Goal: Task Accomplishment & Management: Use online tool/utility

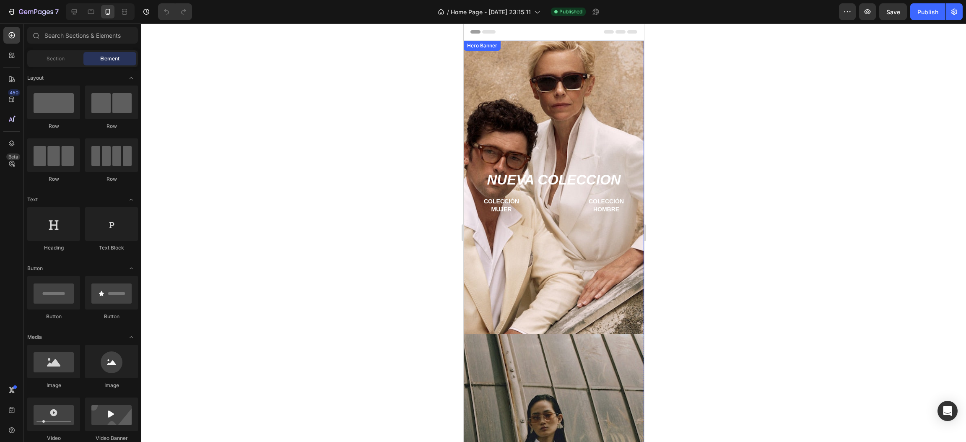
click at [526, 114] on div "Background Image" at bounding box center [553, 187] width 180 height 293
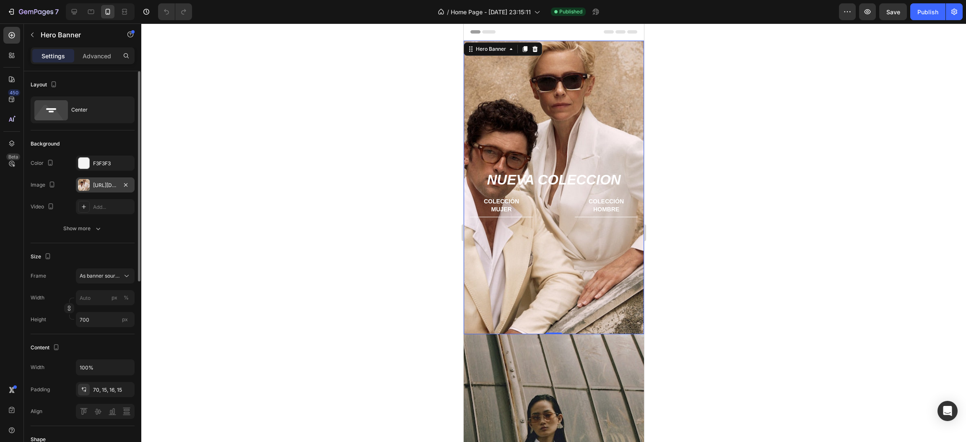
click at [100, 182] on div "https://cdn.shopify.com/s/files/1/0918/1059/5150/files/gempages_570051270333695…" at bounding box center [105, 186] width 24 height 8
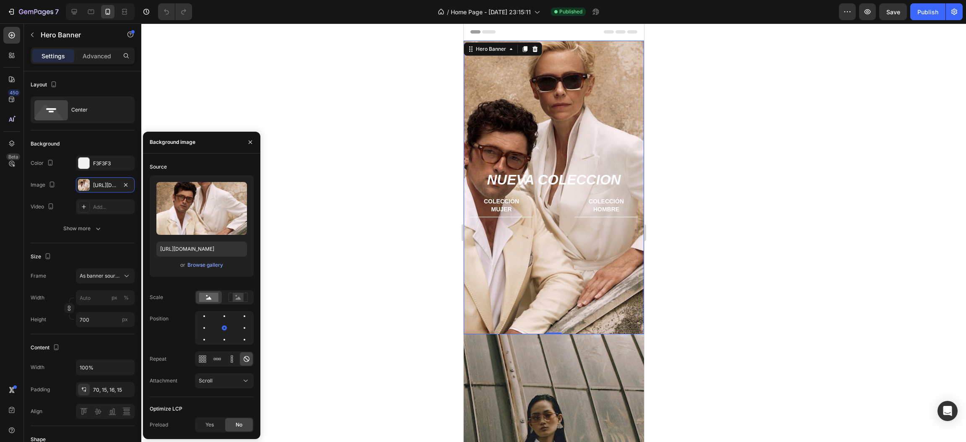
click at [204, 269] on div "or Browse gallery" at bounding box center [201, 265] width 91 height 10
click at [207, 265] on div "Browse gallery" at bounding box center [205, 265] width 36 height 8
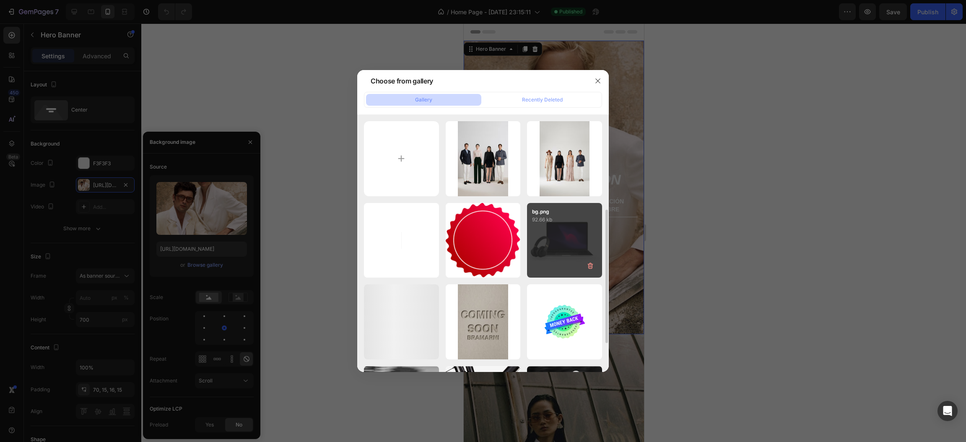
scroll to position [63, 0]
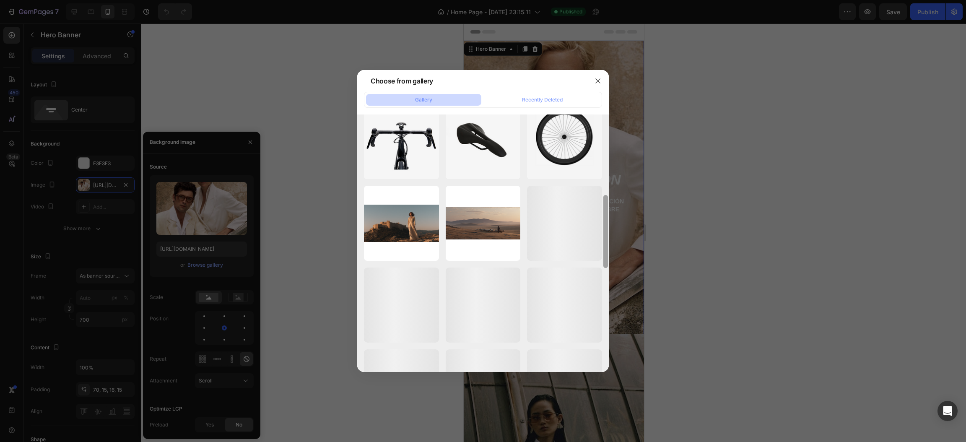
drag, startPoint x: 605, startPoint y: 180, endPoint x: 602, endPoint y: 317, distance: 137.1
click at [602, 317] on div at bounding box center [605, 229] width 6 height 257
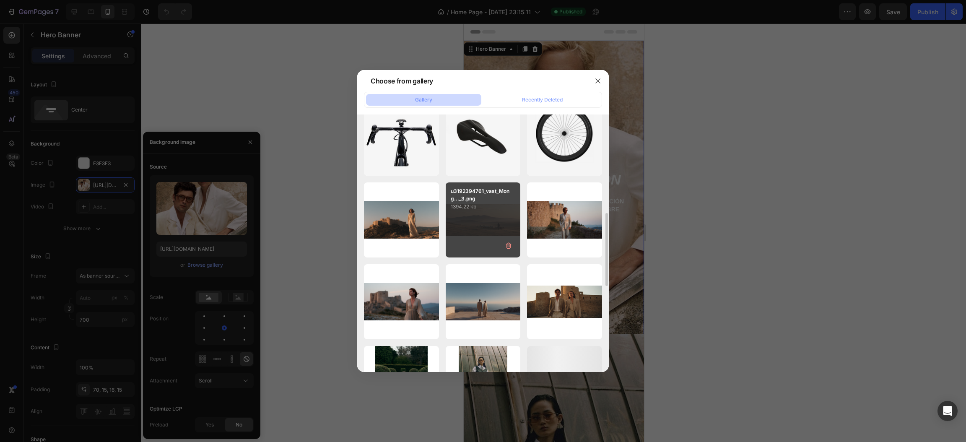
scroll to position [410, 0]
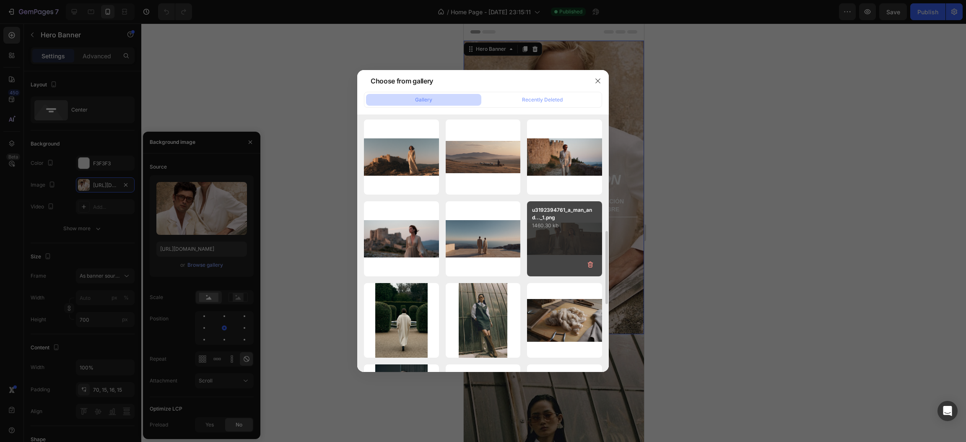
click at [560, 242] on div "u3192394761_a_man_and..._1.png 1460.30 kb" at bounding box center [564, 238] width 75 height 75
type input "https://cdn.shopify.com/s/files/1/0918/1059/5150/files/gempages_570051270333695…"
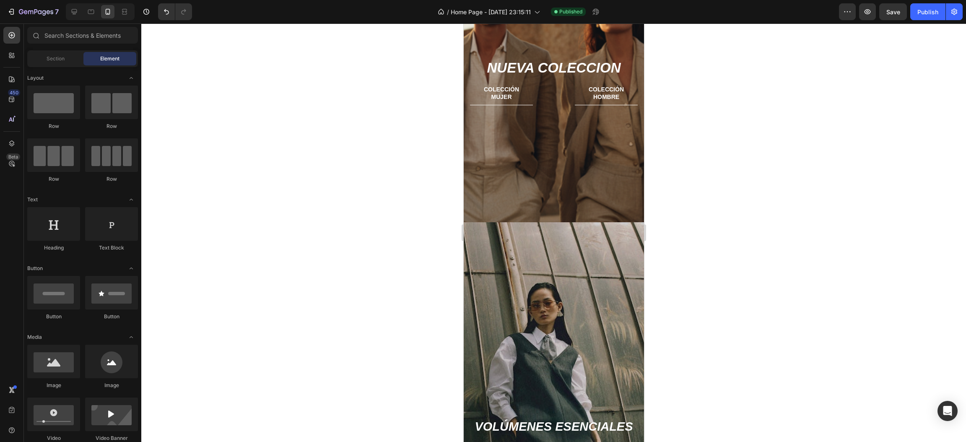
scroll to position [63, 0]
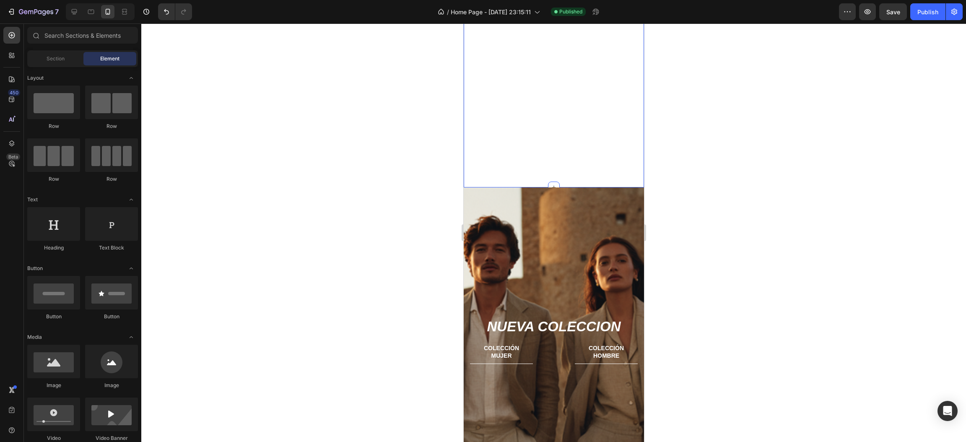
click at [522, 193] on div "Background Image" at bounding box center [553, 333] width 180 height 293
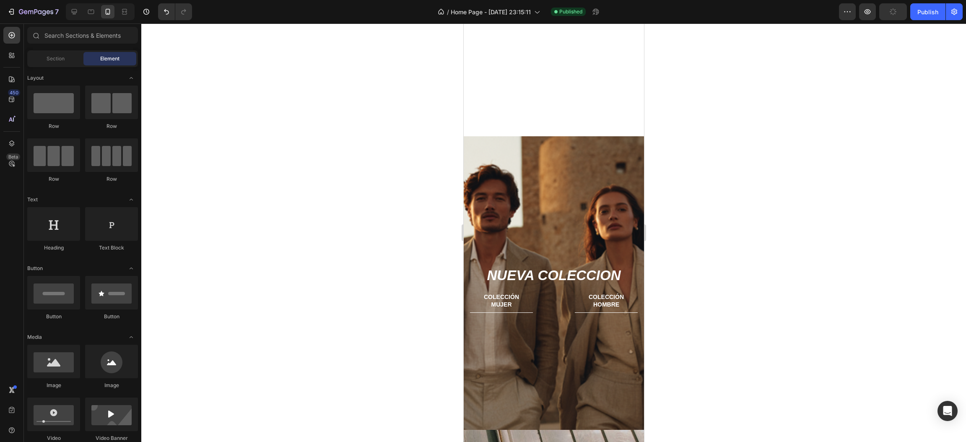
scroll to position [158, 0]
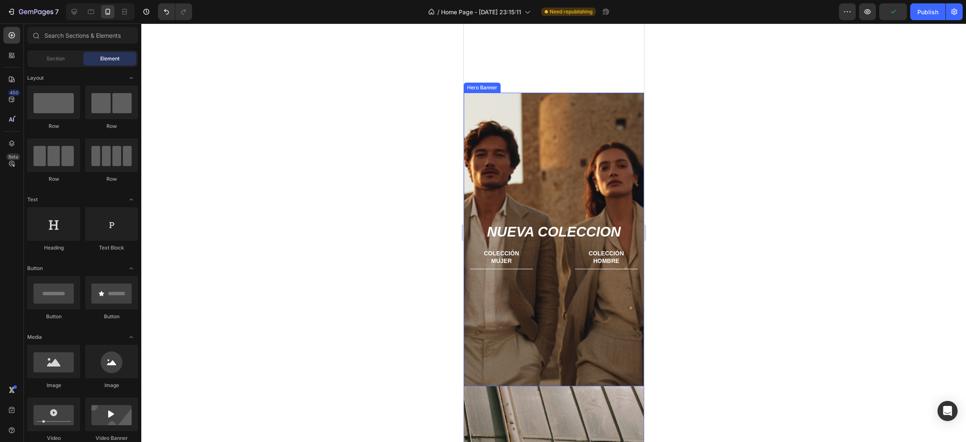
click at [563, 115] on div "Background Image" at bounding box center [553, 239] width 180 height 293
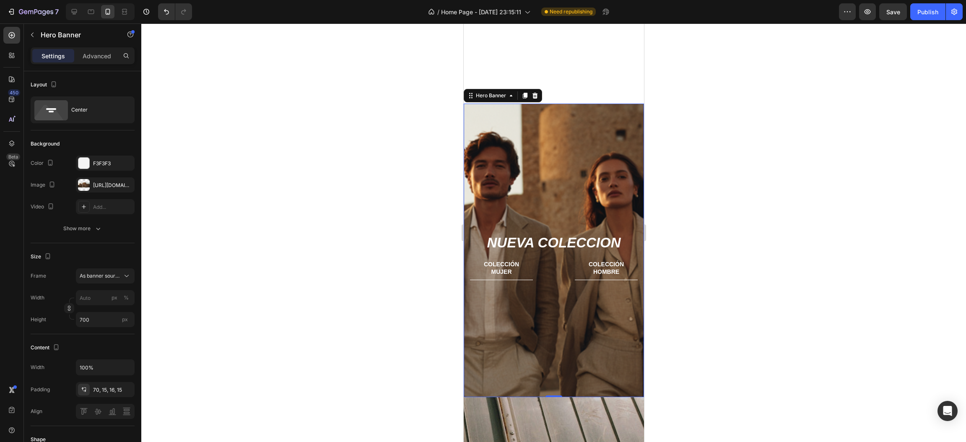
scroll to position [95, 0]
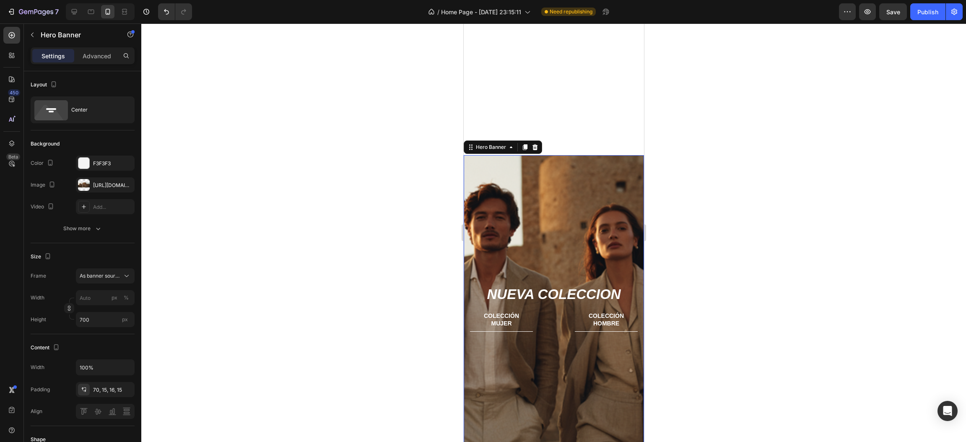
click at [591, 286] on h2 "NUEVA COLECCION" at bounding box center [554, 294] width 168 height 16
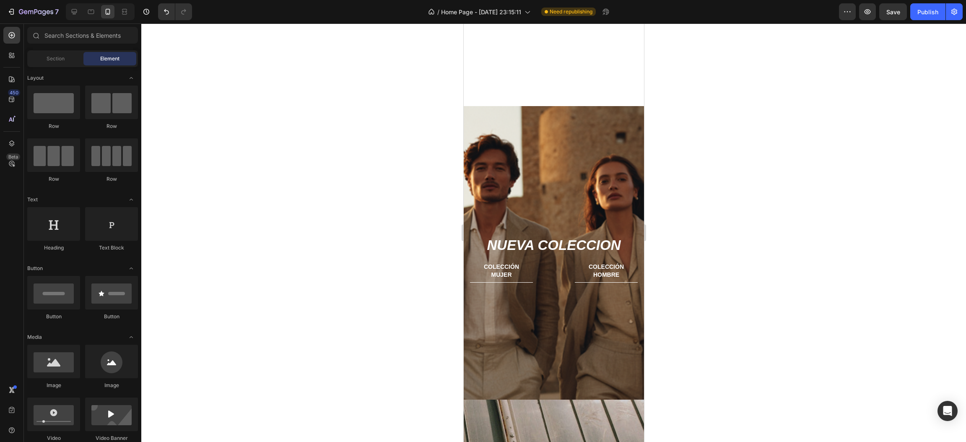
scroll to position [132, 0]
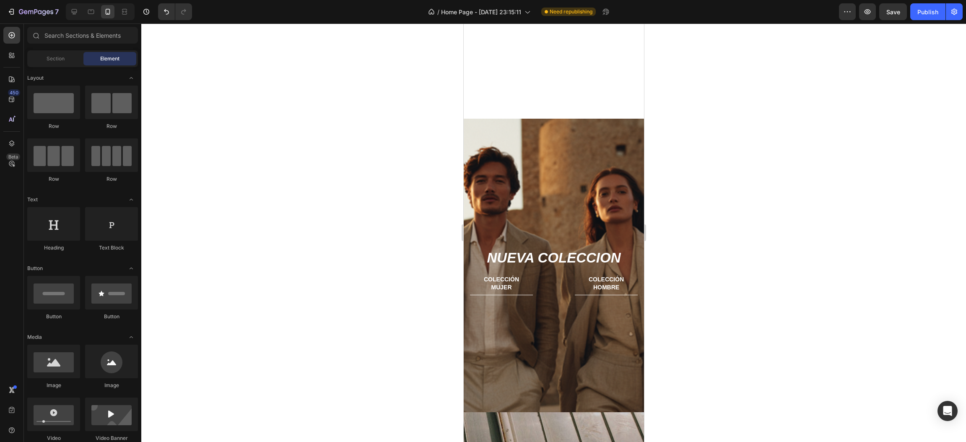
drag, startPoint x: 638, startPoint y: 106, endPoint x: 1111, endPoint y: 101, distance: 473.0
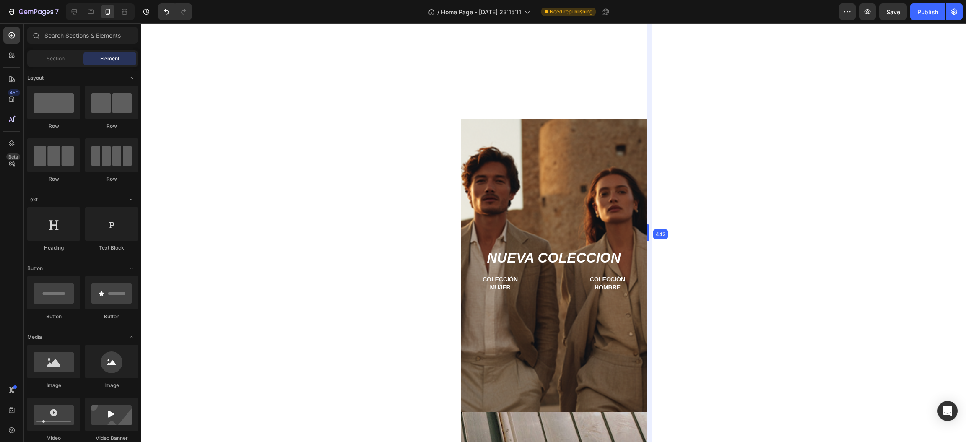
drag, startPoint x: 645, startPoint y: 157, endPoint x: 651, endPoint y: 157, distance: 5.9
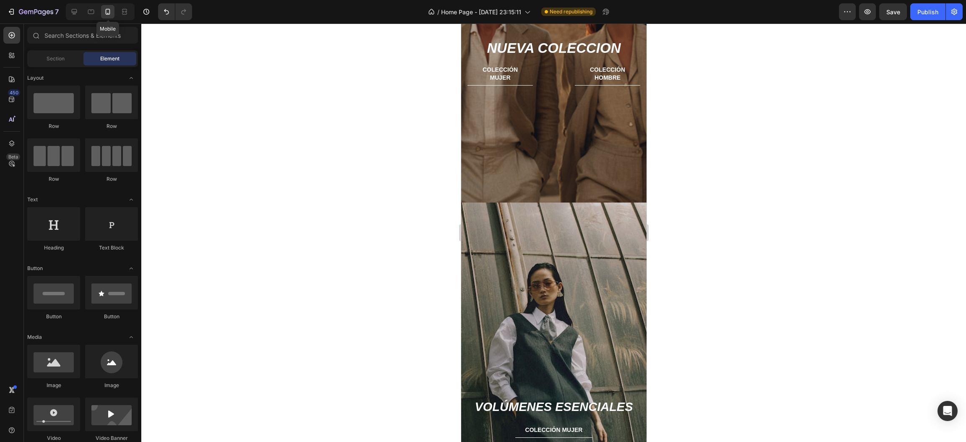
click at [109, 9] on icon at bounding box center [108, 12] width 5 height 6
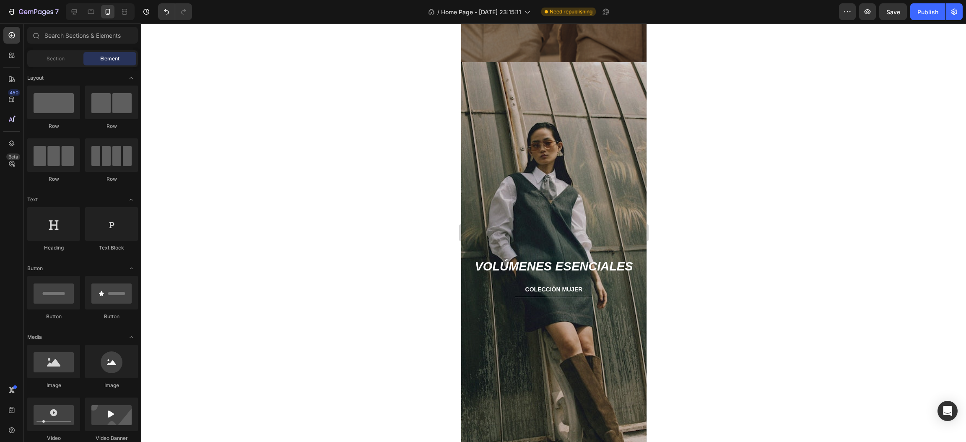
scroll to position [529, 0]
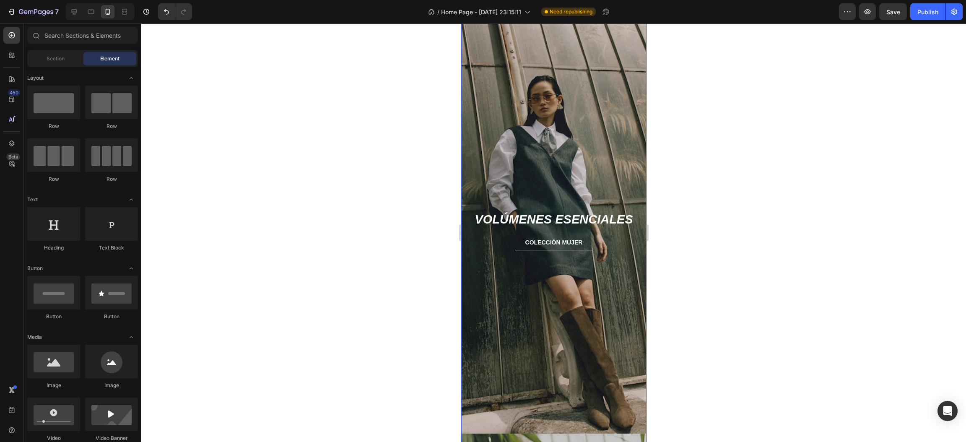
click at [497, 125] on div "Background Image" at bounding box center [553, 224] width 185 height 418
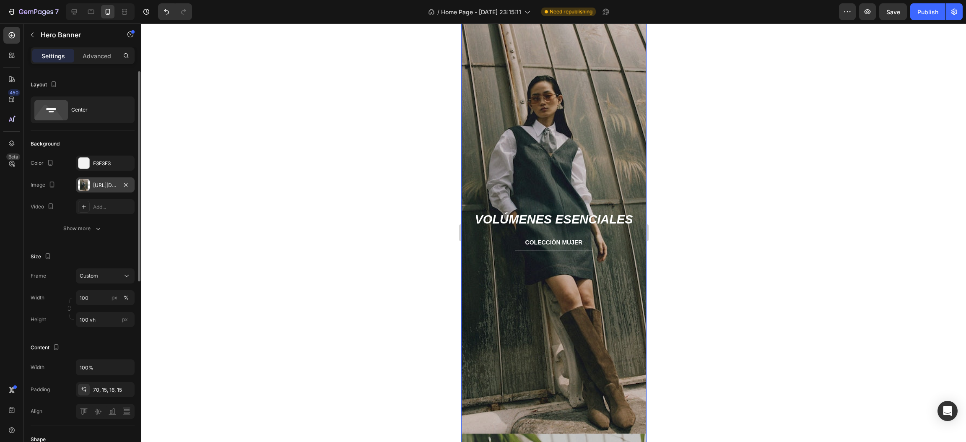
click at [105, 182] on div "https://cdn.shopify.com/s/files/1/0918/1059/5150/files/gempages_570051270333695…" at bounding box center [105, 186] width 24 height 8
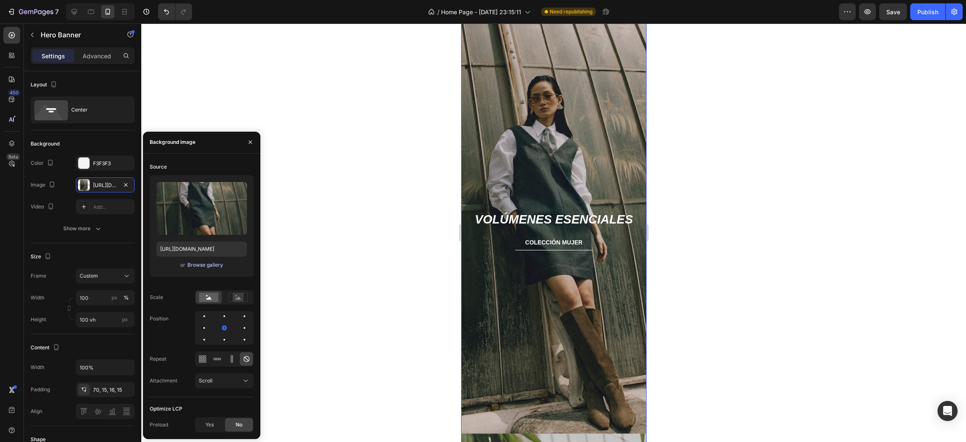
click at [208, 268] on button "Browse gallery" at bounding box center [205, 265] width 36 height 8
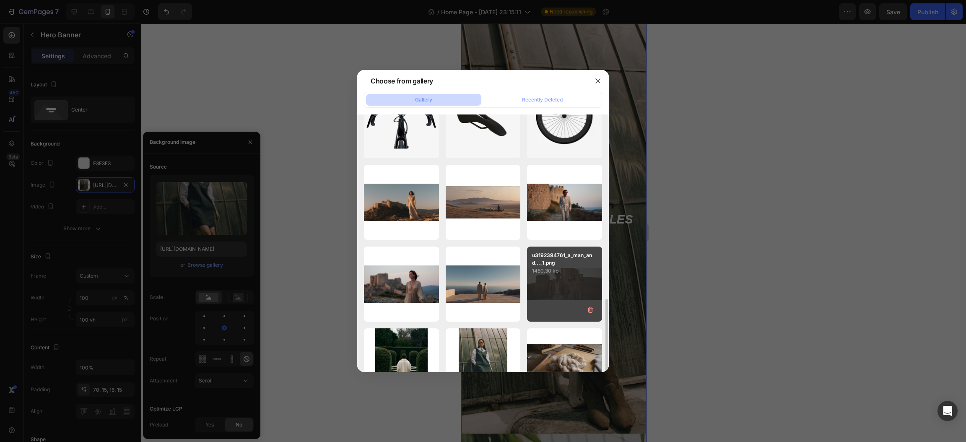
scroll to position [427, 0]
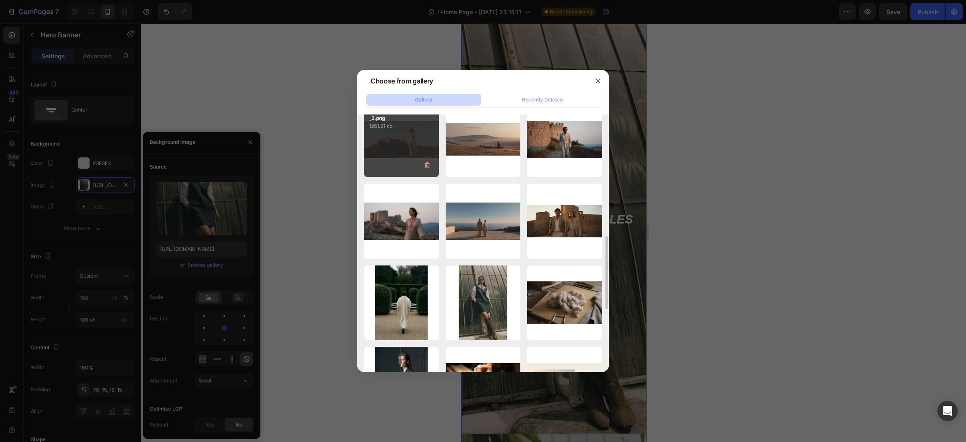
click at [397, 145] on div "u3192394761_a_sophist..._2.png 1261.21 kb" at bounding box center [401, 139] width 75 height 75
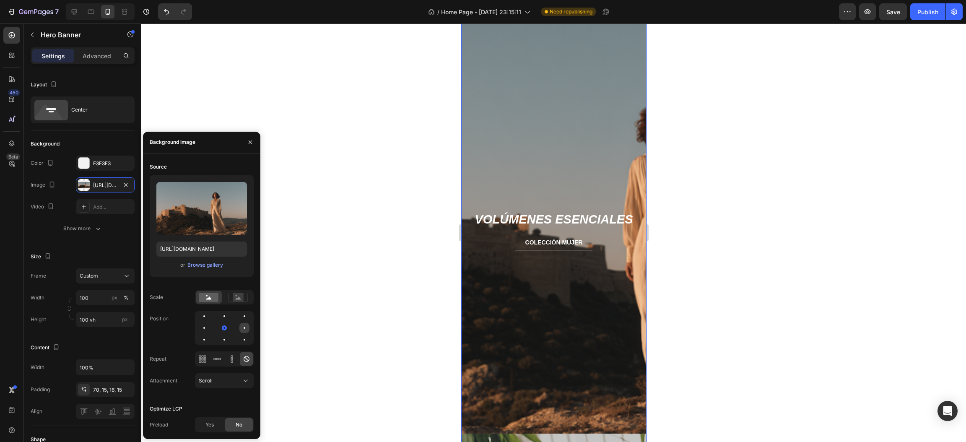
click at [244, 324] on div at bounding box center [244, 328] width 10 height 10
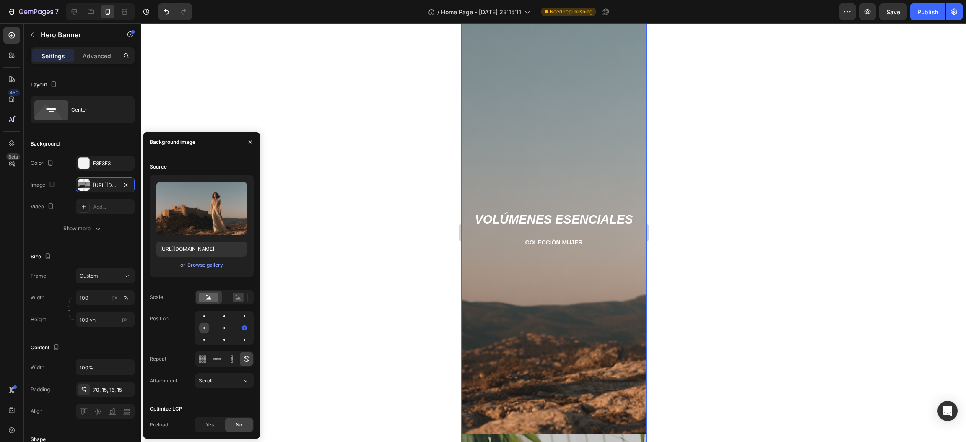
click at [208, 326] on div at bounding box center [204, 328] width 10 height 10
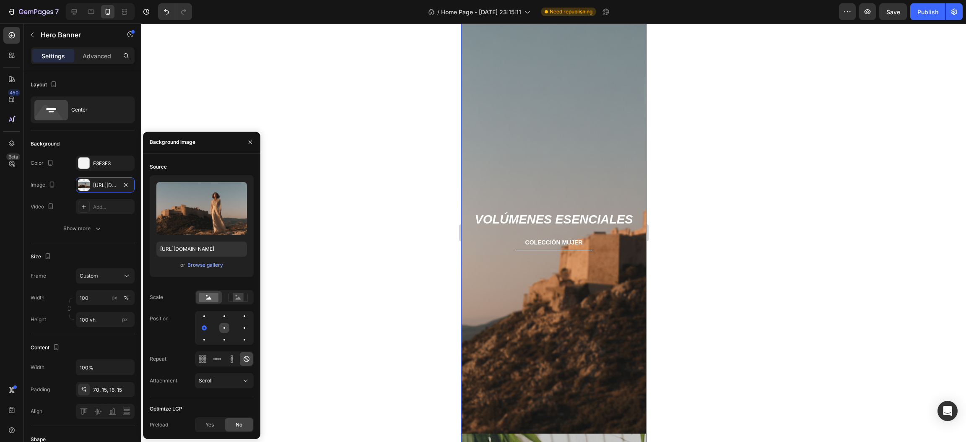
click at [222, 328] on div at bounding box center [224, 328] width 10 height 10
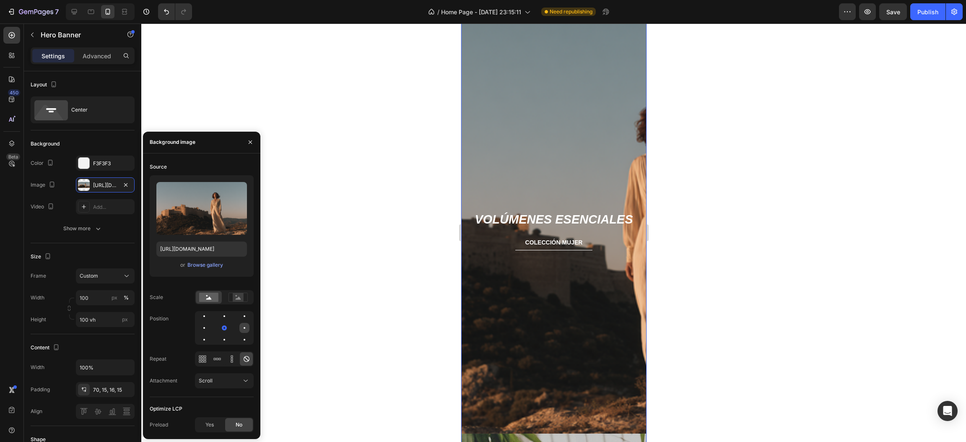
click at [246, 326] on div at bounding box center [244, 328] width 10 height 10
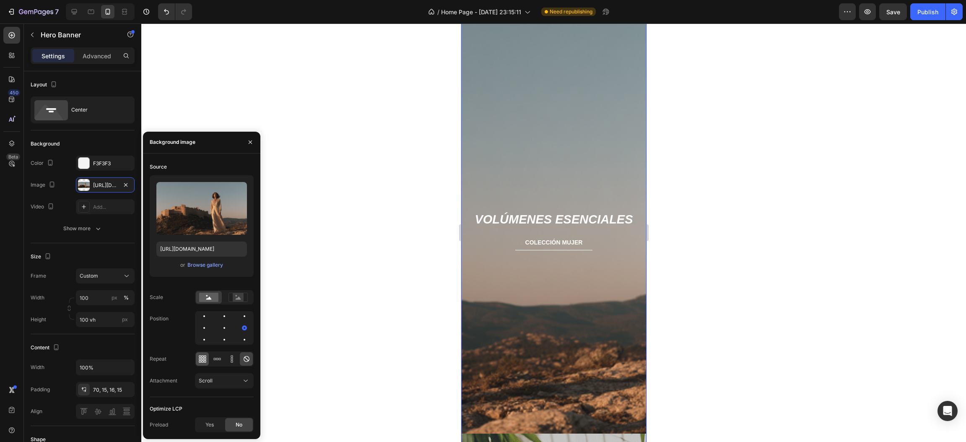
click at [206, 361] on icon at bounding box center [202, 359] width 8 height 8
click at [218, 377] on div "Scroll" at bounding box center [224, 381] width 51 height 8
click at [165, 369] on div "Source Upload Image https://cdn.shopify.com/s/files/1/0918/1059/5150/files/gemp…" at bounding box center [202, 278] width 104 height 237
click at [222, 326] on div at bounding box center [224, 328] width 10 height 10
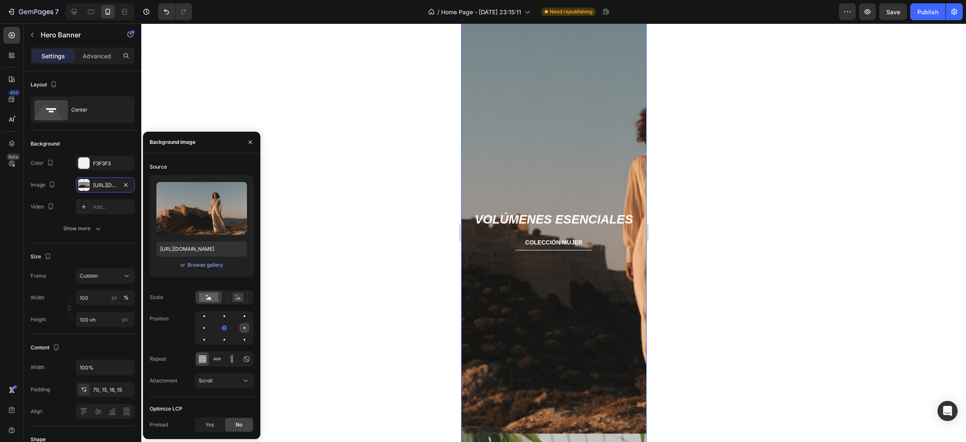
click at [239, 326] on div at bounding box center [244, 328] width 10 height 10
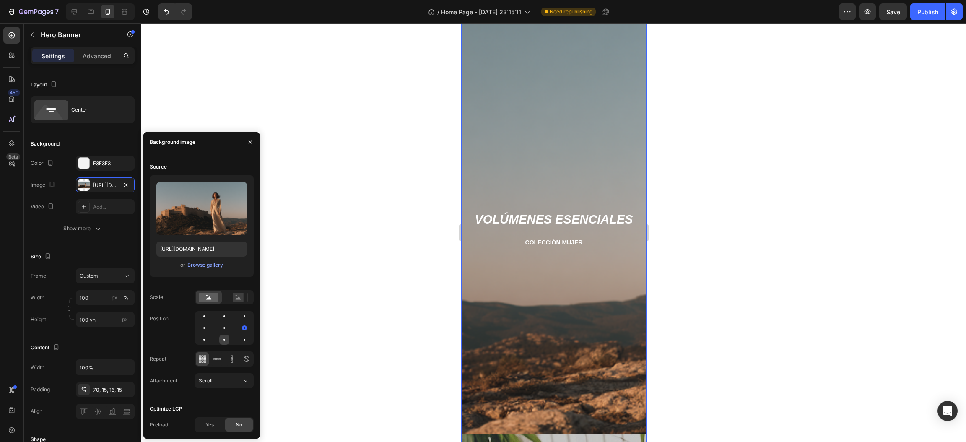
click at [221, 338] on div at bounding box center [224, 340] width 10 height 10
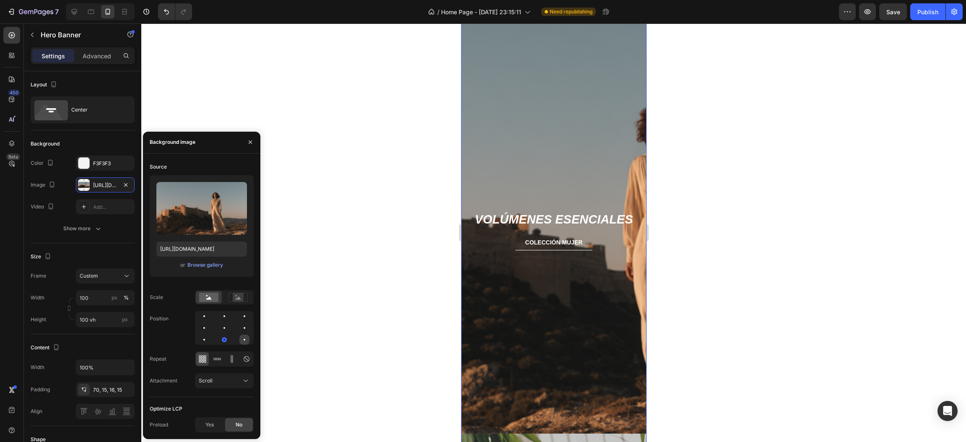
click at [246, 337] on div at bounding box center [244, 340] width 10 height 10
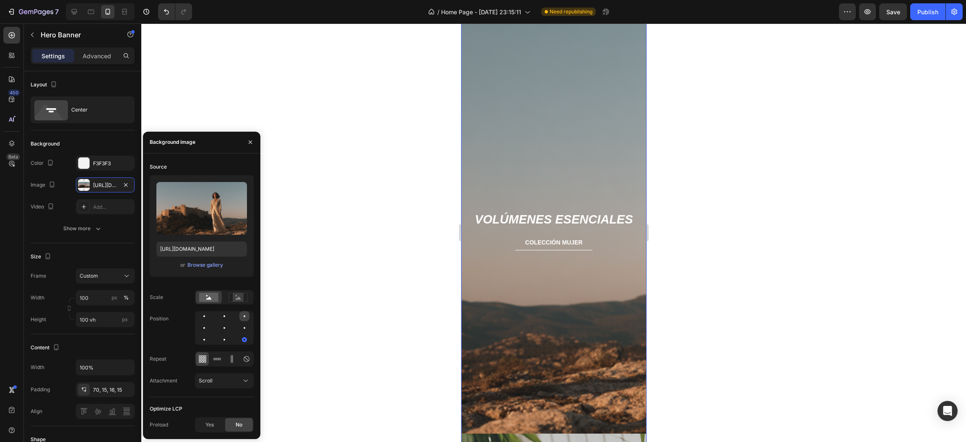
click at [241, 314] on div at bounding box center [244, 316] width 10 height 10
click at [223, 316] on div at bounding box center [224, 316] width 10 height 10
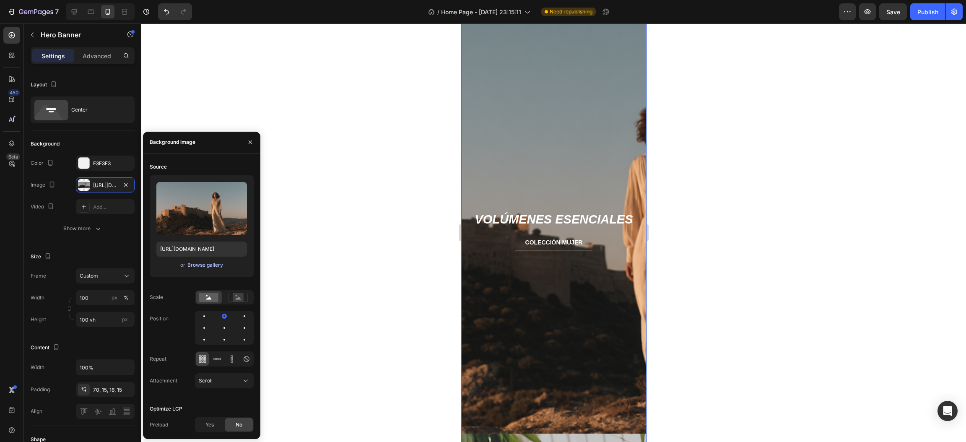
click at [207, 265] on div "Browse gallery" at bounding box center [205, 265] width 36 height 8
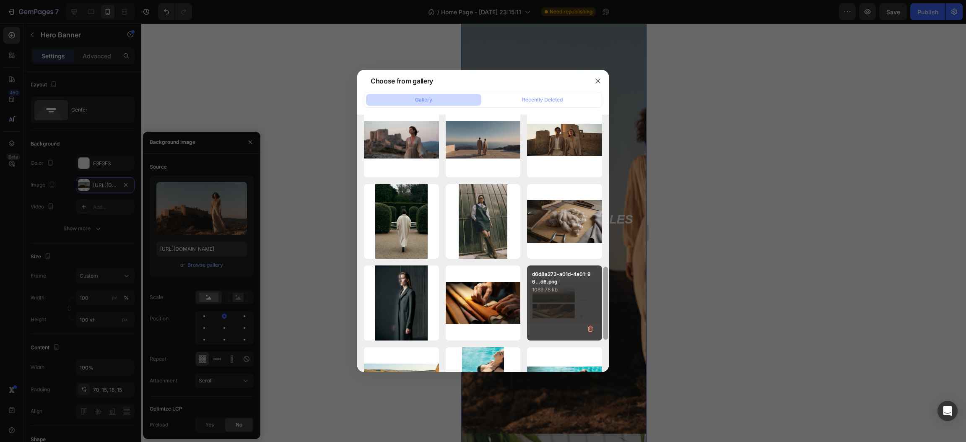
scroll to position [516, 0]
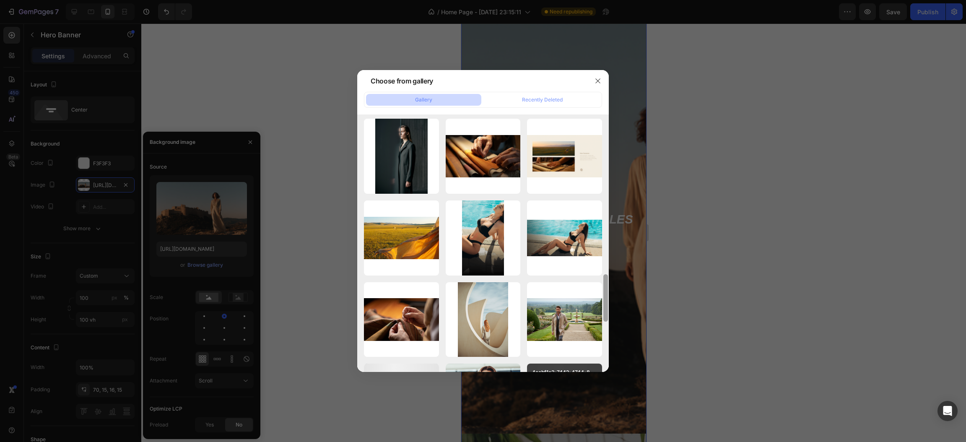
drag, startPoint x: 606, startPoint y: 158, endPoint x: 579, endPoint y: 355, distance: 198.0
click at [579, 355] on div "IMG_7355.JPG 130.75 kb IMG_7356.JPG 113.05 kb line.png 0.13 kb bg_badge.png 36.…" at bounding box center [483, 242] width 252 height 257
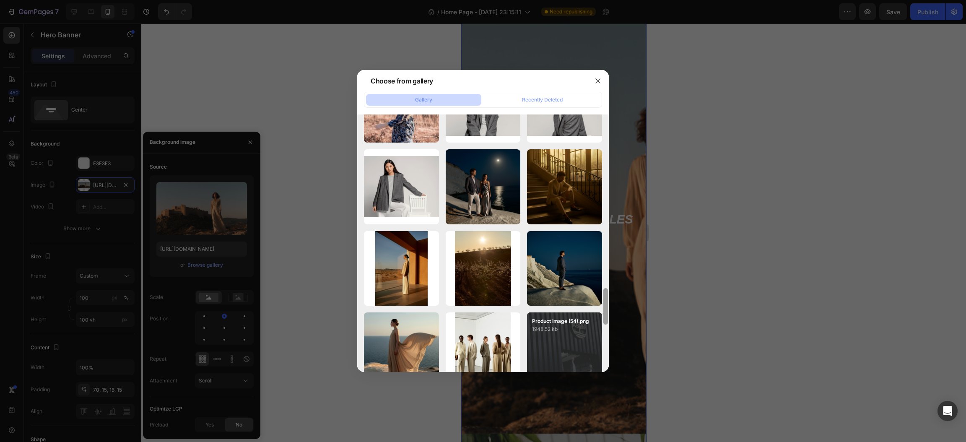
drag, startPoint x: 605, startPoint y: 258, endPoint x: 598, endPoint y: 352, distance: 94.6
click at [598, 352] on div "IMG_7355.JPG 130.75 kb IMG_7356.JPG 113.05 kb line.png 0.13 kb bg_badge.png 36.…" at bounding box center [483, 242] width 252 height 257
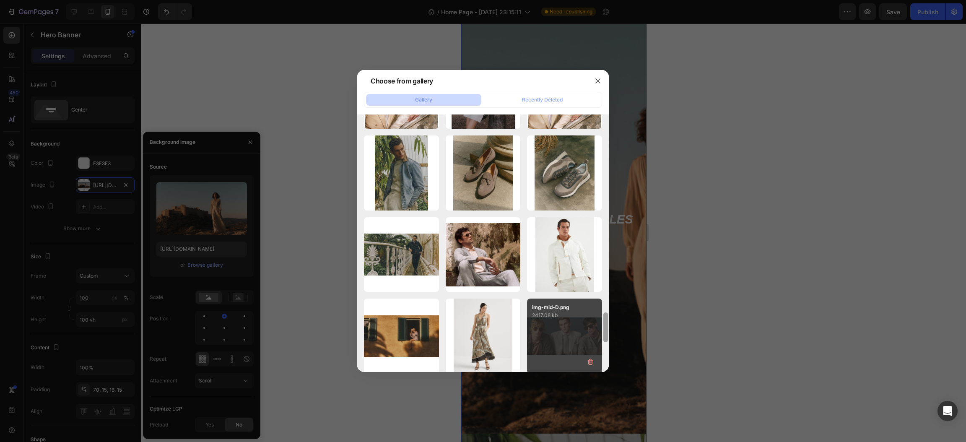
drag, startPoint x: 605, startPoint y: 293, endPoint x: 597, endPoint y: 362, distance: 69.7
click at [597, 362] on div "IMG_7355.JPG 130.75 kb IMG_7356.JPG 113.05 kb line.png 0.13 kb bg_badge.png 36.…" at bounding box center [483, 242] width 252 height 257
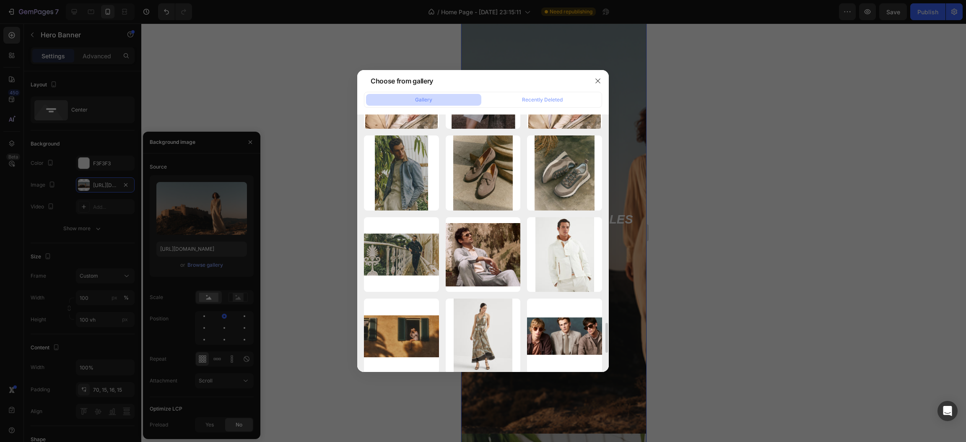
click at [0, 0] on div "img-mid-D.png 2417.08 kb" at bounding box center [0, 0] width 0 height 0
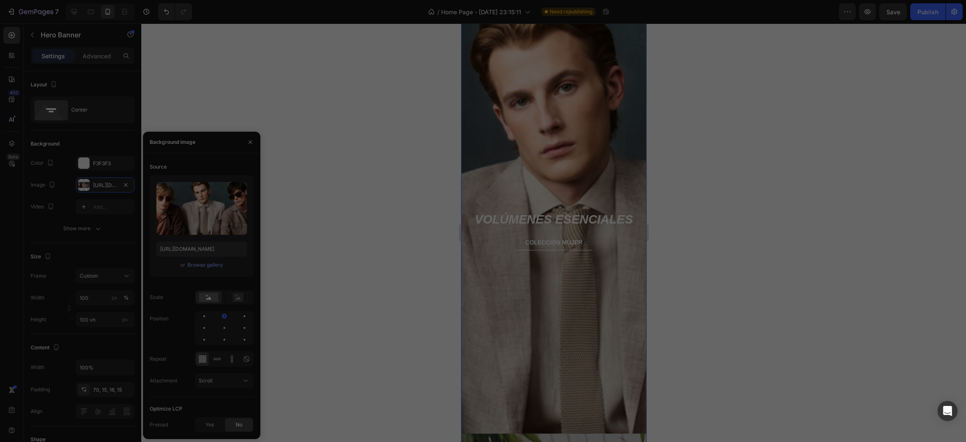
scroll to position [1709, 0]
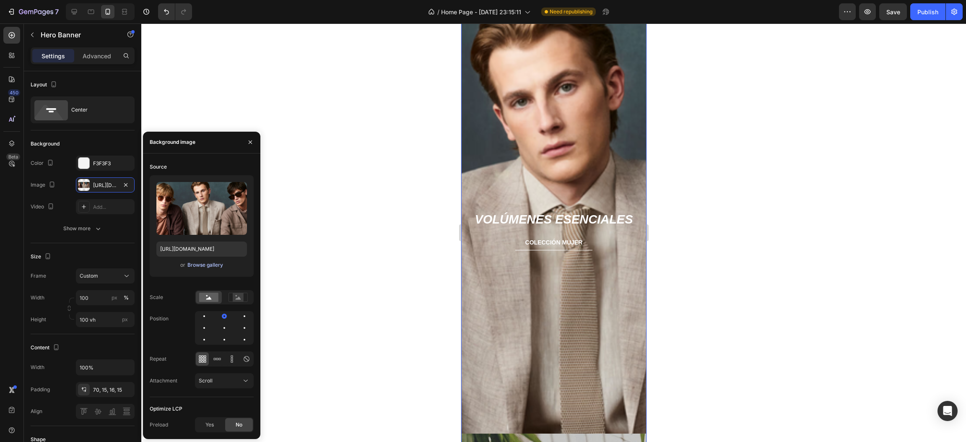
click at [198, 267] on div "Browse gallery" at bounding box center [205, 265] width 36 height 8
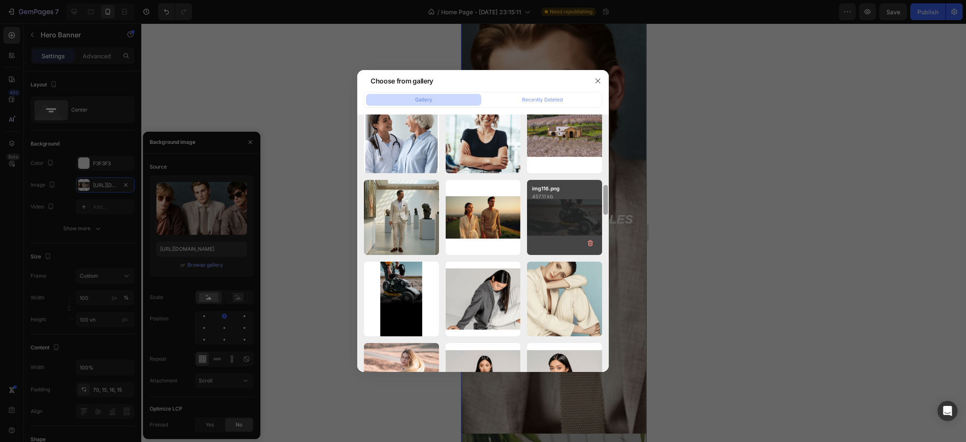
scroll to position [931, 0]
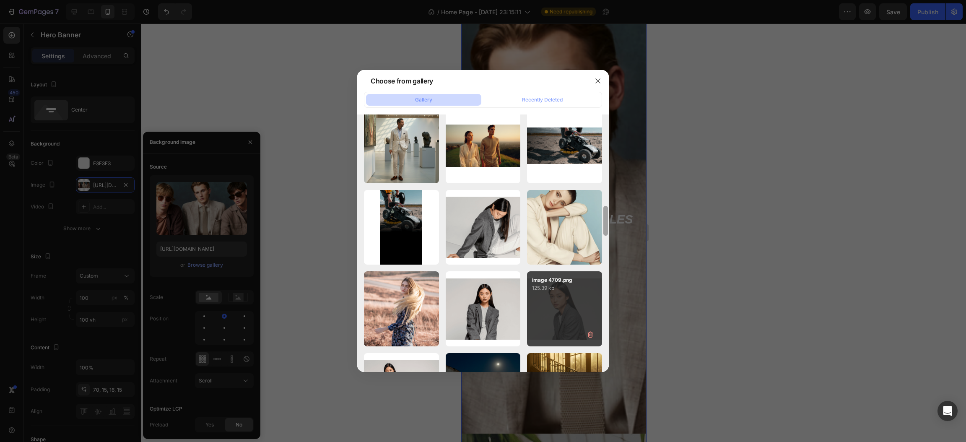
drag, startPoint x: 605, startPoint y: 143, endPoint x: 600, endPoint y: 247, distance: 104.1
click at [600, 247] on div "IMG_7355.JPG 130.75 kb IMG_7356.JPG 113.05 kb line.png 0.13 kb bg_badge.png 36.…" at bounding box center [483, 242] width 252 height 257
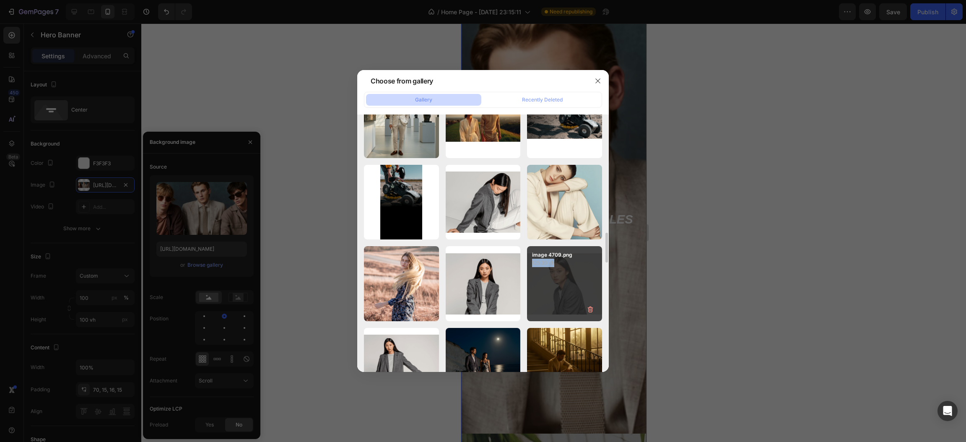
drag, startPoint x: 600, startPoint y: 247, endPoint x: 601, endPoint y: 268, distance: 21.8
click at [601, 268] on div "image 4709.png 125.39 kb" at bounding box center [564, 283] width 75 height 75
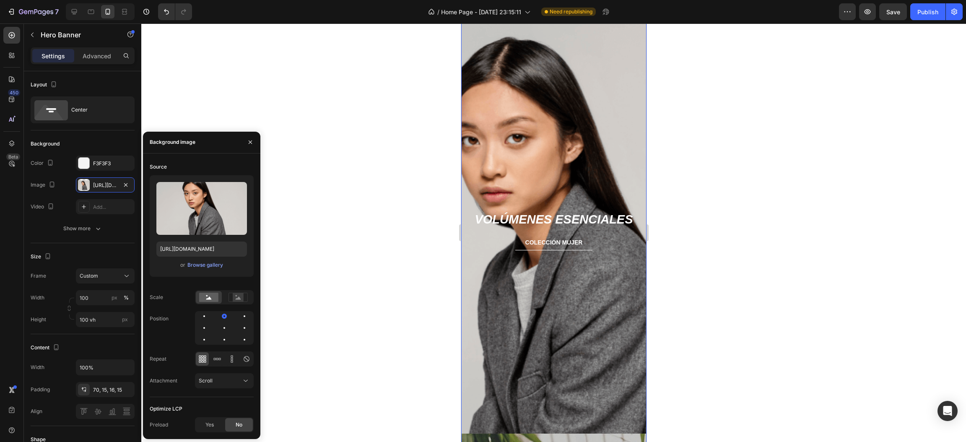
click at [190, 269] on div "or Browse gallery" at bounding box center [201, 265] width 91 height 10
click at [194, 268] on button "Browse gallery" at bounding box center [205, 265] width 36 height 8
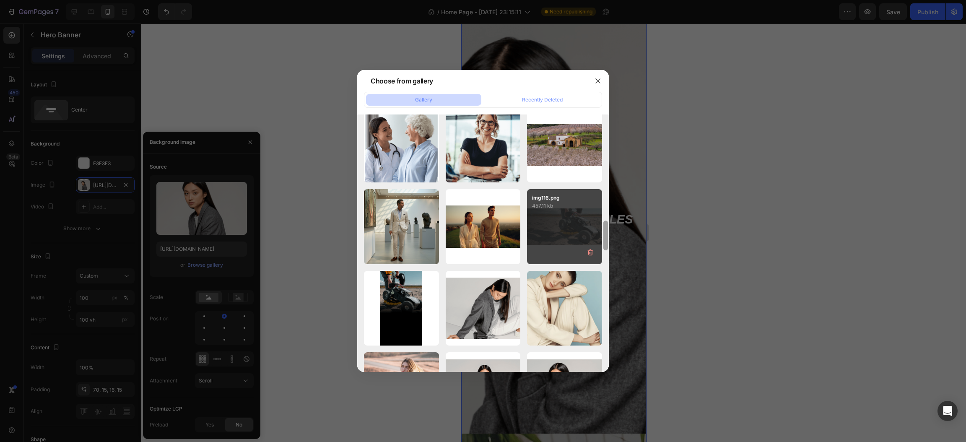
drag, startPoint x: 605, startPoint y: 146, endPoint x: 597, endPoint y: 242, distance: 95.9
click at [597, 242] on div "IMG_7355.JPG 130.75 kb IMG_7356.JPG 113.05 kb line.png 0.13 kb bg_badge.png 36.…" at bounding box center [483, 242] width 252 height 257
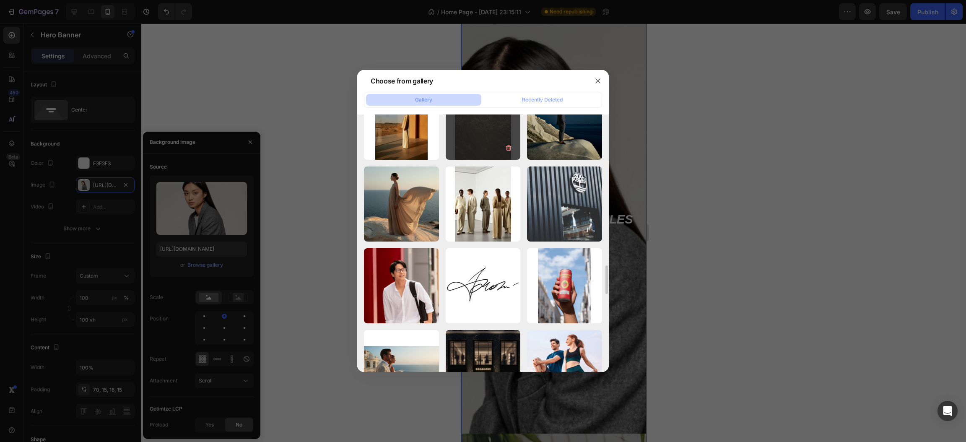
scroll to position [1279, 0]
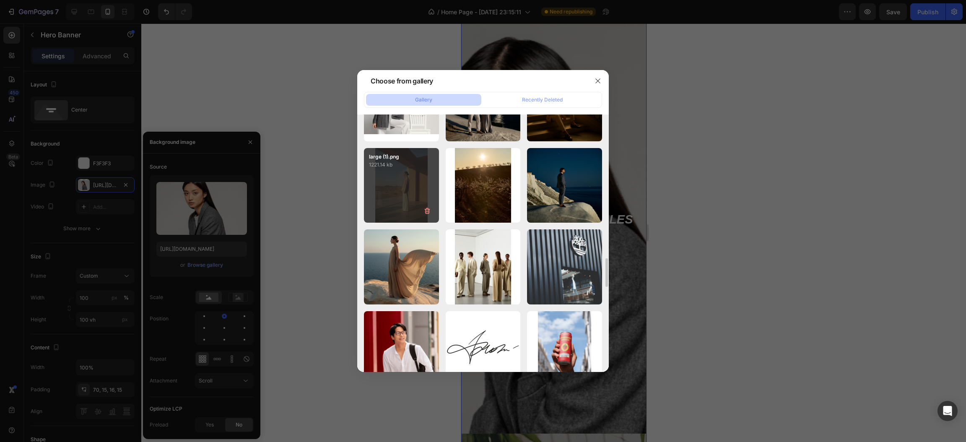
click at [390, 195] on div "large (1).png 1221.14 kb" at bounding box center [401, 185] width 75 height 75
type input "https://cdn.shopify.com/s/files/1/0918/1059/5150/files/gempages_570051270333695…"
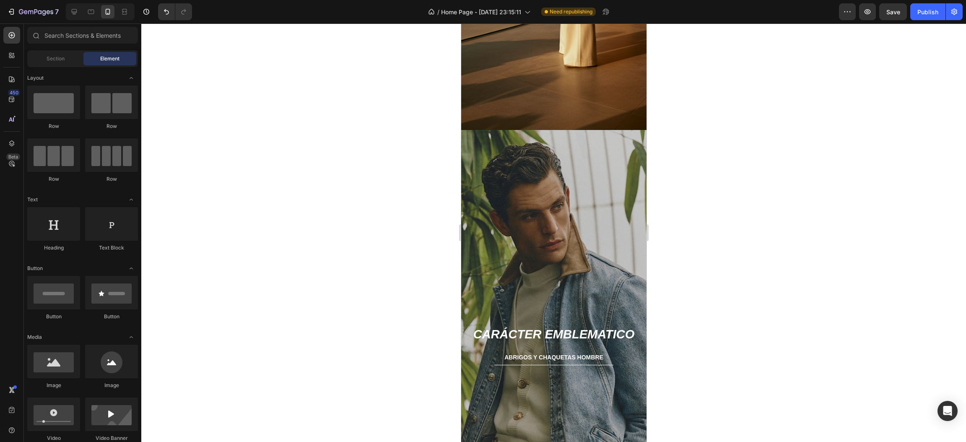
scroll to position [851, 0]
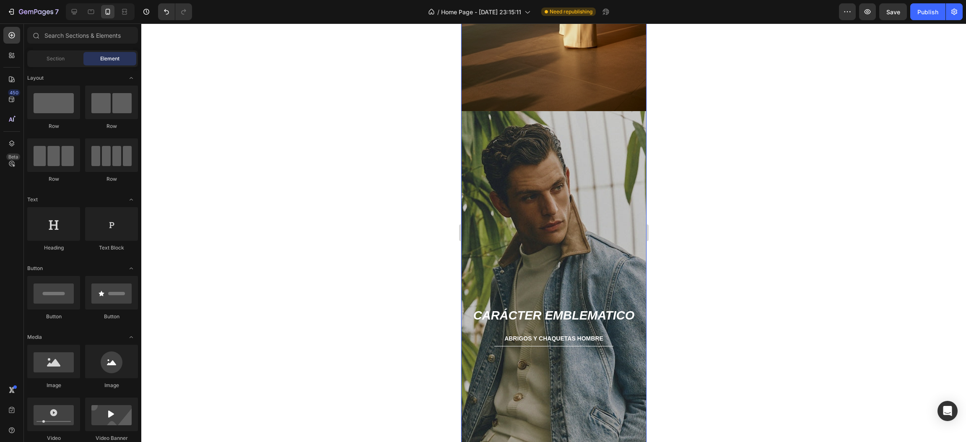
click at [575, 218] on div "Background Image" at bounding box center [553, 320] width 185 height 418
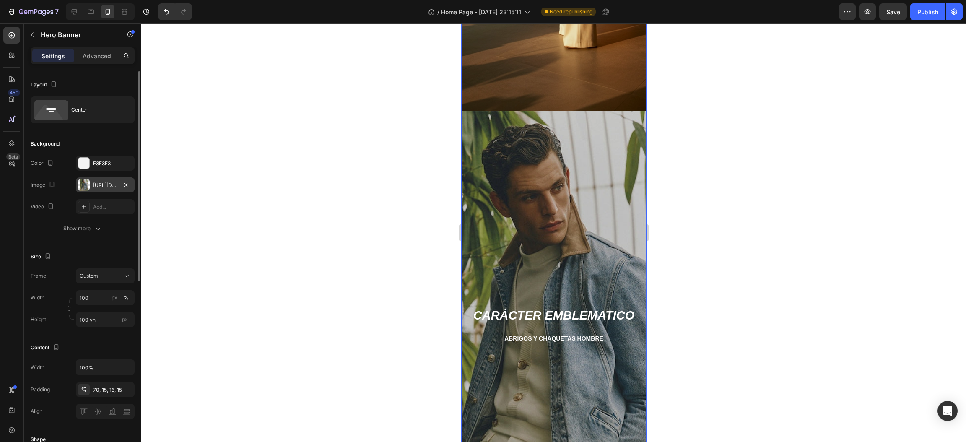
click at [93, 190] on div "https://cdn.shopify.com/s/files/1/0918/1059/5150/files/gempages_570051270333695…" at bounding box center [105, 184] width 59 height 15
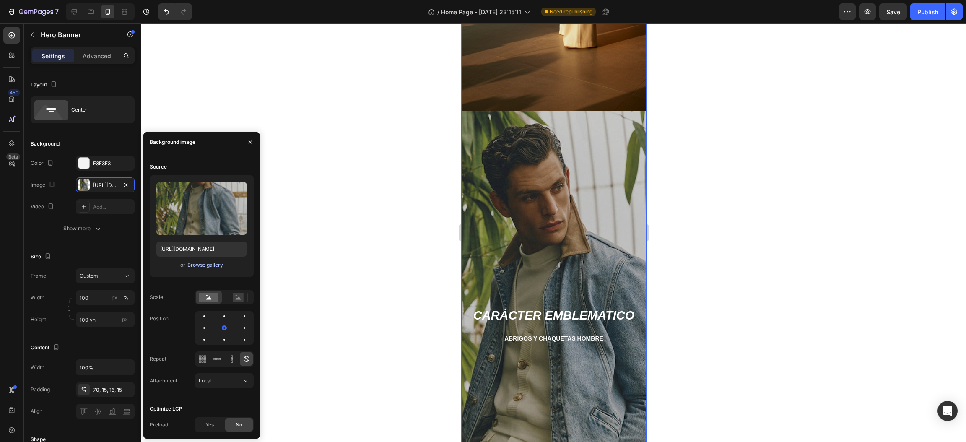
click at [208, 265] on div "Browse gallery" at bounding box center [205, 265] width 36 height 8
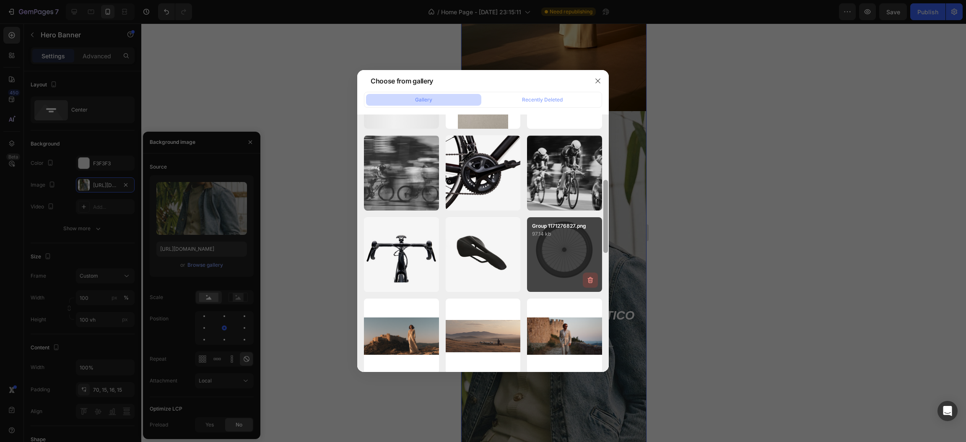
drag, startPoint x: 605, startPoint y: 155, endPoint x: 585, endPoint y: 256, distance: 103.0
click at [585, 253] on div "IMG_7355.JPG 130.75 kb IMG_7356.JPG 113.05 kb line.png 0.13 kb bg_badge.png 36.…" at bounding box center [483, 242] width 252 height 257
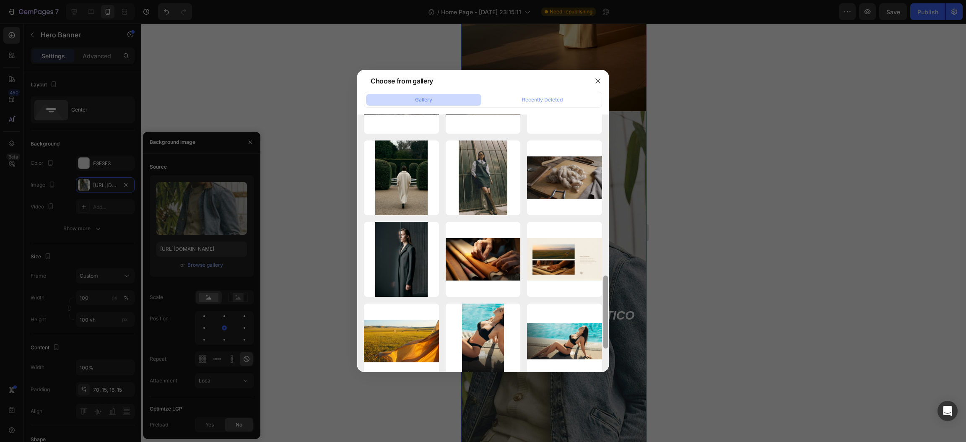
scroll to position [558, 0]
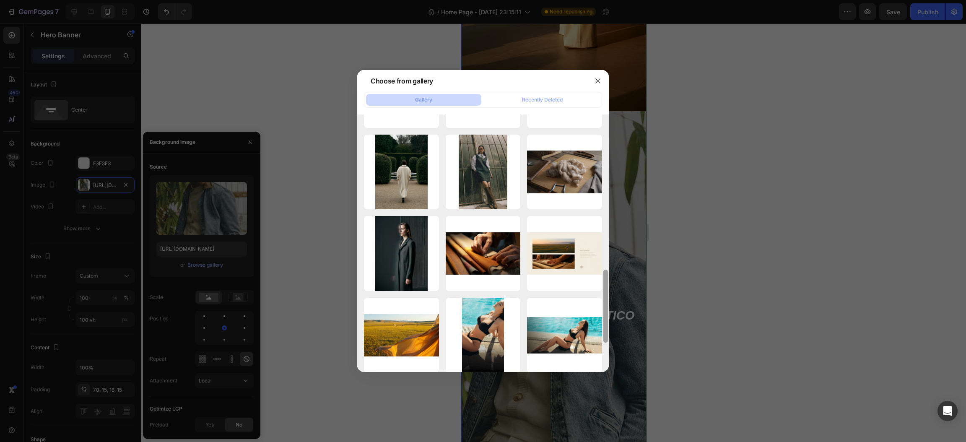
drag, startPoint x: 603, startPoint y: 208, endPoint x: 601, endPoint y: 295, distance: 87.7
click at [601, 295] on div "IMG_7355.JPG 130.75 kb IMG_7356.JPG 113.05 kb line.png 0.13 kb bg_badge.png 36.…" at bounding box center [483, 242] width 252 height 257
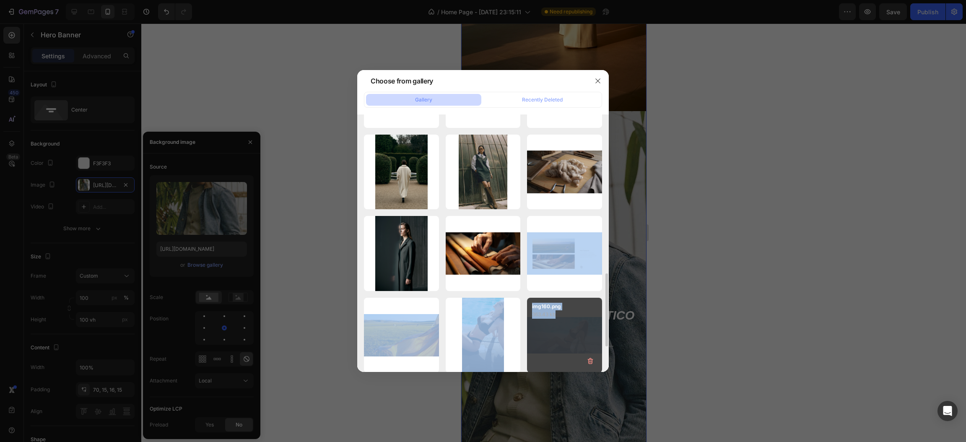
drag, startPoint x: 600, startPoint y: 301, endPoint x: 601, endPoint y: 331, distance: 29.4
click at [601, 331] on div "IMG_7355.JPG 130.75 kb IMG_7356.JPG 113.05 kb line.png 0.13 kb bg_badge.png 36.…" at bounding box center [483, 8] width 238 height 891
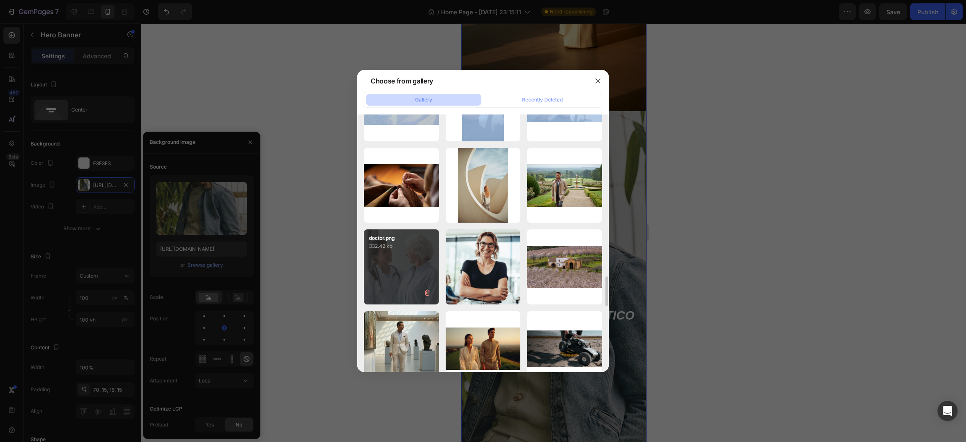
scroll to position [852, 0]
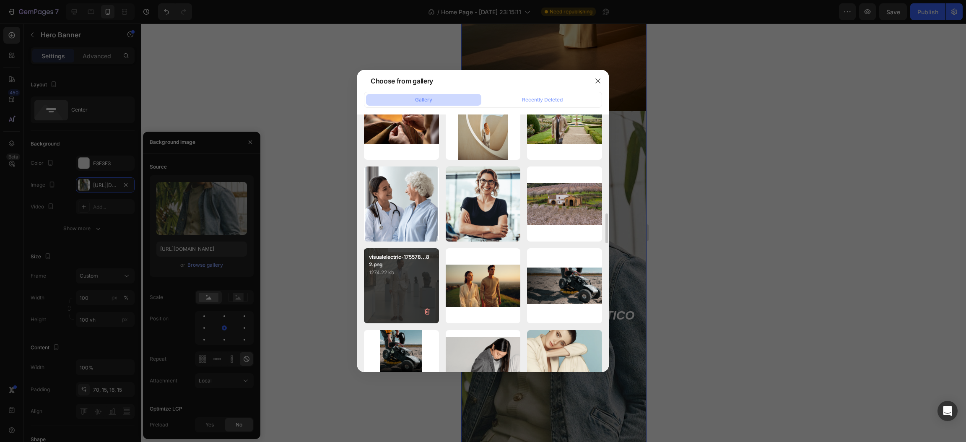
click at [401, 267] on div "visualelectric-175578...82.png 1274.22 kb" at bounding box center [401, 262] width 75 height 29
type input "https://cdn.shopify.com/s/files/1/0918/1059/5150/files/gempages_570051270333695…"
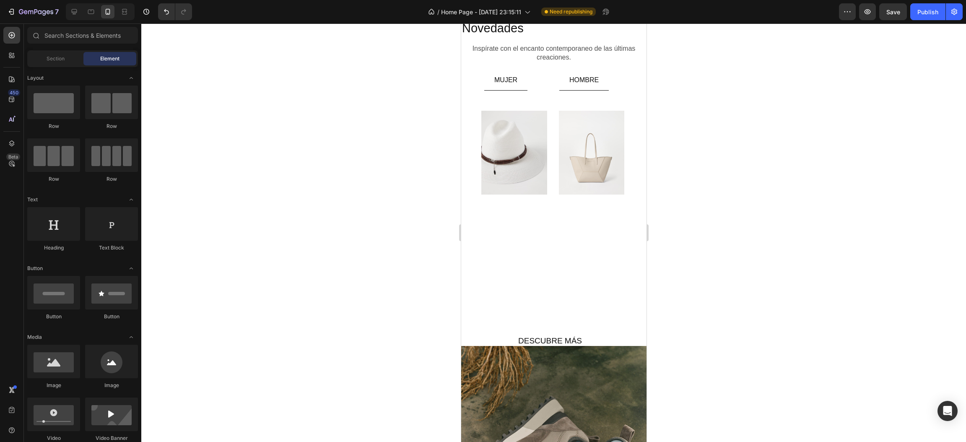
scroll to position [1330, 0]
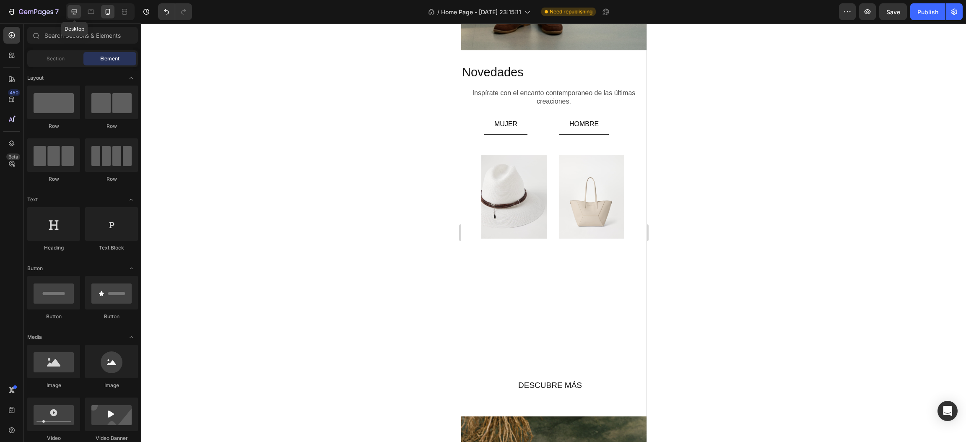
click at [68, 14] on div at bounding box center [74, 11] width 13 height 13
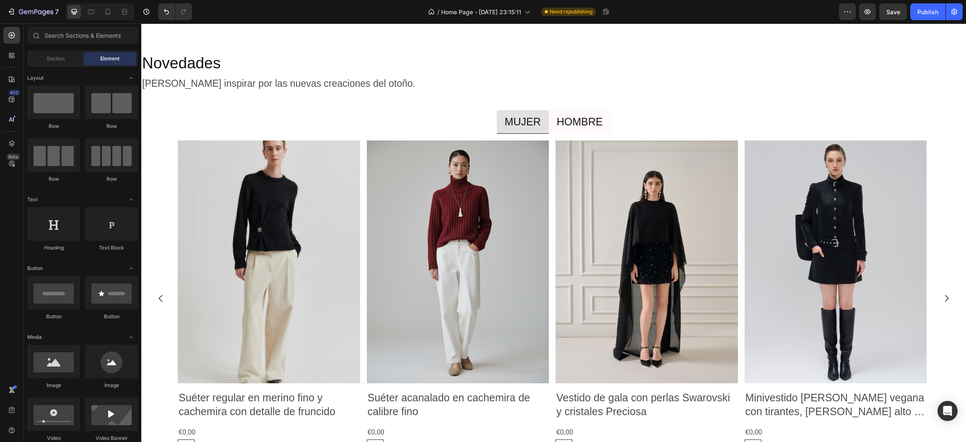
scroll to position [1176, 0]
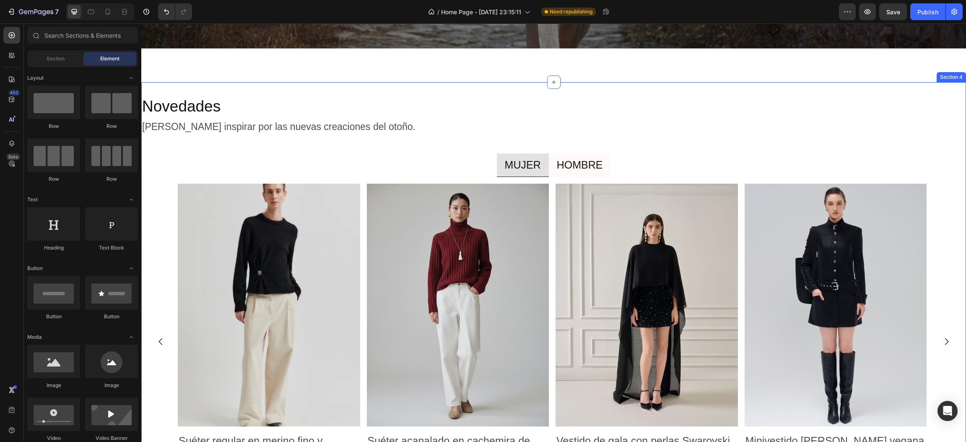
click at [916, 84] on div "Novedades Heading Déjate inspirar por las nuevas creaciones del otoño. Text Blo…" at bounding box center [553, 304] width 825 height 444
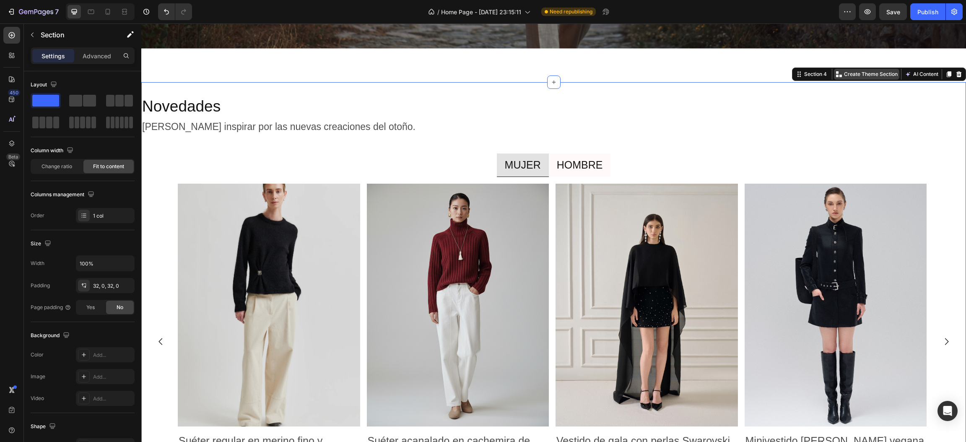
click at [879, 70] on p "Create Theme Section" at bounding box center [871, 74] width 54 height 8
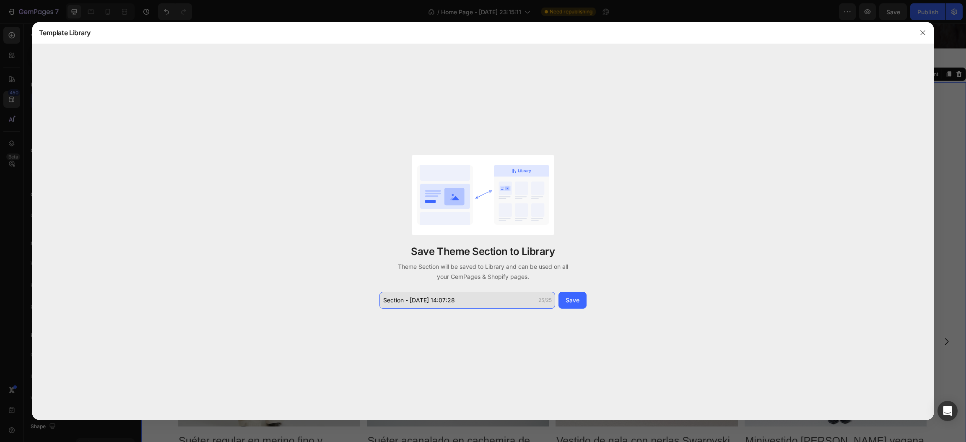
click at [405, 298] on input "Section - Sep 28 14:07:28" at bounding box center [467, 300] width 176 height 17
drag, startPoint x: 401, startPoint y: 300, endPoint x: 395, endPoint y: 300, distance: 5.5
click at [398, 300] on input "Section - Sep 28 14:07:28" at bounding box center [467, 300] width 176 height 17
click at [394, 301] on input "Section - Sep 28 14:07:28" at bounding box center [467, 300] width 176 height 17
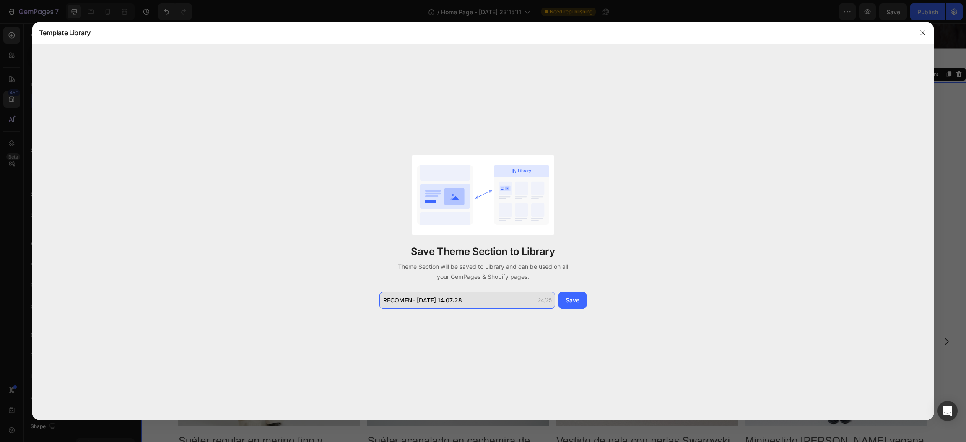
type input "RECOMEND- Sep 28 14:07:28"
click at [566, 301] on div "Save" at bounding box center [573, 300] width 14 height 9
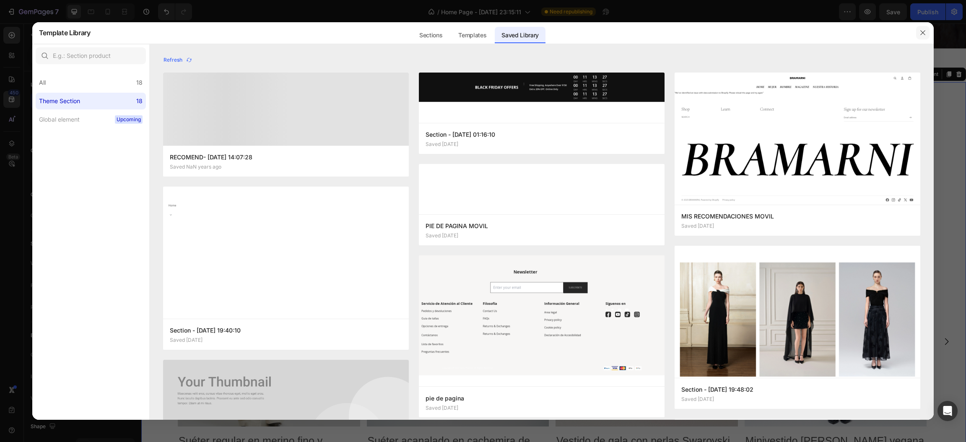
click at [928, 27] on button "button" at bounding box center [922, 32] width 13 height 13
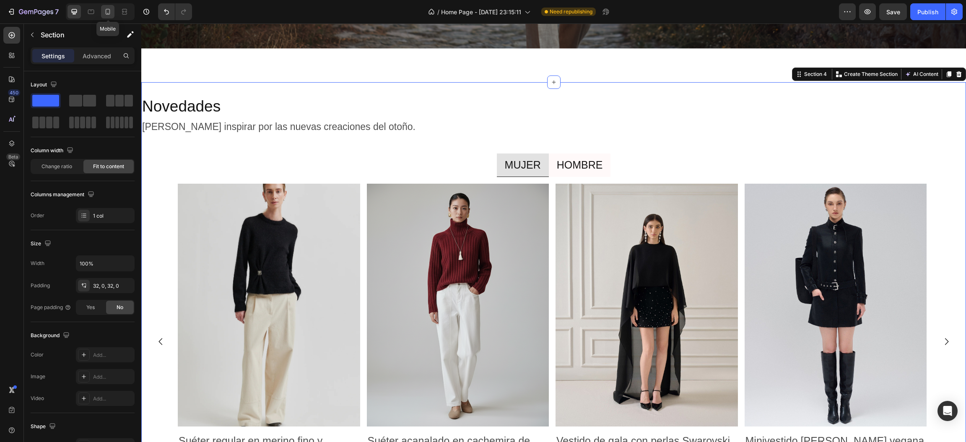
click at [109, 15] on icon at bounding box center [108, 12] width 8 height 8
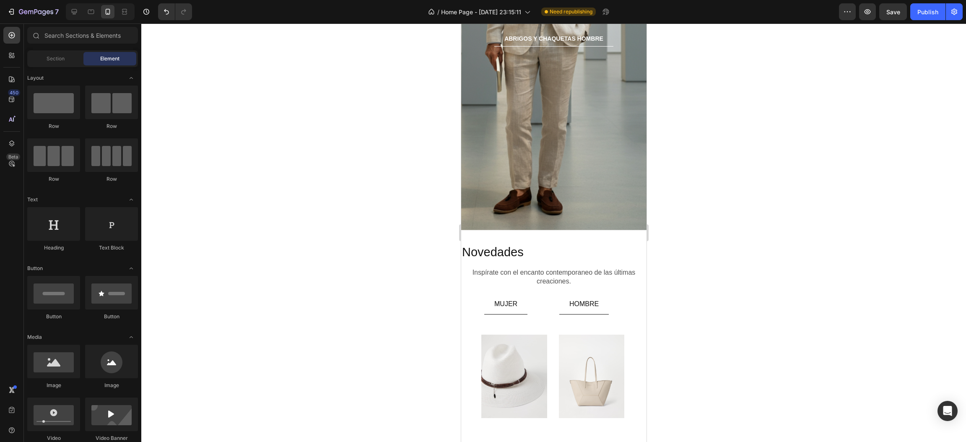
scroll to position [2017, 0]
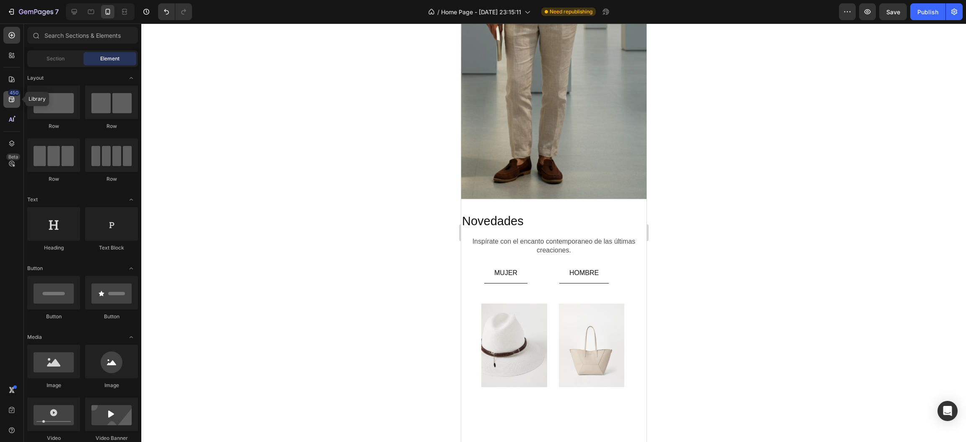
click at [13, 104] on div "450" at bounding box center [11, 99] width 17 height 17
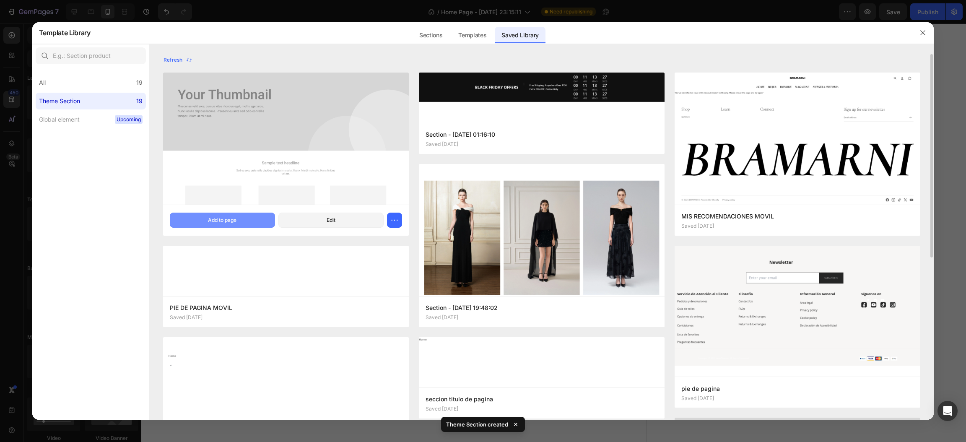
click at [218, 218] on div "Add to page" at bounding box center [222, 220] width 29 height 8
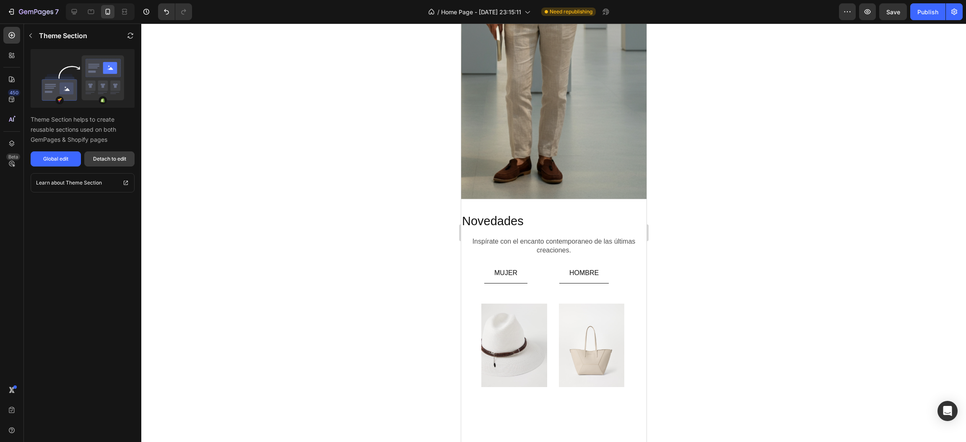
click at [94, 160] on div "Detach to edit" at bounding box center [109, 159] width 33 height 8
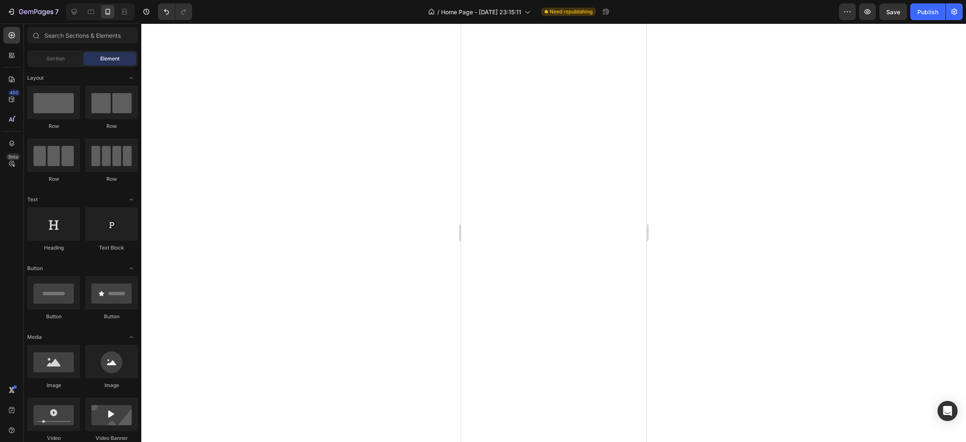
scroll to position [585, 0]
drag, startPoint x: 641, startPoint y: 407, endPoint x: 1109, endPoint y: 153, distance: 531.9
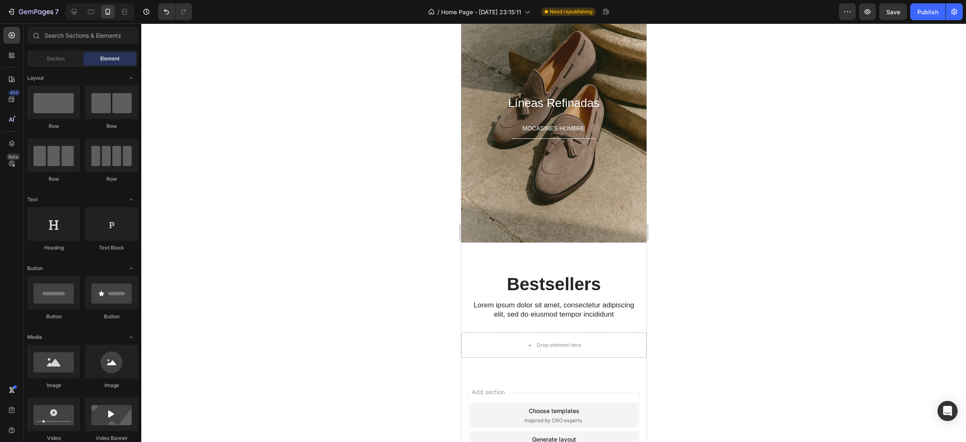
scroll to position [2098, 0]
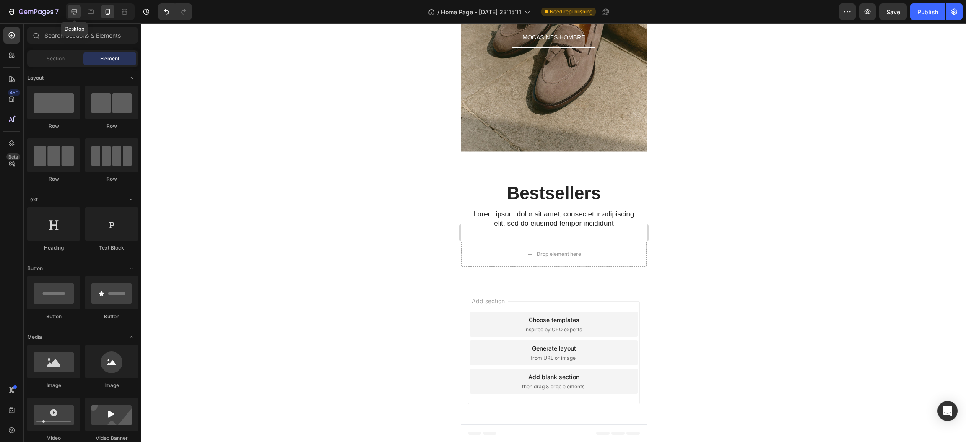
click at [80, 9] on div at bounding box center [74, 11] width 13 height 13
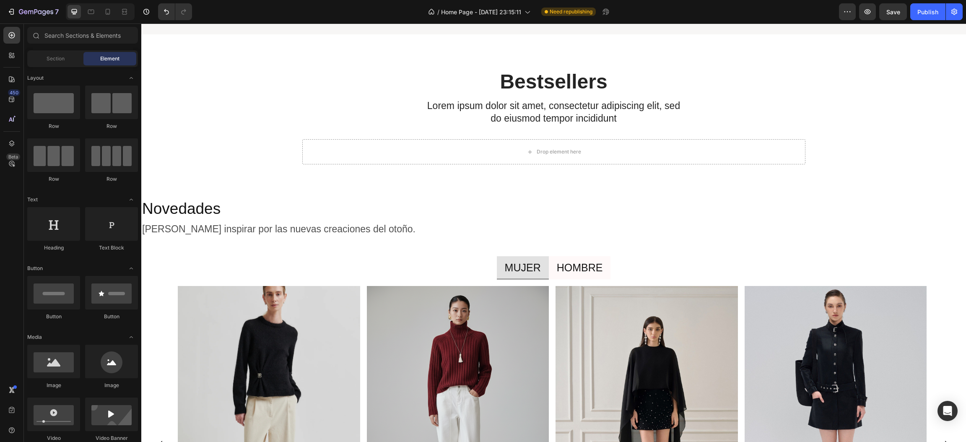
scroll to position [1703, 0]
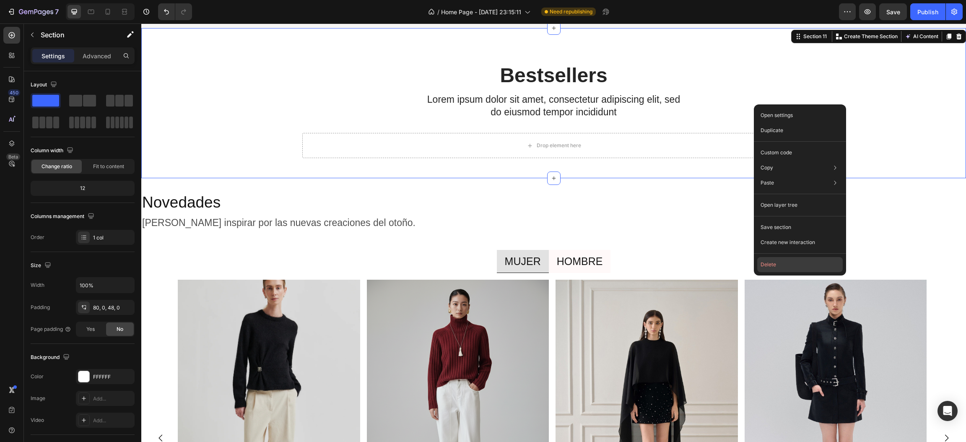
click at [788, 263] on button "Delete" at bounding box center [800, 264] width 86 height 15
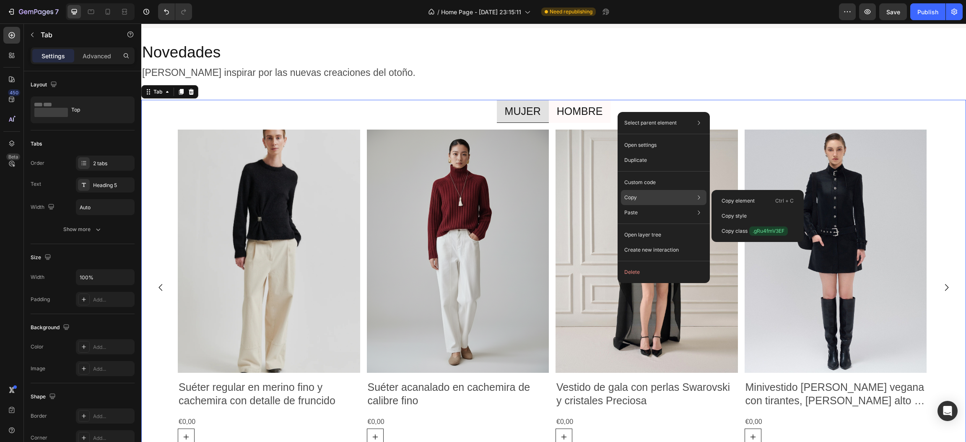
click at [760, 192] on div "Copy element Ctrl + C Copy style Copy class .gRu4fmV3EF" at bounding box center [758, 216] width 92 height 52
click at [756, 195] on div "Copy element Ctrl + C" at bounding box center [758, 200] width 86 height 15
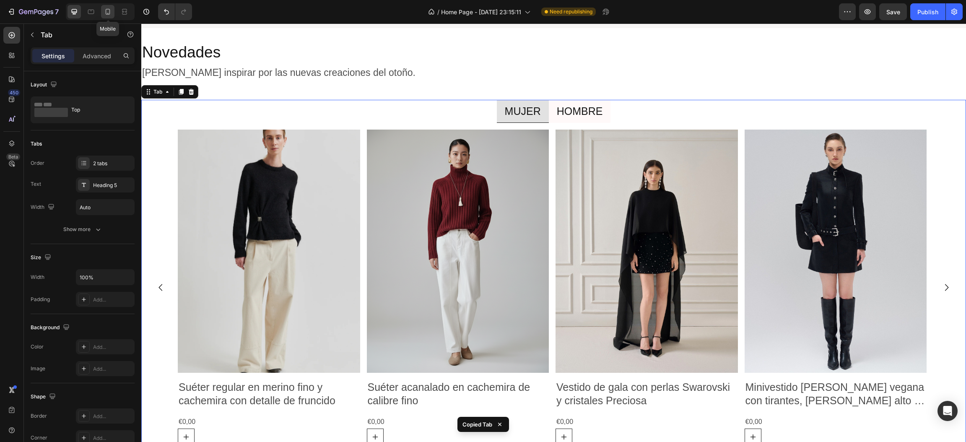
click at [104, 15] on icon at bounding box center [108, 12] width 8 height 8
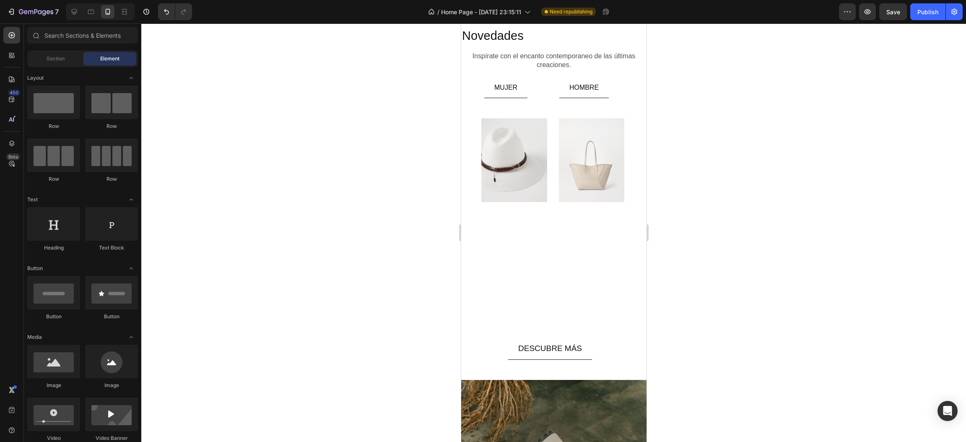
scroll to position [1319, 0]
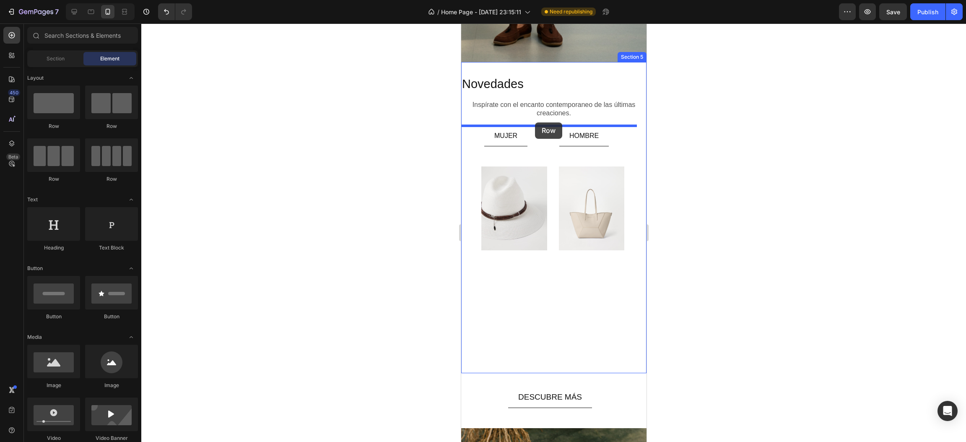
drag, startPoint x: 916, startPoint y: 159, endPoint x: 535, endPoint y: 122, distance: 382.5
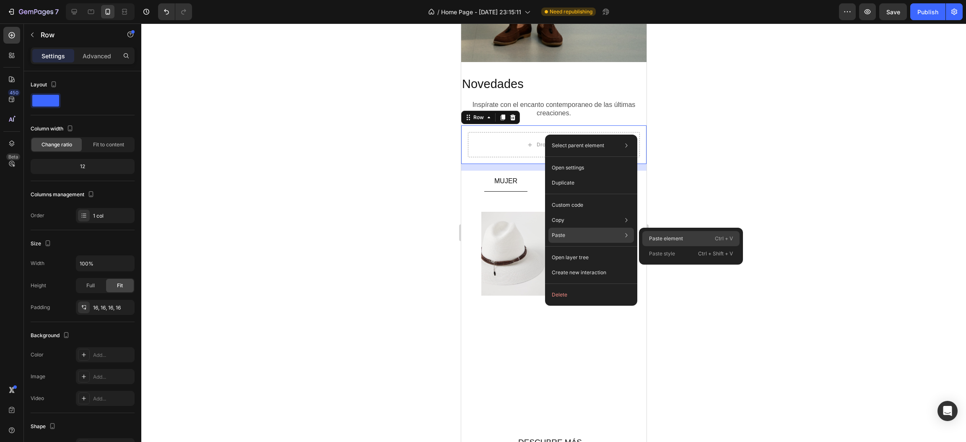
click at [659, 236] on p "Paste element" at bounding box center [666, 239] width 34 height 8
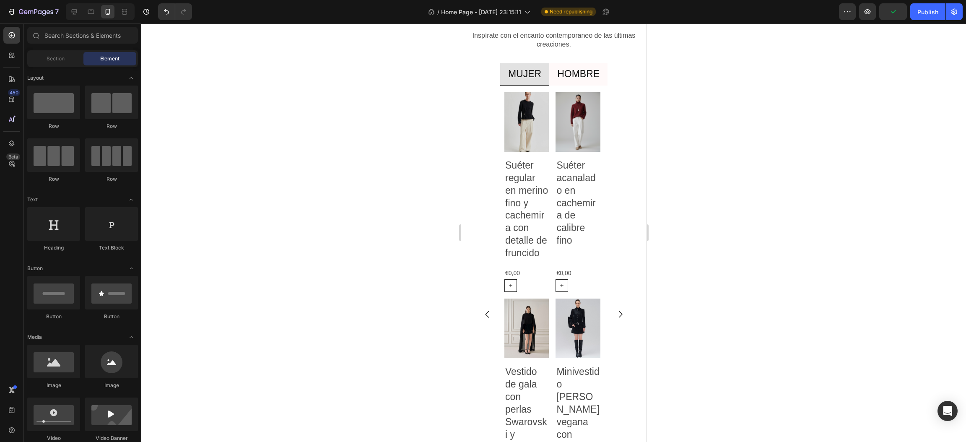
scroll to position [1362, 0]
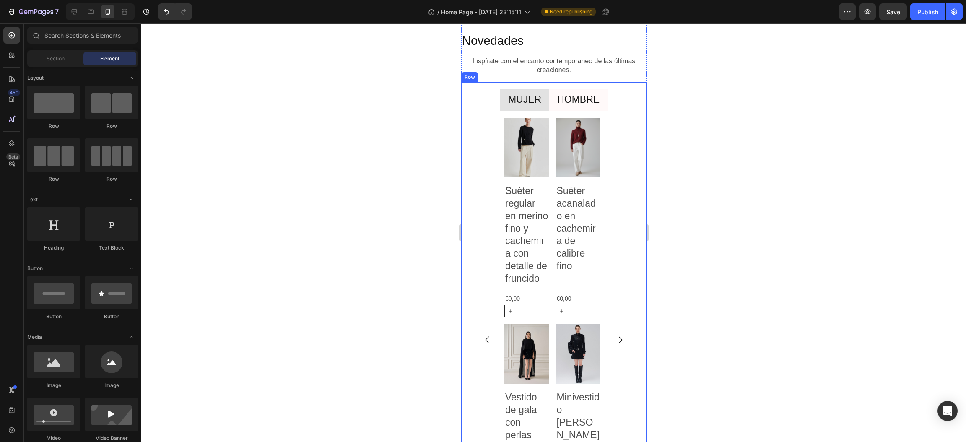
click at [635, 172] on div "MUJER HOMBRE Product Images Suéter regular en merino fino y cachemira con detal…" at bounding box center [553, 328] width 185 height 493
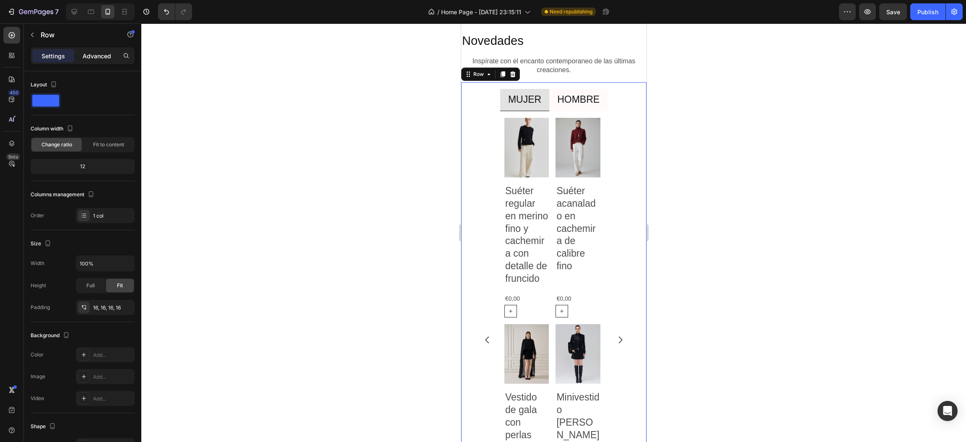
click at [100, 52] on p "Advanced" at bounding box center [97, 56] width 29 height 9
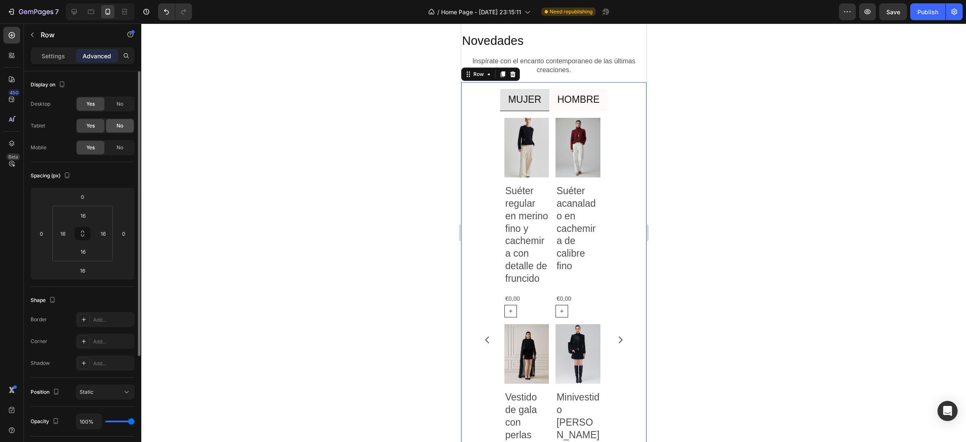
click at [125, 124] on div "No" at bounding box center [120, 125] width 28 height 13
click at [123, 105] on span "No" at bounding box center [120, 104] width 7 height 8
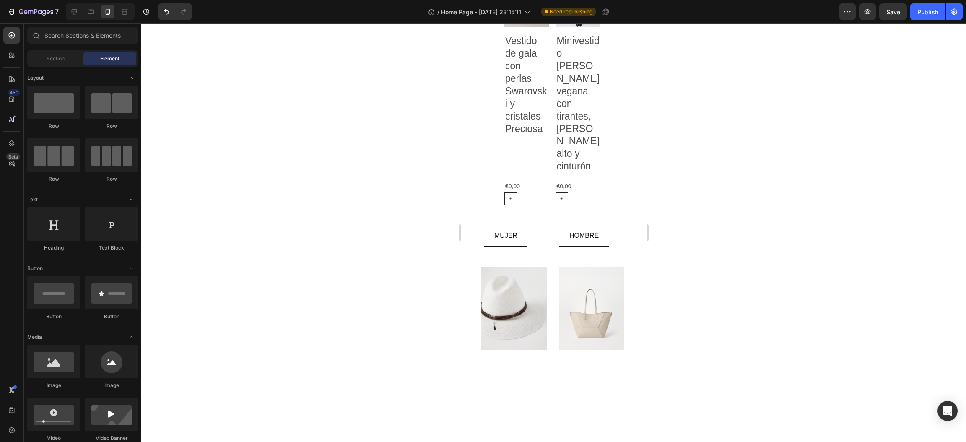
scroll to position [1722, 0]
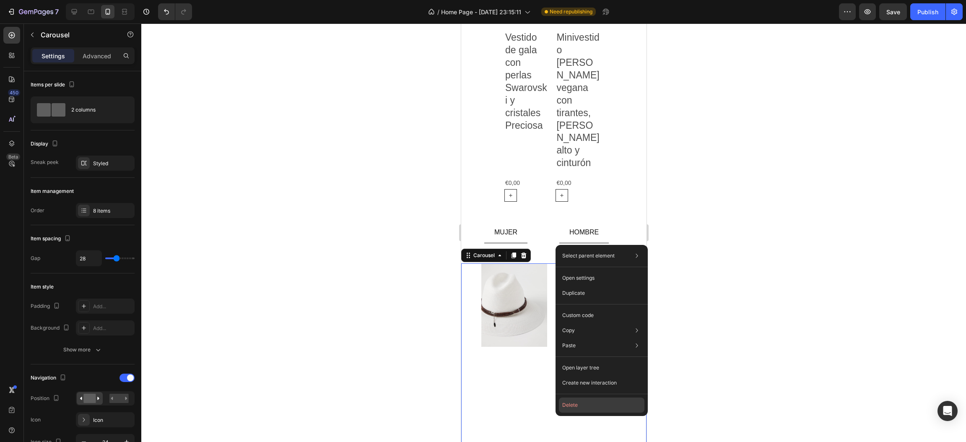
click at [576, 407] on button "Delete" at bounding box center [602, 404] width 86 height 15
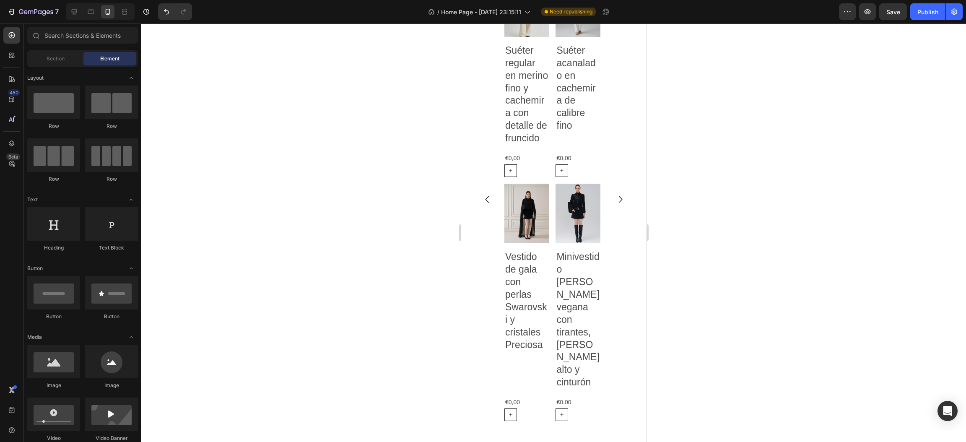
scroll to position [1493, 0]
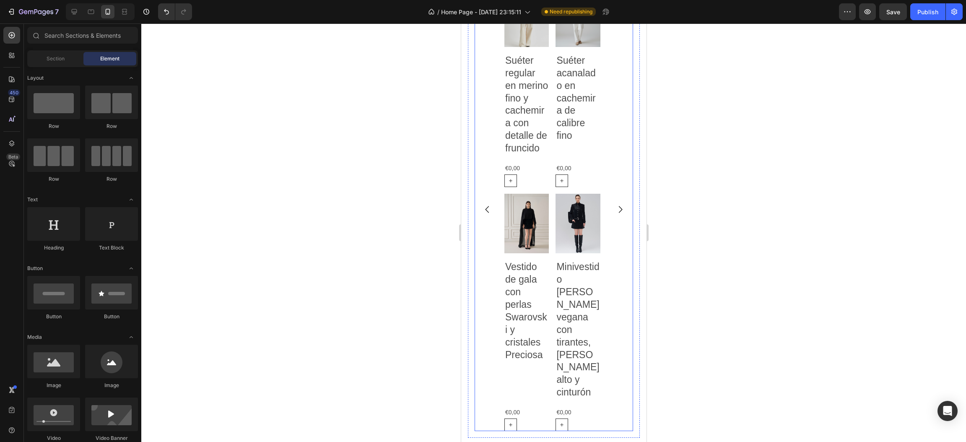
click at [604, 152] on div "Product Images Suéter regular en merino fino y cachemira con detalle de fruncid…" at bounding box center [553, 209] width 158 height 444
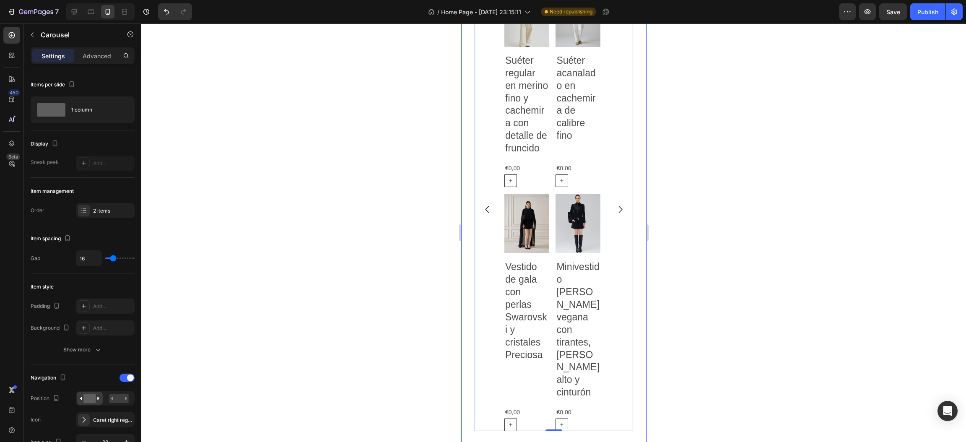
click at [632, 178] on div "MUJER HOMBRE Product Images Suéter regular en merino fino y cachemira con detal…" at bounding box center [553, 198] width 185 height 493
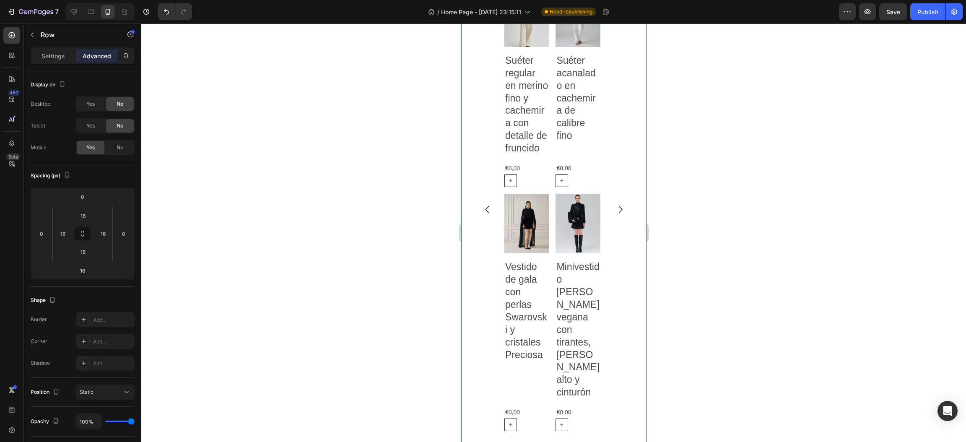
click at [57, 65] on div "Settings Advanced" at bounding box center [82, 59] width 117 height 24
click at [58, 62] on div "Settings" at bounding box center [53, 55] width 42 height 13
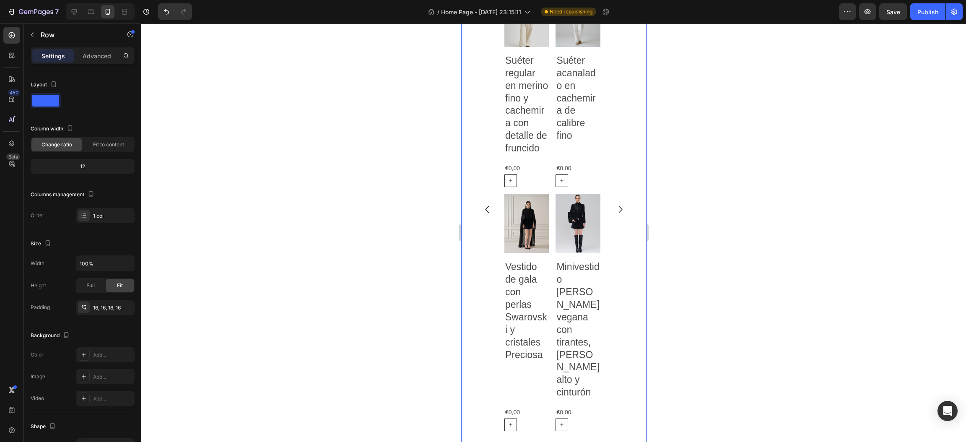
click at [59, 58] on p "Settings" at bounding box center [53, 56] width 23 height 9
click at [603, 167] on div "Product Images Suéter regular en merino fino y cachemira con detalle de fruncid…" at bounding box center [553, 209] width 158 height 444
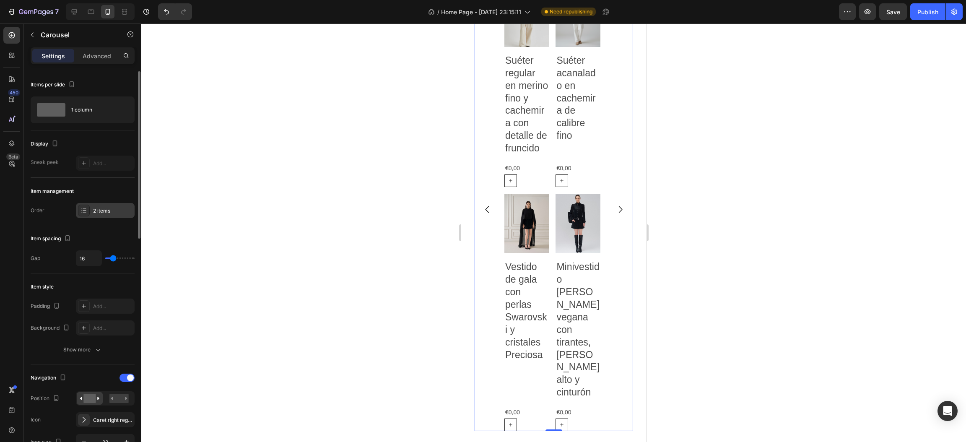
click at [102, 213] on div "2 items" at bounding box center [112, 211] width 39 height 8
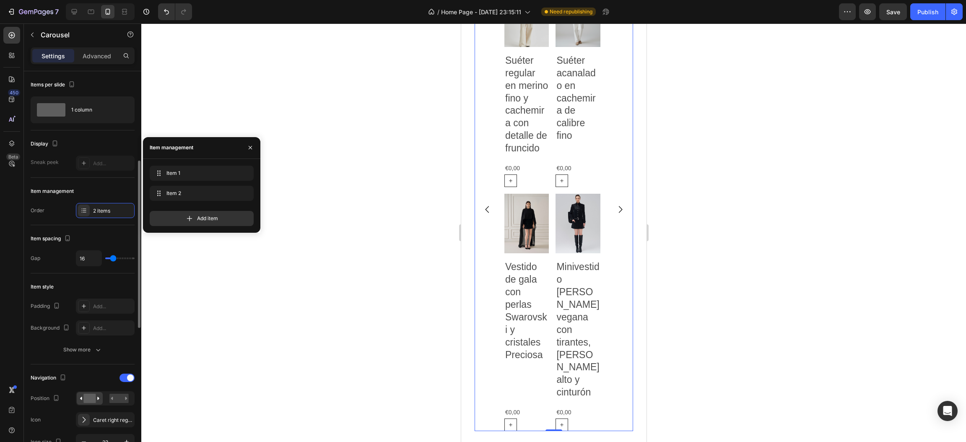
scroll to position [63, 0]
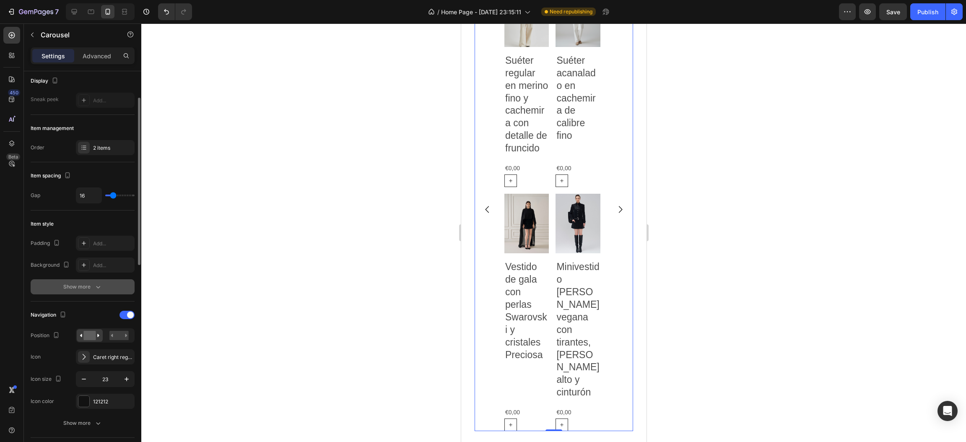
click at [96, 284] on icon "button" at bounding box center [98, 287] width 8 height 8
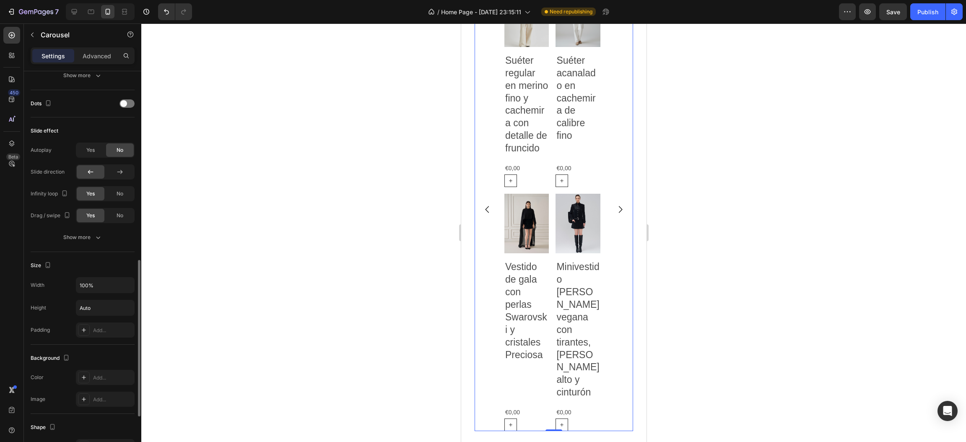
scroll to position [287, 0]
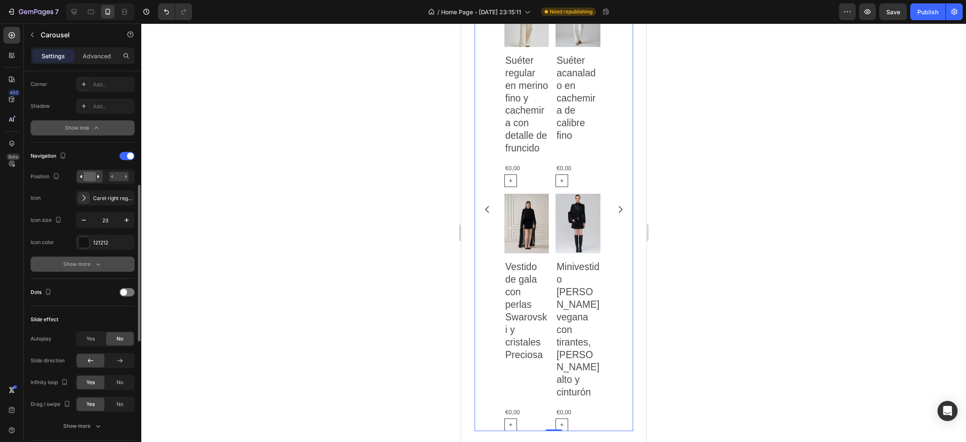
click at [98, 267] on icon "button" at bounding box center [98, 264] width 8 height 8
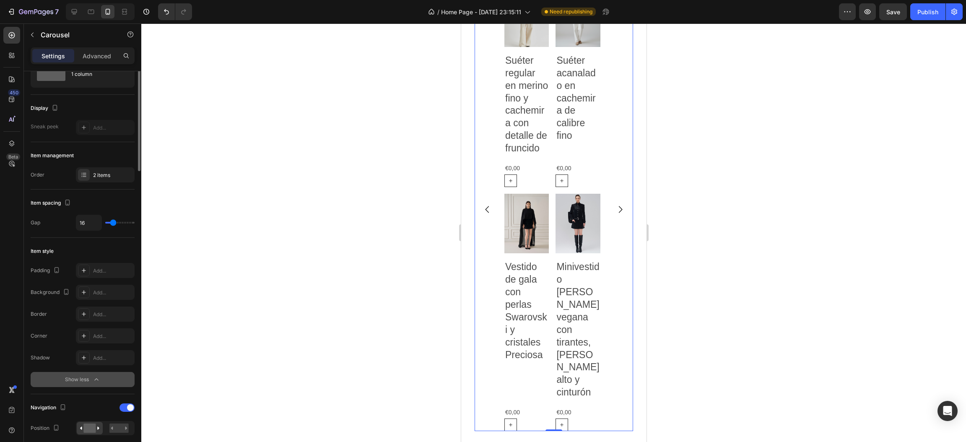
scroll to position [0, 0]
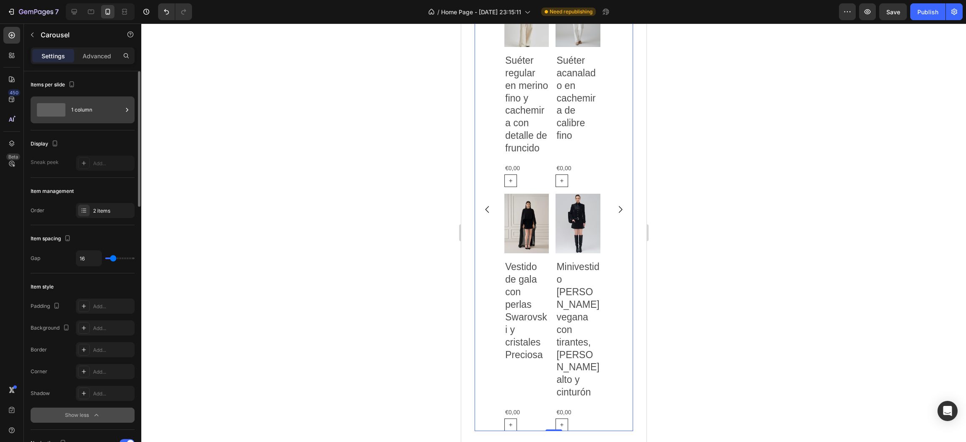
click at [78, 102] on div "1 column" at bounding box center [96, 109] width 51 height 19
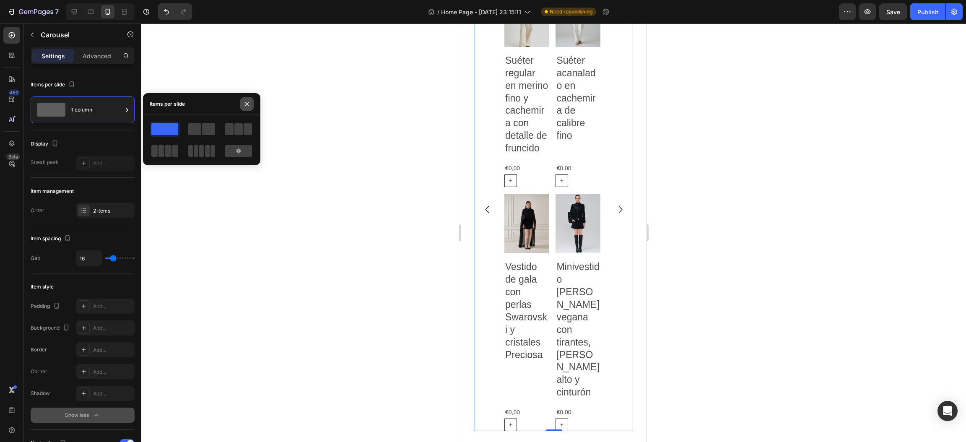
click at [252, 103] on button "button" at bounding box center [246, 103] width 13 height 13
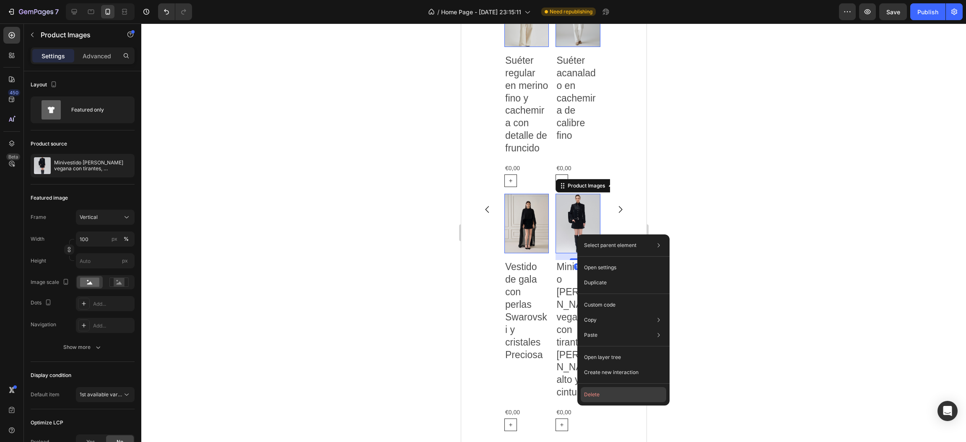
click at [595, 397] on button "Delete" at bounding box center [624, 394] width 86 height 15
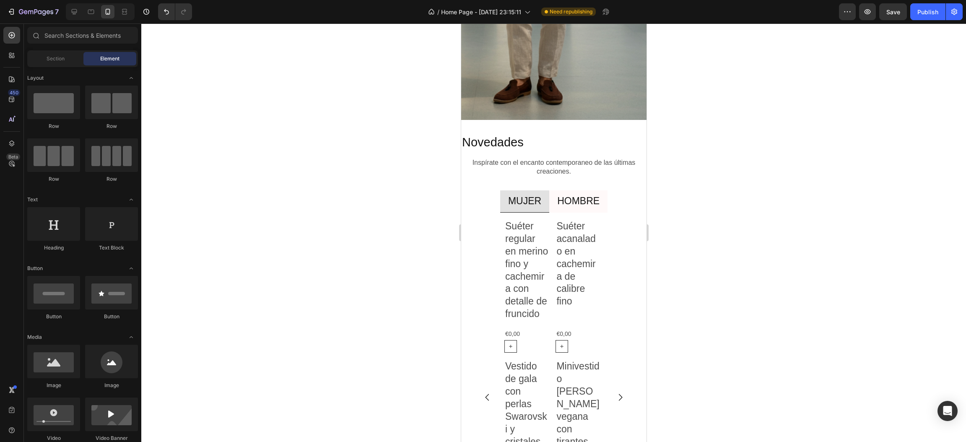
scroll to position [1339, 0]
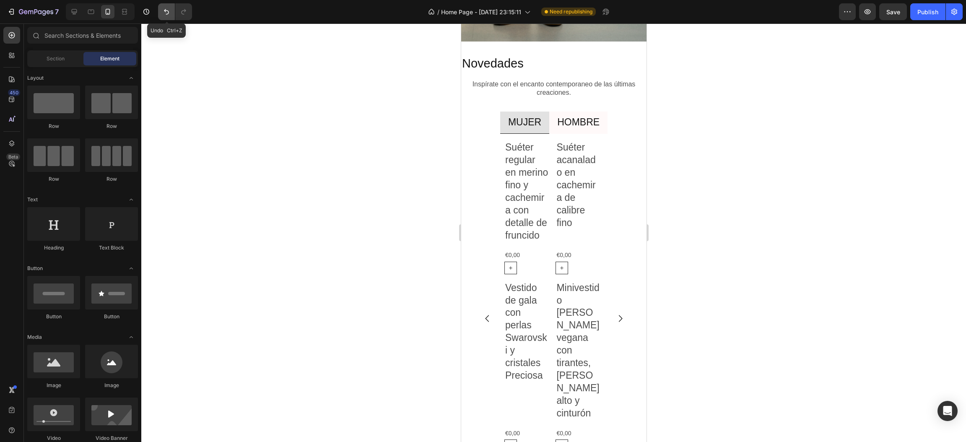
click at [159, 10] on button "Undo/Redo" at bounding box center [166, 11] width 17 height 17
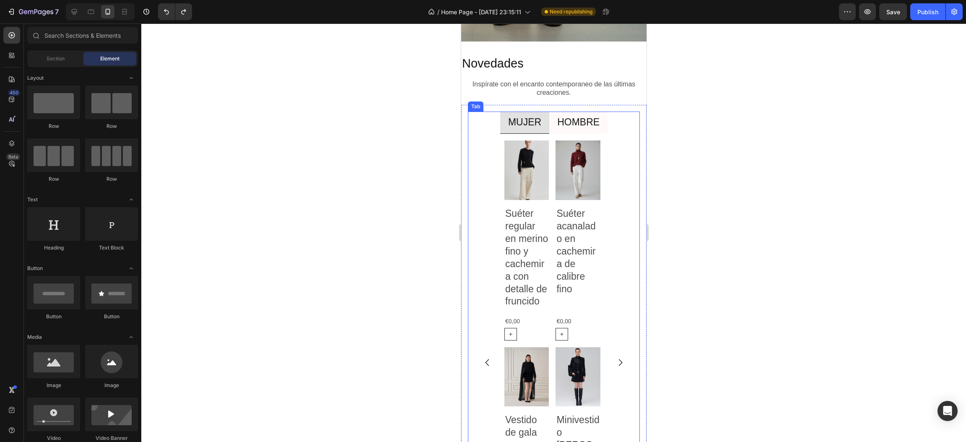
click at [626, 231] on div "Product Images Suéter regular en merino fino y cachemira con detalle de fruncid…" at bounding box center [553, 362] width 172 height 457
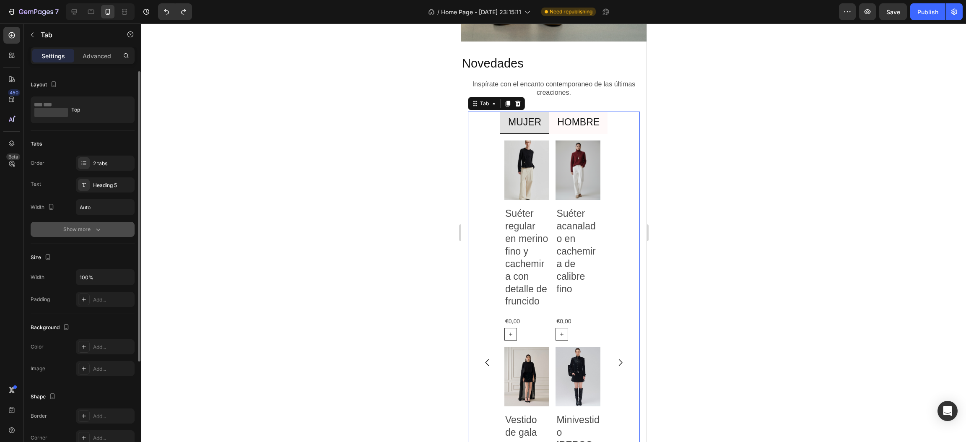
click at [106, 226] on button "Show more" at bounding box center [83, 229] width 104 height 15
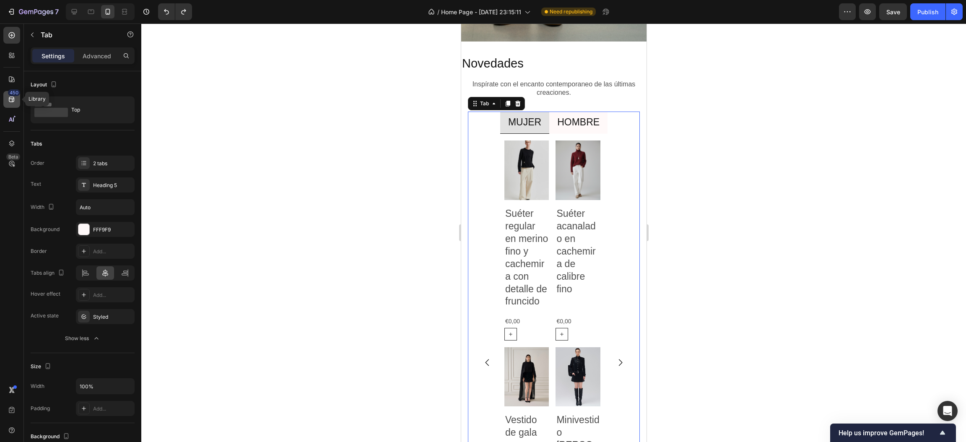
click at [9, 97] on icon at bounding box center [12, 99] width 8 height 8
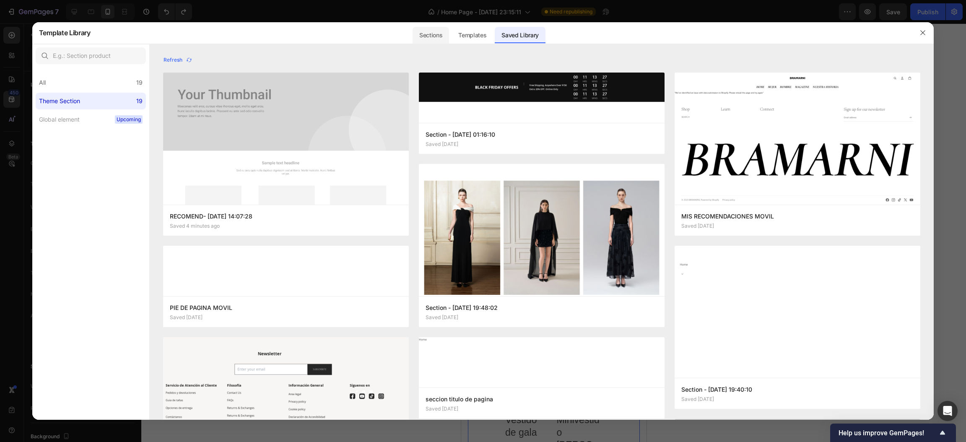
click at [442, 37] on div "Sections" at bounding box center [431, 35] width 36 height 17
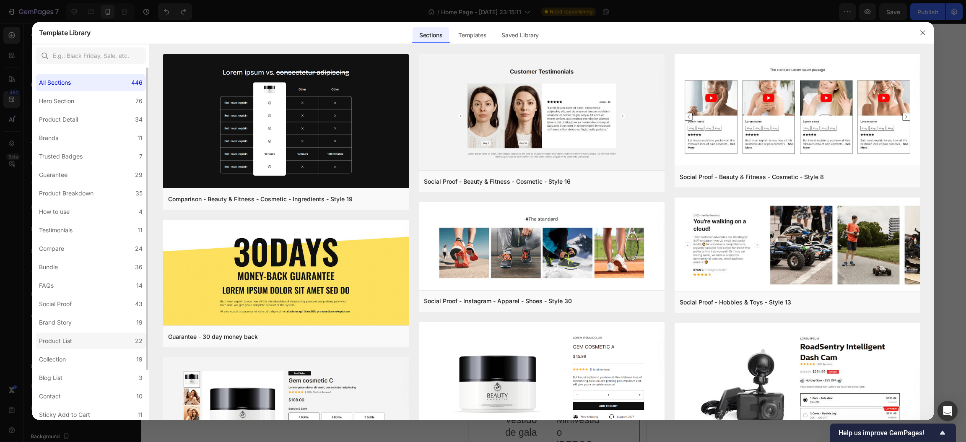
click at [83, 333] on label "Product List 22" at bounding box center [91, 340] width 110 height 17
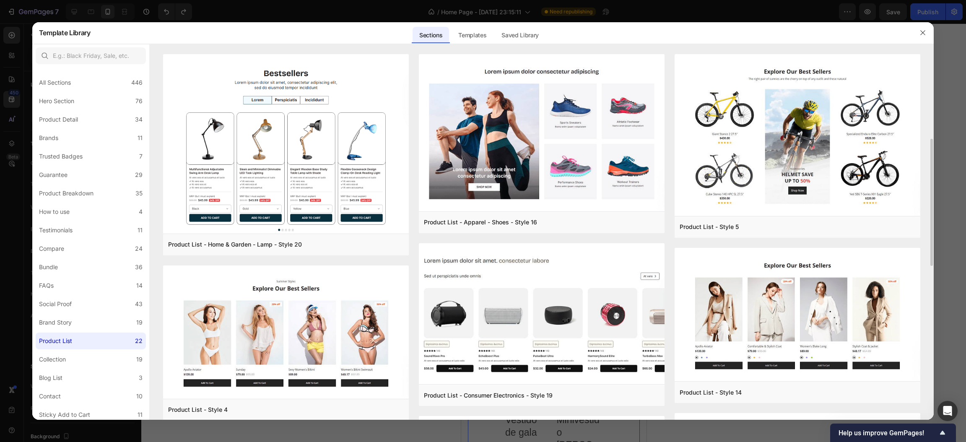
scroll to position [63, 0]
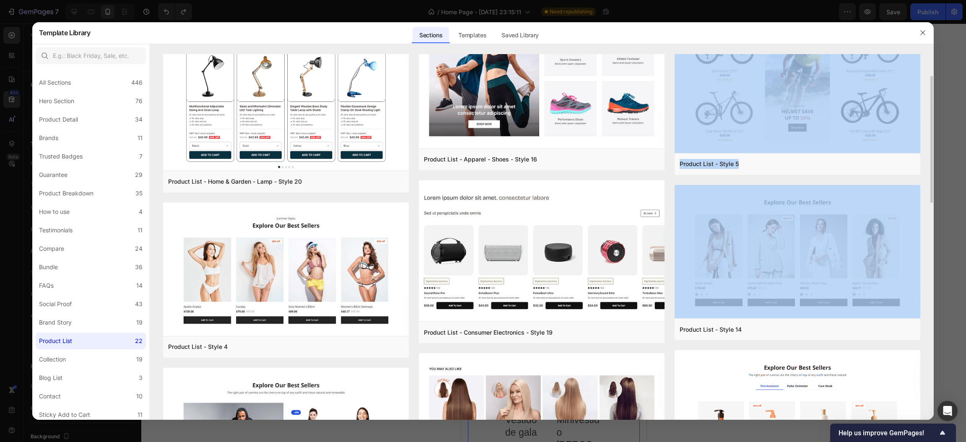
drag, startPoint x: 931, startPoint y: 174, endPoint x: 929, endPoint y: 208, distance: 34.9
click at [929, 208] on div "Product List - Home & Garden - Lamp - Style 20 Add to page Preview Product List…" at bounding box center [542, 174] width 784 height 366
click at [627, 180] on img at bounding box center [542, 251] width 246 height 143
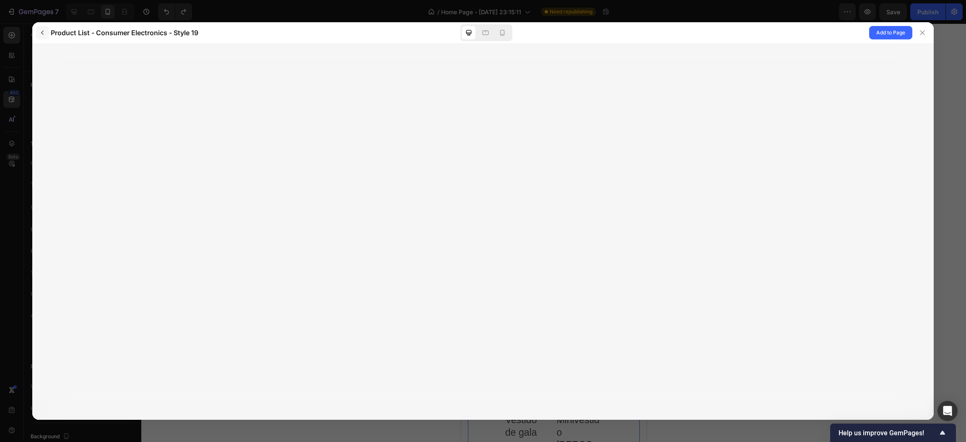
click at [44, 32] on icon "button" at bounding box center [42, 32] width 7 height 7
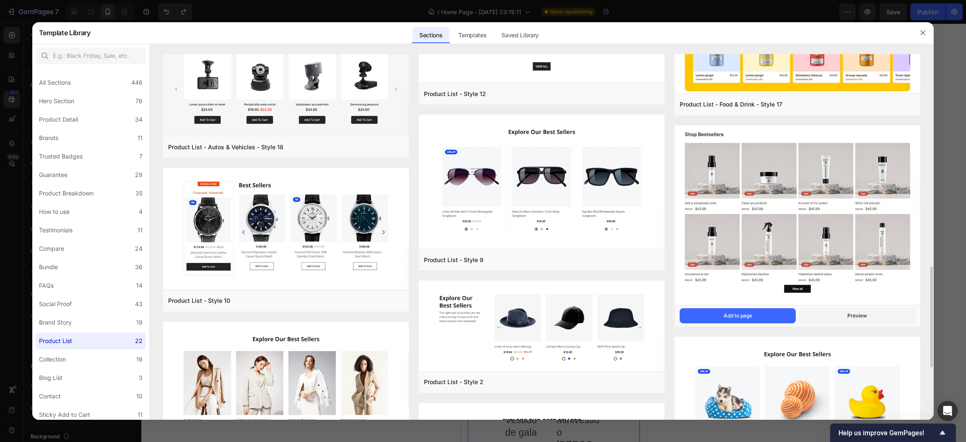
scroll to position [835, 0]
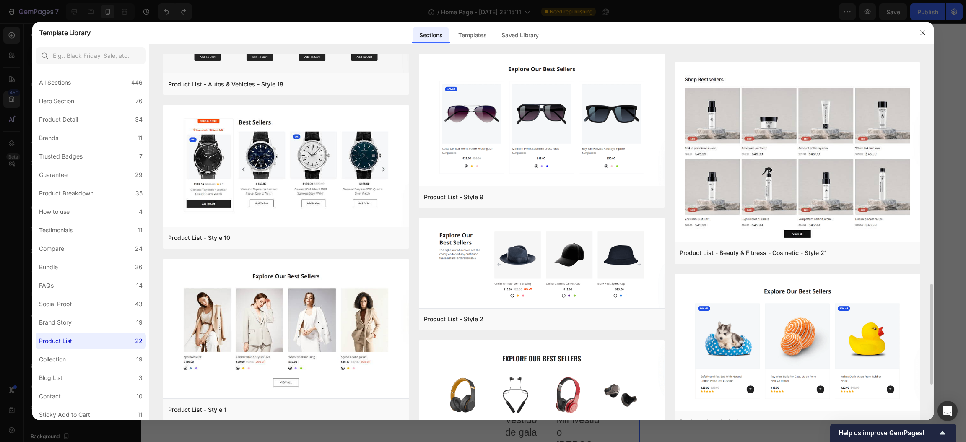
click at [917, 31] on button "button" at bounding box center [922, 32] width 13 height 13
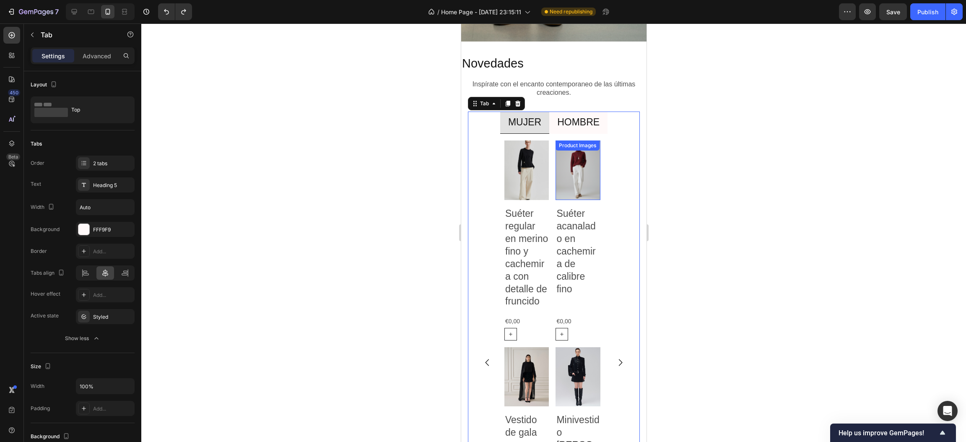
click at [571, 190] on img at bounding box center [577, 170] width 44 height 60
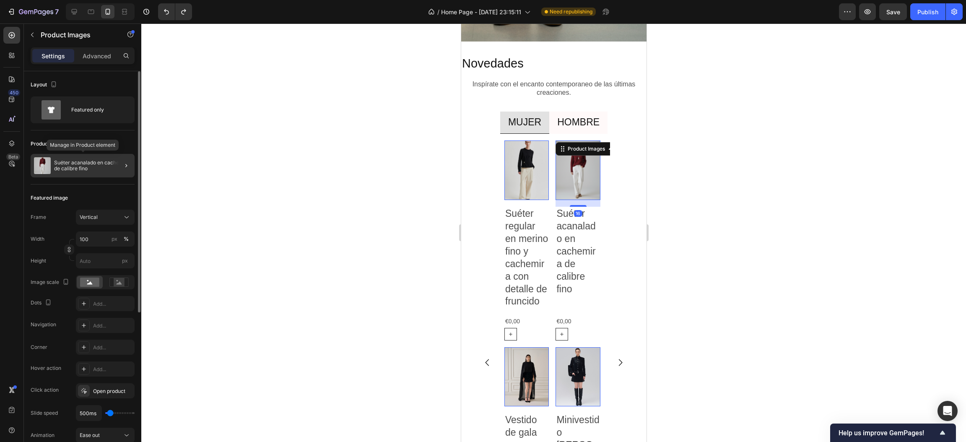
click at [74, 167] on p "Suéter acanalado en cachemira de calibre fino" at bounding box center [92, 166] width 77 height 12
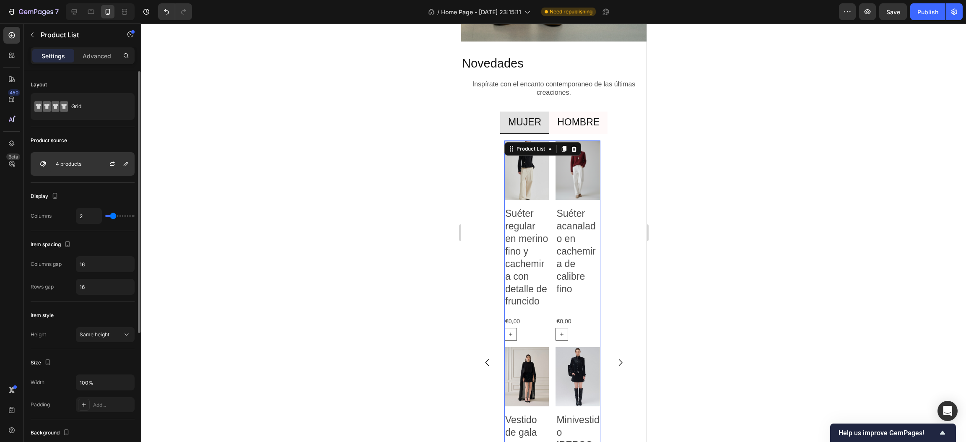
click at [88, 168] on div "4 products" at bounding box center [83, 163] width 104 height 23
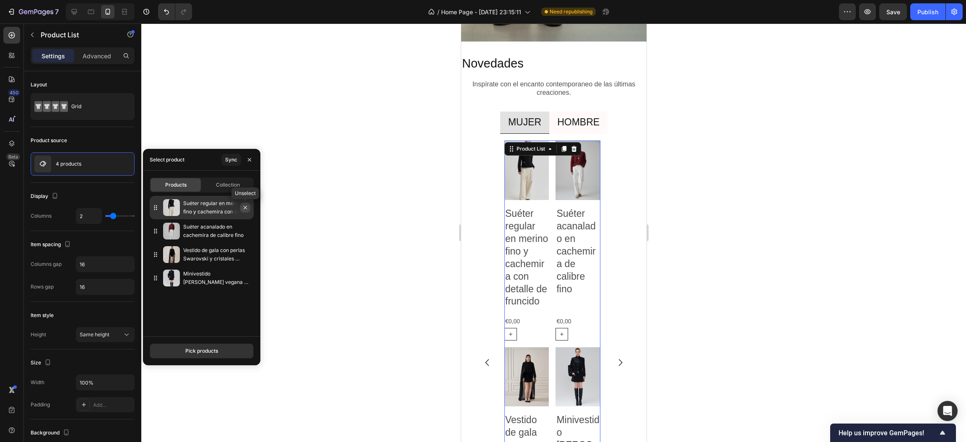
click at [245, 210] on icon "button" at bounding box center [245, 207] width 7 height 7
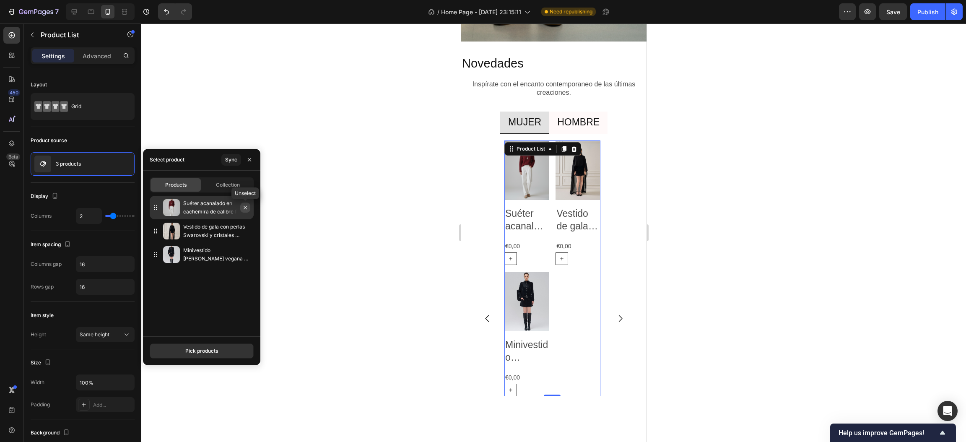
click at [244, 210] on icon "button" at bounding box center [245, 207] width 7 height 7
click at [247, 205] on icon "button" at bounding box center [245, 207] width 7 height 7
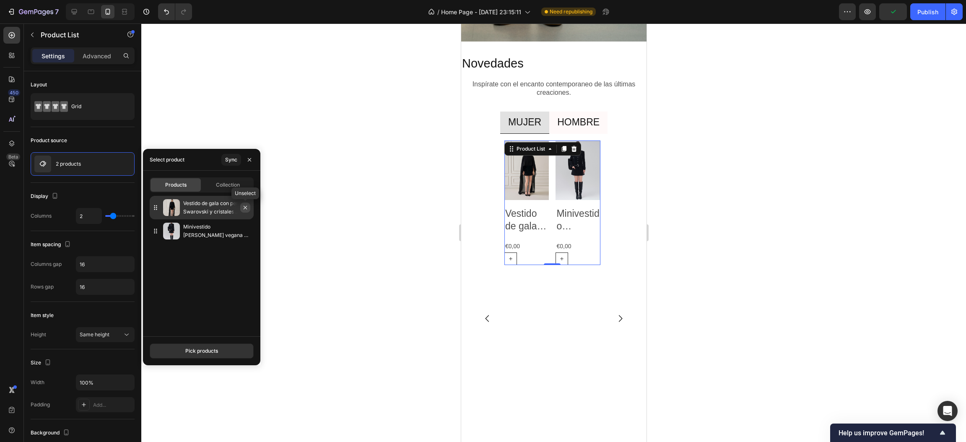
click at [246, 207] on icon "button" at bounding box center [245, 207] width 7 height 7
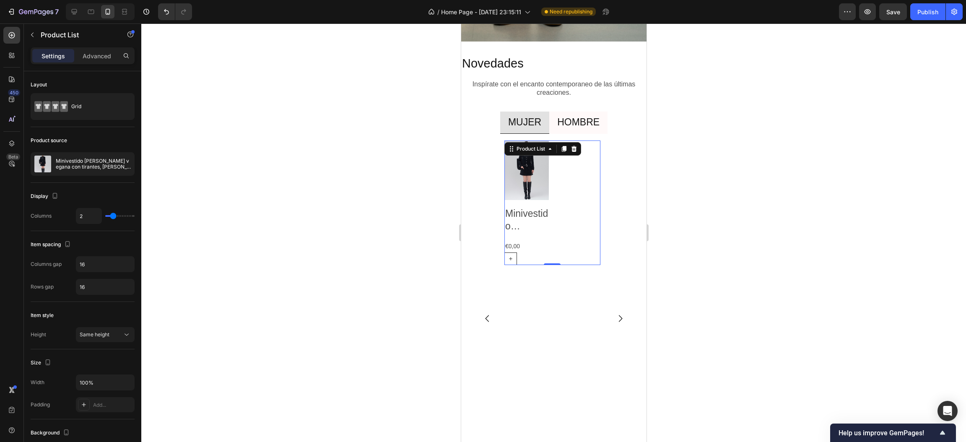
click at [357, 288] on div at bounding box center [553, 232] width 825 height 418
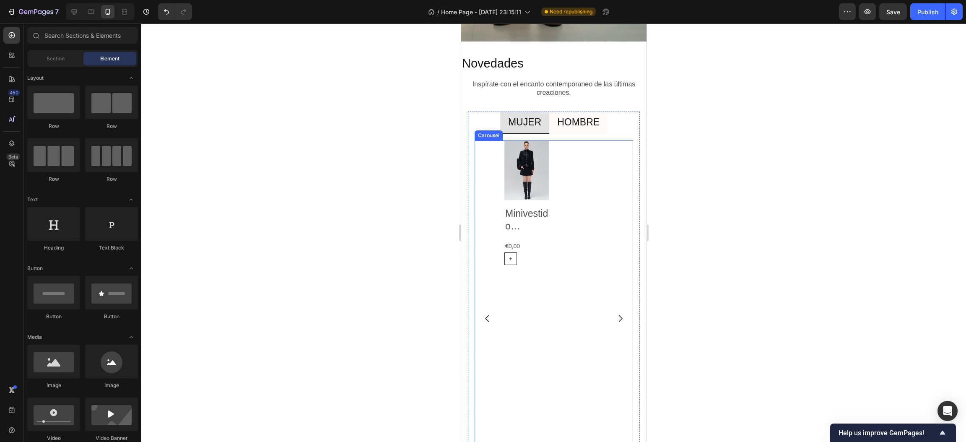
click at [615, 309] on button "Carousel Next Arrow" at bounding box center [619, 318] width 23 height 23
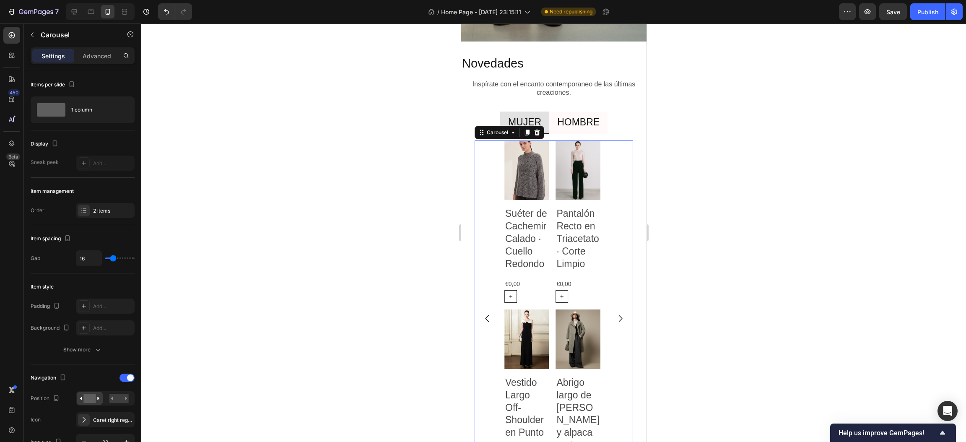
click at [483, 314] on icon "Carousel Back Arrow" at bounding box center [487, 319] width 10 height 10
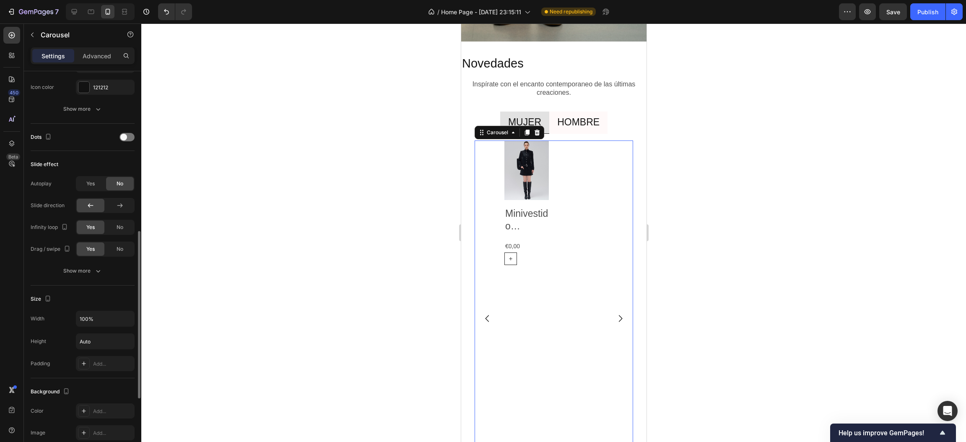
scroll to position [440, 0]
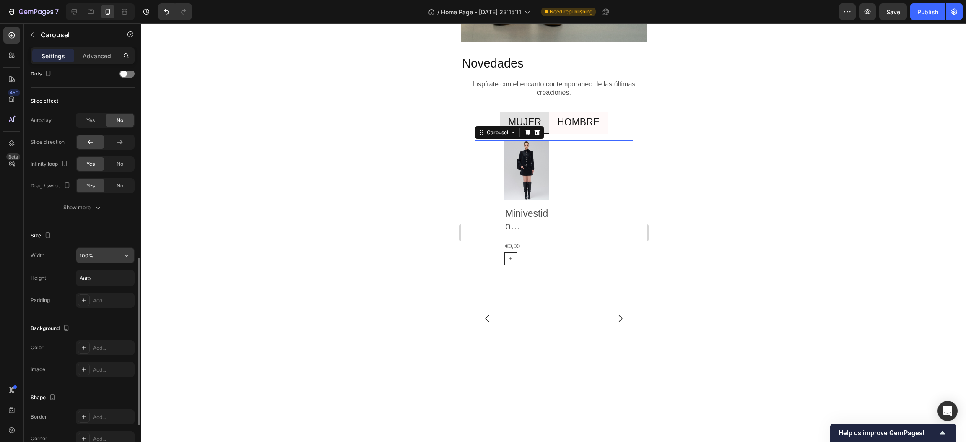
click at [105, 262] on input "100%" at bounding box center [105, 255] width 58 height 15
click at [125, 254] on icon "button" at bounding box center [126, 255] width 8 height 8
click at [109, 288] on div "Full 100%" at bounding box center [96, 294] width 69 height 16
click at [130, 253] on button "button" at bounding box center [126, 255] width 15 height 15
click at [114, 277] on span "100%" at bounding box center [120, 278] width 14 height 8
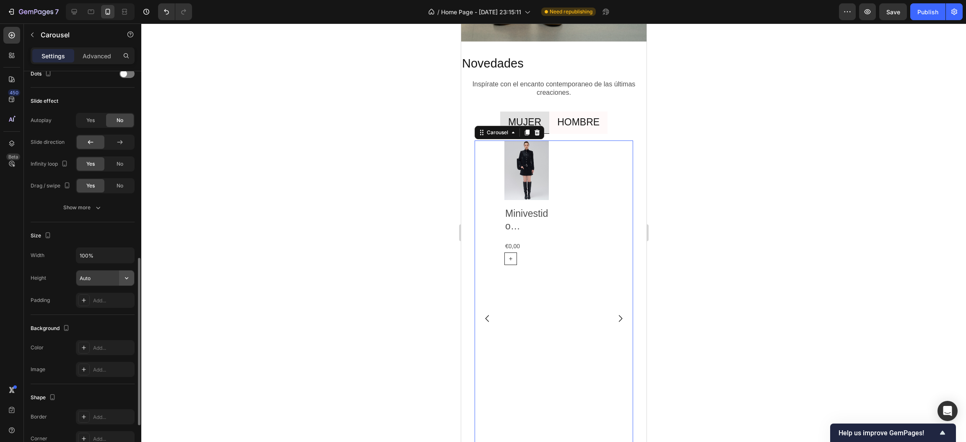
click at [129, 277] on icon "button" at bounding box center [126, 278] width 8 height 8
click at [111, 304] on p "Fit content Auto" at bounding box center [103, 301] width 48 height 8
click at [101, 258] on input "100%" at bounding box center [105, 255] width 58 height 15
type input "1500%"
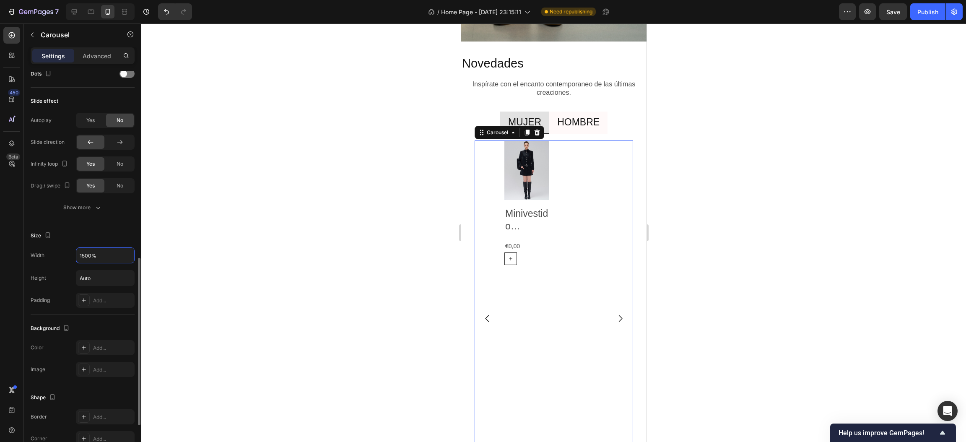
click at [109, 236] on div "Size" at bounding box center [83, 235] width 104 height 13
click at [122, 276] on icon "button" at bounding box center [126, 278] width 8 height 8
click at [112, 298] on p "Fit content Auto" at bounding box center [103, 301] width 48 height 8
click at [109, 279] on input "Auto" at bounding box center [105, 277] width 58 height 15
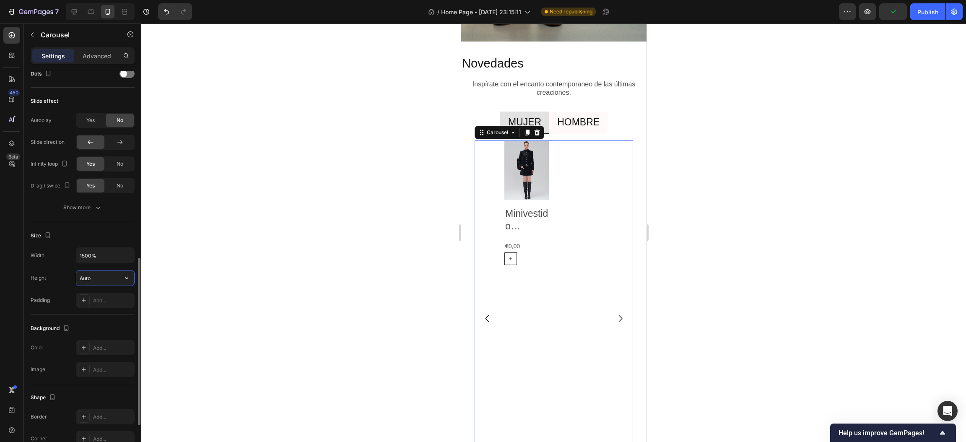
click at [108, 279] on input "Auto" at bounding box center [105, 277] width 58 height 15
type input "1"
click at [222, 249] on div at bounding box center [553, 232] width 825 height 418
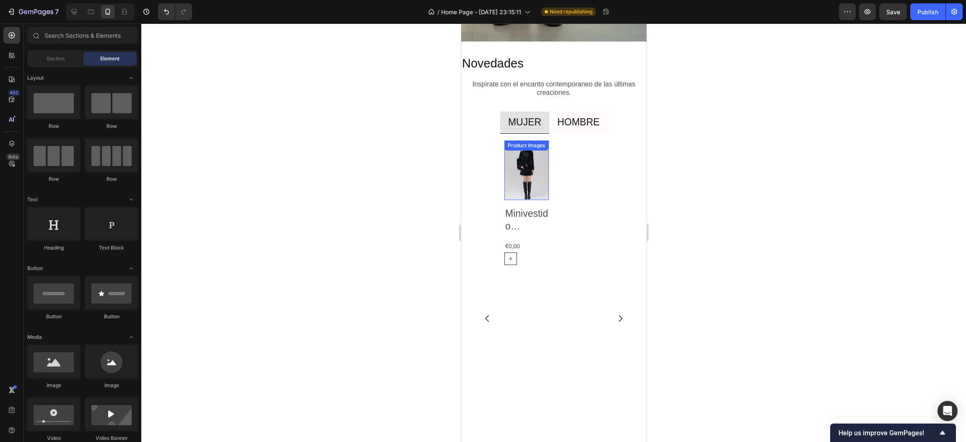
click at [525, 181] on img at bounding box center [526, 170] width 44 height 60
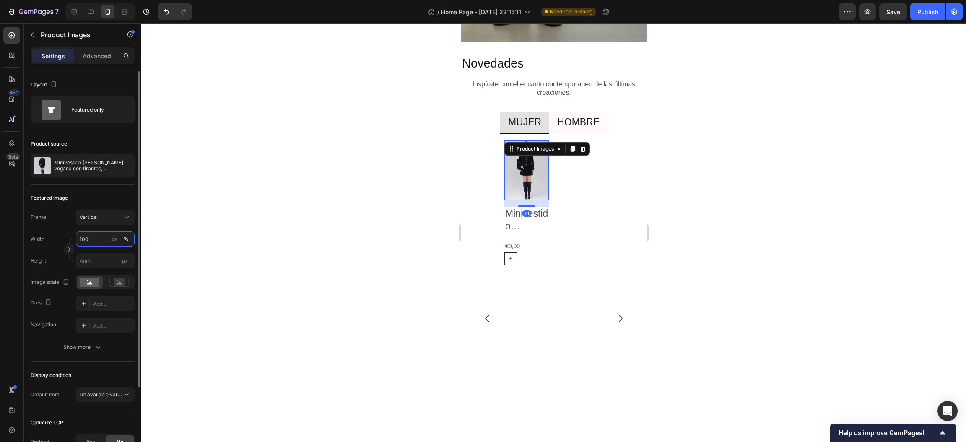
click at [98, 241] on input "100" at bounding box center [105, 238] width 59 height 15
click at [104, 259] on p "Full 100%" at bounding box center [103, 260] width 49 height 8
click at [99, 260] on input "px" at bounding box center [105, 260] width 59 height 15
click at [105, 260] on input "px" at bounding box center [105, 260] width 59 height 15
type input "1"
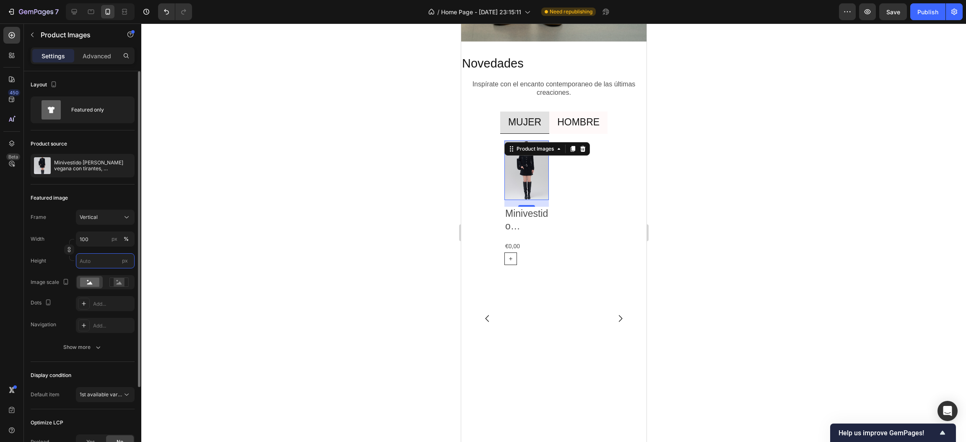
type input "1"
type input "11"
type input "15"
type input "113"
type input "150"
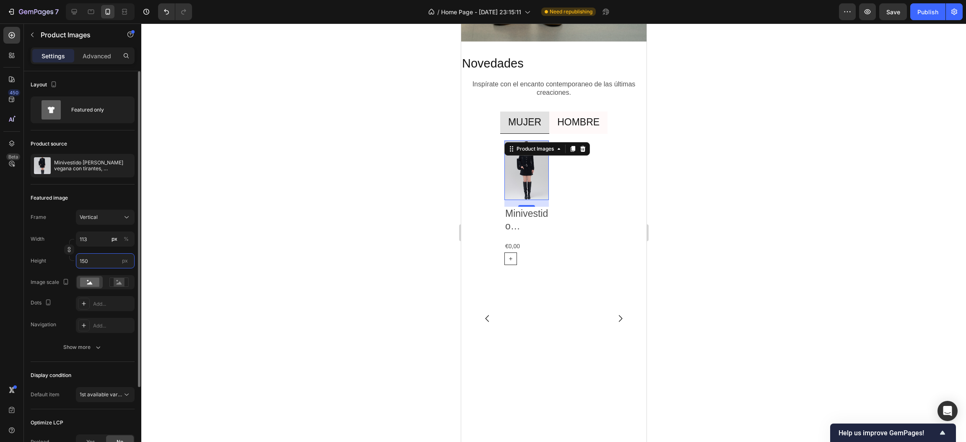
type input "1125"
type input "1500"
click at [93, 243] on input "1125" at bounding box center [105, 238] width 59 height 15
type input "1"
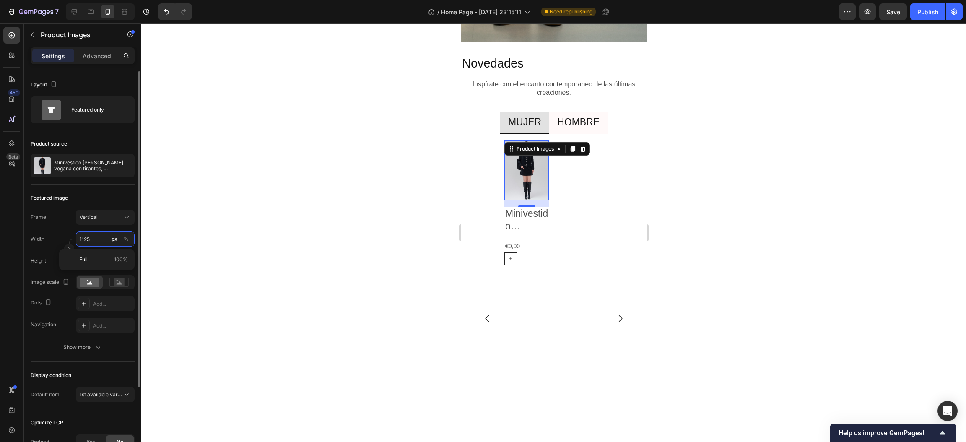
type input "1"
type input "15"
type input "20"
type input "150"
type input "200"
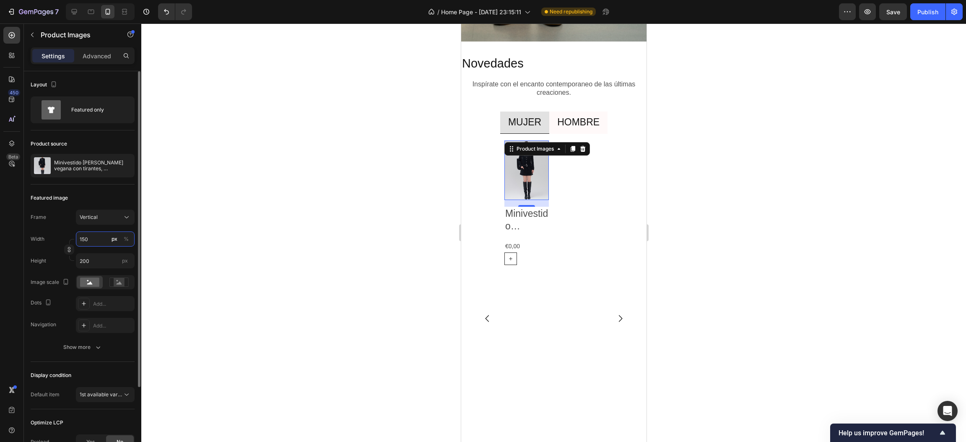
type input "1500"
type input "2000"
type input "1500"
click at [49, 264] on div "Height 2000 px" at bounding box center [83, 260] width 104 height 15
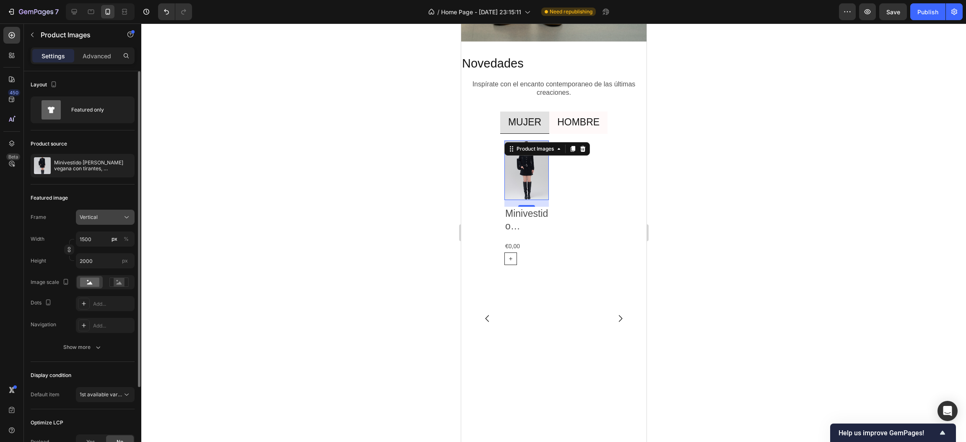
click at [96, 215] on span "Vertical" at bounding box center [89, 217] width 18 height 8
click at [102, 263] on div "Horizontal" at bounding box center [97, 270] width 67 height 16
type input "1125"
click at [124, 216] on icon at bounding box center [126, 217] width 8 height 8
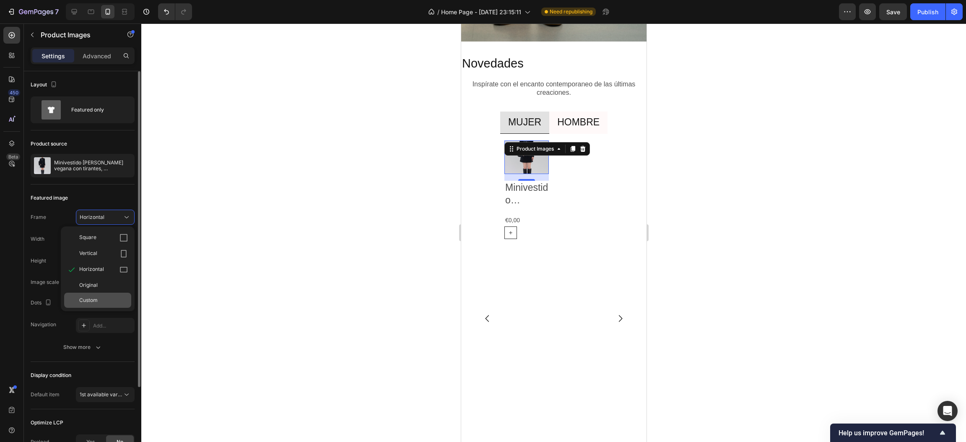
click at [99, 302] on div "Custom" at bounding box center [103, 300] width 49 height 8
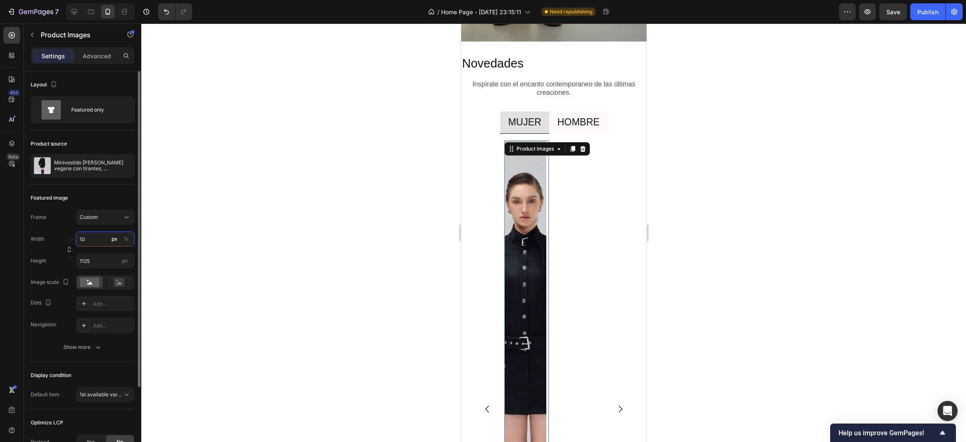
type input "1"
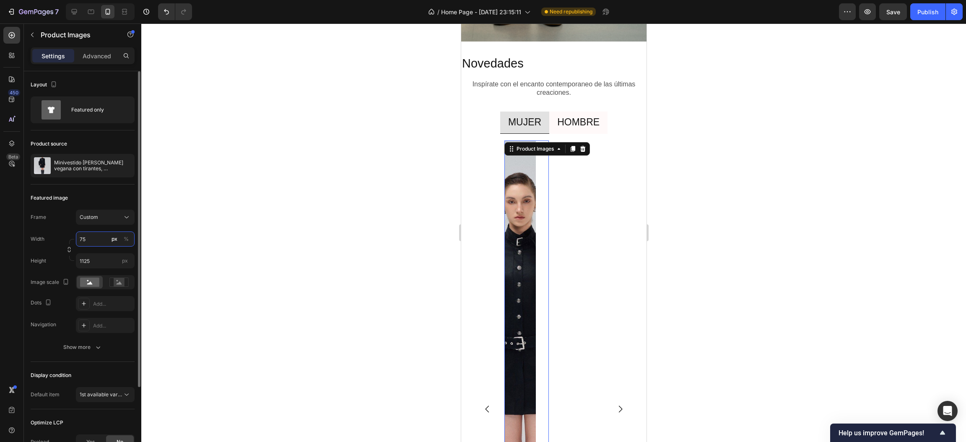
type input "7"
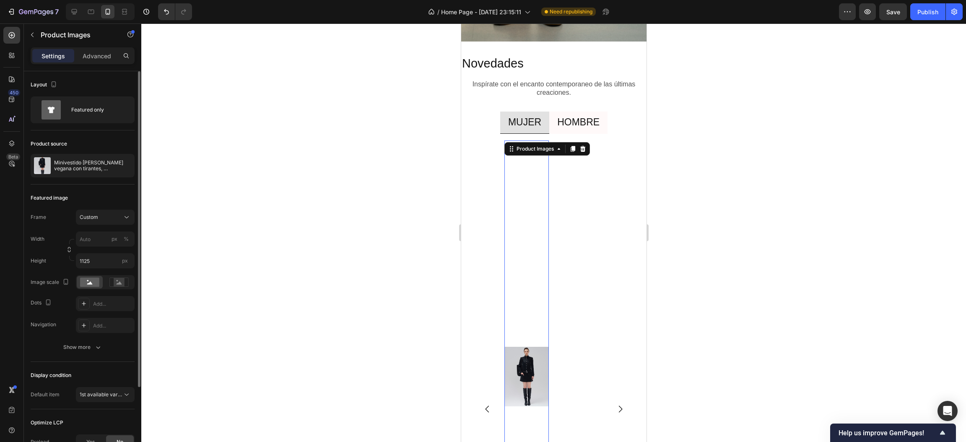
click at [97, 271] on div "Frame Custom Width px % Height 1125 px Image scale Dots Add... Navigation Add..." at bounding box center [83, 271] width 104 height 123
click at [97, 261] on input "1125" at bounding box center [105, 260] width 59 height 15
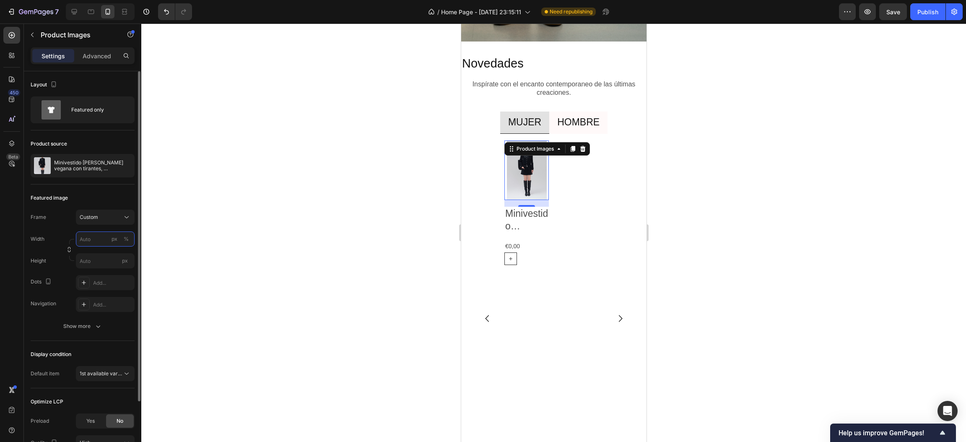
click at [107, 240] on input "px %" at bounding box center [105, 238] width 59 height 15
click at [101, 240] on input "px %" at bounding box center [105, 238] width 59 height 15
type input "1400"
click at [100, 259] on input "px" at bounding box center [105, 260] width 59 height 15
type input "1"
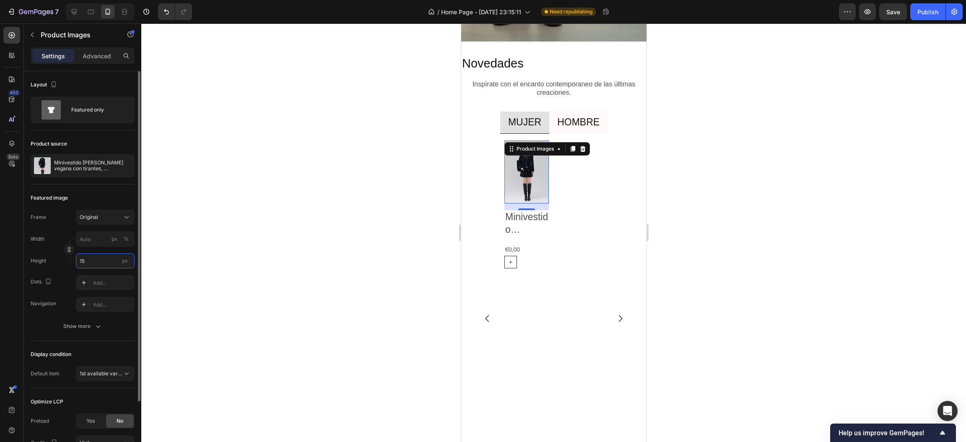
type input "1"
type input "10"
click at [102, 244] on input "px %" at bounding box center [105, 238] width 59 height 15
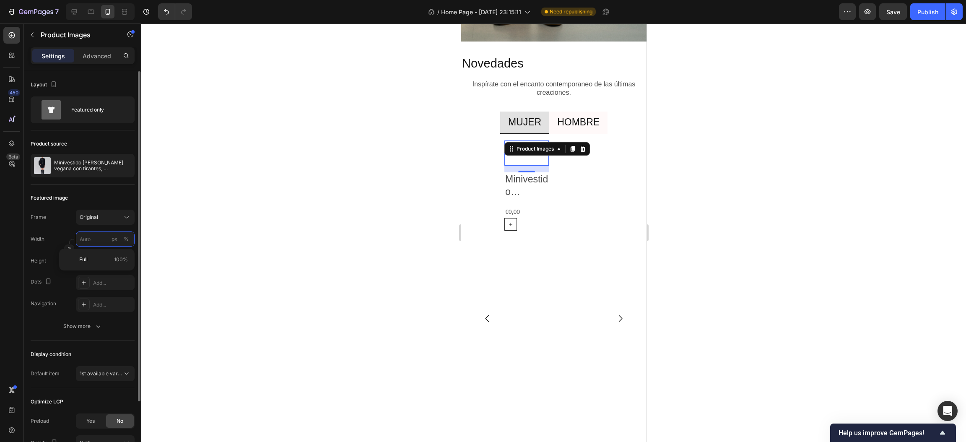
type input "5"
type input "500"
click at [87, 264] on input "px" at bounding box center [105, 260] width 59 height 15
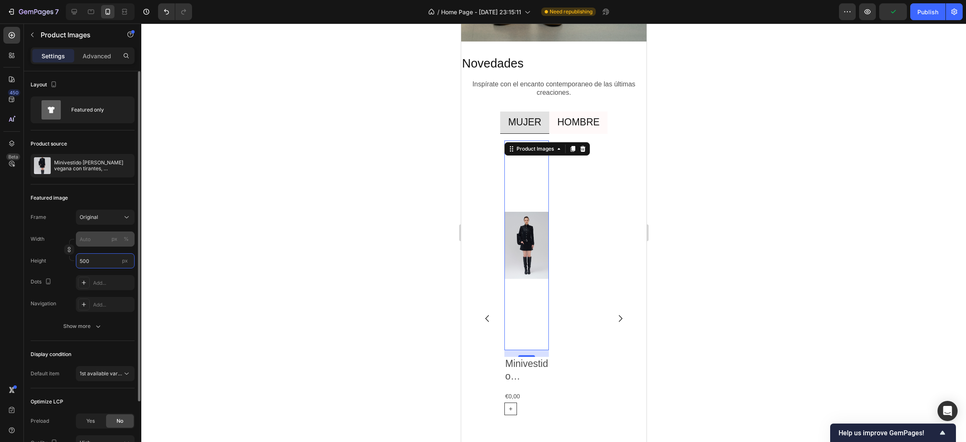
type input "500"
click at [98, 238] on input "px %" at bounding box center [105, 238] width 59 height 15
click at [125, 218] on icon at bounding box center [126, 217] width 8 height 8
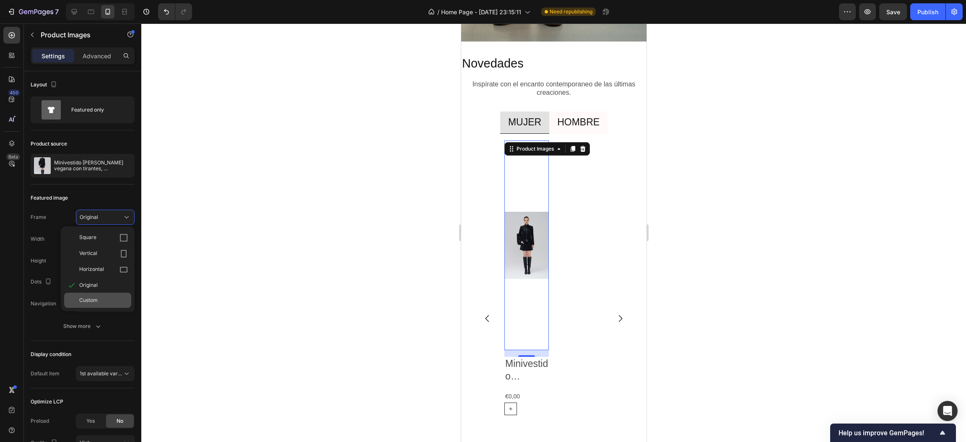
click at [84, 296] on span "Custom" at bounding box center [88, 300] width 18 height 8
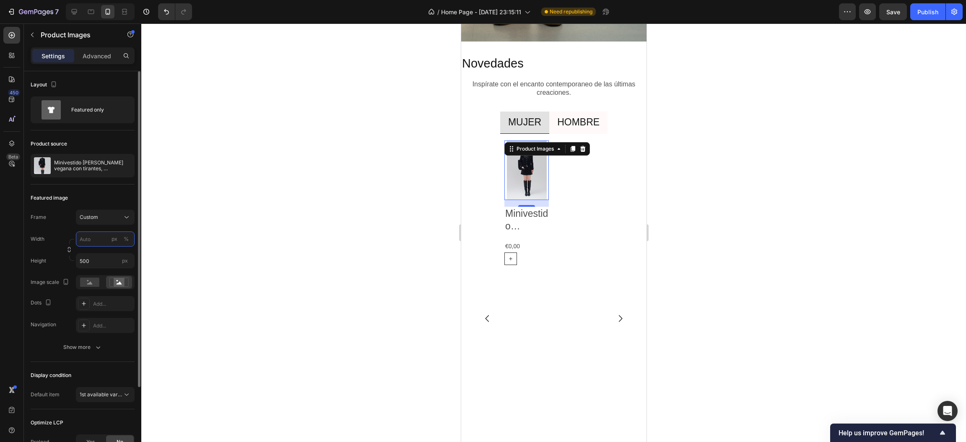
click at [101, 241] on input "px %" at bounding box center [105, 238] width 59 height 15
click at [119, 238] on button "px" at bounding box center [114, 239] width 10 height 10
click at [100, 264] on input "500" at bounding box center [105, 260] width 59 height 15
click at [99, 240] on input "500" at bounding box center [105, 238] width 59 height 15
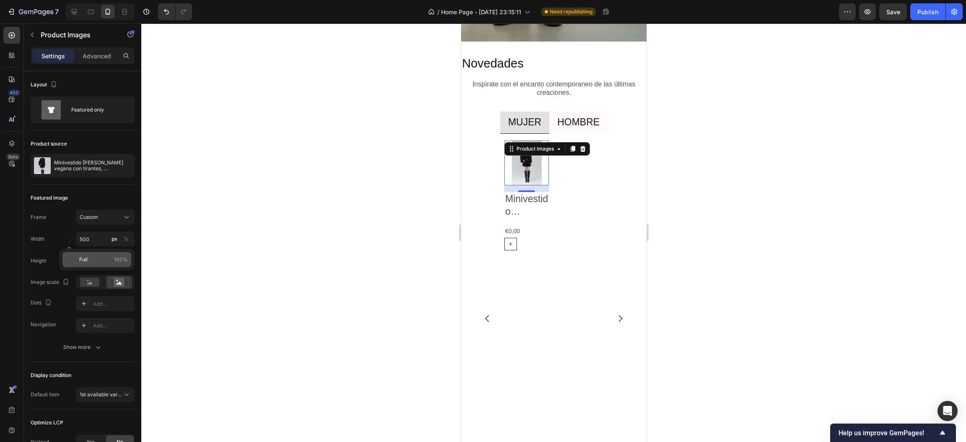
click at [97, 263] on div "Full 100%" at bounding box center [96, 259] width 69 height 15
type input "100"
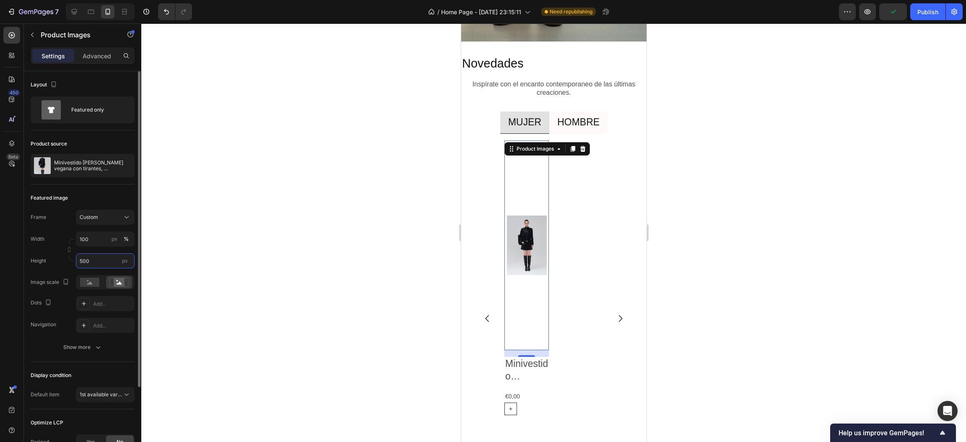
click at [99, 261] on input "500" at bounding box center [105, 260] width 59 height 15
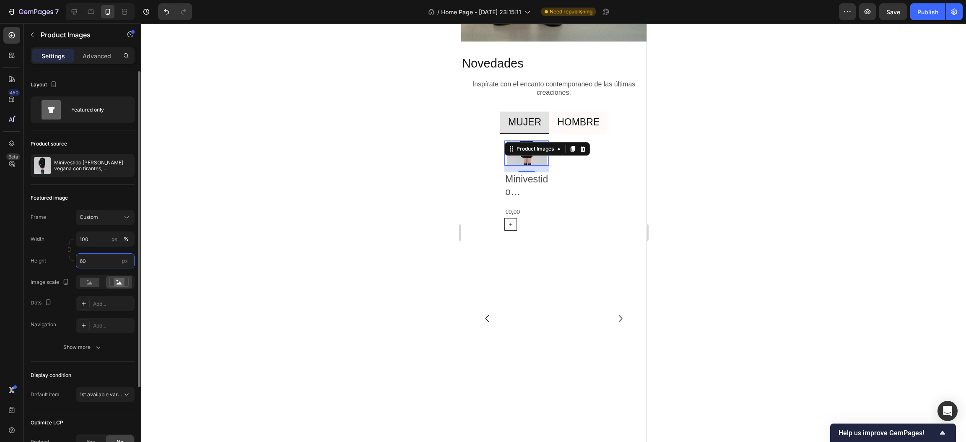
type input "6"
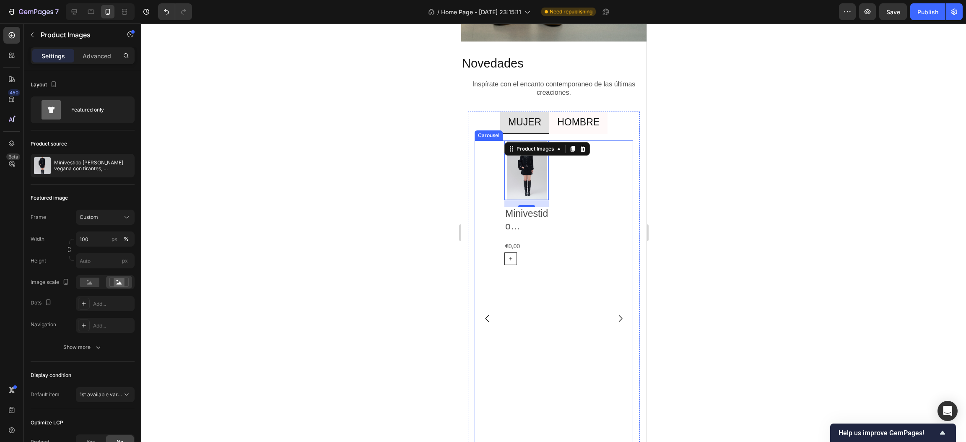
click at [395, 210] on div at bounding box center [553, 232] width 825 height 418
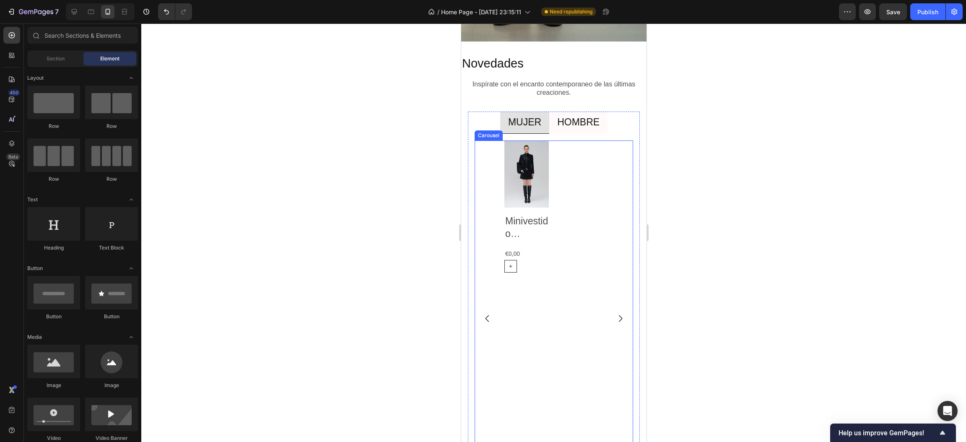
click at [615, 314] on icon "Carousel Next Arrow" at bounding box center [620, 319] width 10 height 10
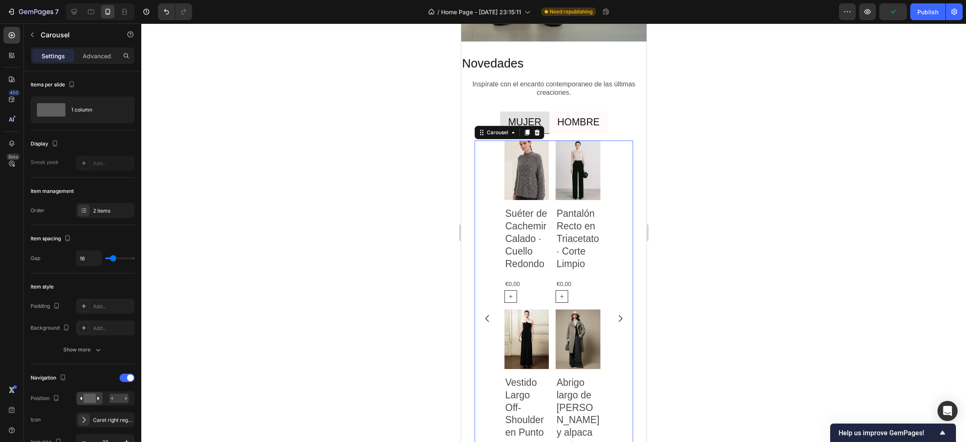
click at [485, 314] on icon "Carousel Back Arrow" at bounding box center [487, 319] width 10 height 10
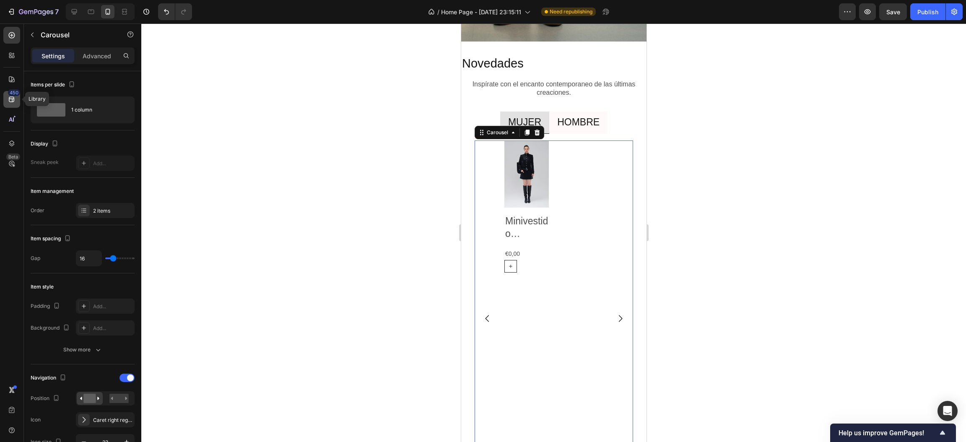
click at [10, 99] on icon at bounding box center [12, 99] width 8 height 8
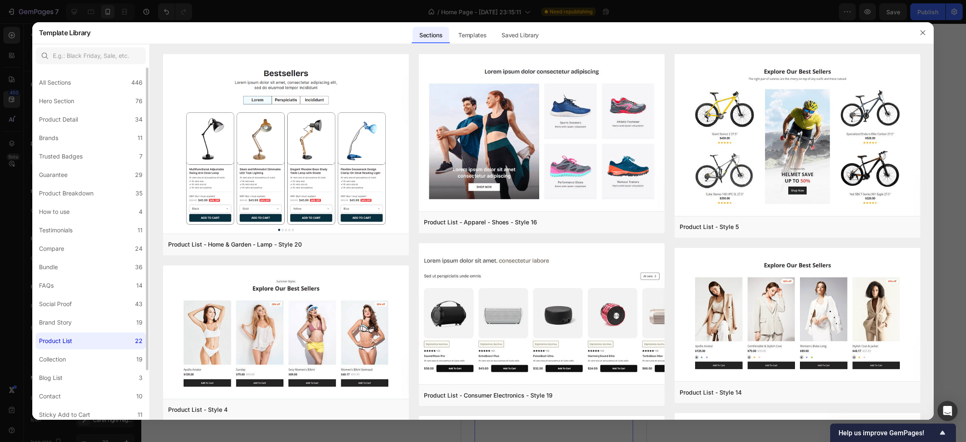
click at [73, 340] on div "Product List" at bounding box center [57, 341] width 36 height 10
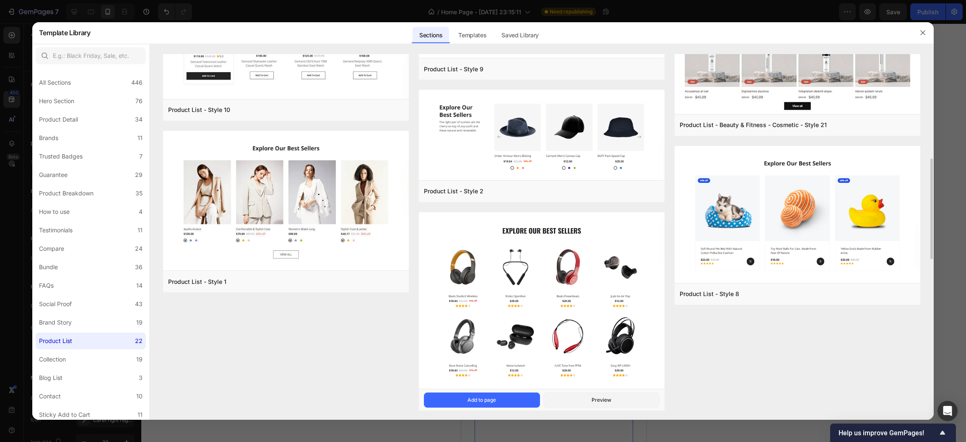
scroll to position [774, 0]
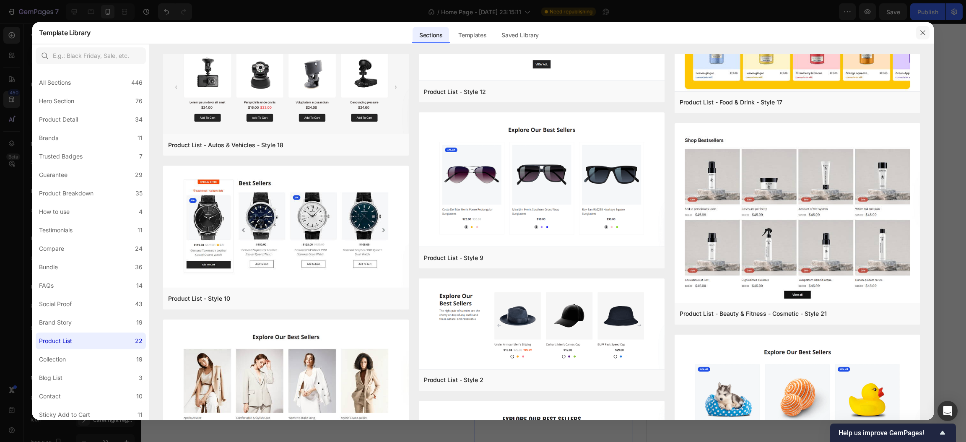
click at [920, 31] on icon "button" at bounding box center [922, 32] width 7 height 7
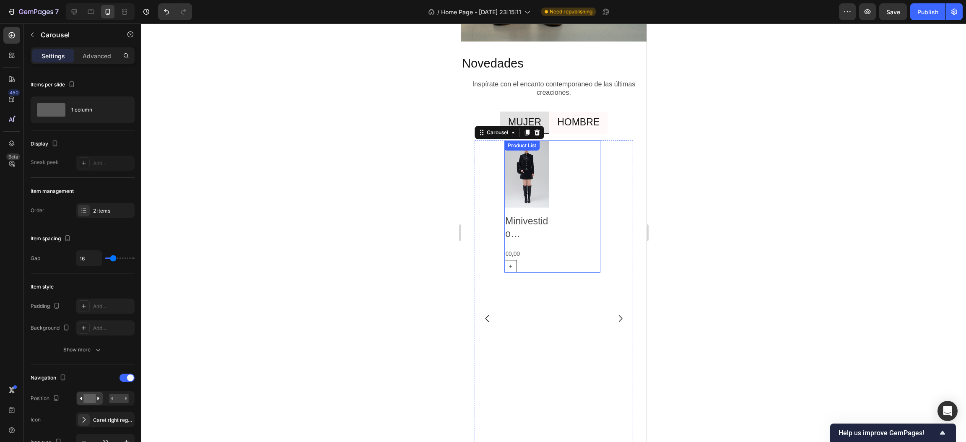
click at [573, 226] on div "Product Images Minivestido de piel vegana con tirantes, cuello alto y cinturón …" at bounding box center [552, 206] width 96 height 132
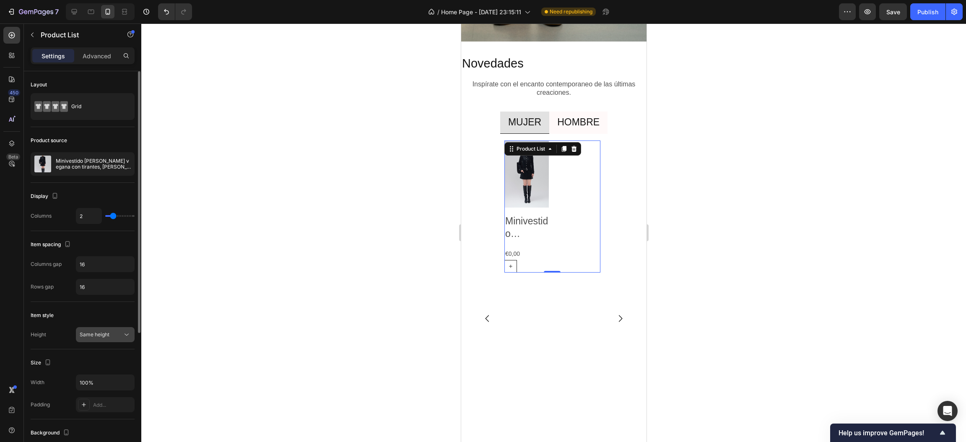
click at [115, 335] on div "Same height" at bounding box center [101, 335] width 43 height 8
click at [103, 374] on span "Fit content height" at bounding box center [100, 372] width 41 height 8
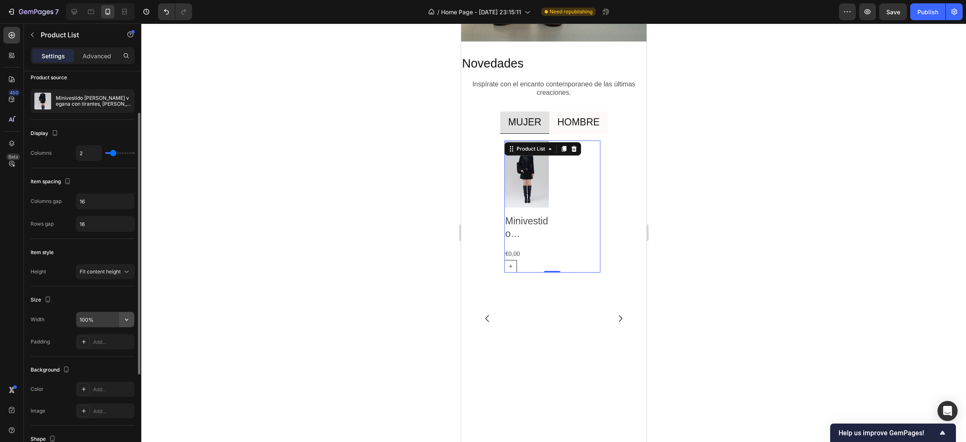
click at [124, 322] on icon "button" at bounding box center [126, 319] width 8 height 8
drag, startPoint x: 116, startPoint y: 352, endPoint x: 115, endPoint y: 348, distance: 4.3
click at [115, 352] on div "Default 100%" at bounding box center [96, 358] width 69 height 16
click at [124, 317] on icon "button" at bounding box center [126, 319] width 8 height 8
click at [115, 341] on span "100%" at bounding box center [120, 342] width 14 height 8
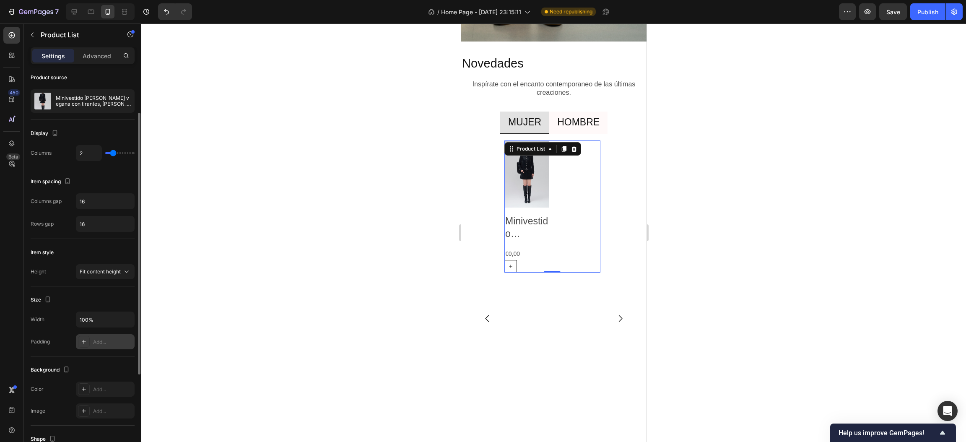
click at [114, 342] on div "Add..." at bounding box center [112, 342] width 39 height 8
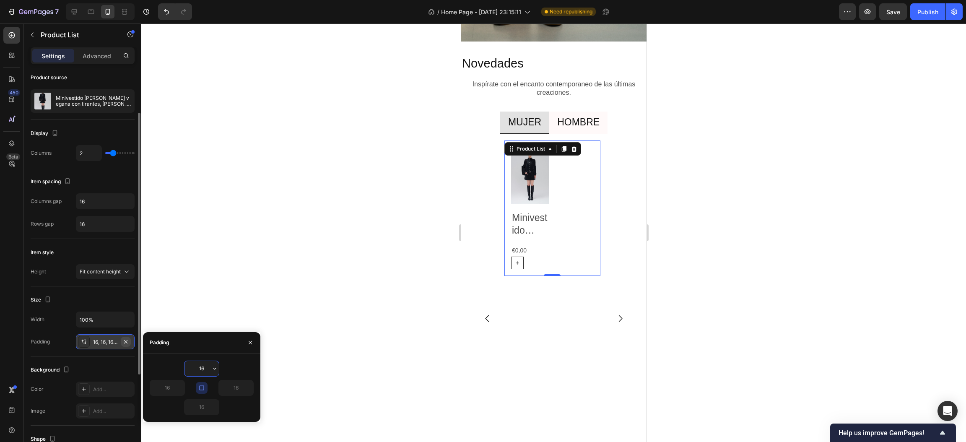
click at [127, 340] on icon "button" at bounding box center [125, 341] width 7 height 7
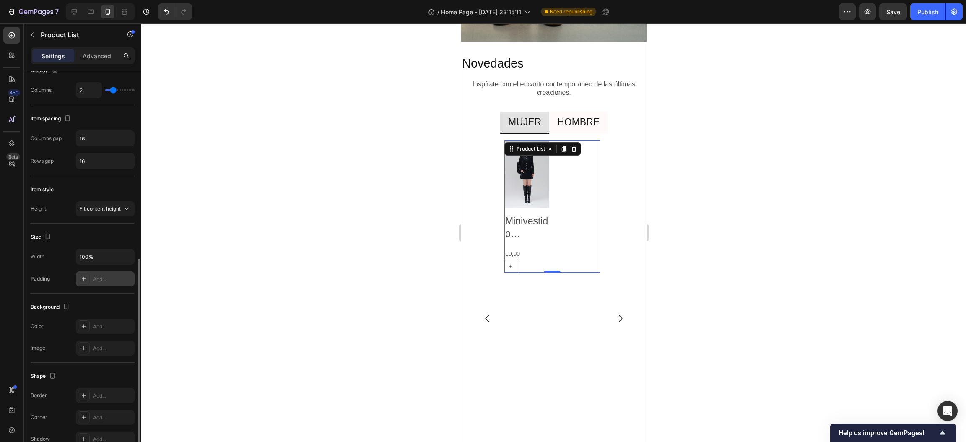
scroll to position [188, 0]
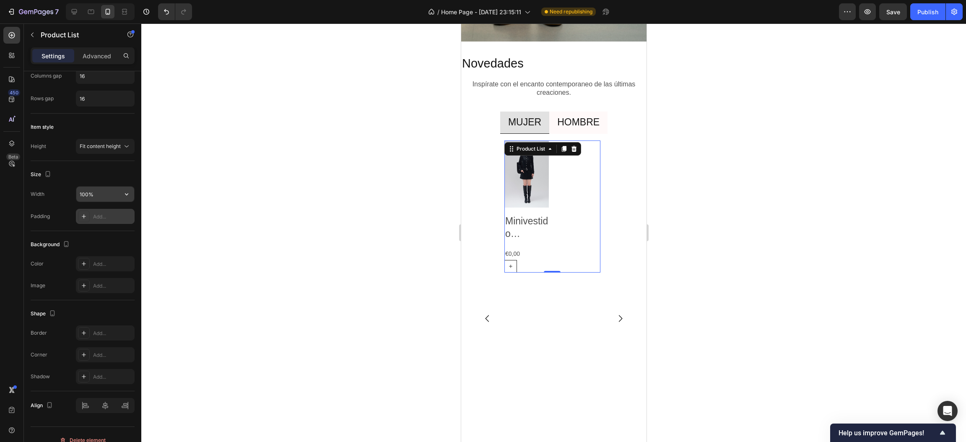
click at [106, 194] on input "100%" at bounding box center [105, 194] width 58 height 15
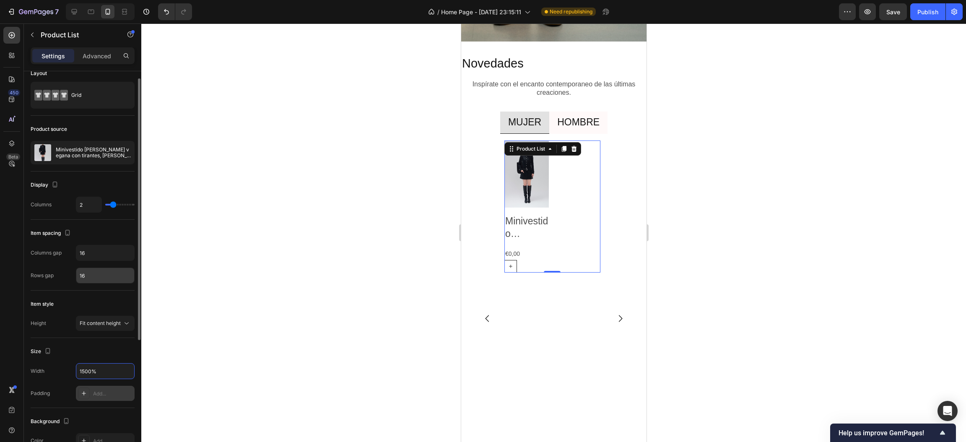
scroll to position [0, 0]
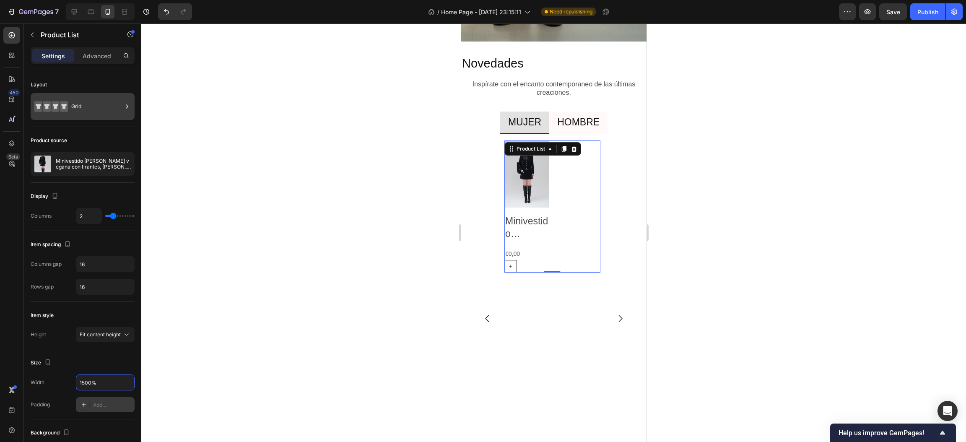
type input "1500%"
click at [83, 104] on div "Grid" at bounding box center [96, 106] width 51 height 19
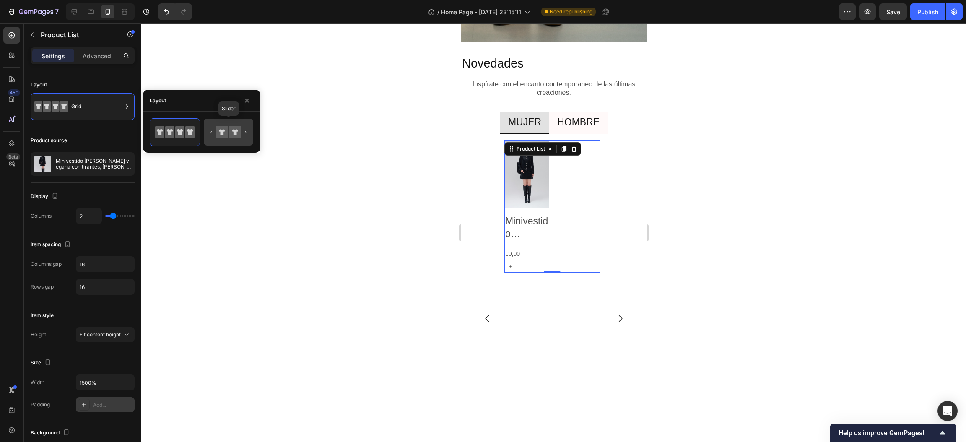
click at [220, 135] on icon at bounding box center [222, 132] width 12 height 12
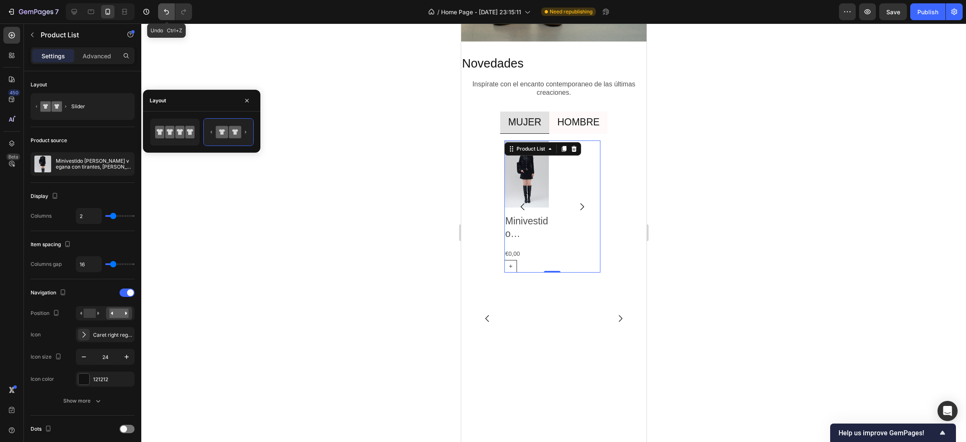
click at [163, 9] on icon "Undo/Redo" at bounding box center [166, 12] width 8 height 8
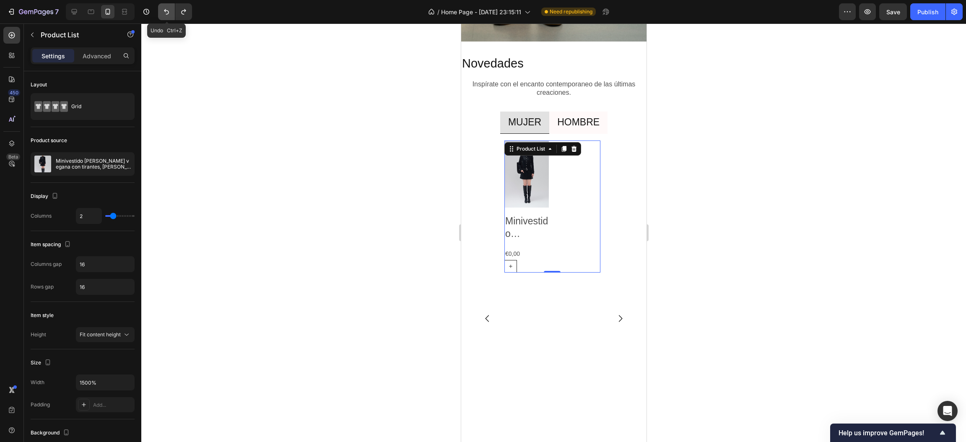
click at [164, 10] on icon "Undo/Redo" at bounding box center [166, 12] width 8 height 8
type input "100%"
click at [164, 10] on icon "Undo/Redo" at bounding box center [166, 12] width 8 height 8
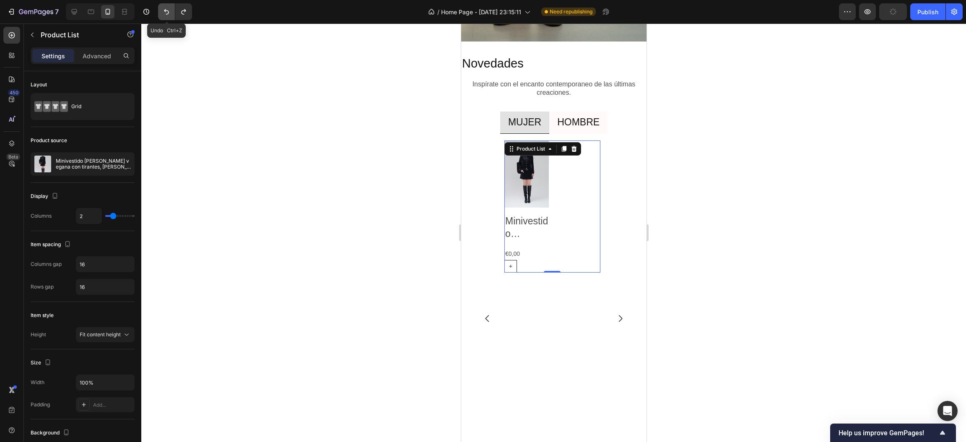
click at [164, 10] on icon "Undo/Redo" at bounding box center [166, 12] width 8 height 8
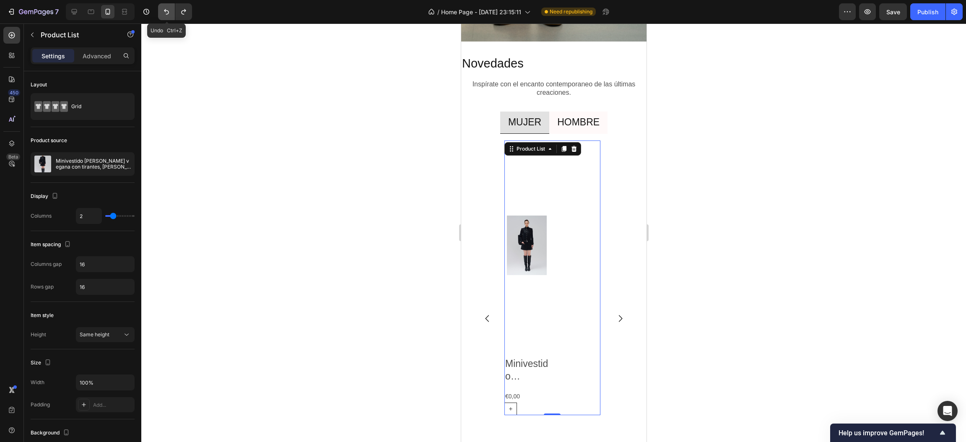
click at [164, 10] on icon "Undo/Redo" at bounding box center [166, 12] width 8 height 8
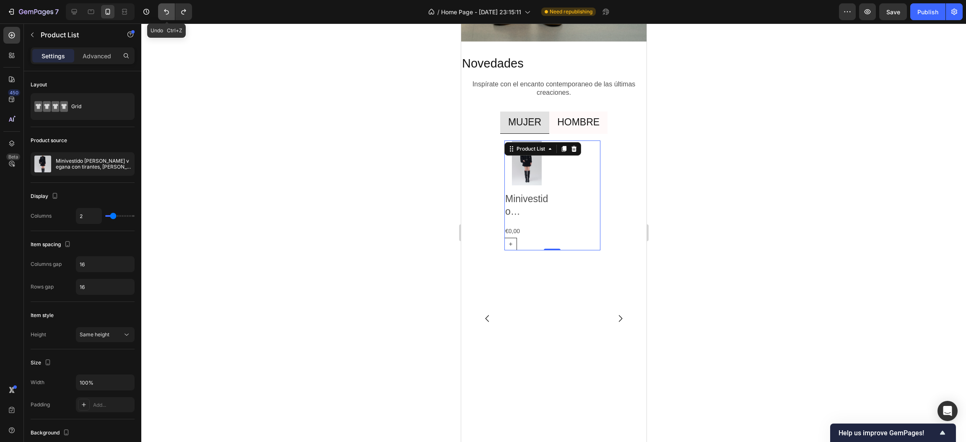
click at [164, 10] on icon "Undo/Redo" at bounding box center [166, 12] width 8 height 8
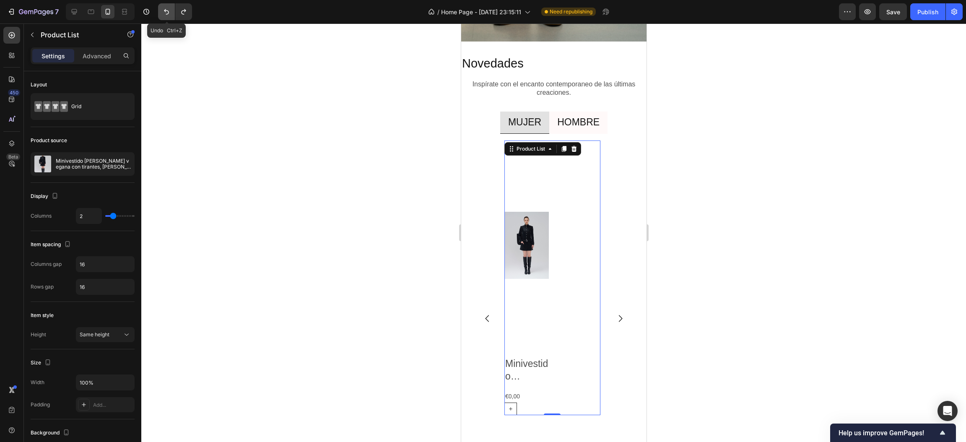
click at [164, 10] on icon "Undo/Redo" at bounding box center [166, 12] width 8 height 8
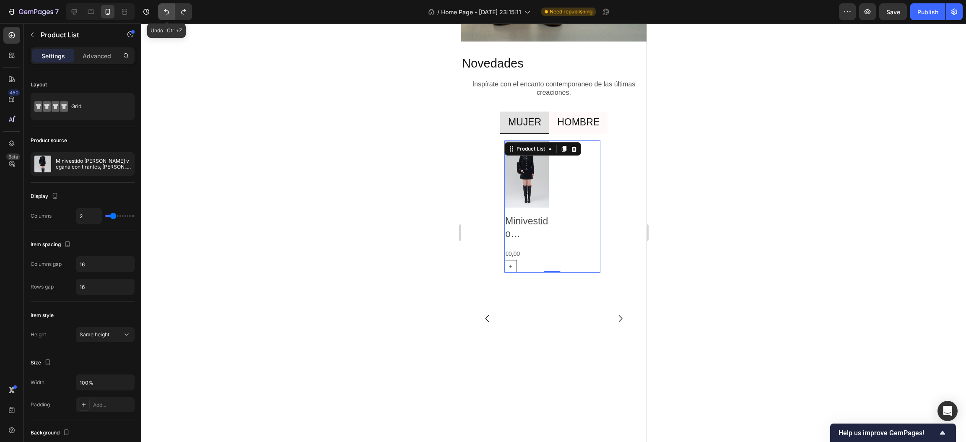
click at [164, 10] on icon "Undo/Redo" at bounding box center [166, 12] width 8 height 8
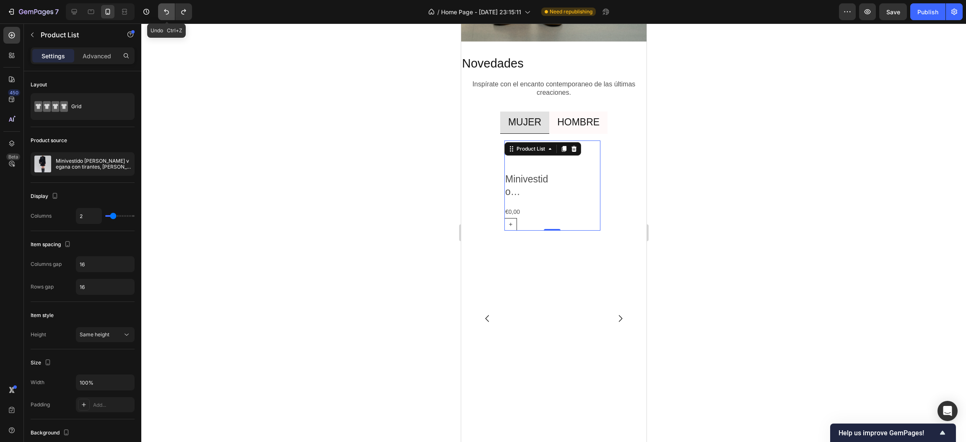
click at [164, 10] on icon "Undo/Redo" at bounding box center [166, 12] width 8 height 8
click at [169, 16] on button "Undo/Redo" at bounding box center [166, 11] width 17 height 17
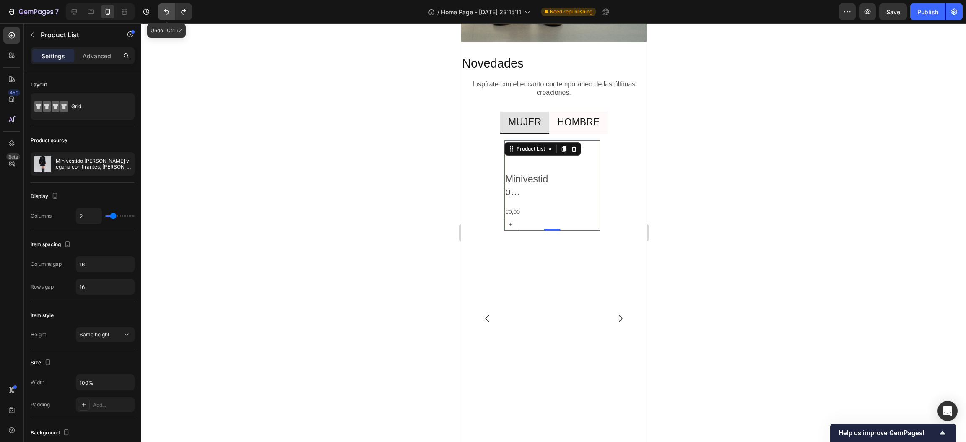
click at [169, 16] on button "Undo/Redo" at bounding box center [166, 11] width 17 height 17
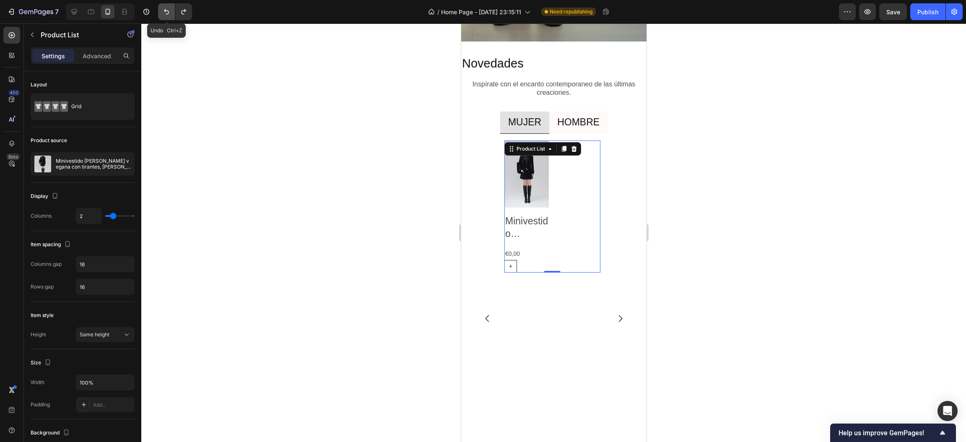
click at [169, 16] on button "Undo/Redo" at bounding box center [166, 11] width 17 height 17
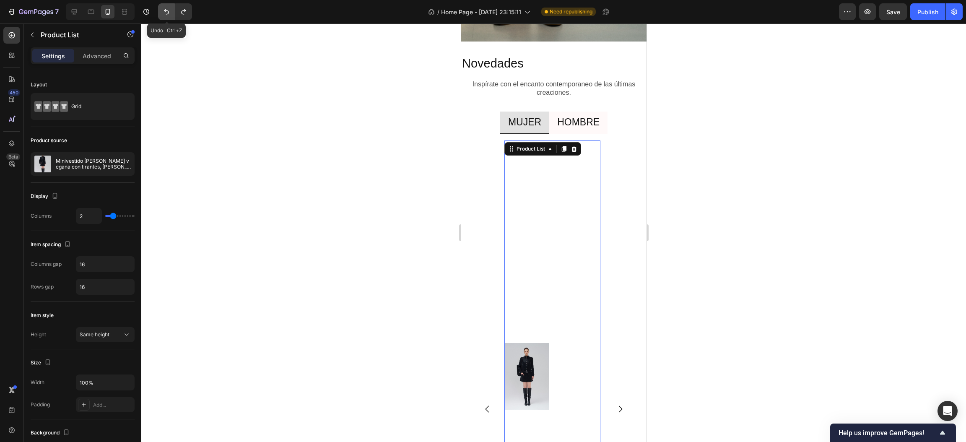
click at [169, 16] on button "Undo/Redo" at bounding box center [166, 11] width 17 height 17
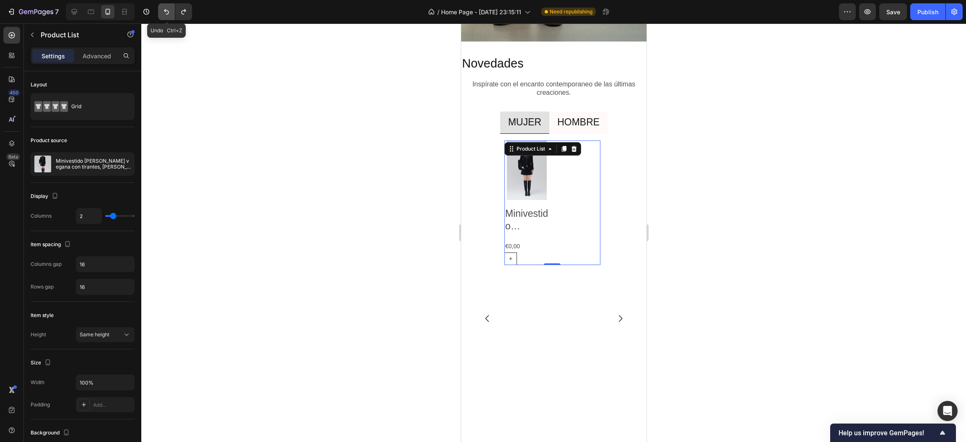
click at [169, 17] on button "Undo/Redo" at bounding box center [166, 11] width 17 height 17
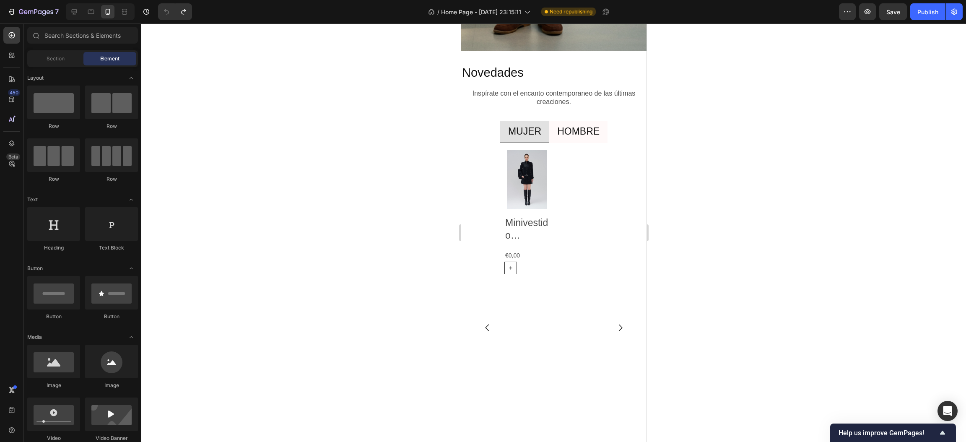
scroll to position [1343, 0]
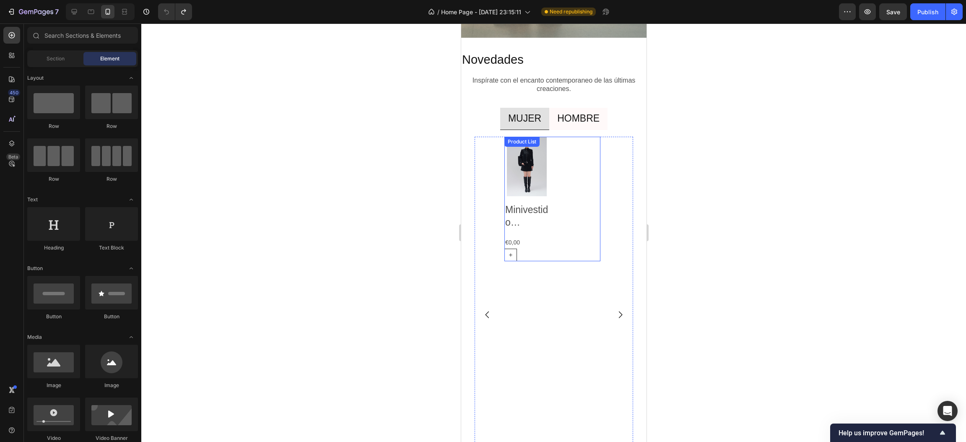
click at [566, 233] on div "Product Images Minivestido de piel vegana con tirantes, cuello alto y cinturón …" at bounding box center [552, 199] width 96 height 125
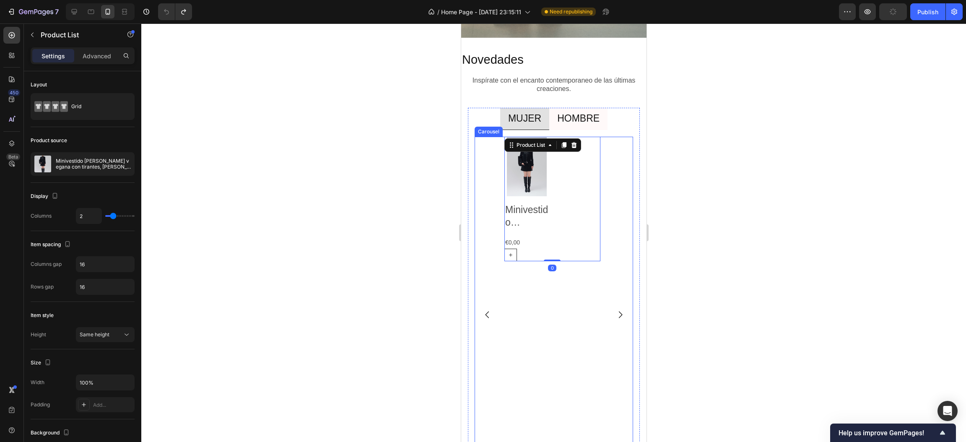
click at [520, 309] on div "Product Images Minivestido de piel vegana con tirantes, cuello alto y cinturón …" at bounding box center [548, 315] width 103 height 356
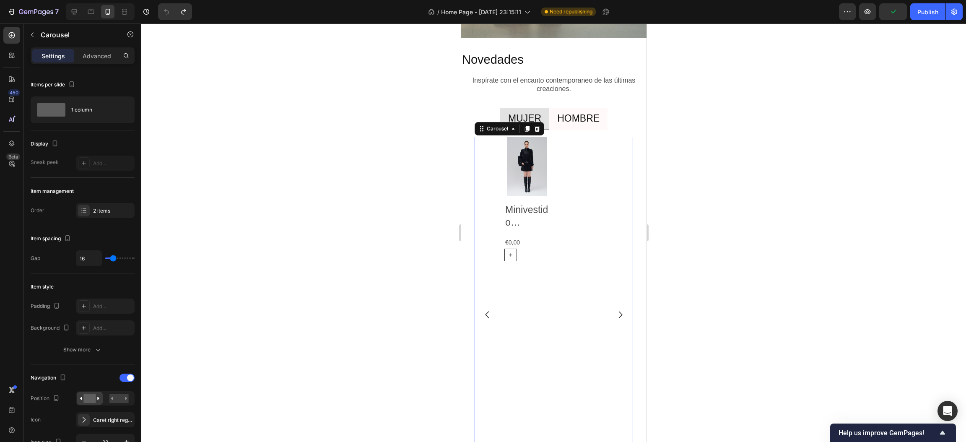
click at [307, 196] on div at bounding box center [553, 232] width 825 height 418
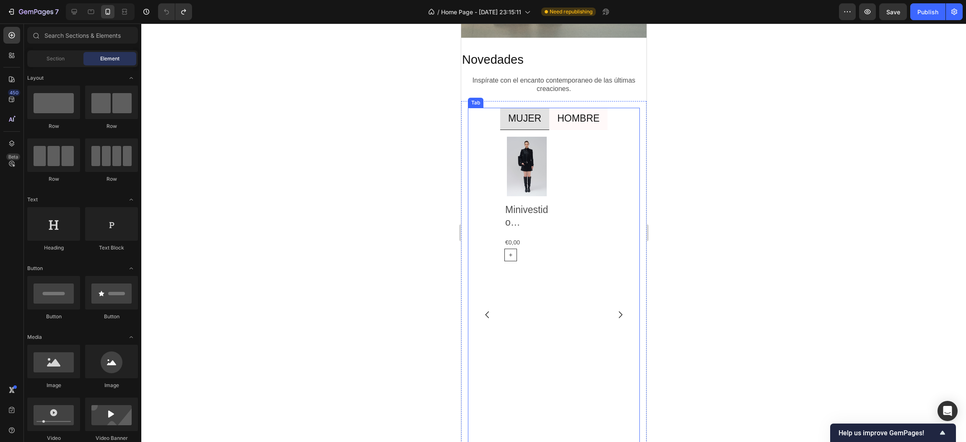
click at [579, 122] on p "HOMBRE" at bounding box center [578, 118] width 42 height 13
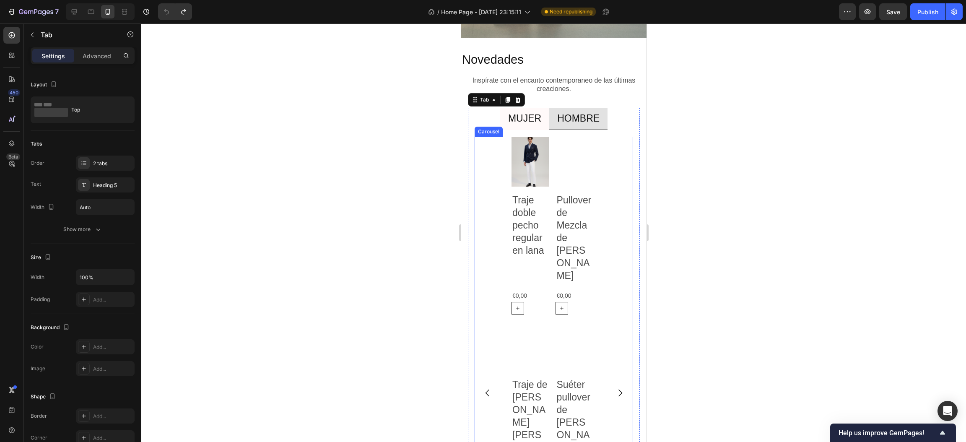
click at [605, 224] on div "Product Images Traje doble pecho regular en lana Product Title €0,00 Product Pr…" at bounding box center [553, 393] width 158 height 512
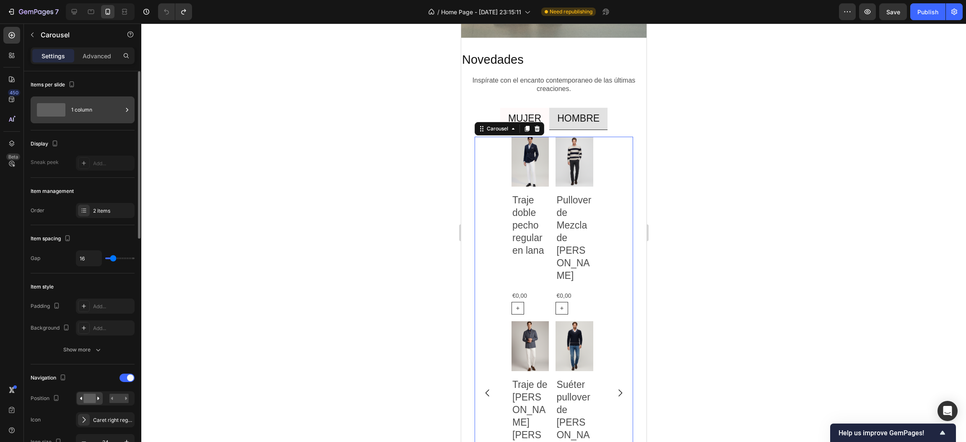
click at [104, 115] on div "1 column" at bounding box center [96, 109] width 51 height 19
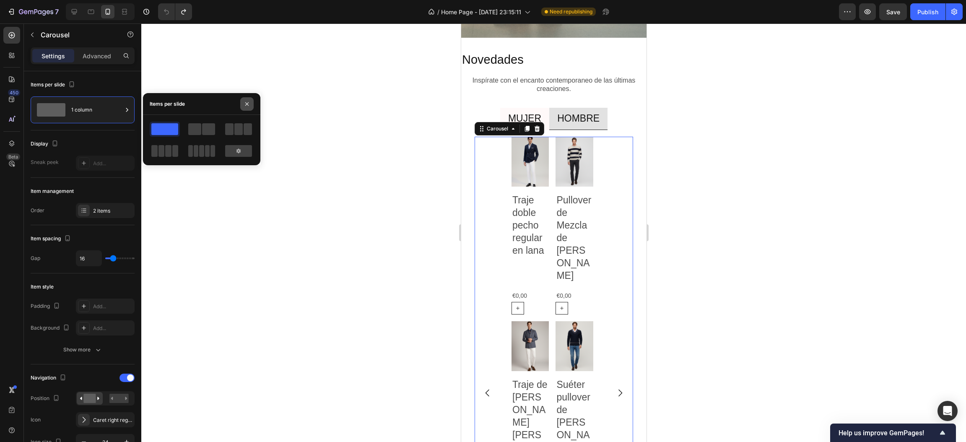
click at [243, 107] on button "button" at bounding box center [246, 103] width 13 height 13
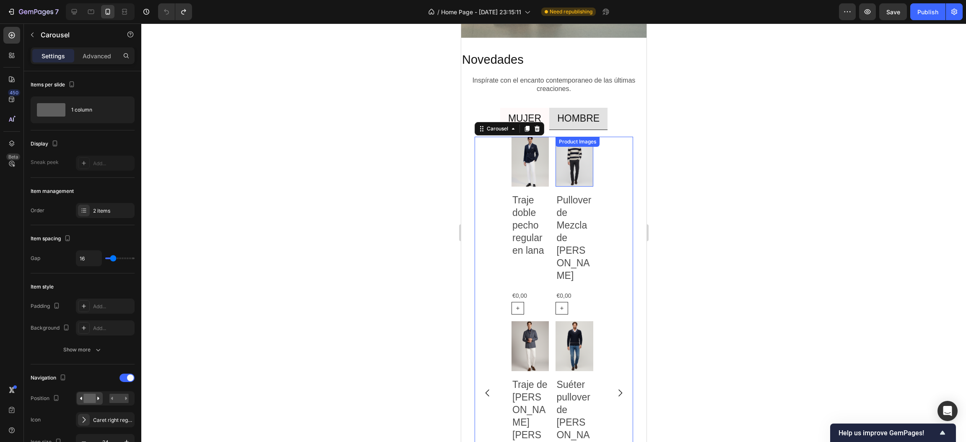
click at [564, 166] on img at bounding box center [573, 162] width 37 height 50
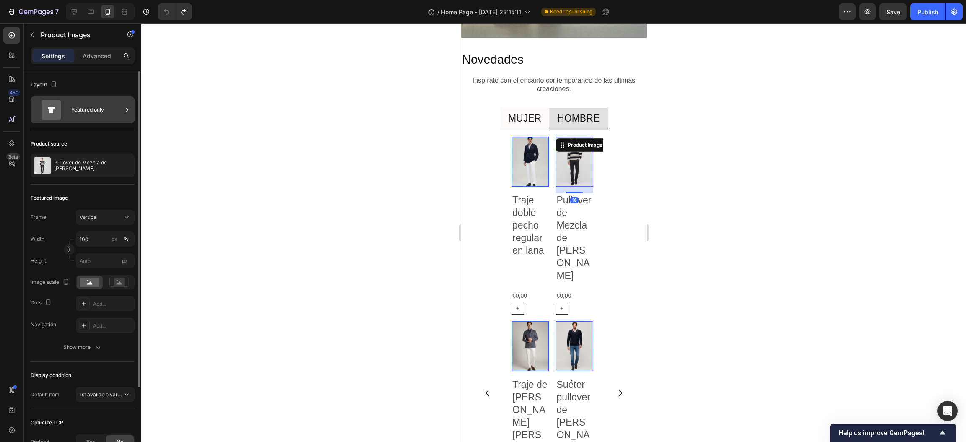
click at [101, 110] on div "Featured only" at bounding box center [96, 109] width 51 height 19
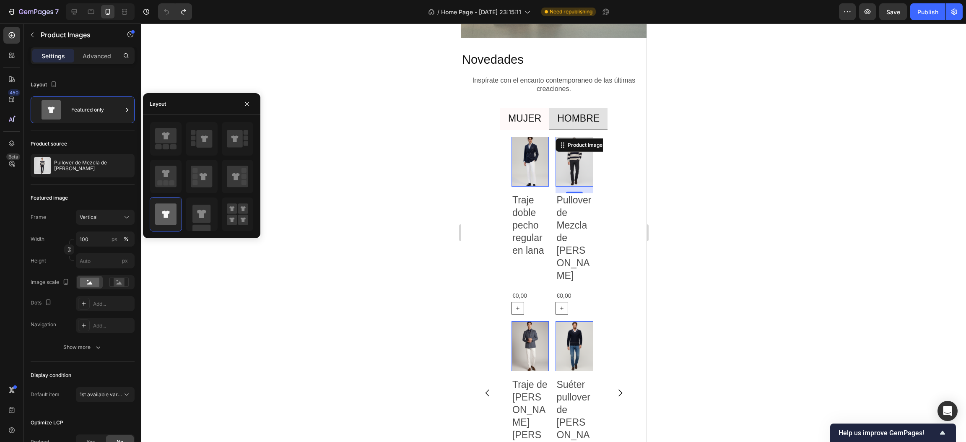
click at [237, 107] on div "Layout" at bounding box center [201, 104] width 117 height 22
click at [242, 107] on button "button" at bounding box center [246, 103] width 13 height 13
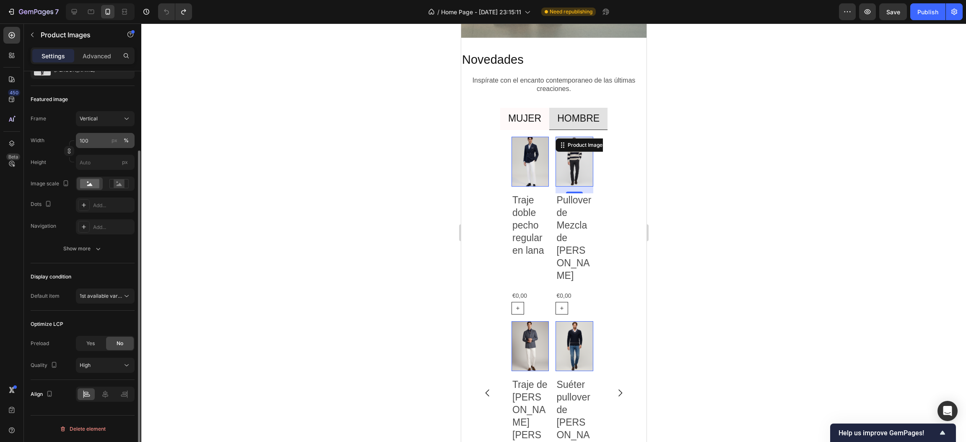
scroll to position [0, 0]
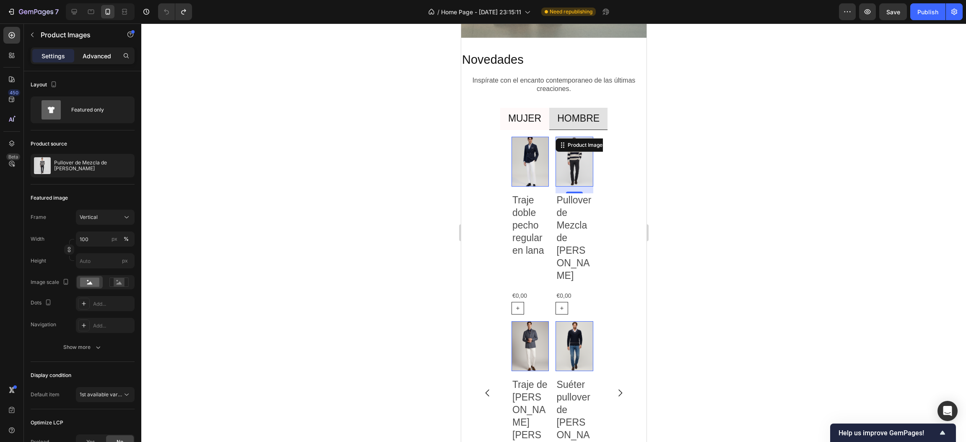
click at [99, 57] on p "Advanced" at bounding box center [97, 56] width 29 height 9
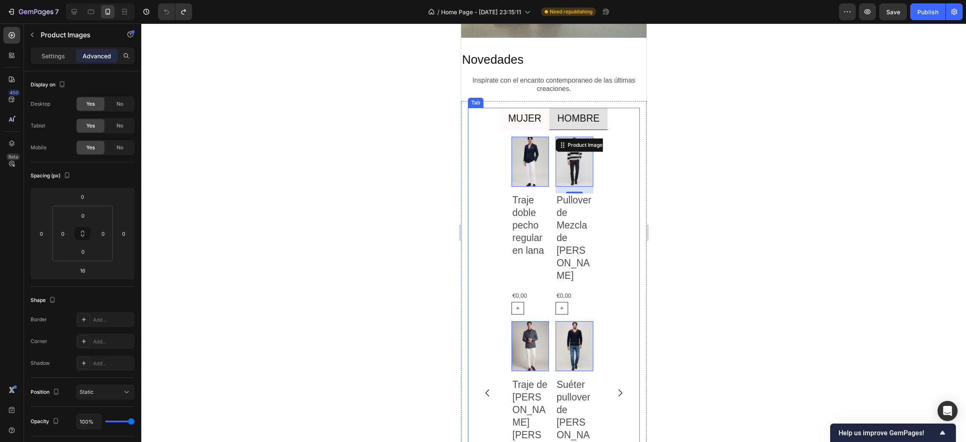
click at [522, 120] on p "MUJER" at bounding box center [524, 118] width 33 height 13
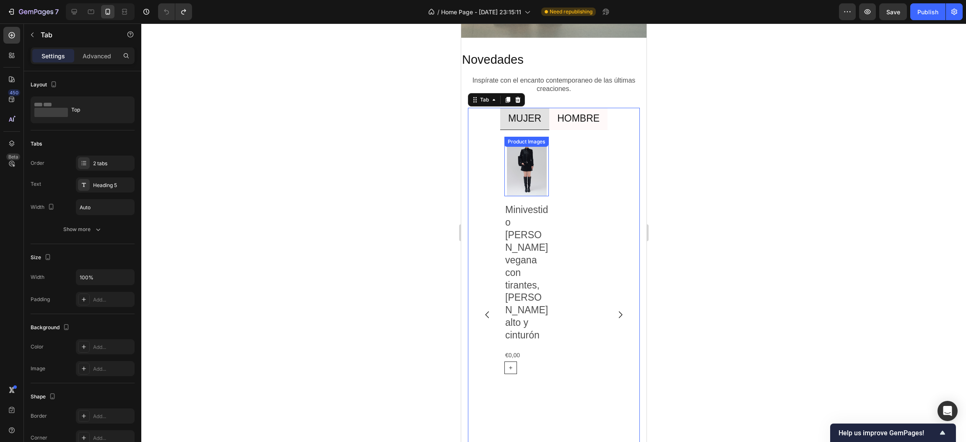
click at [530, 161] on img at bounding box center [526, 167] width 44 height 60
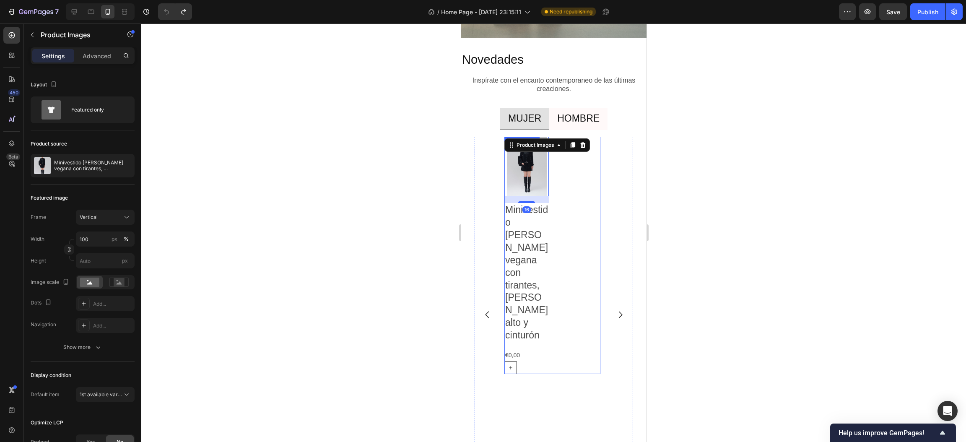
click at [592, 186] on div "Product Images 16 Minivestido de piel vegana con tirantes, cuello alto y cintur…" at bounding box center [552, 255] width 96 height 237
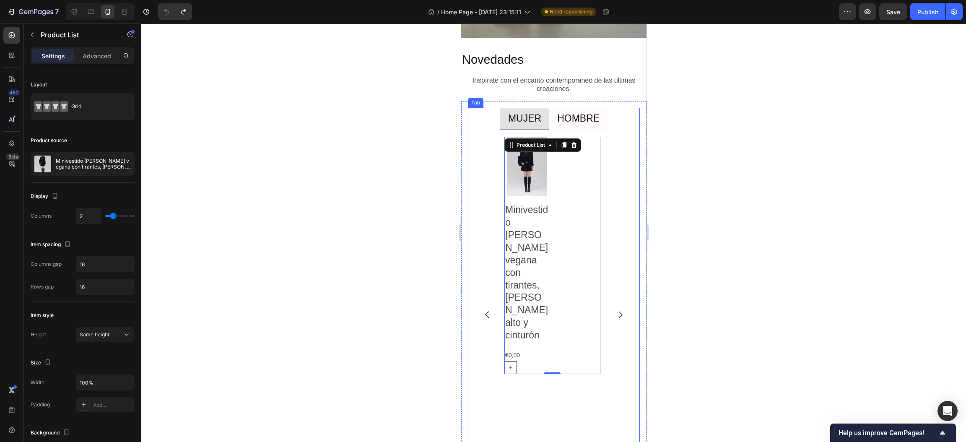
click at [579, 117] on p "HOMBRE" at bounding box center [578, 118] width 42 height 13
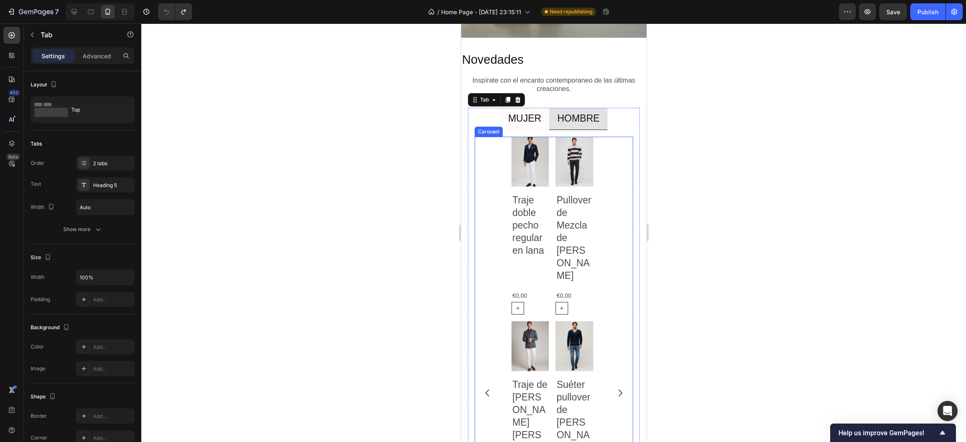
click at [605, 235] on div "Product Images Traje doble pecho regular en lana Product Title €0,00 Product Pr…" at bounding box center [553, 393] width 158 height 512
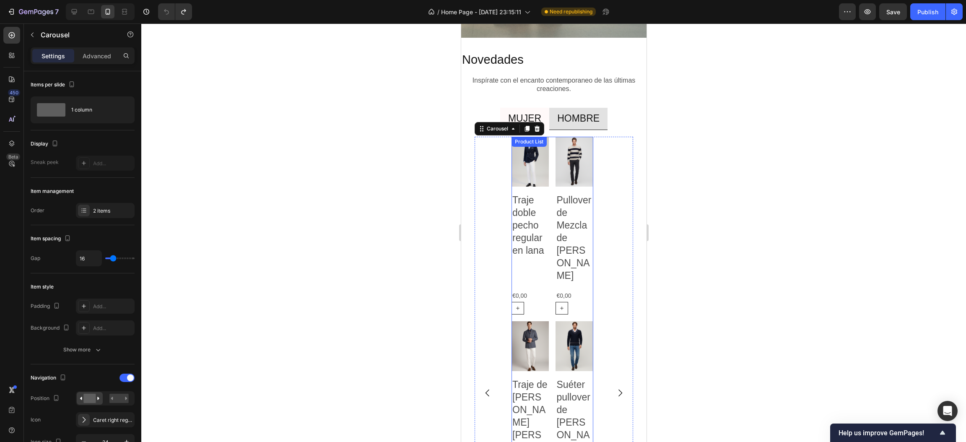
click at [550, 236] on div "Product Images Traje doble pecho regular en lana Product Title €0,00 Product Pr…" at bounding box center [552, 343] width 82 height 412
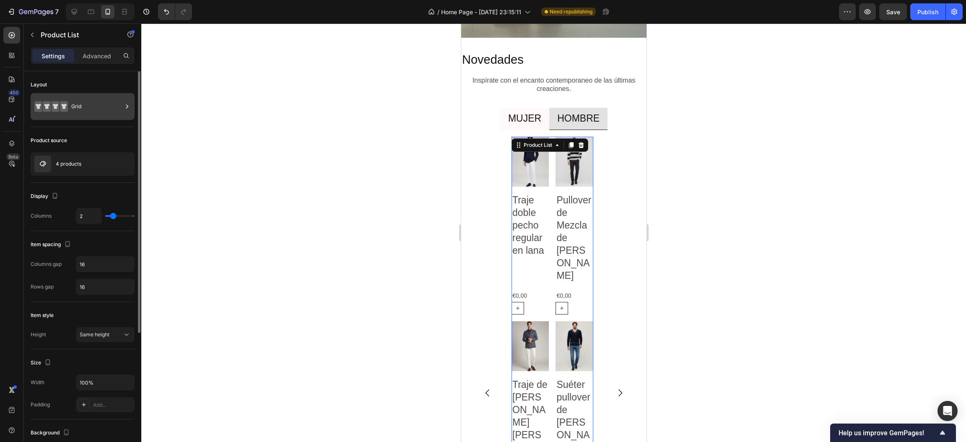
click at [60, 104] on icon at bounding box center [51, 106] width 34 height 19
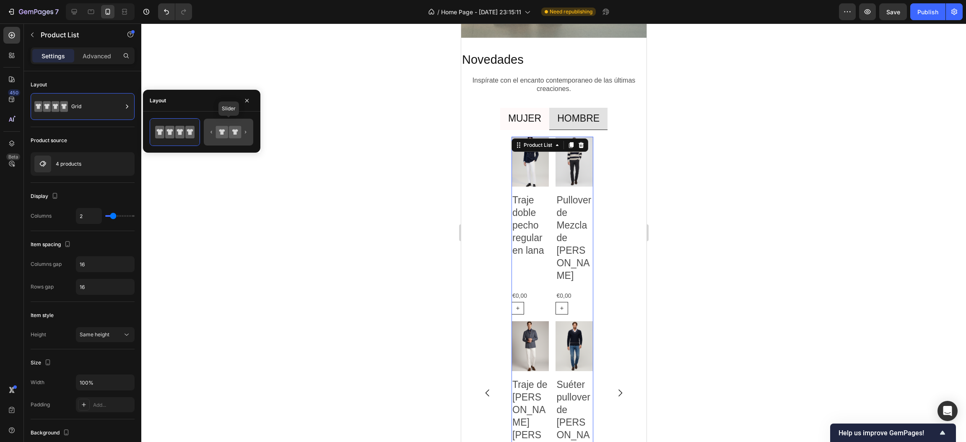
click at [218, 128] on icon at bounding box center [222, 132] width 12 height 12
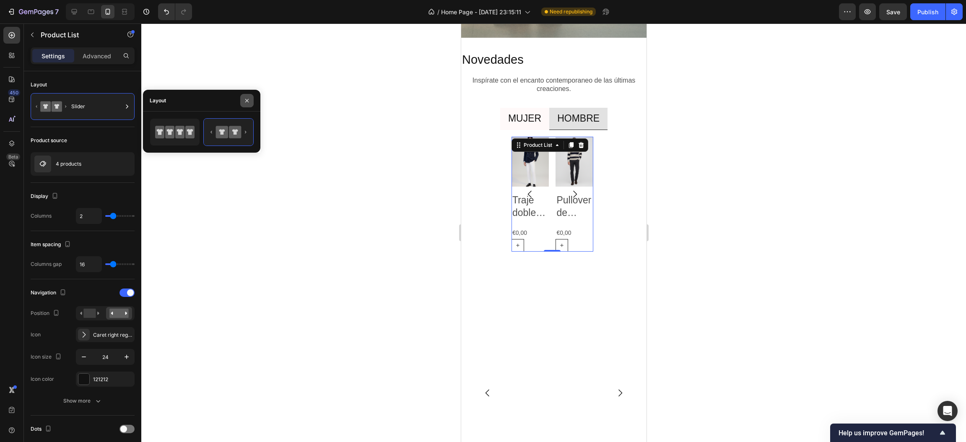
click at [245, 104] on button "button" at bounding box center [246, 100] width 13 height 13
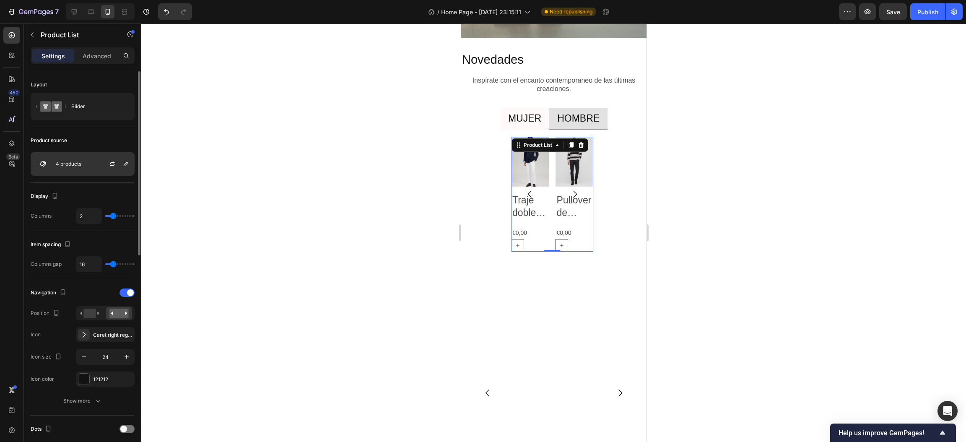
click at [91, 158] on div "4 products" at bounding box center [83, 163] width 104 height 23
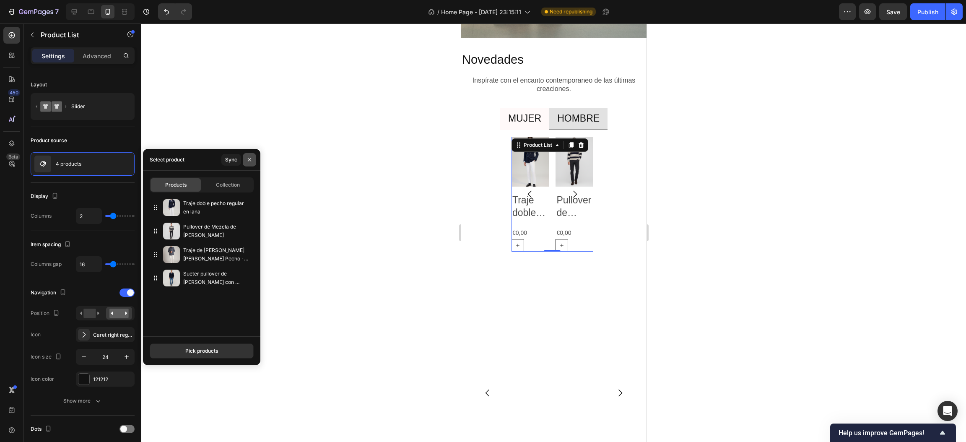
click at [248, 161] on icon "button" at bounding box center [249, 159] width 3 height 3
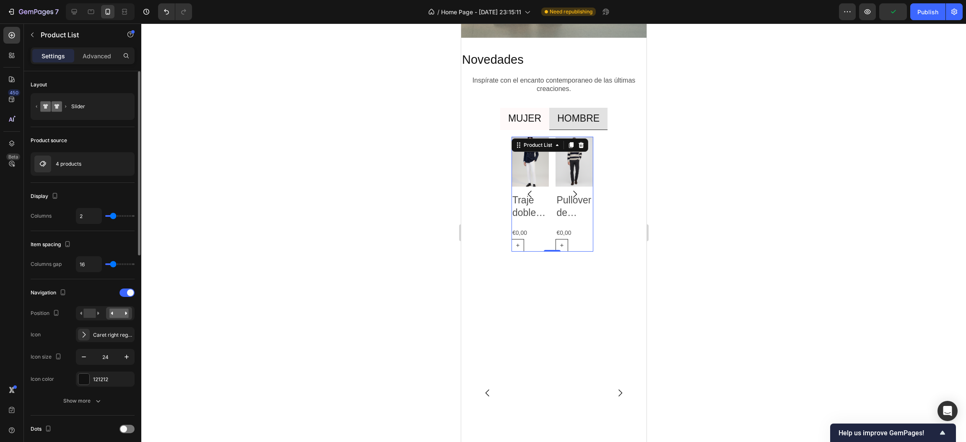
drag, startPoint x: 110, startPoint y: 216, endPoint x: 104, endPoint y: 215, distance: 5.9
type input "1"
click at [105, 215] on input "range" at bounding box center [119, 216] width 29 height 2
type input "1"
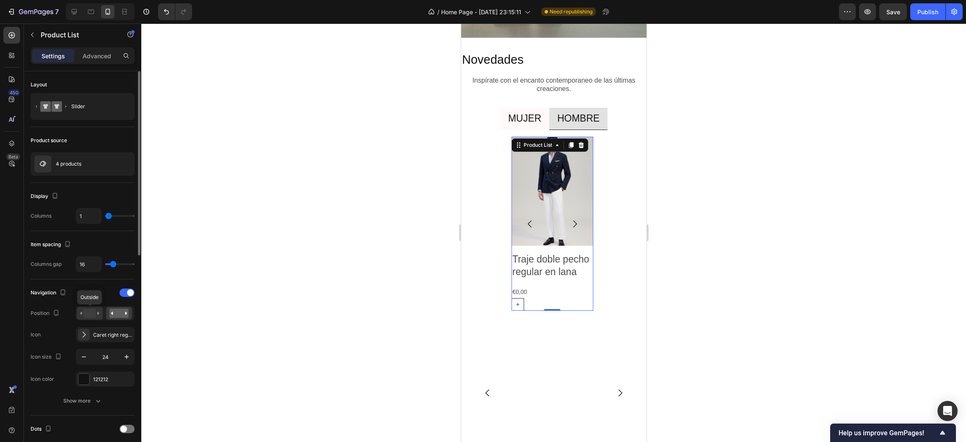
click at [94, 317] on rect at bounding box center [89, 313] width 12 height 9
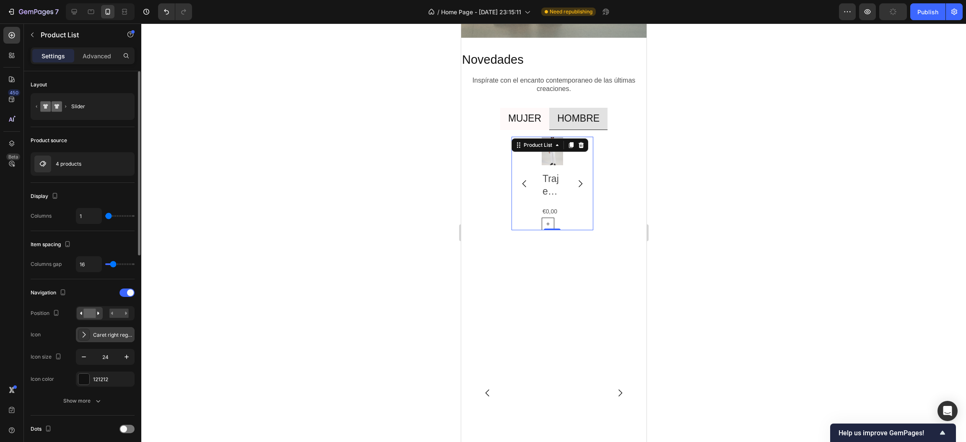
scroll to position [63, 0]
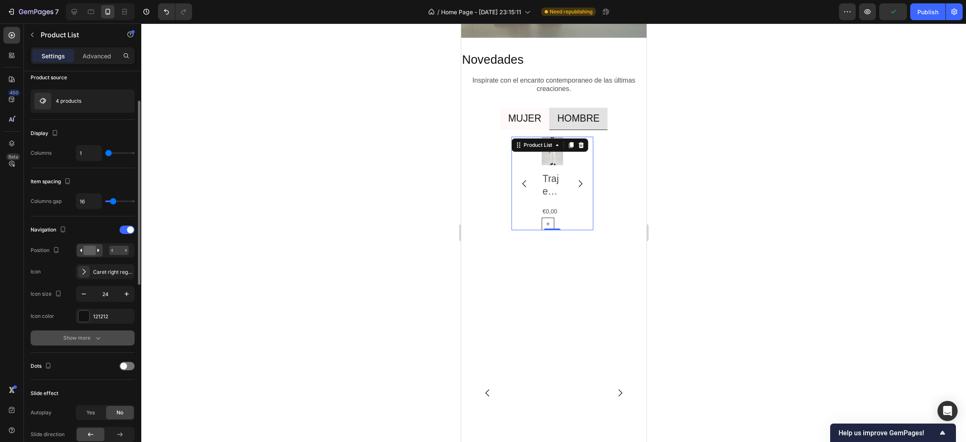
click at [101, 336] on icon "button" at bounding box center [98, 338] width 8 height 8
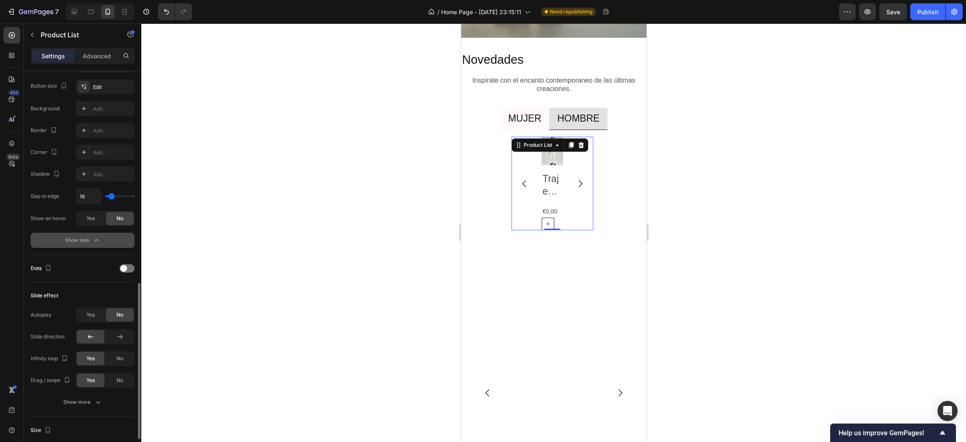
scroll to position [440, 0]
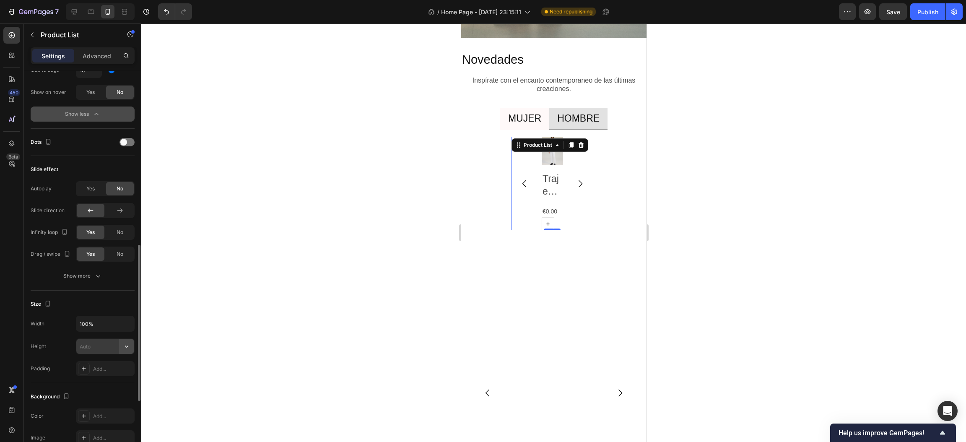
click at [121, 348] on button "button" at bounding box center [126, 346] width 15 height 15
click at [112, 362] on div "Fit content" at bounding box center [96, 369] width 69 height 16
type input "Auto"
click at [127, 324] on icon "button" at bounding box center [126, 323] width 8 height 8
click at [110, 356] on div "Default 100%" at bounding box center [96, 362] width 69 height 16
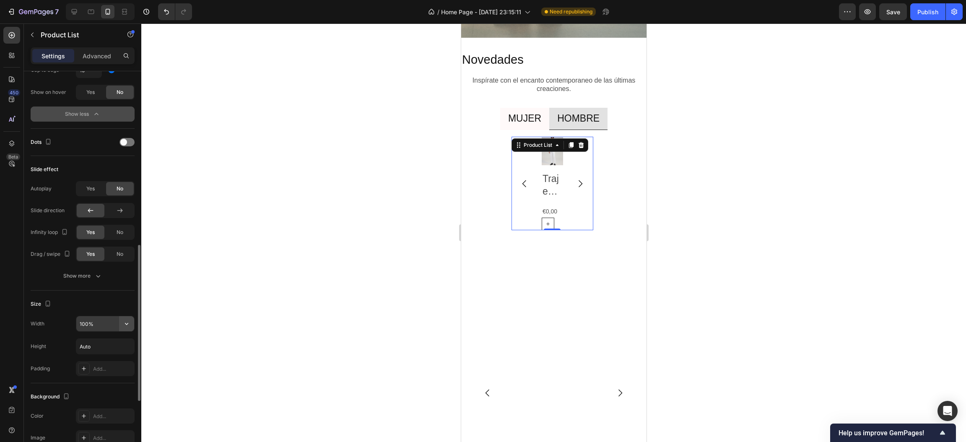
click at [124, 325] on icon "button" at bounding box center [126, 323] width 8 height 8
click at [106, 346] on p "Full 100%" at bounding box center [103, 347] width 48 height 8
click at [90, 328] on input "100%" at bounding box center [105, 323] width 58 height 15
type input "150%"
click at [104, 356] on div "Width 150% Height Auto Padding Add..." at bounding box center [83, 346] width 104 height 60
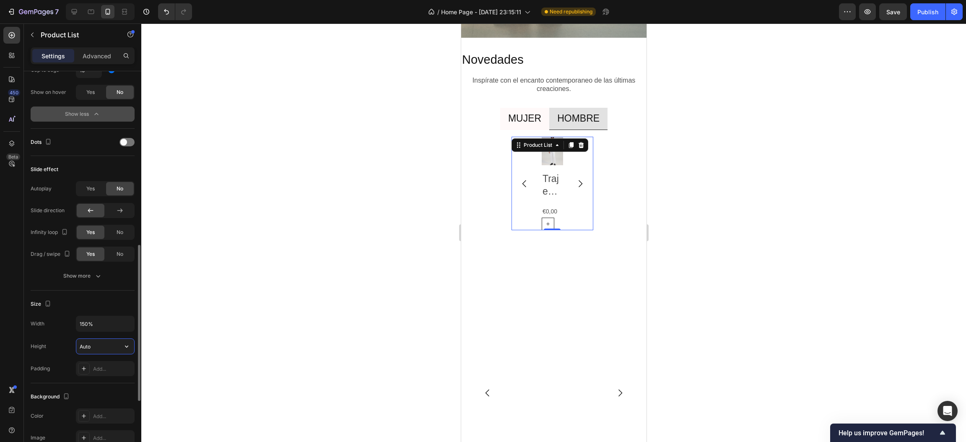
click at [106, 346] on input "Auto" at bounding box center [105, 346] width 58 height 15
type input "1"
type input "2"
type input "8"
type input "500"
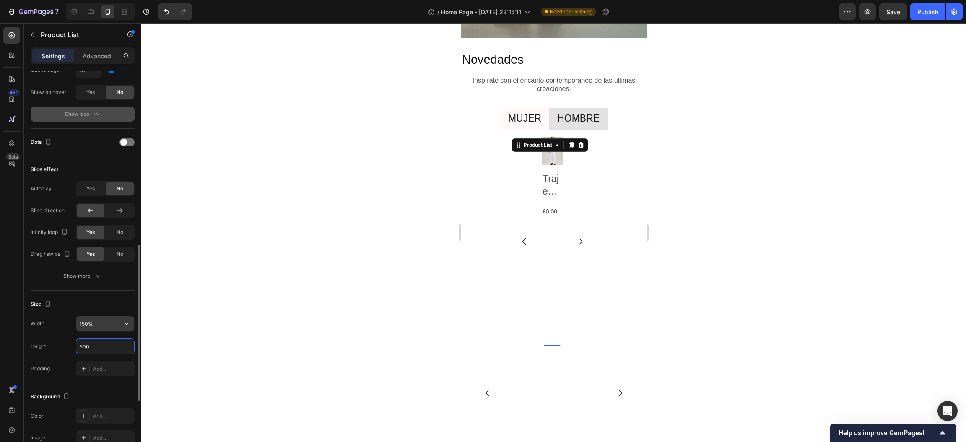
click at [106, 319] on input "150%" at bounding box center [105, 323] width 58 height 15
click at [123, 331] on button "button" at bounding box center [126, 323] width 15 height 15
click at [109, 351] on div "Full 100%" at bounding box center [96, 346] width 69 height 16
type input "100%"
click at [127, 349] on icon "button" at bounding box center [126, 346] width 8 height 8
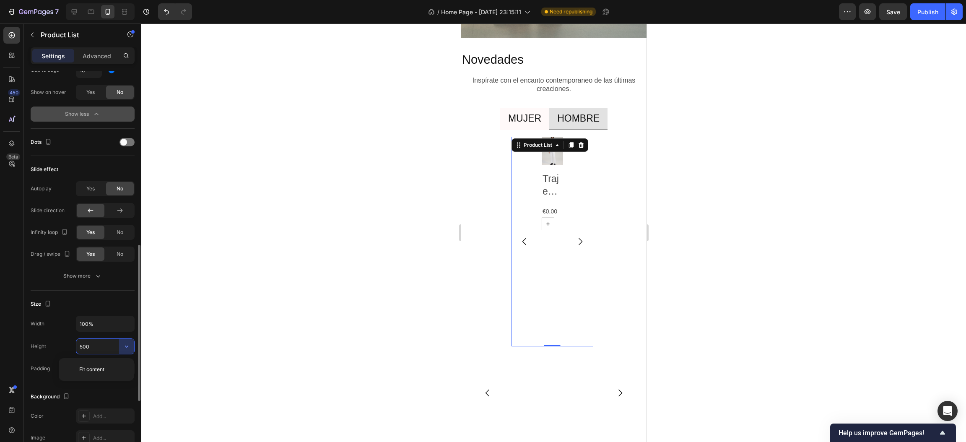
click at [103, 346] on input "500" at bounding box center [105, 346] width 58 height 15
click at [124, 345] on icon "button" at bounding box center [126, 346] width 8 height 8
click at [84, 372] on span "Fit content" at bounding box center [91, 370] width 25 height 8
type input "Auto"
drag, startPoint x: 100, startPoint y: 324, endPoint x: 84, endPoint y: 324, distance: 15.9
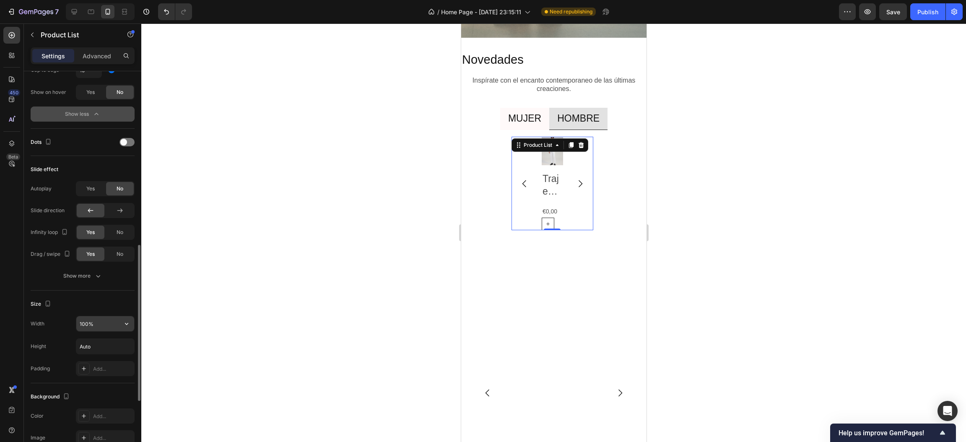
click at [99, 324] on input "100%" at bounding box center [105, 323] width 58 height 15
type input "200"
click at [99, 304] on div "Size" at bounding box center [83, 303] width 104 height 13
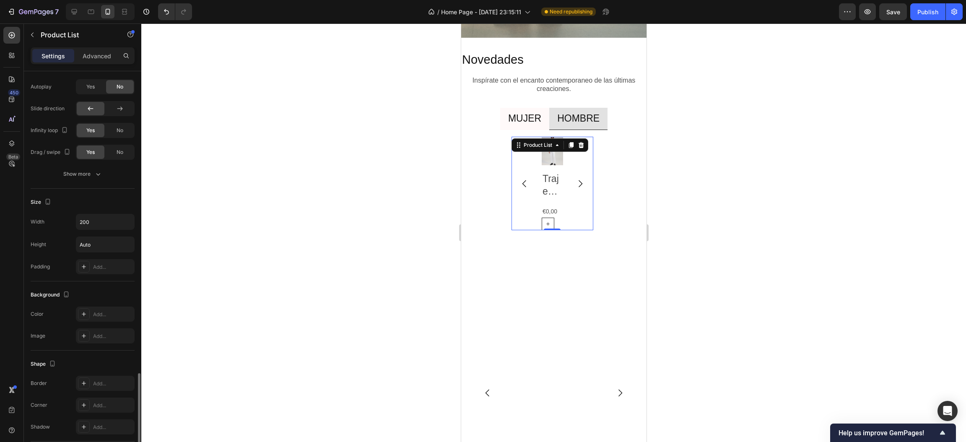
scroll to position [605, 0]
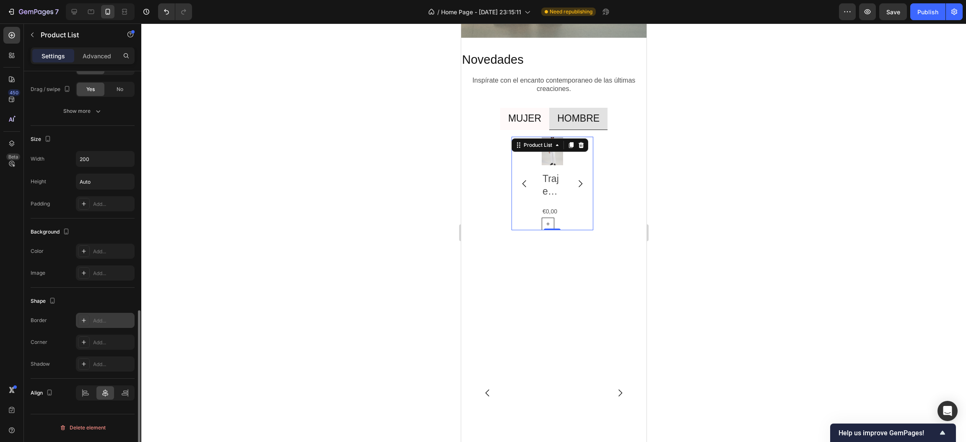
click at [97, 322] on div "Add..." at bounding box center [112, 321] width 39 height 8
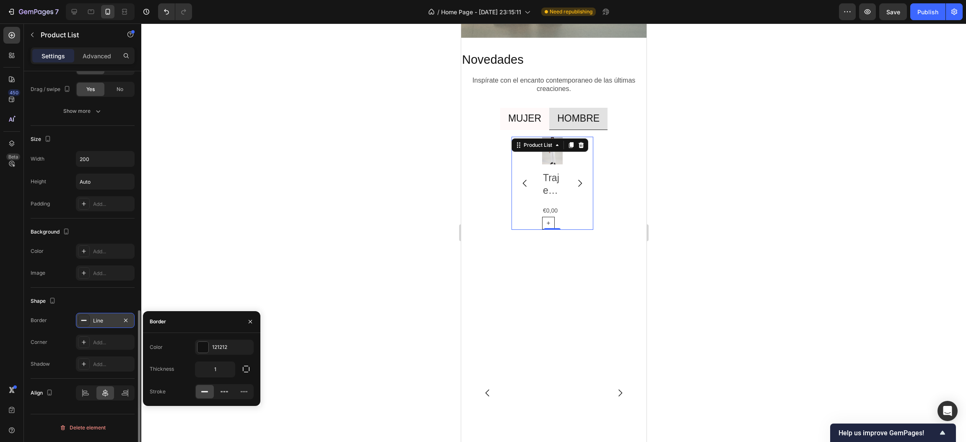
click at [256, 318] on button "button" at bounding box center [250, 321] width 13 height 13
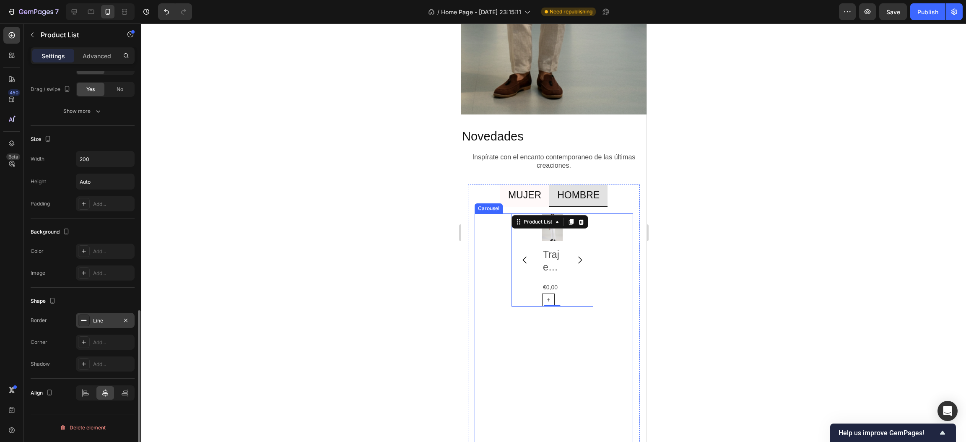
scroll to position [1217, 0]
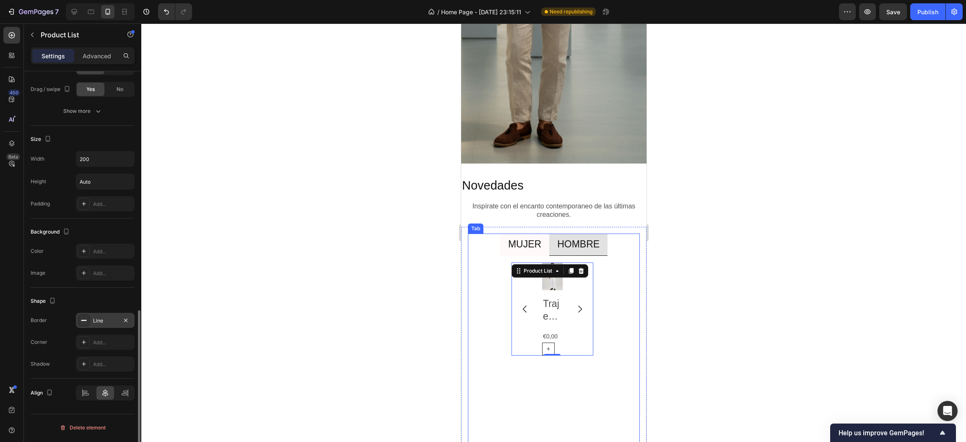
click at [383, 268] on div at bounding box center [553, 232] width 825 height 418
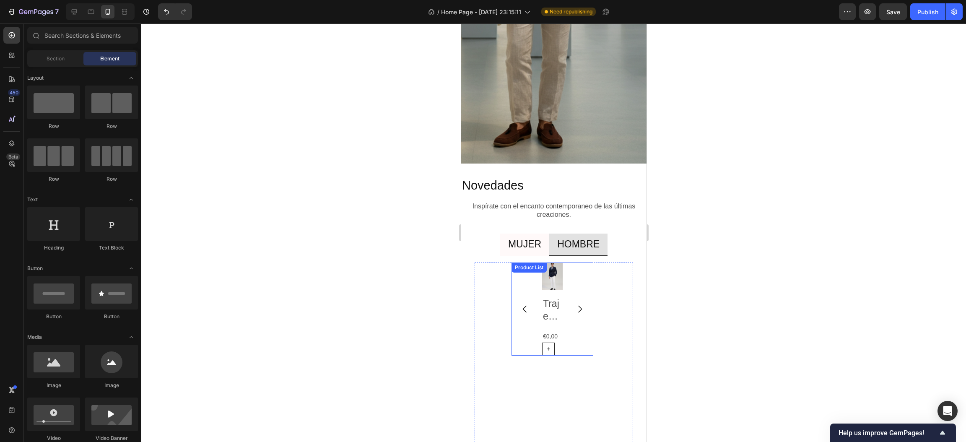
click at [514, 294] on div "Product Images Traje doble pecho regular en lana Product Title €0,00 Product Pr…" at bounding box center [552, 309] width 81 height 92
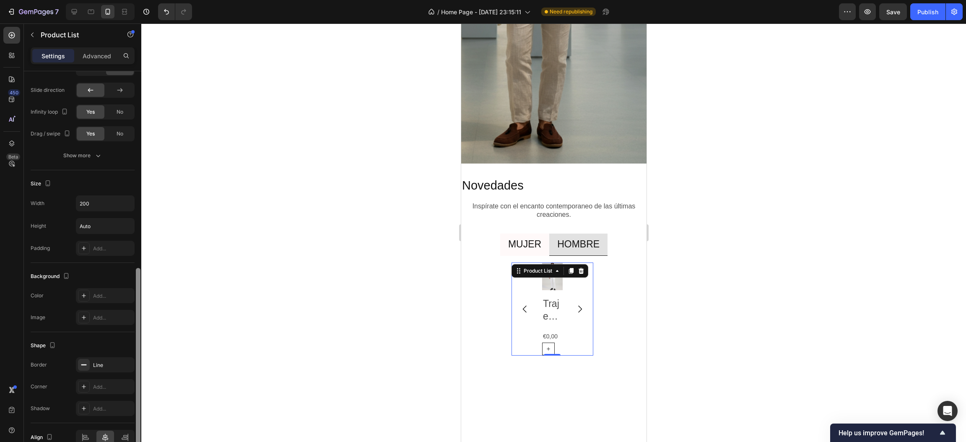
scroll to position [430, 0]
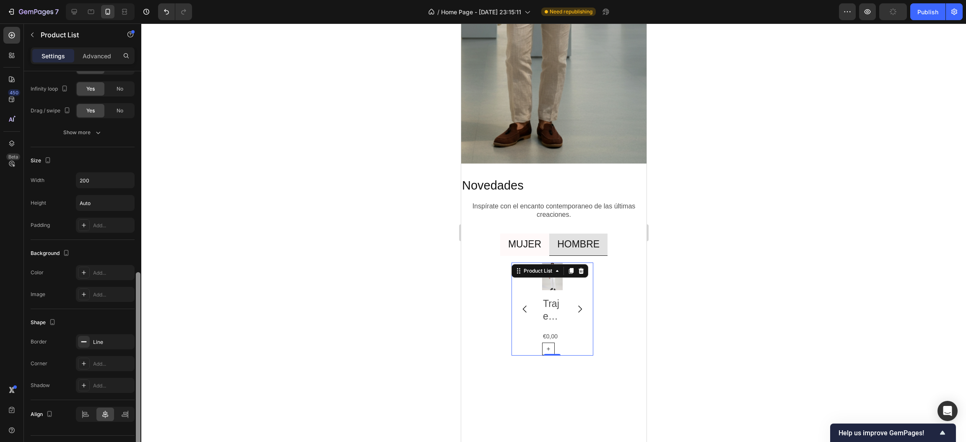
drag, startPoint x: 139, startPoint y: 236, endPoint x: 152, endPoint y: 437, distance: 201.2
click at [152, 0] on div "7 Version history / Home Page - Jun 10, 23:15:11 Need republishing Preview Publ…" at bounding box center [483, 0] width 966 height 0
click at [122, 341] on icon "button" at bounding box center [125, 341] width 7 height 7
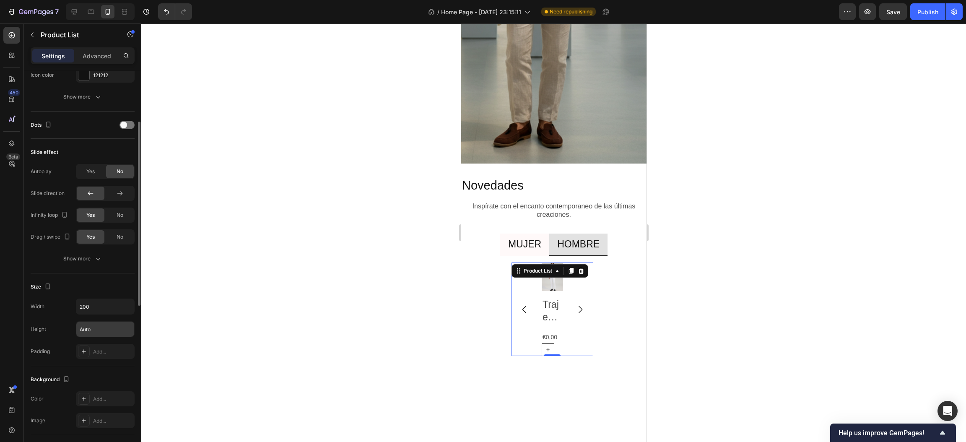
scroll to position [242, 0]
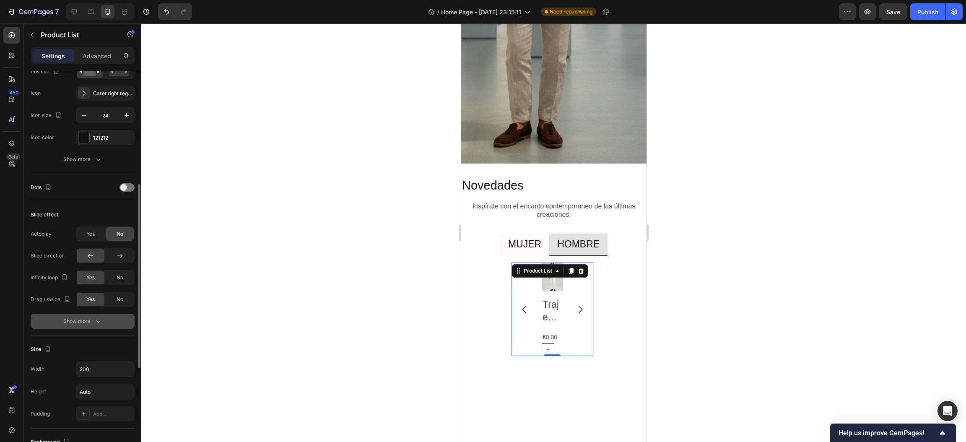
click at [90, 319] on div "Show more" at bounding box center [82, 321] width 39 height 8
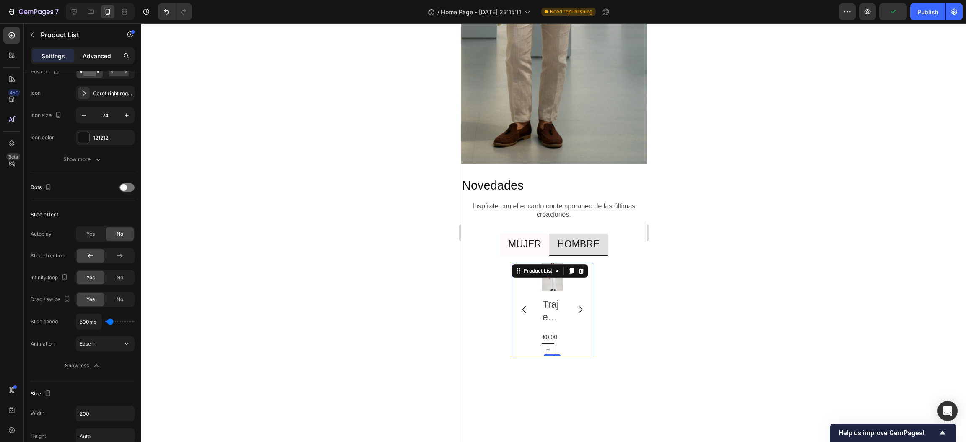
click at [99, 53] on p "Advanced" at bounding box center [97, 56] width 29 height 9
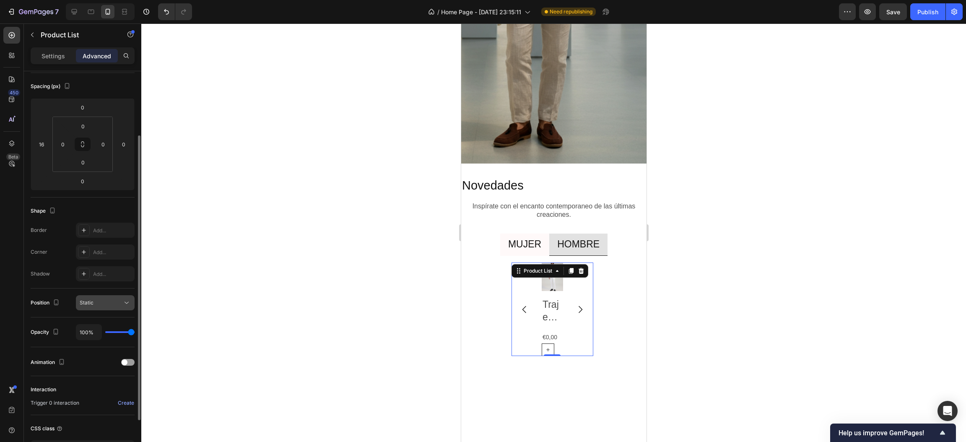
scroll to position [152, 0]
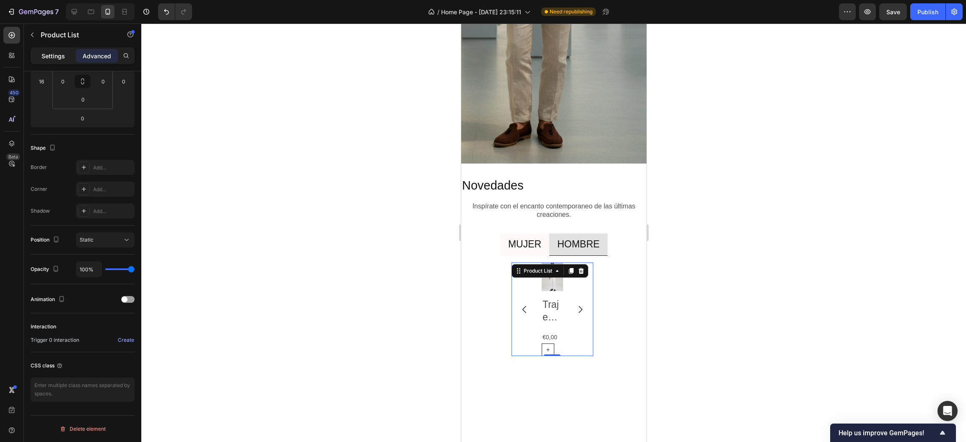
click at [55, 58] on p "Settings" at bounding box center [53, 56] width 23 height 9
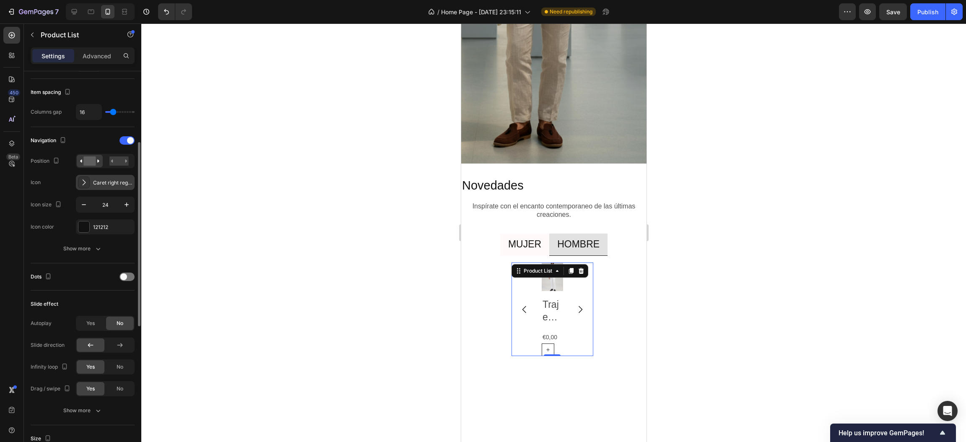
click at [109, 183] on div "Caret right regular" at bounding box center [112, 183] width 39 height 8
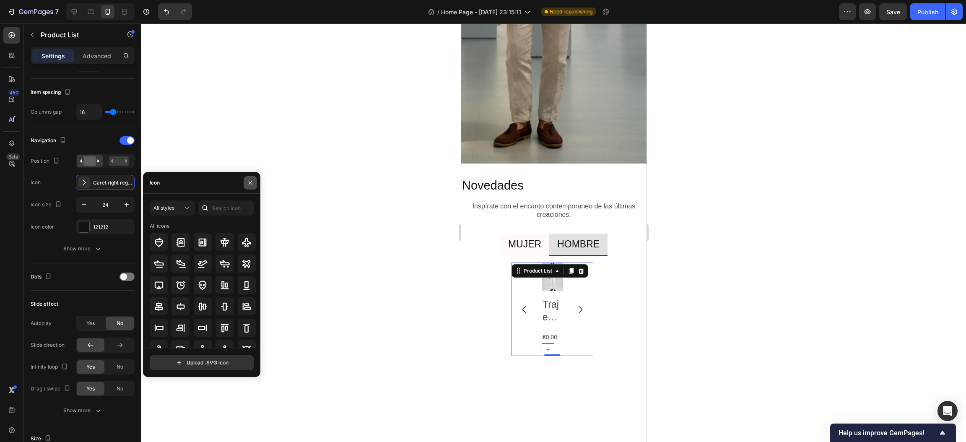
click at [246, 182] on button "button" at bounding box center [250, 182] width 13 height 13
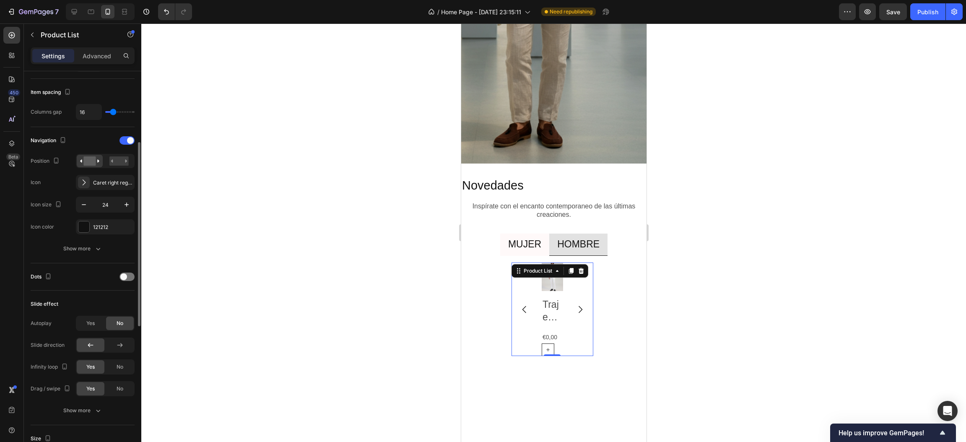
click at [68, 258] on div "Navigation Position Icon Caret right regular Icon size 24 Icon color 121212 Sho…" at bounding box center [83, 195] width 104 height 136
click at [77, 246] on div "Show more" at bounding box center [82, 248] width 39 height 8
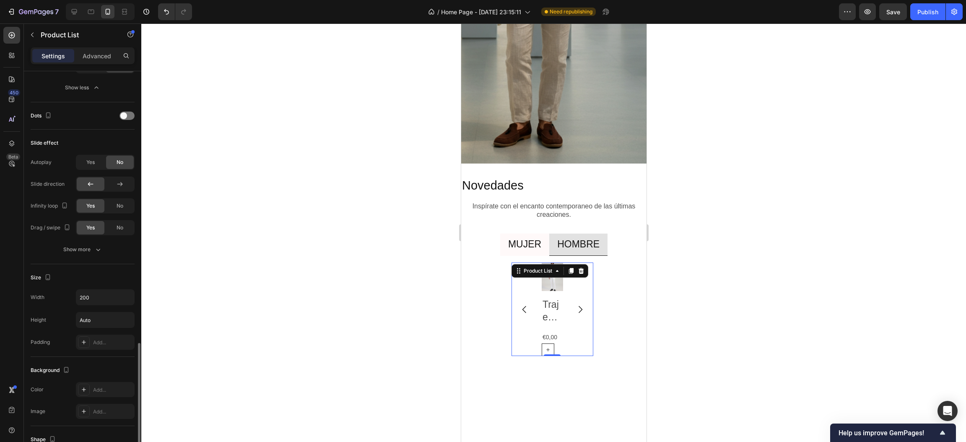
scroll to position [530, 0]
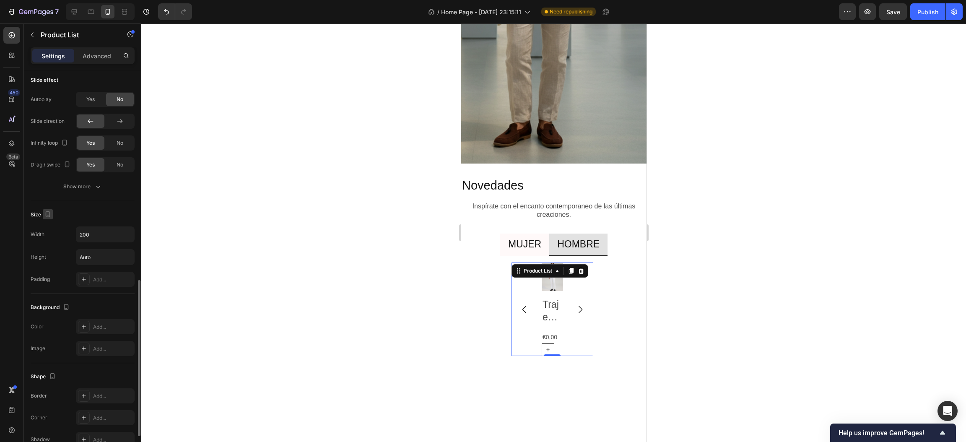
click at [44, 213] on icon "button" at bounding box center [48, 214] width 8 height 8
drag, startPoint x: 72, startPoint y: 214, endPoint x: 73, endPoint y: 219, distance: 5.1
click at [72, 215] on div "Size" at bounding box center [83, 214] width 104 height 13
click at [91, 236] on input "200" at bounding box center [105, 234] width 58 height 15
click at [168, 12] on icon "Undo/Redo" at bounding box center [166, 12] width 8 height 8
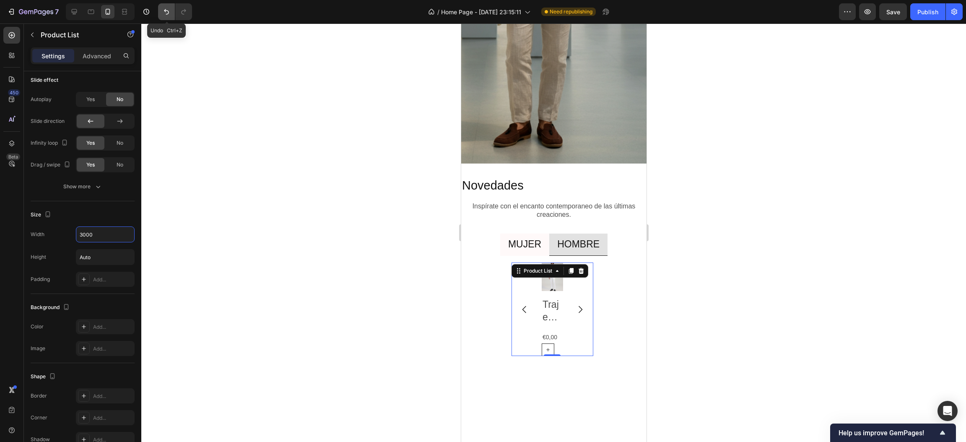
click at [168, 12] on icon "Undo/Redo" at bounding box center [166, 12] width 8 height 8
type input "200"
click at [168, 12] on icon "Undo/Redo" at bounding box center [166, 12] width 8 height 8
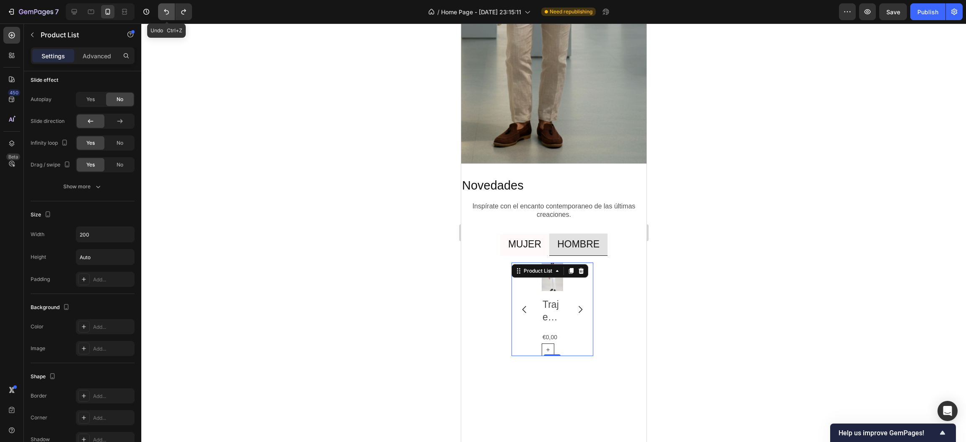
click at [168, 12] on icon "Undo/Redo" at bounding box center [166, 12] width 8 height 8
type input "500"
type input "150%"
click at [168, 12] on icon "Undo/Redo" at bounding box center [166, 12] width 8 height 8
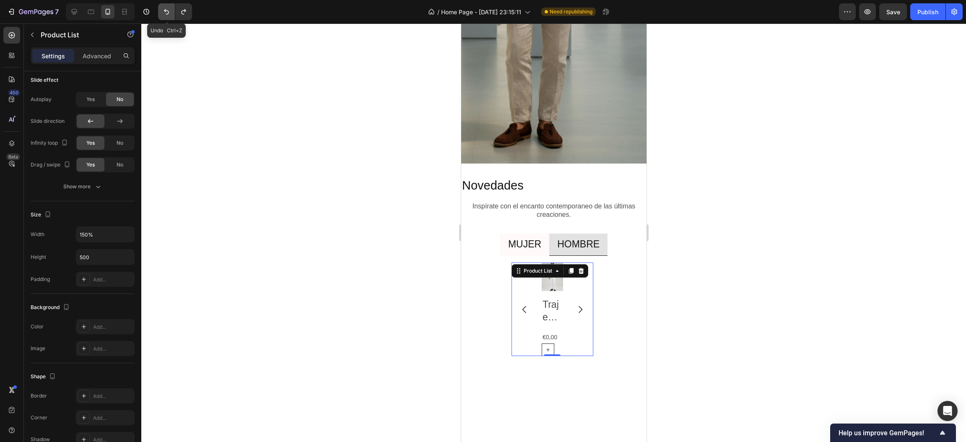
click at [168, 12] on icon "Undo/Redo" at bounding box center [166, 12] width 8 height 8
type input "Auto"
type input "100%"
click at [168, 12] on icon "Undo/Redo" at bounding box center [166, 12] width 8 height 8
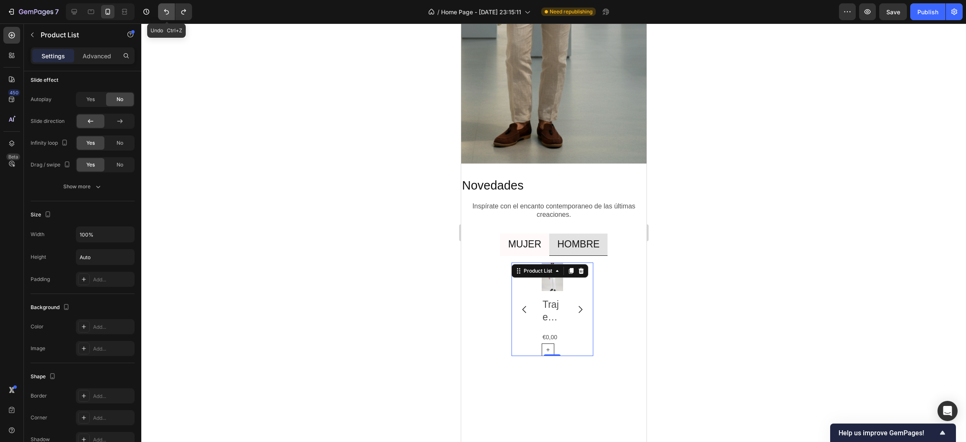
click at [168, 12] on icon "Undo/Redo" at bounding box center [166, 12] width 8 height 8
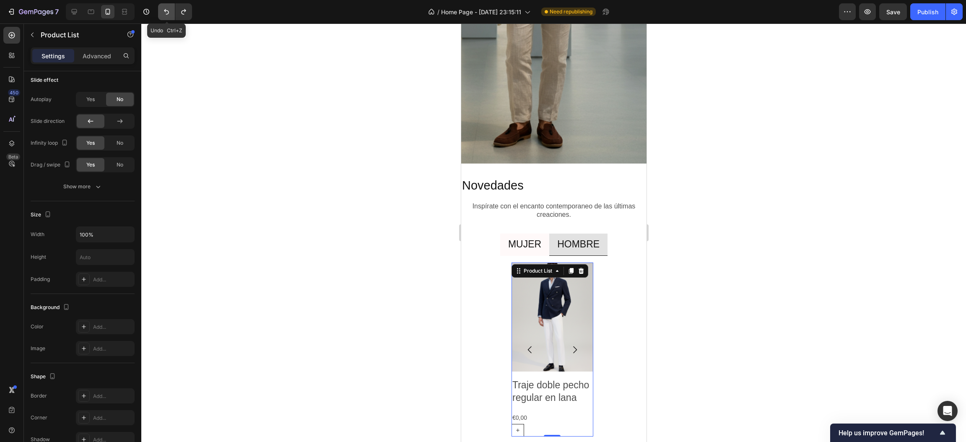
click at [168, 12] on icon "Undo/Redo" at bounding box center [166, 12] width 8 height 8
type input "2"
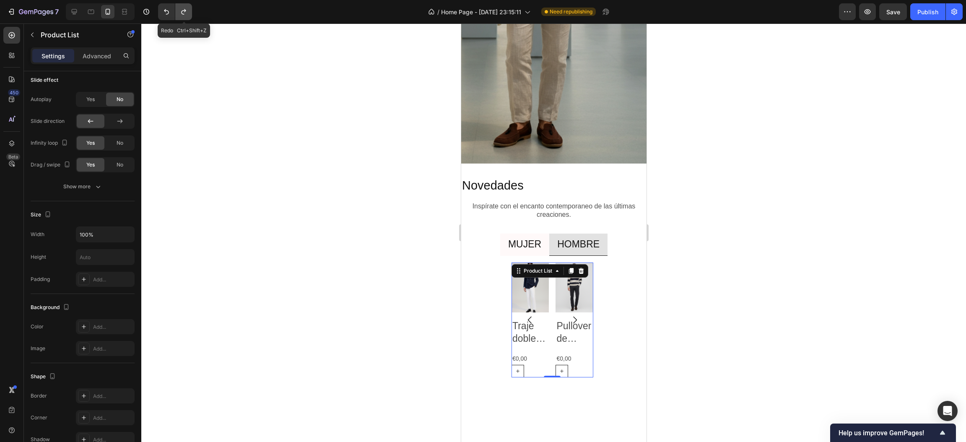
click at [179, 13] on icon "Undo/Redo" at bounding box center [183, 12] width 8 height 8
type input "1"
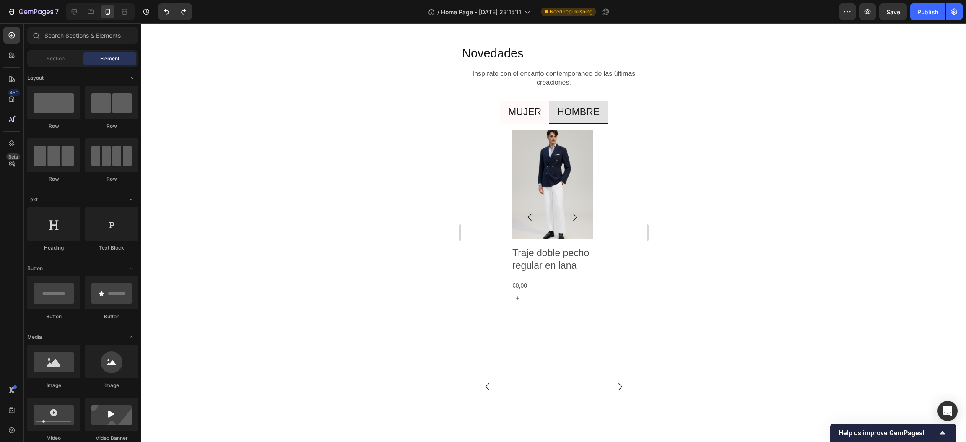
scroll to position [1370, 0]
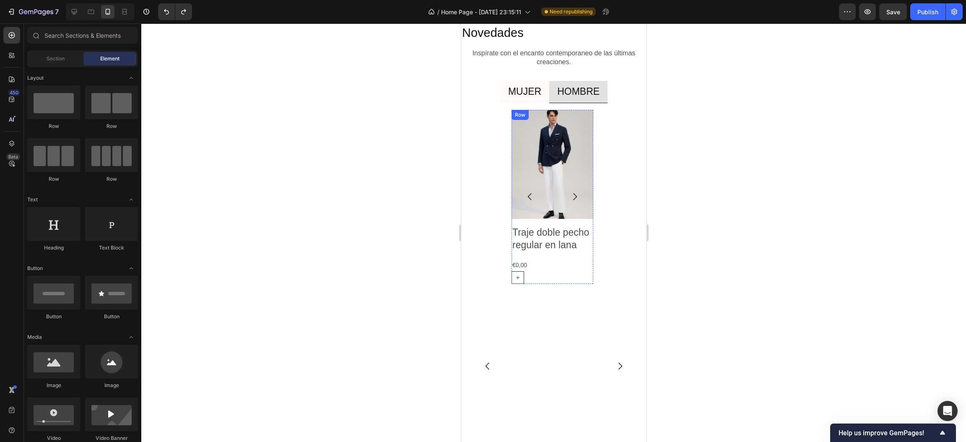
click at [588, 253] on div "Product Images Traje doble pecho regular en lana Product Title €0,00 Product Pr…" at bounding box center [552, 197] width 82 height 174
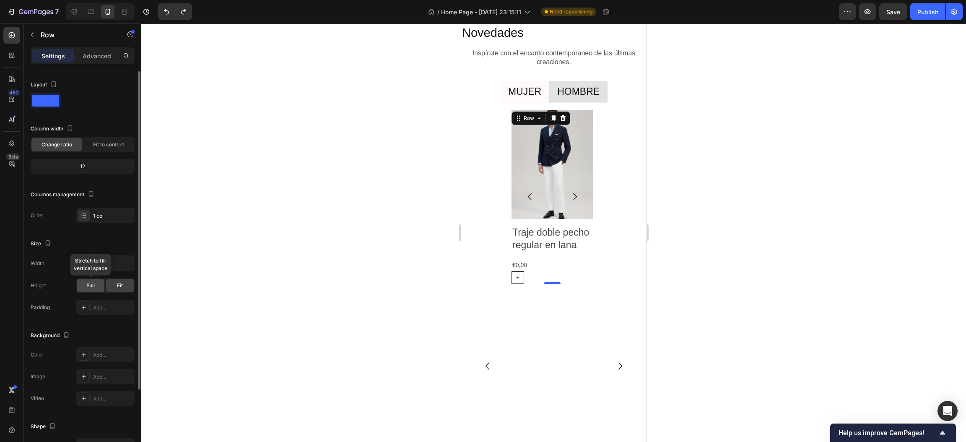
click at [99, 287] on div "Full" at bounding box center [91, 285] width 28 height 13
click at [120, 284] on span "Fit" at bounding box center [120, 286] width 6 height 8
click at [96, 286] on div "Full" at bounding box center [91, 285] width 28 height 13
click at [125, 267] on icon "button" at bounding box center [126, 263] width 8 height 8
click at [119, 288] on span "100%" at bounding box center [120, 285] width 14 height 8
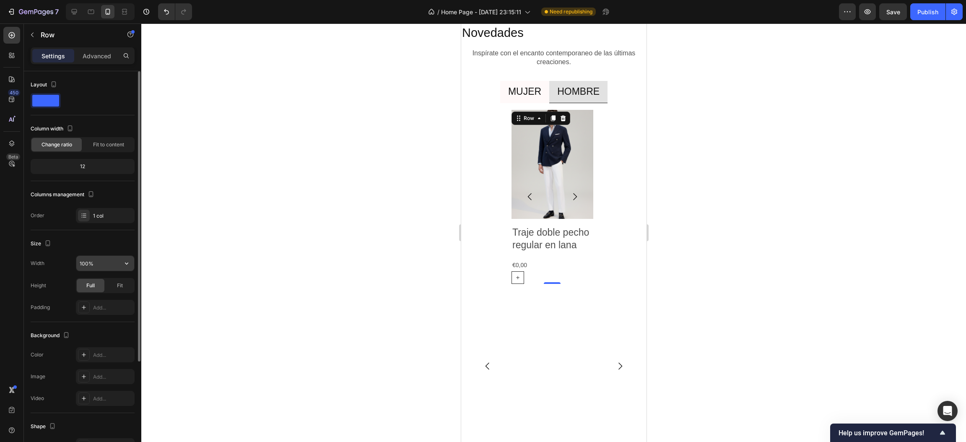
click at [128, 269] on button "button" at bounding box center [126, 263] width 15 height 15
click at [101, 305] on div "Full 100%" at bounding box center [96, 301] width 69 height 16
click at [112, 288] on div "Fit" at bounding box center [120, 285] width 28 height 13
click at [119, 264] on button "button" at bounding box center [126, 263] width 15 height 15
click at [95, 297] on p "Full 100%" at bounding box center [103, 301] width 48 height 8
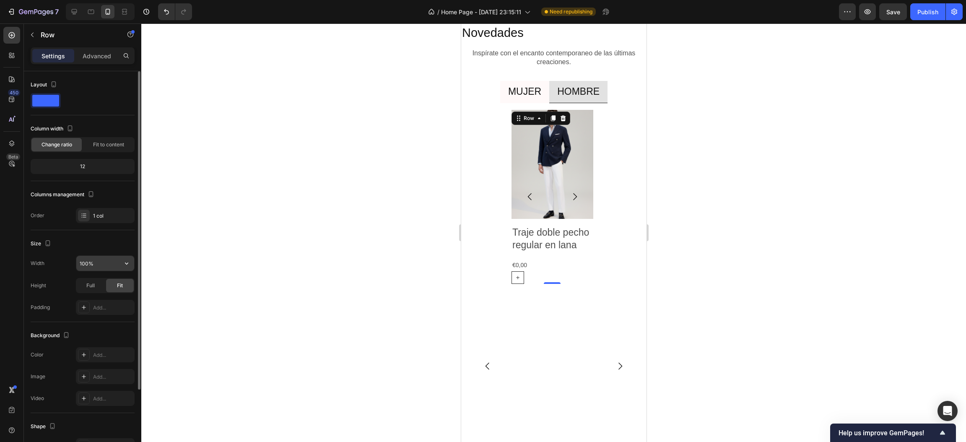
click at [122, 264] on icon "button" at bounding box center [126, 263] width 8 height 8
click at [114, 293] on div "Default 100%" at bounding box center [96, 285] width 69 height 16
click at [88, 278] on div "Full Fit" at bounding box center [105, 285] width 59 height 15
click at [88, 280] on div "Full" at bounding box center [91, 285] width 28 height 13
click at [87, 263] on input "100%" at bounding box center [105, 263] width 58 height 15
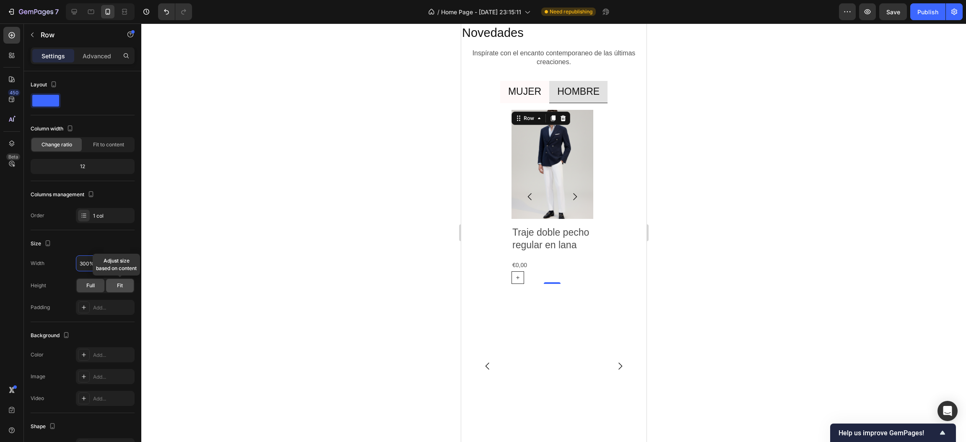
click at [123, 282] on div "Fit" at bounding box center [120, 285] width 28 height 13
click at [94, 260] on input "300%" at bounding box center [105, 263] width 58 height 15
click at [119, 262] on button "button" at bounding box center [126, 263] width 15 height 15
click at [106, 281] on p "Default 100%" at bounding box center [103, 285] width 48 height 8
click at [131, 261] on button "button" at bounding box center [126, 263] width 15 height 15
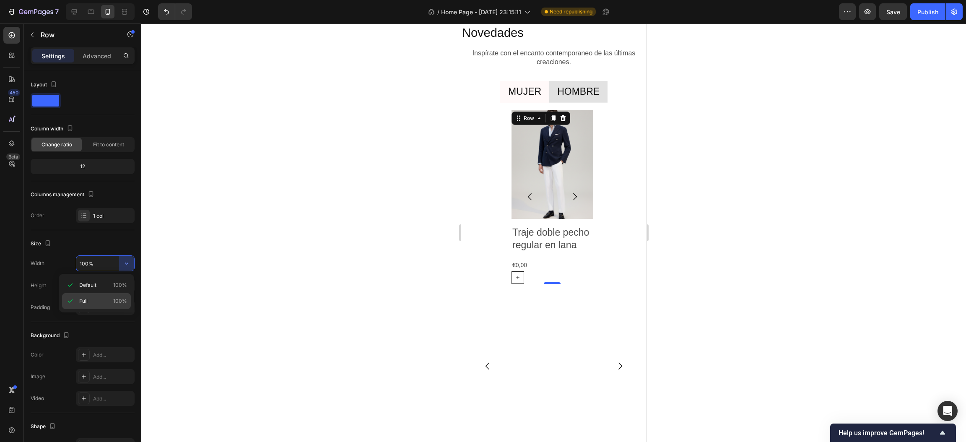
click at [91, 299] on p "Full 100%" at bounding box center [103, 301] width 48 height 8
click at [95, 270] on input "100%" at bounding box center [105, 263] width 58 height 15
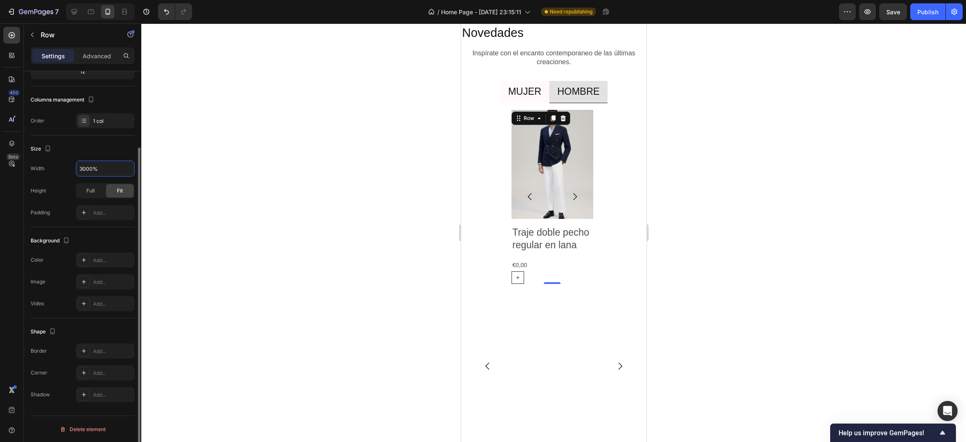
scroll to position [0, 0]
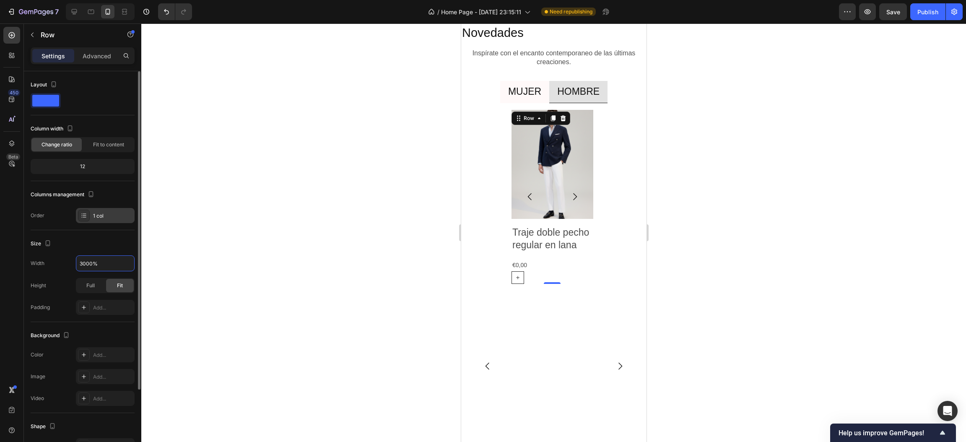
click at [117, 223] on div "1 col" at bounding box center [105, 215] width 59 height 15
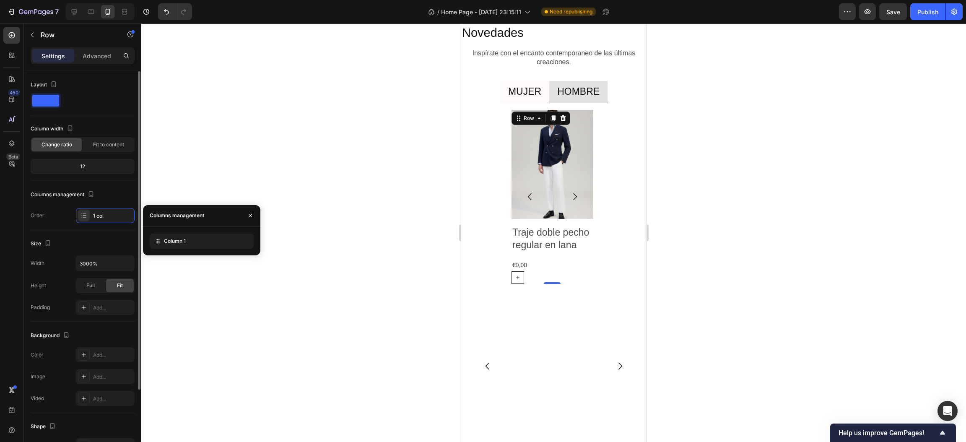
click at [107, 237] on div "Size" at bounding box center [83, 243] width 104 height 13
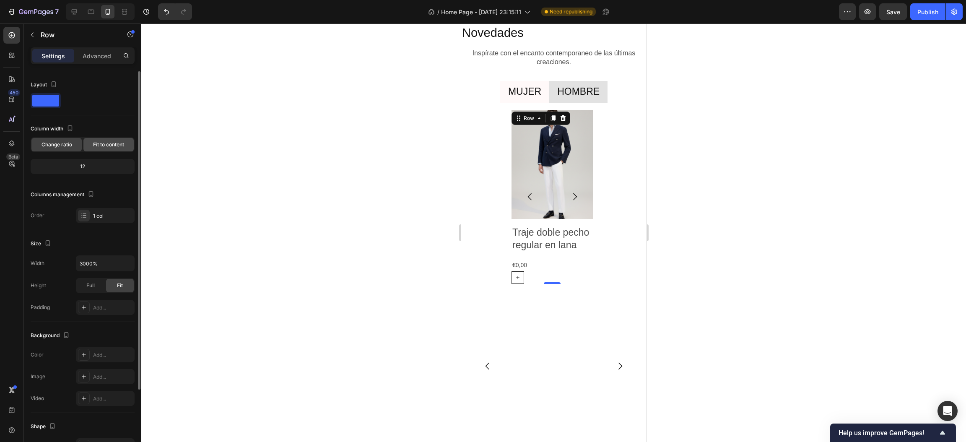
click at [99, 144] on span "Fit to content" at bounding box center [108, 145] width 31 height 8
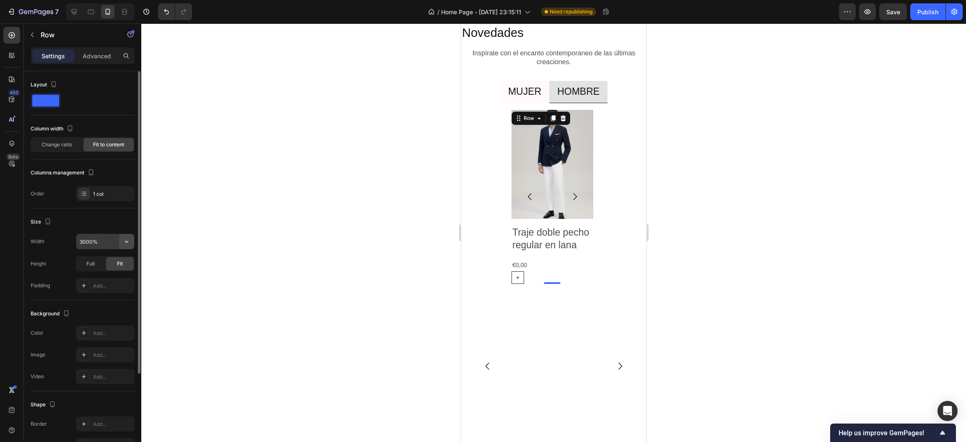
click at [125, 243] on icon "button" at bounding box center [126, 241] width 8 height 8
click at [95, 261] on span "Default" at bounding box center [87, 264] width 17 height 8
click at [89, 242] on input "100%" at bounding box center [105, 241] width 58 height 15
click at [87, 267] on span "Full" at bounding box center [90, 264] width 8 height 8
click at [103, 246] on input "3000%" at bounding box center [105, 241] width 58 height 15
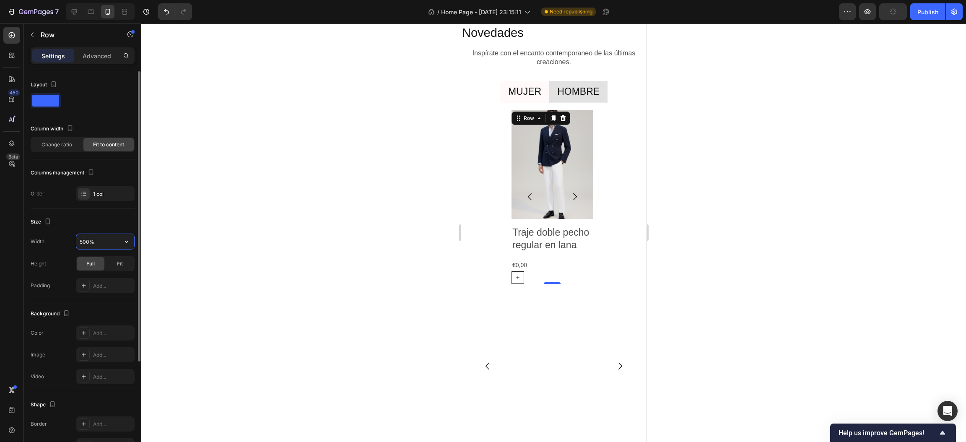
type input "5000%"
click at [585, 190] on button "Carousel Next Arrow" at bounding box center [574, 196] width 23 height 23
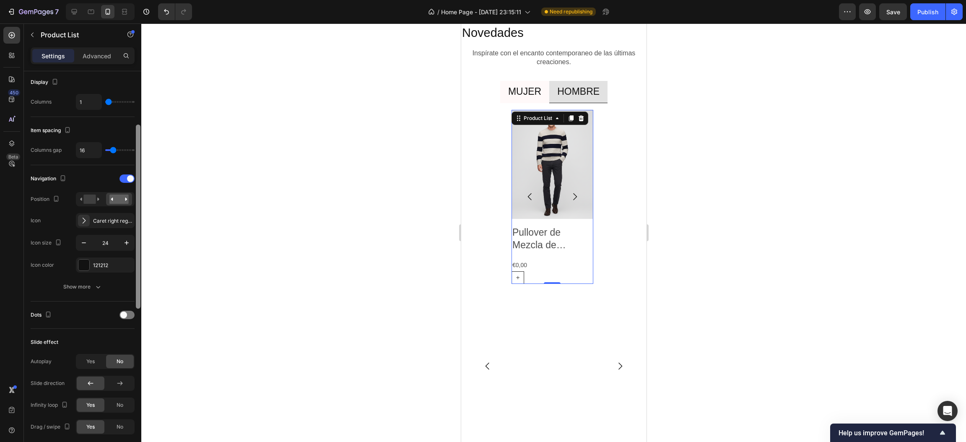
scroll to position [119, 0]
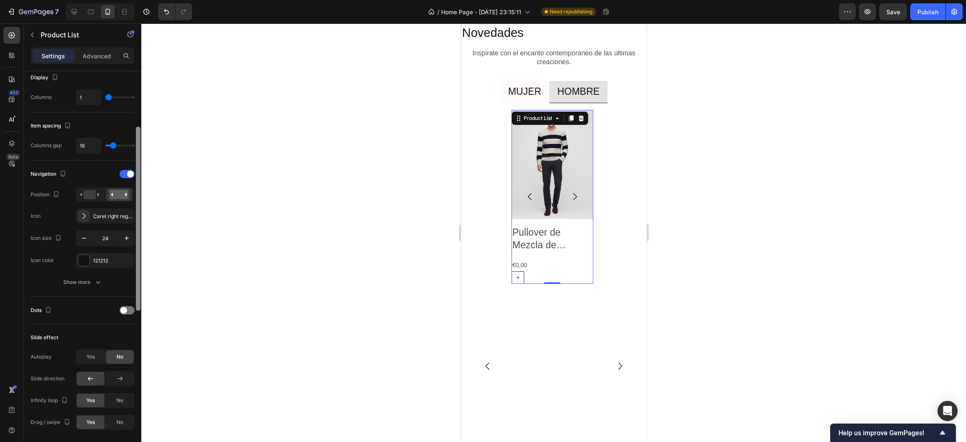
drag, startPoint x: 137, startPoint y: 173, endPoint x: 132, endPoint y: 229, distance: 55.6
click at [132, 229] on div "Layout Slider Product source 4 products Display Columns 1 Item spacing Columns …" at bounding box center [82, 268] width 117 height 395
click at [130, 238] on icon "button" at bounding box center [126, 238] width 8 height 8
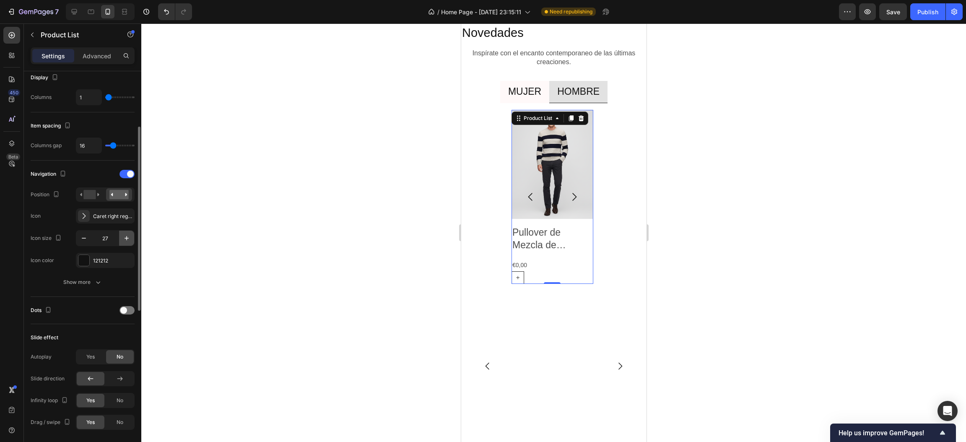
click at [130, 238] on icon "button" at bounding box center [126, 238] width 8 height 8
click at [85, 239] on icon "button" at bounding box center [84, 238] width 4 height 1
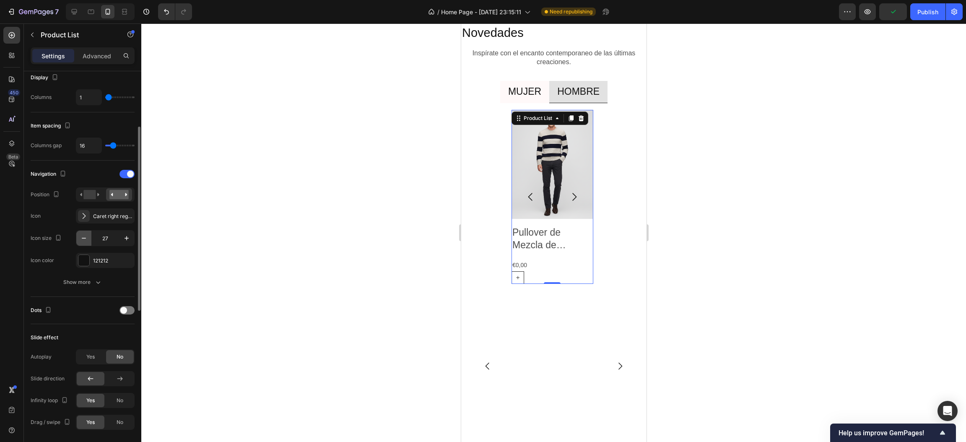
type input "26"
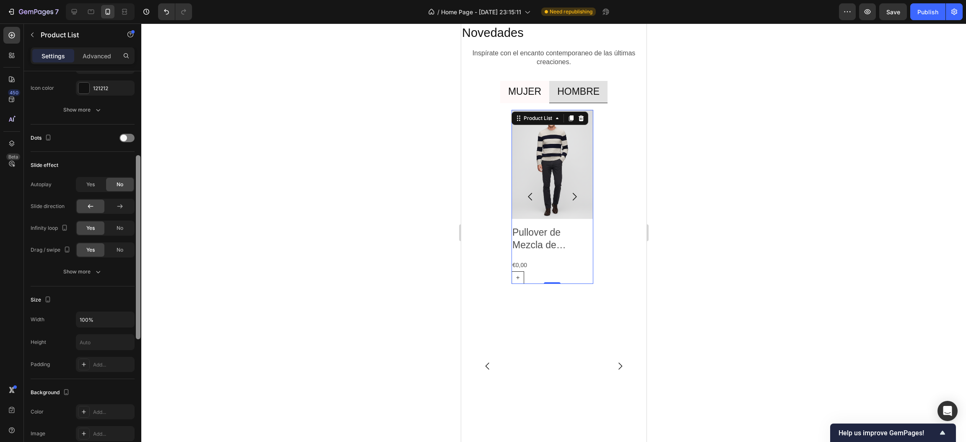
scroll to position [298, 0]
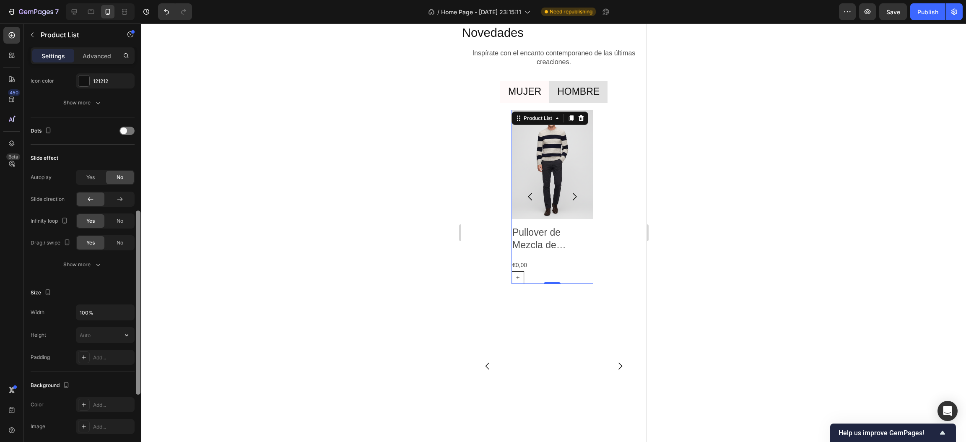
drag, startPoint x: 138, startPoint y: 250, endPoint x: 129, endPoint y: 332, distance: 82.2
click at [129, 334] on div "Layout Slider Product source 4 products Display Columns 1 Item spacing Columns …" at bounding box center [82, 268] width 117 height 395
click at [124, 314] on icon "button" at bounding box center [126, 312] width 8 height 8
click at [120, 335] on button "button" at bounding box center [126, 334] width 15 height 15
click at [96, 337] on input "text" at bounding box center [105, 334] width 58 height 15
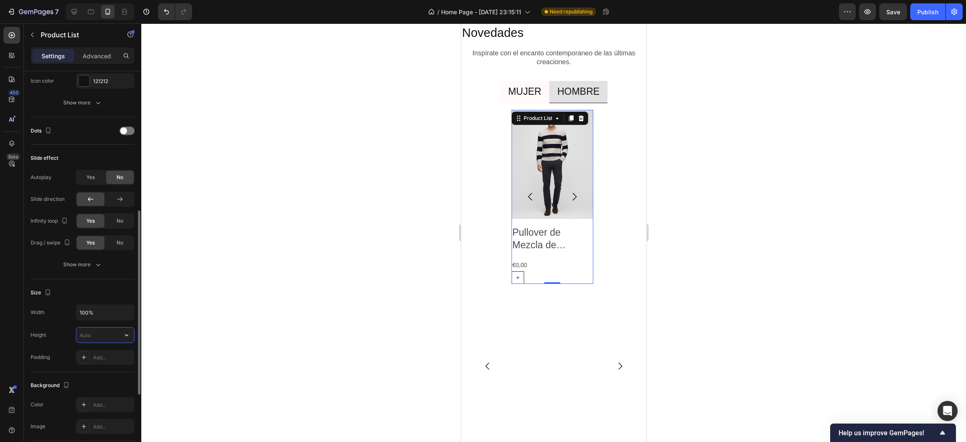
click at [96, 337] on input "text" at bounding box center [105, 334] width 58 height 15
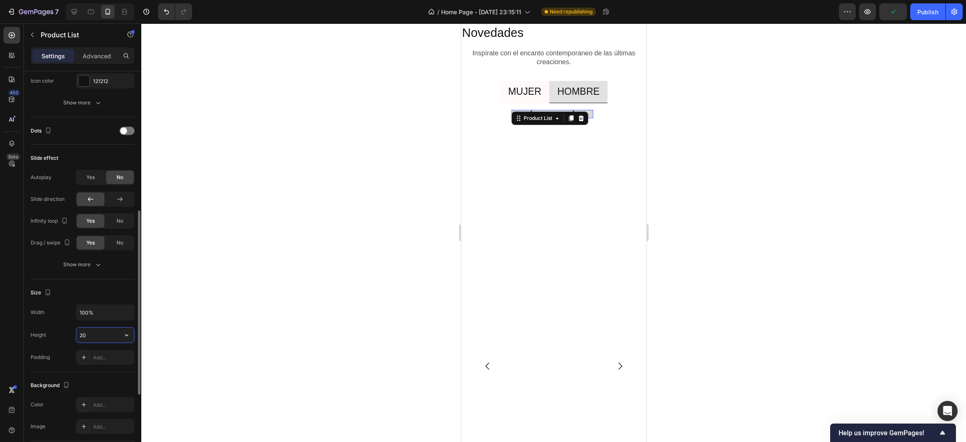
type input "2"
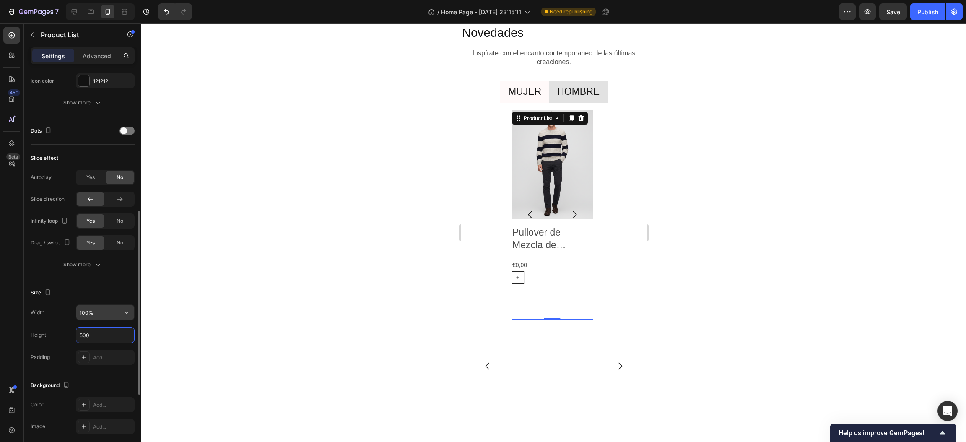
type input "500"
click at [107, 314] on input "100%" at bounding box center [105, 312] width 58 height 15
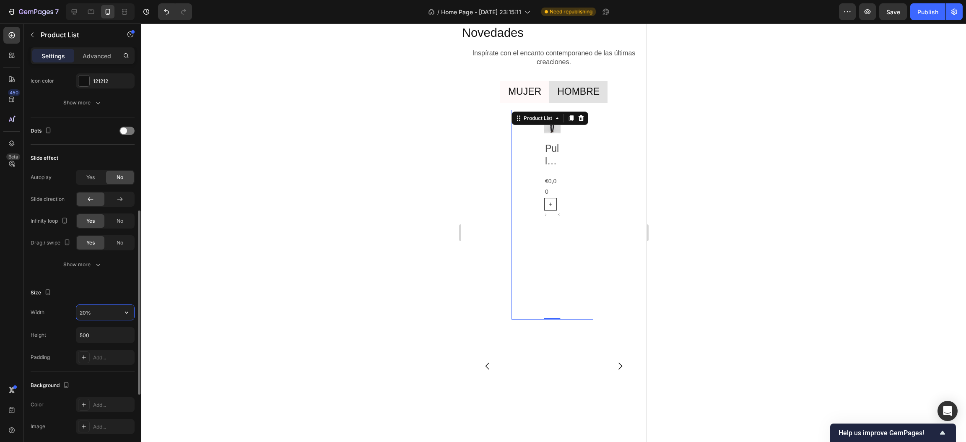
type input "200%"
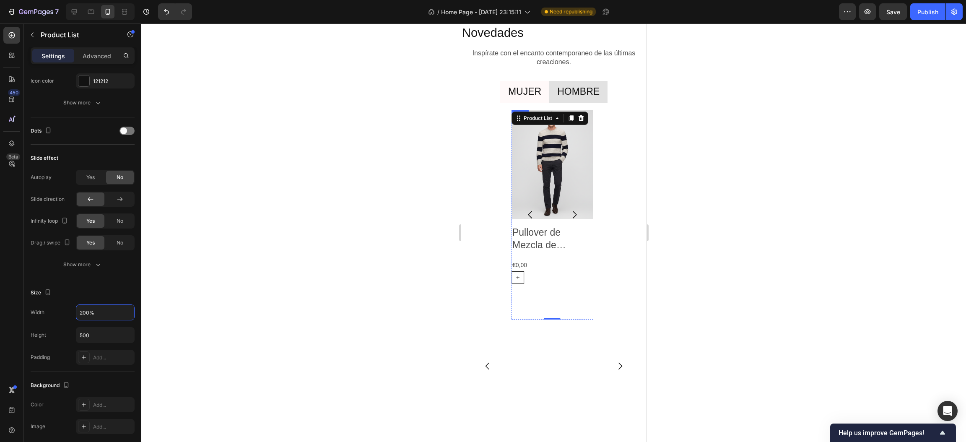
click at [556, 316] on div "Product Images Traje doble pecho regular en lana Product Title €0,00 Product Pr…" at bounding box center [552, 215] width 82 height 210
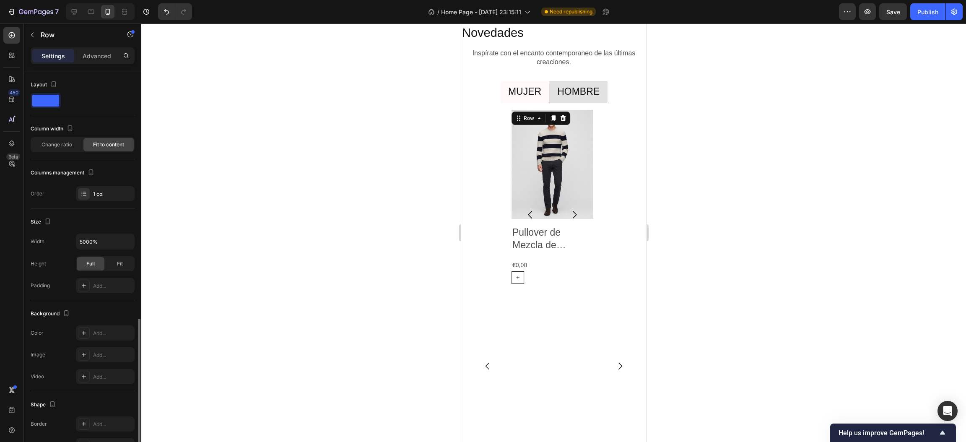
scroll to position [0, 0]
drag, startPoint x: 553, startPoint y: 318, endPoint x: 553, endPoint y: 331, distance: 13.0
click at [553, 331] on div "Product Images Traje doble pecho regular en lana Product Title €0,00 Product Pr…" at bounding box center [548, 366] width 88 height 512
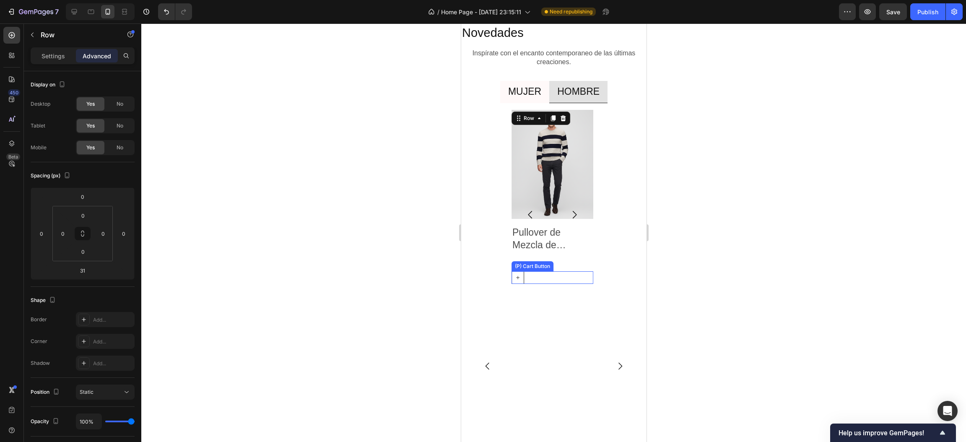
click at [568, 278] on div "(P) Cart Button" at bounding box center [552, 277] width 82 height 13
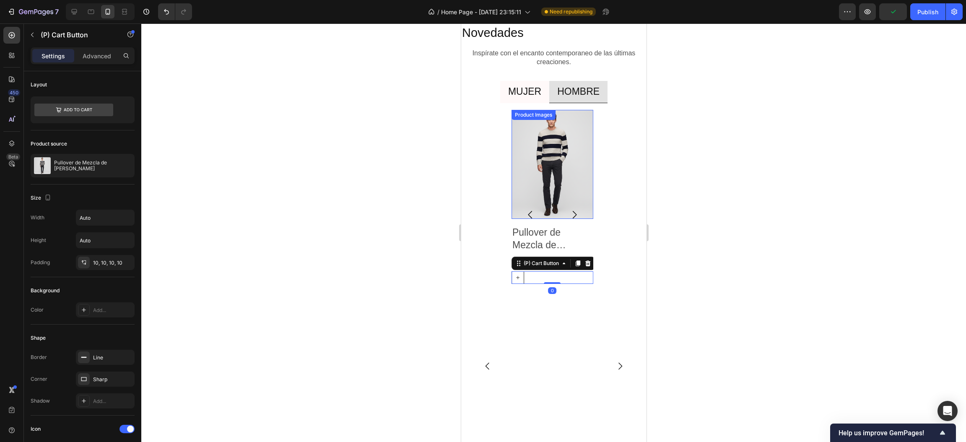
click at [591, 184] on img at bounding box center [552, 164] width 82 height 109
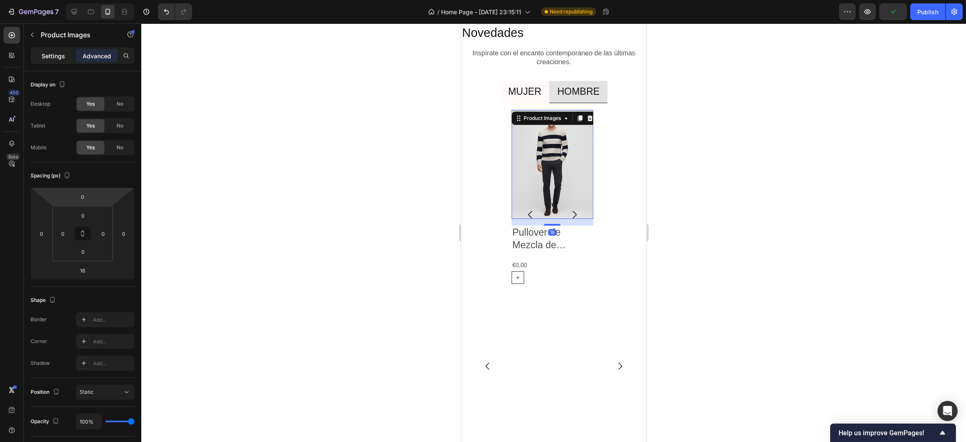
click at [60, 56] on p "Settings" at bounding box center [53, 56] width 23 height 9
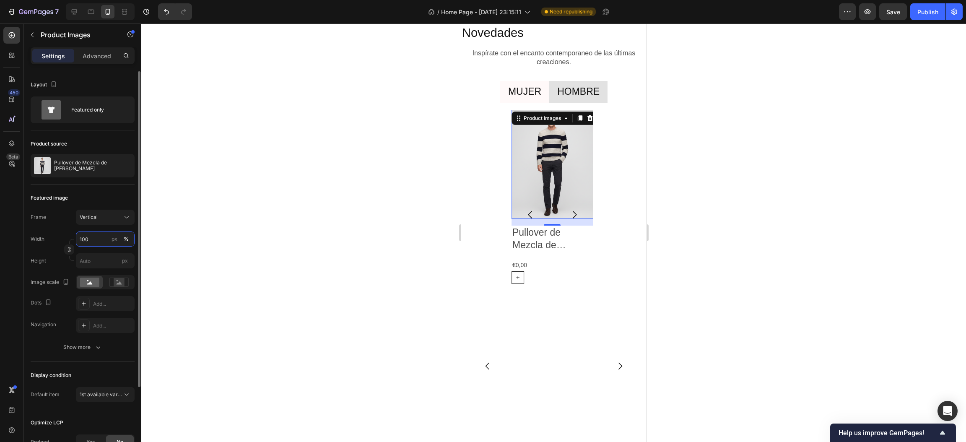
click at [95, 241] on input "100" at bounding box center [105, 238] width 59 height 15
click at [99, 258] on input "px" at bounding box center [105, 260] width 59 height 15
type input "2"
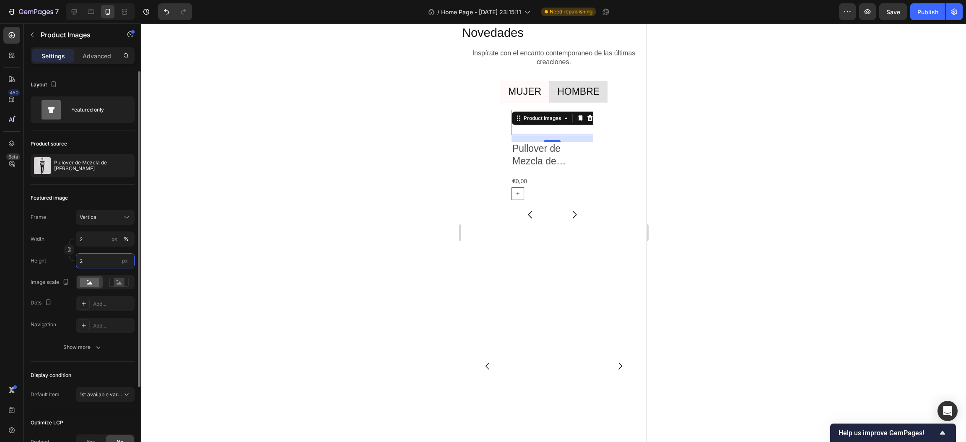
type input "15"
type input "20"
type input "150"
type input "200"
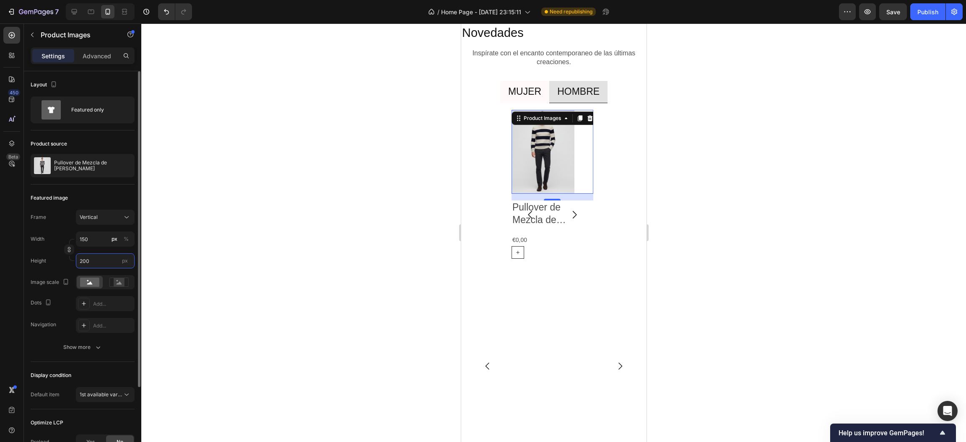
type input "1500"
type input "2000"
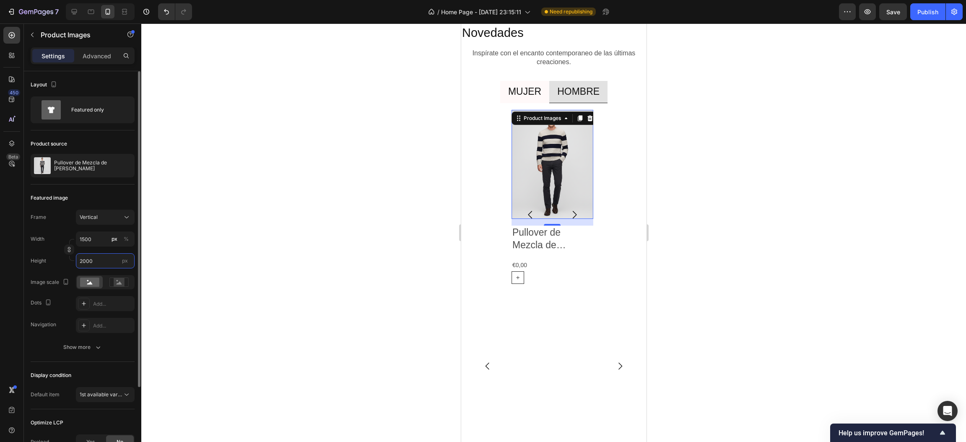
type input "15000"
type input "20000"
click at [602, 157] on div "Product Images 0 Traje doble pecho regular en lana Product Title €0,00 Product …" at bounding box center [553, 366] width 158 height 512
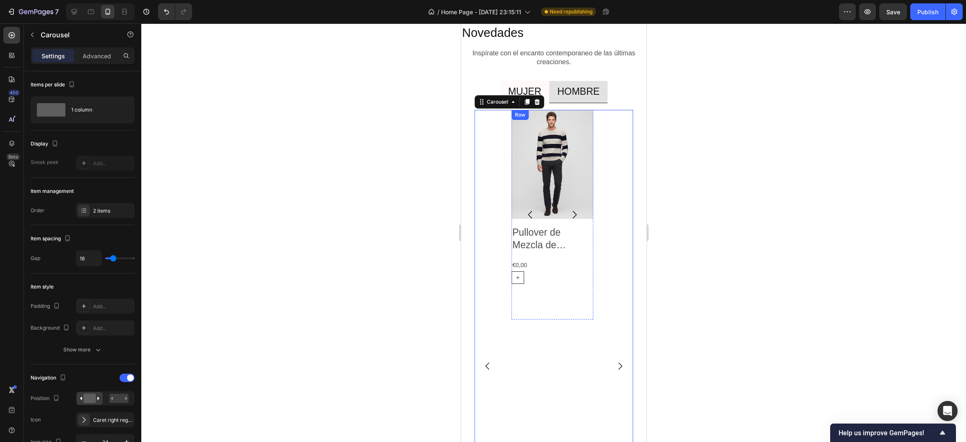
click at [559, 292] on div "Product Images Pullover de Mezcla de Lana Product Title €0,00 Product Price Pro…" at bounding box center [552, 215] width 82 height 210
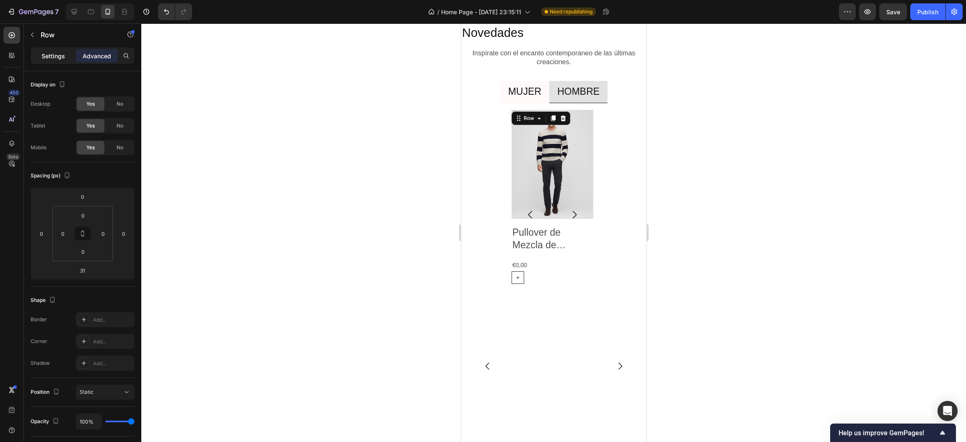
click at [32, 54] on div "Settings" at bounding box center [53, 55] width 42 height 13
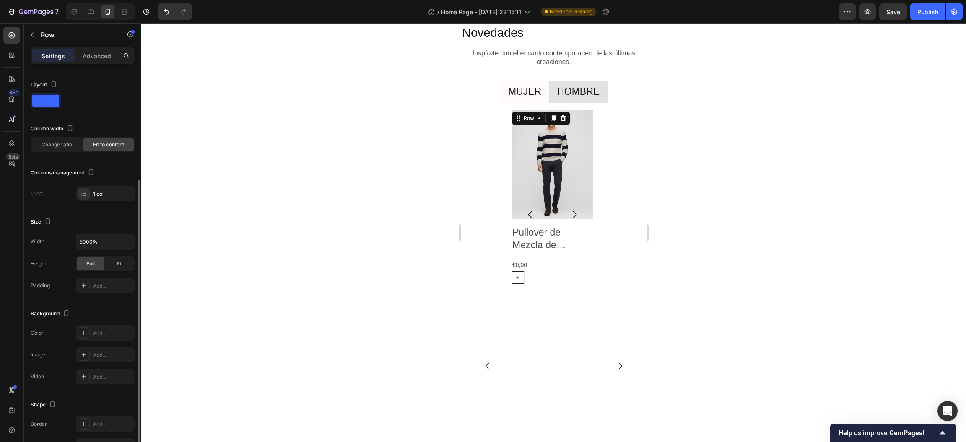
scroll to position [63, 0]
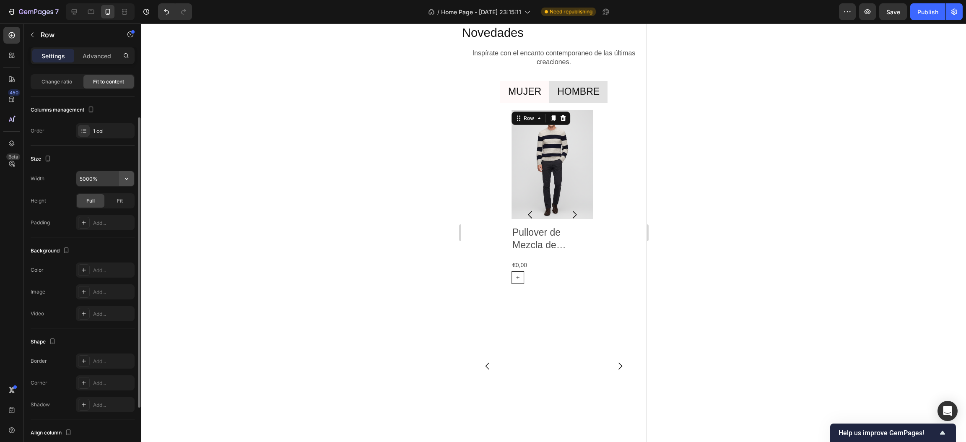
click at [125, 178] on icon "button" at bounding box center [126, 178] width 8 height 8
click at [108, 200] on p "Default 100%" at bounding box center [103, 201] width 48 height 8
click at [127, 179] on icon "button" at bounding box center [126, 179] width 3 height 2
click at [119, 216] on span "100%" at bounding box center [120, 217] width 14 height 8
click at [120, 201] on span "Fit" at bounding box center [120, 201] width 6 height 8
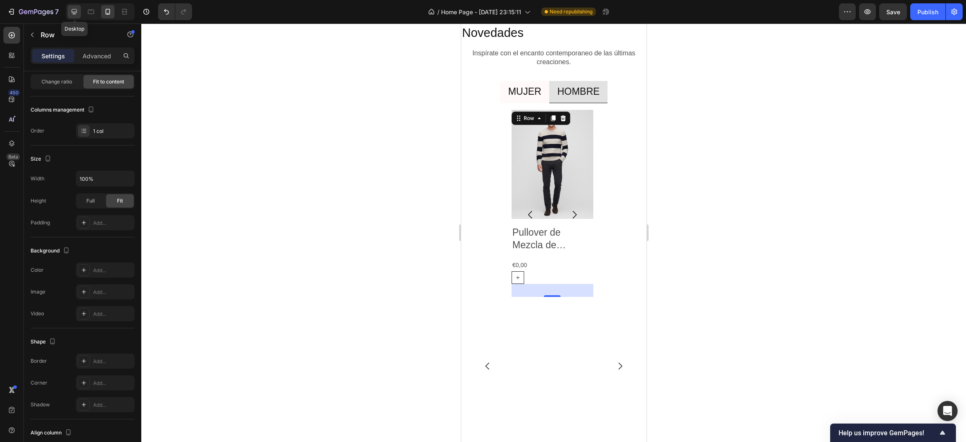
click at [69, 15] on div at bounding box center [74, 11] width 13 height 13
type input "1200"
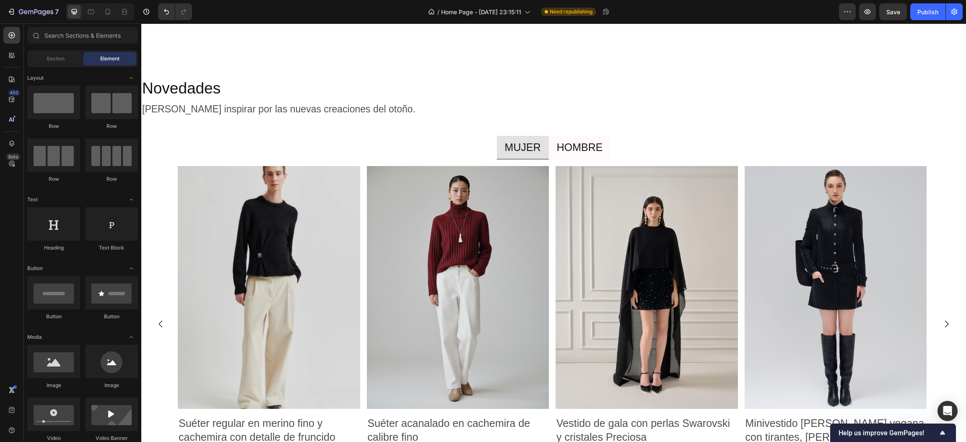
scroll to position [1226, 0]
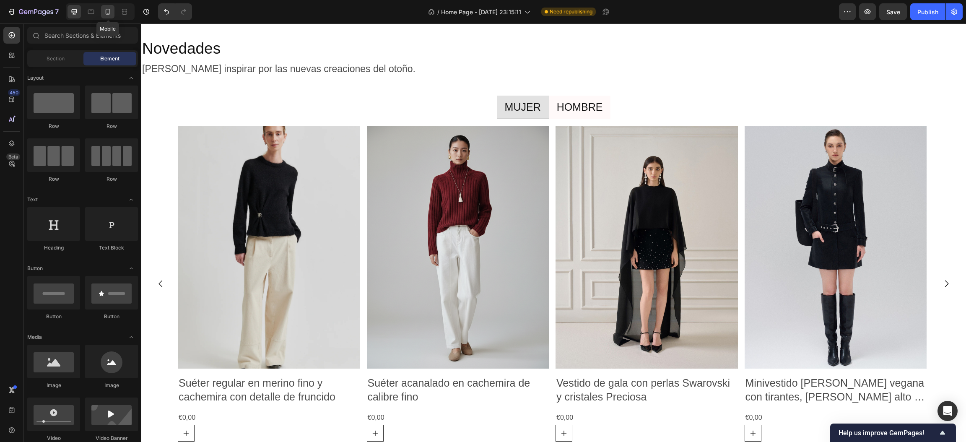
click at [104, 14] on icon at bounding box center [108, 12] width 8 height 8
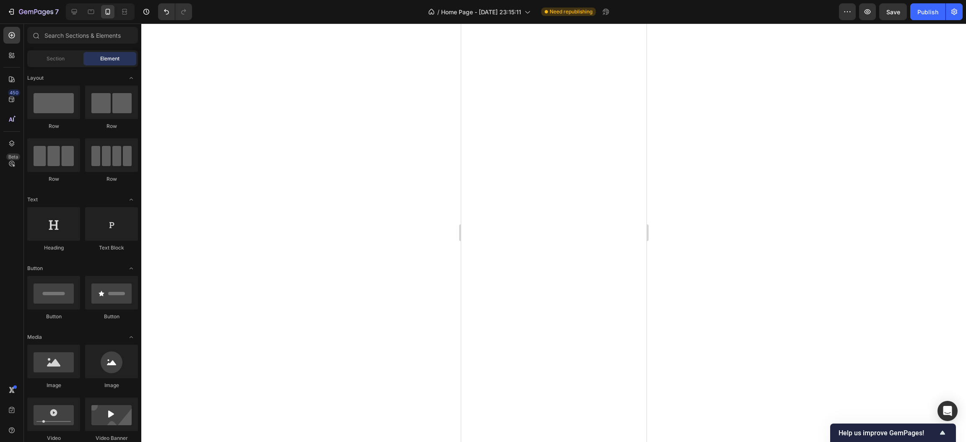
scroll to position [2356, 0]
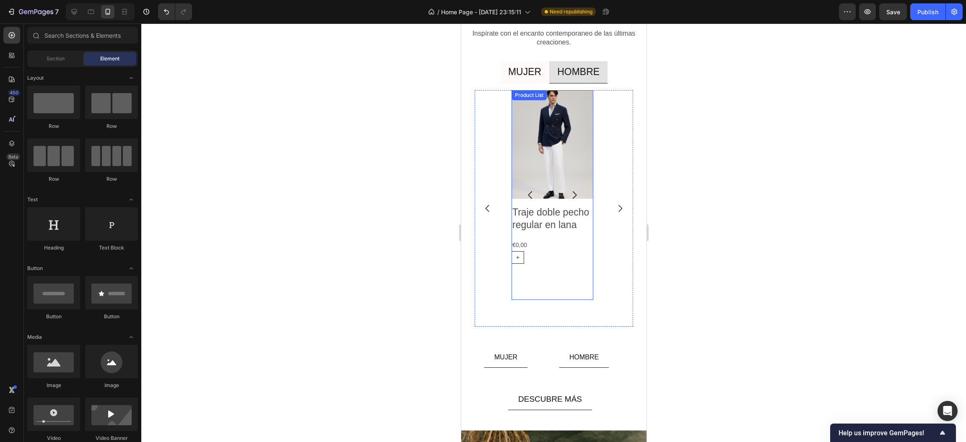
click at [573, 194] on icon "Carousel Next Arrow" at bounding box center [574, 195] width 11 height 11
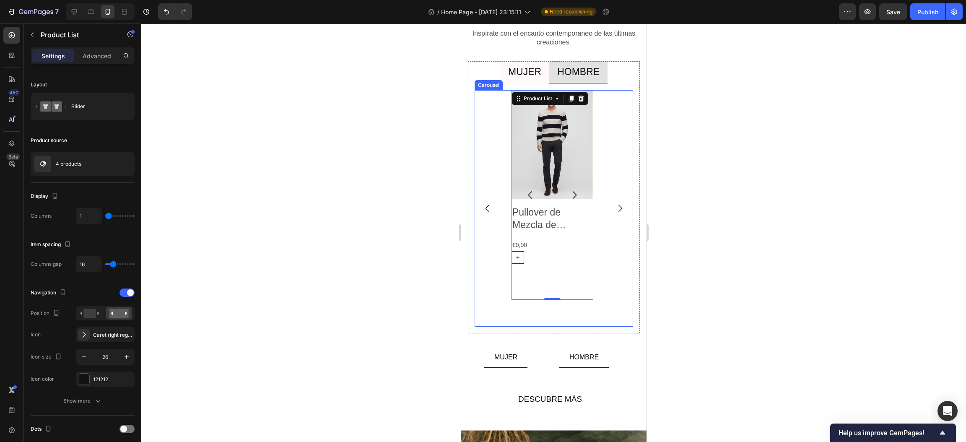
click at [615, 204] on icon "Carousel Next Arrow" at bounding box center [620, 208] width 10 height 10
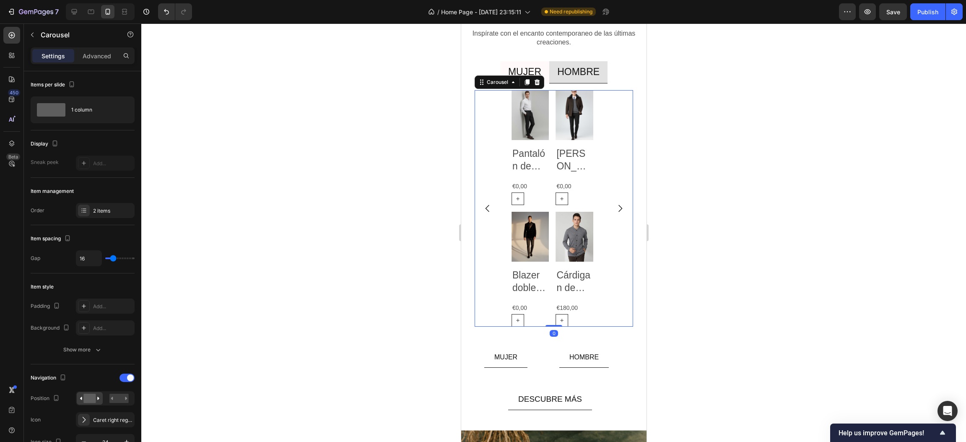
click at [490, 210] on icon "Carousel Back Arrow" at bounding box center [487, 208] width 10 height 10
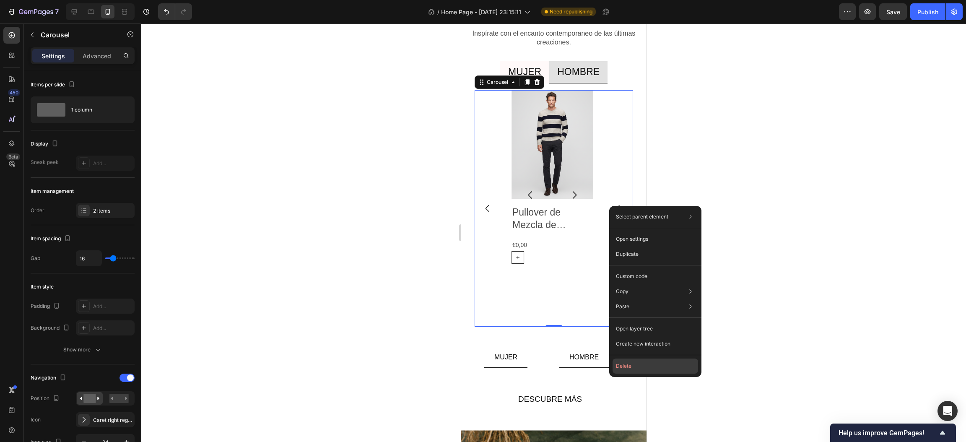
click at [628, 363] on button "Delete" at bounding box center [656, 365] width 86 height 15
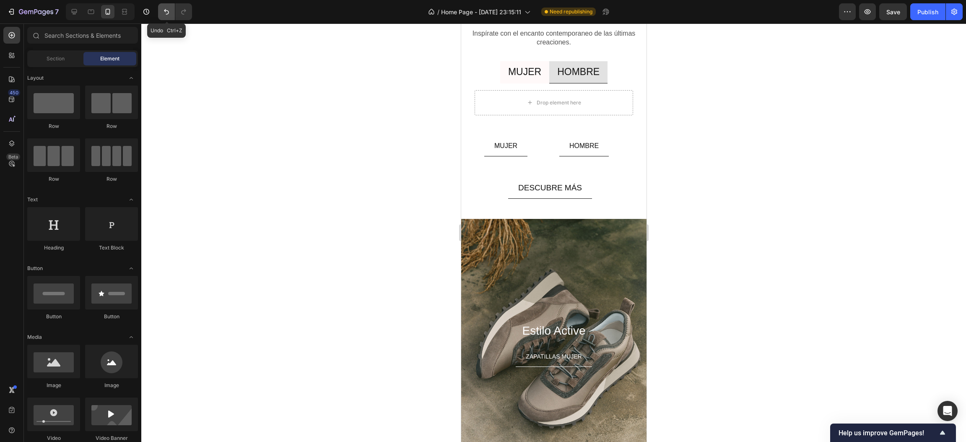
click at [162, 14] on icon "Undo/Redo" at bounding box center [166, 12] width 8 height 8
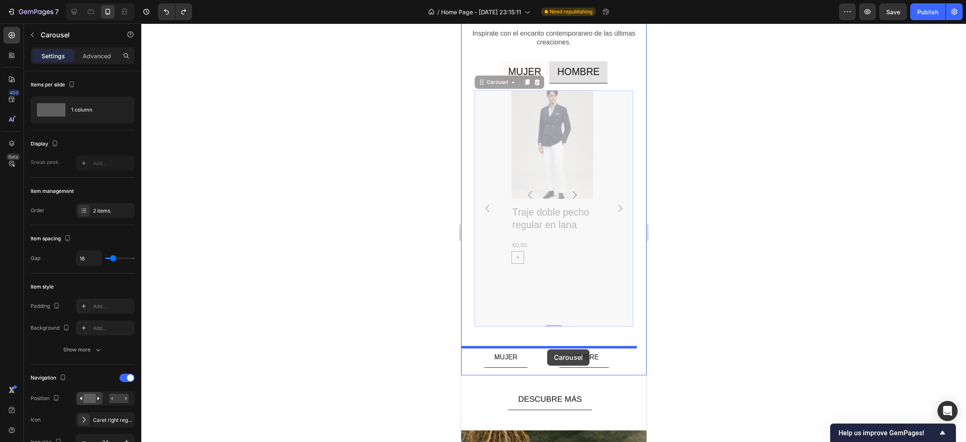
drag, startPoint x: 548, startPoint y: 315, endPoint x: 547, endPoint y: 349, distance: 34.0
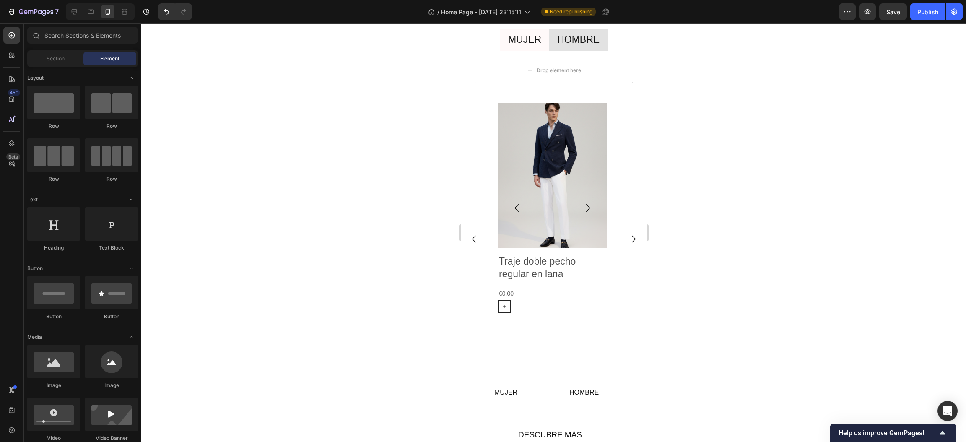
scroll to position [2379, 0]
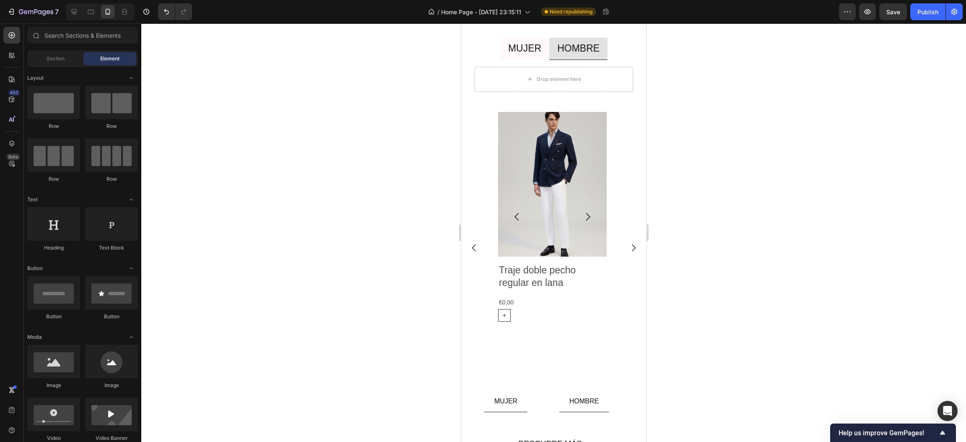
drag, startPoint x: 644, startPoint y: 326, endPoint x: 1109, endPoint y: 353, distance: 465.7
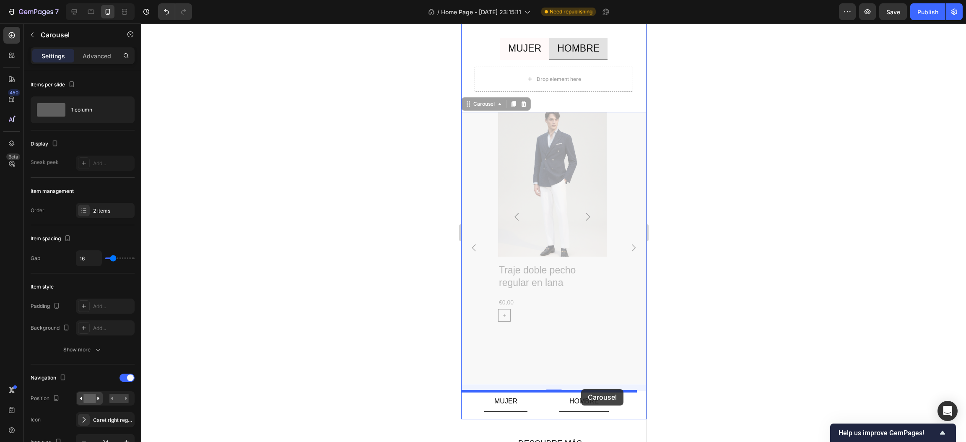
drag, startPoint x: 598, startPoint y: 326, endPoint x: 583, endPoint y: 392, distance: 67.5
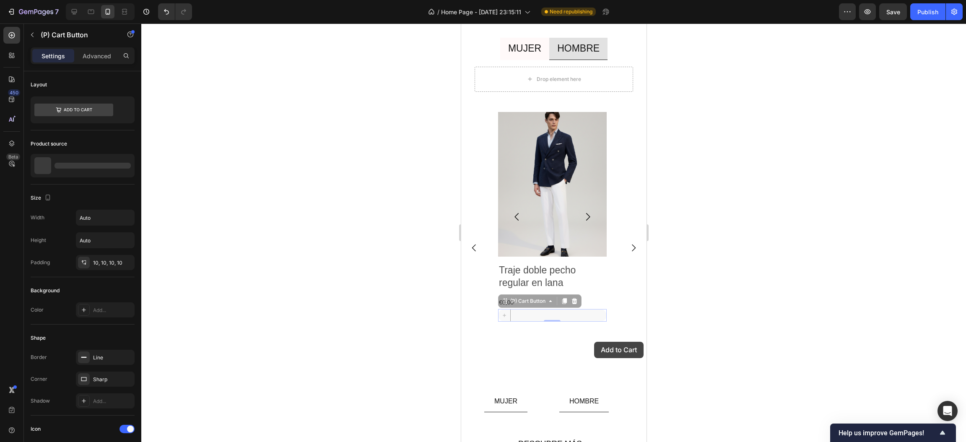
drag, startPoint x: 591, startPoint y: 314, endPoint x: 594, endPoint y: 342, distance: 27.8
click at [594, 342] on div "Product Images Traje doble pecho regular en lana Product Title €0,00 Product Pr…" at bounding box center [548, 248] width 115 height 273
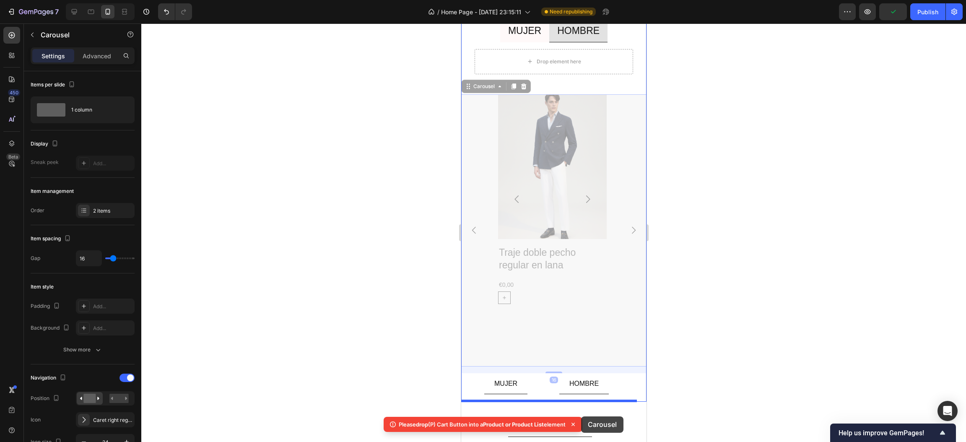
scroll to position [2407, 0]
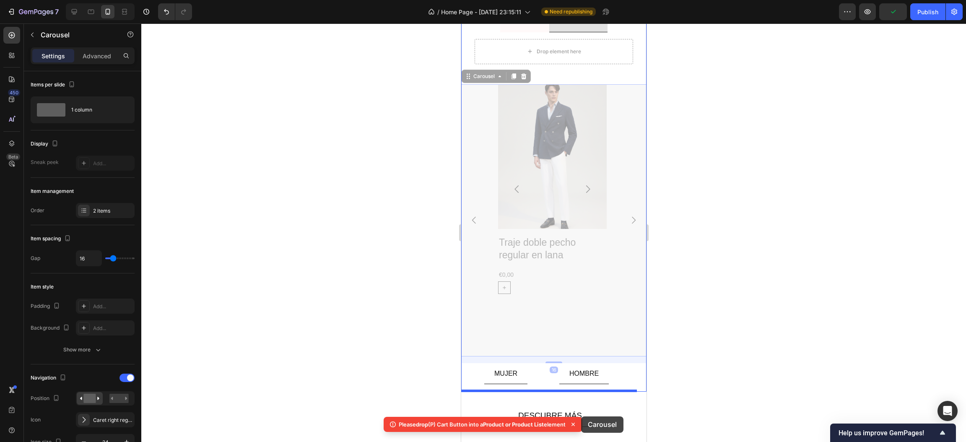
drag, startPoint x: 602, startPoint y: 348, endPoint x: 605, endPoint y: 361, distance: 13.7
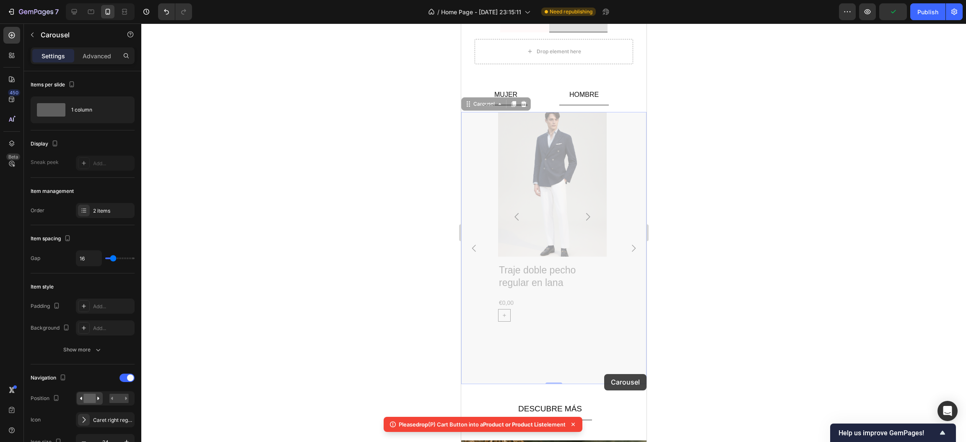
scroll to position [2417, 0]
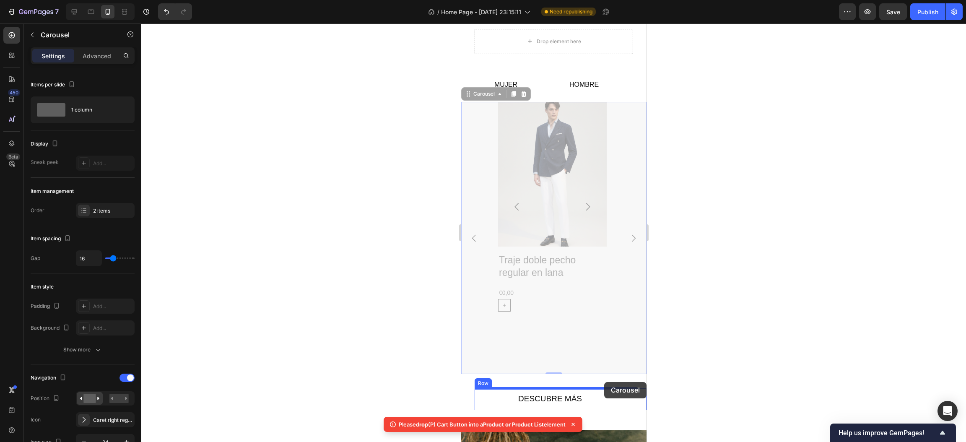
drag, startPoint x: 605, startPoint y: 361, endPoint x: 604, endPoint y: 382, distance: 20.6
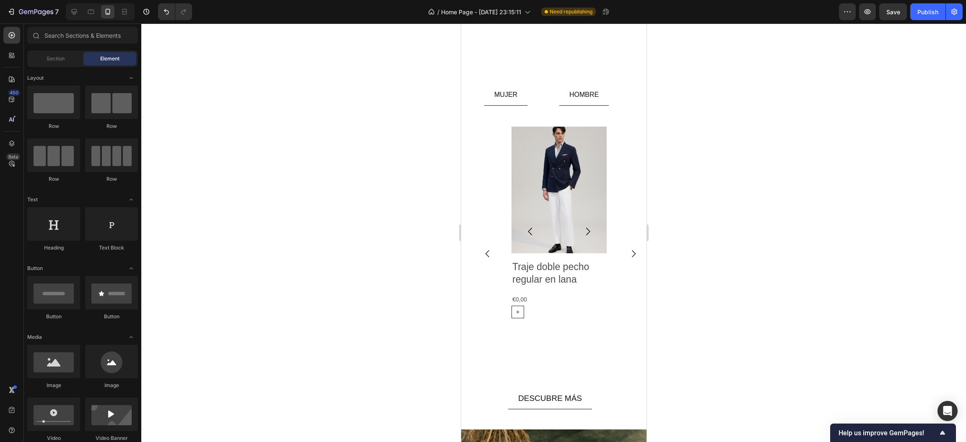
scroll to position [2614, 0]
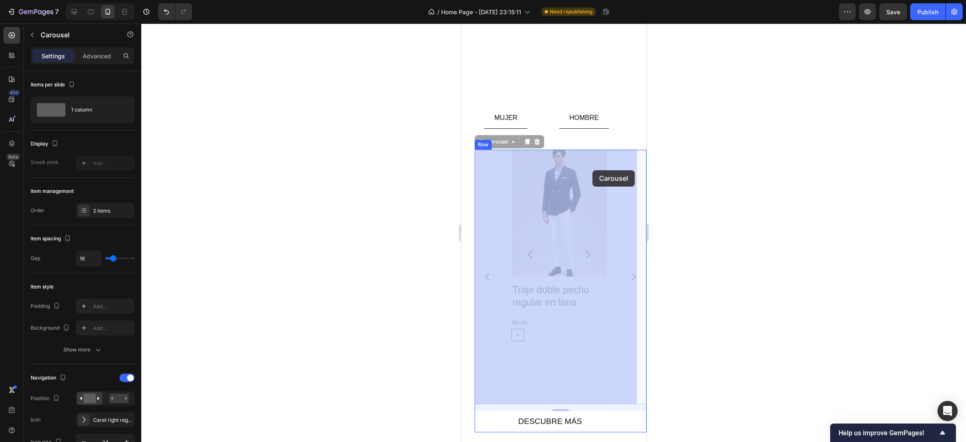
drag, startPoint x: 621, startPoint y: 257, endPoint x: 592, endPoint y: 170, distance: 91.0
click at [461, 23] on div "Product Images Traje doble pecho regular en lana Product Title €0,00 Product Pr…" at bounding box center [461, 23] width 0 height 0
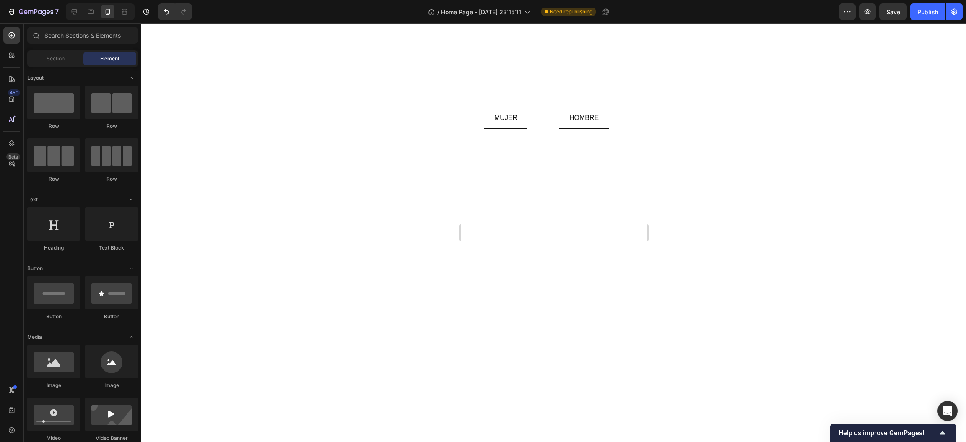
scroll to position [1975, 0]
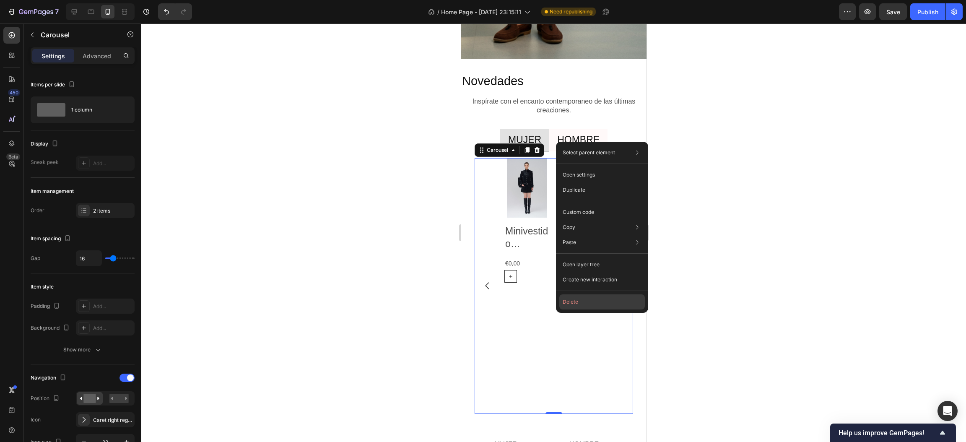
click at [574, 301] on button "Delete" at bounding box center [602, 301] width 86 height 15
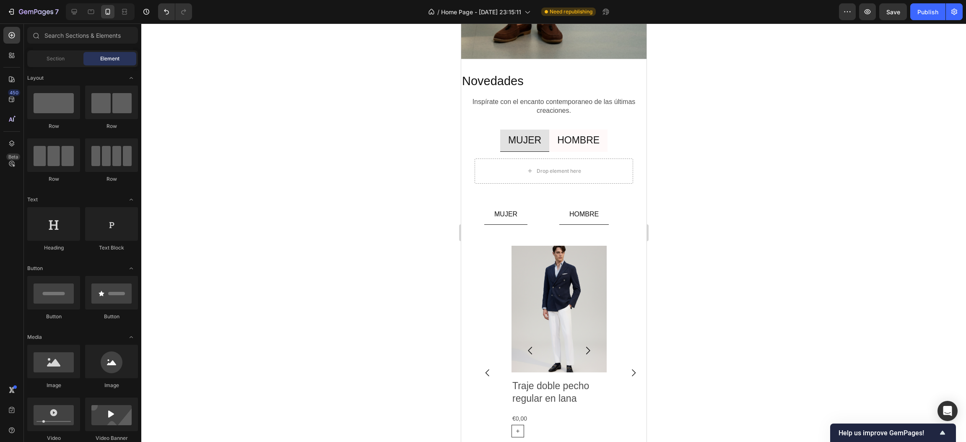
scroll to position [2413, 0]
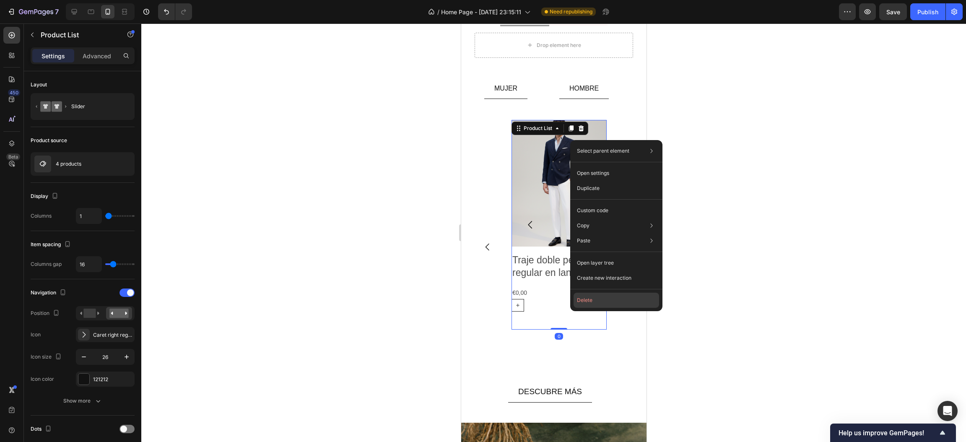
click at [588, 296] on button "Delete" at bounding box center [617, 300] width 86 height 15
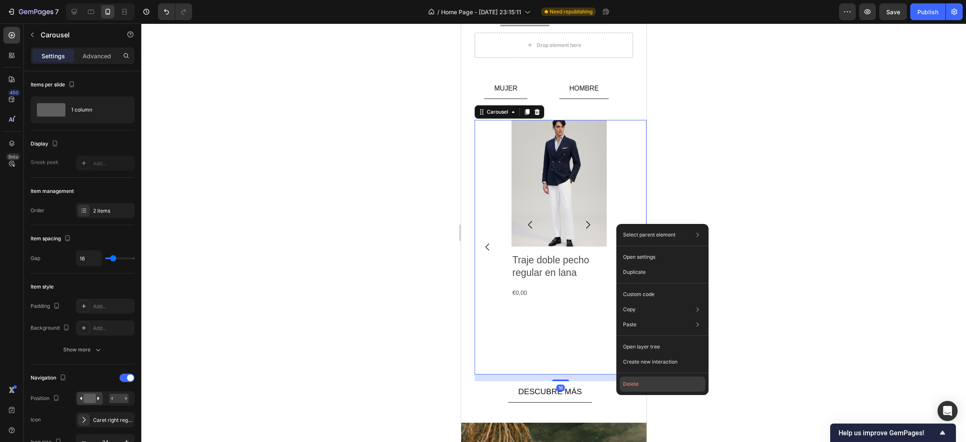
click at [629, 384] on button "Delete" at bounding box center [663, 384] width 86 height 15
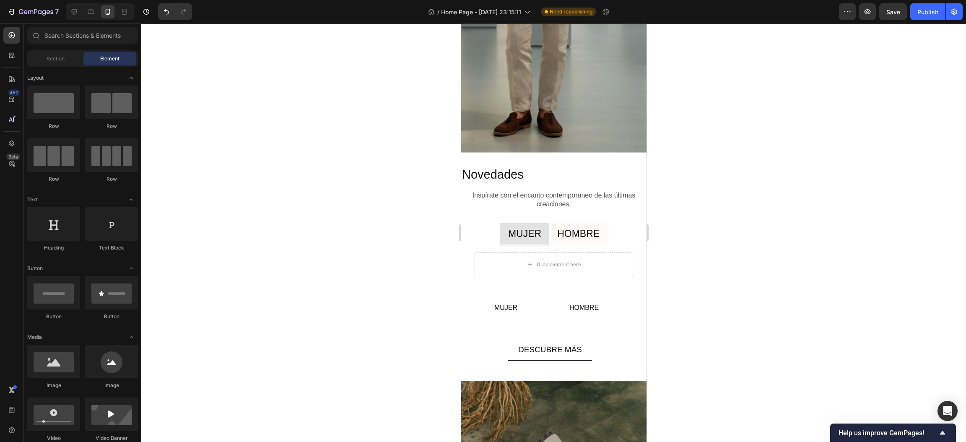
scroll to position [2185, 0]
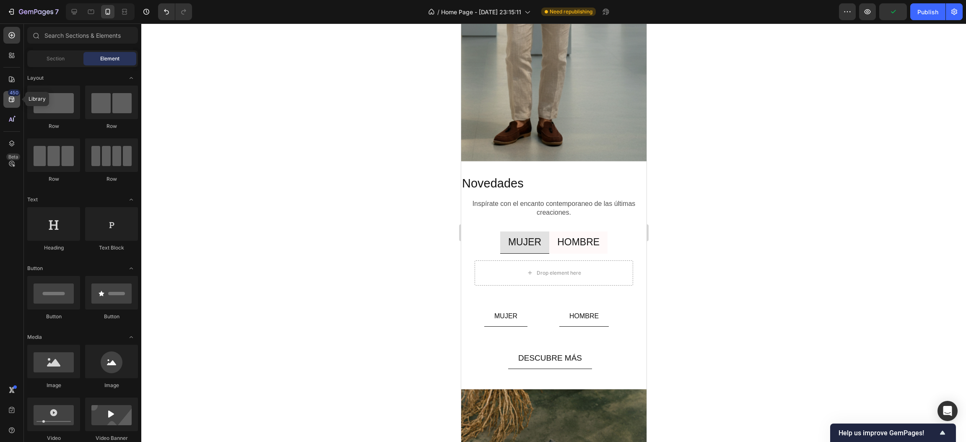
click at [6, 100] on div "450" at bounding box center [11, 99] width 17 height 17
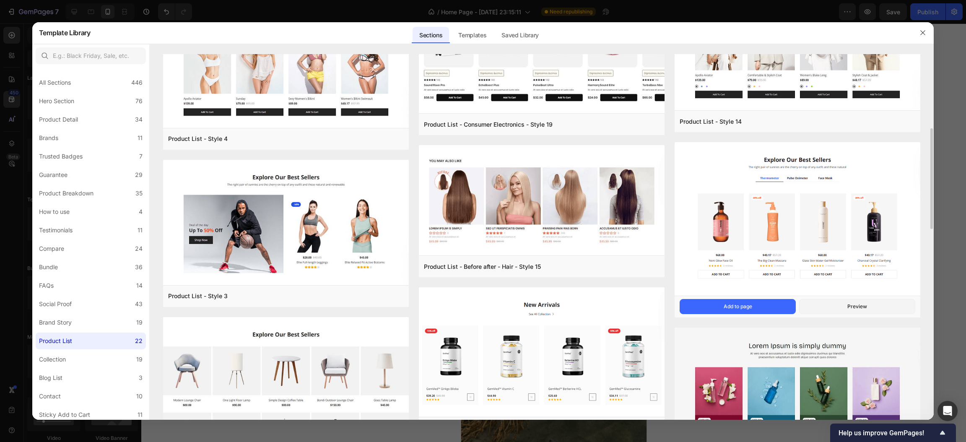
scroll to position [208, 0]
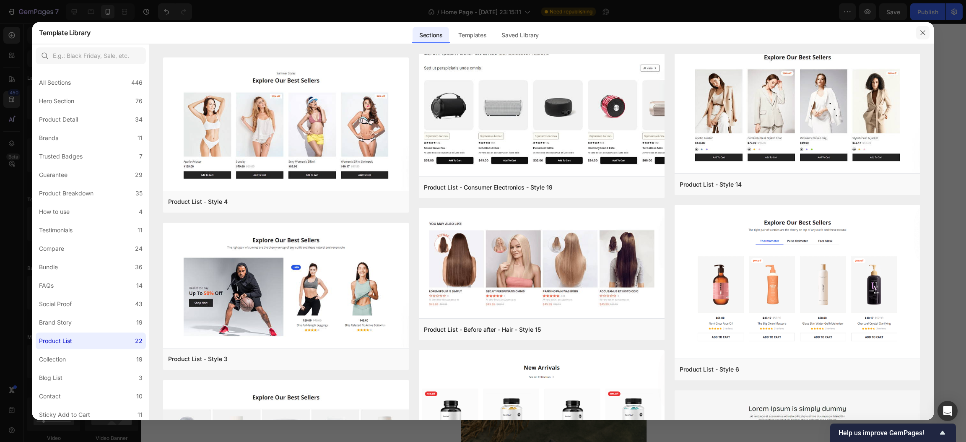
click at [921, 34] on icon "button" at bounding box center [922, 32] width 7 height 7
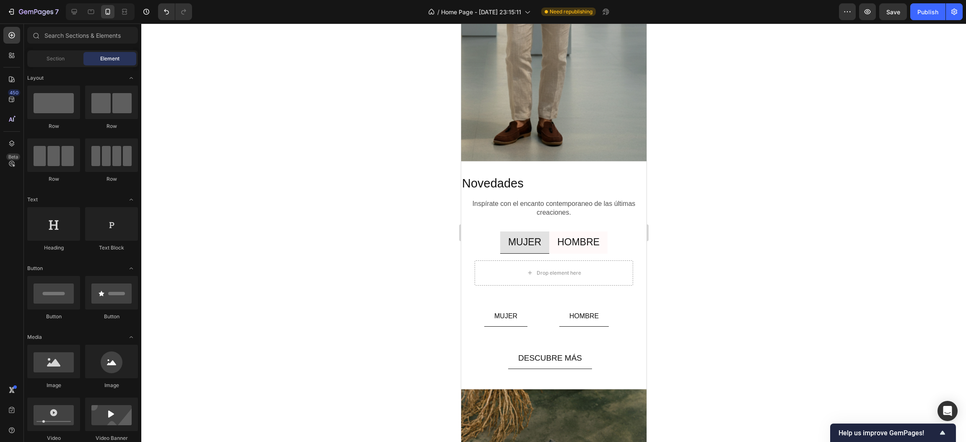
click at [67, 15] on div at bounding box center [100, 11] width 69 height 17
click at [73, 13] on icon at bounding box center [74, 12] width 8 height 8
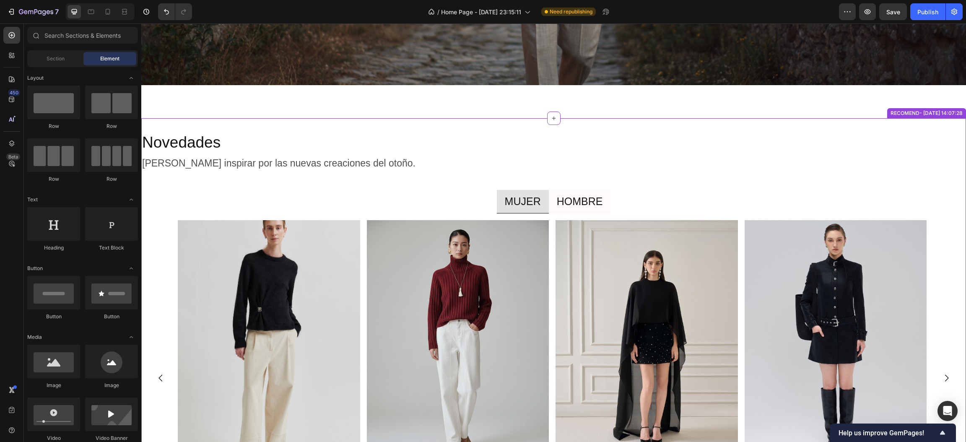
scroll to position [1132, 0]
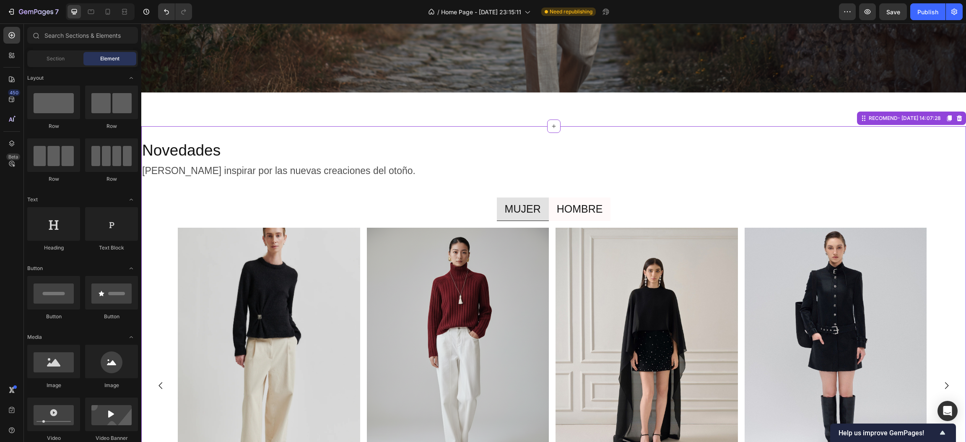
click at [549, 282] on div "Product Images Suéter regular en merino fino y cachemira con detalle de fruncid…" at bounding box center [552, 386] width 749 height 316
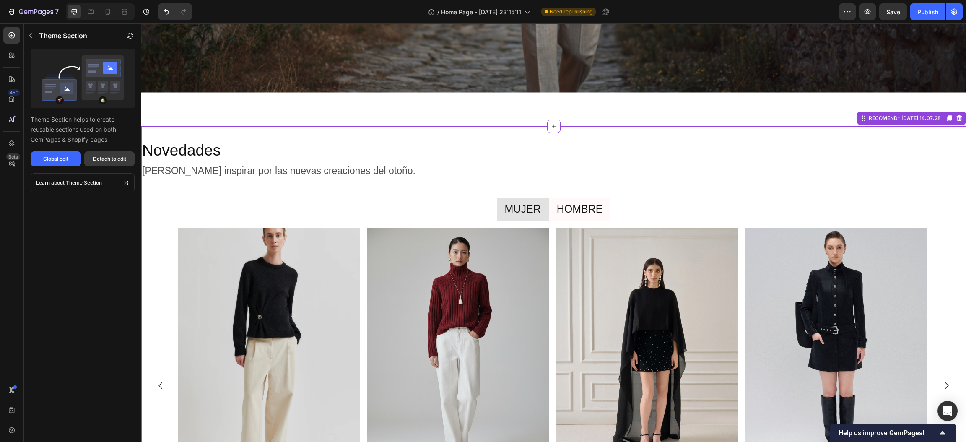
click at [112, 153] on button "Detach to edit" at bounding box center [109, 158] width 50 height 15
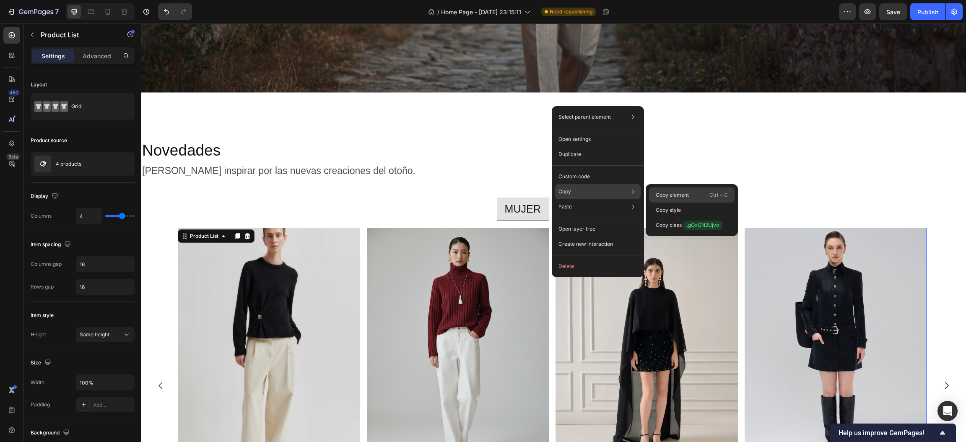
click at [675, 197] on p "Copy element" at bounding box center [672, 195] width 33 height 8
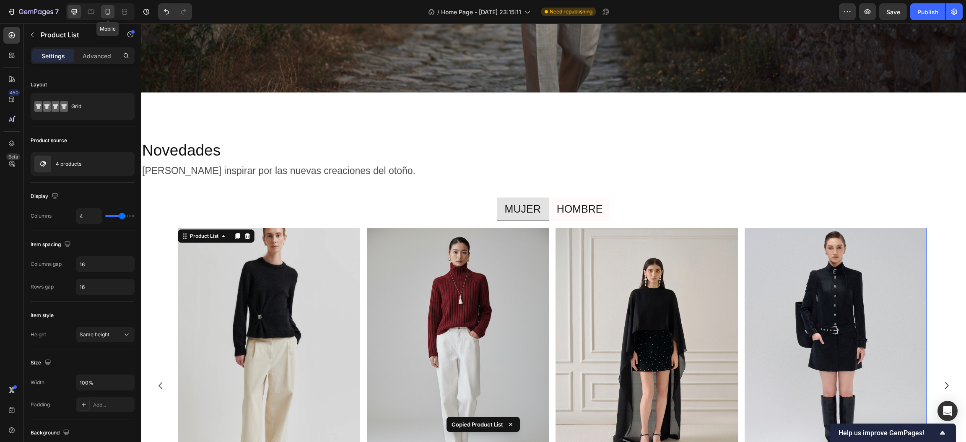
click at [110, 9] on icon at bounding box center [108, 12] width 8 height 8
type input "2"
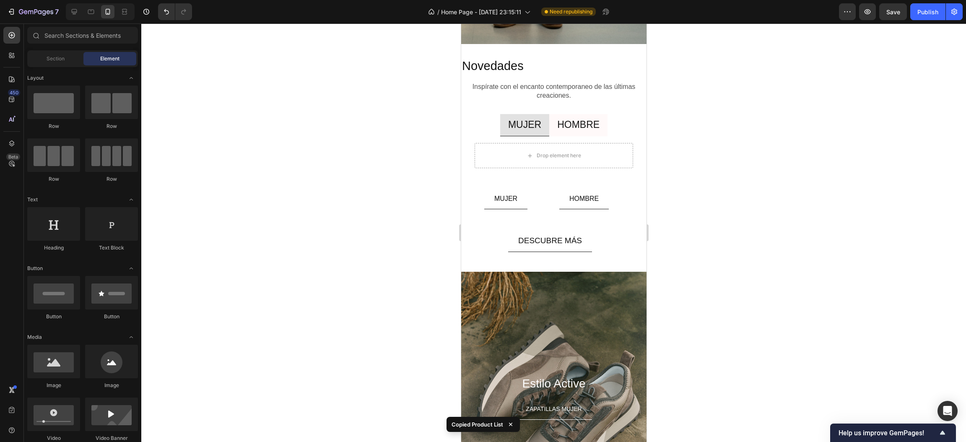
scroll to position [1311, 0]
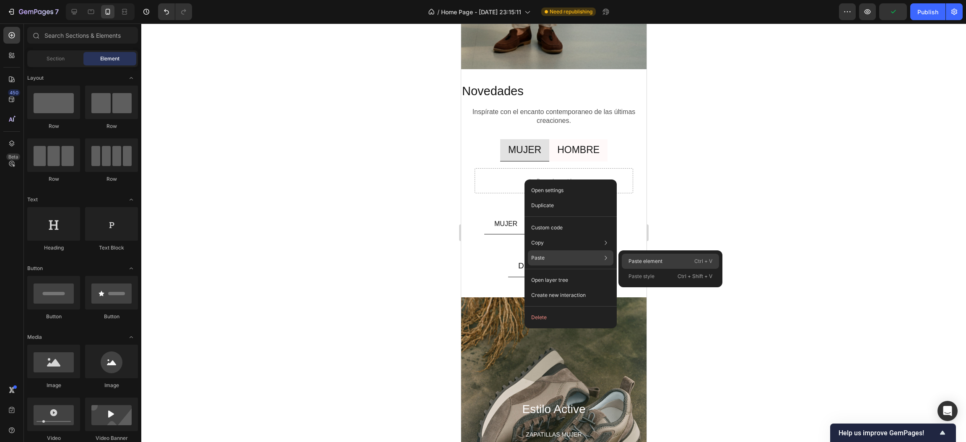
click at [629, 259] on p "Paste element" at bounding box center [645, 261] width 34 height 8
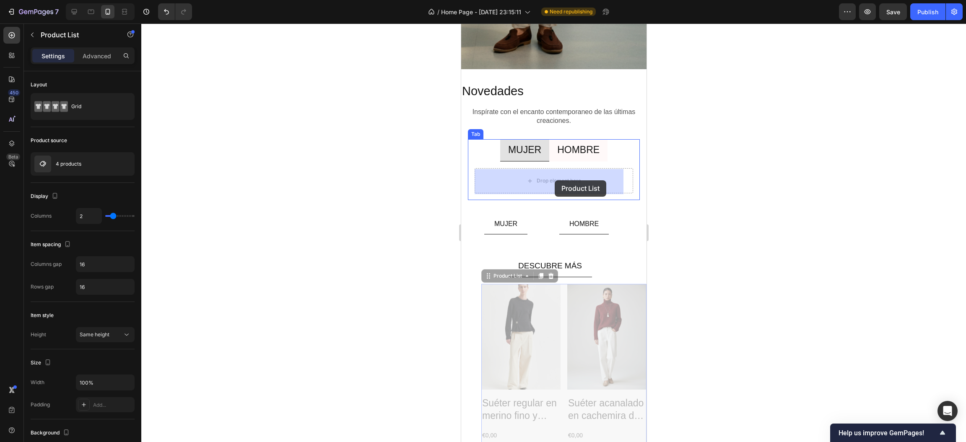
drag, startPoint x: 559, startPoint y: 358, endPoint x: 555, endPoint y: 180, distance: 178.2
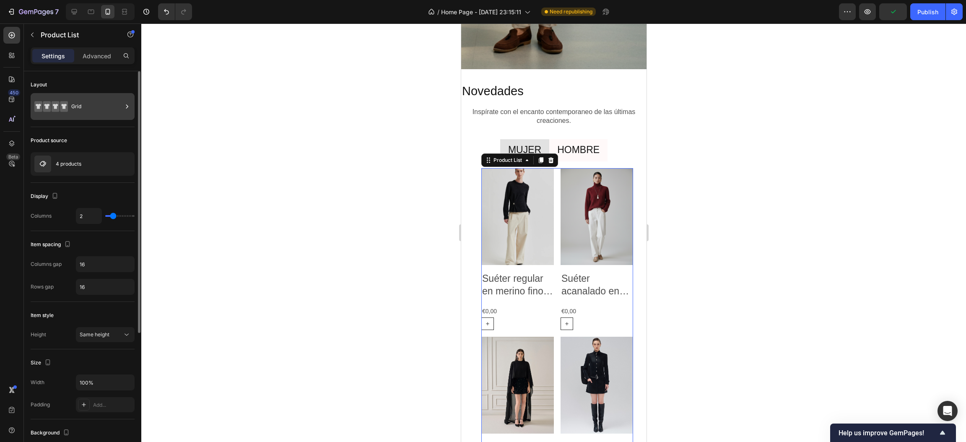
click at [112, 110] on div "Grid" at bounding box center [96, 106] width 51 height 19
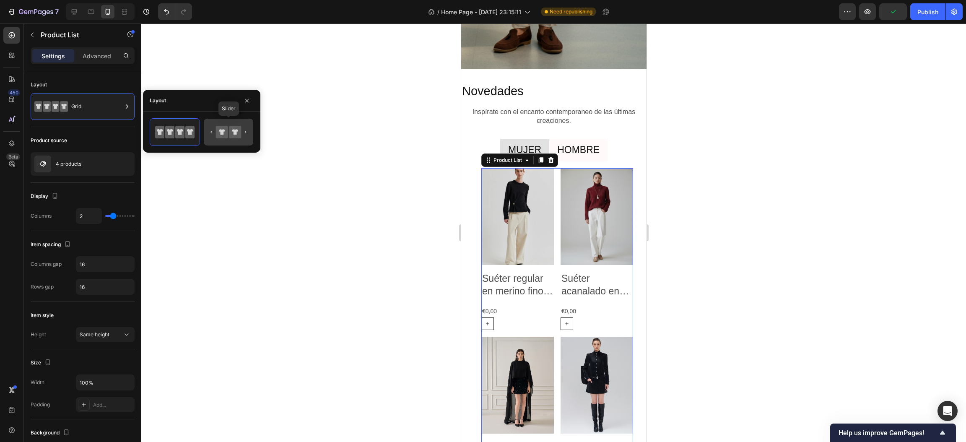
click at [222, 130] on icon at bounding box center [222, 131] width 6 height 5
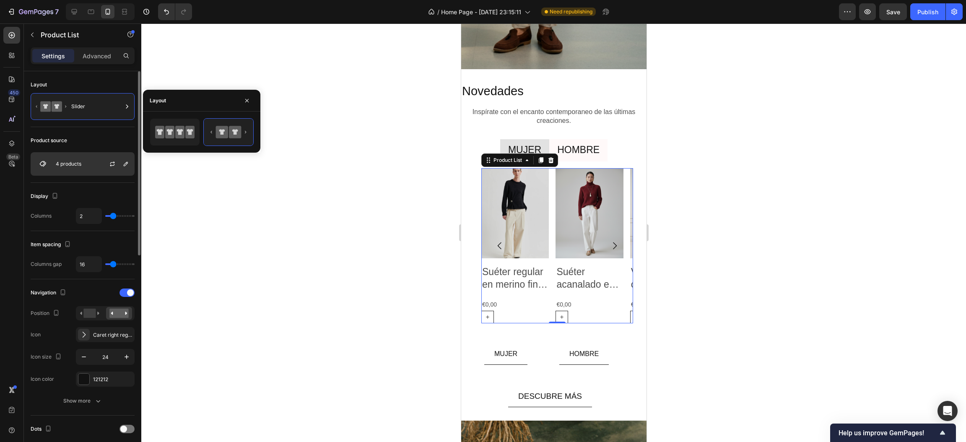
click at [101, 161] on div at bounding box center [115, 164] width 37 height 23
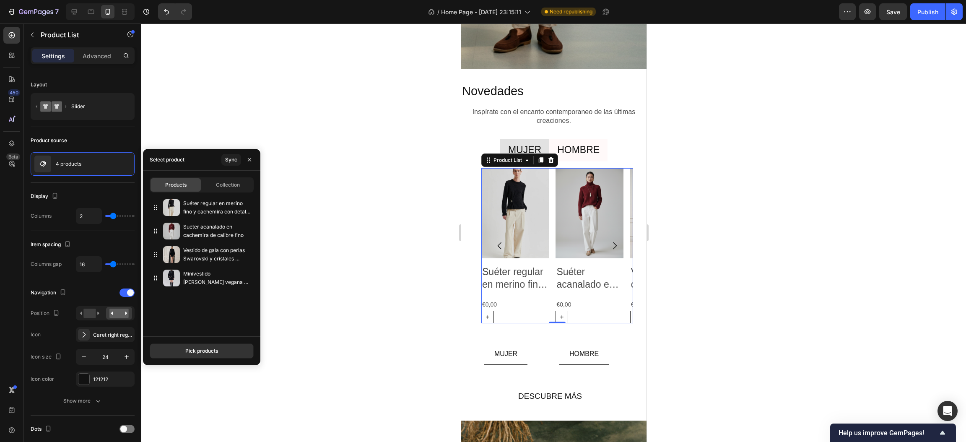
click at [247, 157] on icon "button" at bounding box center [249, 159] width 7 height 7
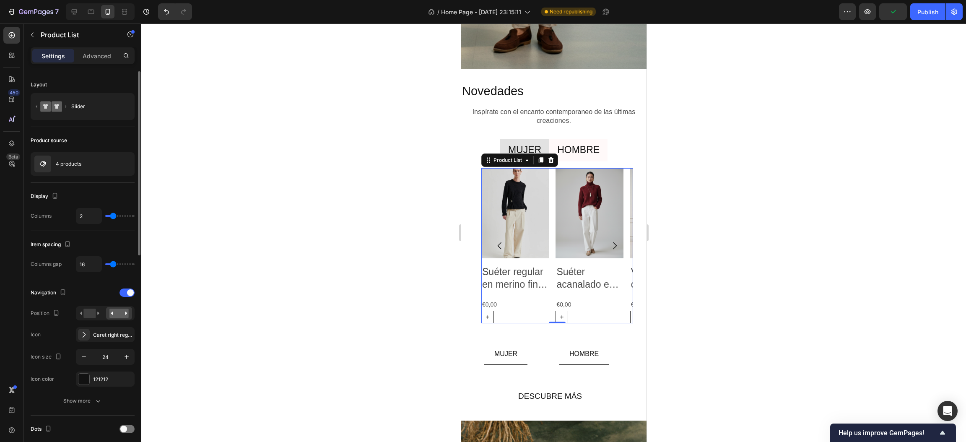
type input "1"
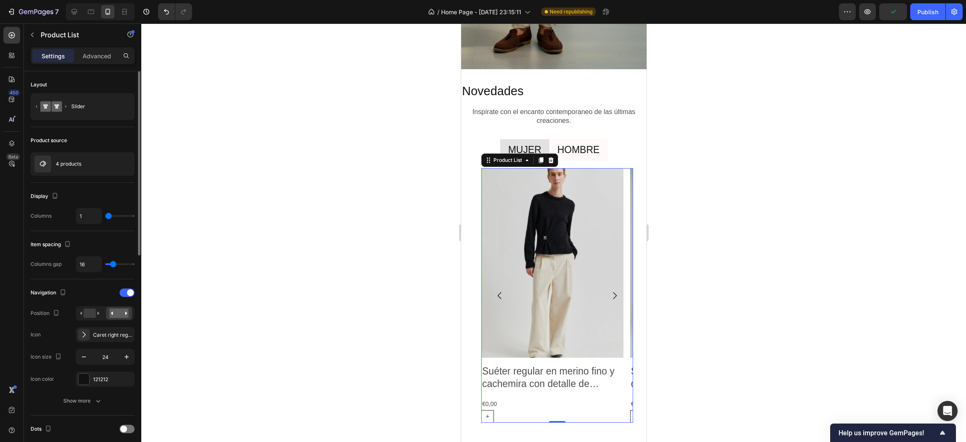
type input "1"
click at [109, 217] on input "range" at bounding box center [119, 216] width 29 height 2
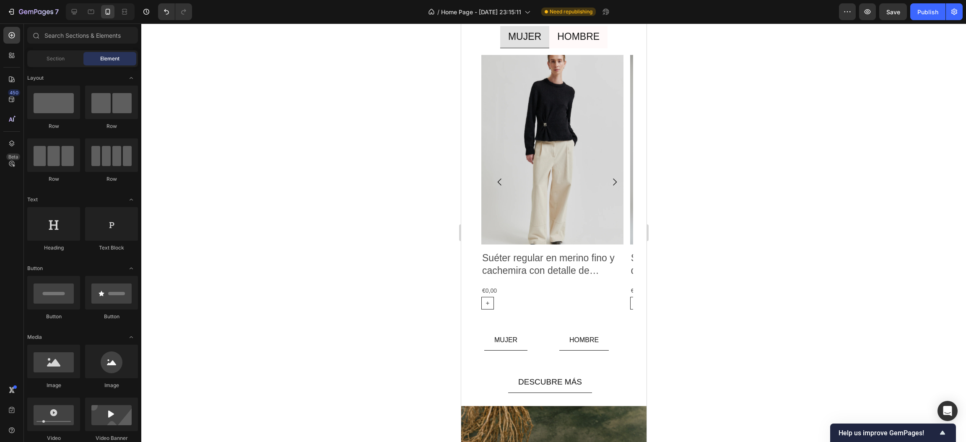
scroll to position [1447, 0]
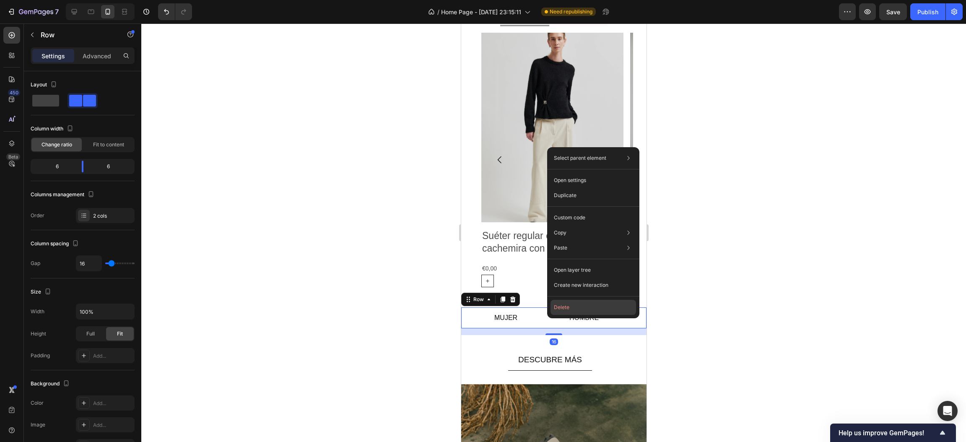
drag, startPoint x: 563, startPoint y: 306, endPoint x: 101, endPoint y: 283, distance: 462.6
click at [563, 306] on button "Delete" at bounding box center [594, 307] width 86 height 15
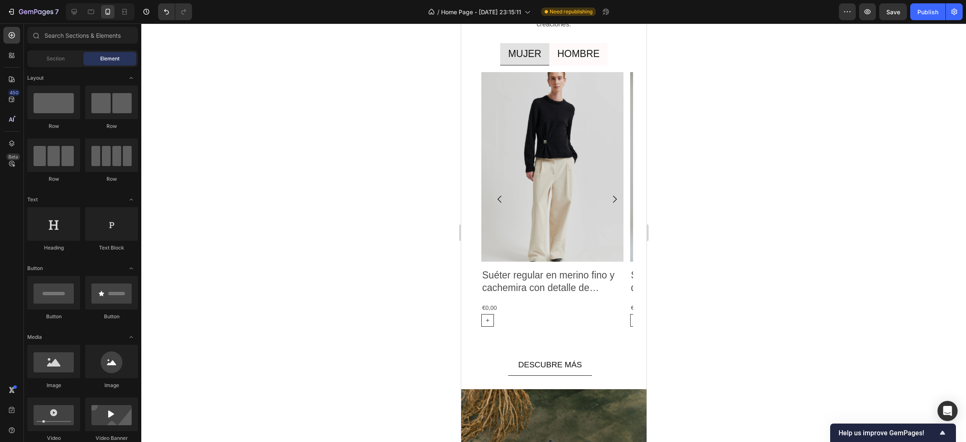
scroll to position [1352, 0]
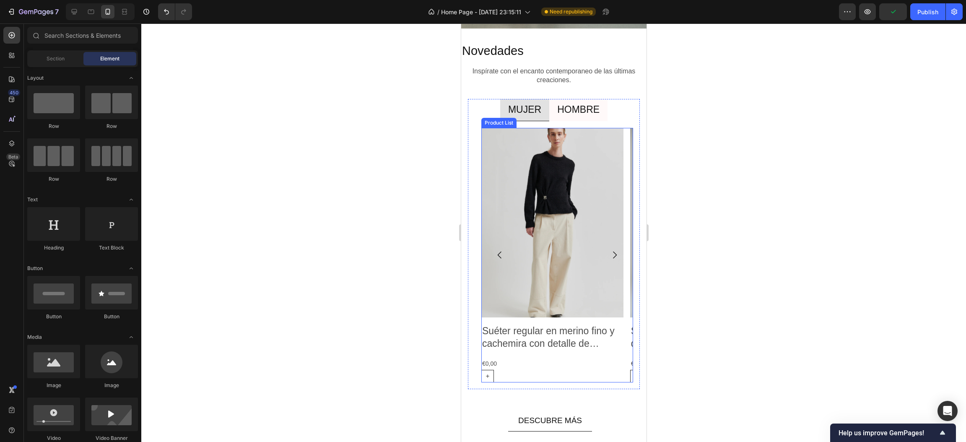
click at [602, 257] on button "Carousel Next Arrow" at bounding box center [613, 254] width 23 height 23
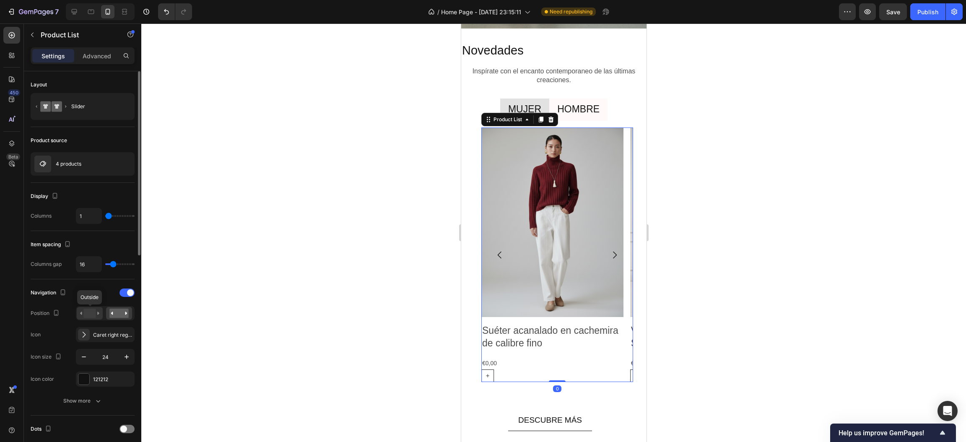
click at [95, 313] on rect at bounding box center [89, 313] width 12 height 9
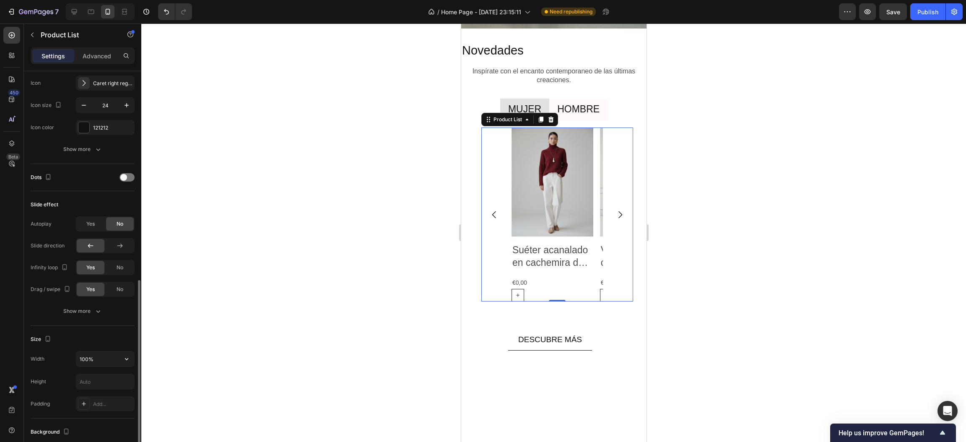
scroll to position [377, 0]
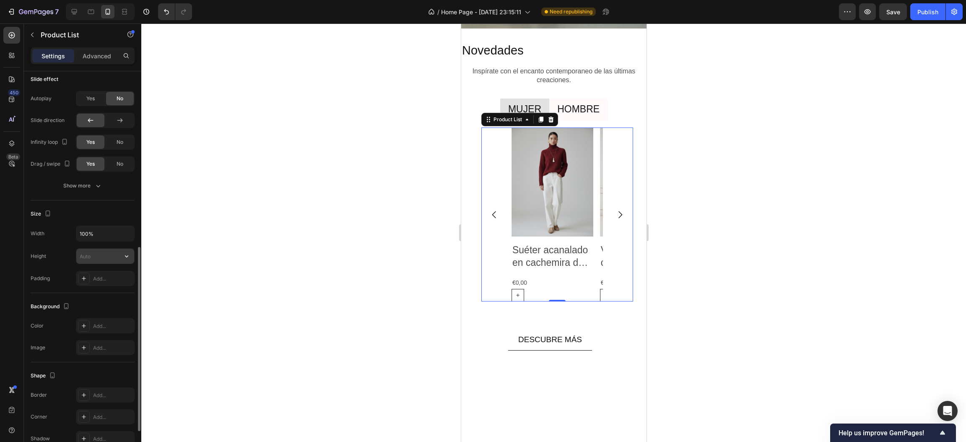
click at [105, 254] on input "text" at bounding box center [105, 256] width 58 height 15
click at [121, 257] on button "button" at bounding box center [126, 256] width 15 height 15
click at [89, 256] on input "text" at bounding box center [105, 256] width 58 height 15
click at [89, 235] on input "100%" at bounding box center [105, 233] width 58 height 15
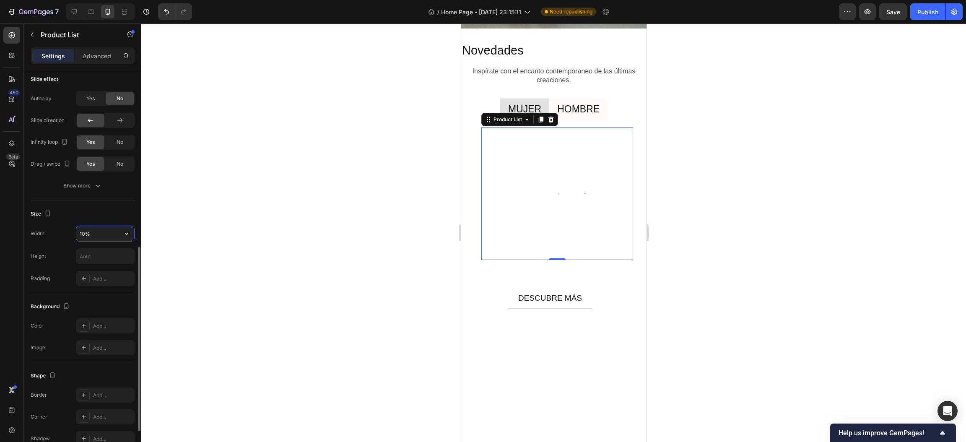
type input "100%"
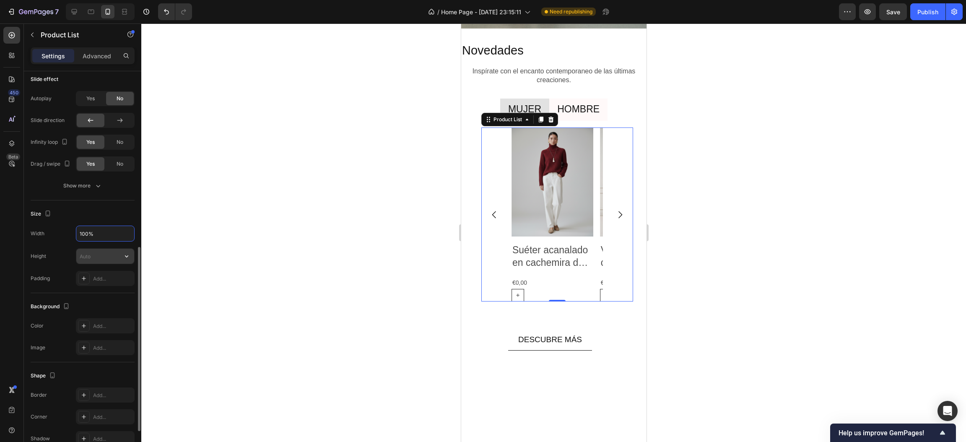
click at [116, 253] on input "text" at bounding box center [105, 256] width 58 height 15
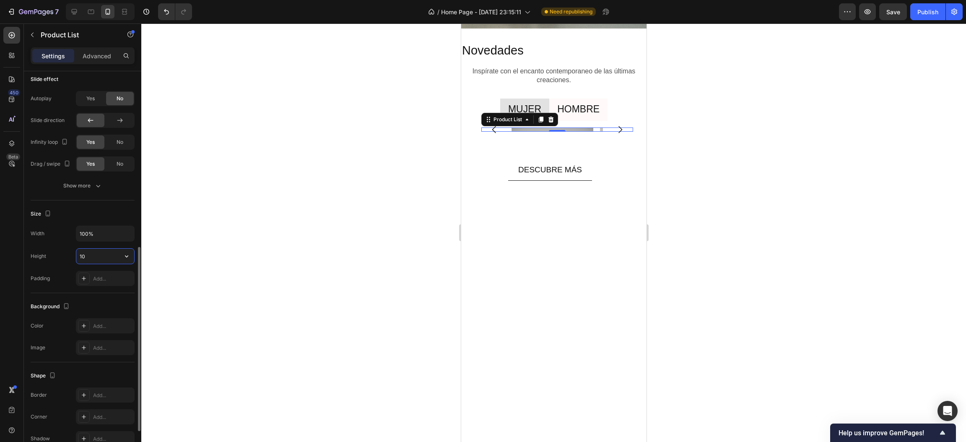
type input "1"
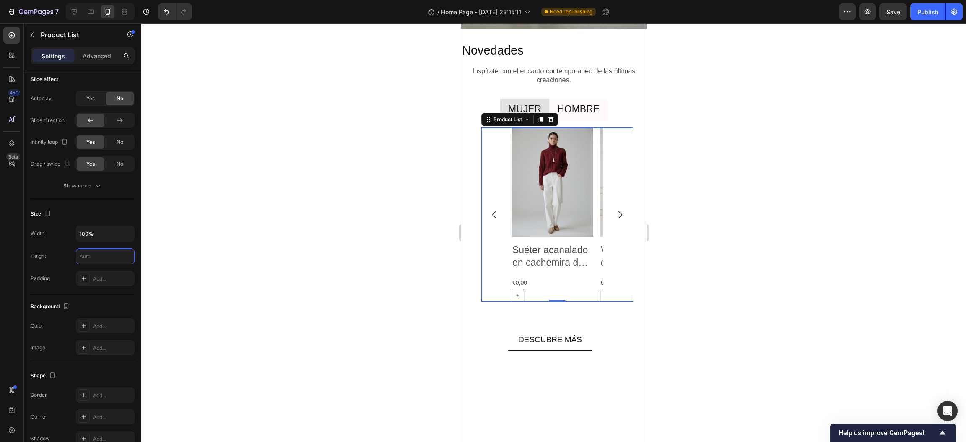
click at [244, 263] on div at bounding box center [553, 232] width 825 height 418
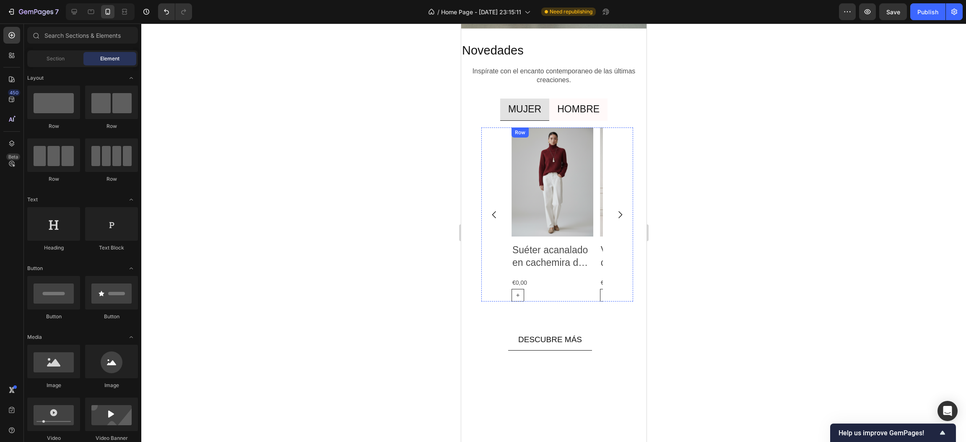
click at [565, 242] on div "Product Images Suéter acanalado en cachemira de calibre fino Product Title €0,0…" at bounding box center [552, 214] width 82 height 174
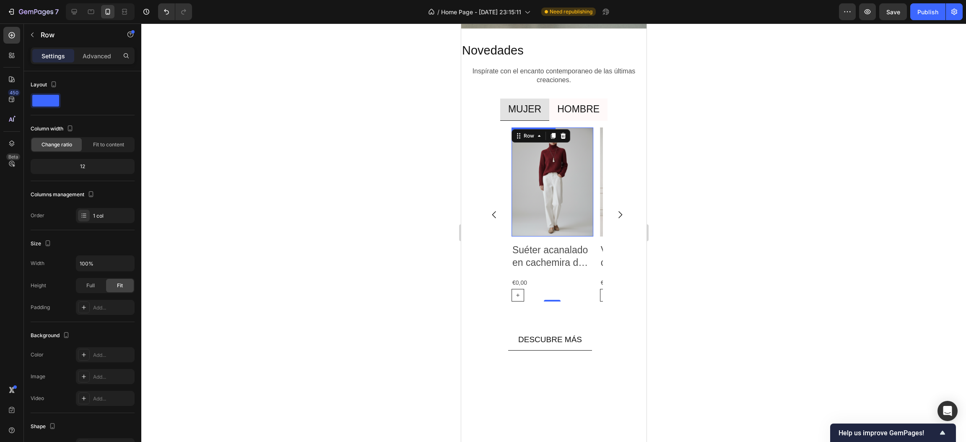
click at [573, 227] on img at bounding box center [552, 181] width 82 height 109
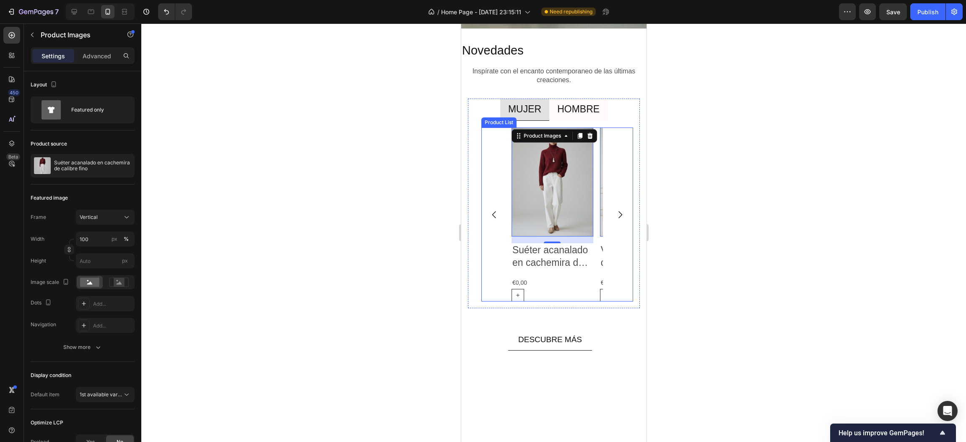
click at [615, 216] on icon "Carousel Next Arrow" at bounding box center [620, 215] width 10 height 10
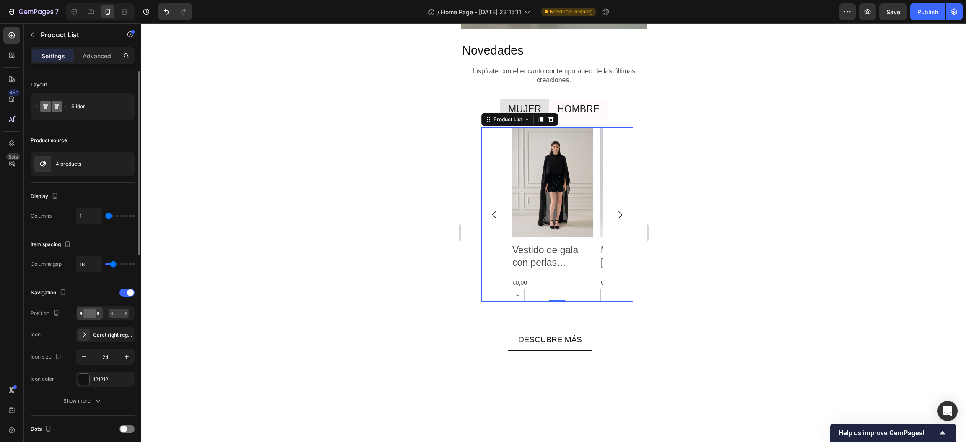
scroll to position [126, 0]
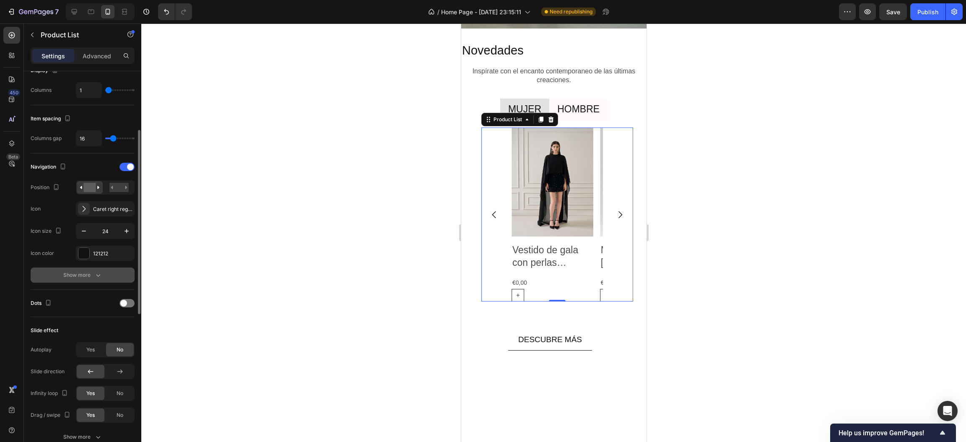
click at [97, 268] on button "Show more" at bounding box center [83, 274] width 104 height 15
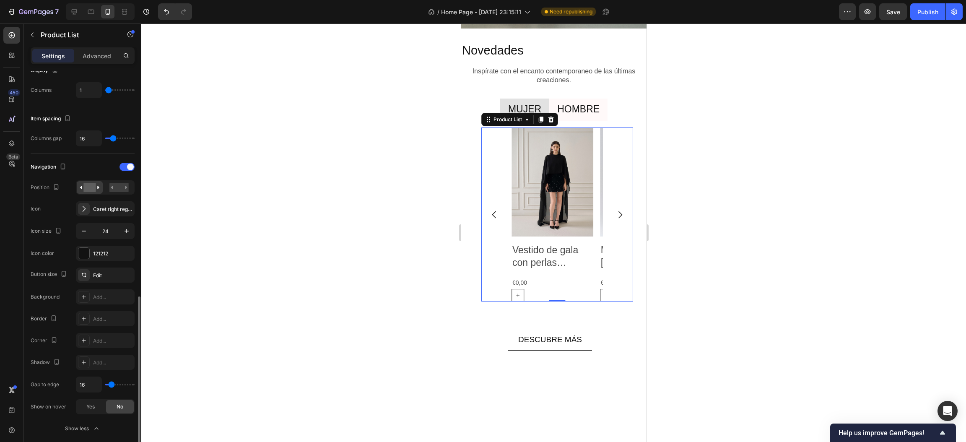
scroll to position [314, 0]
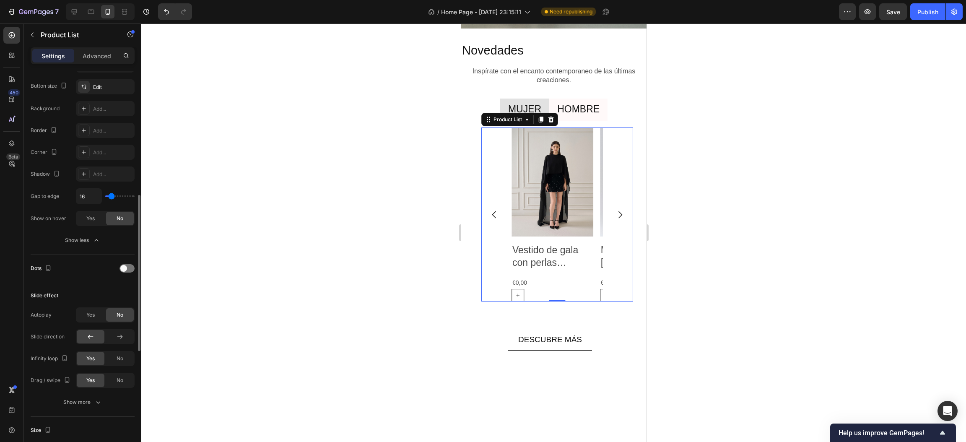
type input "19"
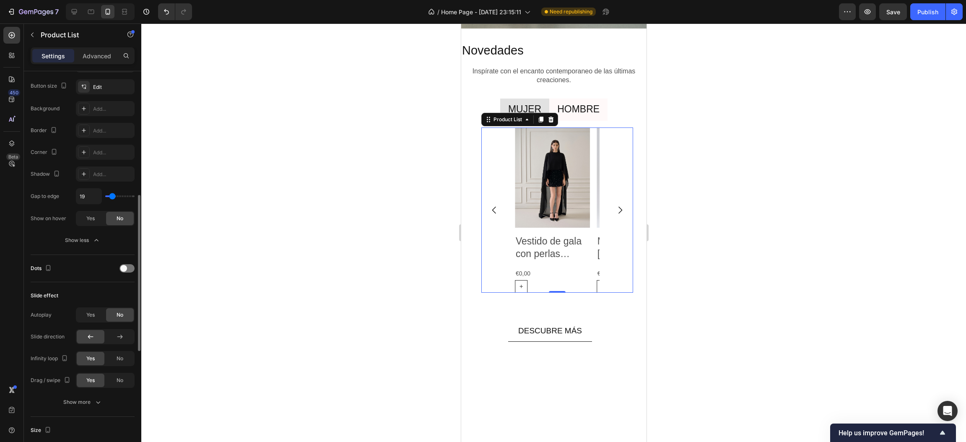
type input "24"
type input "30"
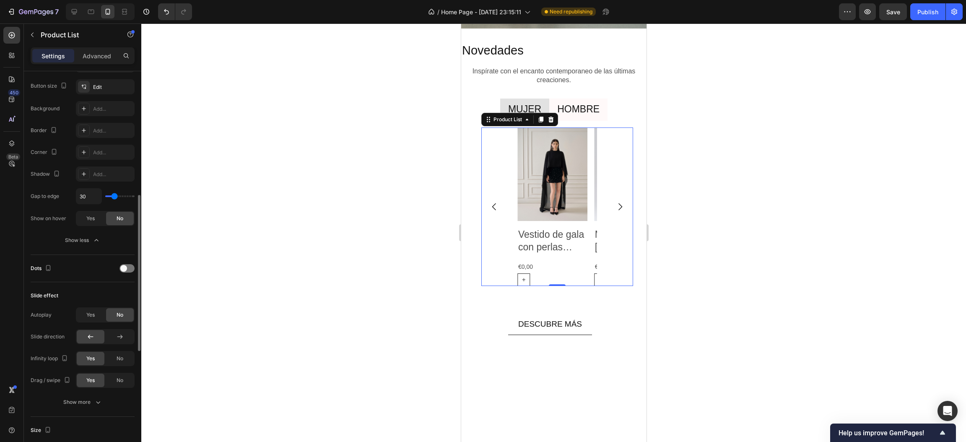
type input "11"
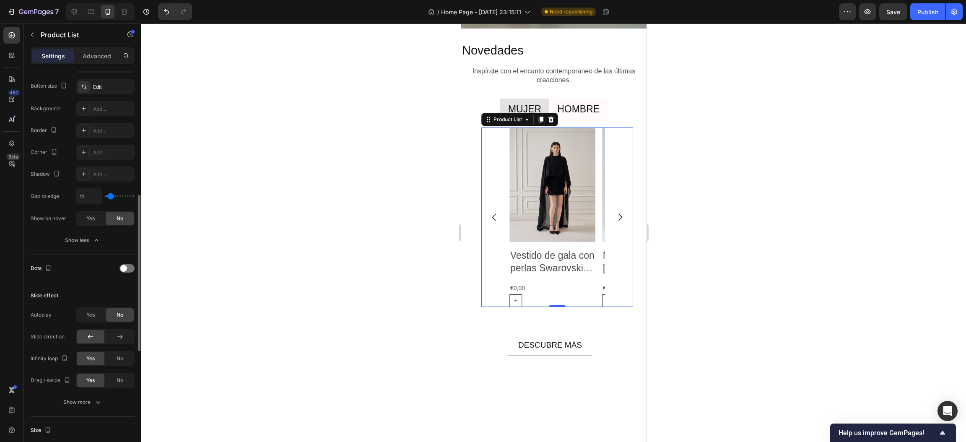
type input "0"
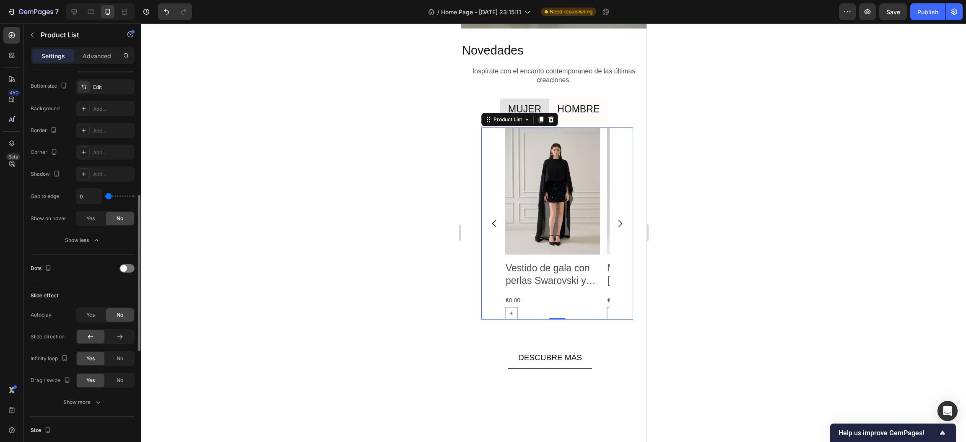
drag, startPoint x: 110, startPoint y: 198, endPoint x: 102, endPoint y: 195, distance: 8.3
type input "0"
click at [105, 195] on input "range" at bounding box center [119, 196] width 29 height 2
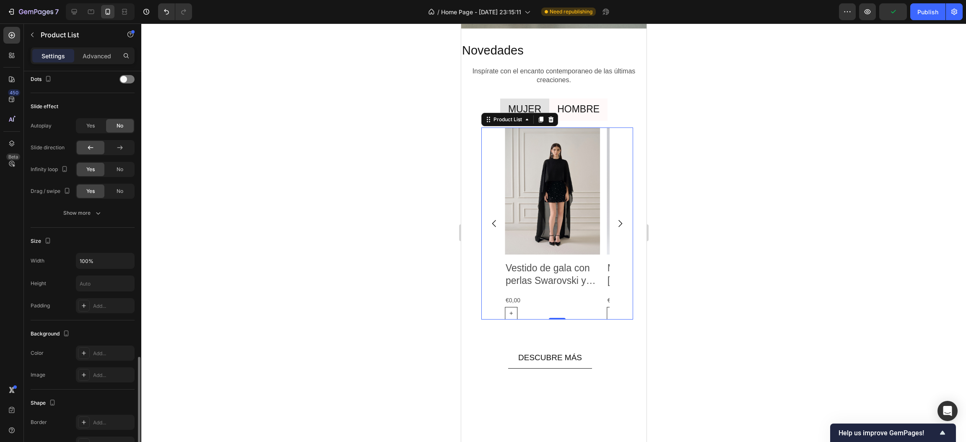
scroll to position [566, 0]
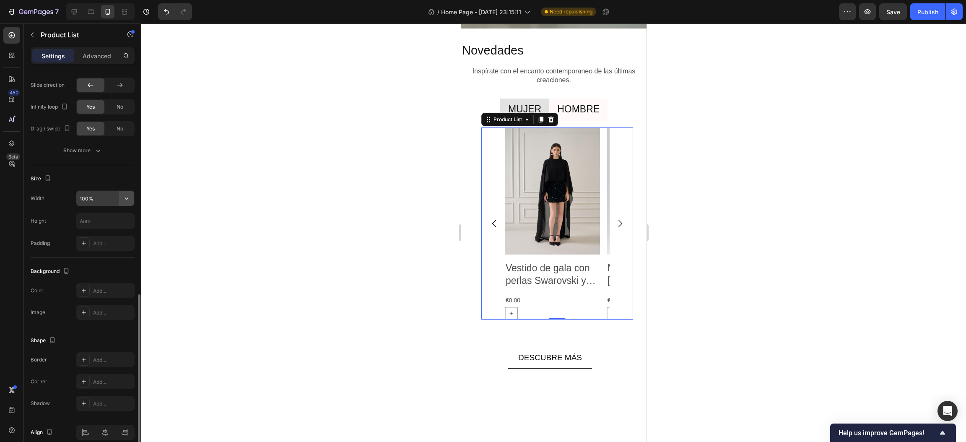
click at [123, 201] on icon "button" at bounding box center [126, 198] width 8 height 8
click at [94, 218] on p "Full 100%" at bounding box center [103, 221] width 48 height 8
click at [95, 221] on input "text" at bounding box center [105, 220] width 58 height 15
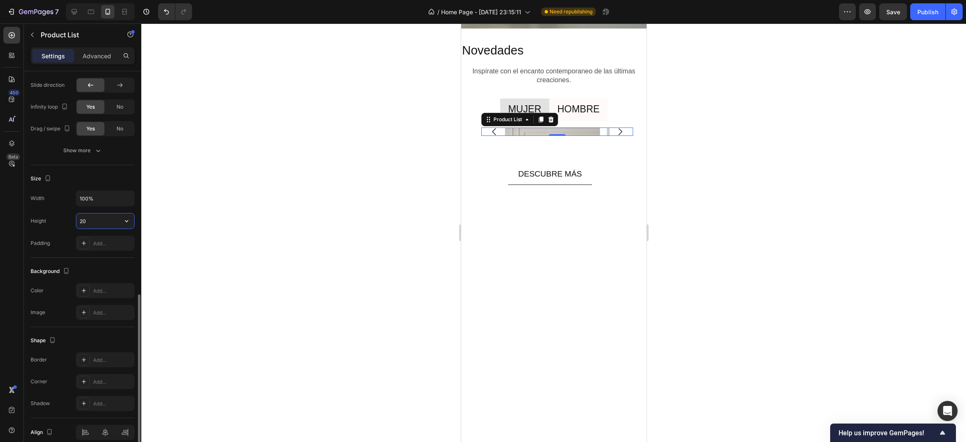
type input "2"
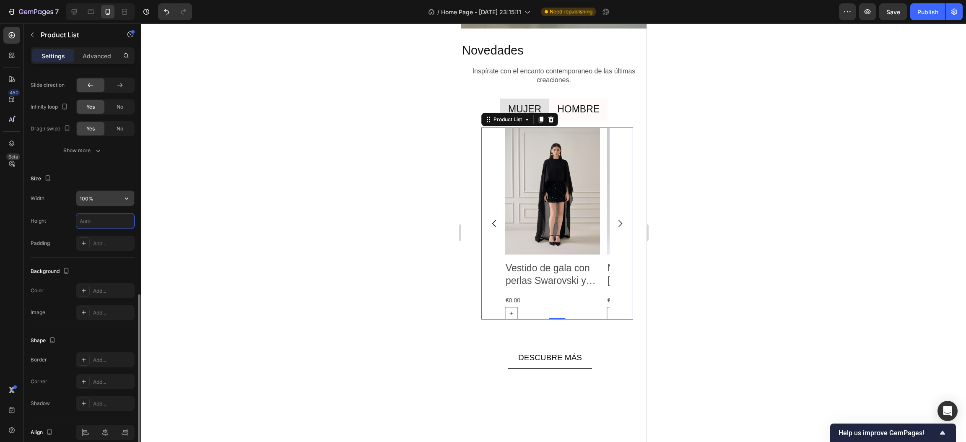
click at [90, 198] on input "100%" at bounding box center [105, 198] width 58 height 15
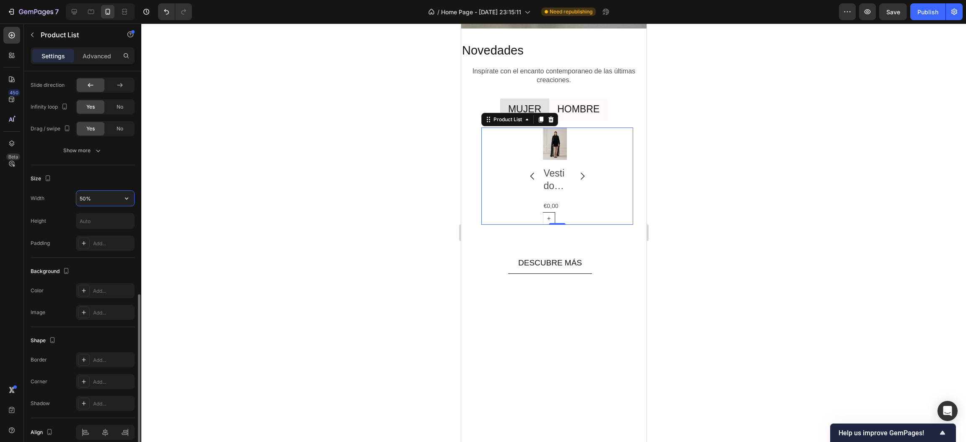
type input "500%"
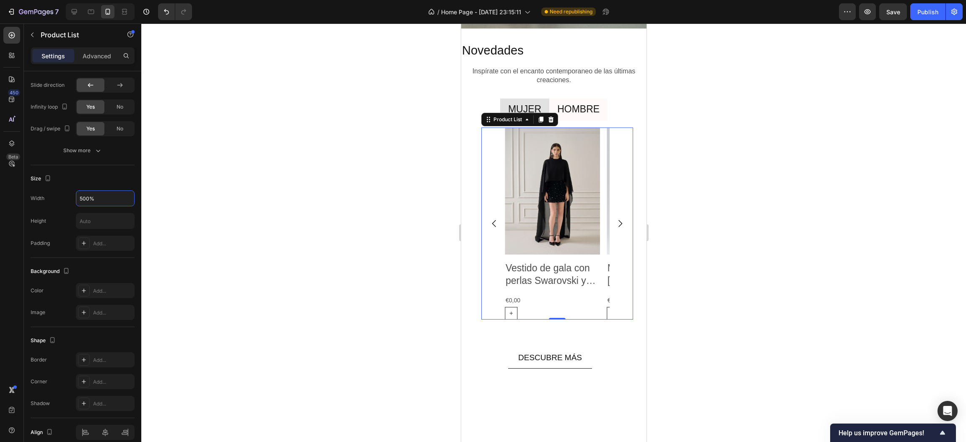
click at [145, 197] on div at bounding box center [553, 232] width 825 height 418
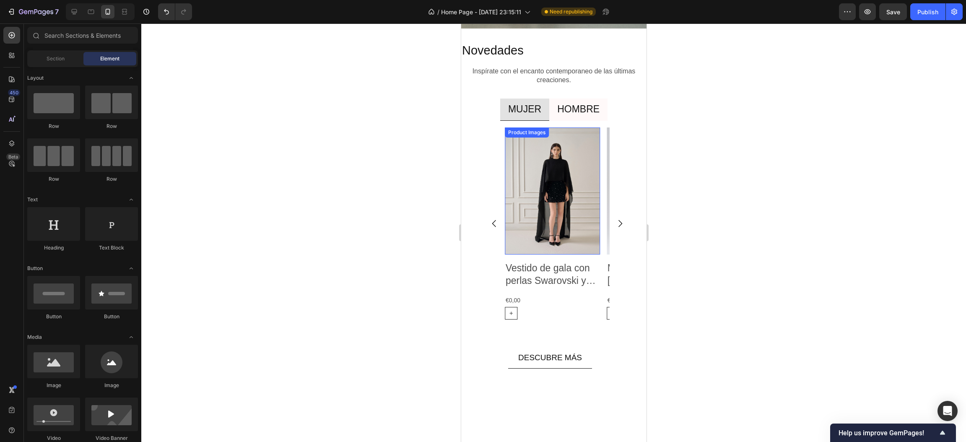
click at [565, 183] on img at bounding box center [551, 190] width 95 height 127
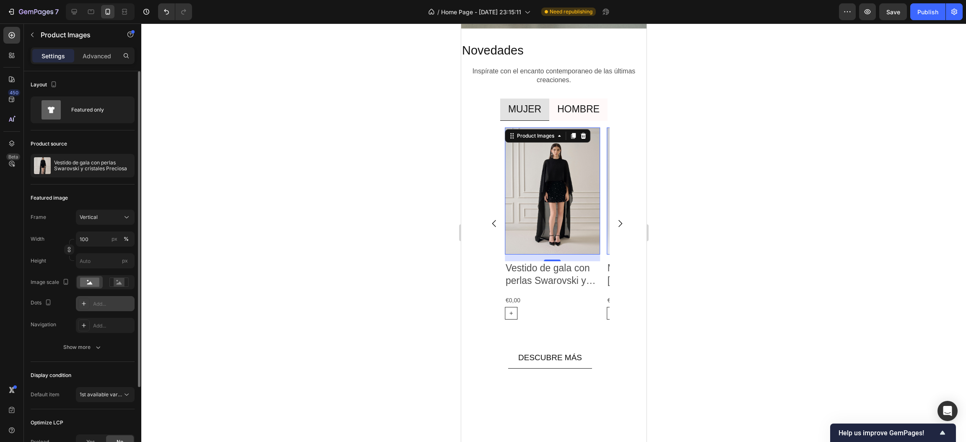
scroll to position [63, 0]
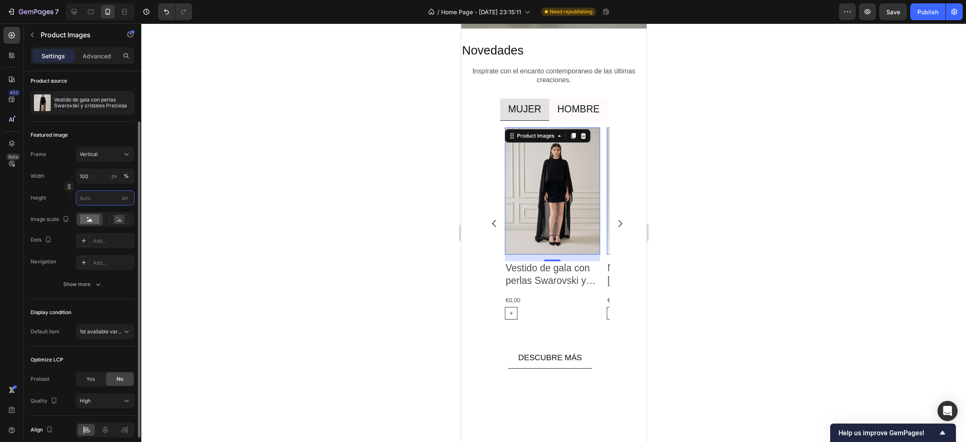
click at [101, 193] on input "px" at bounding box center [105, 197] width 59 height 15
type input "1"
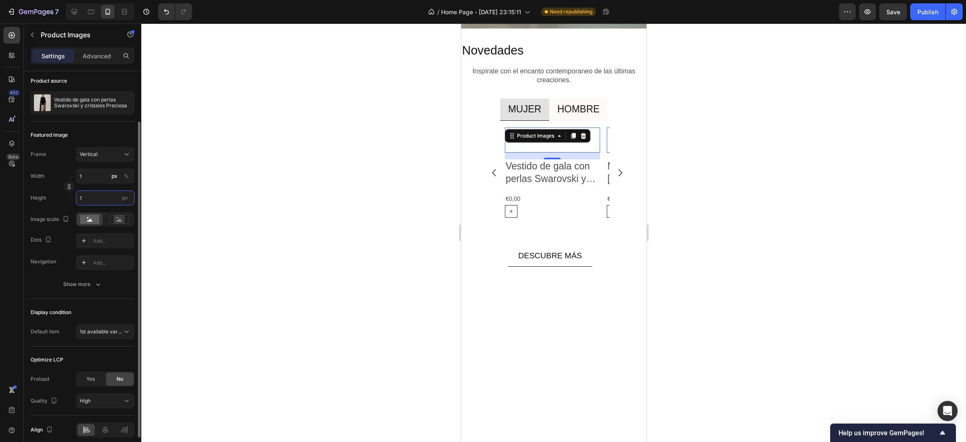
type input "8"
type input "10"
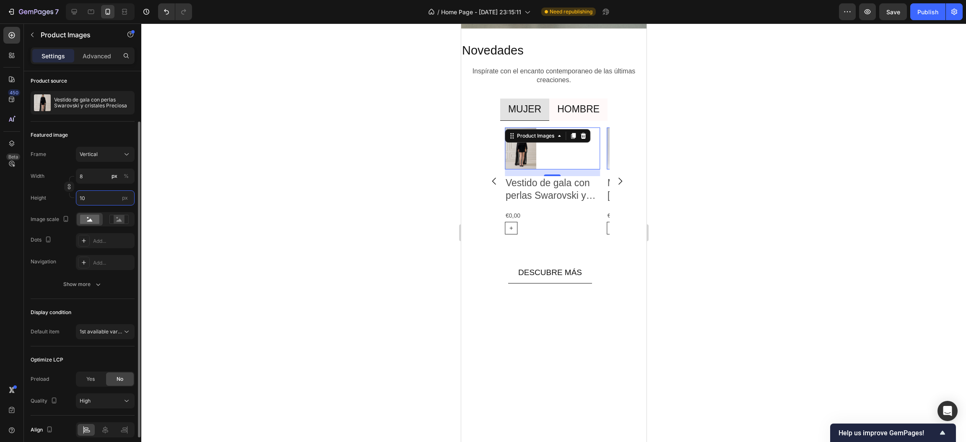
type input "75"
type input "100"
type input "752"
type input "1002"
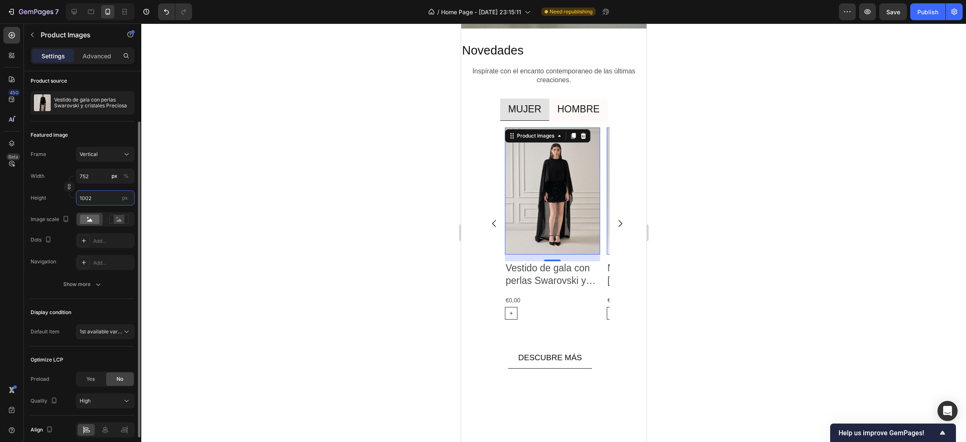
type input "7515"
type input "10020"
type input "75152"
type input "1002020"
type input "751515"
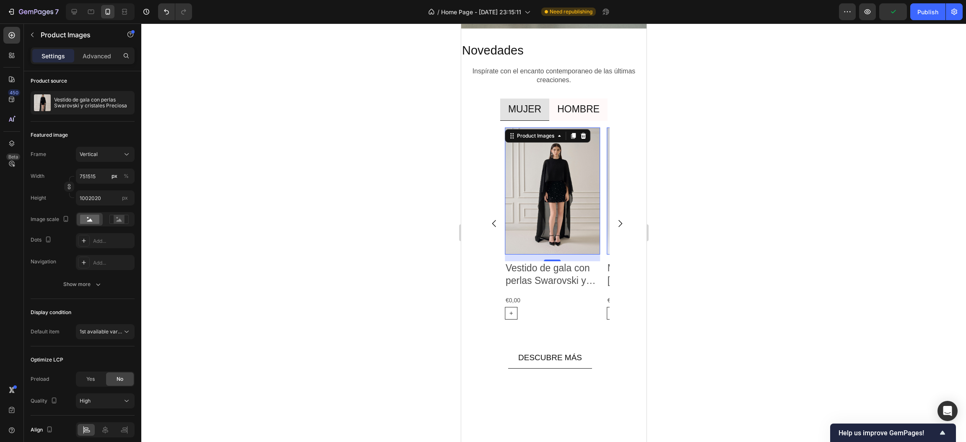
click at [132, 185] on div "Width 751515 px % Height 1002020 px" at bounding box center [83, 187] width 104 height 37
click at [166, 175] on div at bounding box center [553, 232] width 825 height 418
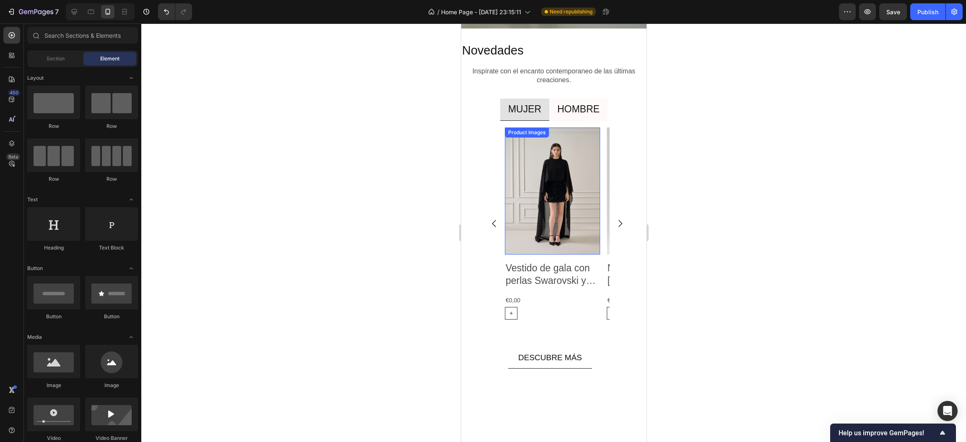
click at [540, 213] on img at bounding box center [551, 190] width 95 height 127
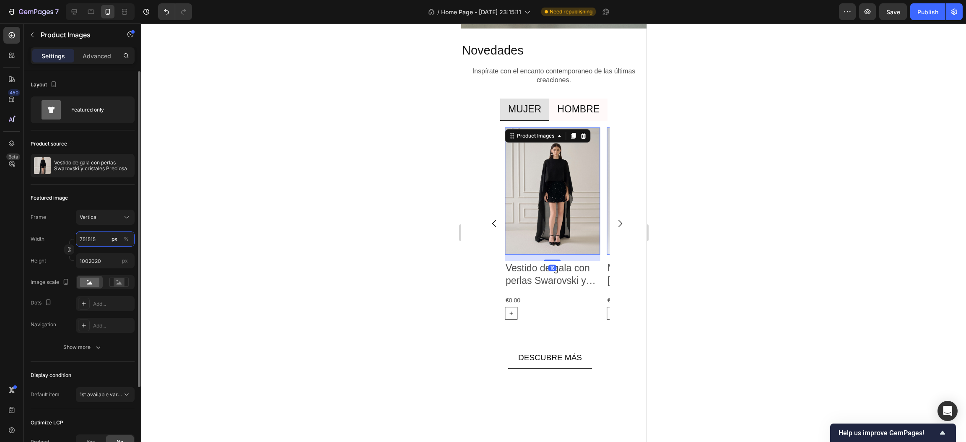
click at [92, 232] on input "751515" at bounding box center [105, 238] width 59 height 15
click at [97, 258] on p "Full 100%" at bounding box center [103, 260] width 49 height 8
type input "100"
click at [117, 211] on button "Vertical" at bounding box center [105, 217] width 59 height 15
click at [92, 268] on span "Horizontal" at bounding box center [91, 269] width 25 height 8
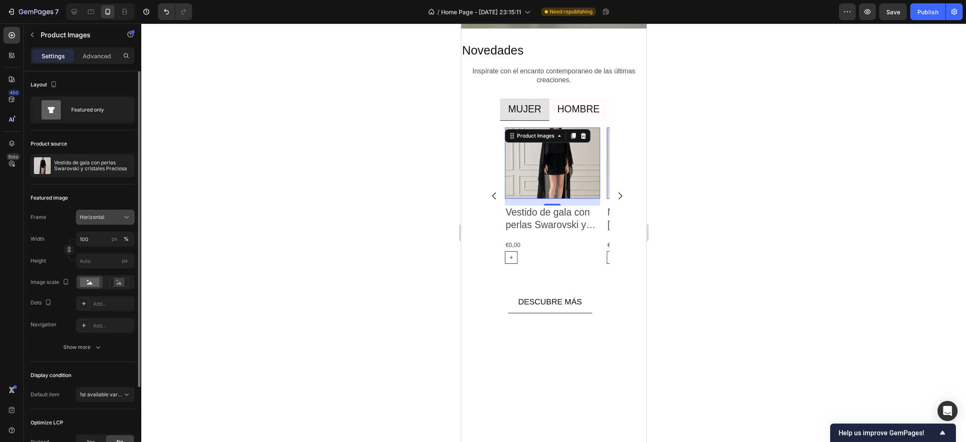
click at [123, 219] on icon at bounding box center [126, 217] width 8 height 8
click at [102, 233] on div "Square" at bounding box center [97, 238] width 67 height 16
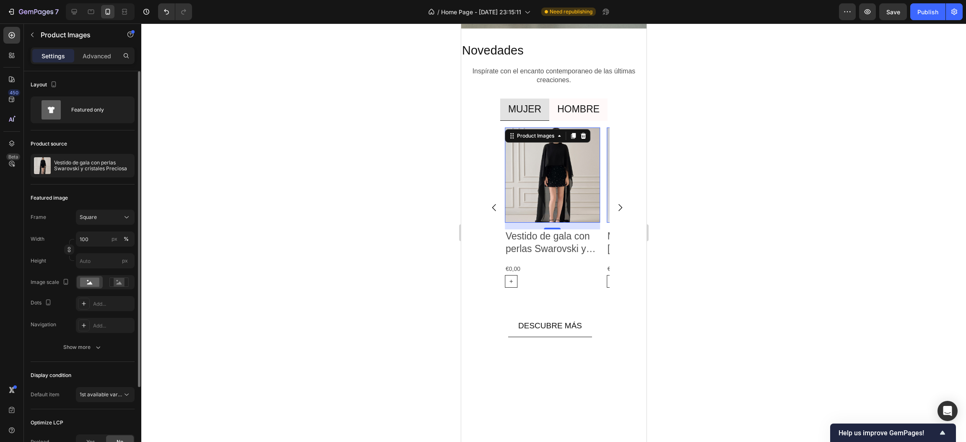
click at [132, 206] on div "Featured image Frame Square Width 100 px % Height px Image scale Dots Add... Na…" at bounding box center [83, 272] width 104 height 177
click at [123, 218] on icon at bounding box center [126, 217] width 8 height 8
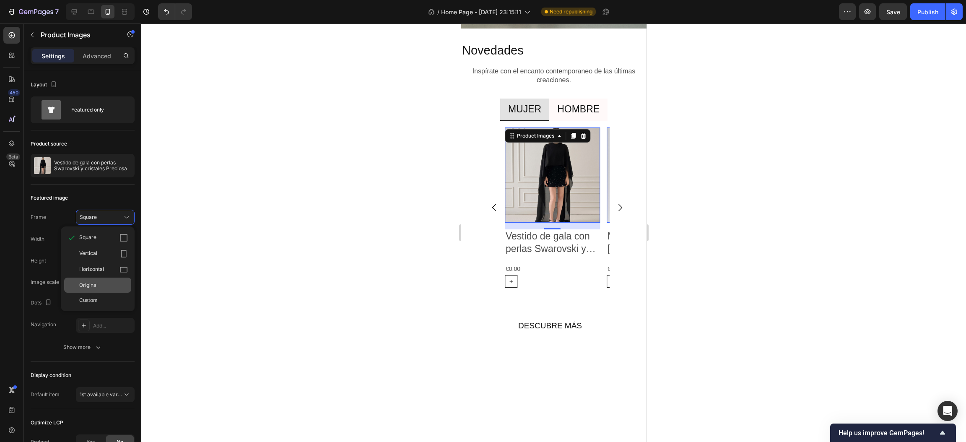
click at [82, 279] on div "Original" at bounding box center [97, 285] width 67 height 15
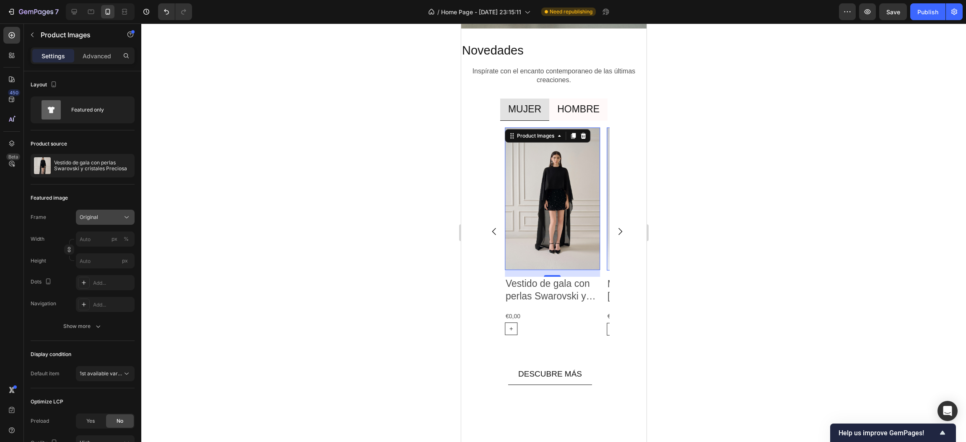
click at [125, 210] on button "Original" at bounding box center [105, 217] width 59 height 15
click at [111, 252] on div "Vertical" at bounding box center [103, 253] width 49 height 8
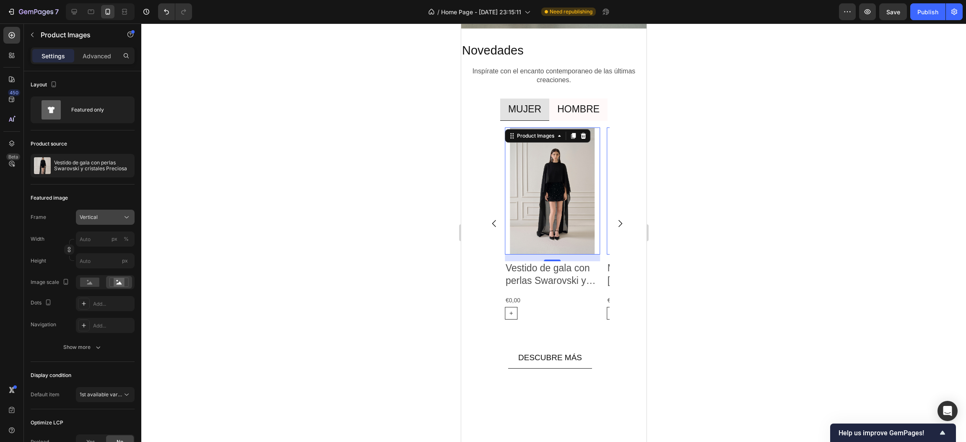
click at [122, 216] on div "Vertical" at bounding box center [105, 217] width 51 height 8
click at [120, 234] on icon at bounding box center [124, 238] width 8 height 8
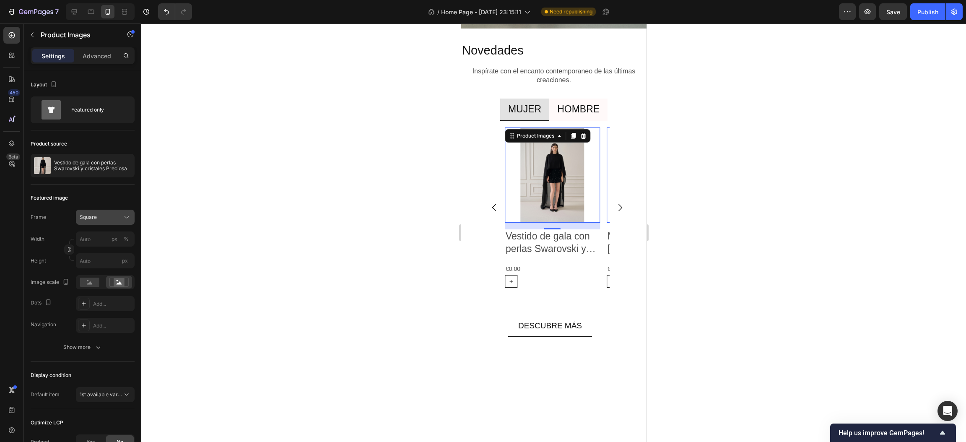
click at [127, 215] on icon at bounding box center [126, 217] width 8 height 8
click at [121, 281] on div "Original" at bounding box center [103, 285] width 49 height 8
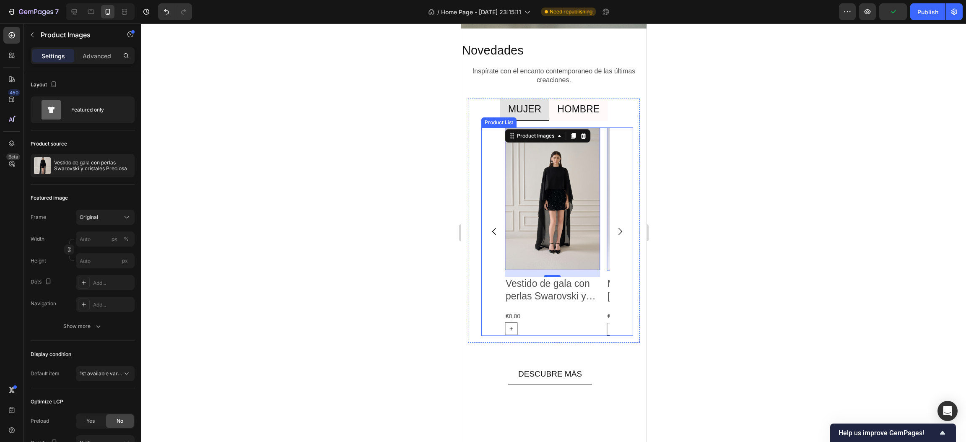
click at [615, 232] on icon "Carousel Next Arrow" at bounding box center [620, 231] width 10 height 10
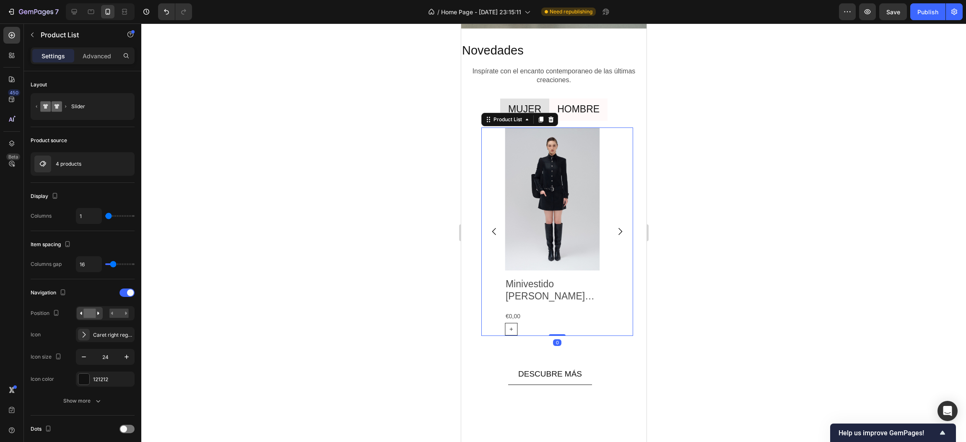
click at [615, 231] on icon "Carousel Next Arrow" at bounding box center [620, 231] width 10 height 10
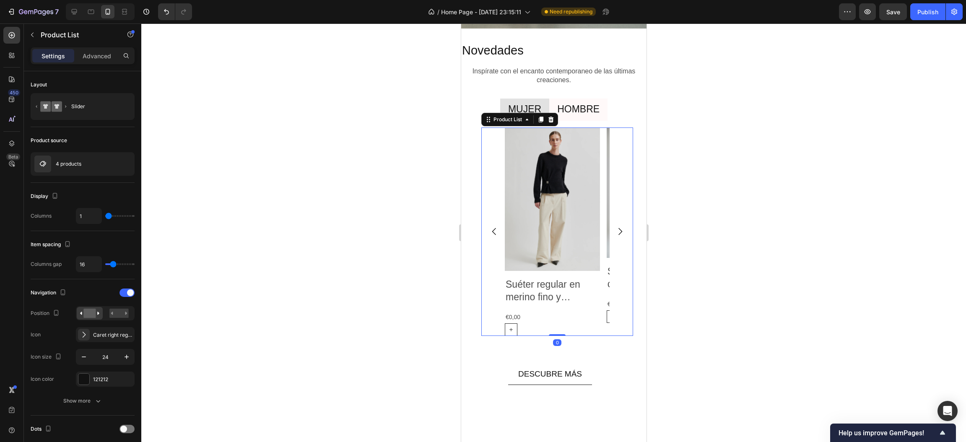
click at [615, 231] on icon "Carousel Next Arrow" at bounding box center [620, 231] width 10 height 10
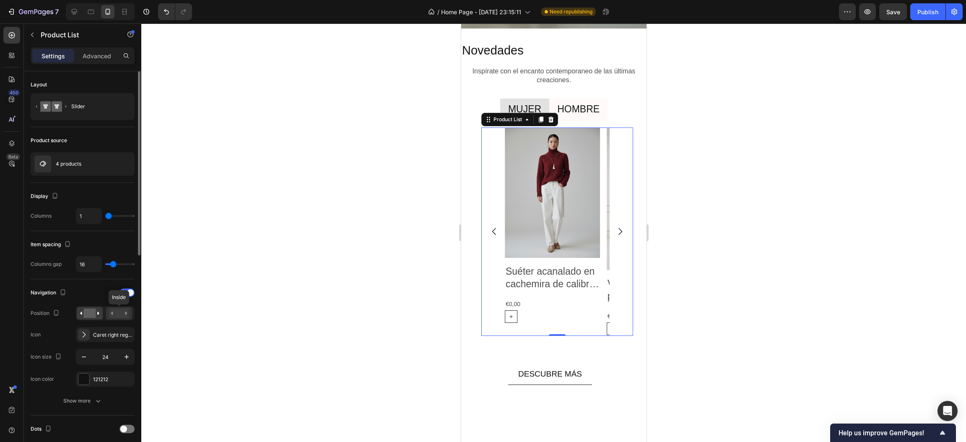
click at [127, 313] on rect at bounding box center [118, 313] width 19 height 9
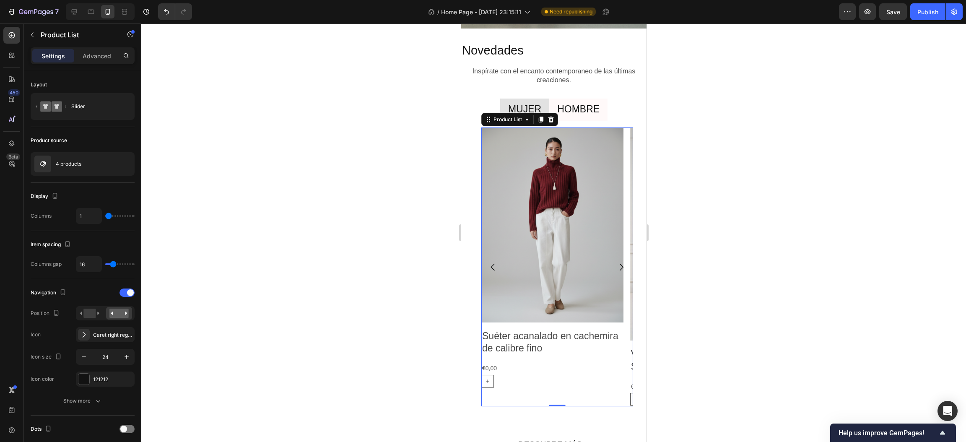
click at [305, 313] on div at bounding box center [553, 232] width 825 height 418
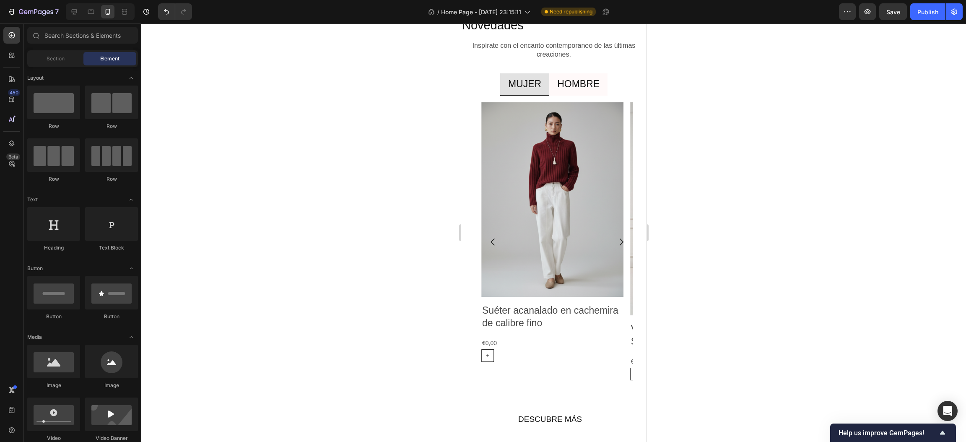
scroll to position [1384, 0]
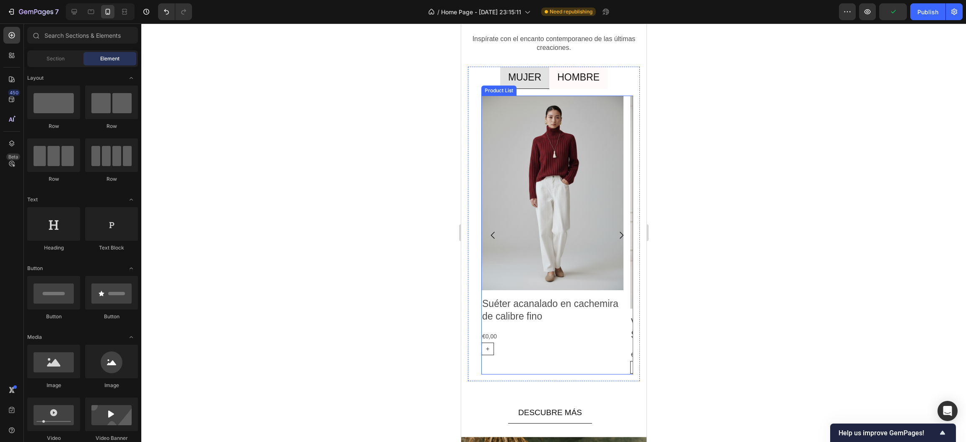
click at [616, 237] on icon "Carousel Next Arrow" at bounding box center [621, 235] width 10 height 10
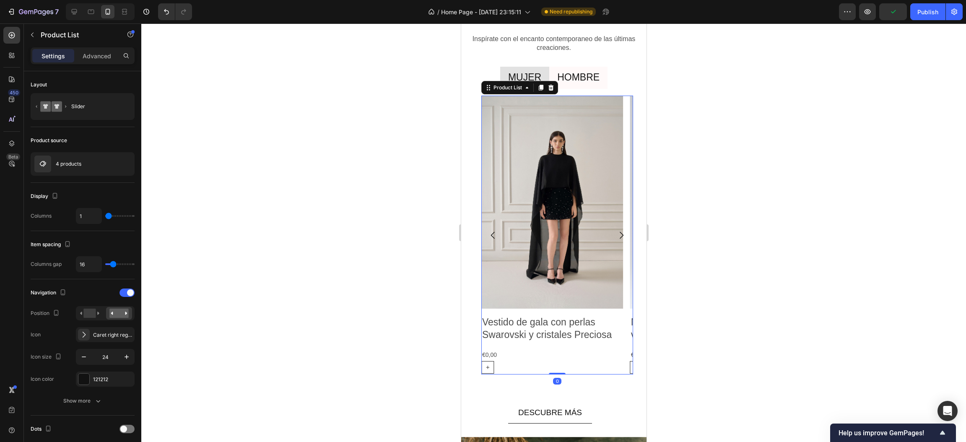
click at [616, 237] on icon "Carousel Next Arrow" at bounding box center [621, 235] width 10 height 10
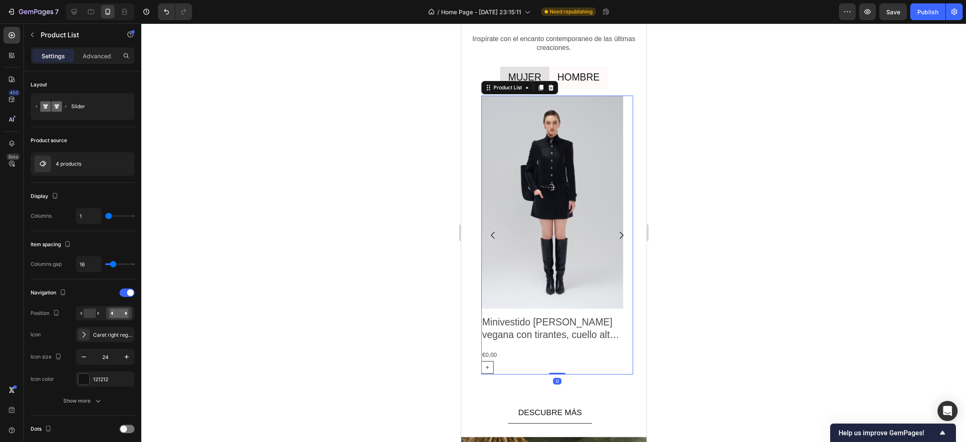
click at [616, 237] on icon "Carousel Next Arrow" at bounding box center [621, 235] width 10 height 10
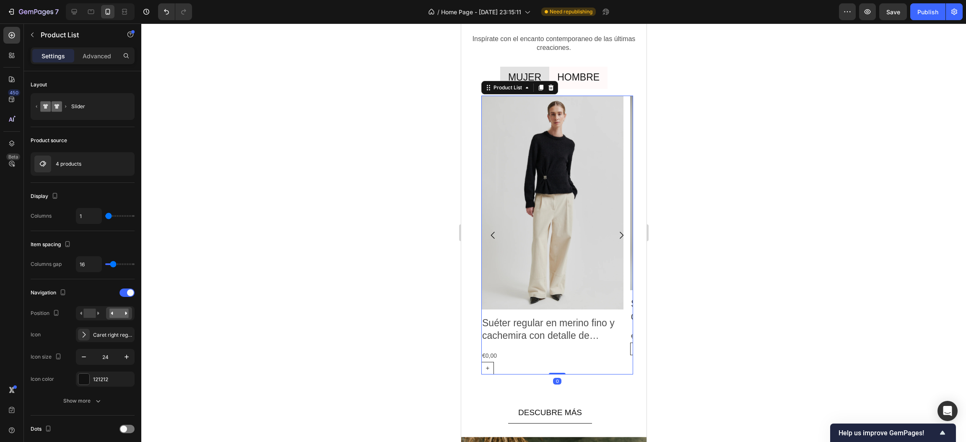
click at [616, 237] on icon "Carousel Next Arrow" at bounding box center [621, 235] width 10 height 10
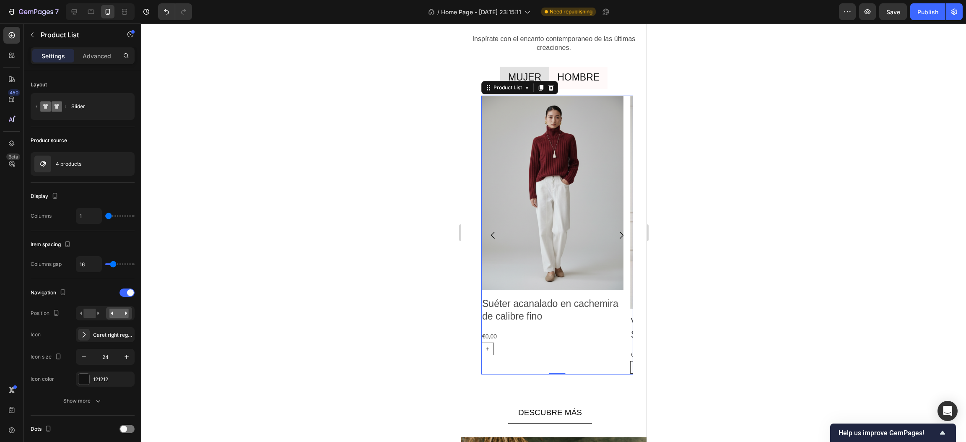
click at [616, 237] on icon "Carousel Next Arrow" at bounding box center [621, 235] width 10 height 10
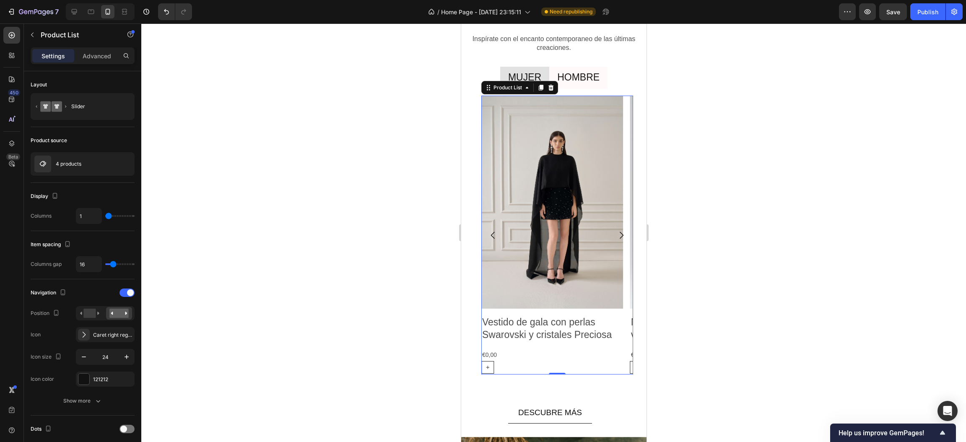
click at [616, 237] on icon "Carousel Next Arrow" at bounding box center [621, 235] width 10 height 10
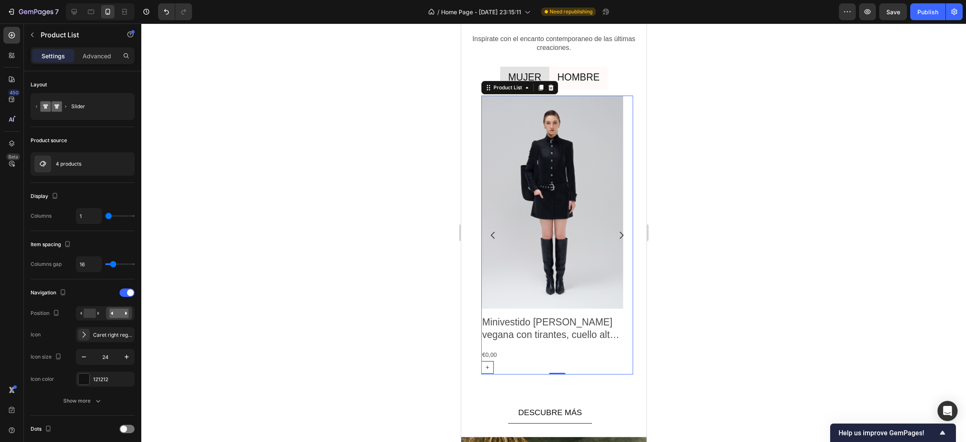
click at [616, 237] on icon "Carousel Next Arrow" at bounding box center [621, 235] width 10 height 10
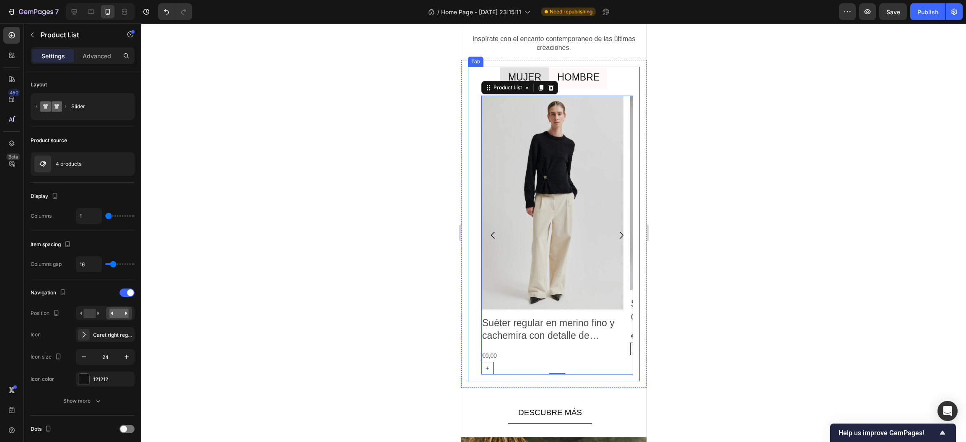
click at [589, 74] on p "HOMBRE" at bounding box center [578, 77] width 42 height 13
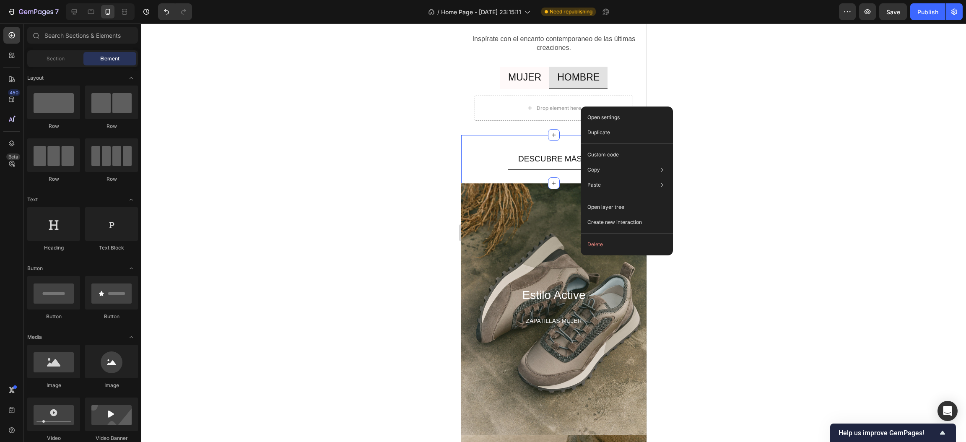
click at [324, 156] on div at bounding box center [553, 232] width 825 height 418
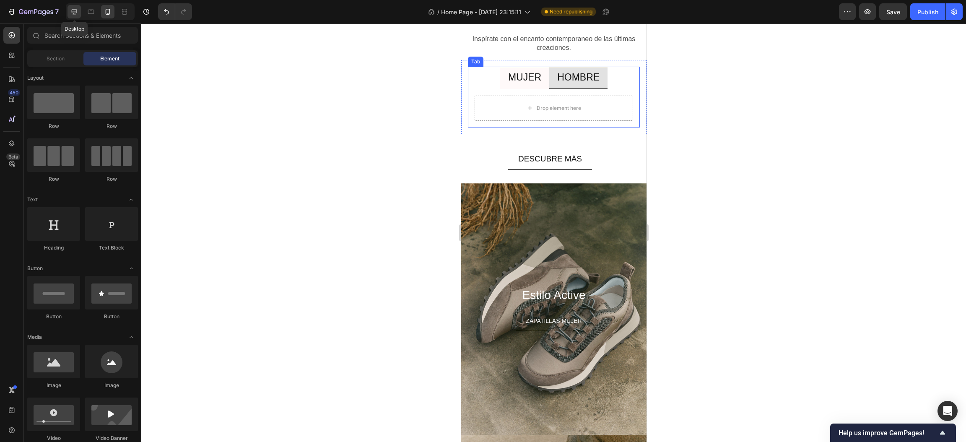
click at [78, 14] on icon at bounding box center [74, 12] width 8 height 8
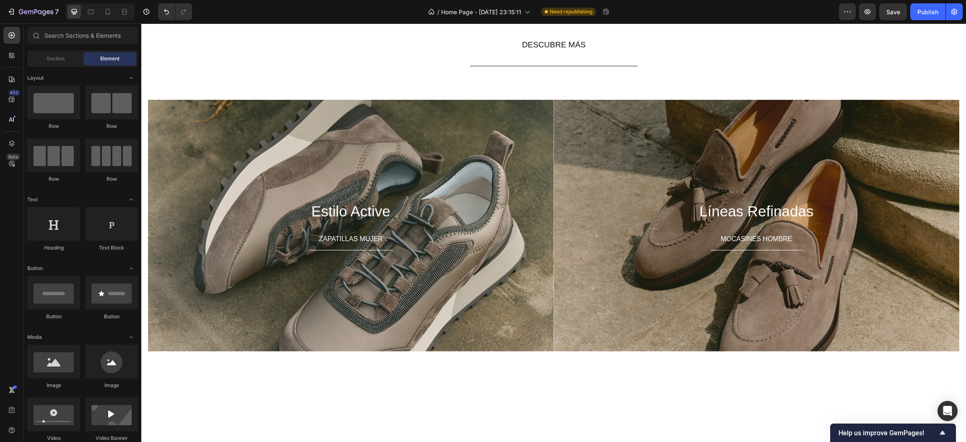
scroll to position [135, 0]
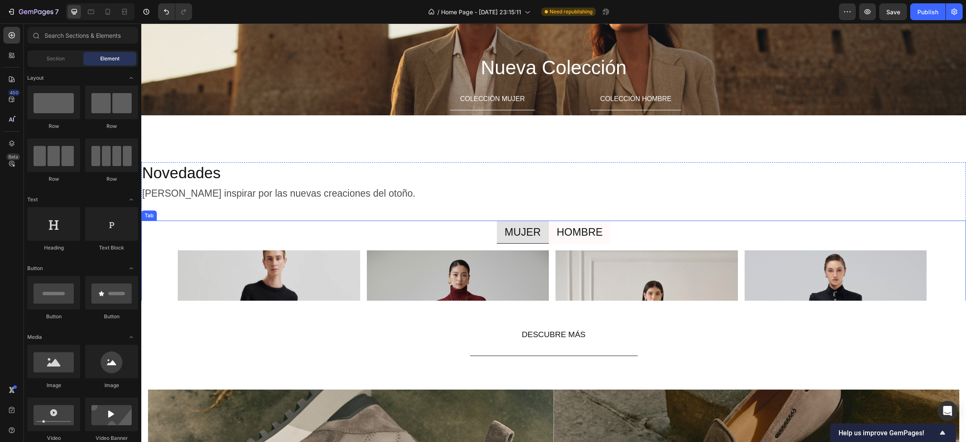
click at [562, 231] on p "HOMBRE" at bounding box center [580, 232] width 46 height 14
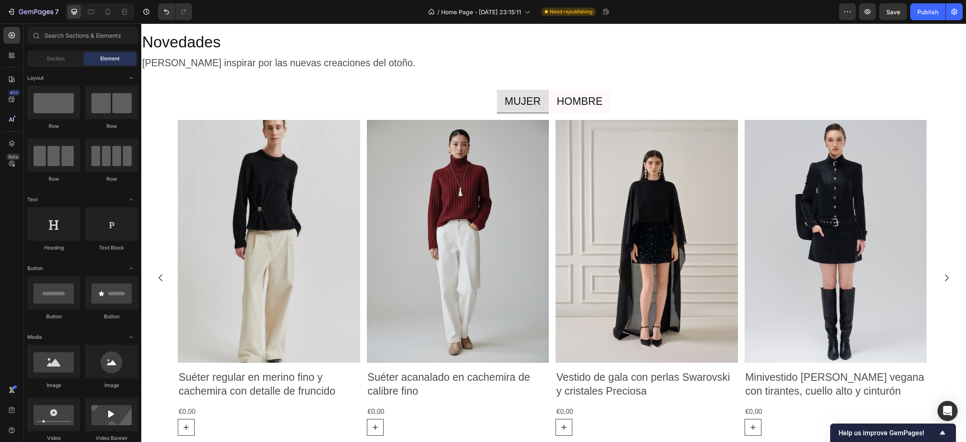
scroll to position [1219, 0]
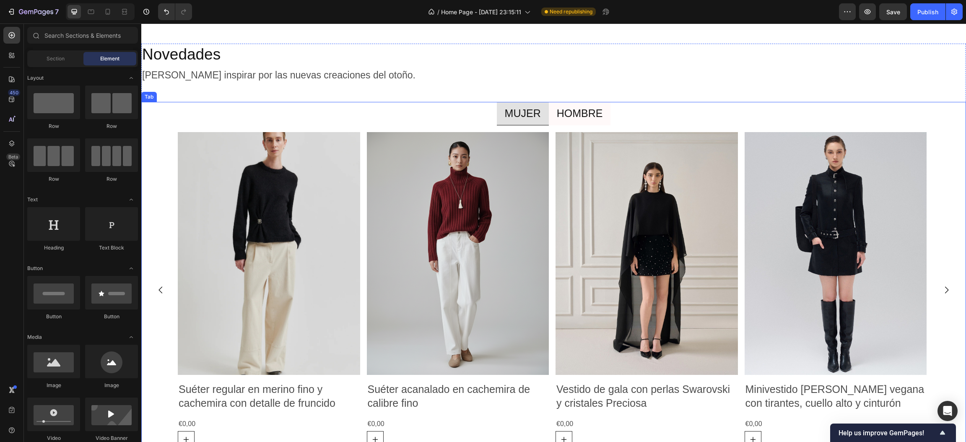
click at [570, 117] on p "HOMBRE" at bounding box center [580, 113] width 46 height 14
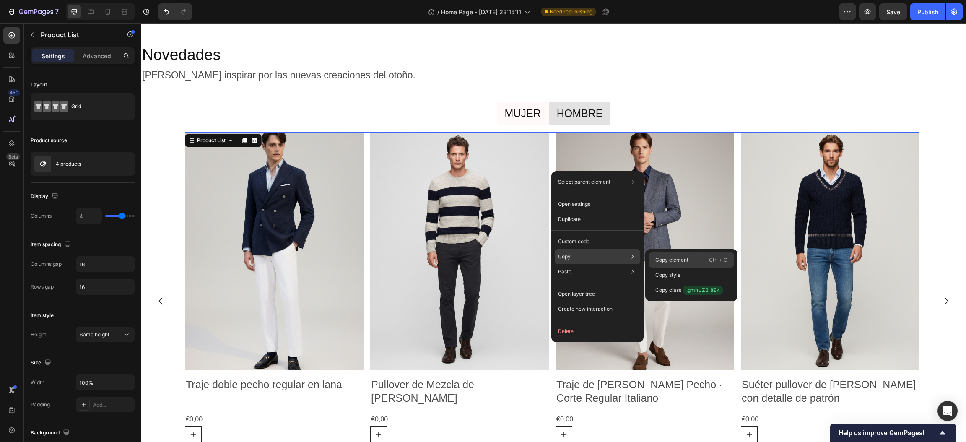
click at [655, 261] on p "Copy element" at bounding box center [671, 260] width 33 height 8
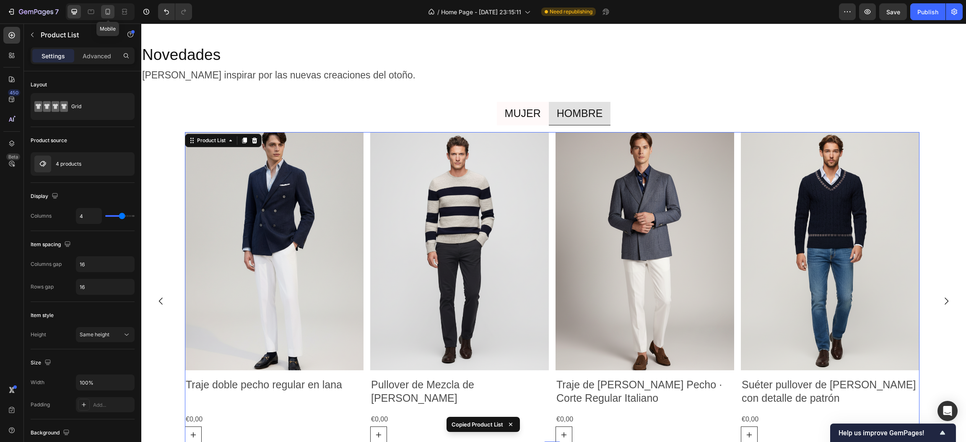
click at [112, 13] on div at bounding box center [107, 11] width 13 height 13
type input "2"
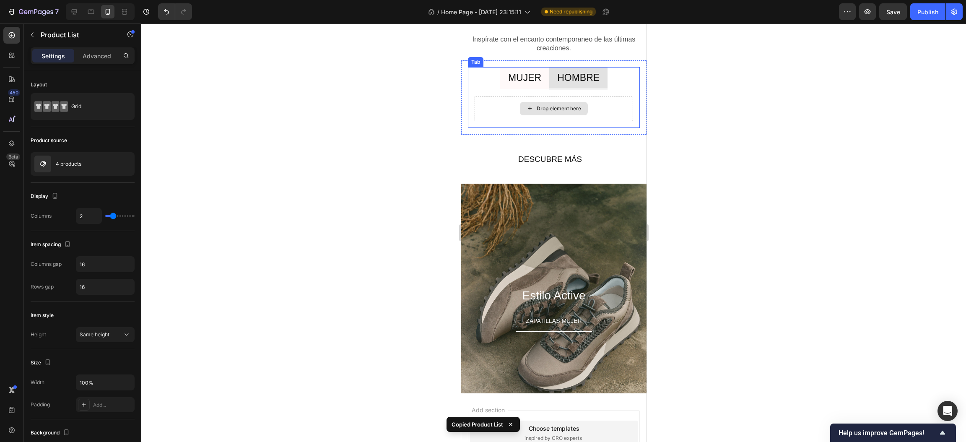
scroll to position [2321, 0]
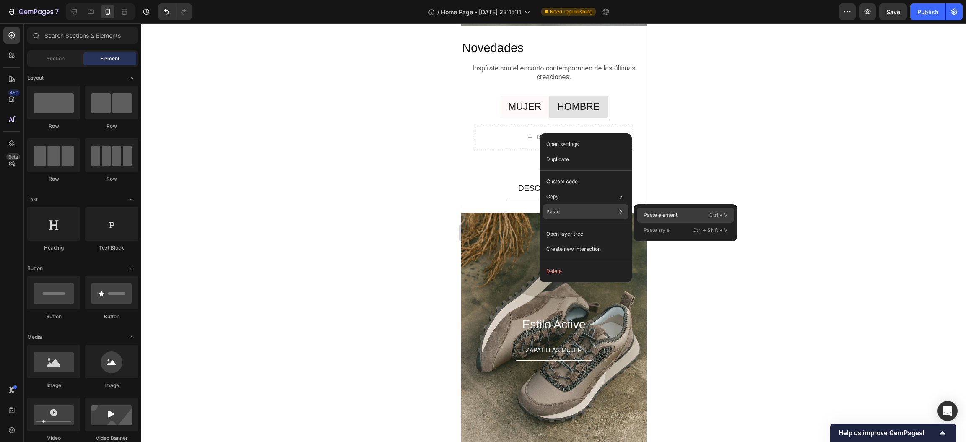
click at [661, 213] on p "Paste element" at bounding box center [661, 215] width 34 height 8
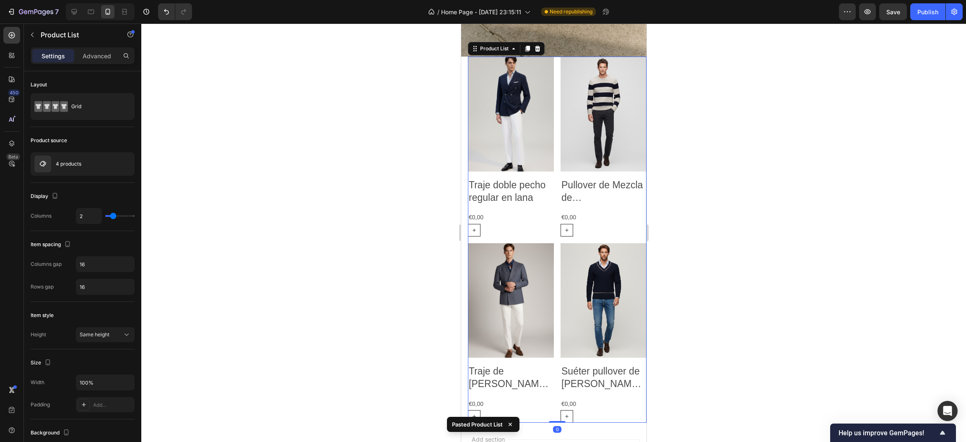
scroll to position [2983, 0]
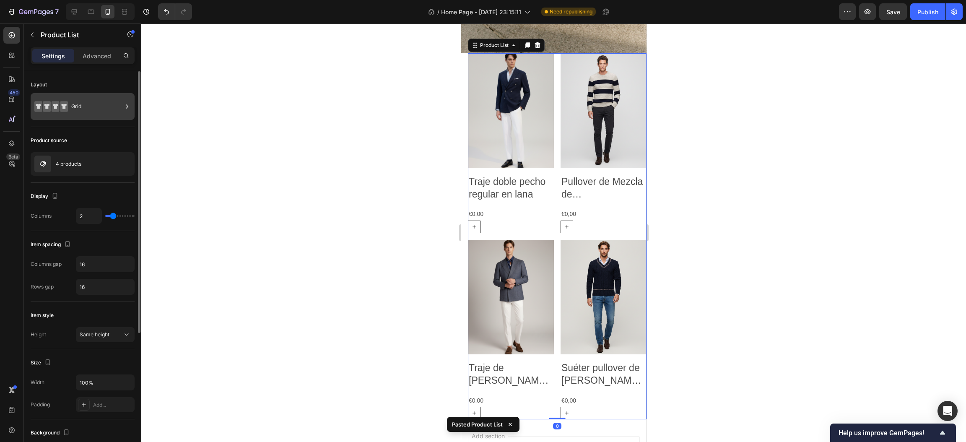
click at [90, 103] on div "Grid" at bounding box center [96, 106] width 51 height 19
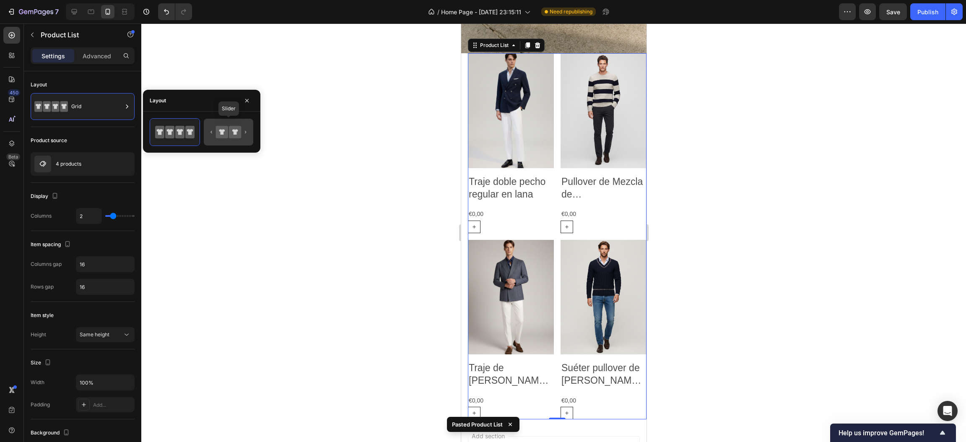
click at [223, 138] on icon at bounding box center [222, 132] width 12 height 12
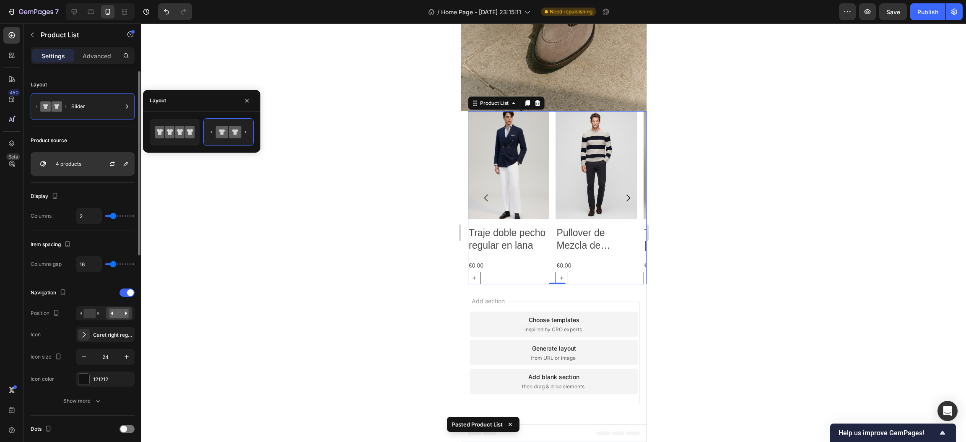
scroll to position [2925, 0]
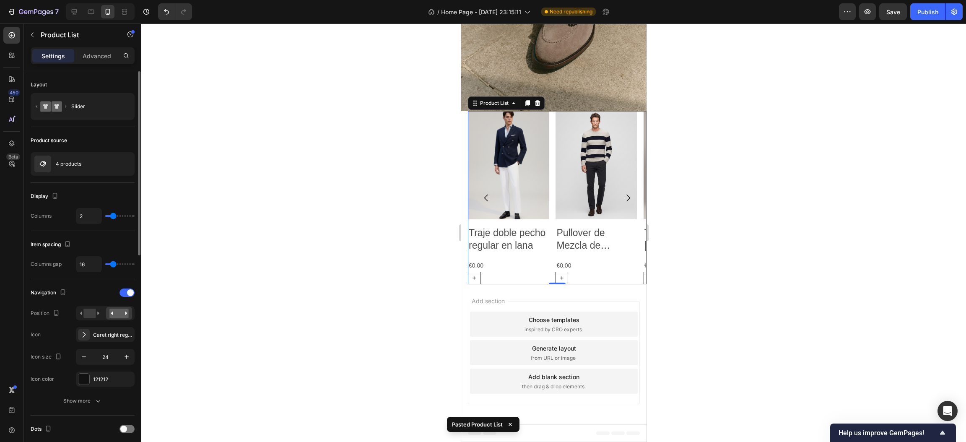
click at [110, 213] on div "2" at bounding box center [105, 216] width 59 height 16
type input "1"
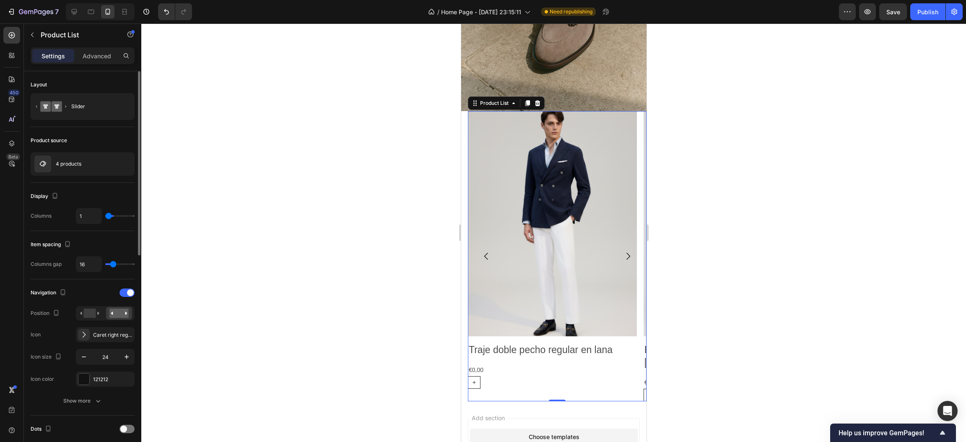
scroll to position [2983, 0]
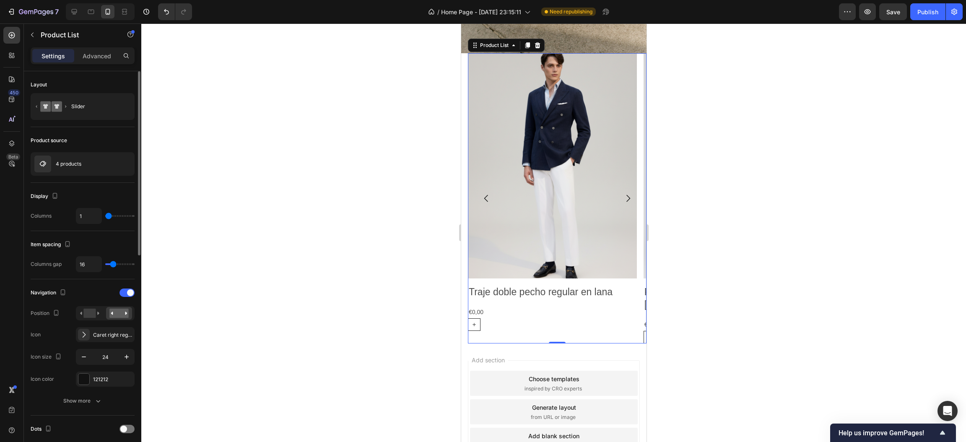
type input "1"
click at [110, 215] on input "range" at bounding box center [119, 216] width 29 height 2
type input "0"
drag, startPoint x: 115, startPoint y: 266, endPoint x: 101, endPoint y: 283, distance: 22.4
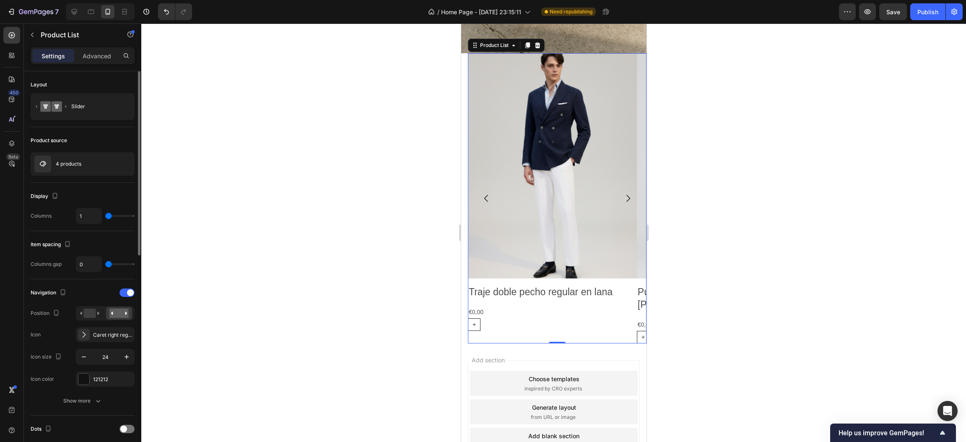
type input "0"
click at [105, 265] on input "range" at bounding box center [119, 264] width 29 height 2
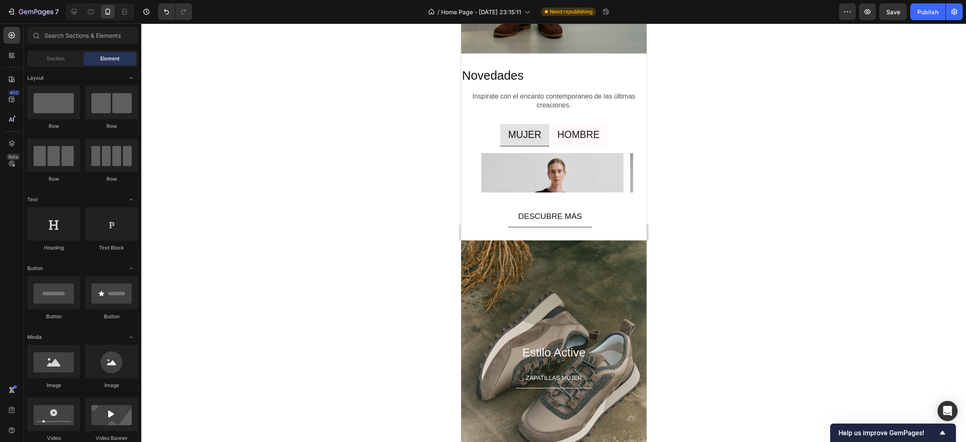
scroll to position [2231, 0]
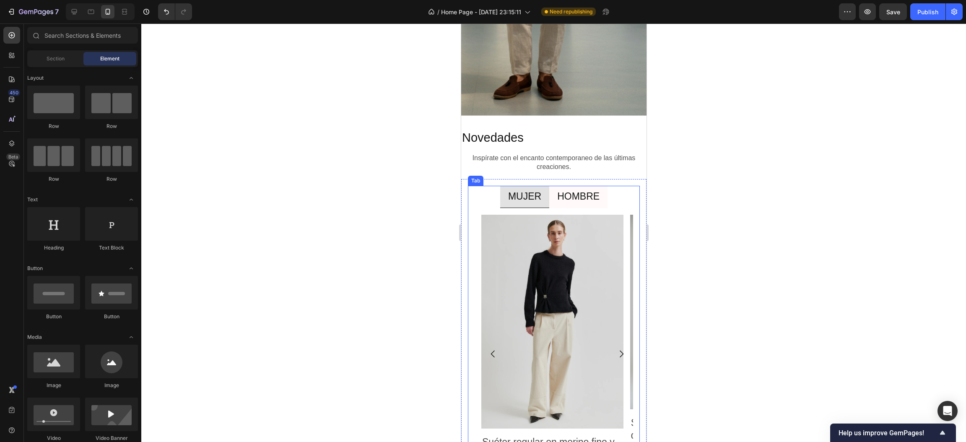
click at [568, 200] on p "HOMBRE" at bounding box center [578, 196] width 42 height 13
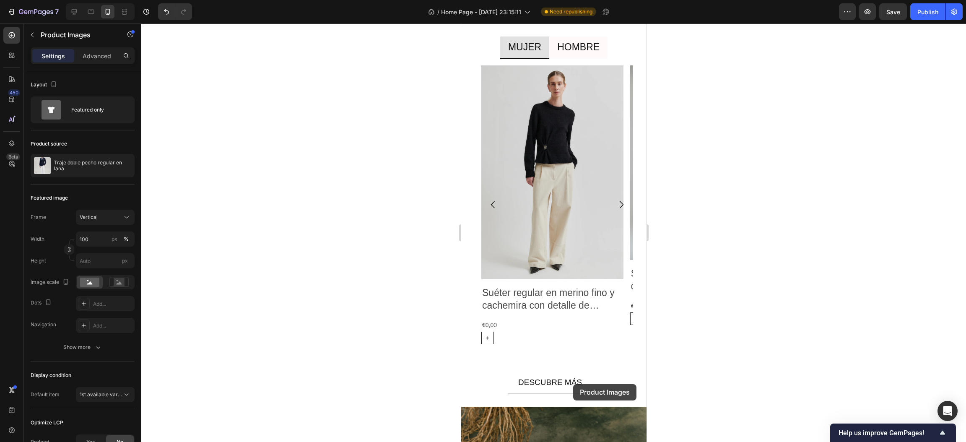
scroll to position [2318, 0]
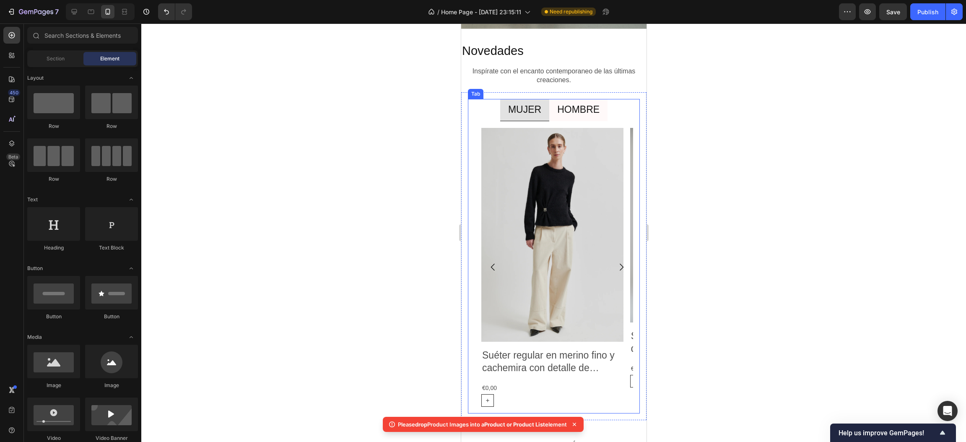
click at [395, 133] on div at bounding box center [553, 232] width 825 height 418
click at [588, 107] on p "HOMBRE" at bounding box center [578, 110] width 42 height 13
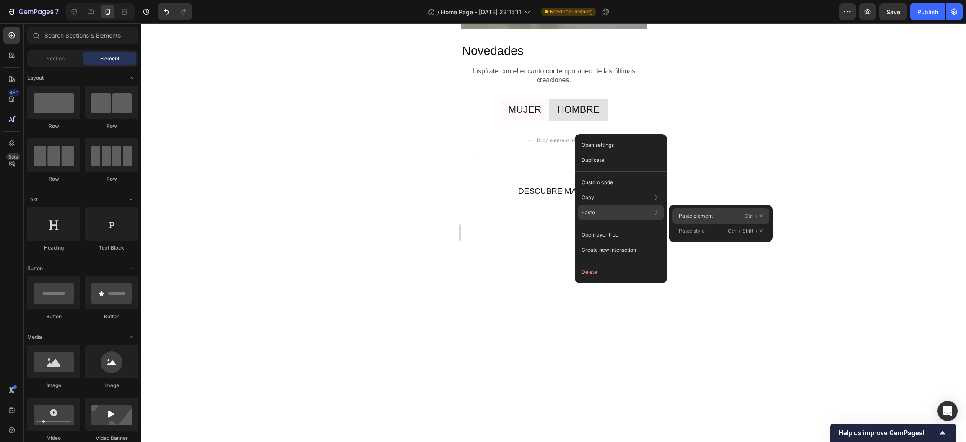
click at [690, 212] on p "Paste element" at bounding box center [696, 216] width 34 height 8
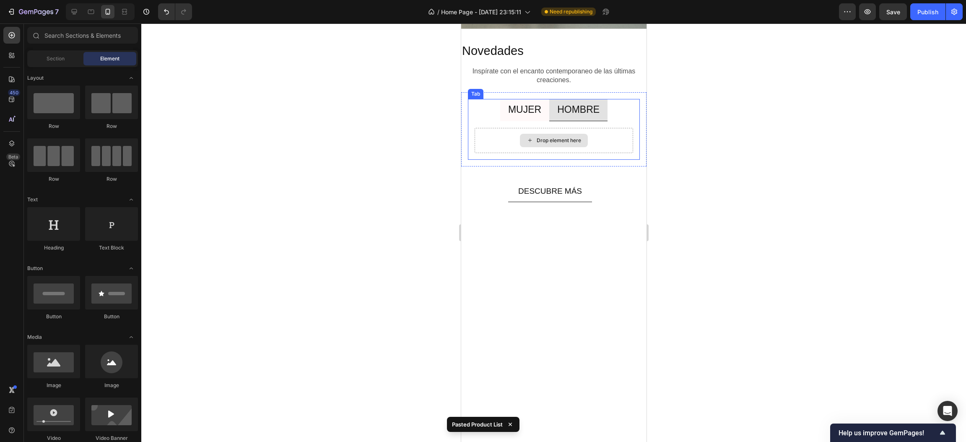
click at [543, 141] on div "Drop element here" at bounding box center [558, 140] width 44 height 7
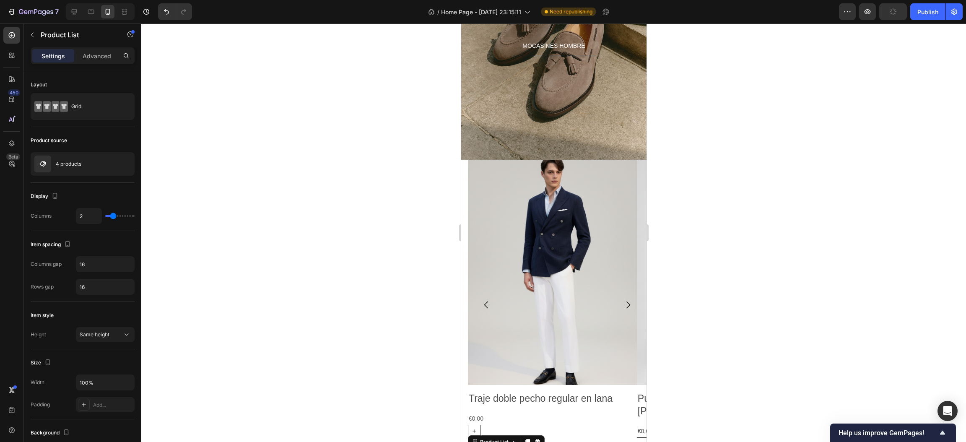
scroll to position [2930, 0]
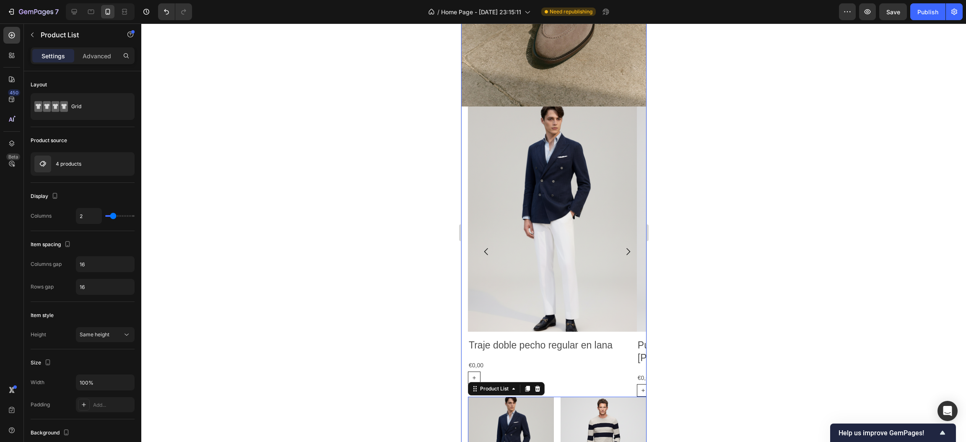
click at [465, 267] on div "Estilo Active Heading ZAPATILLAS MUJER Button Hero Banner Líneas Refinadas Head…" at bounding box center [553, 182] width 185 height 1159
drag, startPoint x: 465, startPoint y: 267, endPoint x: 465, endPoint y: 257, distance: 10.1
click at [464, 267] on div "Estilo Active Heading ZAPATILLAS MUJER Button Hero Banner Líneas Refinadas Head…" at bounding box center [553, 182] width 185 height 1159
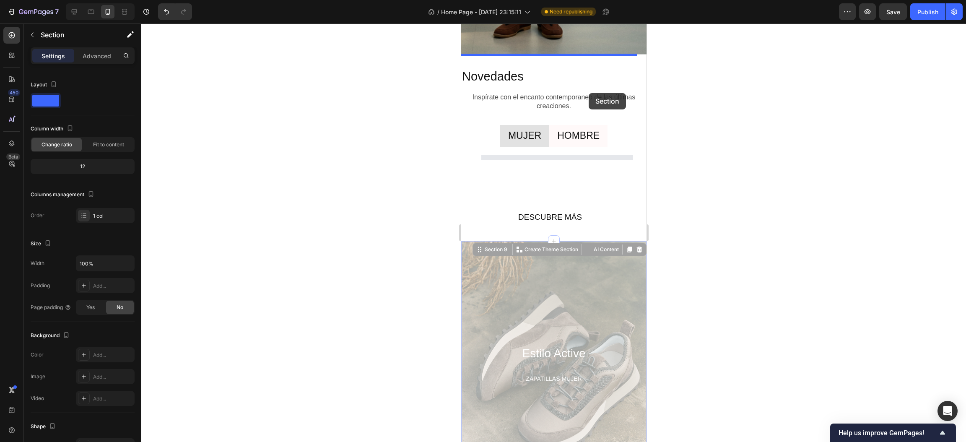
drag, startPoint x: 465, startPoint y: 257, endPoint x: 566, endPoint y: 178, distance: 128.1
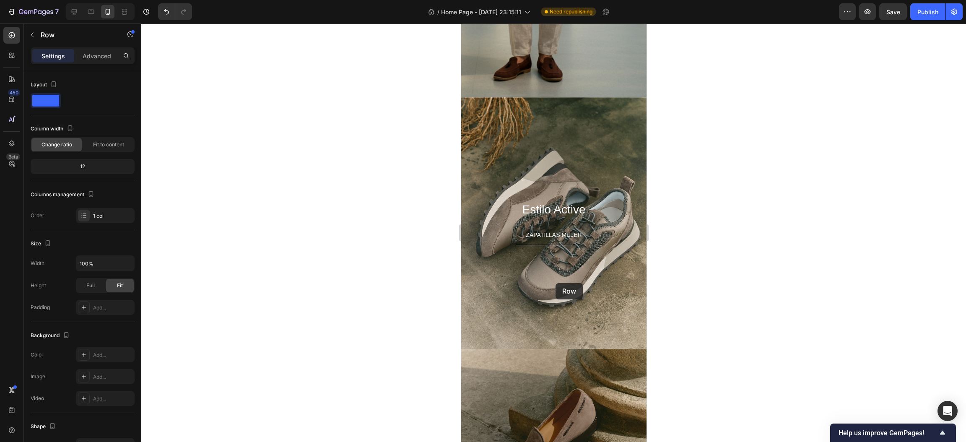
scroll to position [2292, 0]
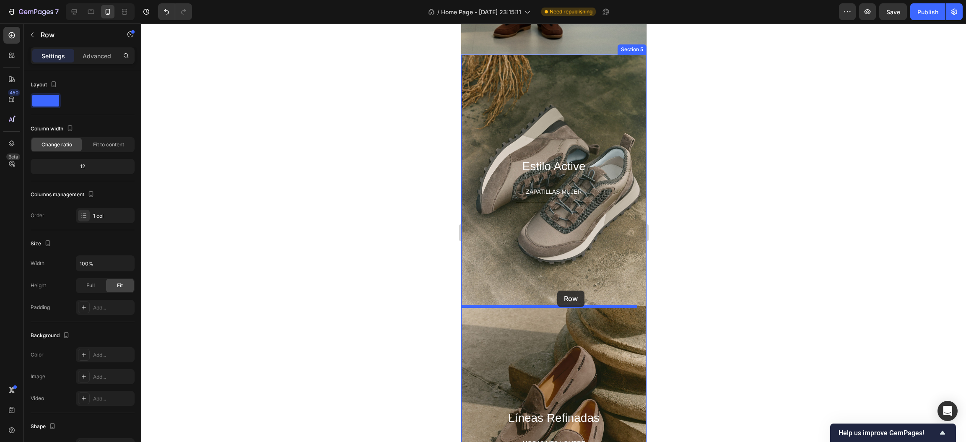
drag, startPoint x: 566, startPoint y: 178, endPoint x: 557, endPoint y: 291, distance: 112.7
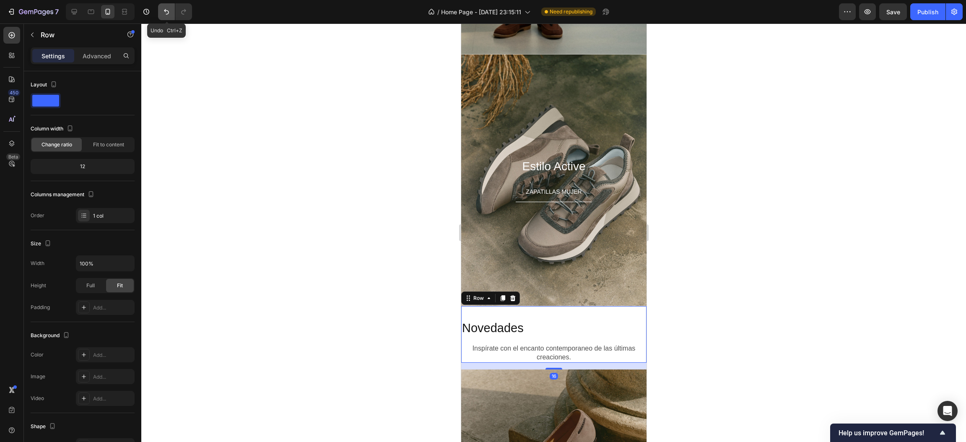
click at [165, 8] on icon "Undo/Redo" at bounding box center [166, 12] width 8 height 8
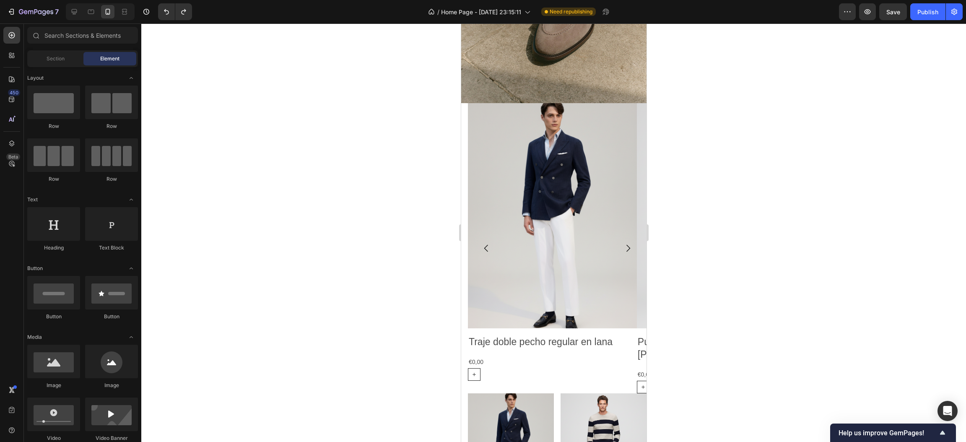
scroll to position [2882, 0]
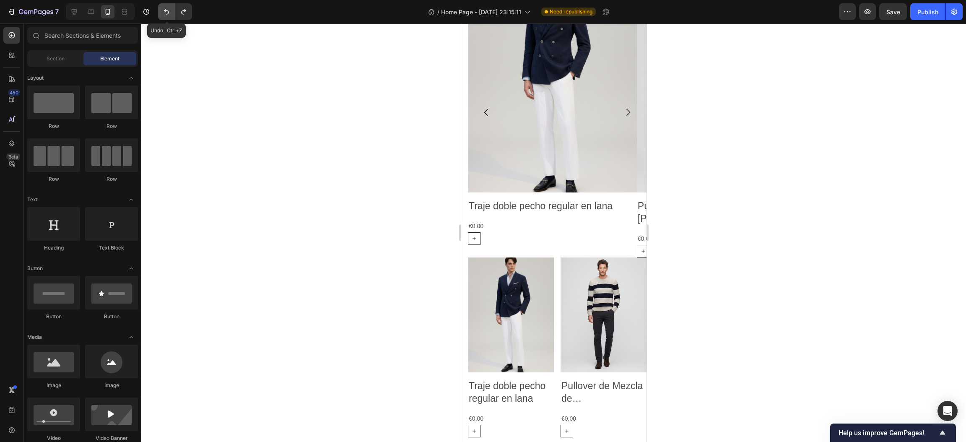
click at [160, 11] on button "Undo/Redo" at bounding box center [166, 11] width 17 height 17
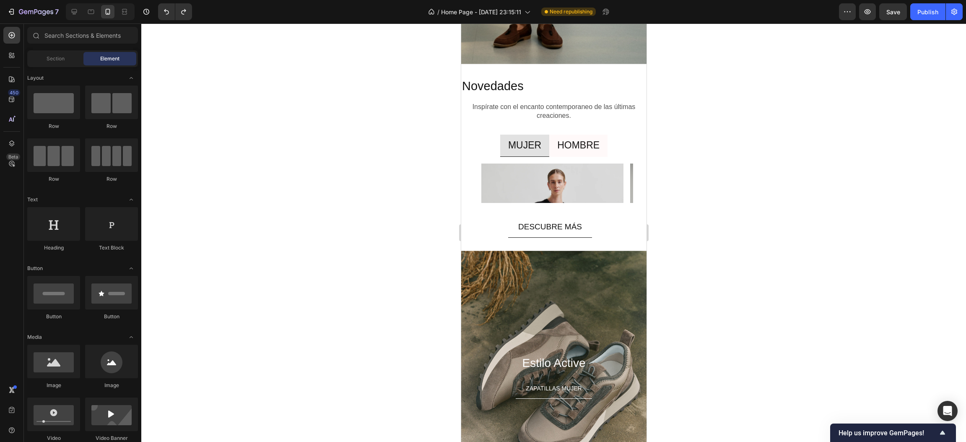
scroll to position [2273, 0]
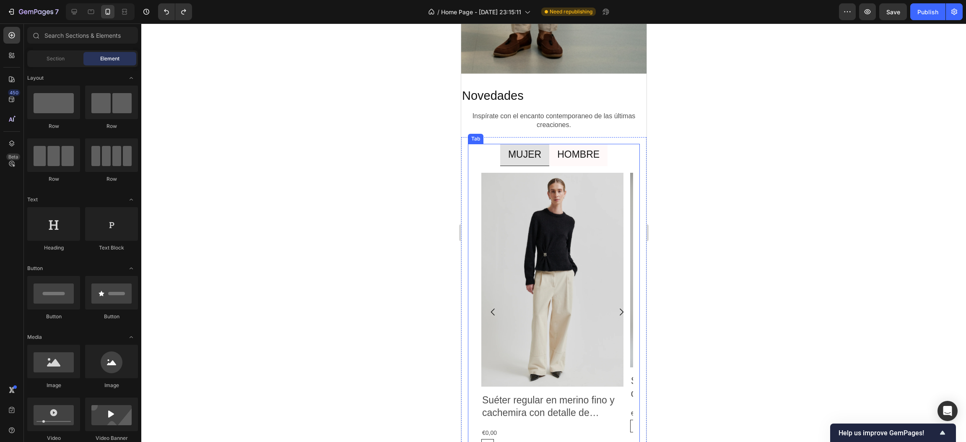
click at [575, 152] on p "HOMBRE" at bounding box center [578, 154] width 42 height 13
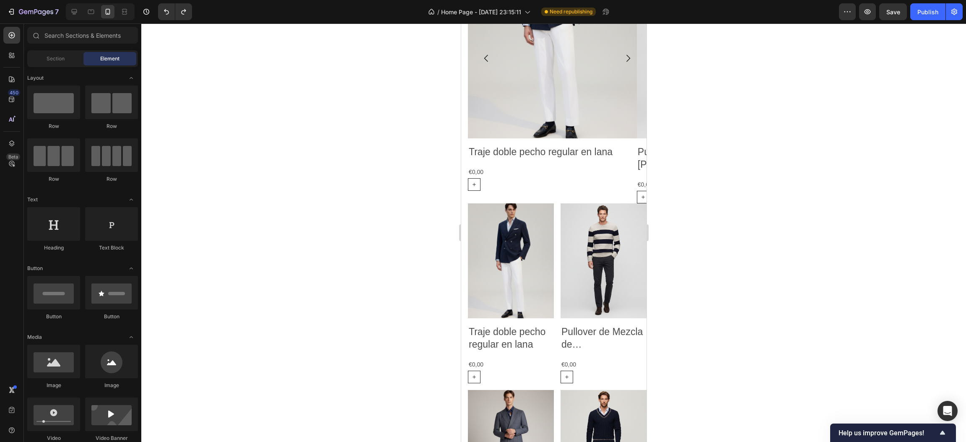
scroll to position [3210, 0]
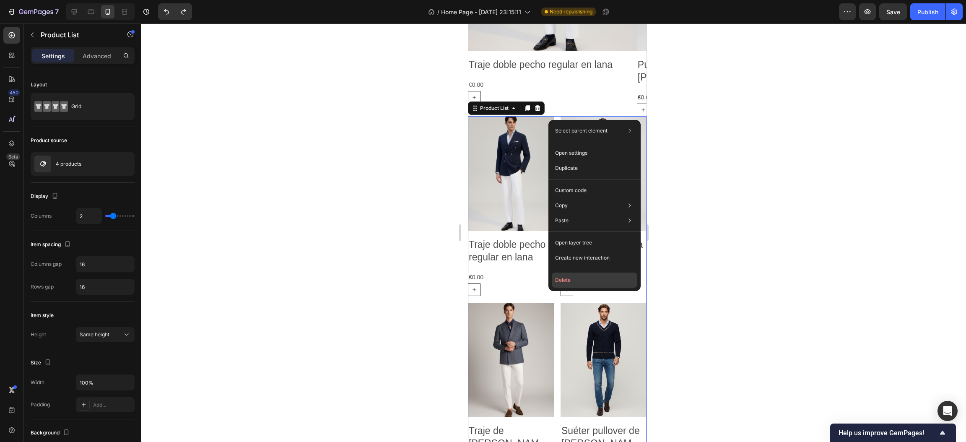
click at [564, 284] on button "Delete" at bounding box center [595, 280] width 86 height 15
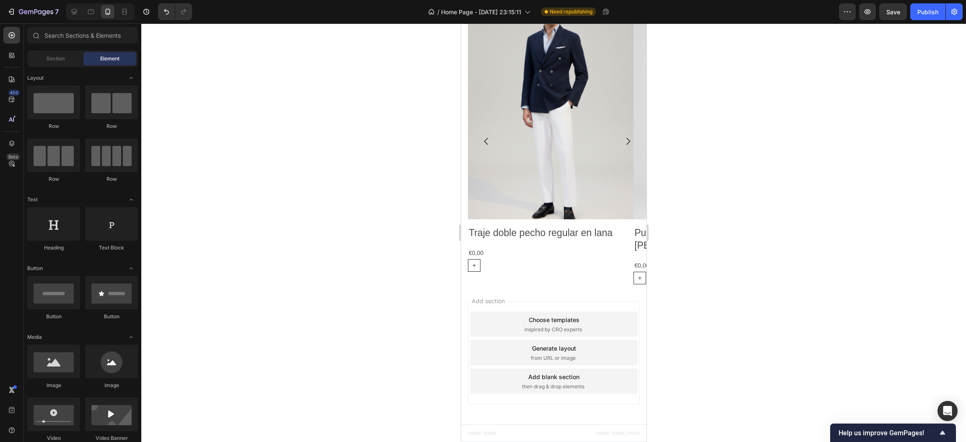
drag, startPoint x: 838, startPoint y: 1, endPoint x: 1725, endPoint y: 578, distance: 1058.3
click at [966, 441] on div at bounding box center [553, 232] width 825 height 418
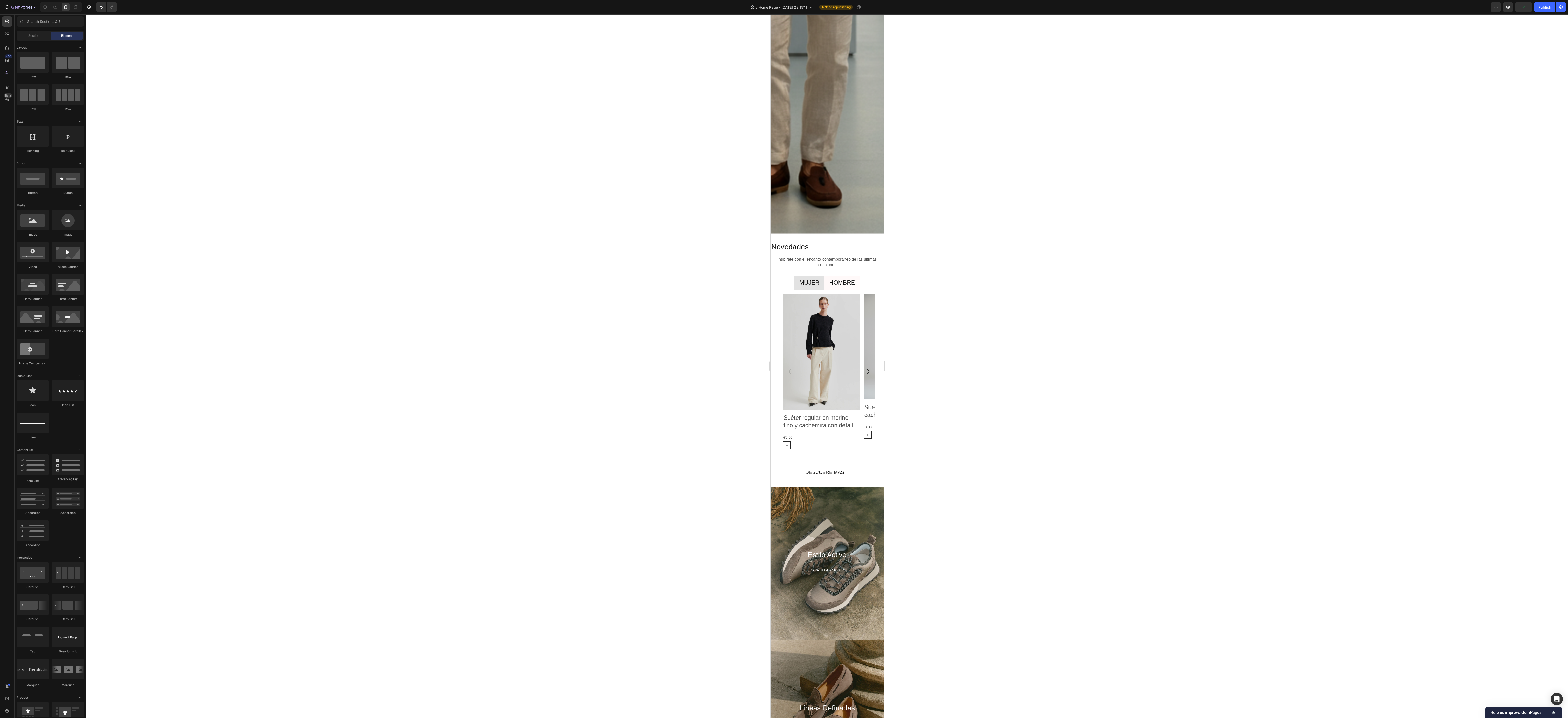
scroll to position [2194, 0]
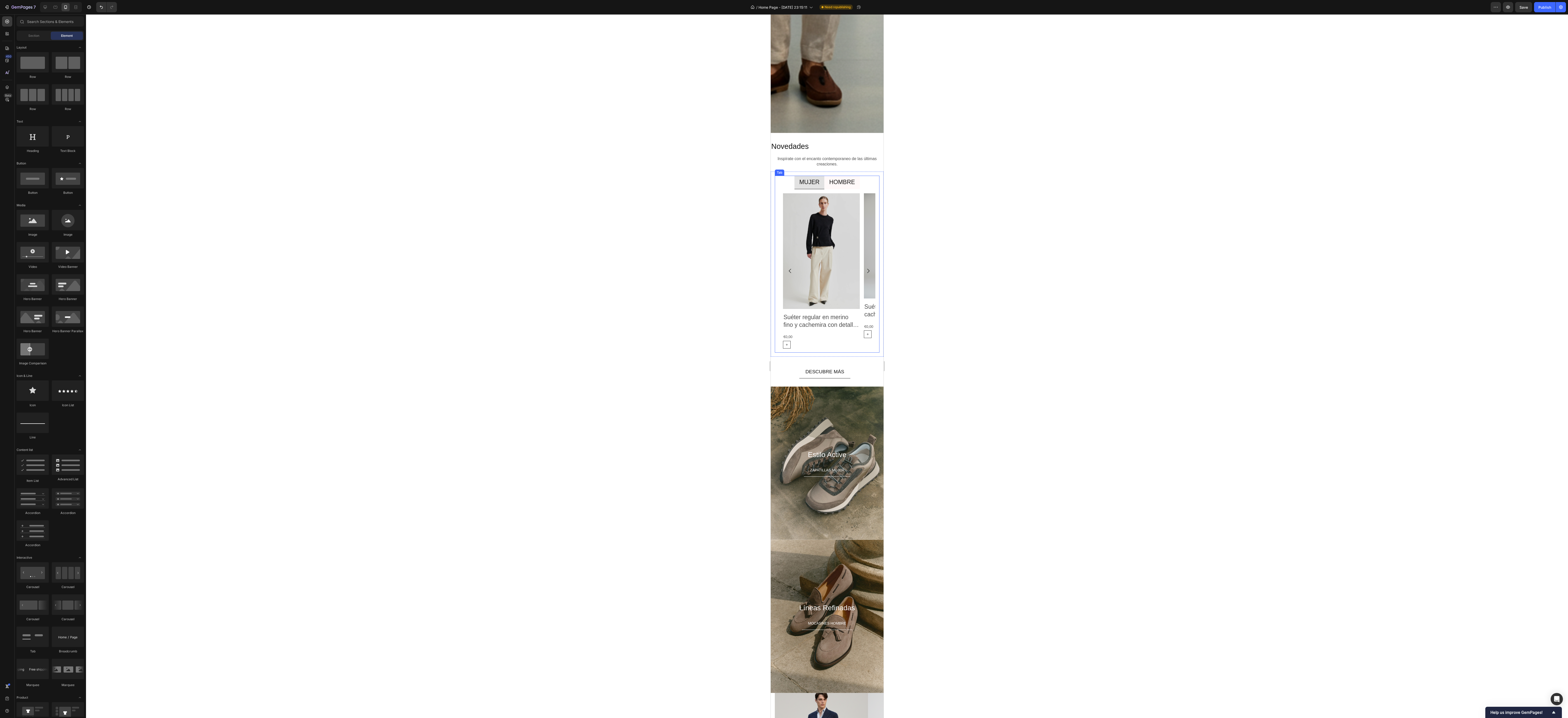
click at [588, 186] on p "HOMBRE" at bounding box center [842, 182] width 26 height 8
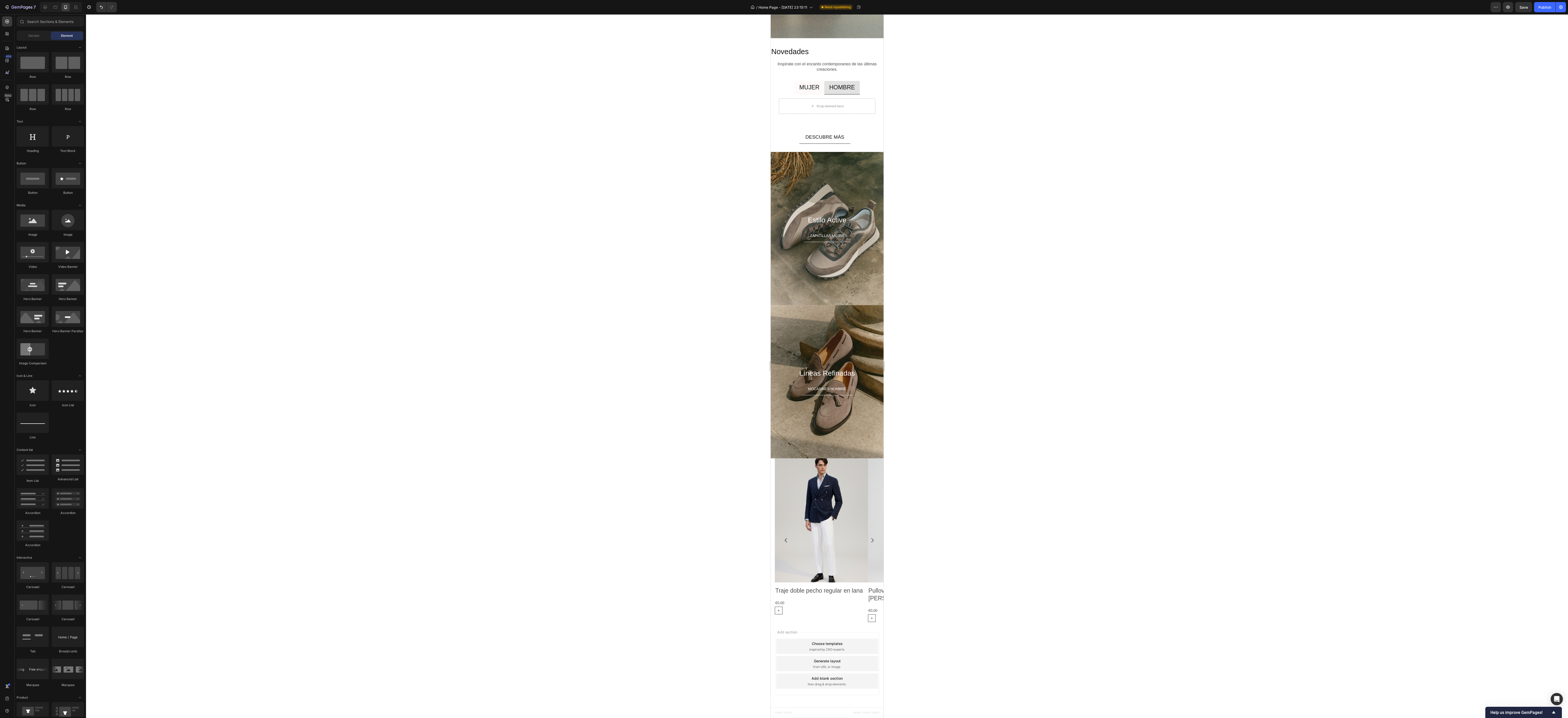
scroll to position [2281, 0]
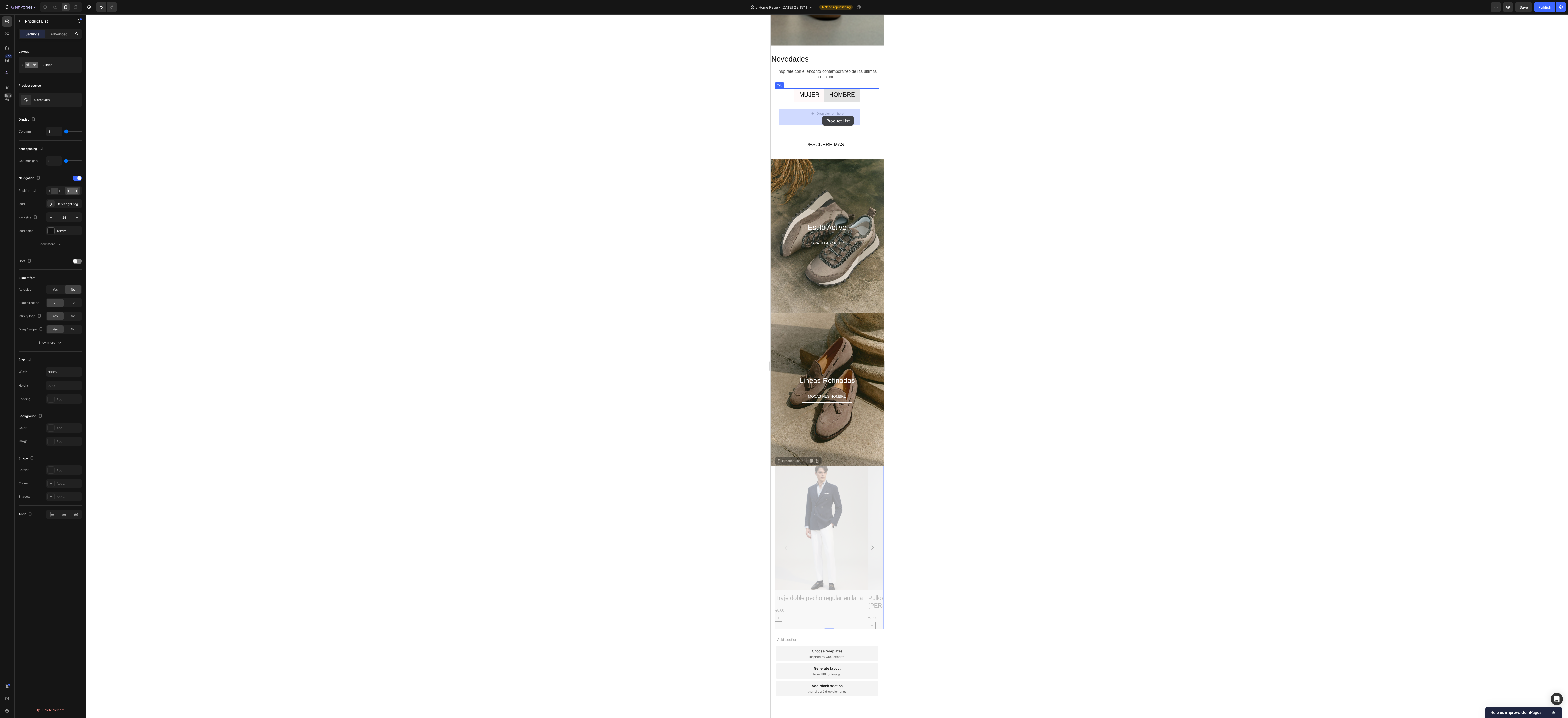
drag, startPoint x: 830, startPoint y: 627, endPoint x: 1528, endPoint y: 375, distance: 742.1
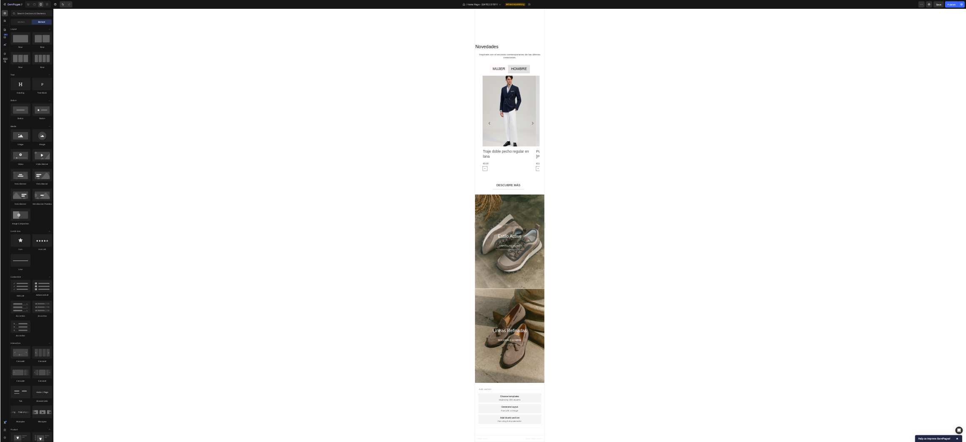
scroll to position [3246, 0]
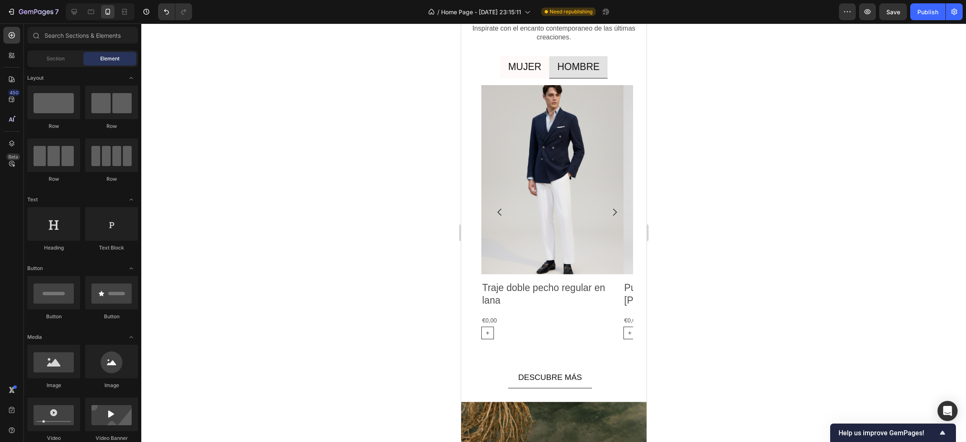
drag, startPoint x: 2275, startPoint y: 2, endPoint x: 358, endPoint y: 195, distance: 1927.0
click at [358, 195] on div at bounding box center [553, 232] width 825 height 418
click at [613, 215] on icon "Carousel Next Arrow" at bounding box center [615, 212] width 4 height 7
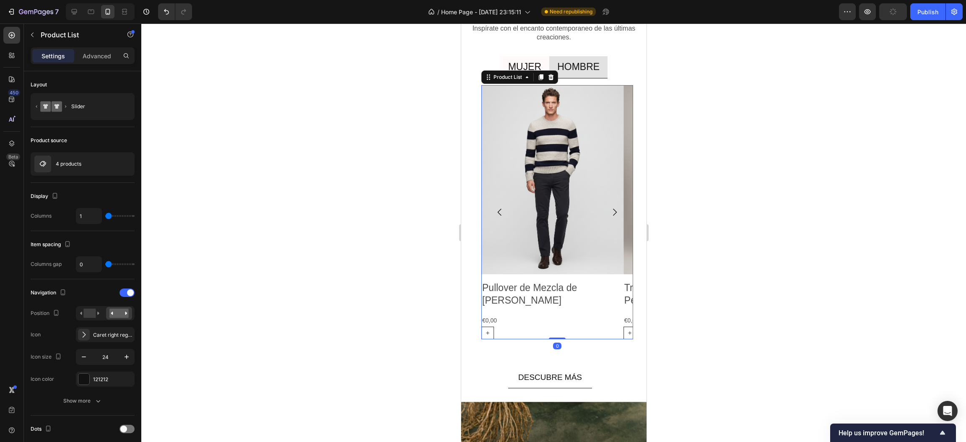
click at [613, 215] on icon "Carousel Next Arrow" at bounding box center [615, 212] width 4 height 7
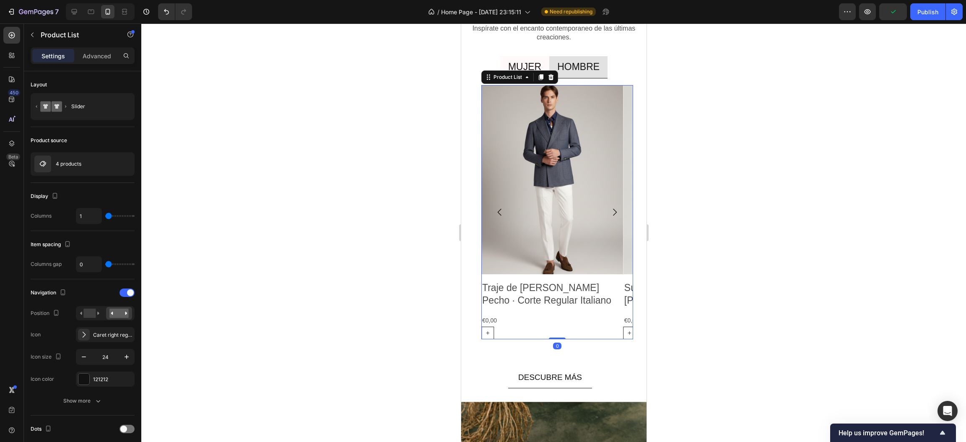
click at [613, 215] on icon "Carousel Next Arrow" at bounding box center [615, 212] width 4 height 7
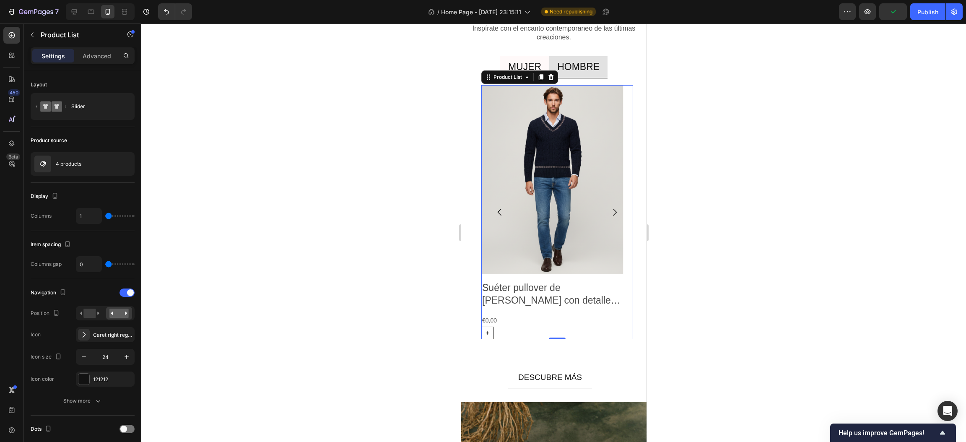
click at [613, 215] on icon "Carousel Next Arrow" at bounding box center [615, 212] width 4 height 7
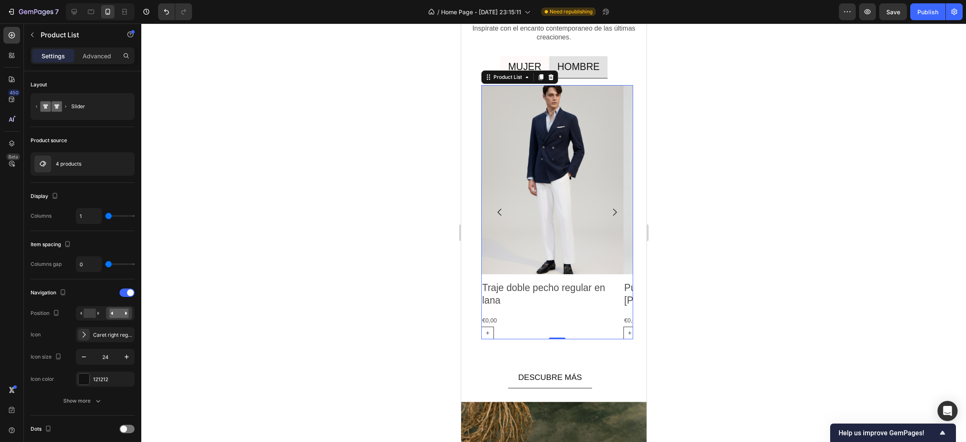
click at [613, 215] on icon "Carousel Next Arrow" at bounding box center [615, 212] width 4 height 7
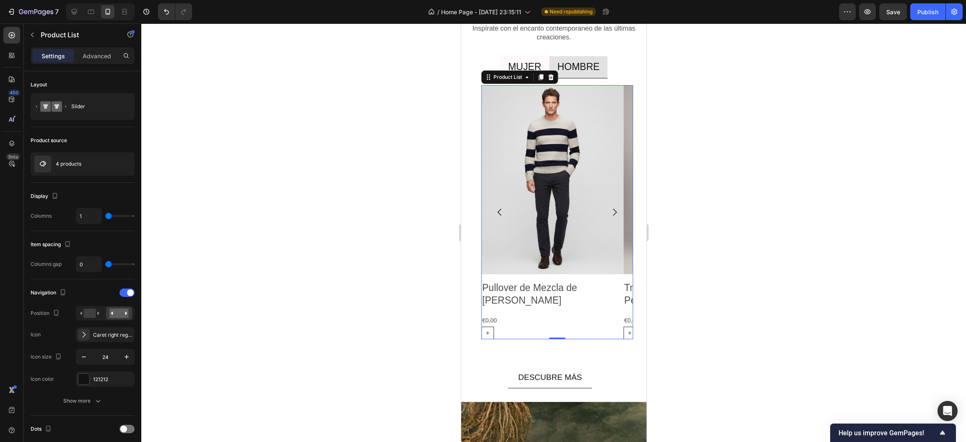
click at [613, 215] on icon "Carousel Next Arrow" at bounding box center [615, 212] width 4 height 7
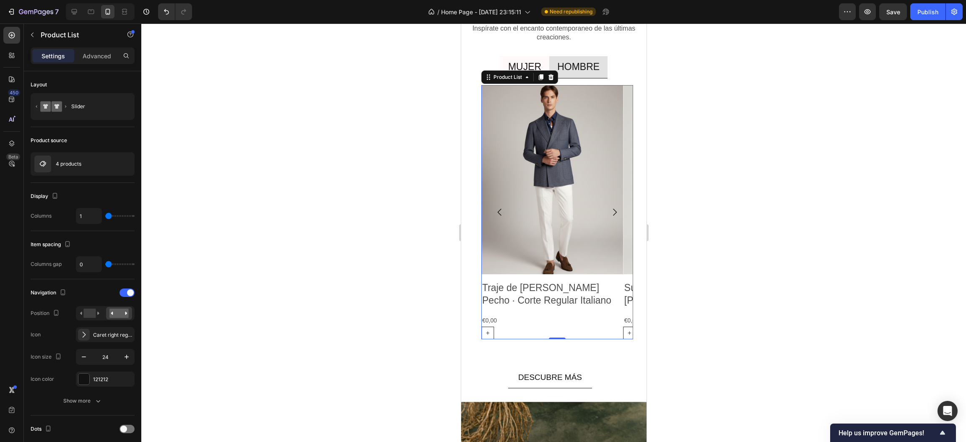
click at [613, 215] on icon "Carousel Next Arrow" at bounding box center [615, 212] width 4 height 7
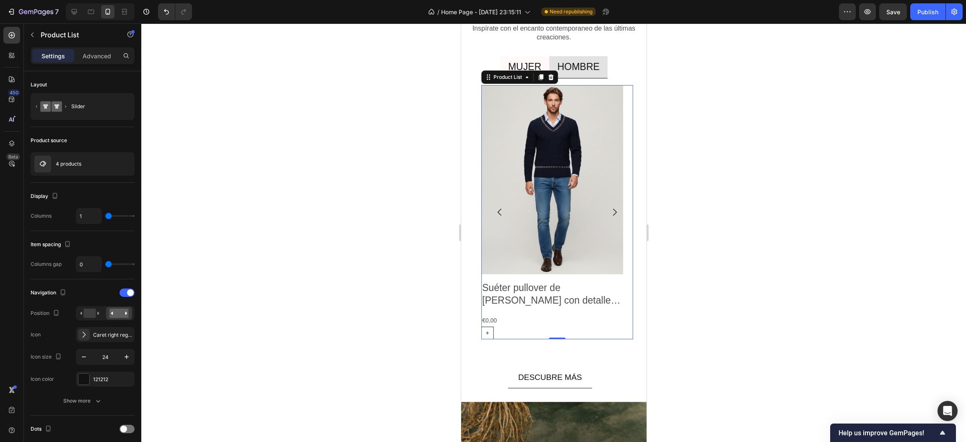
click at [613, 215] on icon "Carousel Next Arrow" at bounding box center [615, 212] width 4 height 7
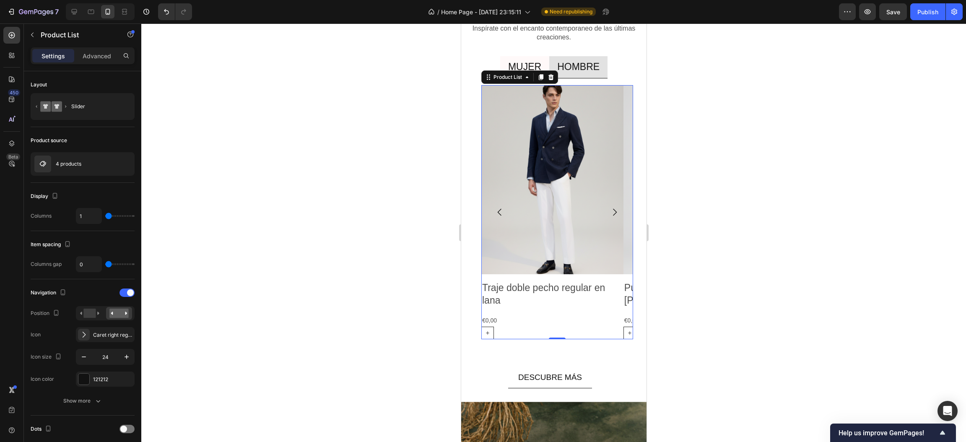
click at [613, 215] on icon "Carousel Next Arrow" at bounding box center [615, 212] width 4 height 7
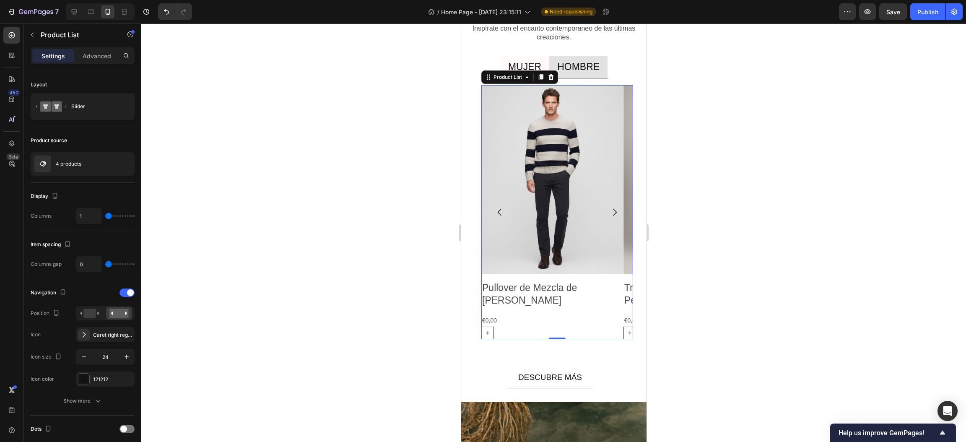
click at [613, 215] on icon "Carousel Next Arrow" at bounding box center [615, 212] width 4 height 7
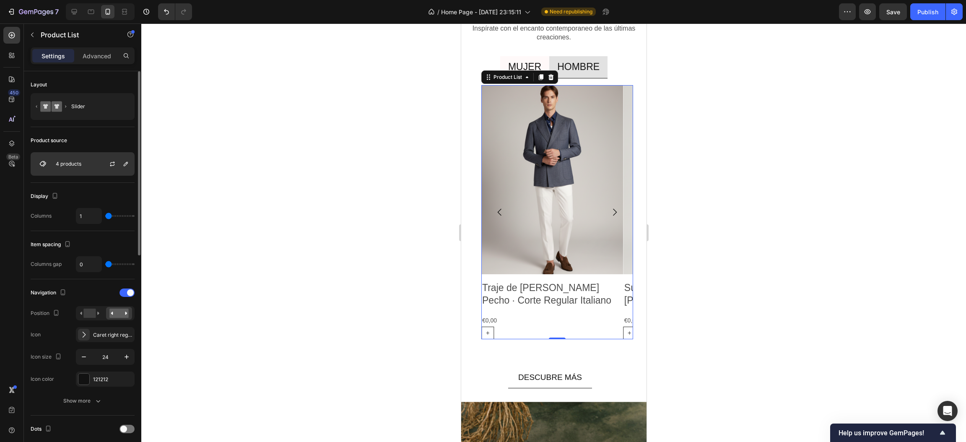
click at [62, 168] on div "4 products" at bounding box center [83, 163] width 104 height 23
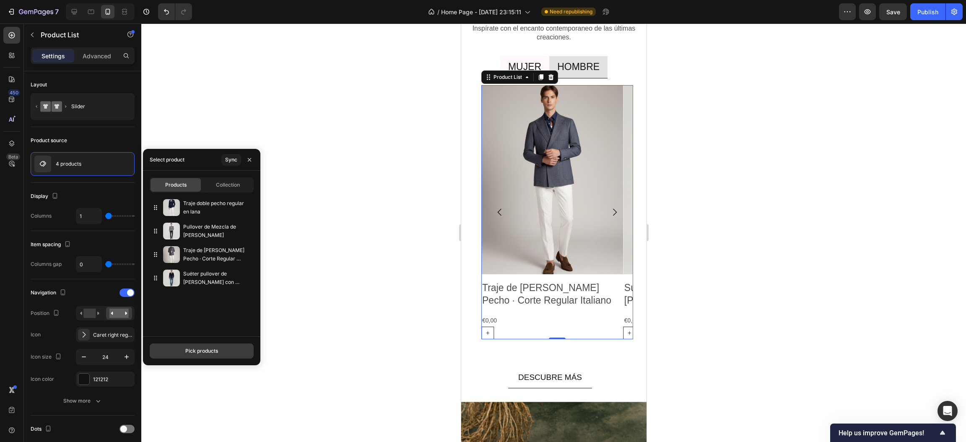
click at [195, 356] on button "Pick products" at bounding box center [202, 350] width 104 height 15
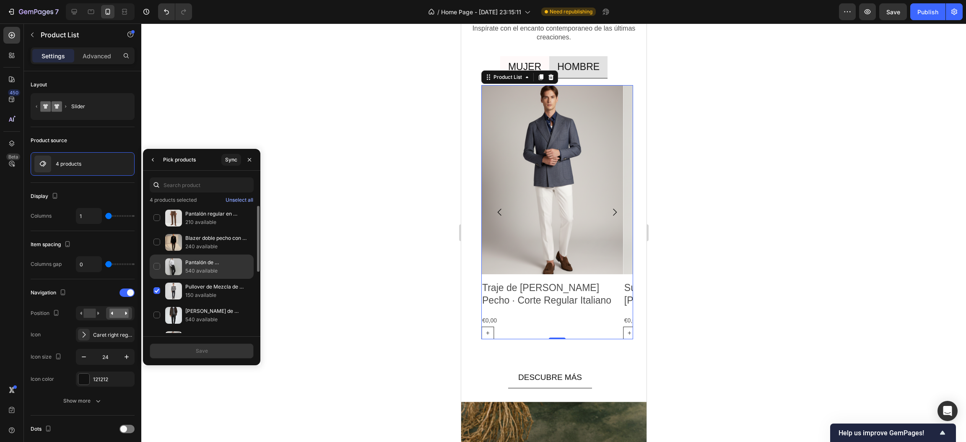
click at [156, 268] on div "Pantalón de Lana con Lyocell – Corte Plano 540 available" at bounding box center [202, 266] width 104 height 24
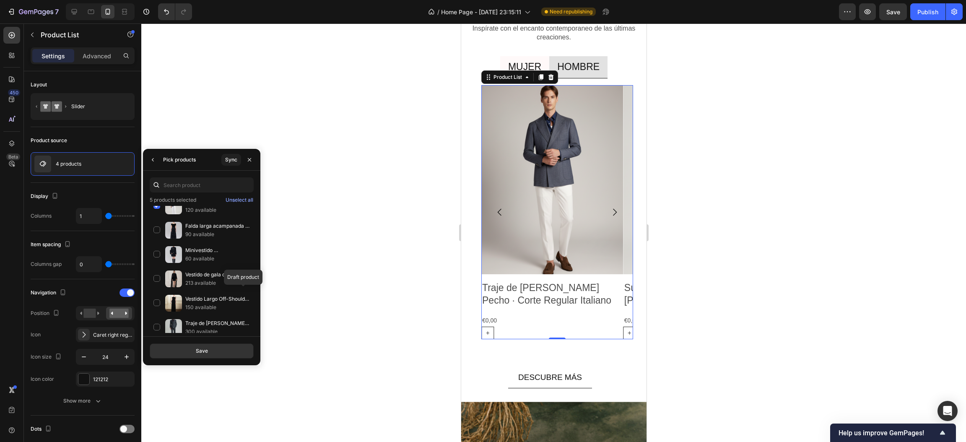
scroll to position [440, 0]
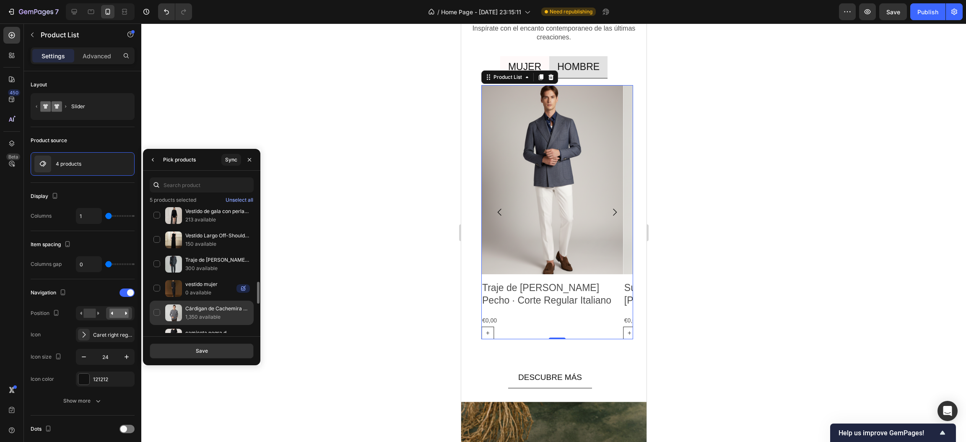
click at [155, 317] on div "Cárdigan de Cachemira y Lana Canalé Gris Medio 1,350 available" at bounding box center [202, 313] width 104 height 24
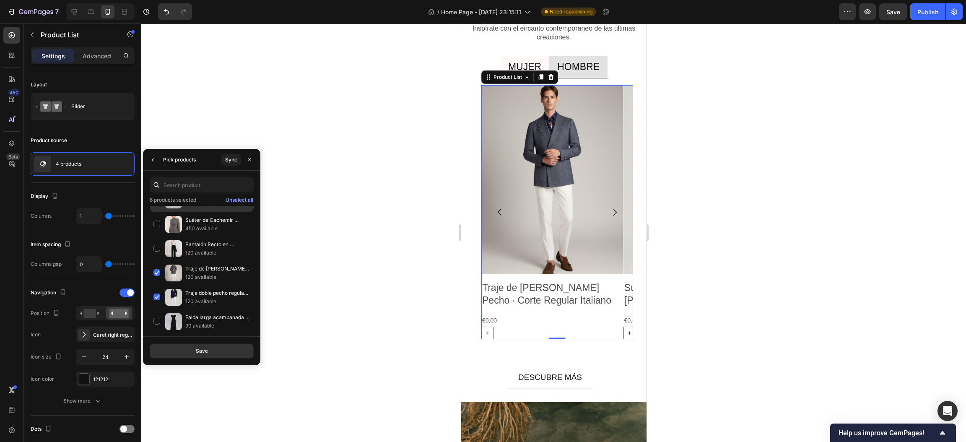
scroll to position [97, 0]
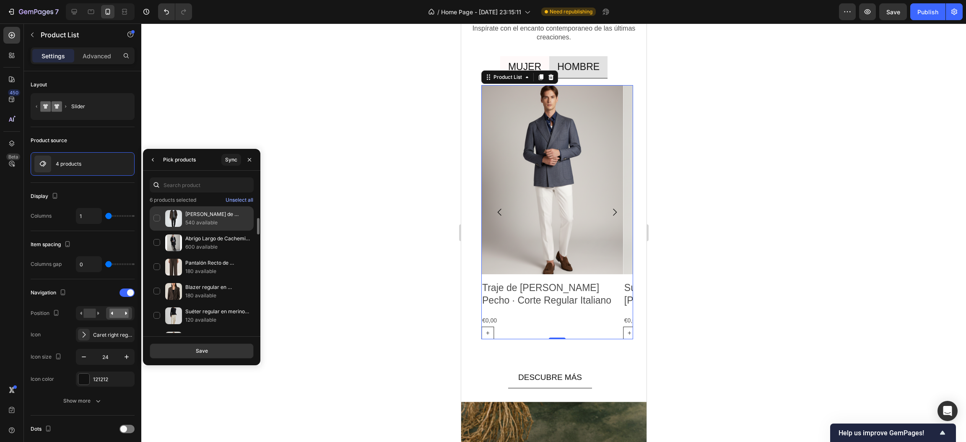
click at [155, 218] on div "Abrigo Corto de Cachemir y Lana con Relleno de Pluma de Ganso y Detalle en Piel…" at bounding box center [202, 218] width 104 height 24
click at [182, 349] on button "Save" at bounding box center [202, 350] width 104 height 15
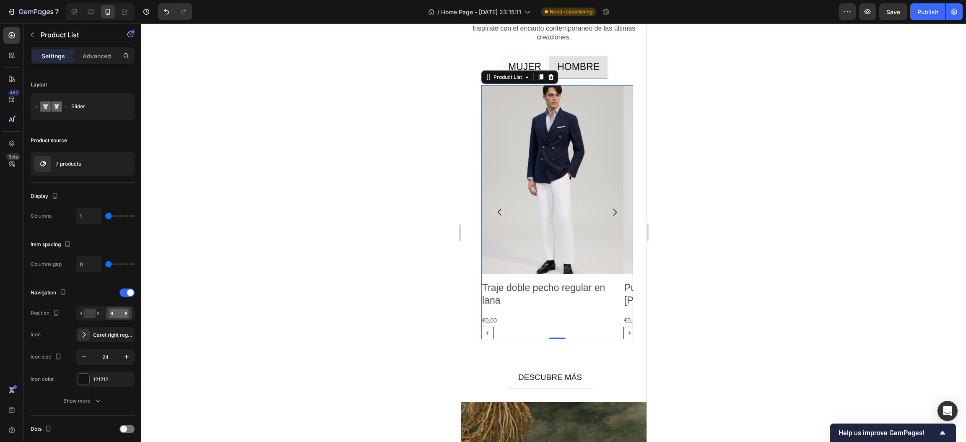
click at [609, 211] on icon "Carousel Next Arrow" at bounding box center [614, 212] width 10 height 10
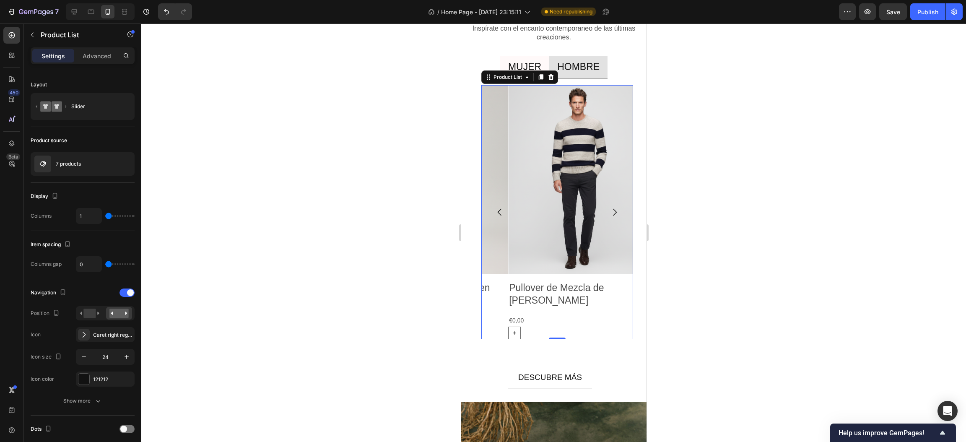
click at [609, 211] on icon "Carousel Next Arrow" at bounding box center [614, 212] width 10 height 10
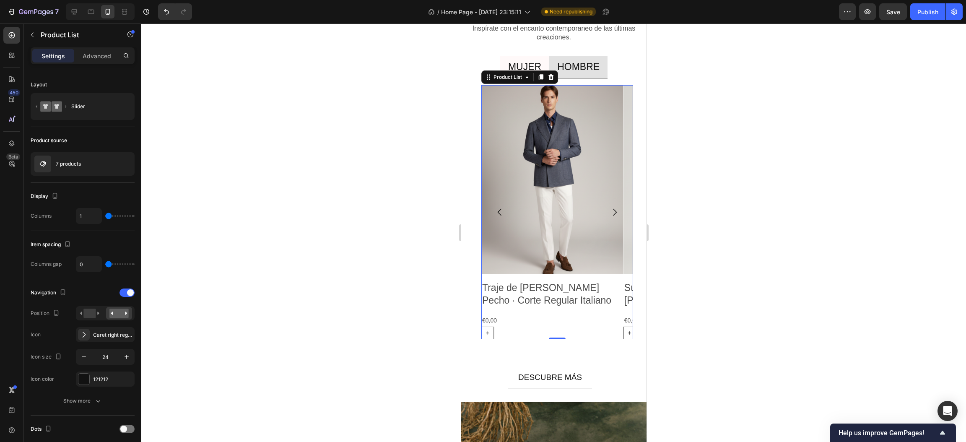
click at [609, 211] on icon "Carousel Next Arrow" at bounding box center [614, 212] width 10 height 10
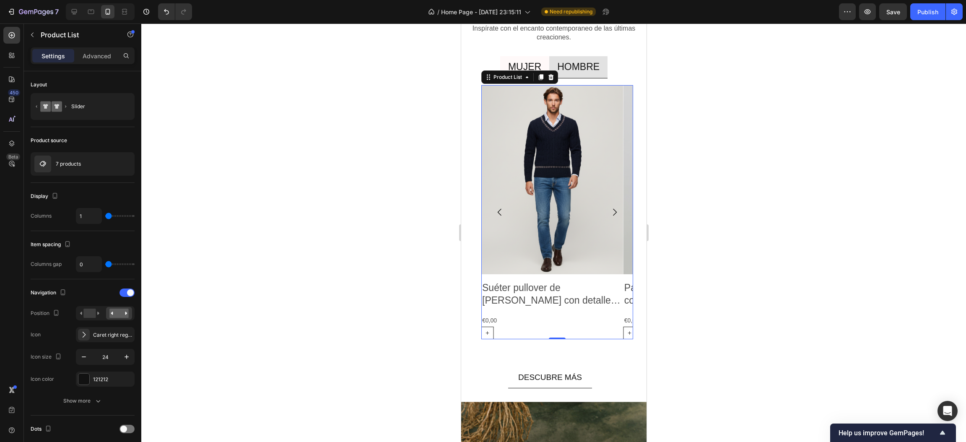
click at [609, 211] on icon "Carousel Next Arrow" at bounding box center [614, 212] width 10 height 10
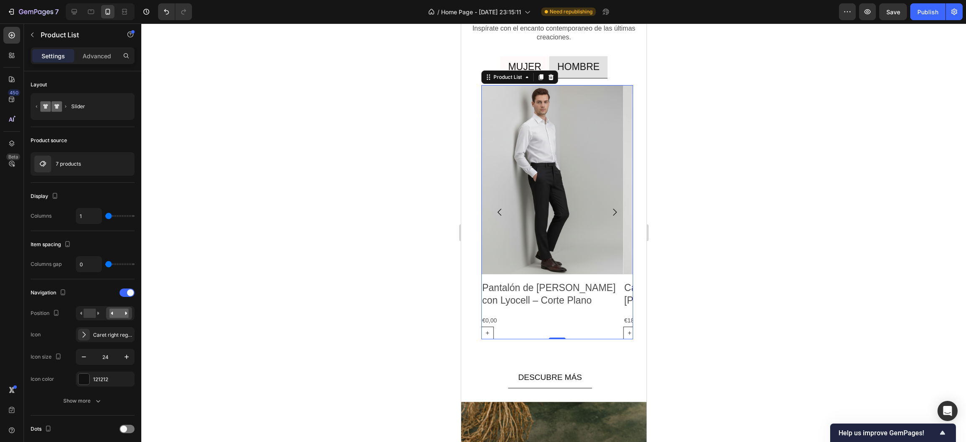
click at [609, 211] on icon "Carousel Next Arrow" at bounding box center [614, 212] width 10 height 10
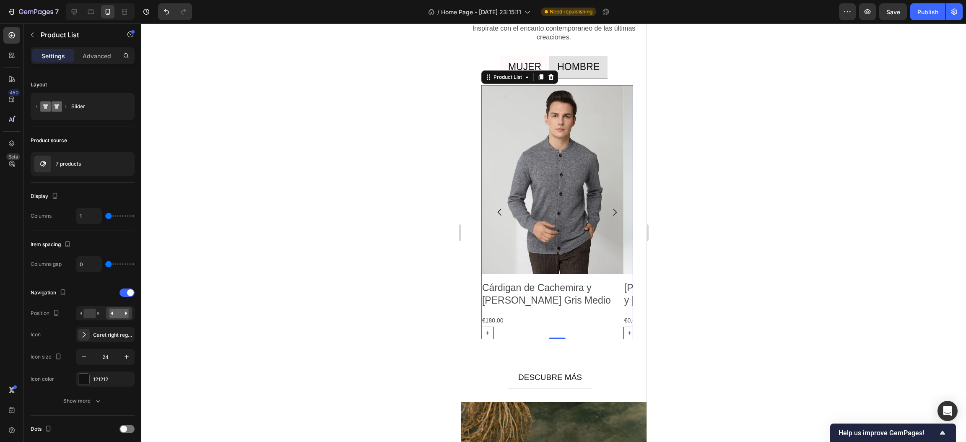
click at [609, 211] on icon "Carousel Next Arrow" at bounding box center [614, 212] width 10 height 10
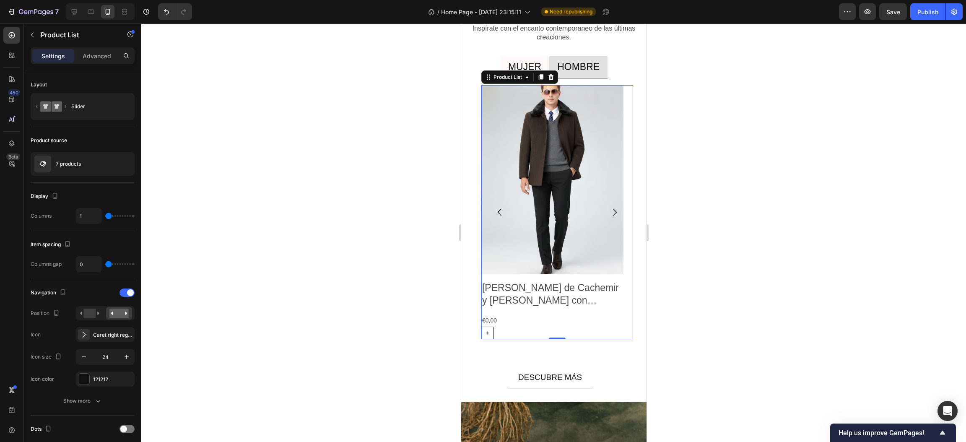
click at [609, 211] on icon "Carousel Next Arrow" at bounding box center [614, 212] width 10 height 10
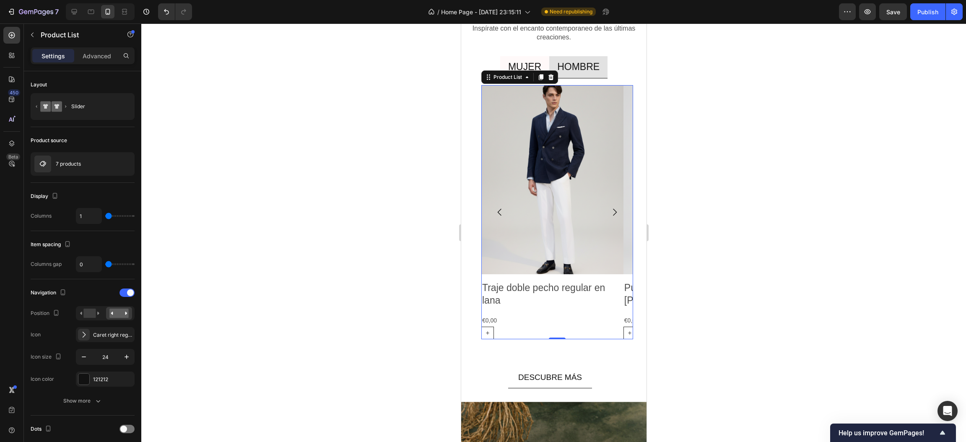
click at [609, 211] on icon "Carousel Next Arrow" at bounding box center [614, 212] width 10 height 10
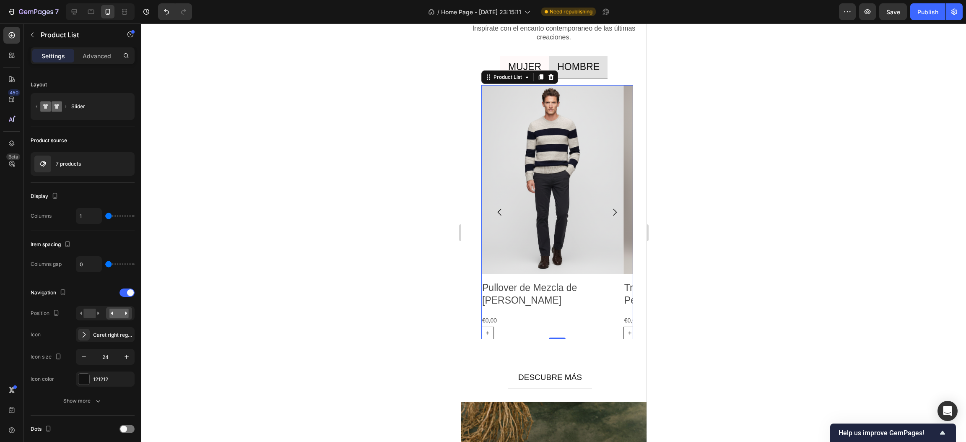
click at [609, 211] on icon "Carousel Next Arrow" at bounding box center [614, 212] width 10 height 10
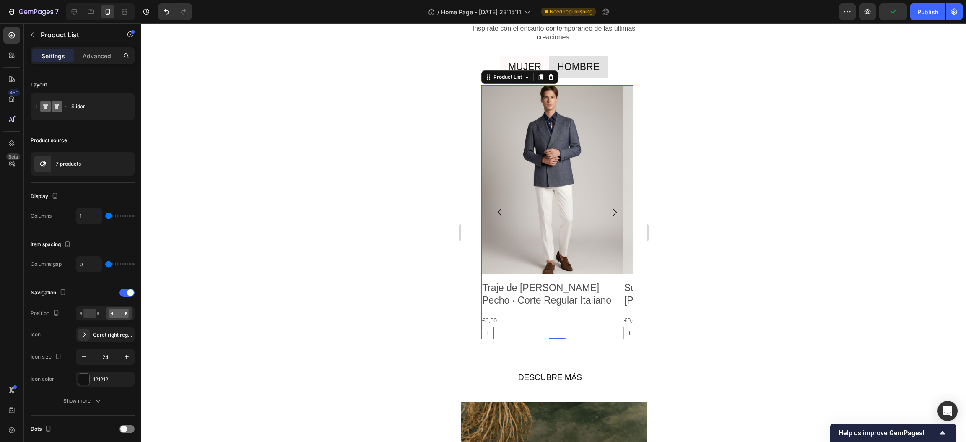
click at [609, 211] on icon "Carousel Next Arrow" at bounding box center [614, 212] width 10 height 10
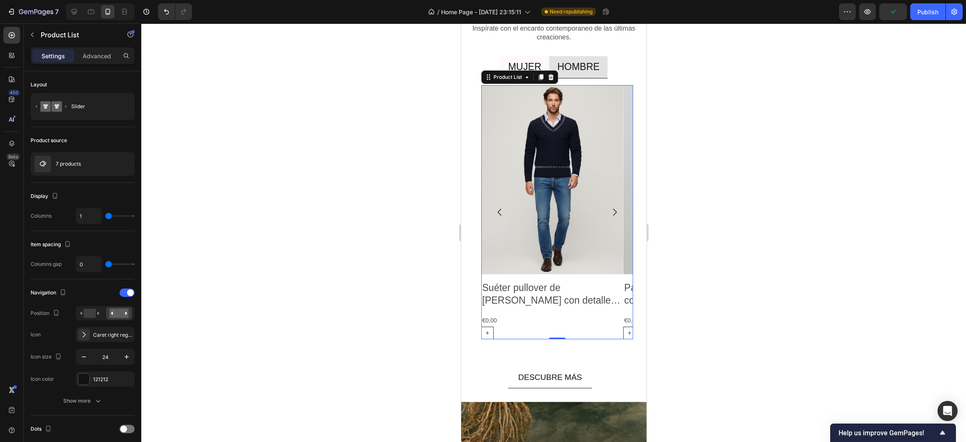
click at [609, 211] on icon "Carousel Next Arrow" at bounding box center [614, 212] width 10 height 10
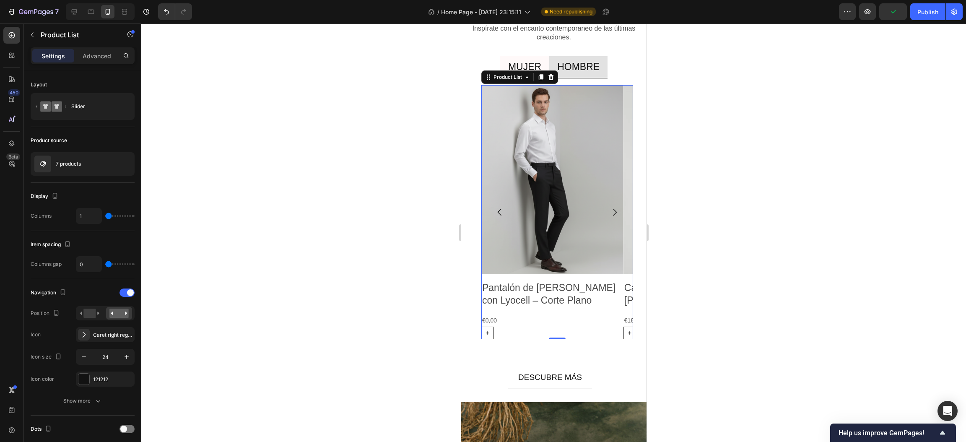
click at [609, 211] on icon "Carousel Next Arrow" at bounding box center [614, 212] width 10 height 10
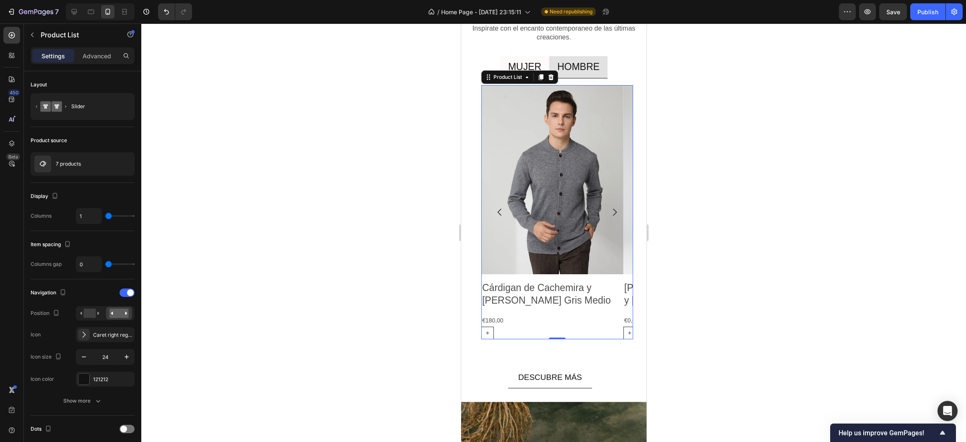
click at [609, 211] on icon "Carousel Next Arrow" at bounding box center [614, 212] width 10 height 10
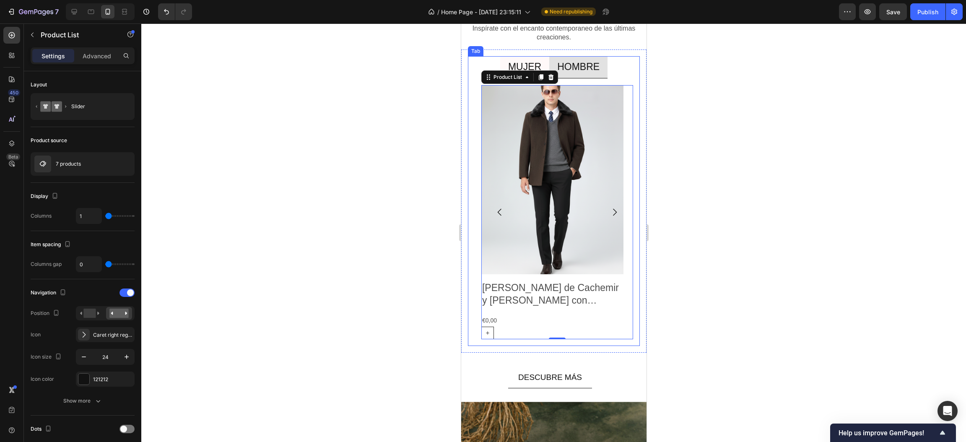
click at [531, 63] on p "MUJER" at bounding box center [524, 67] width 33 height 13
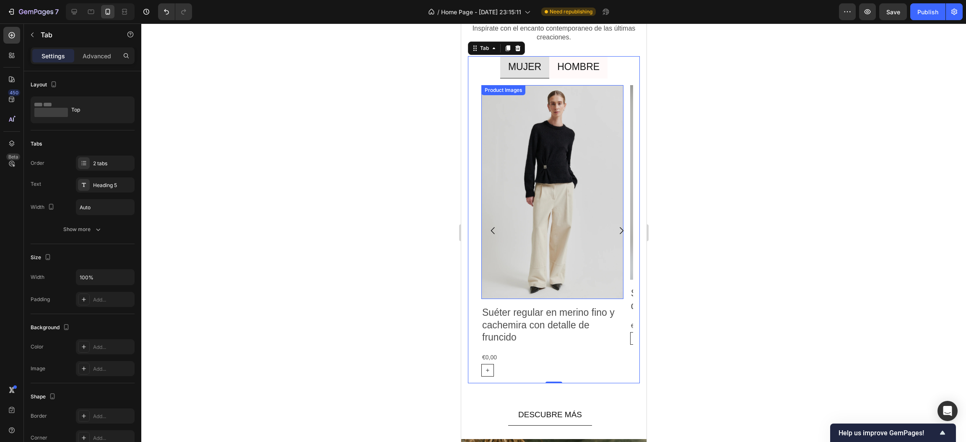
click at [577, 207] on img at bounding box center [552, 192] width 142 height 214
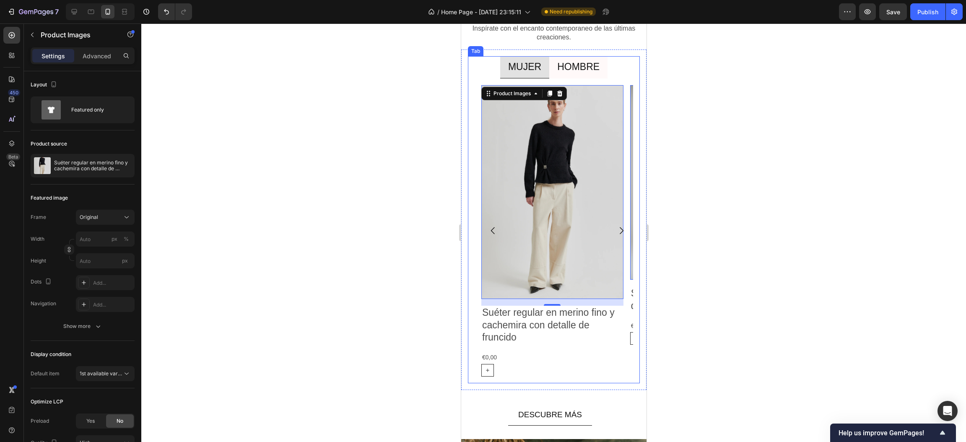
click at [626, 224] on div "Product Images 16 Suéter regular en merino fino y cachemira con detalle de frun…" at bounding box center [553, 230] width 172 height 305
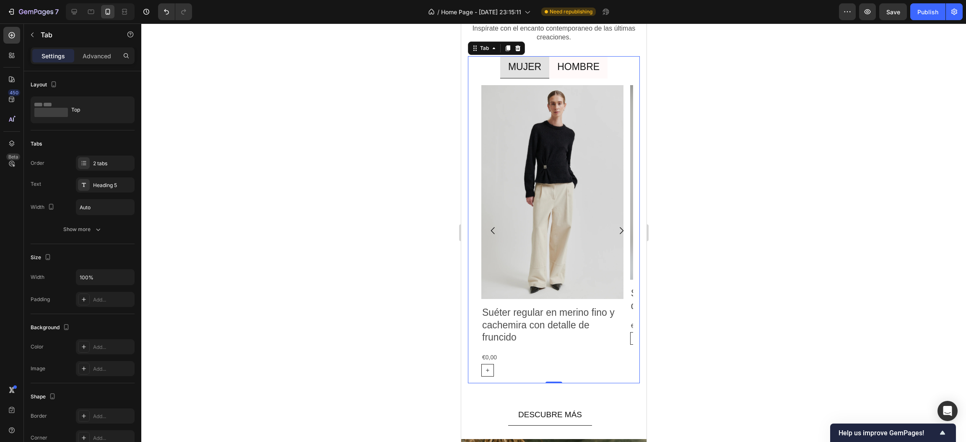
click at [611, 379] on div "Product Images Suéter regular en merino fino y cachemira con detalle de fruncid…" at bounding box center [553, 230] width 172 height 305
click at [540, 301] on div "Product Images Suéter regular en merino fino y cachemira con detalle de fruncid…" at bounding box center [552, 230] width 142 height 291
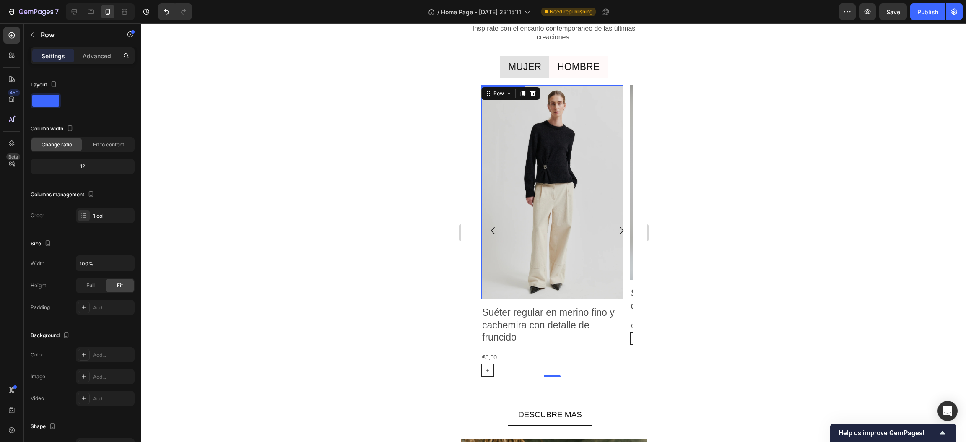
click at [525, 215] on img at bounding box center [552, 192] width 142 height 214
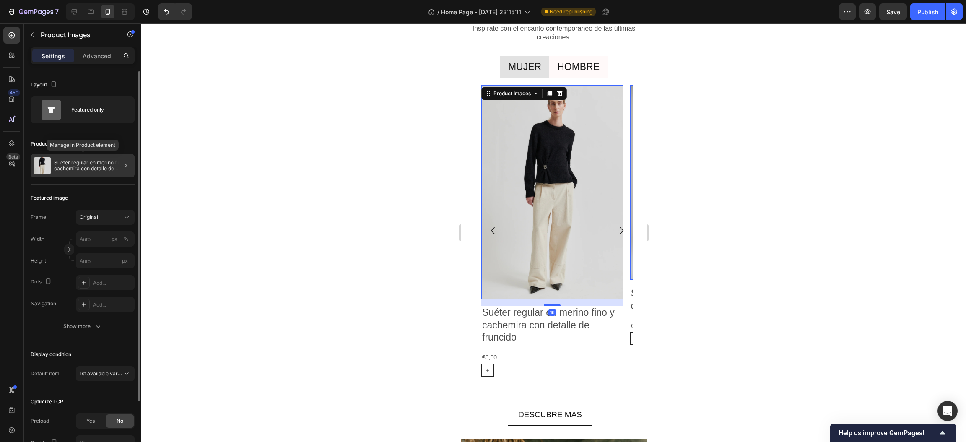
click at [76, 166] on p "Suéter regular en merino fino y cachemira con detalle de fruncido" at bounding box center [92, 166] width 77 height 12
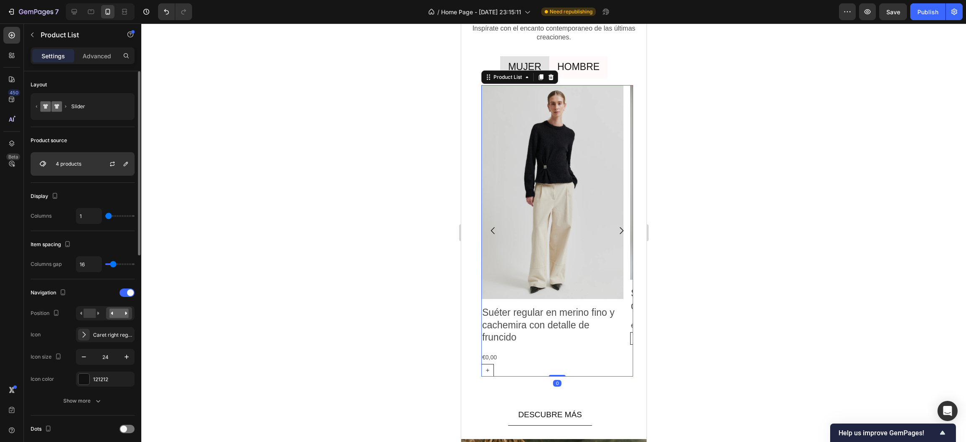
click at [77, 164] on p "4 products" at bounding box center [69, 164] width 26 height 6
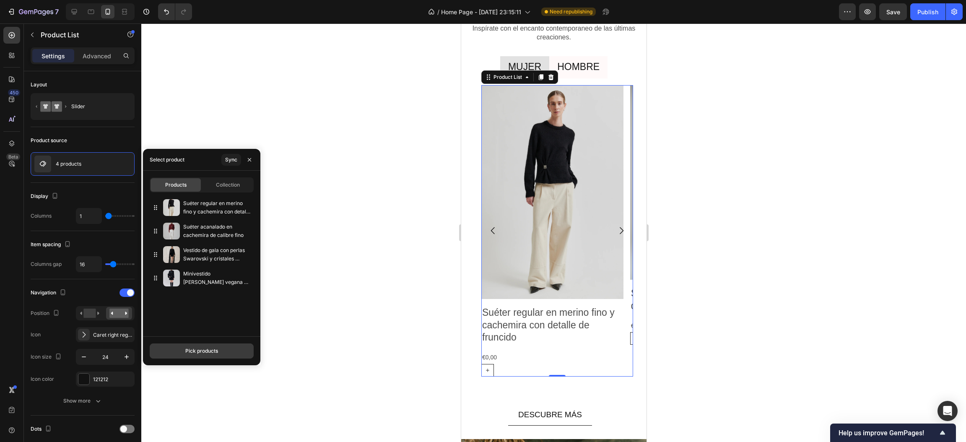
click at [215, 353] on div "Pick products" at bounding box center [201, 351] width 33 height 8
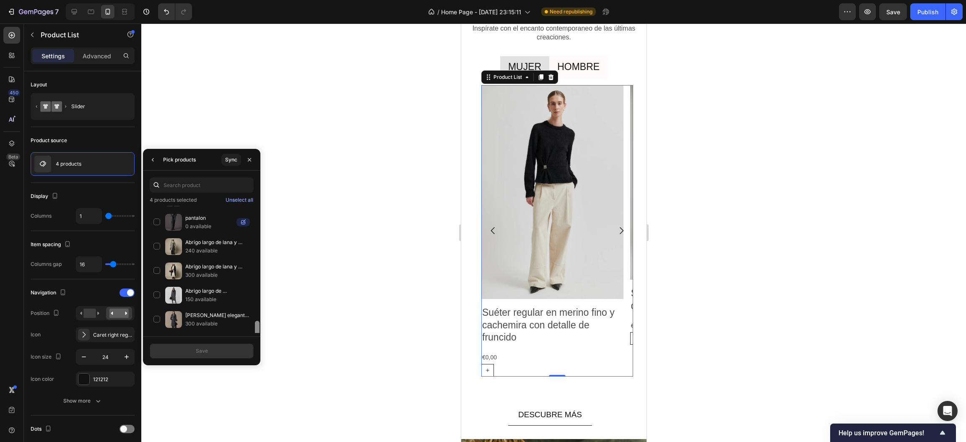
scroll to position [852, 0]
drag, startPoint x: 258, startPoint y: 234, endPoint x: 265, endPoint y: 332, distance: 98.4
click at [265, 0] on div "7 Version history / Home Page - Jun 10, 23:15:11 Need republishing Preview Save…" at bounding box center [483, 0] width 966 height 0
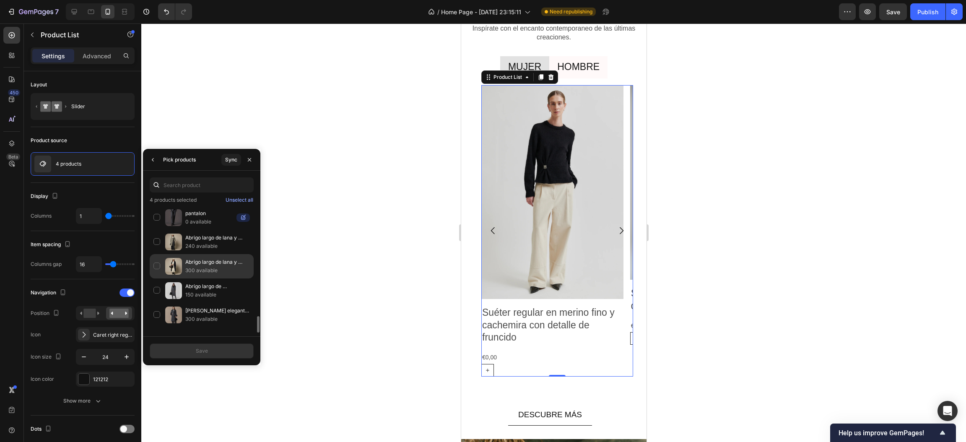
click at [154, 274] on div "Abrigo largo de lana y cachemir en azul medianoche 300 available" at bounding box center [202, 266] width 104 height 24
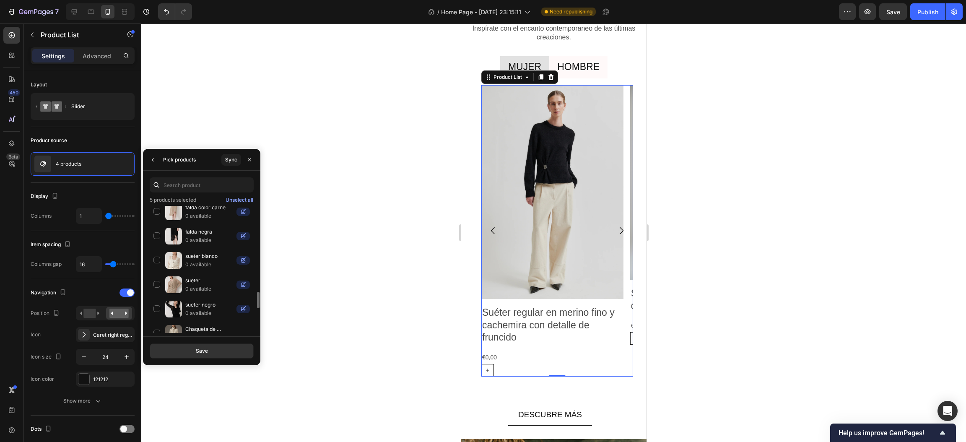
scroll to position [726, 0]
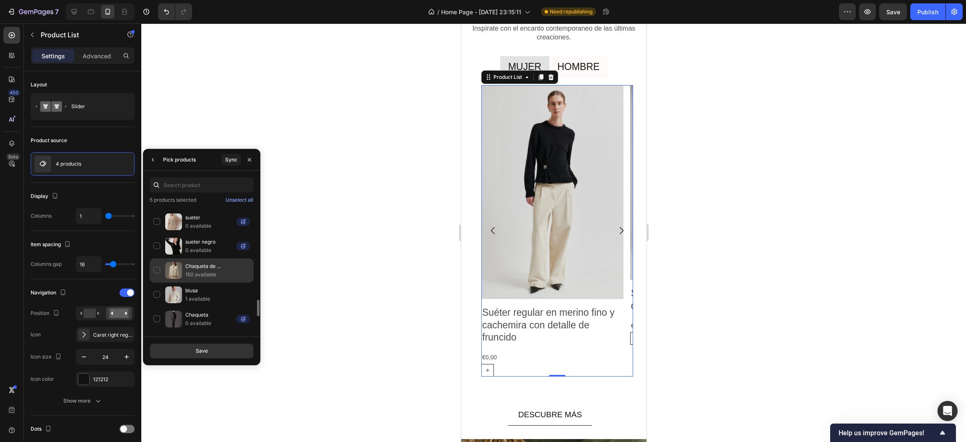
click at [155, 273] on div "Chaqueta de Lana y Seda con Bufanda Desmontable 150 available" at bounding box center [202, 270] width 104 height 24
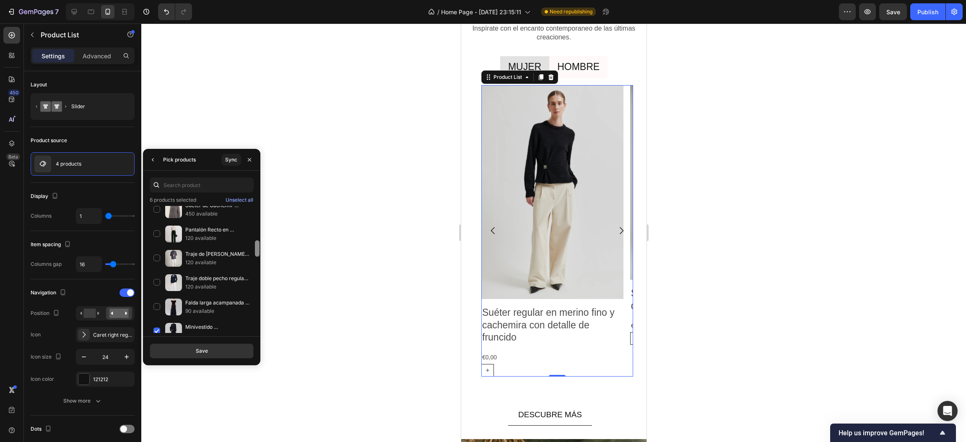
scroll to position [293, 0]
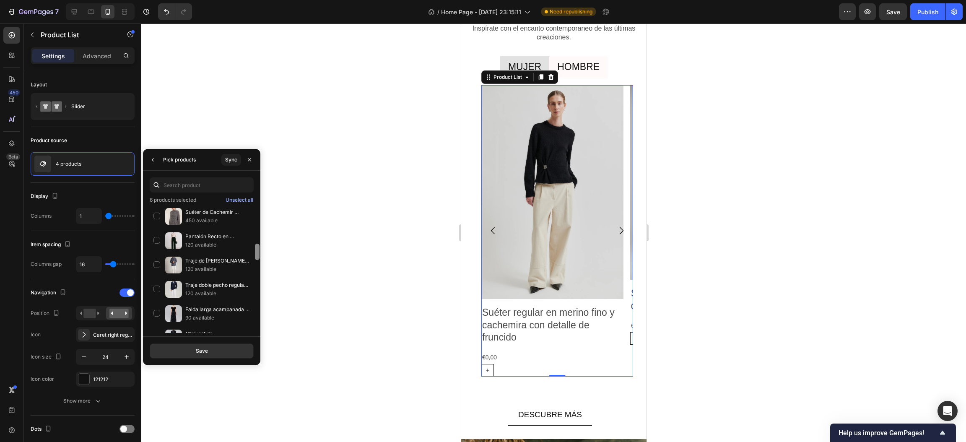
drag, startPoint x: 257, startPoint y: 255, endPoint x: 258, endPoint y: 248, distance: 7.1
click at [258, 248] on div at bounding box center [257, 252] width 5 height 16
click at [156, 243] on div "Pantalón Recto en Triacetato · Corte Limpio 120 available" at bounding box center [202, 241] width 104 height 24
click at [156, 218] on div "Suéter de Cachemir Calado · Cuello Redondo 450 available" at bounding box center [202, 216] width 104 height 24
click at [211, 351] on button "Save" at bounding box center [202, 350] width 104 height 15
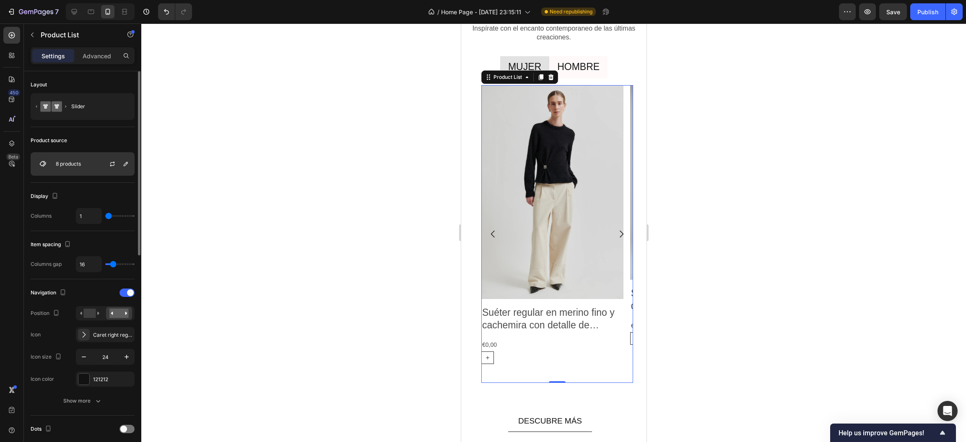
click at [57, 161] on p "8 products" at bounding box center [68, 164] width 25 height 6
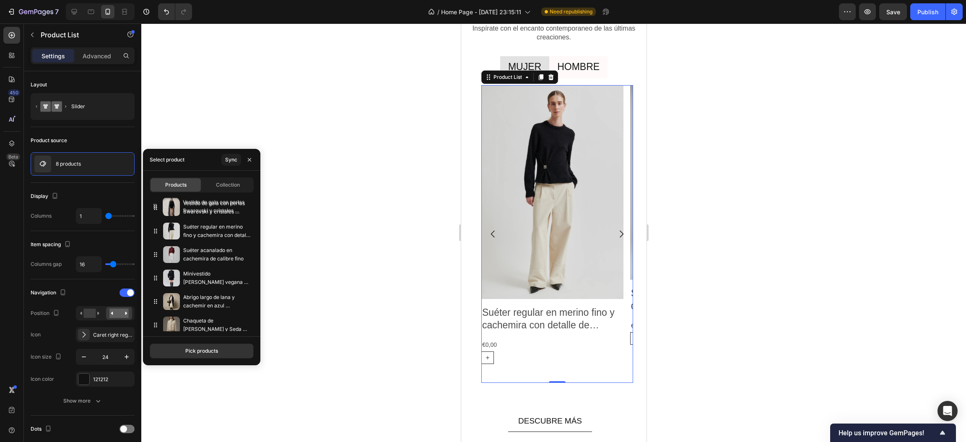
drag, startPoint x: 156, startPoint y: 256, endPoint x: 156, endPoint y: 208, distance: 48.2
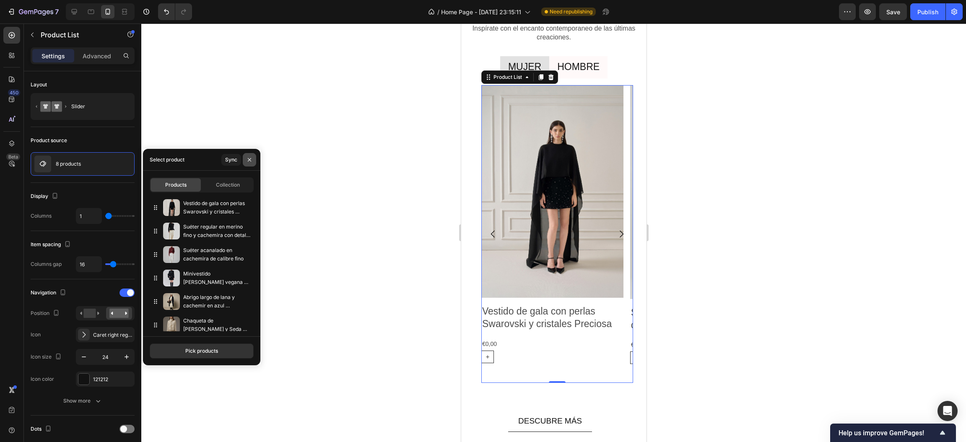
click at [253, 158] on button "button" at bounding box center [249, 159] width 13 height 13
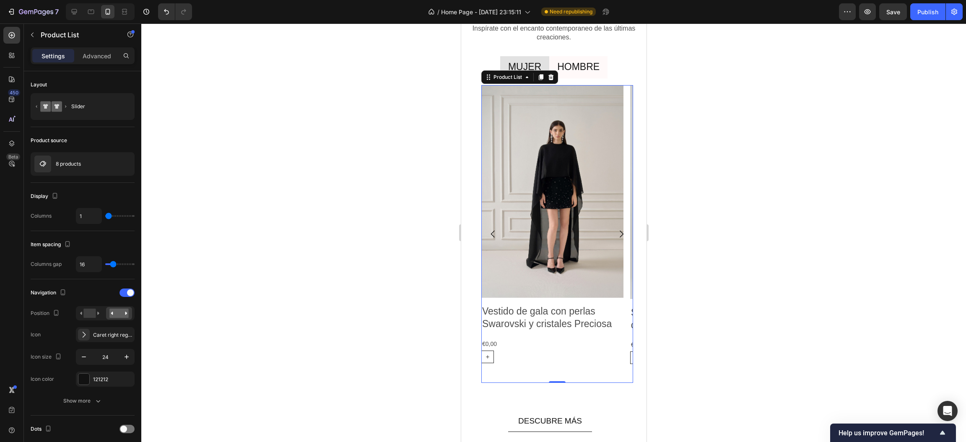
click at [615, 239] on button "Carousel Next Arrow" at bounding box center [620, 233] width 23 height 23
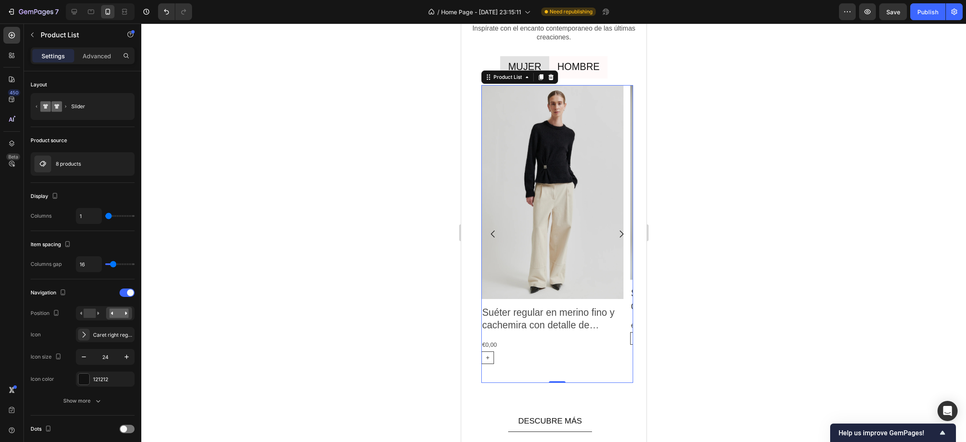
click at [616, 232] on icon "Carousel Next Arrow" at bounding box center [621, 234] width 10 height 10
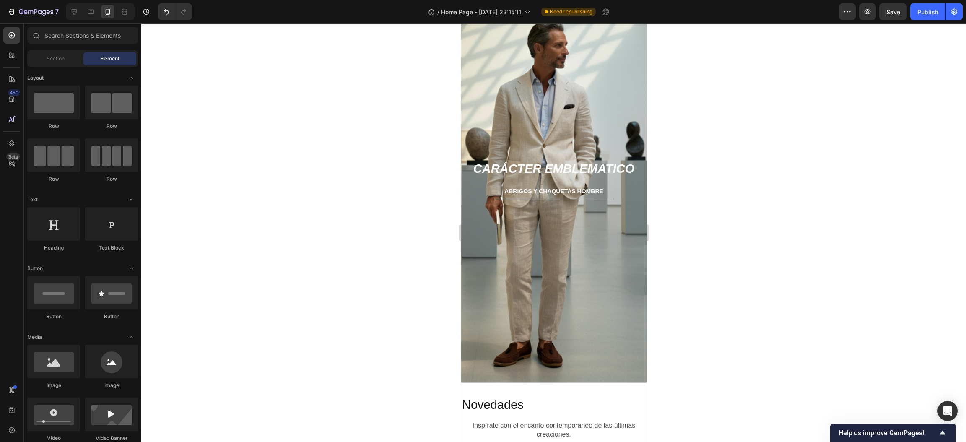
scroll to position [1938, 0]
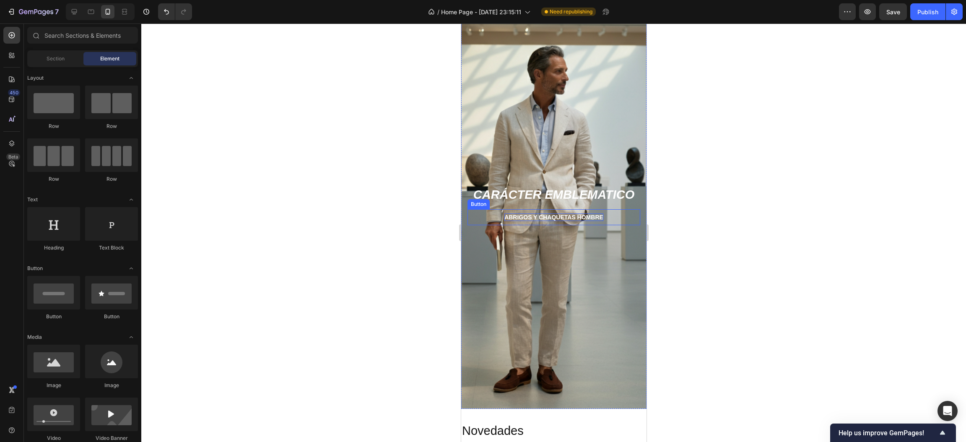
click at [551, 219] on p "abrigos y chaquetas hombre" at bounding box center [553, 217] width 99 height 8
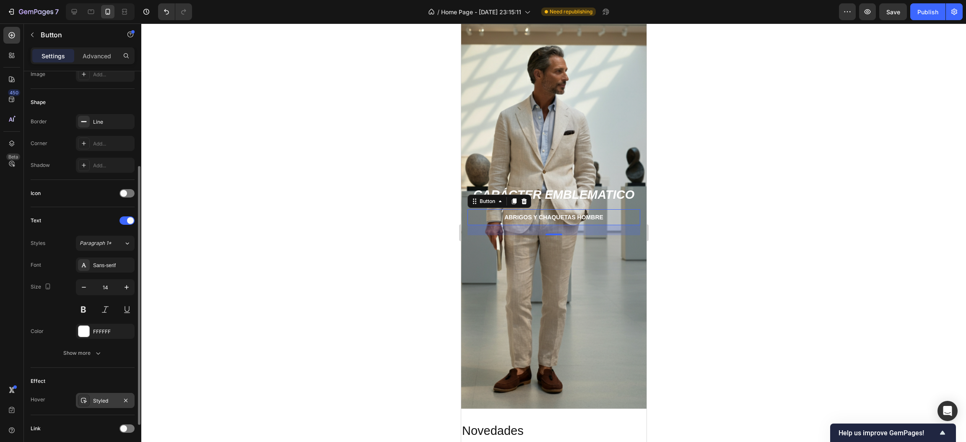
scroll to position [207, 0]
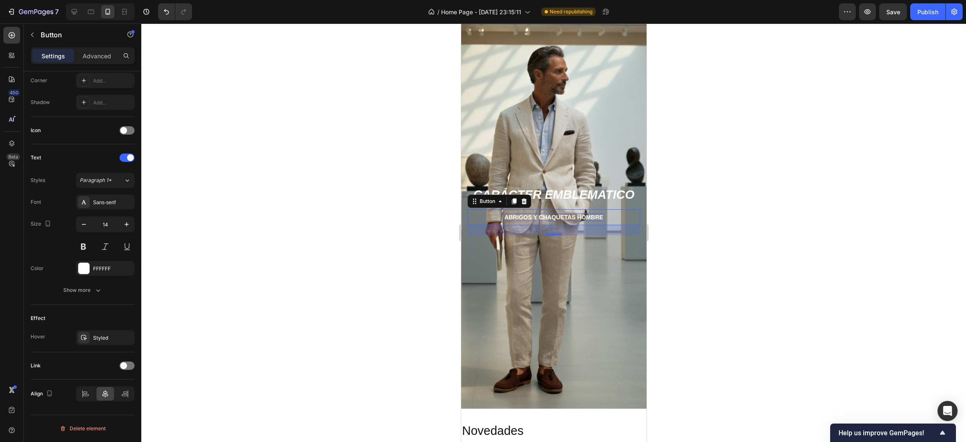
click at [566, 215] on p "abrigos y chaquetas hombre" at bounding box center [553, 217] width 99 height 8
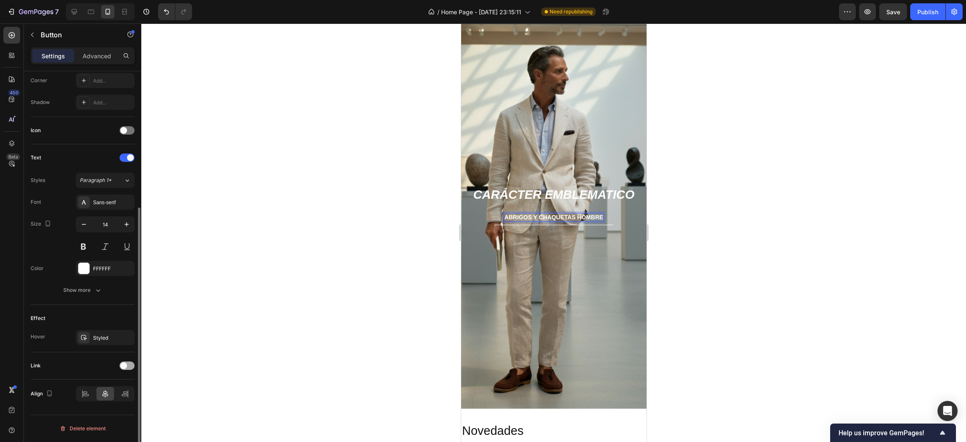
click at [129, 364] on div at bounding box center [126, 365] width 15 height 8
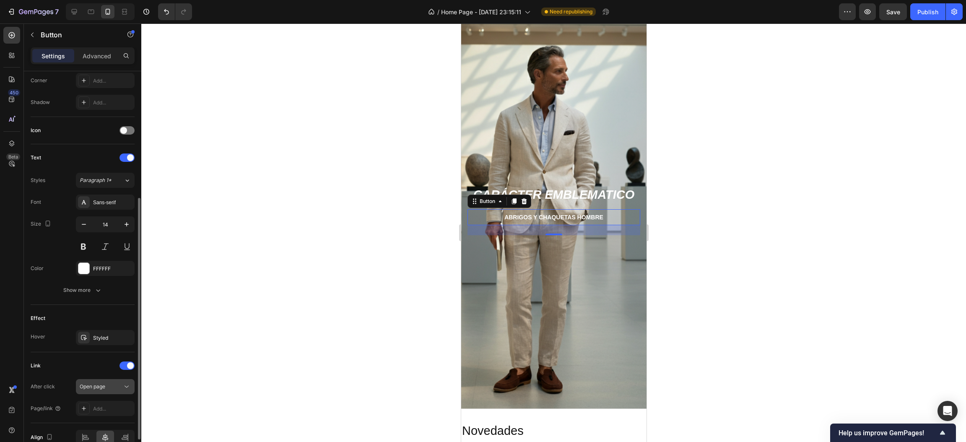
scroll to position [251, 0]
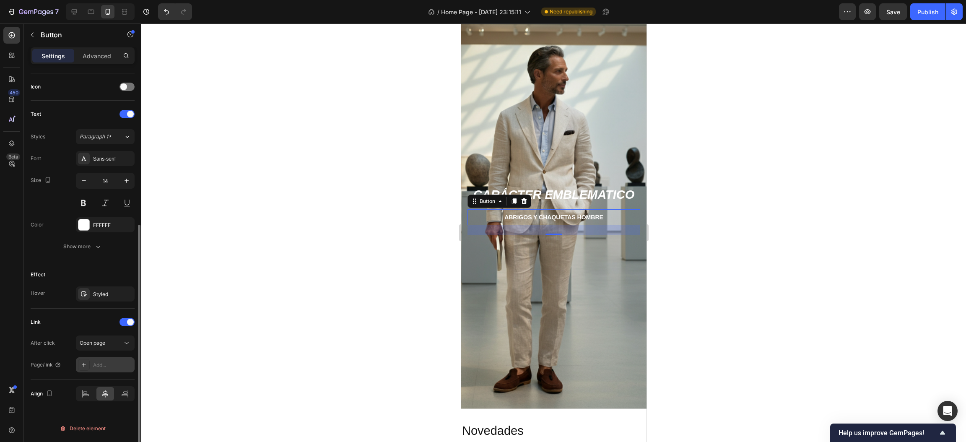
click at [94, 359] on div "Add..." at bounding box center [105, 364] width 59 height 15
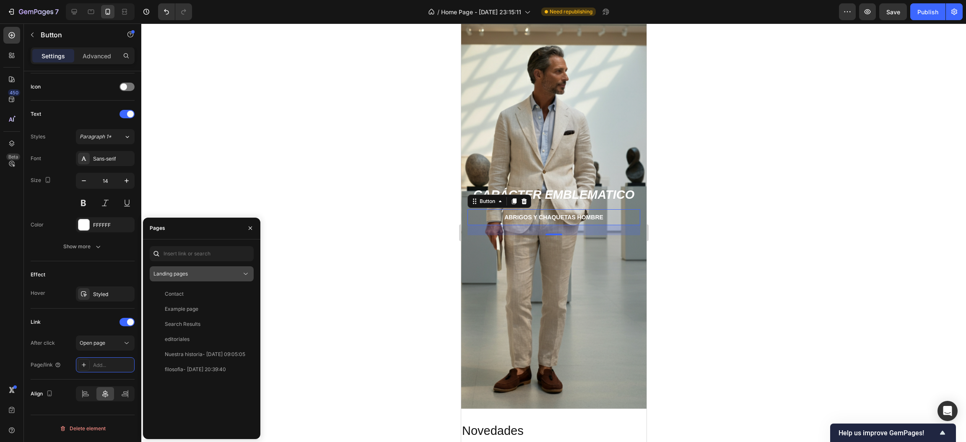
click at [230, 274] on div "Landing pages" at bounding box center [197, 274] width 88 height 8
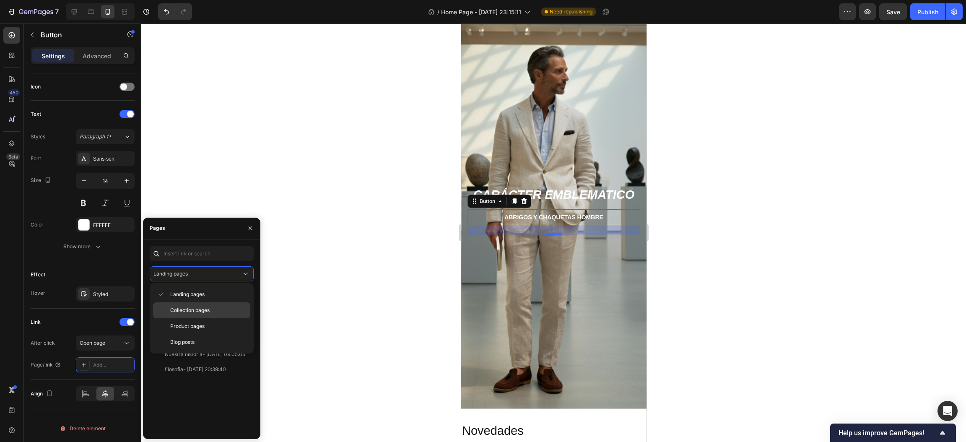
click at [201, 306] on div "Collection pages" at bounding box center [201, 310] width 97 height 16
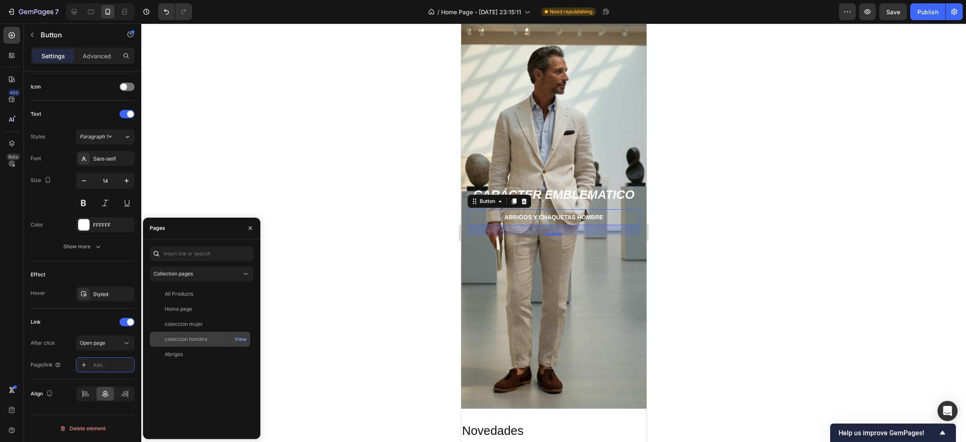
click at [192, 337] on div "coleccion hombre" at bounding box center [186, 339] width 43 height 8
click at [248, 226] on icon "button" at bounding box center [250, 228] width 7 height 7
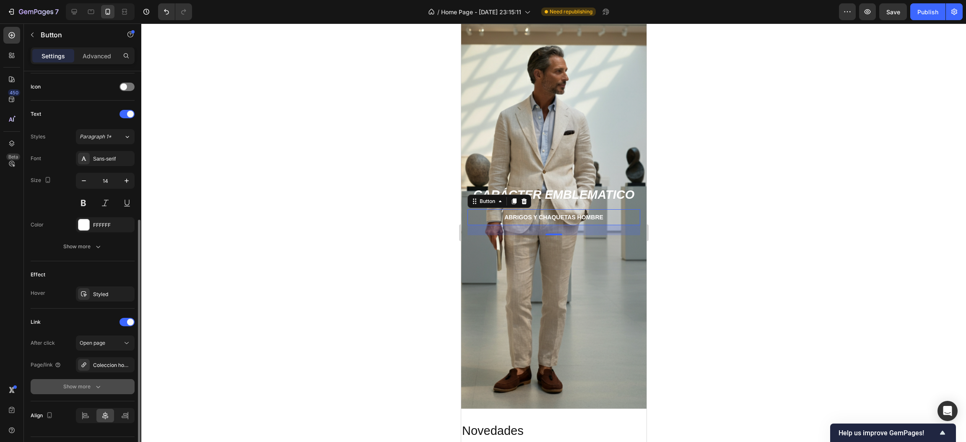
click at [96, 388] on icon "button" at bounding box center [98, 386] width 8 height 8
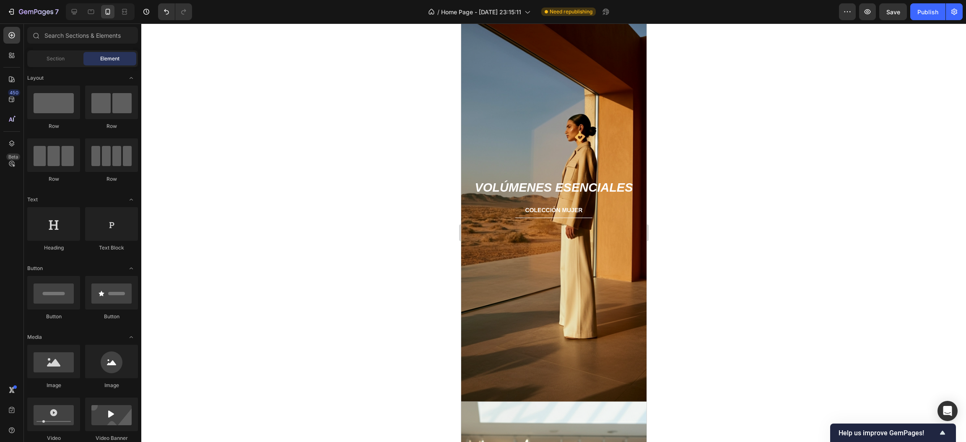
scroll to position [1514, 0]
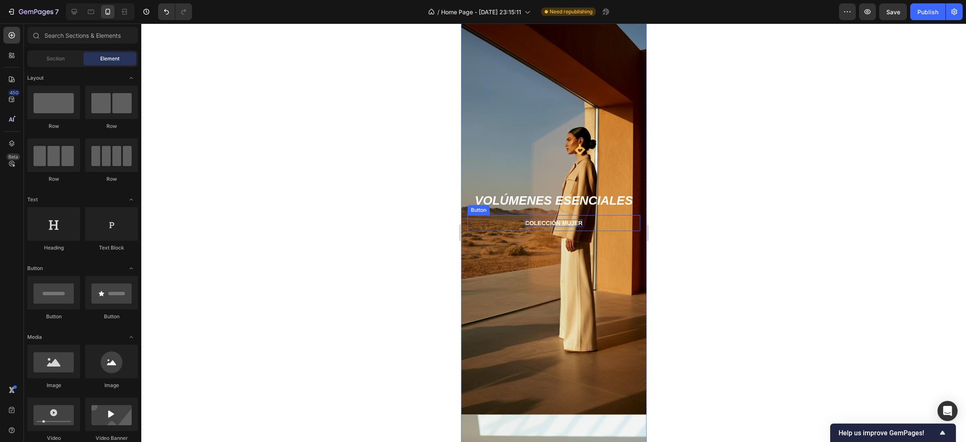
click at [554, 223] on p "colección mujer" at bounding box center [553, 223] width 57 height 8
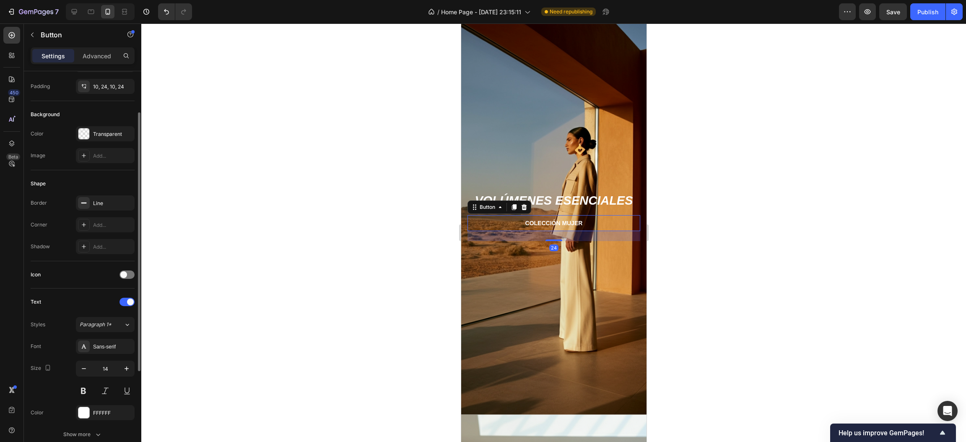
scroll to position [207, 0]
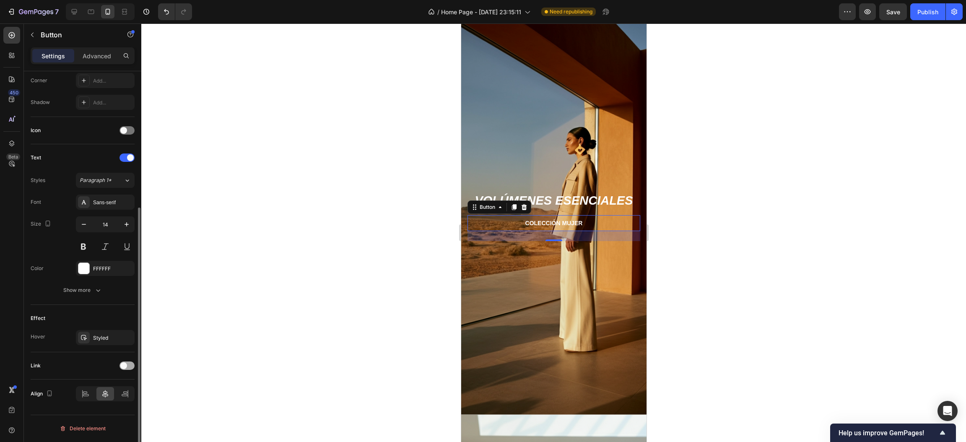
click at [127, 366] on div at bounding box center [126, 365] width 15 height 8
click at [120, 407] on div "Add..." at bounding box center [112, 409] width 39 height 8
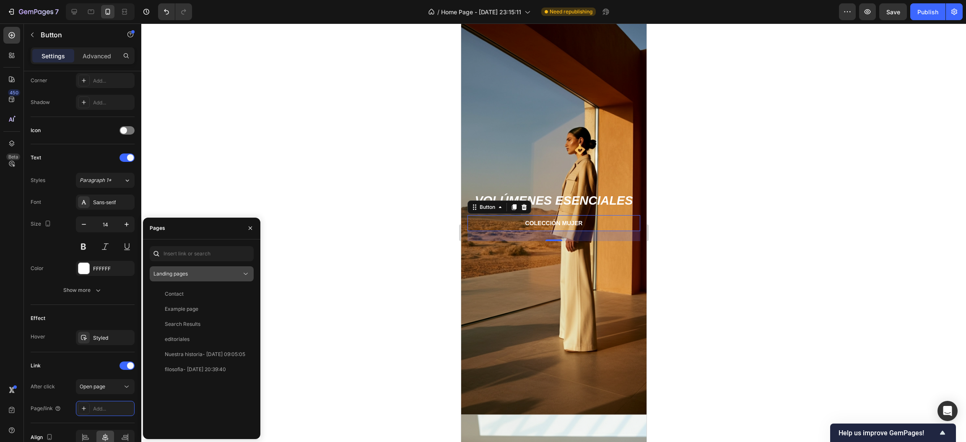
click at [218, 273] on div "Landing pages" at bounding box center [197, 274] width 88 height 8
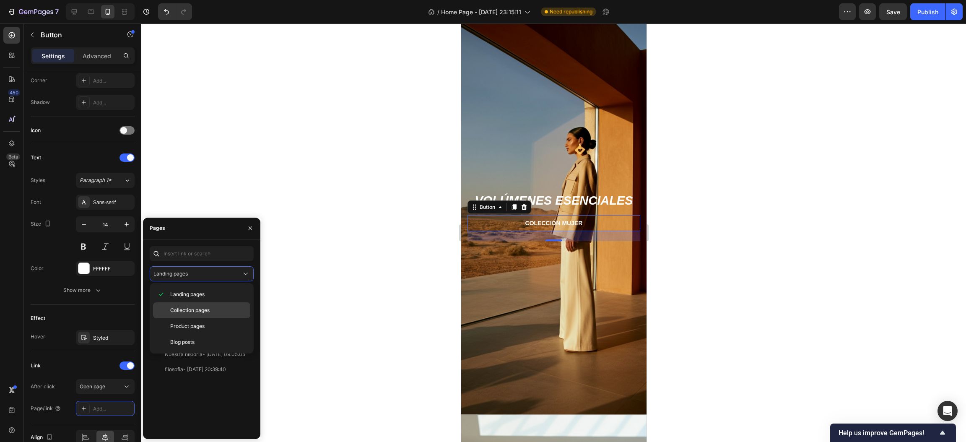
click at [198, 306] on div "Collection pages" at bounding box center [201, 310] width 97 height 16
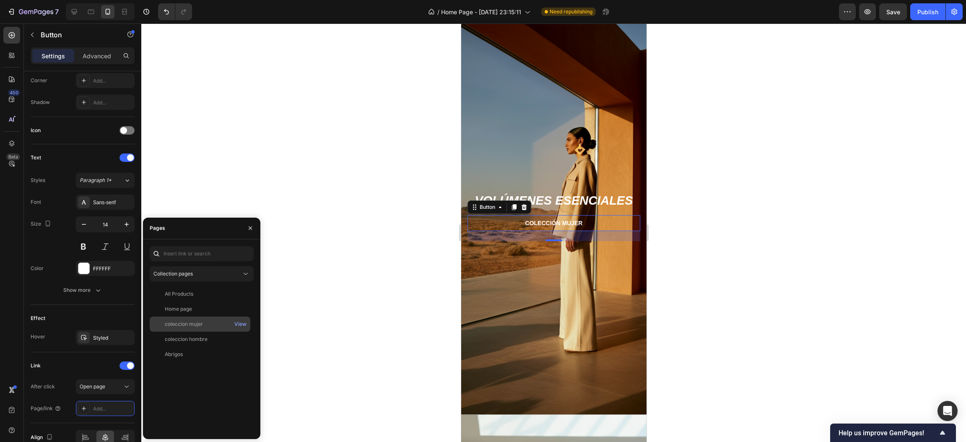
click at [205, 323] on div "coleccion mujer" at bounding box center [200, 324] width 94 height 8
click at [253, 226] on icon "button" at bounding box center [250, 228] width 7 height 7
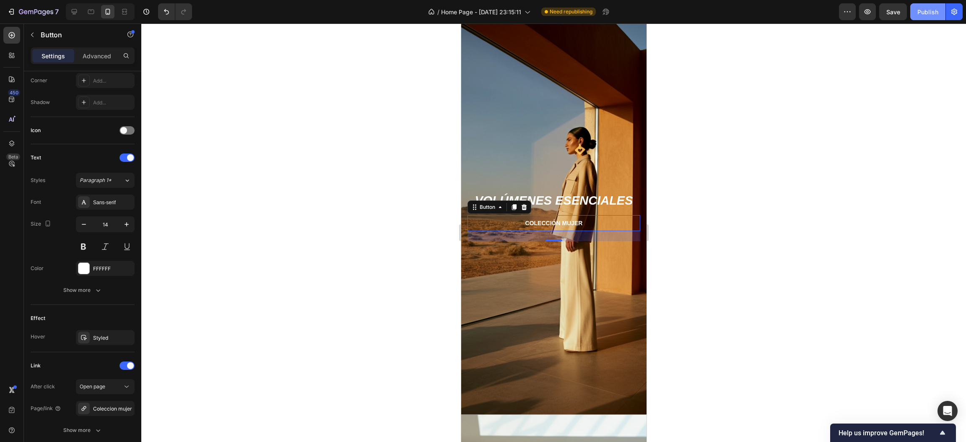
click at [929, 15] on div "Publish" at bounding box center [927, 12] width 21 height 9
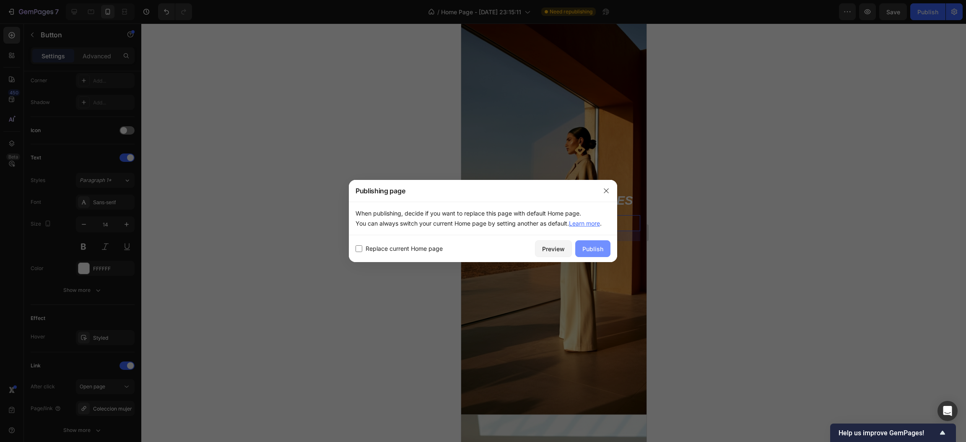
click at [582, 247] on div "Publish" at bounding box center [592, 248] width 21 height 9
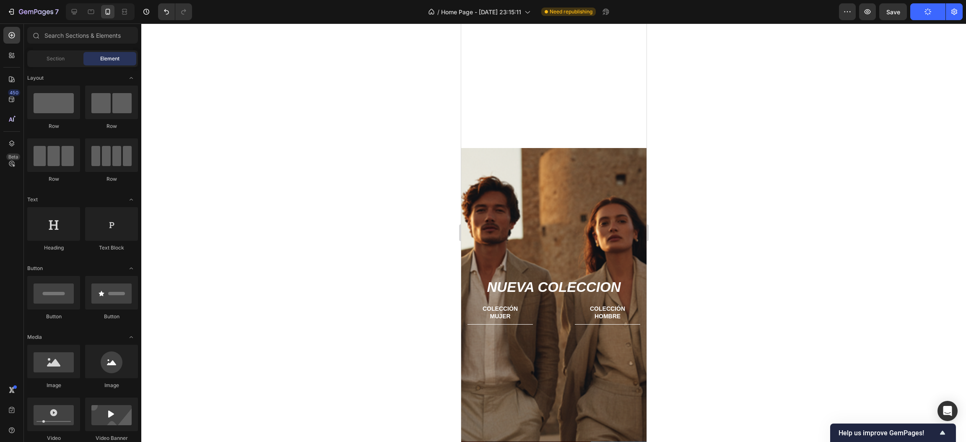
scroll to position [99, 0]
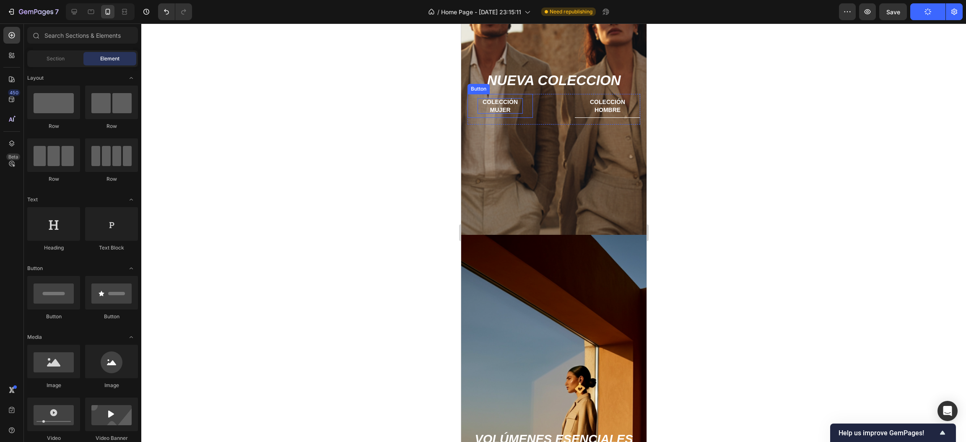
click at [503, 104] on p "colección mujer" at bounding box center [499, 105] width 45 height 15
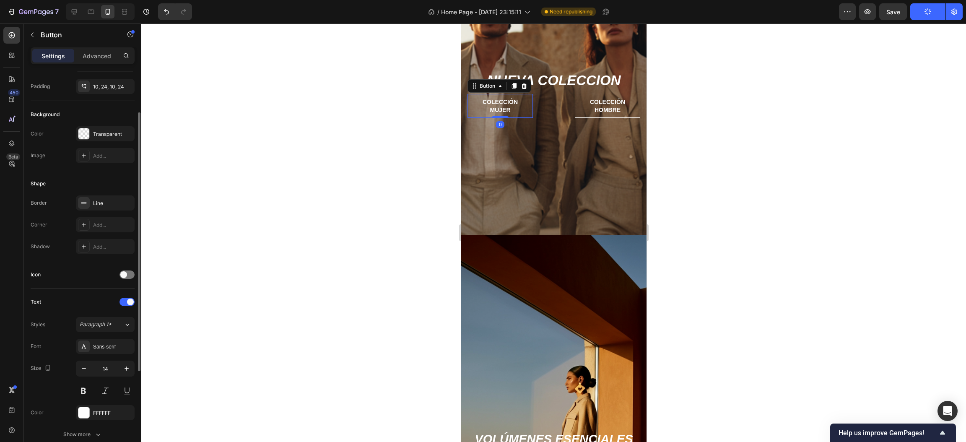
scroll to position [207, 0]
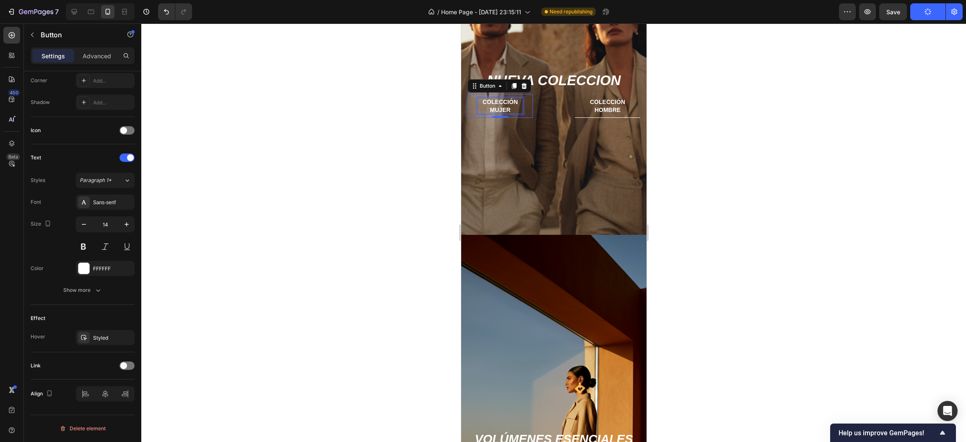
click at [503, 106] on p "colección mujer" at bounding box center [499, 105] width 45 height 15
click at [124, 366] on span at bounding box center [123, 365] width 7 height 7
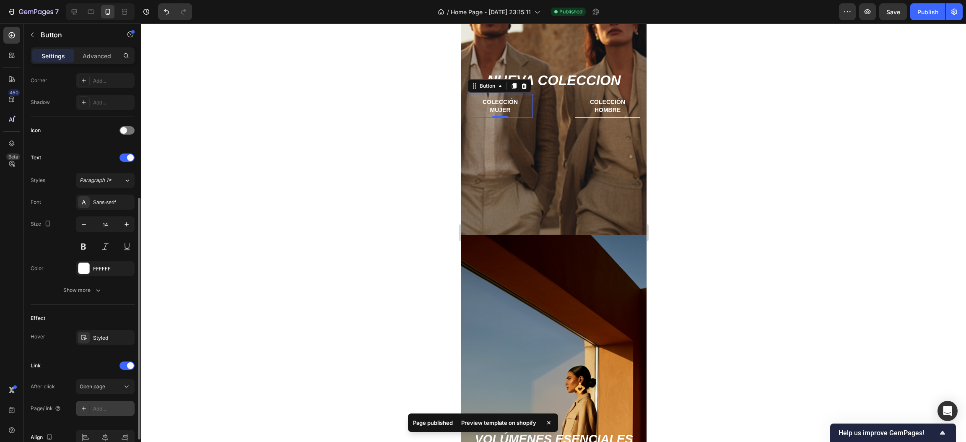
click at [112, 405] on div "Add..." at bounding box center [112, 409] width 39 height 8
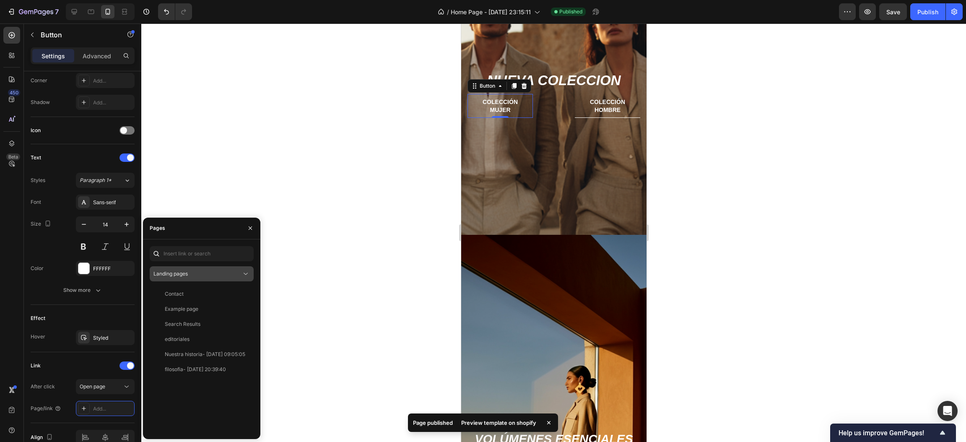
click at [199, 275] on div "Landing pages" at bounding box center [197, 274] width 88 height 8
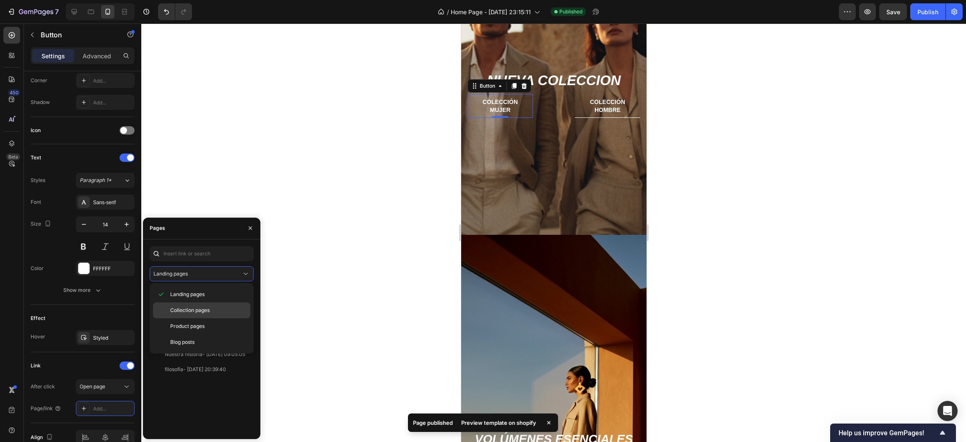
click at [190, 309] on span "Collection pages" at bounding box center [189, 310] width 39 height 8
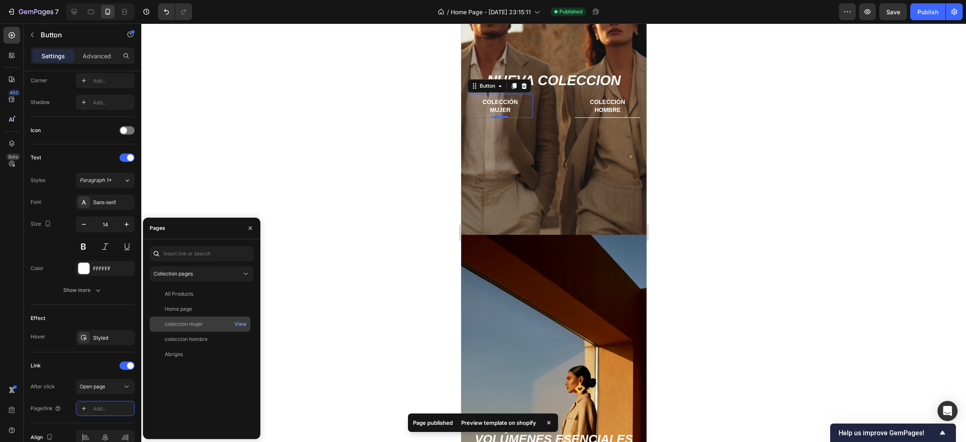
click at [189, 323] on div "coleccion mujer" at bounding box center [184, 324] width 38 height 8
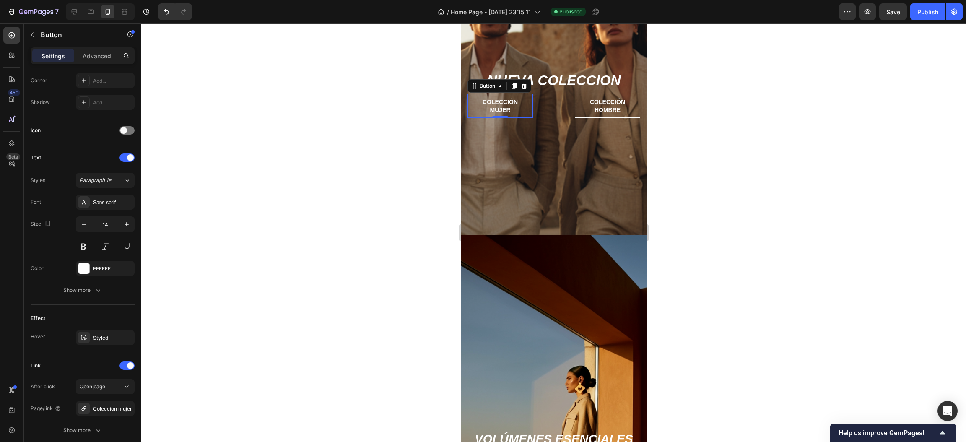
click at [303, 277] on div at bounding box center [553, 232] width 825 height 418
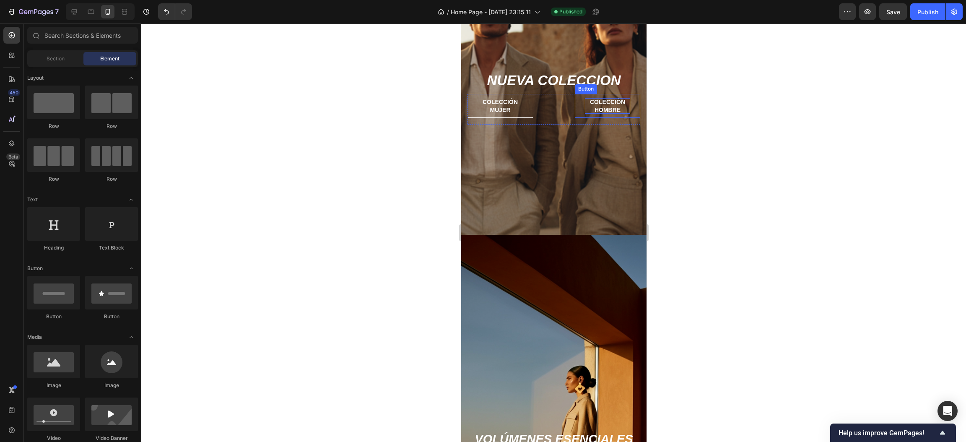
click at [608, 107] on p "colección hombre" at bounding box center [606, 105] width 45 height 15
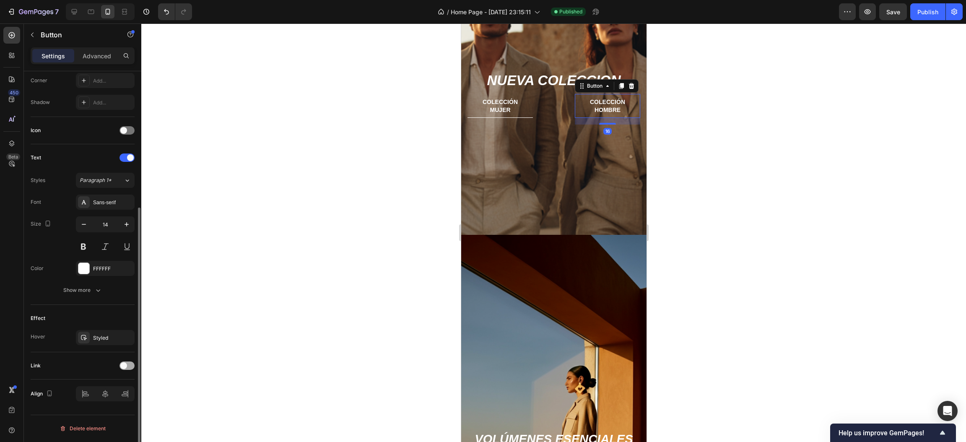
click at [120, 368] on span at bounding box center [123, 365] width 7 height 7
click at [109, 411] on div "Add..." at bounding box center [112, 409] width 39 height 8
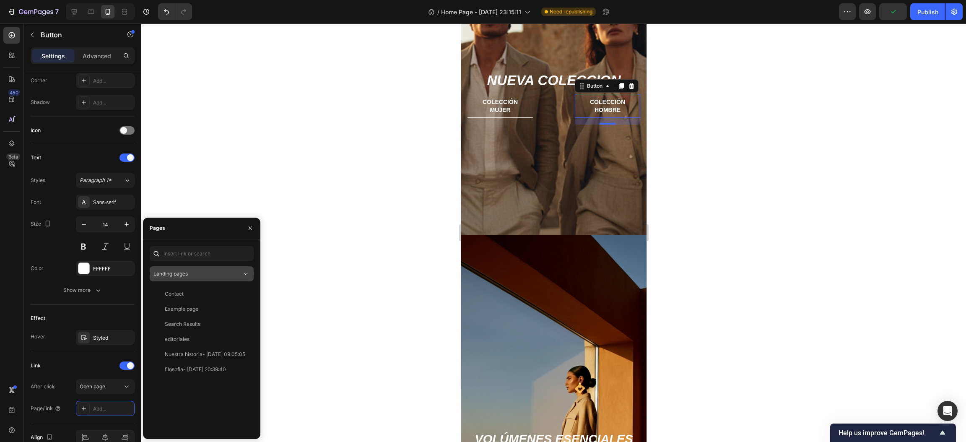
click at [210, 274] on div "Landing pages" at bounding box center [197, 274] width 88 height 8
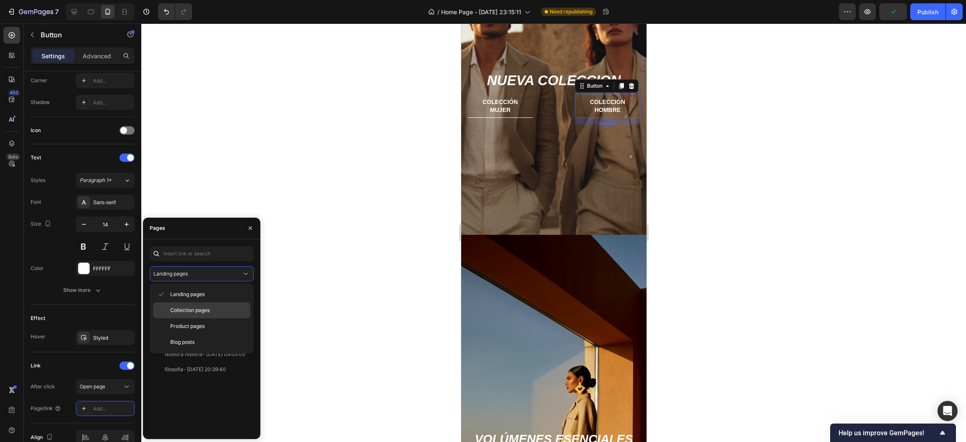
click at [193, 310] on span "Collection pages" at bounding box center [189, 310] width 39 height 8
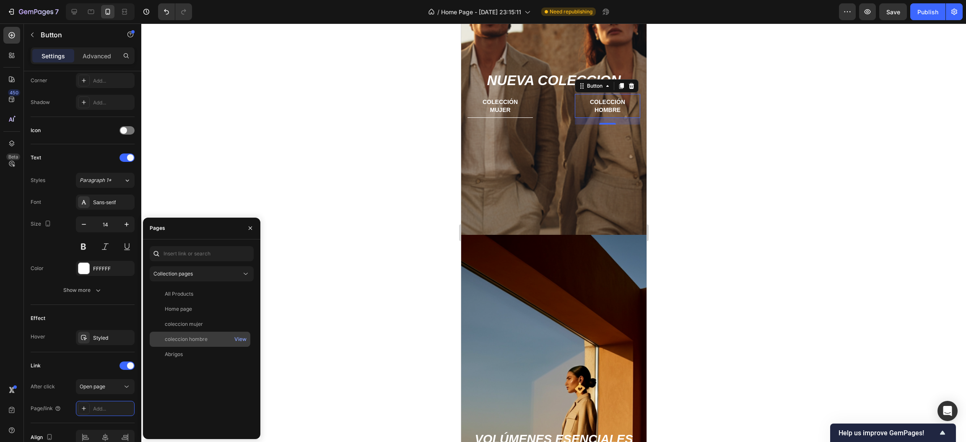
click at [188, 335] on div "coleccion hombre" at bounding box center [186, 339] width 43 height 8
click at [254, 226] on button "button" at bounding box center [250, 227] width 13 height 13
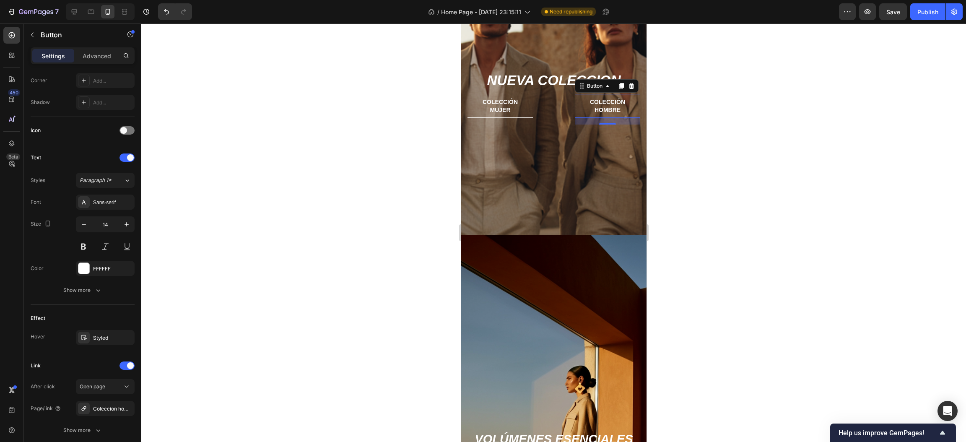
click at [295, 256] on div at bounding box center [553, 232] width 825 height 418
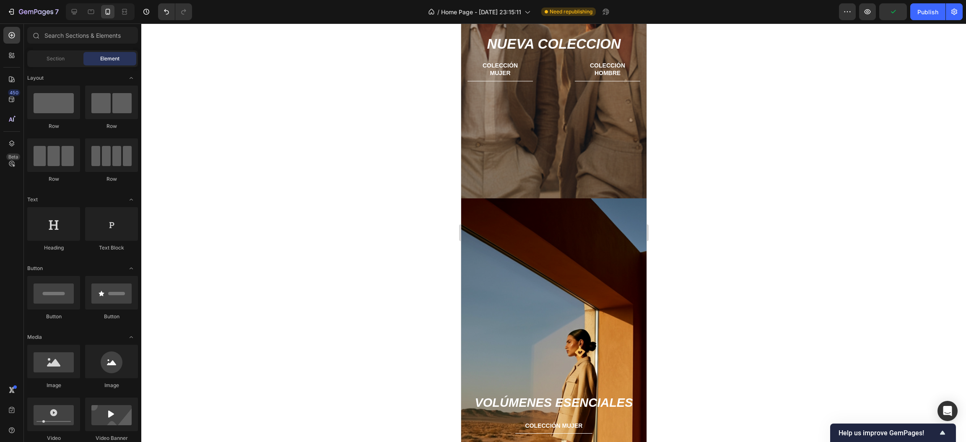
scroll to position [138, 0]
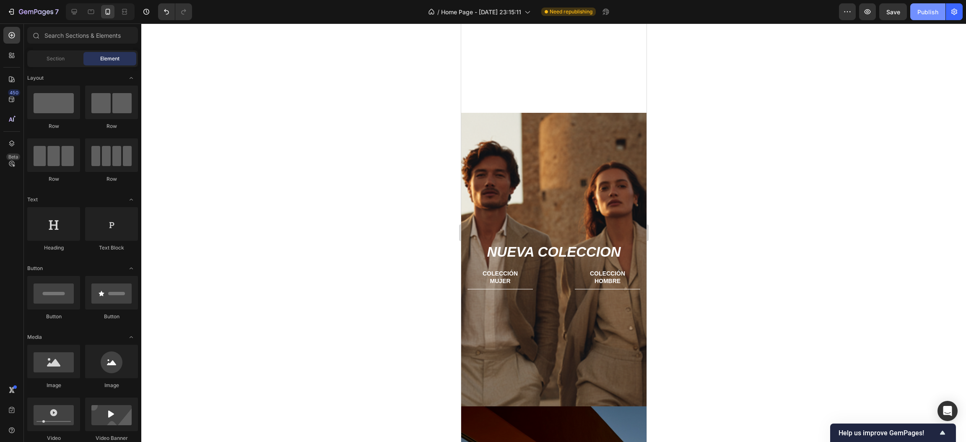
click at [915, 15] on button "Publish" at bounding box center [927, 11] width 35 height 17
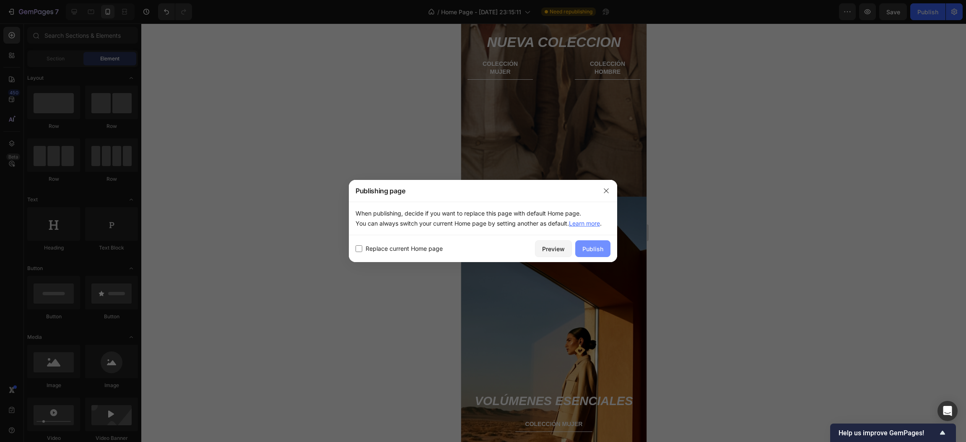
click at [597, 251] on div "Publish" at bounding box center [592, 248] width 21 height 9
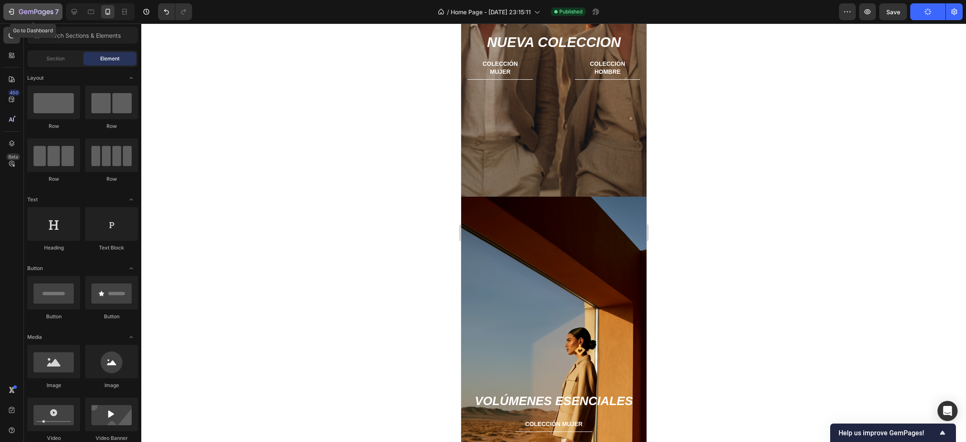
click at [12, 15] on icon "button" at bounding box center [11, 12] width 8 height 8
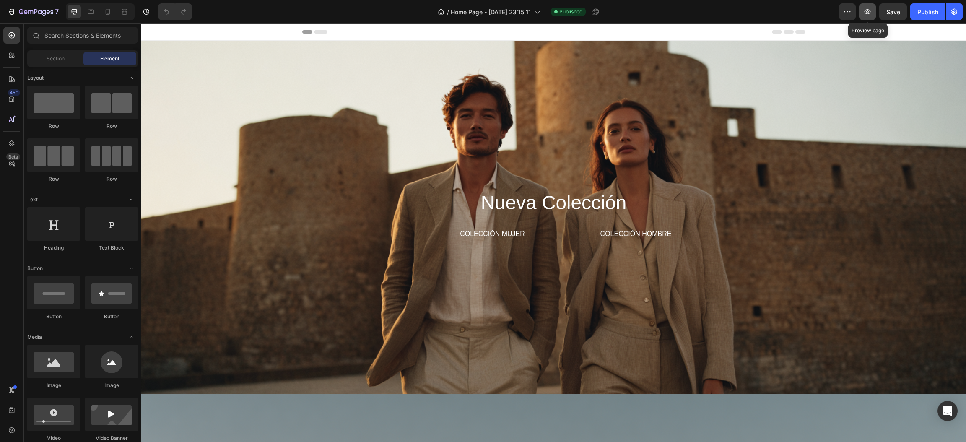
click at [871, 14] on icon "button" at bounding box center [867, 12] width 8 height 8
click at [26, 8] on div "7" at bounding box center [39, 12] width 40 height 10
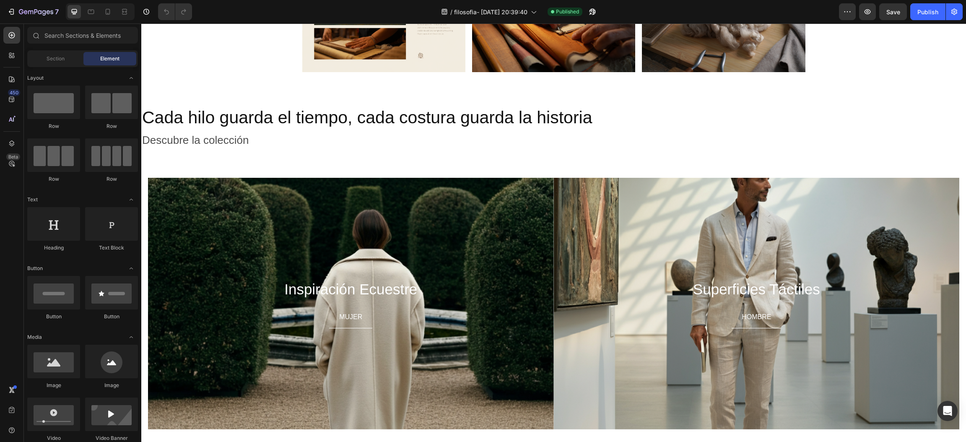
scroll to position [706, 0]
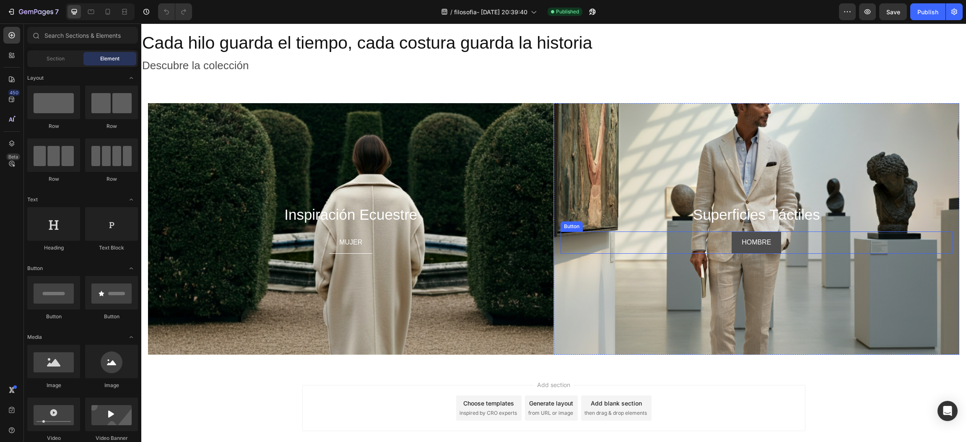
click at [771, 242] on button "HOMBRE" at bounding box center [756, 242] width 49 height 22
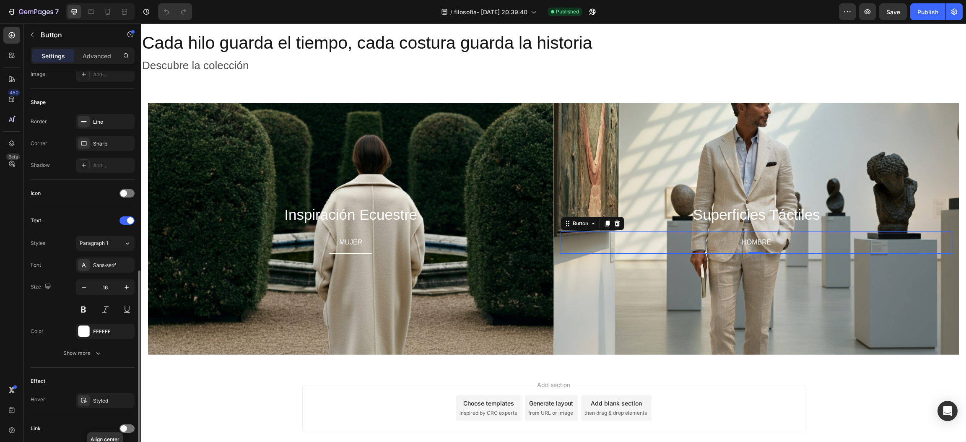
scroll to position [207, 0]
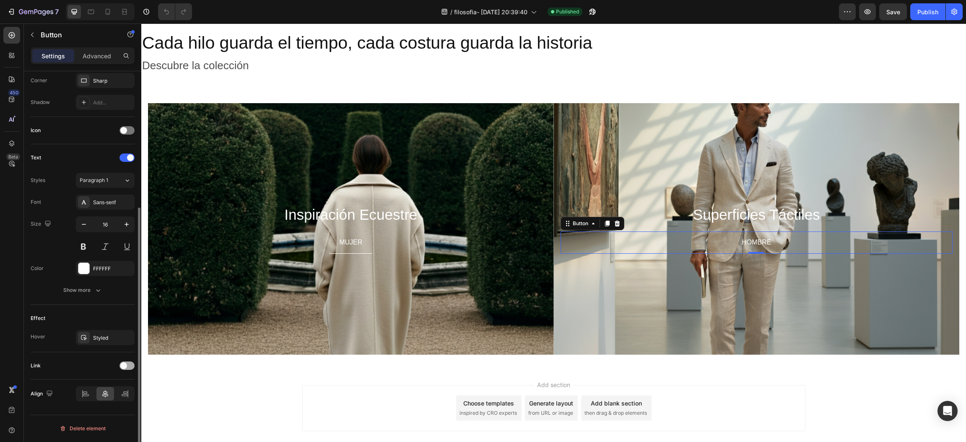
click at [129, 367] on div at bounding box center [126, 365] width 15 height 8
click at [104, 410] on div "Add..." at bounding box center [112, 409] width 39 height 8
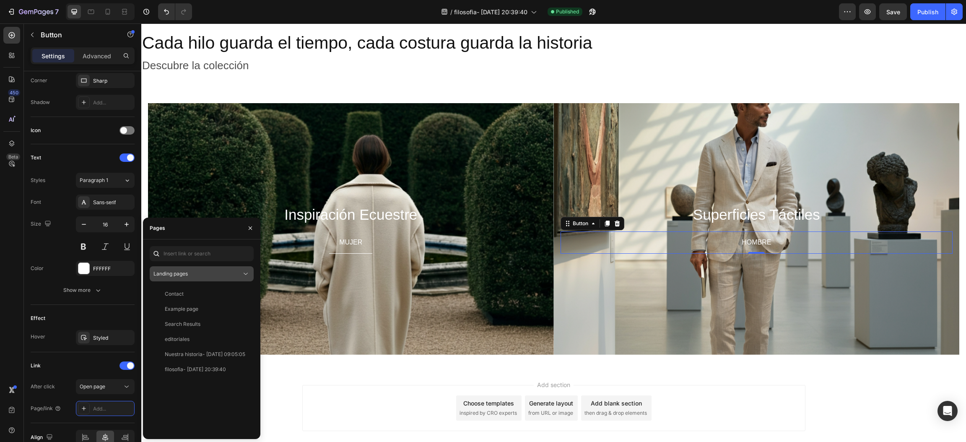
click at [197, 273] on div "Landing pages" at bounding box center [197, 274] width 88 height 8
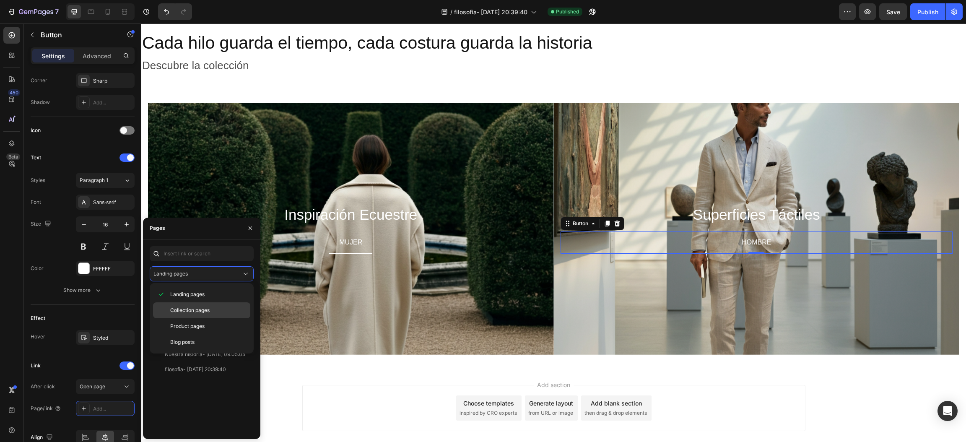
click at [203, 311] on span "Collection pages" at bounding box center [189, 310] width 39 height 8
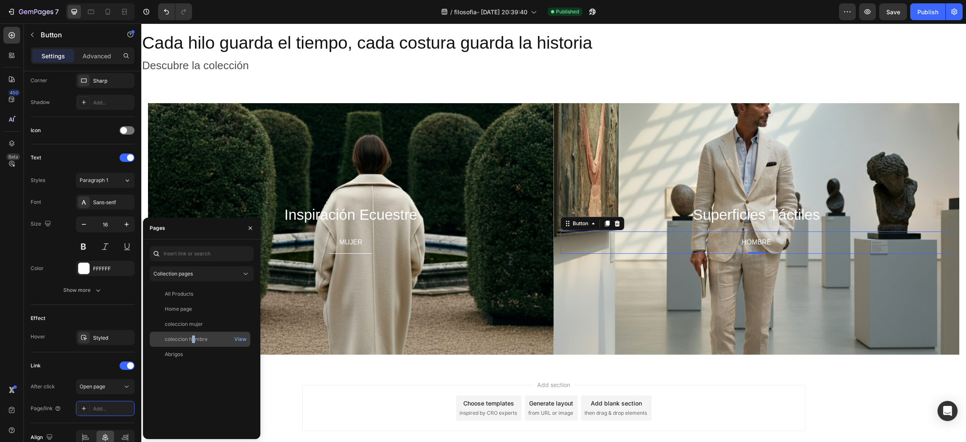
click at [193, 339] on div "coleccion hombre" at bounding box center [186, 339] width 43 height 8
click at [305, 383] on div "Add section Choose templates inspired by CRO experts Generate layout from URL o…" at bounding box center [553, 419] width 825 height 103
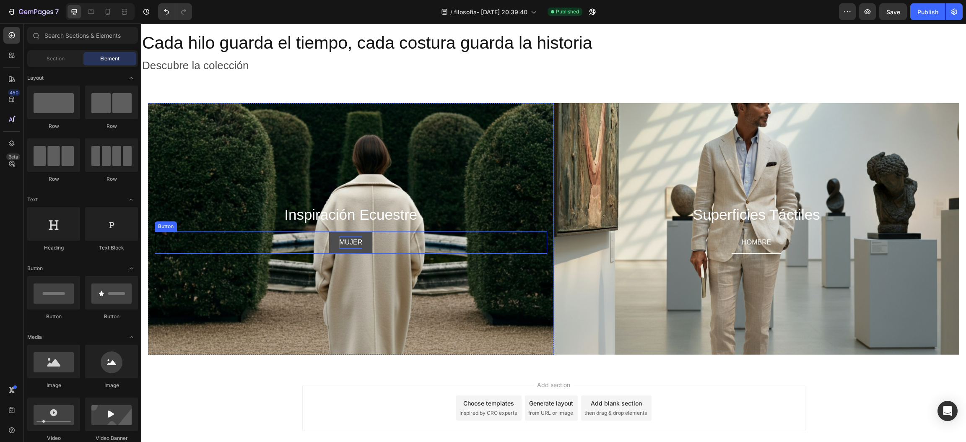
click at [342, 236] on p "MUJER" at bounding box center [350, 242] width 23 height 12
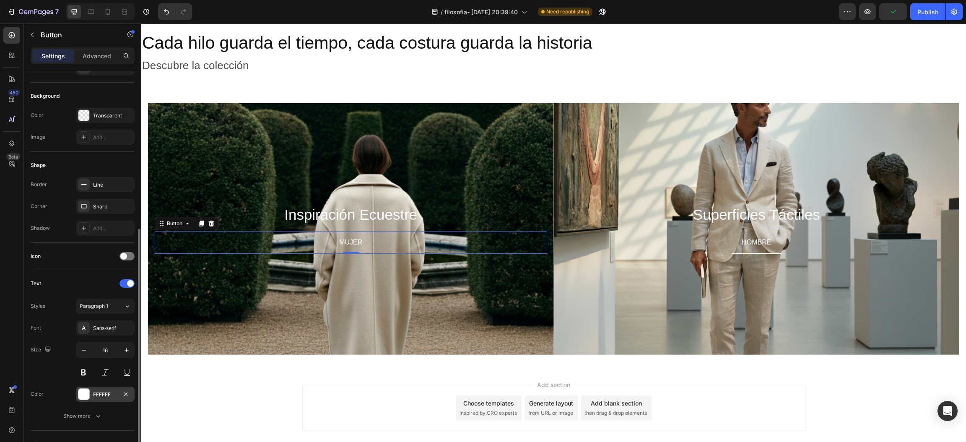
scroll to position [144, 0]
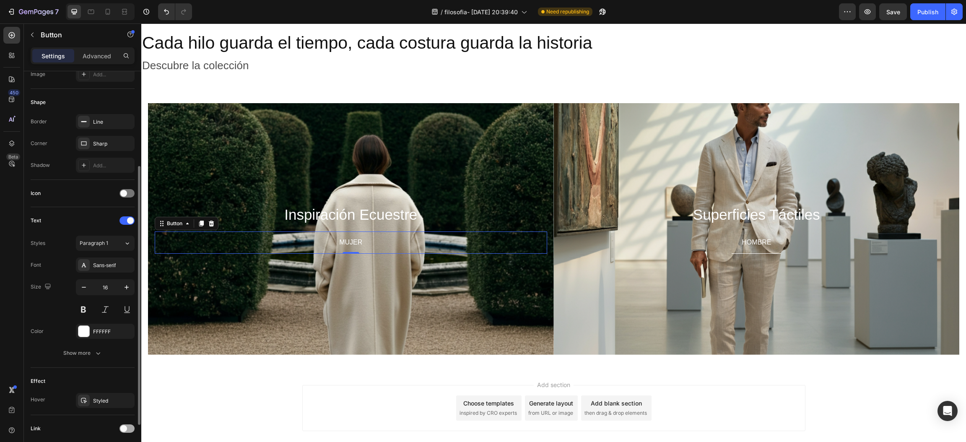
click at [125, 427] on span at bounding box center [123, 428] width 7 height 7
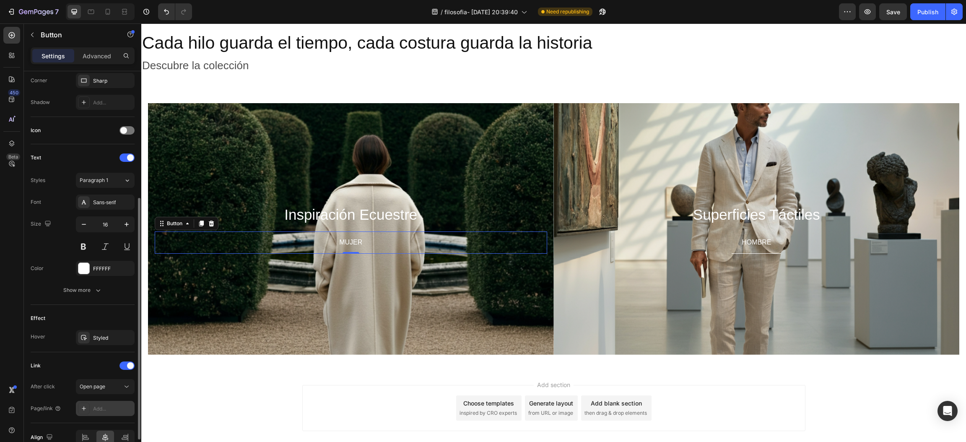
click at [107, 409] on div "Add..." at bounding box center [112, 409] width 39 height 8
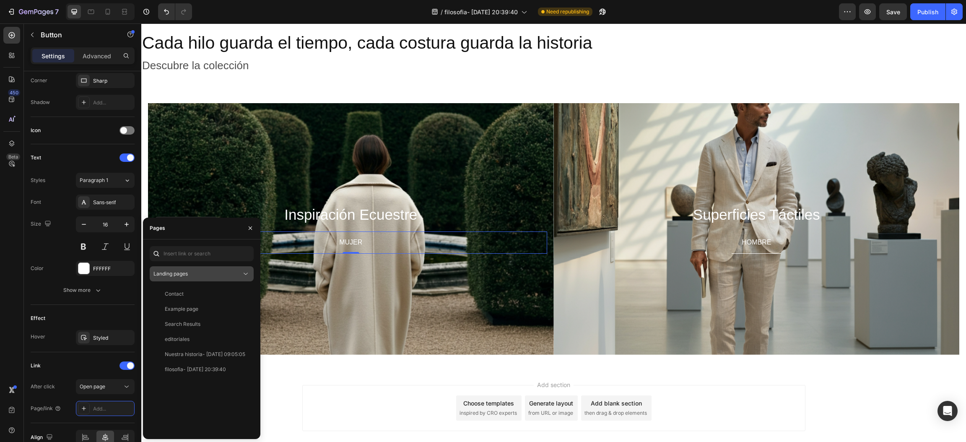
click at [198, 270] on div "Landing pages" at bounding box center [197, 274] width 88 height 8
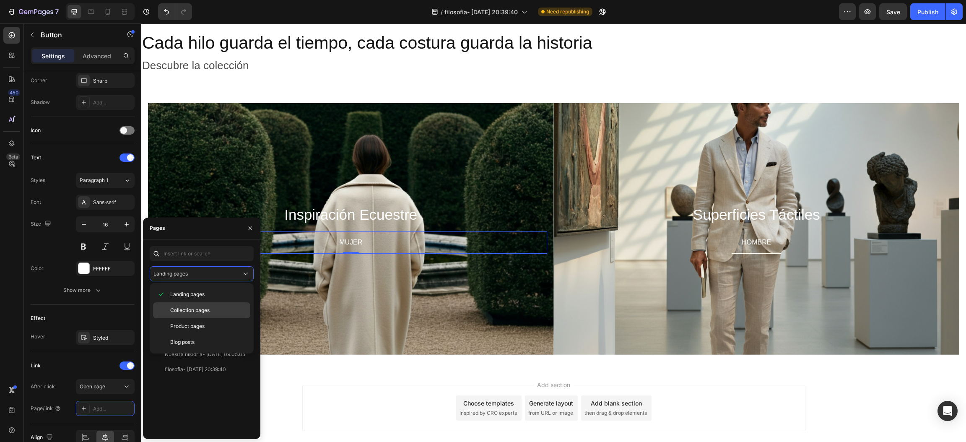
click at [192, 306] on span "Collection pages" at bounding box center [189, 310] width 39 height 8
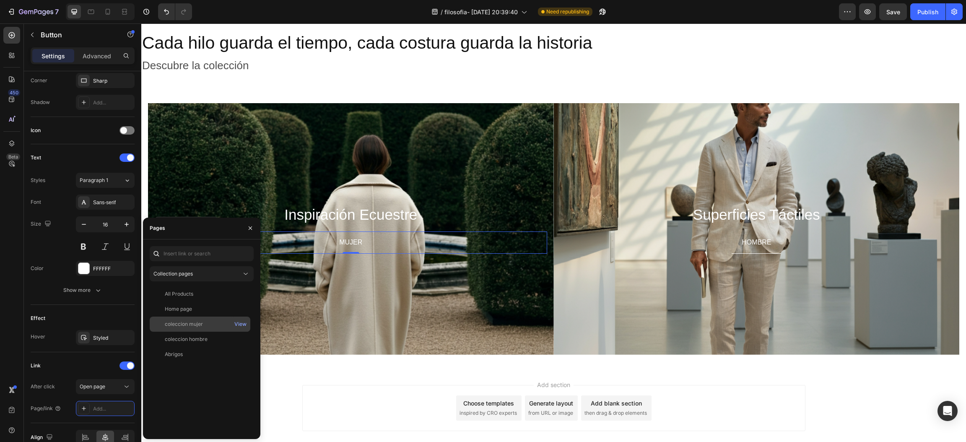
click at [188, 323] on div "coleccion mujer" at bounding box center [184, 324] width 38 height 8
click at [318, 394] on div "Add section Choose templates inspired by CRO experts Generate layout from URL o…" at bounding box center [553, 408] width 503 height 46
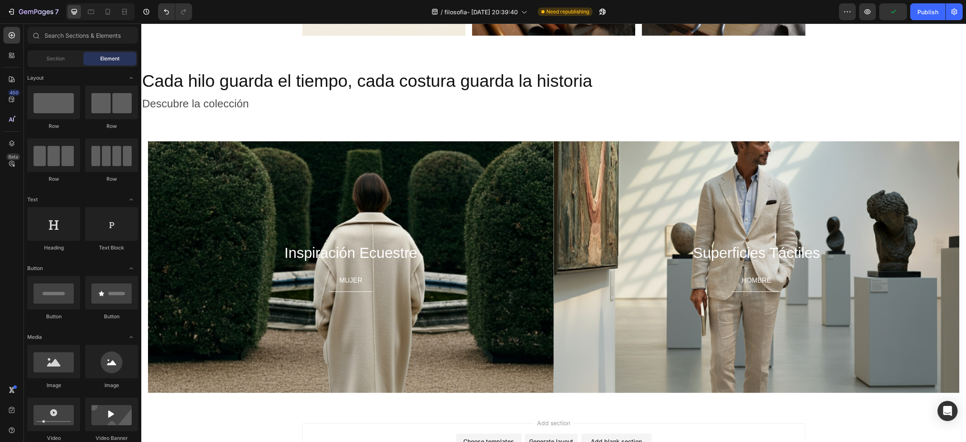
scroll to position [753, 0]
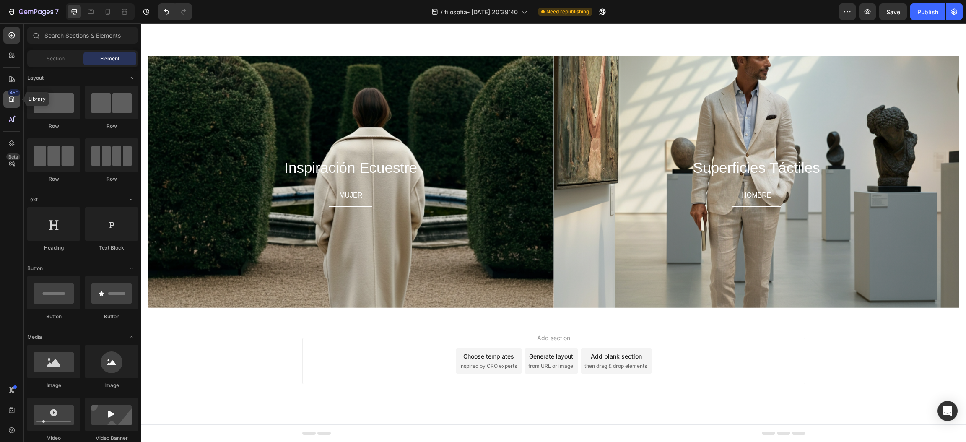
click at [11, 97] on icon at bounding box center [11, 99] width 5 height 5
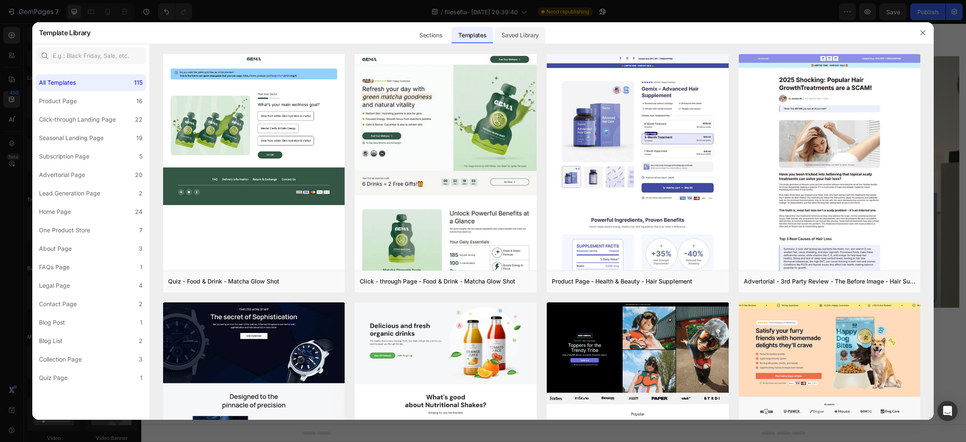
click at [523, 41] on div "Saved Library" at bounding box center [520, 35] width 51 height 17
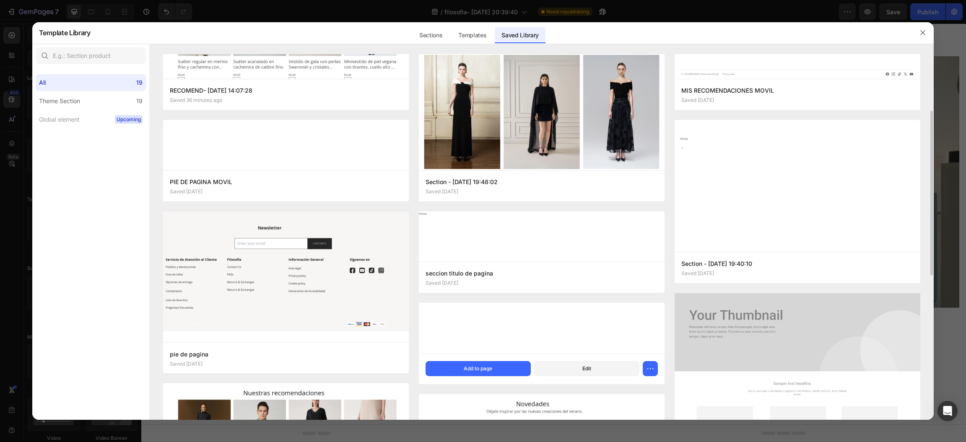
scroll to position [188, 0]
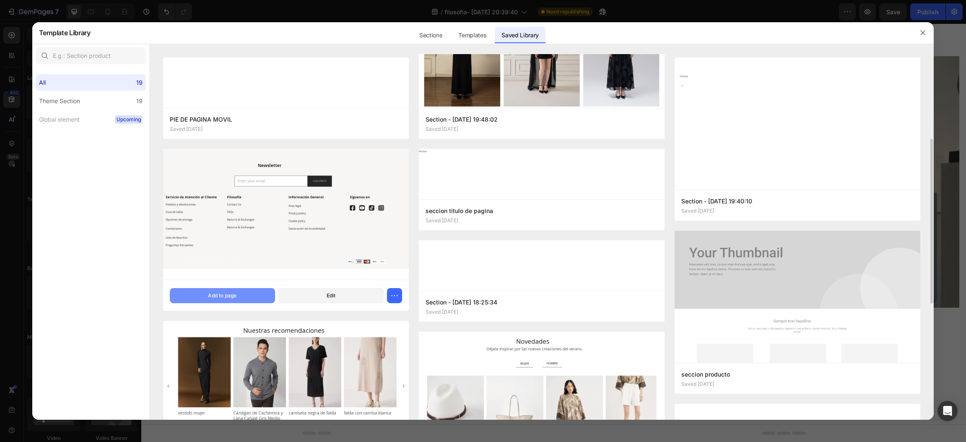
click at [229, 293] on div "Add to page" at bounding box center [222, 296] width 29 height 8
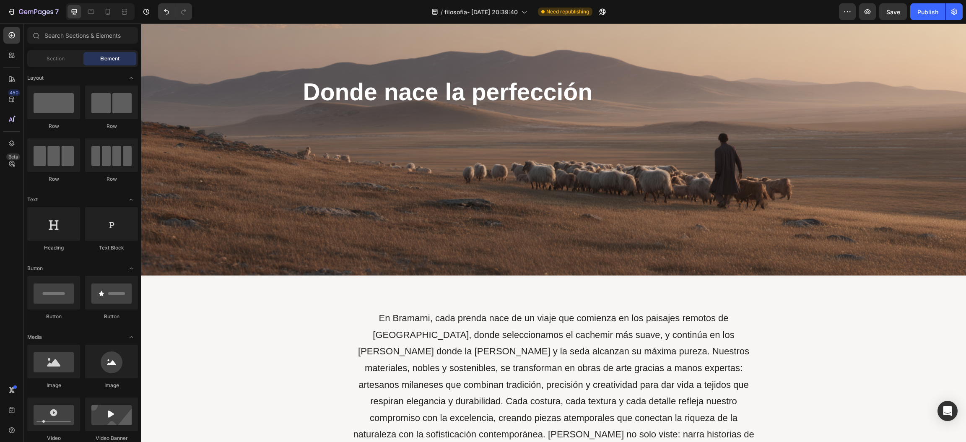
scroll to position [0, 0]
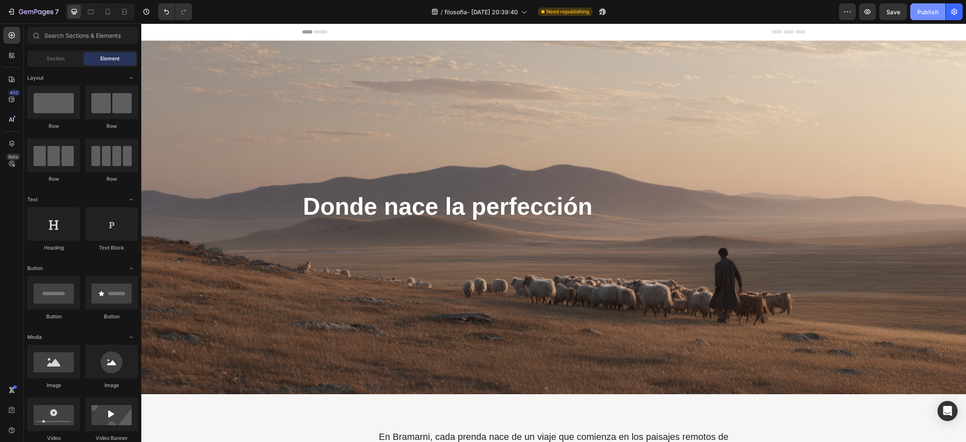
click at [930, 6] on button "Publish" at bounding box center [927, 11] width 35 height 17
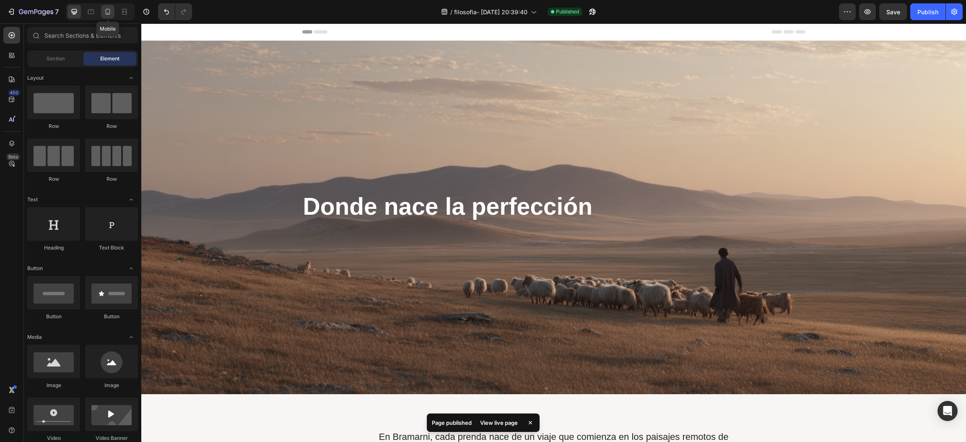
click at [106, 17] on div at bounding box center [107, 11] width 13 height 13
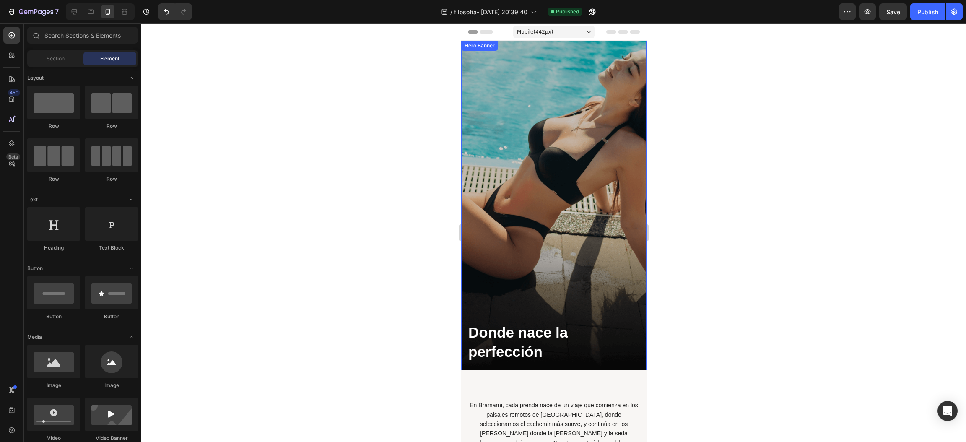
click at [569, 112] on div "Overlay" at bounding box center [553, 206] width 185 height 330
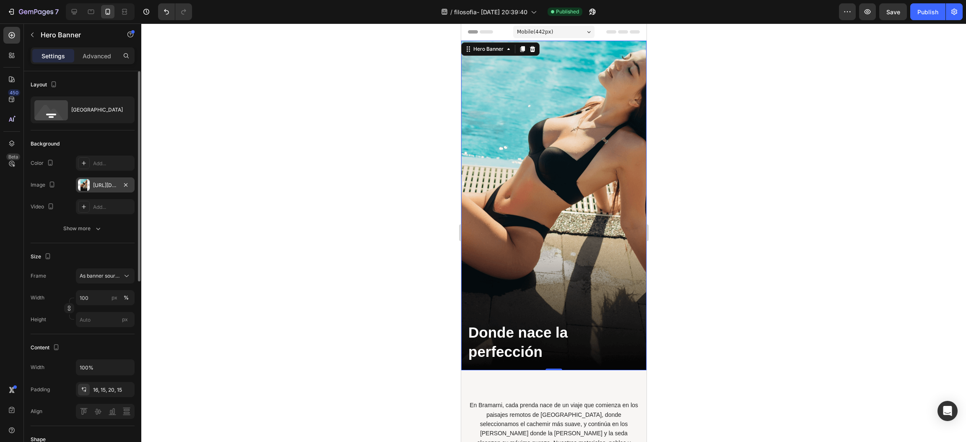
click at [104, 183] on div "https://cdn.shopify.com/s/files/1/0918/1059/5150/files/gempages_570051270333695…" at bounding box center [105, 186] width 24 height 8
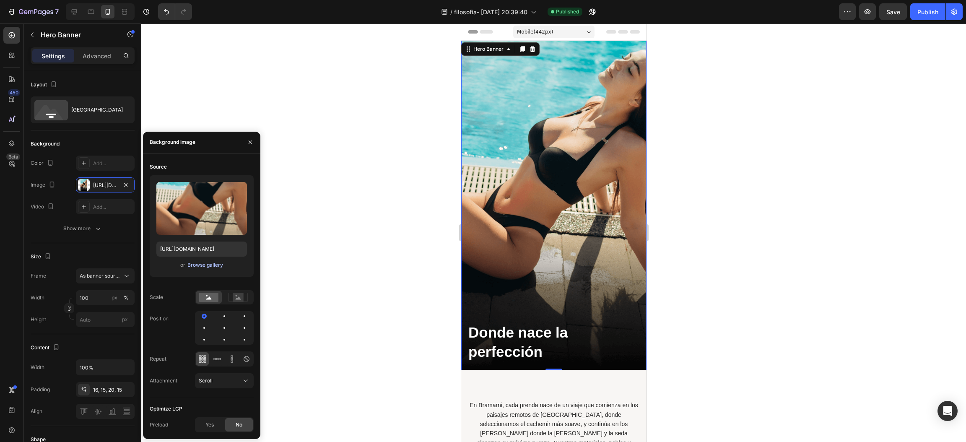
click at [206, 267] on div "Browse gallery" at bounding box center [205, 265] width 36 height 8
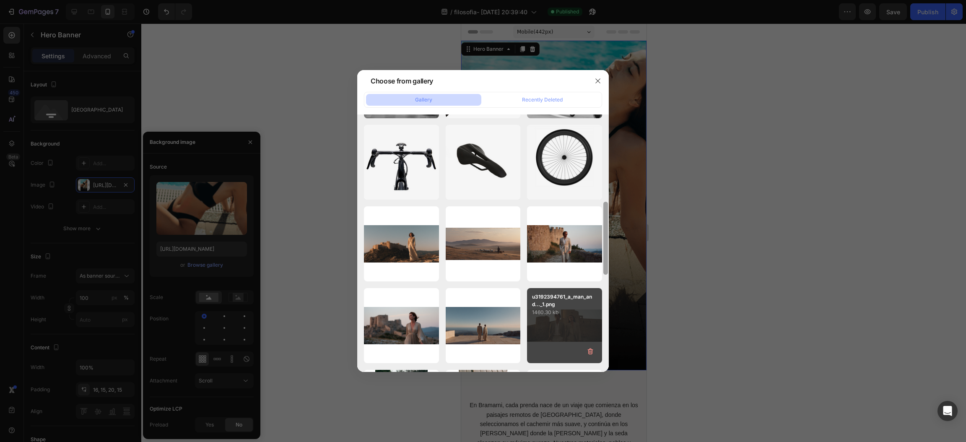
drag, startPoint x: 607, startPoint y: 133, endPoint x: 601, endPoint y: 301, distance: 167.8
click at [601, 301] on div "IMG_7355.JPG 130.75 kb IMG_7356.JPG 113.05 kb line.png 0.13 kb bg_badge.png 36.…" at bounding box center [483, 242] width 252 height 257
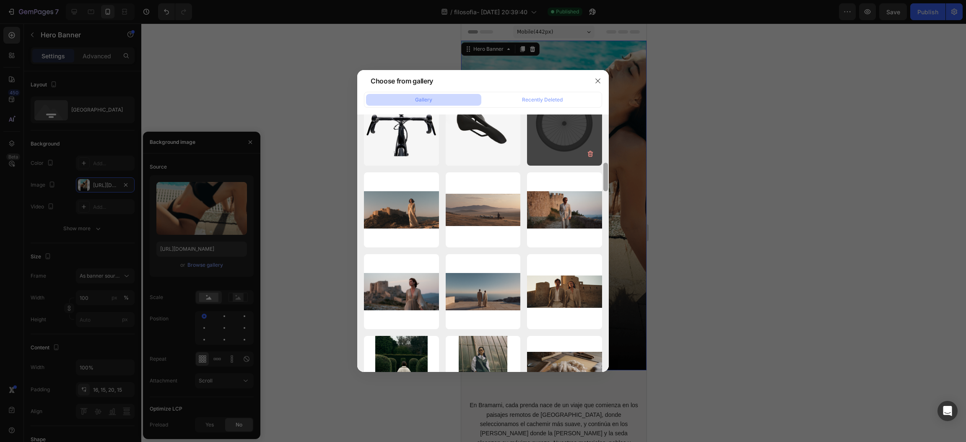
scroll to position [353, 0]
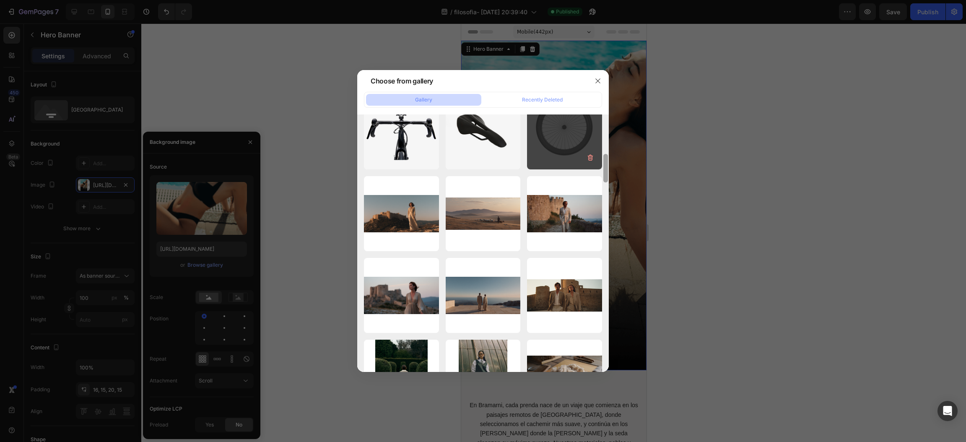
drag, startPoint x: 605, startPoint y: 351, endPoint x: 602, endPoint y: 162, distance: 189.1
click at [602, 162] on div "IMG_7355.JPG 130.75 kb IMG_7356.JPG 113.05 kb line.png 0.13 kb bg_badge.png 36.…" at bounding box center [483, 242] width 252 height 257
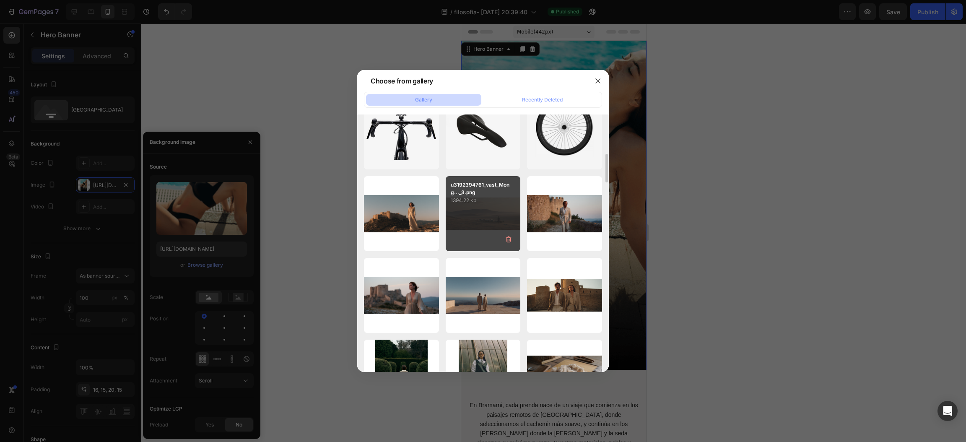
click at [511, 208] on div "u3192394761_vast_Mong..._3.png 1394.22 kb" at bounding box center [483, 213] width 75 height 75
type input "https://cdn.shopify.com/s/files/1/0918/1059/5150/files/gempages_570051270333695…"
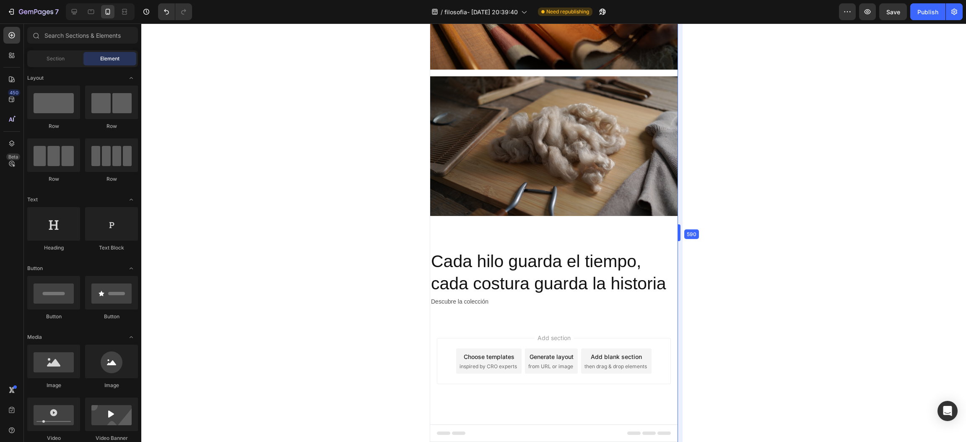
scroll to position [538, 0]
drag, startPoint x: 647, startPoint y: 164, endPoint x: 711, endPoint y: 153, distance: 65.1
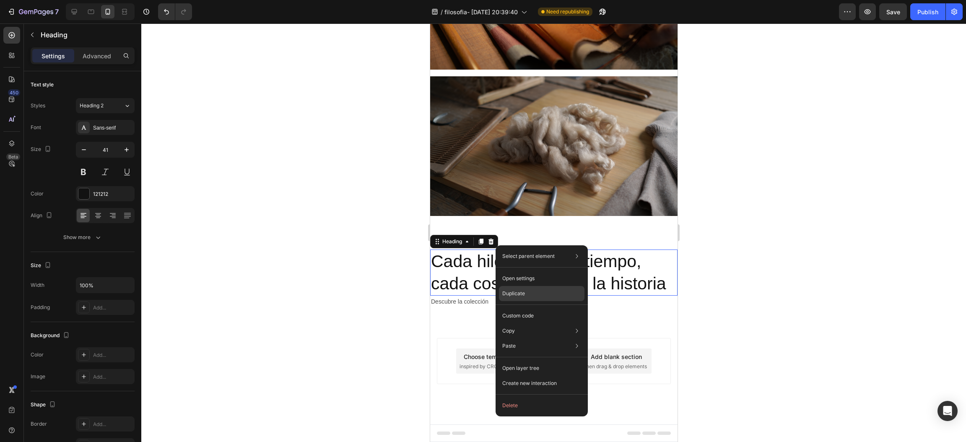
click at [524, 293] on p "Duplicate" at bounding box center [513, 294] width 23 height 8
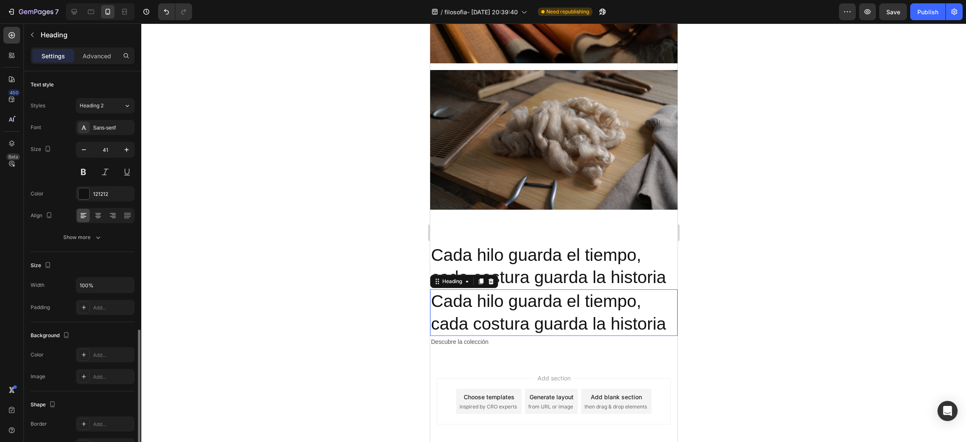
scroll to position [150, 0]
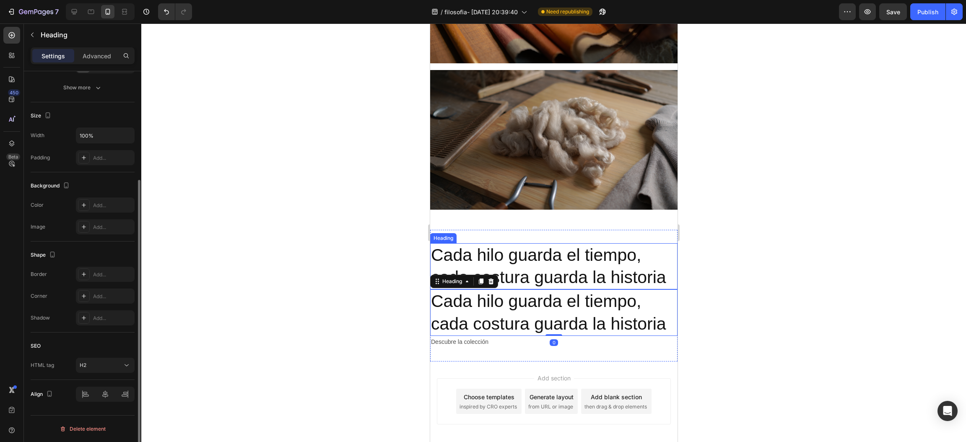
click at [535, 278] on h2 "Cada hilo guarda el tiempo, cada costura guarda la historia" at bounding box center [553, 266] width 247 height 47
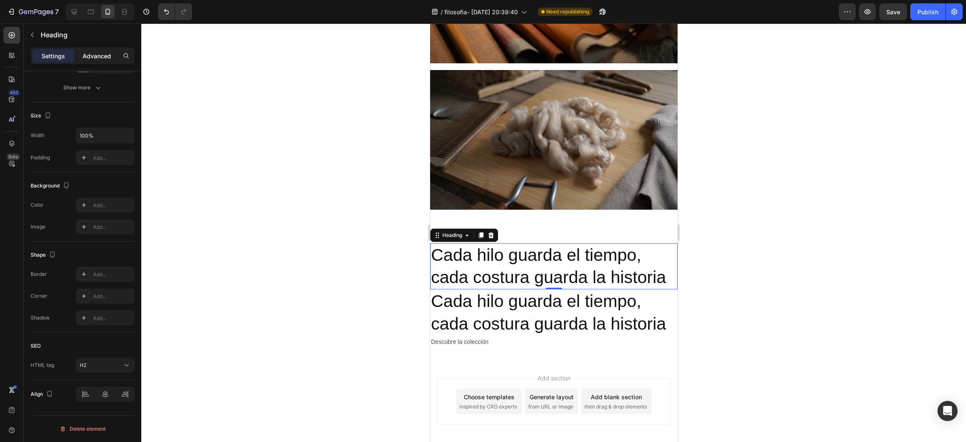
click at [97, 53] on p "Advanced" at bounding box center [97, 56] width 29 height 9
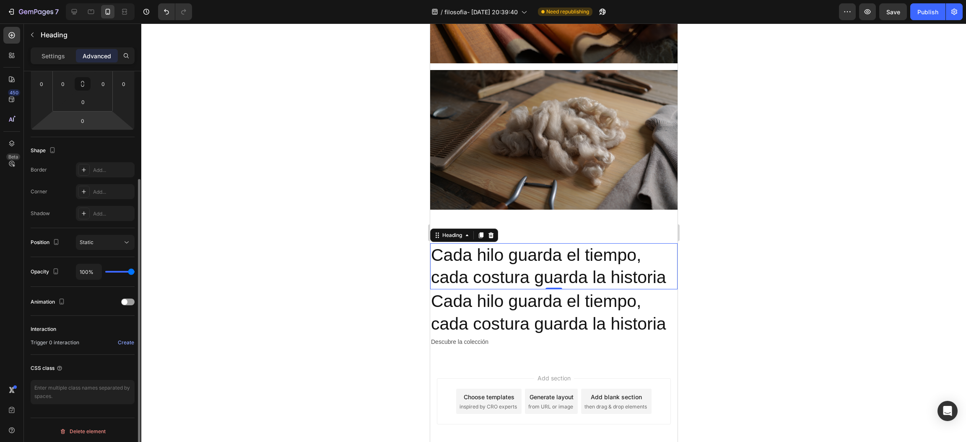
scroll to position [0, 0]
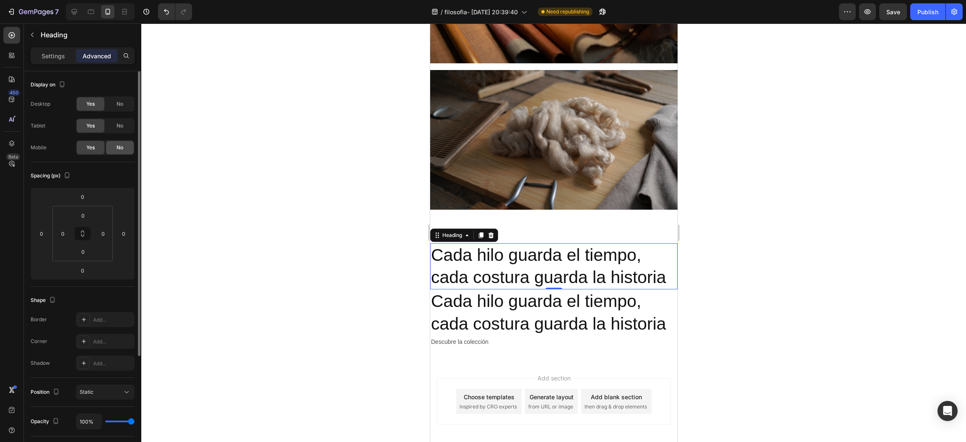
click at [114, 148] on div "No" at bounding box center [120, 147] width 28 height 13
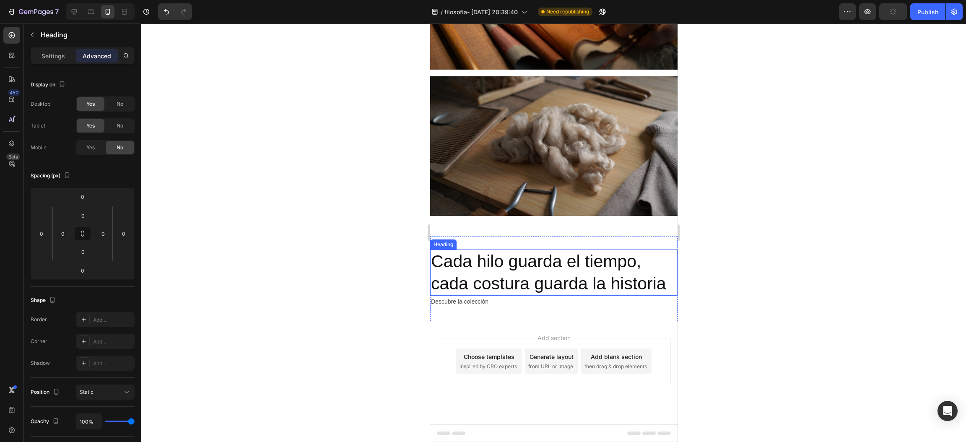
click at [497, 249] on h2 "Cada hilo guarda el tiempo, cada costura guarda la historia" at bounding box center [553, 272] width 247 height 47
click at [503, 249] on h2 "Cada hilo guarda el tiempo, cada costura guarda la historia" at bounding box center [553, 272] width 247 height 47
click at [480, 250] on p "Cada hilo guarda el tiempo, cada costura guarda la historia" at bounding box center [554, 272] width 246 height 45
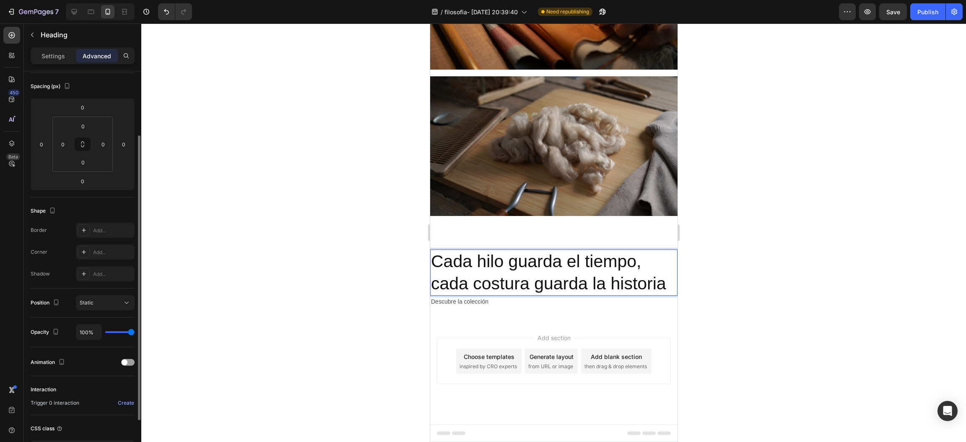
scroll to position [152, 0]
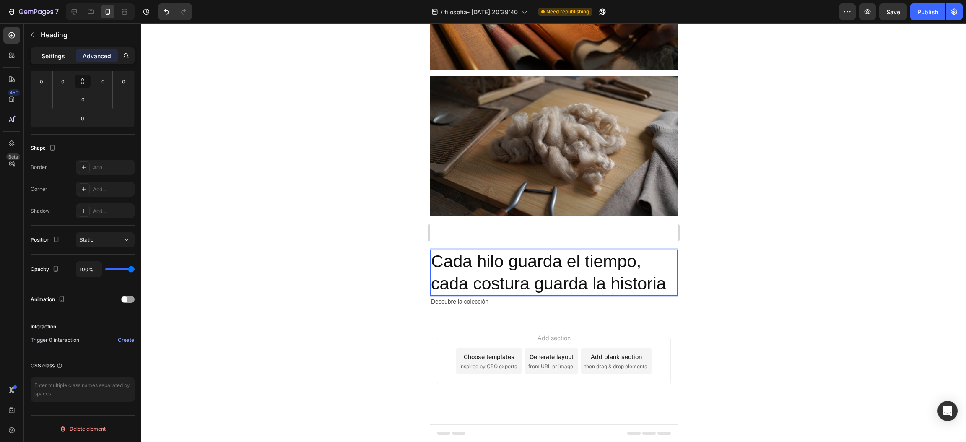
click at [64, 59] on p "Settings" at bounding box center [53, 56] width 23 height 9
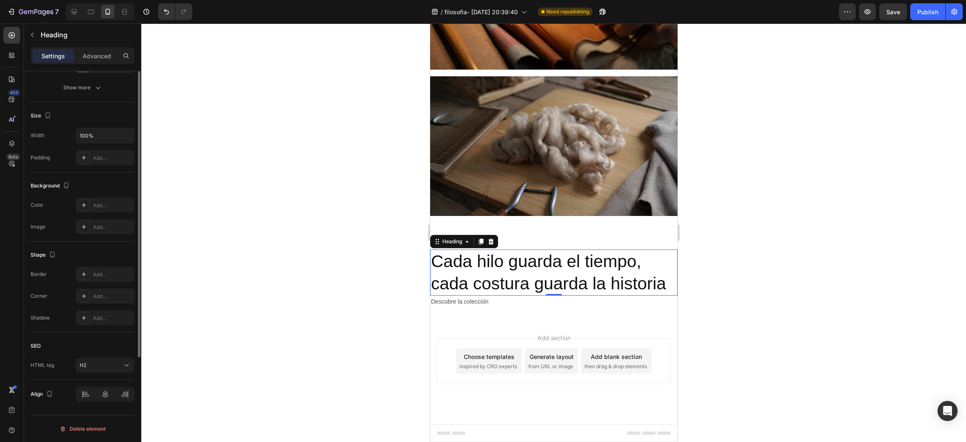
scroll to position [87, 0]
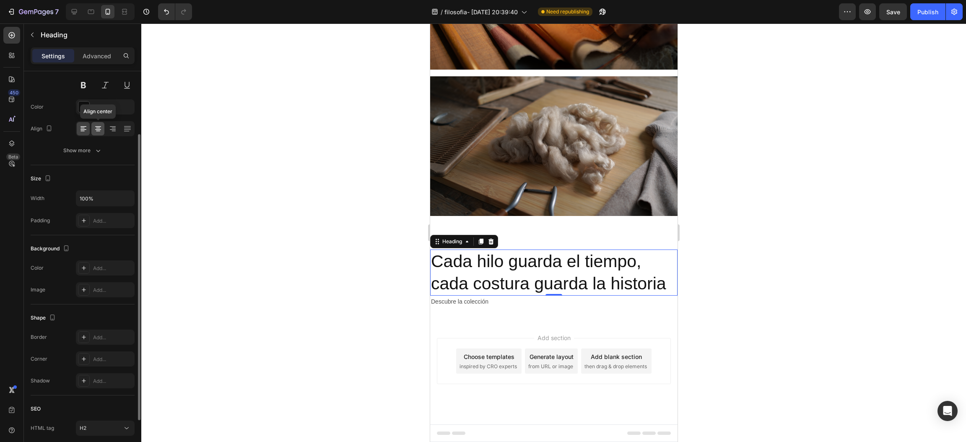
click at [102, 125] on div at bounding box center [97, 128] width 13 height 13
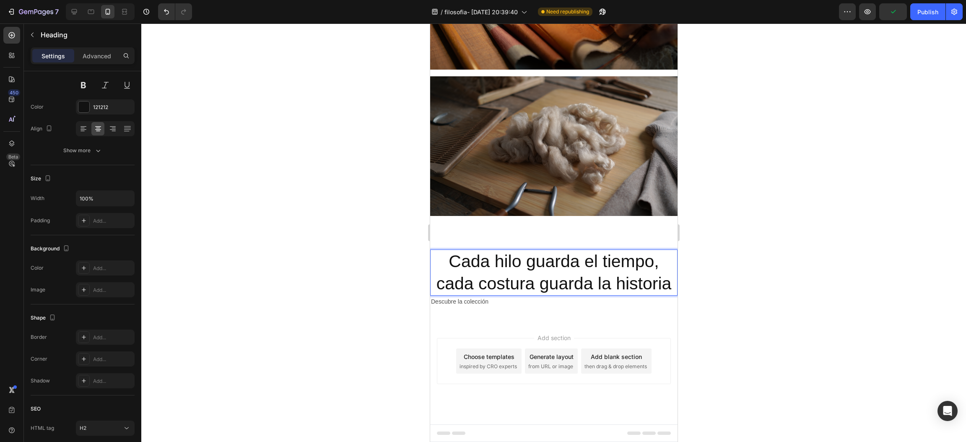
click at [501, 250] on p "Cada hilo guarda el tiempo, cada costura guarda la historia" at bounding box center [554, 272] width 246 height 45
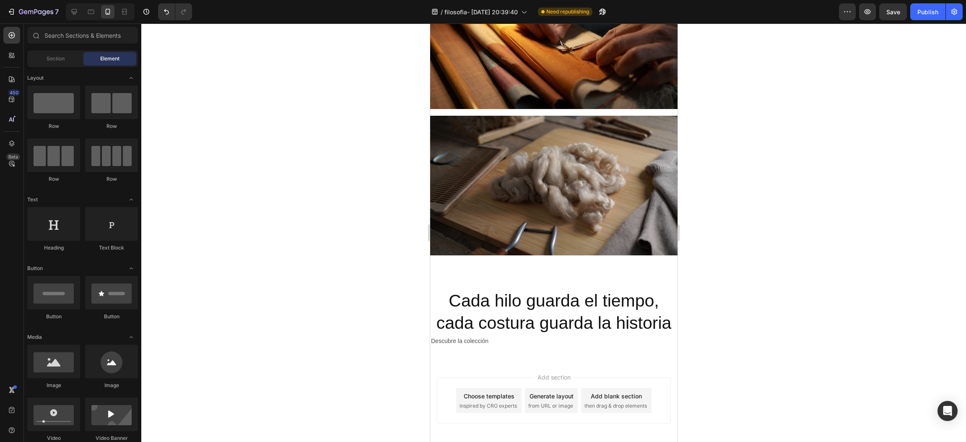
scroll to position [516, 0]
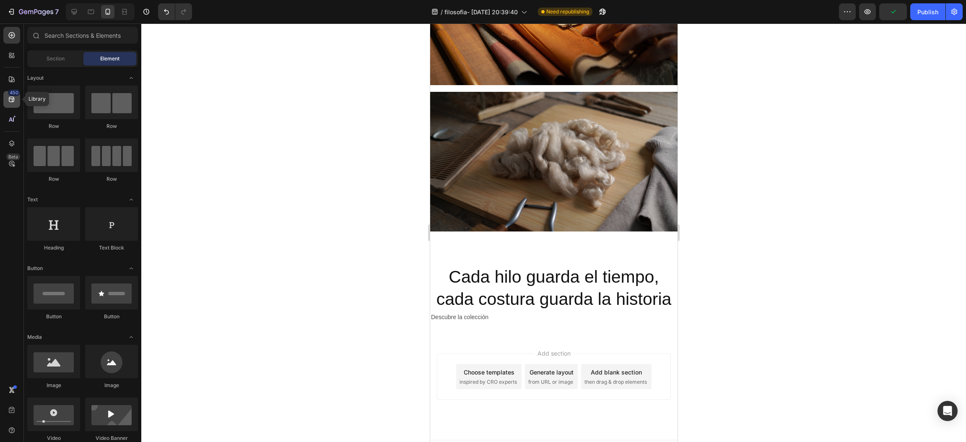
click at [8, 95] on icon at bounding box center [12, 99] width 8 height 8
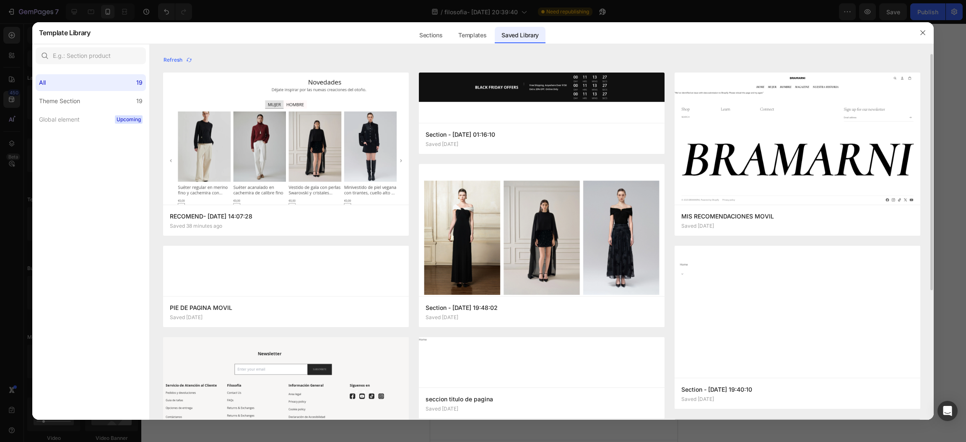
scroll to position [63, 0]
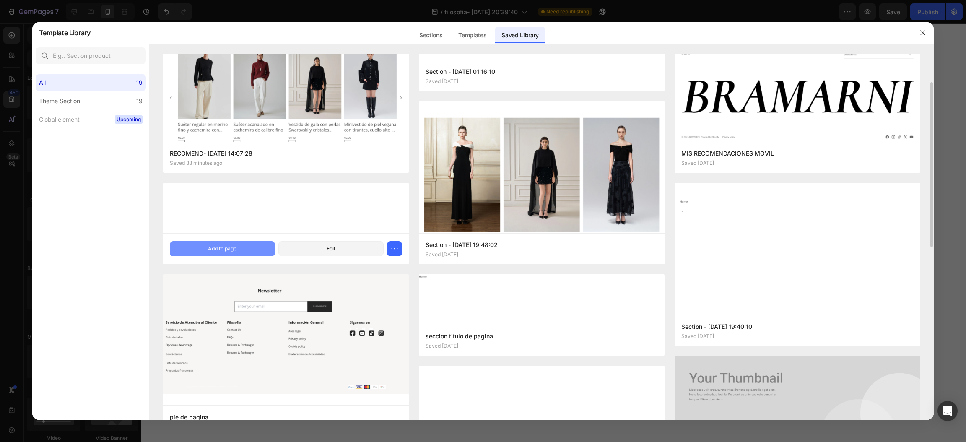
click at [211, 249] on div "Add to page" at bounding box center [222, 249] width 29 height 8
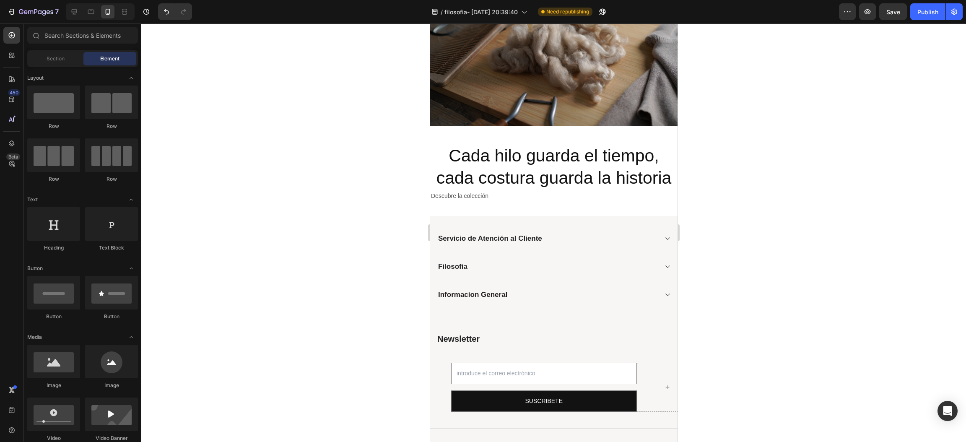
scroll to position [620, 0]
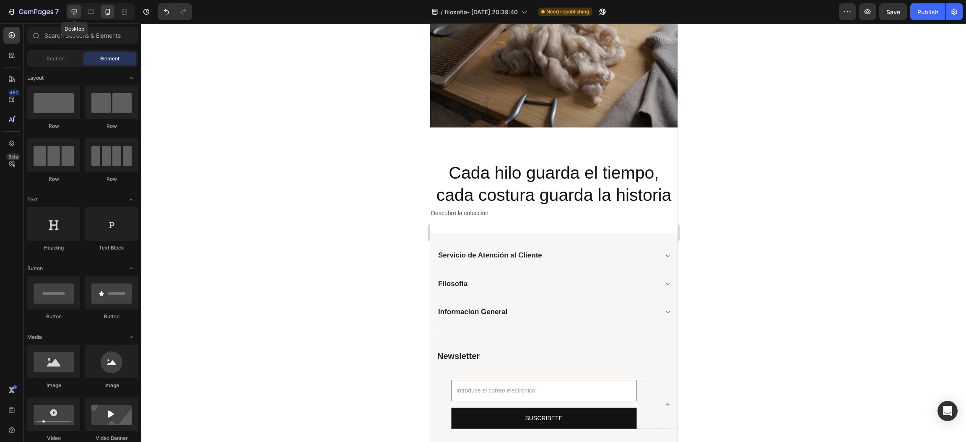
click at [70, 10] on icon at bounding box center [74, 12] width 8 height 8
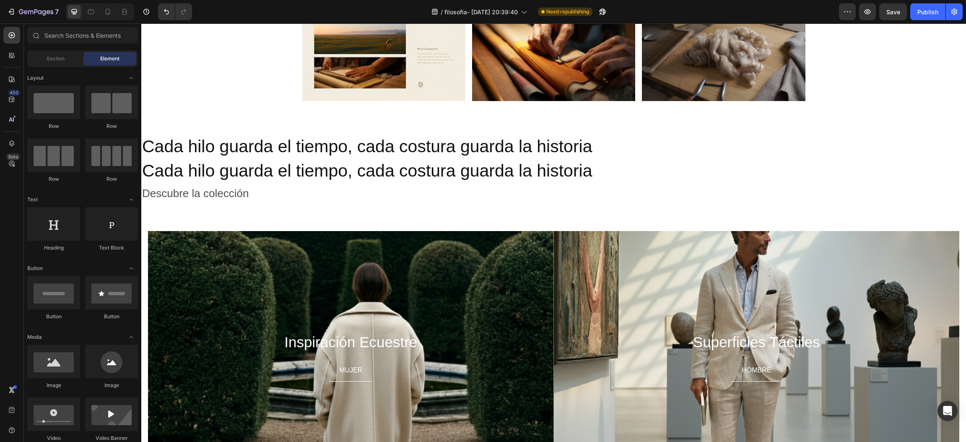
scroll to position [300, 0]
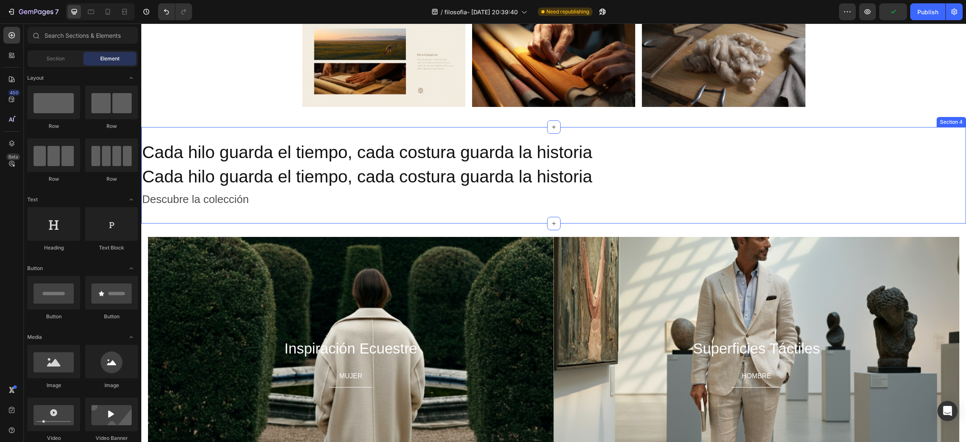
click at [805, 138] on div "Cada hilo guarda el tiempo, cada costura guarda la historia Heading Cada hilo g…" at bounding box center [553, 175] width 825 height 96
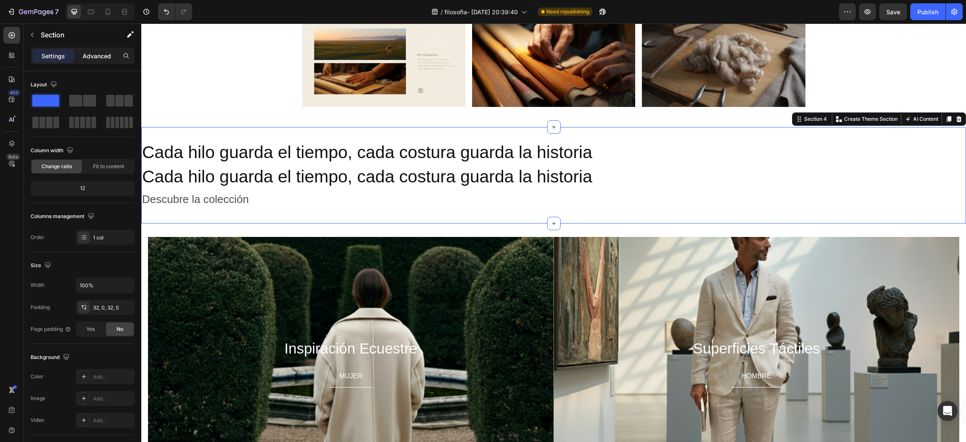
click at [86, 52] on p "Advanced" at bounding box center [97, 56] width 29 height 9
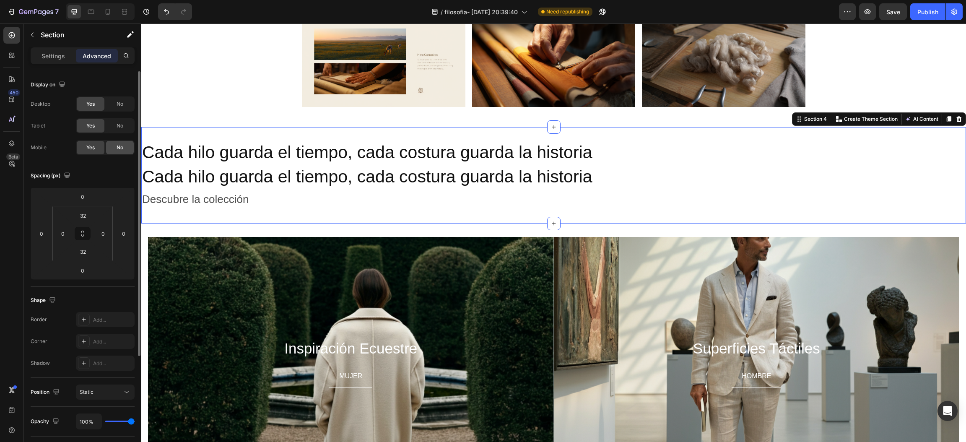
click at [115, 151] on div "No" at bounding box center [120, 147] width 28 height 13
click at [91, 149] on span "Yes" at bounding box center [90, 148] width 8 height 8
click at [107, 14] on icon at bounding box center [108, 12] width 5 height 6
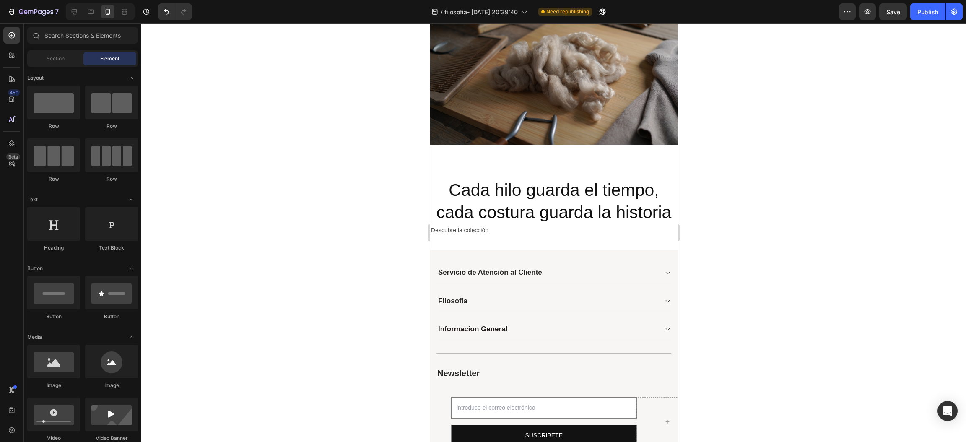
scroll to position [597, 0]
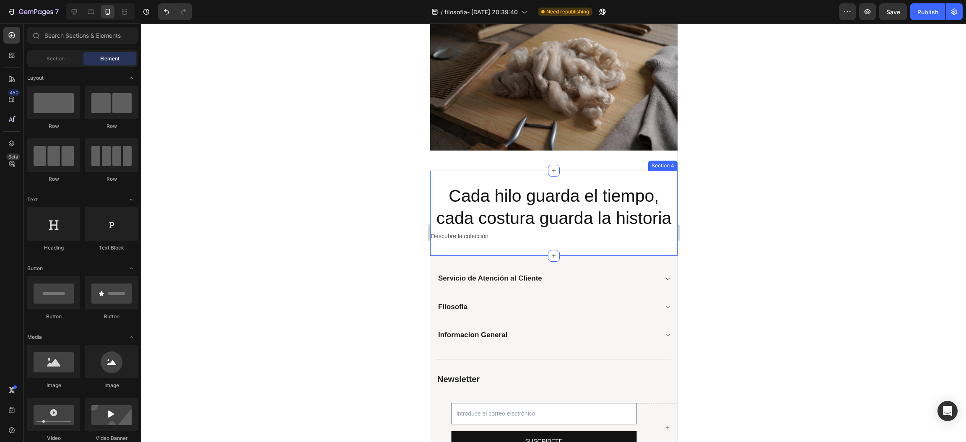
click at [493, 226] on div "Cada hilo guarda el tiempo, cada costura guarda la historia Heading Cada hilo g…" at bounding box center [553, 214] width 247 height 86
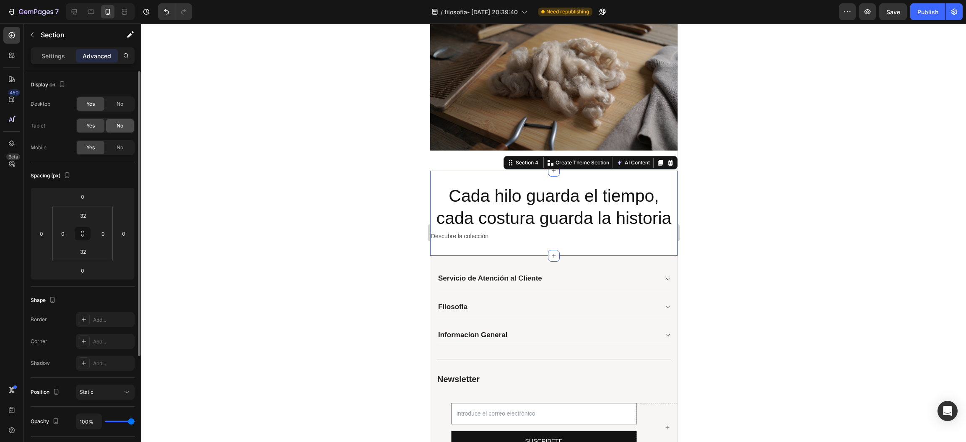
click at [127, 128] on div "No" at bounding box center [120, 125] width 28 height 13
click at [125, 106] on div "No" at bounding box center [120, 103] width 28 height 13
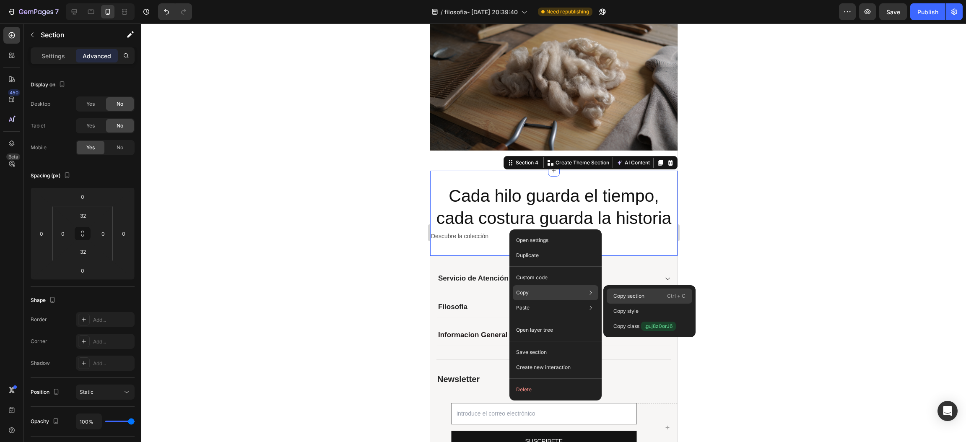
click at [648, 294] on div "Copy section Ctrl + C" at bounding box center [650, 295] width 86 height 15
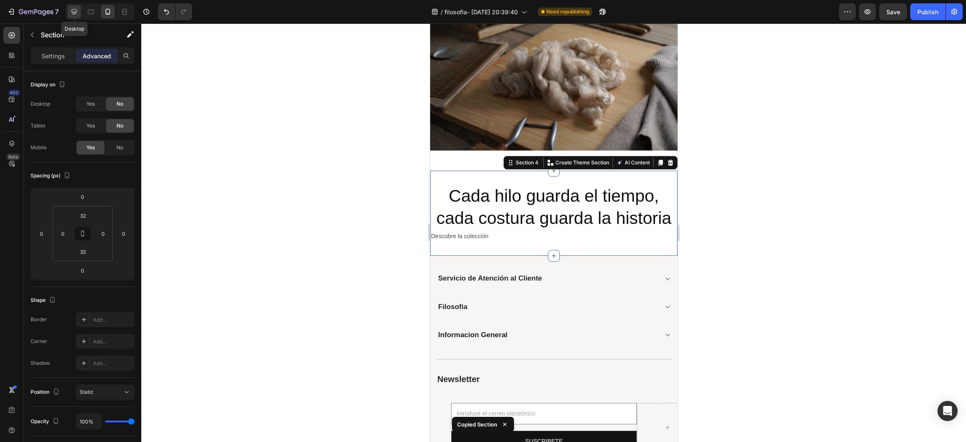
click at [73, 17] on div at bounding box center [74, 11] width 13 height 13
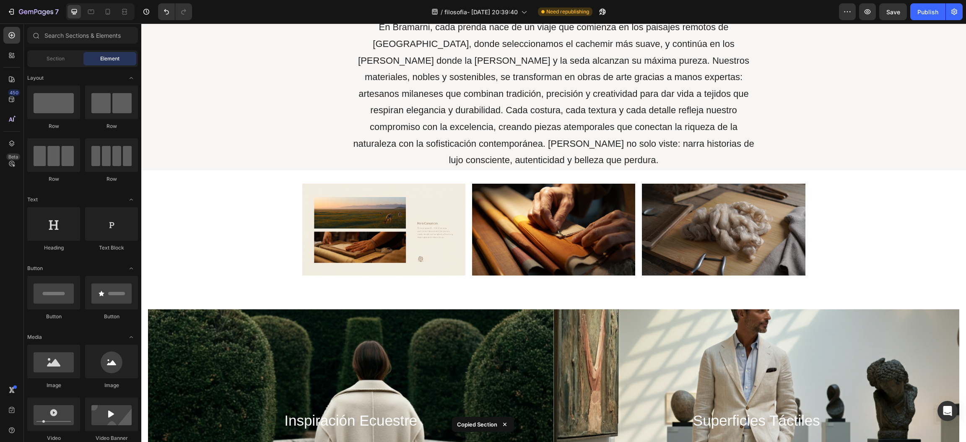
scroll to position [110, 0]
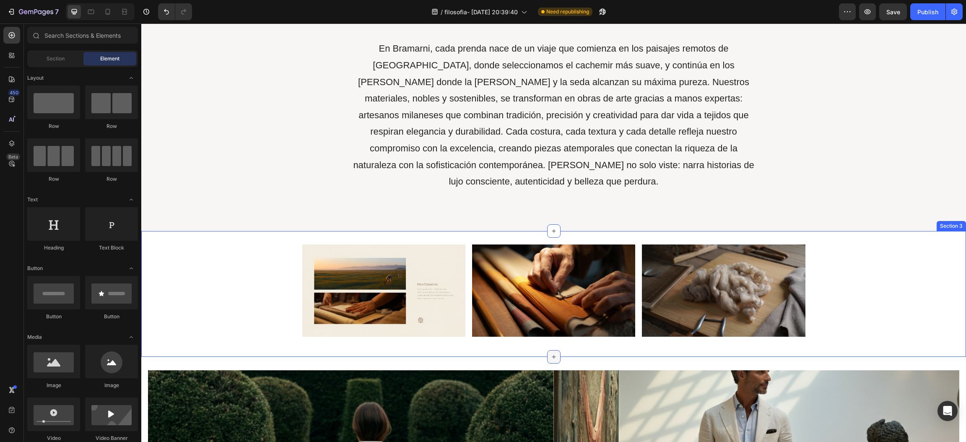
click at [552, 350] on div at bounding box center [553, 356] width 13 height 13
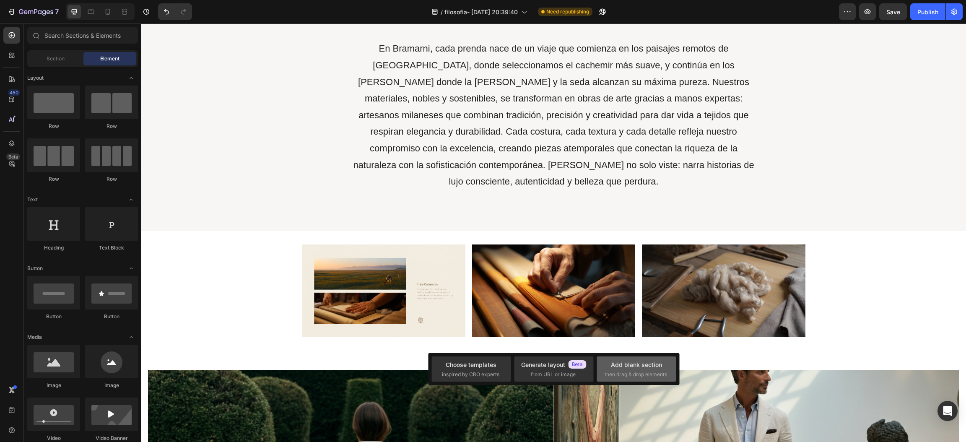
click at [616, 374] on span "then drag & drop elements" at bounding box center [636, 375] width 62 height 8
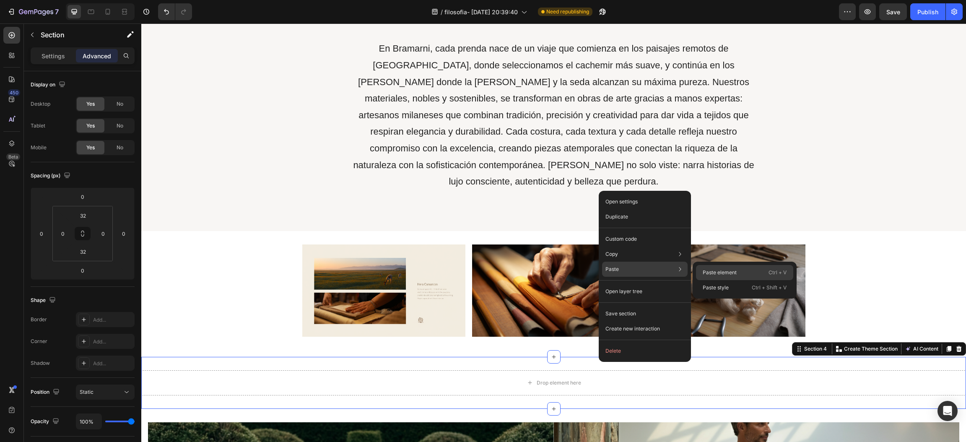
click at [726, 269] on p "Paste element" at bounding box center [720, 273] width 34 height 8
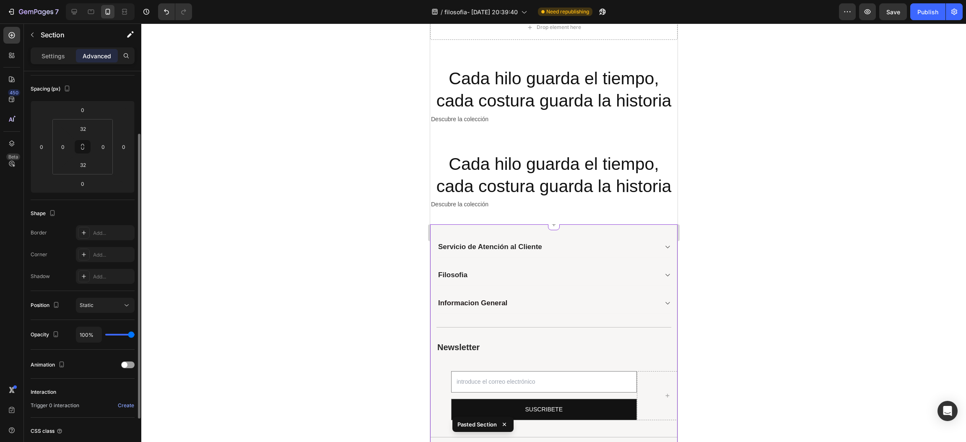
scroll to position [713, 0]
click at [514, 60] on div "Cada hilo guarda el tiempo, cada costura guarda la historia Heading Cada hilo g…" at bounding box center [553, 96] width 247 height 86
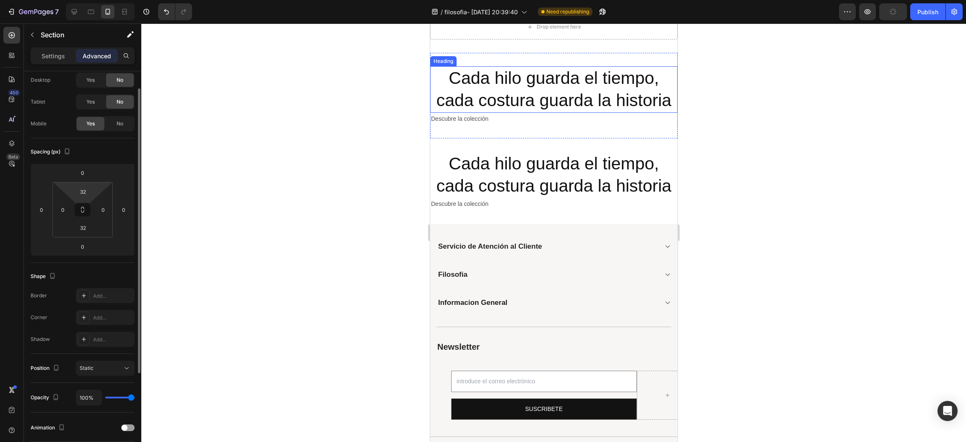
scroll to position [0, 0]
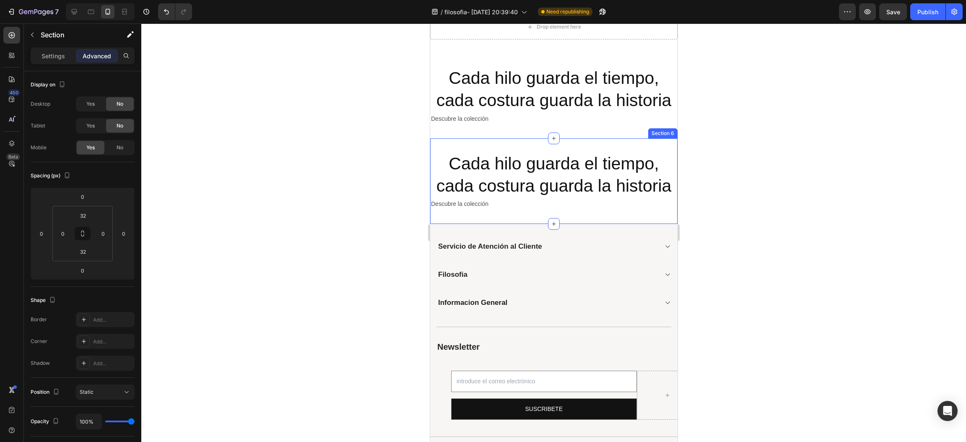
click at [465, 146] on div "Cada hilo guarda el tiempo, cada costura guarda la historia Heading Cada hilo g…" at bounding box center [553, 181] width 247 height 86
click at [463, 127] on div "Cada hilo guarda el tiempo, cada costura guarda la historia Heading Cada hilo g…" at bounding box center [553, 96] width 247 height 86
click at [470, 148] on div "Cada hilo guarda el tiempo, cada costura guarda la historia Heading Cada hilo g…" at bounding box center [553, 181] width 247 height 86
click at [470, 128] on div "Cada hilo guarda el tiempo, cada costura guarda la historia Heading Cada hilo g…" at bounding box center [553, 96] width 247 height 86
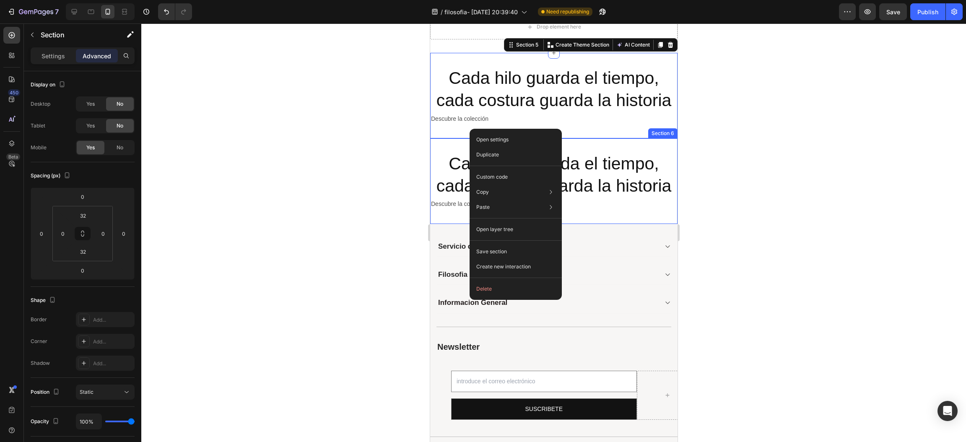
click at [460, 145] on div "Cada hilo guarda el tiempo, cada costura guarda la historia Heading Cada hilo g…" at bounding box center [553, 181] width 247 height 86
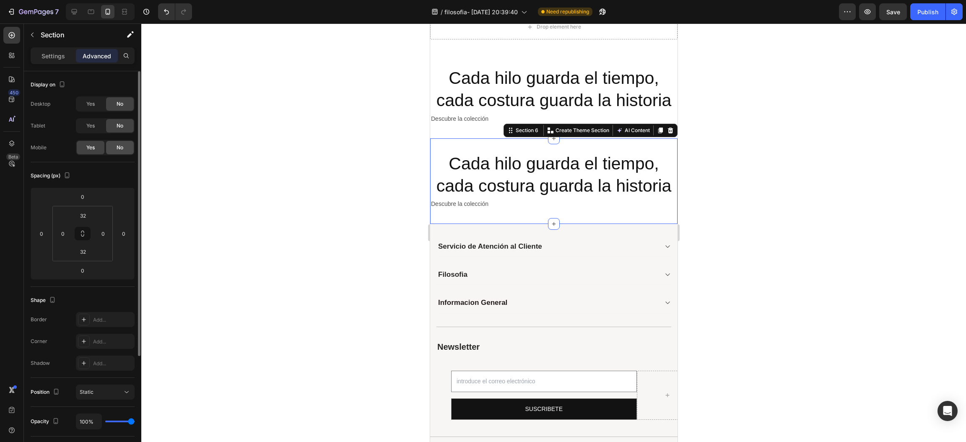
click at [117, 145] on span "No" at bounding box center [120, 148] width 7 height 8
click at [122, 153] on div "No" at bounding box center [120, 147] width 28 height 13
click at [124, 152] on div "No" at bounding box center [120, 147] width 28 height 13
click at [69, 13] on div at bounding box center [74, 11] width 13 height 13
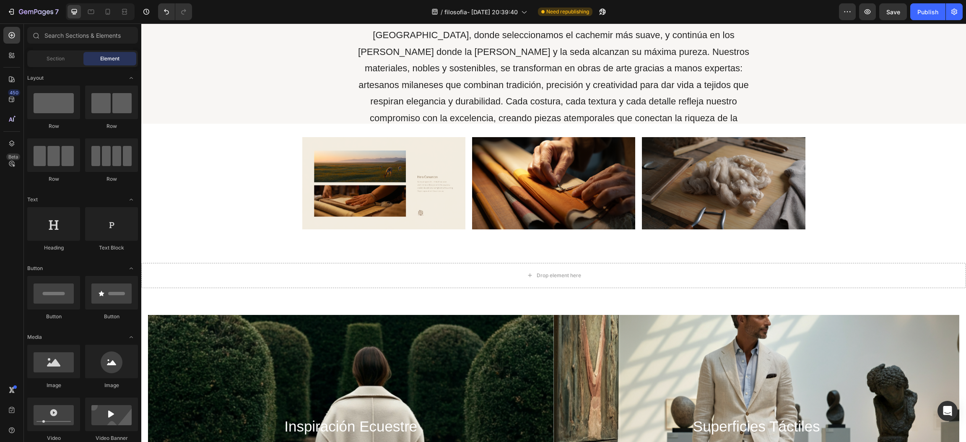
scroll to position [126, 0]
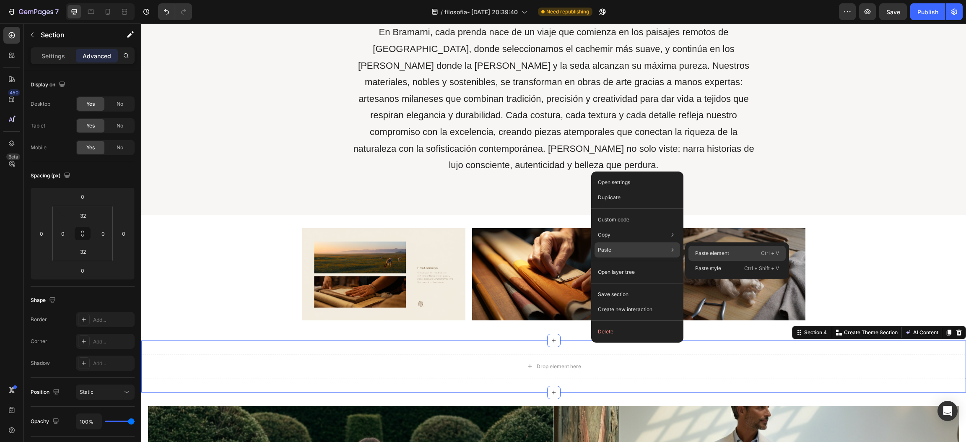
click at [716, 252] on p "Paste element" at bounding box center [712, 253] width 34 height 8
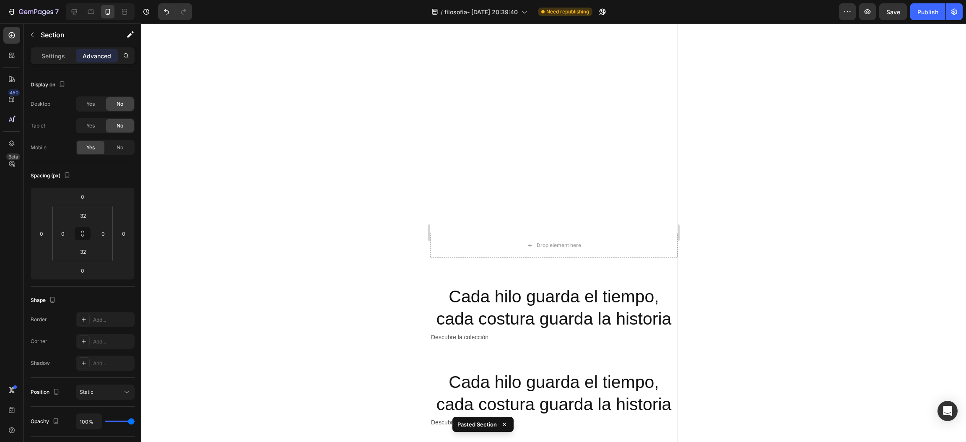
scroll to position [713, 0]
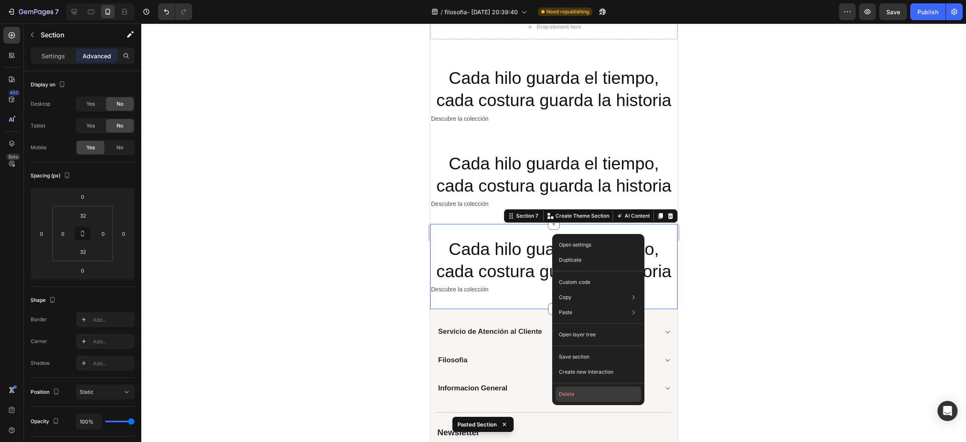
click at [599, 389] on button "Delete" at bounding box center [599, 394] width 86 height 15
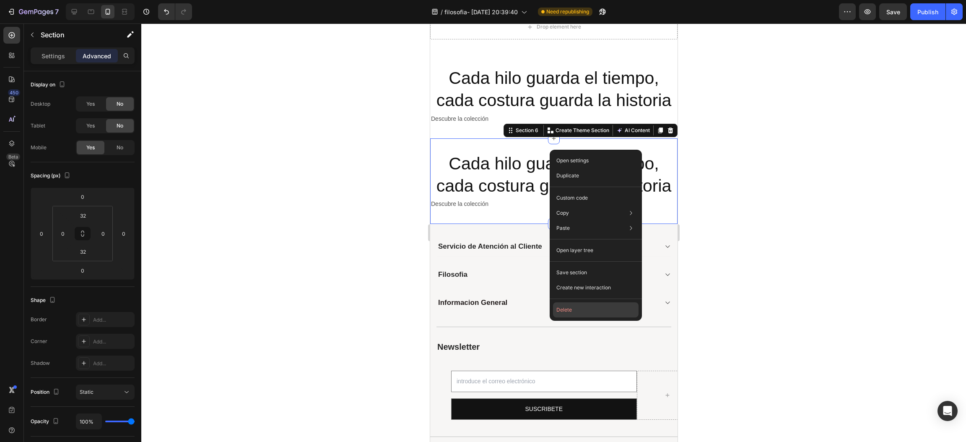
click at [569, 308] on button "Delete" at bounding box center [596, 309] width 86 height 15
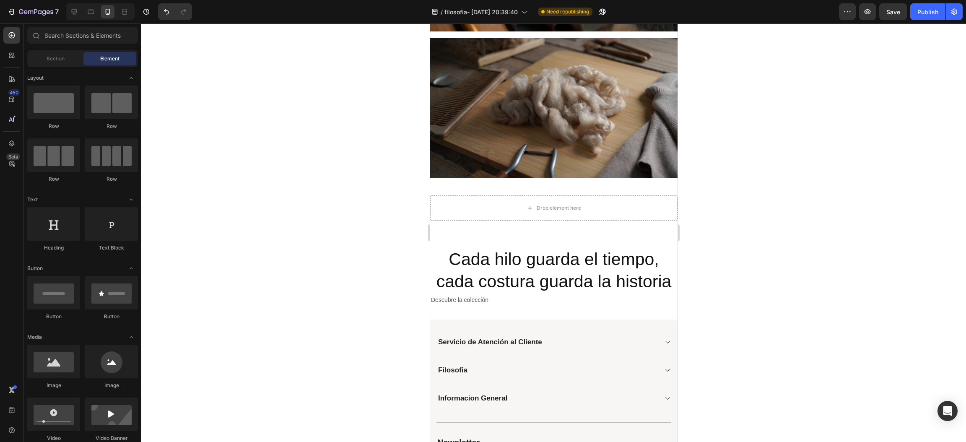
scroll to position [527, 0]
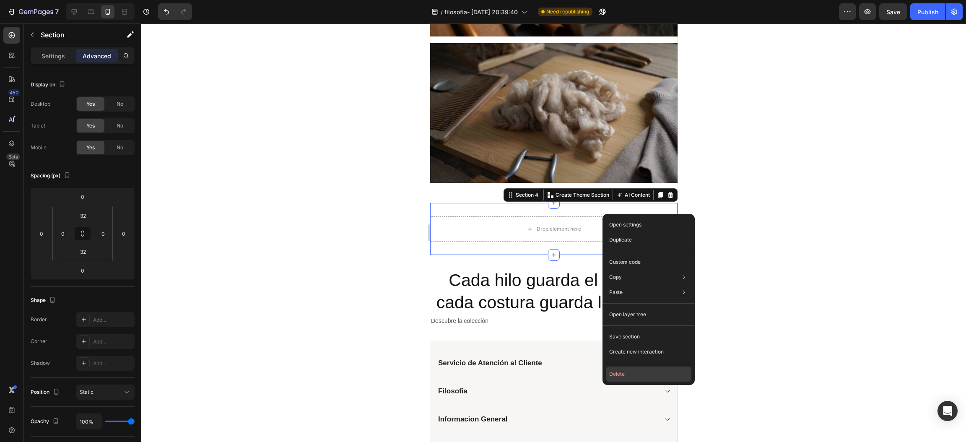
click at [621, 377] on button "Delete" at bounding box center [649, 373] width 86 height 15
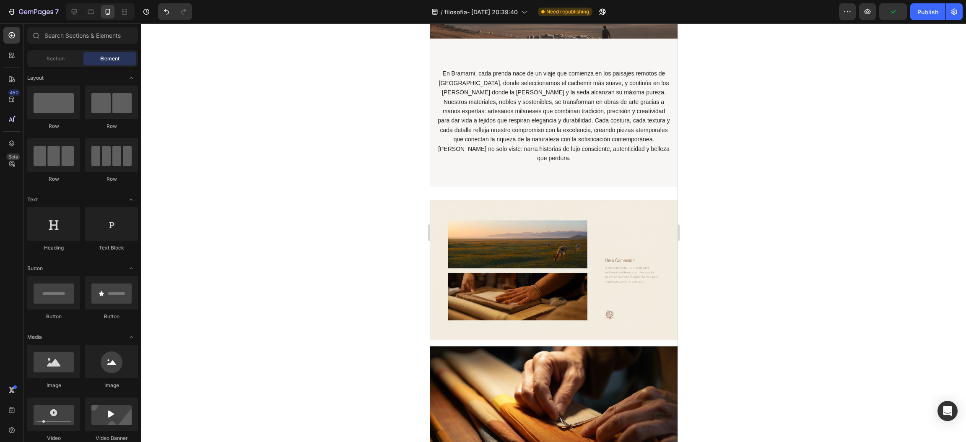
scroll to position [48, 0]
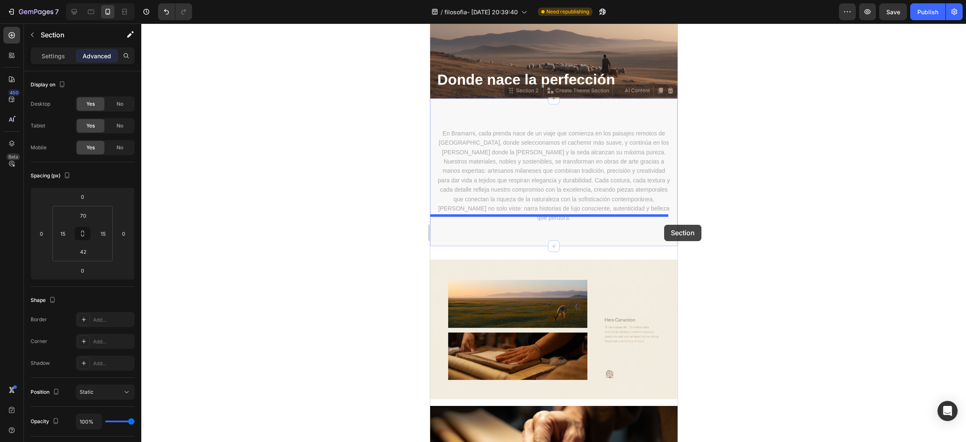
drag, startPoint x: 666, startPoint y: 157, endPoint x: 664, endPoint y: 225, distance: 67.5
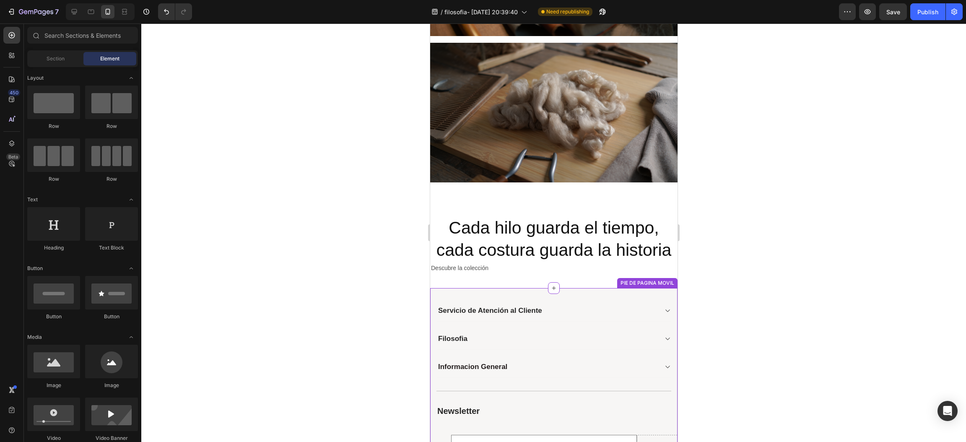
scroll to position [575, 0]
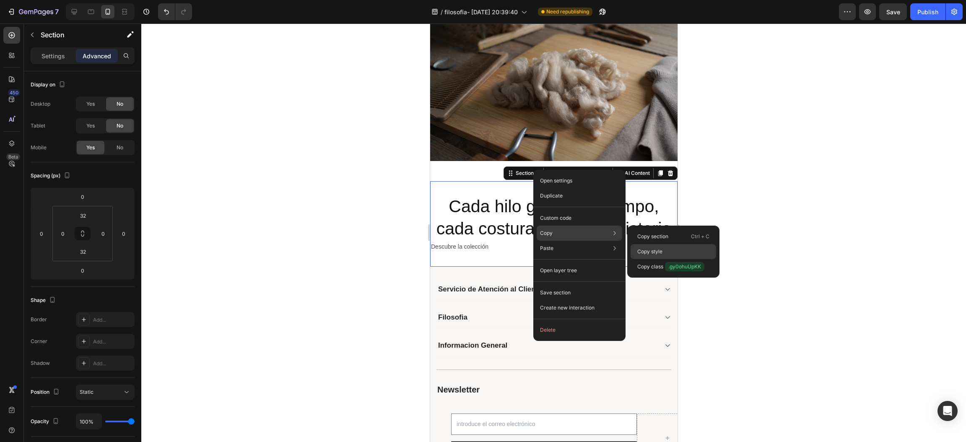
click at [666, 250] on div "Copy style" at bounding box center [674, 251] width 86 height 15
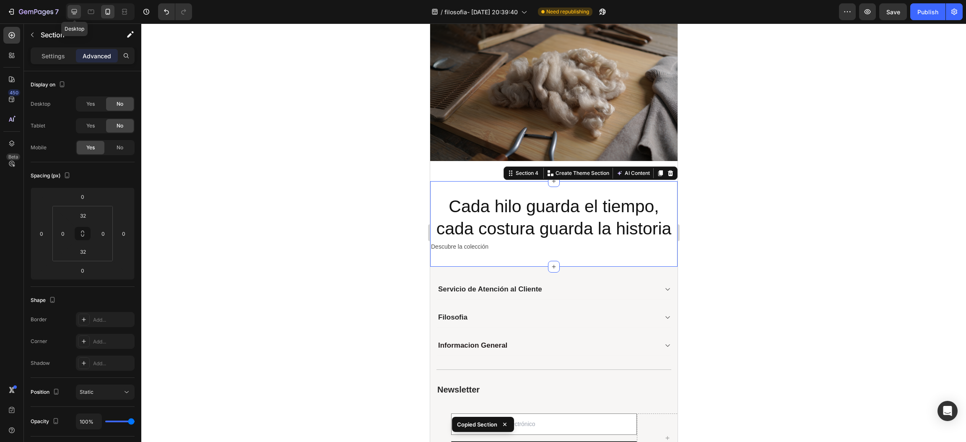
click at [70, 12] on icon at bounding box center [74, 12] width 8 height 8
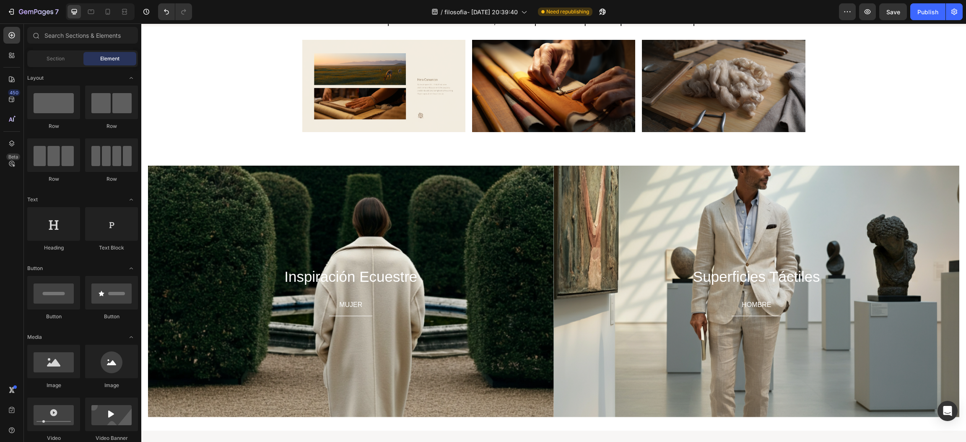
scroll to position [217, 0]
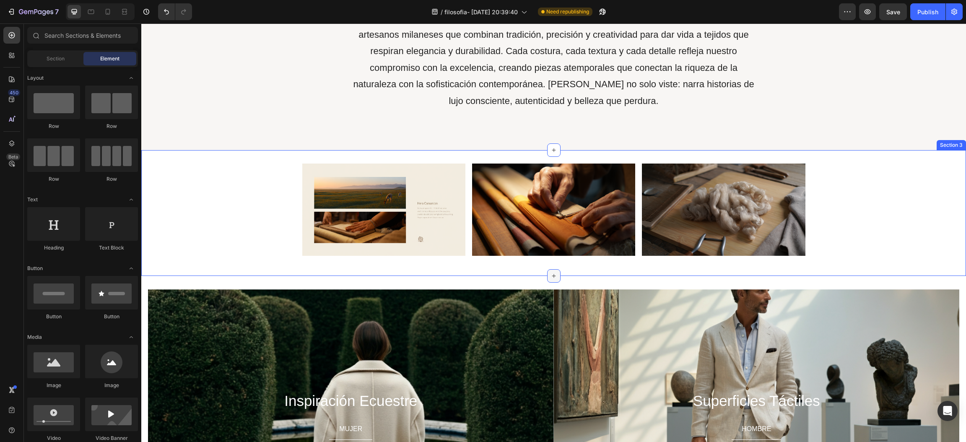
click at [553, 269] on div at bounding box center [553, 275] width 13 height 13
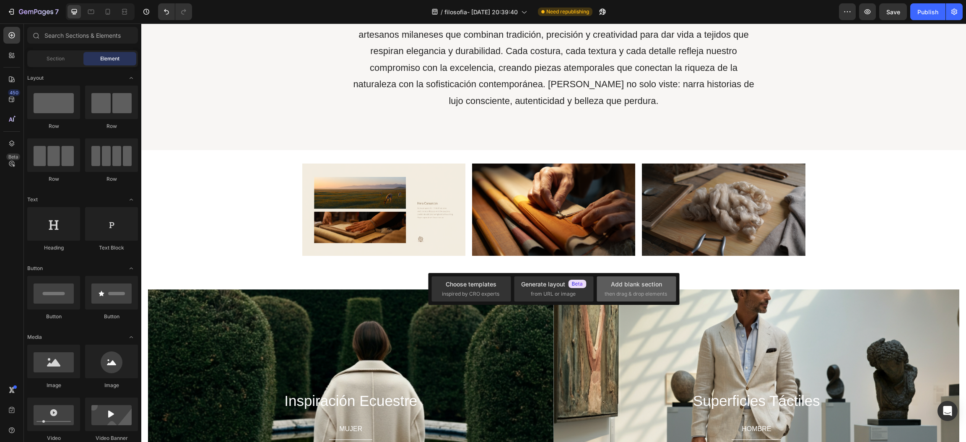
click at [632, 293] on span "then drag & drop elements" at bounding box center [636, 294] width 62 height 8
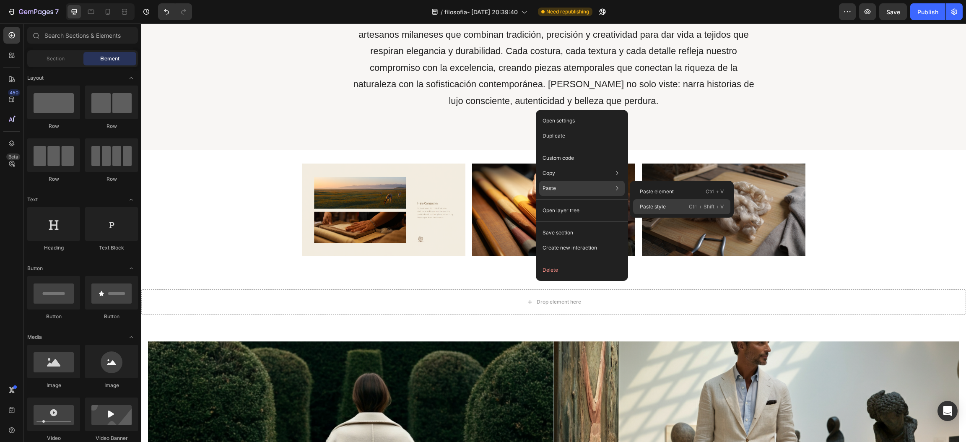
drag, startPoint x: 667, startPoint y: 207, endPoint x: 526, endPoint y: 186, distance: 142.8
click at [667, 207] on div "Paste style Ctrl + Shift + V" at bounding box center [681, 206] width 97 height 15
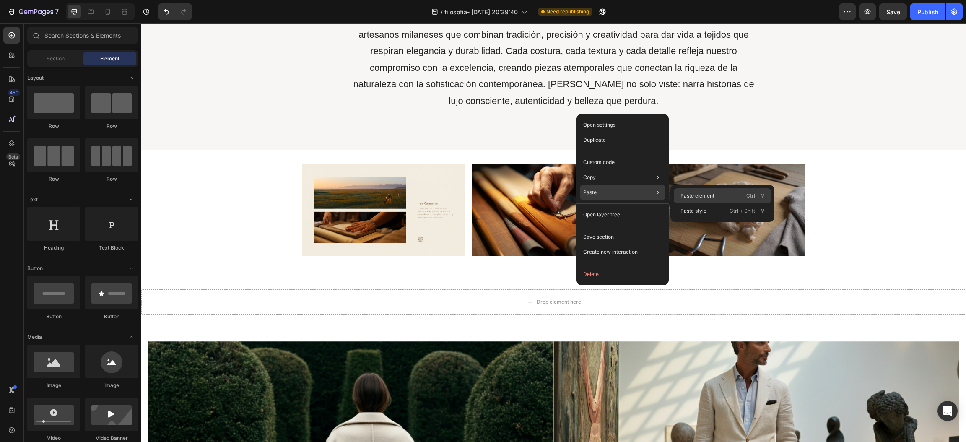
click at [695, 195] on p "Paste element" at bounding box center [697, 196] width 34 height 8
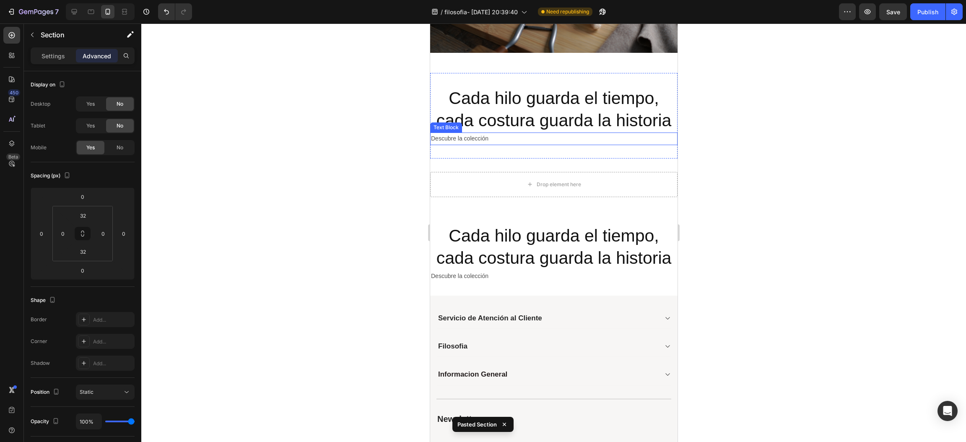
scroll to position [688, 0]
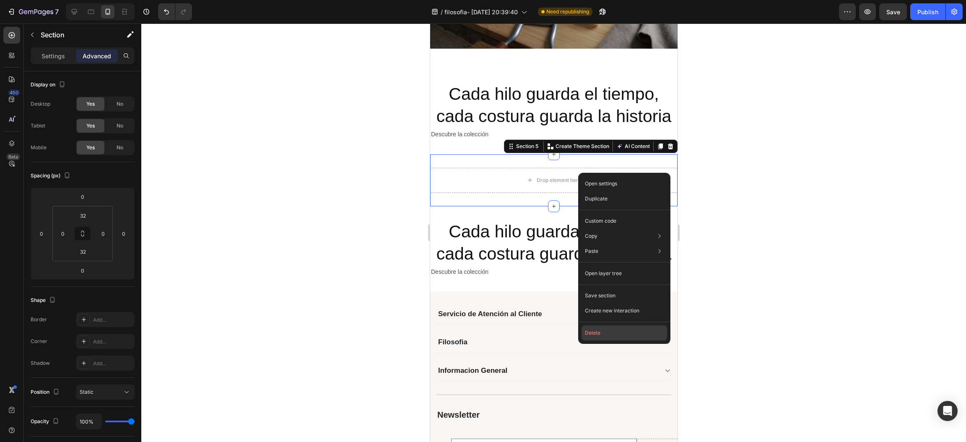
click at [598, 331] on button "Delete" at bounding box center [625, 332] width 86 height 15
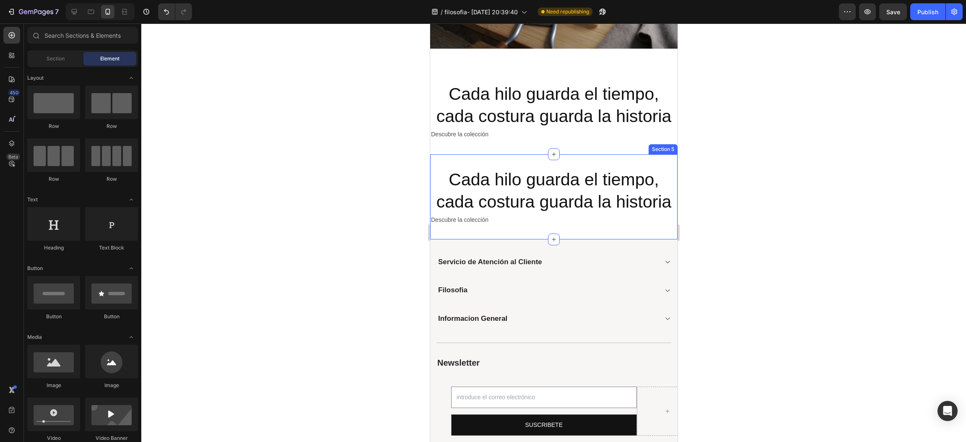
click at [659, 154] on div "Cada hilo guarda el tiempo, cada costura guarda la historia Heading Cada hilo g…" at bounding box center [553, 197] width 247 height 86
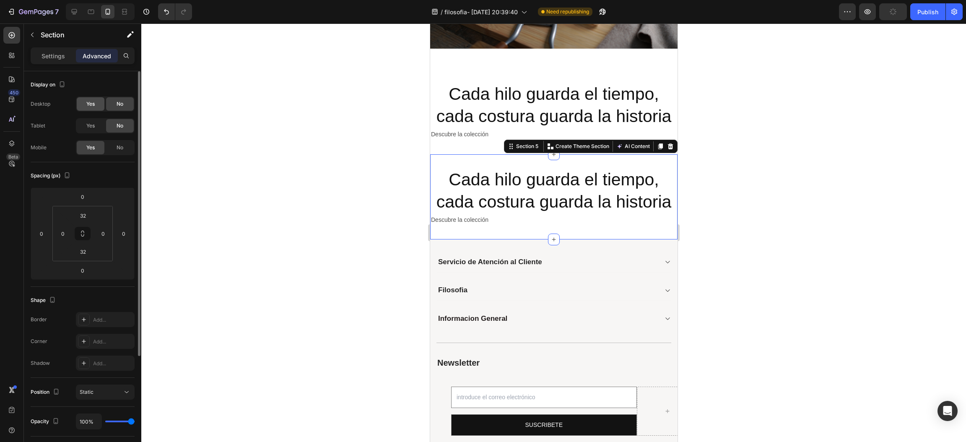
click at [89, 124] on span "Yes" at bounding box center [90, 126] width 8 height 8
click at [88, 103] on span "Yes" at bounding box center [90, 104] width 8 height 8
click at [120, 149] on span "No" at bounding box center [120, 148] width 7 height 8
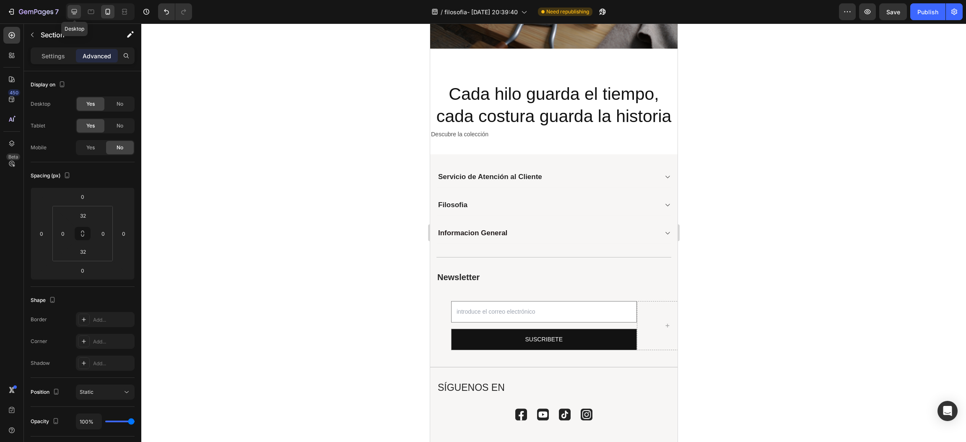
click at [71, 13] on icon at bounding box center [74, 12] width 8 height 8
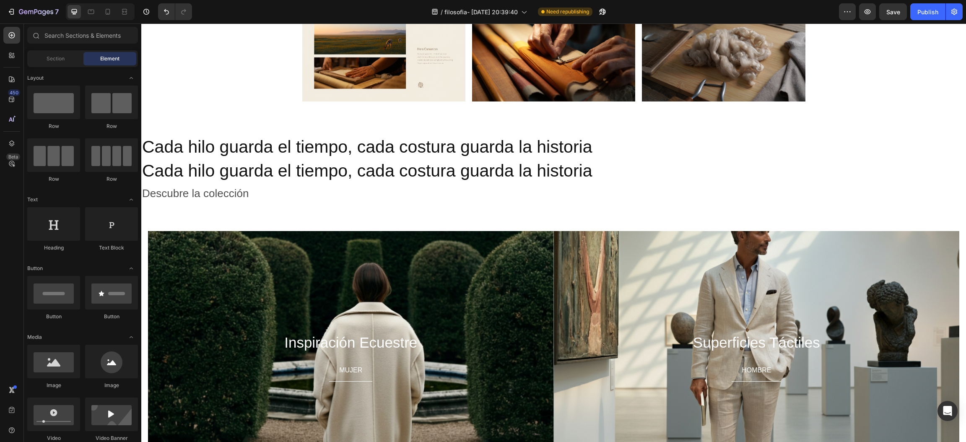
scroll to position [288, 0]
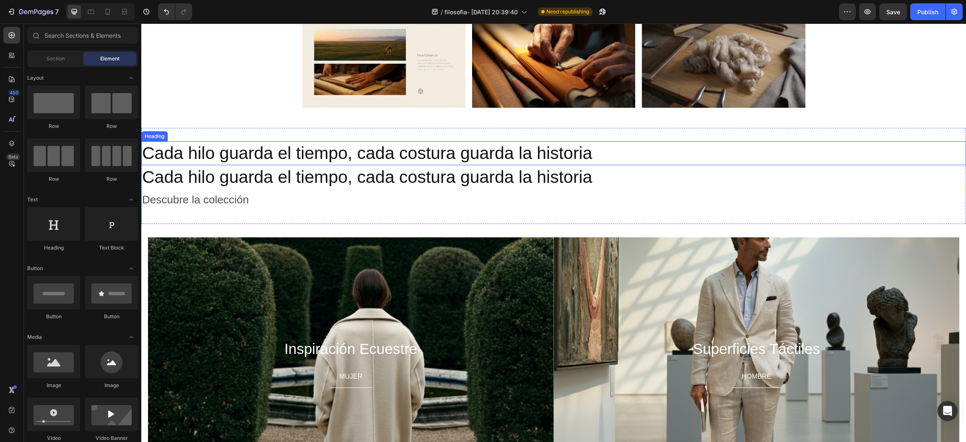
click at [204, 150] on h2 "Cada hilo guarda el tiempo, cada costura guarda la historia" at bounding box center [553, 153] width 825 height 24
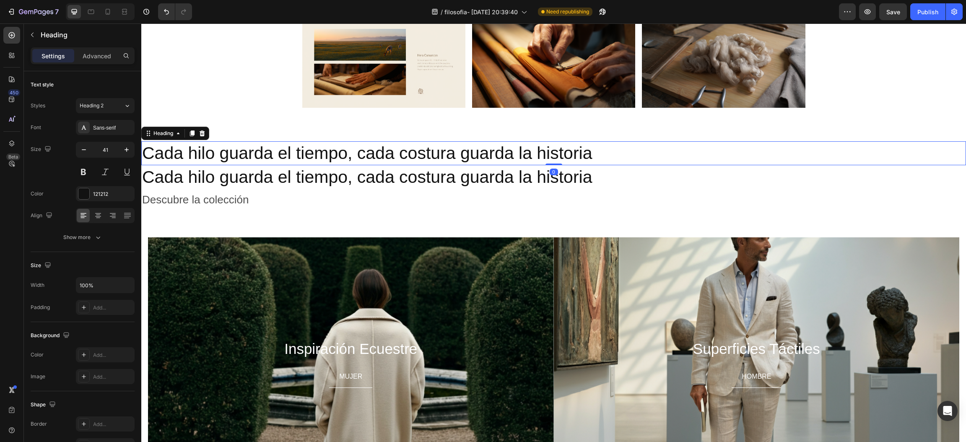
click at [209, 151] on h2 "Cada hilo guarda el tiempo, cada costura guarda la historia" at bounding box center [553, 153] width 825 height 24
click at [109, 13] on icon at bounding box center [108, 12] width 5 height 6
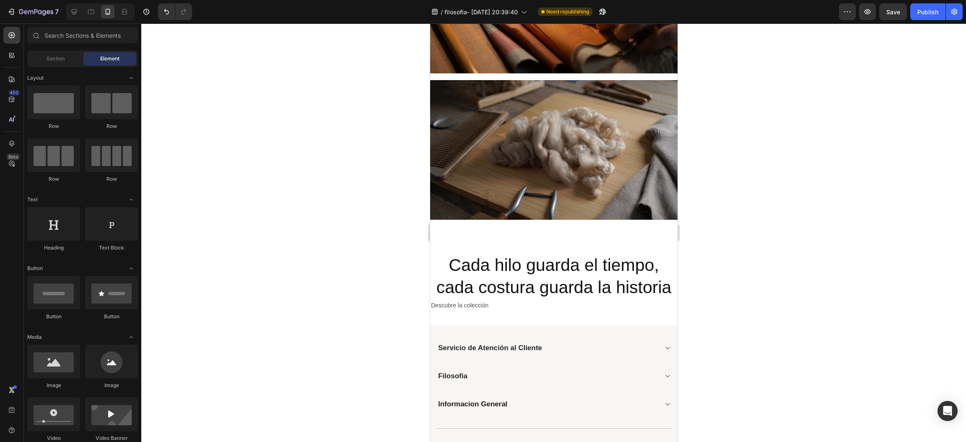
scroll to position [532, 0]
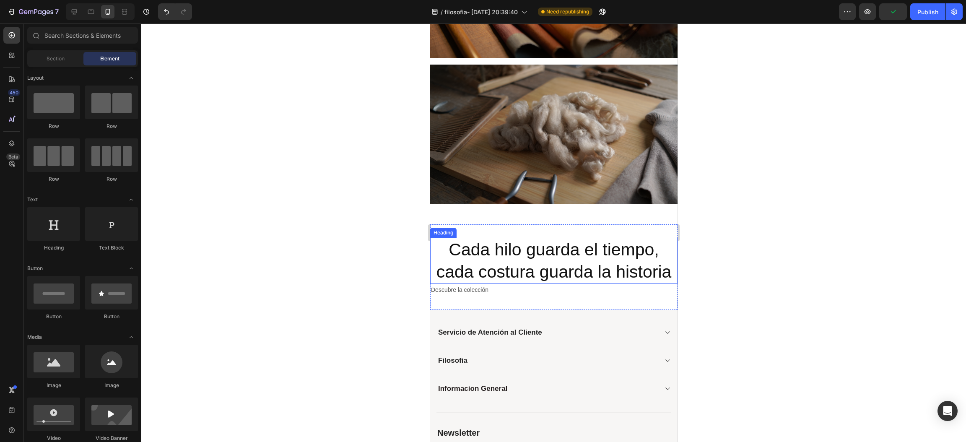
click at [639, 260] on h2 "Cada hilo guarda el tiempo, cada costura guarda la historia" at bounding box center [553, 261] width 247 height 47
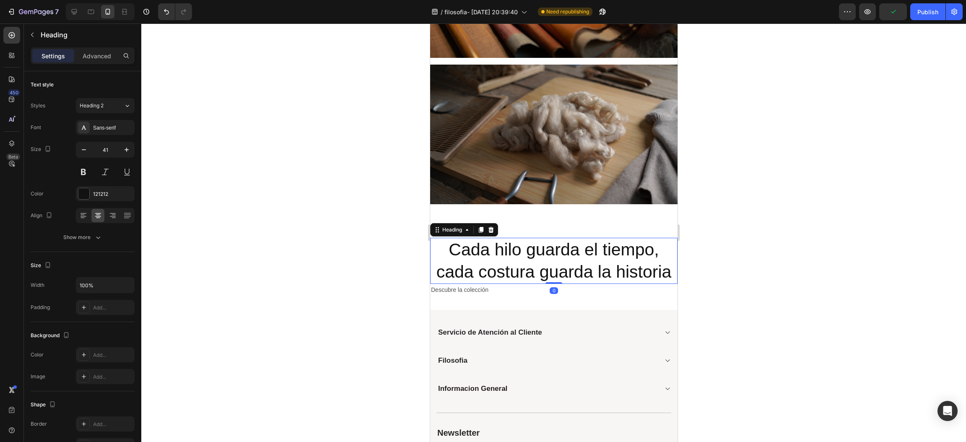
click at [639, 260] on h2 "Cada hilo guarda el tiempo, cada costura guarda la historia" at bounding box center [553, 261] width 247 height 47
click at [639, 260] on p "Cada hilo guarda el tiempo, cada costura guarda la historia" at bounding box center [554, 261] width 246 height 45
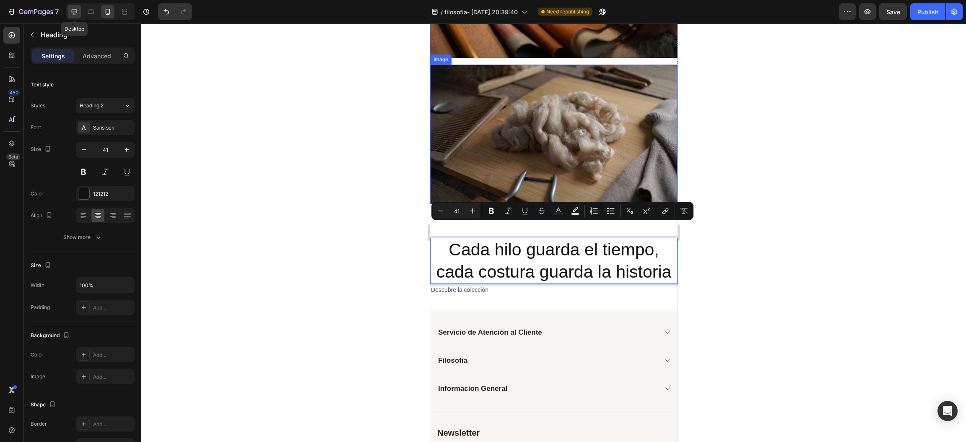
click at [80, 15] on div at bounding box center [74, 11] width 13 height 13
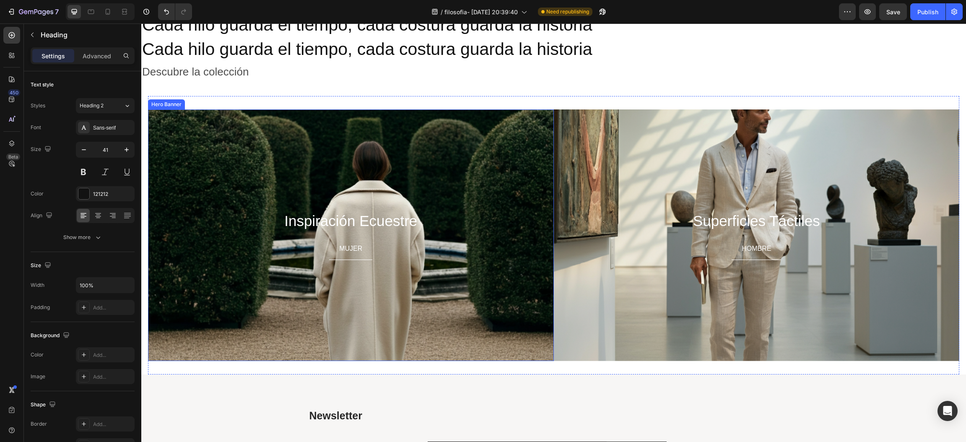
scroll to position [361, 0]
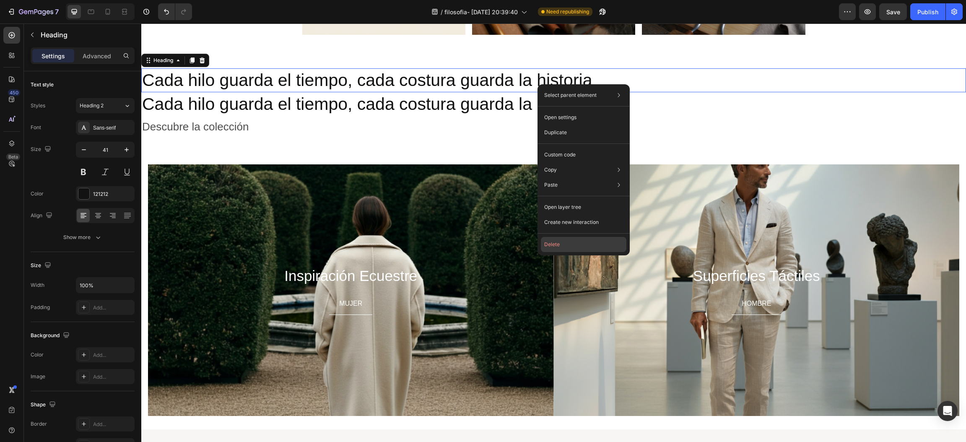
click at [556, 241] on button "Delete" at bounding box center [584, 244] width 86 height 15
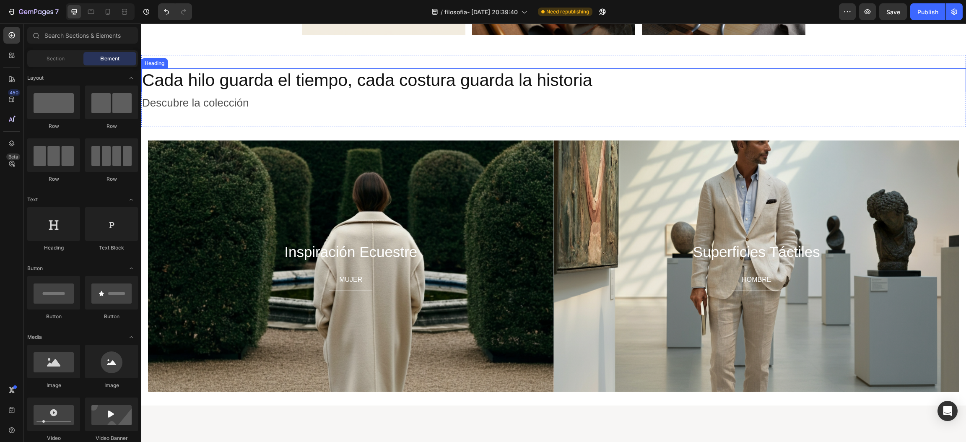
click at [595, 78] on h2 "Cada hilo guarda el tiempo, cada costura guarda la historia" at bounding box center [553, 80] width 825 height 24
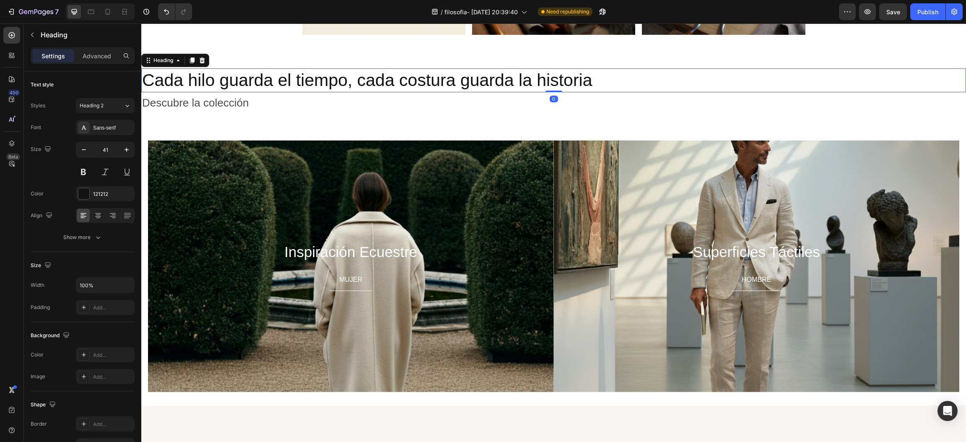
click at [595, 78] on h2 "Cada hilo guarda el tiempo, cada costura guarda la historia" at bounding box center [553, 80] width 825 height 24
click at [595, 78] on p "Cada hilo guarda el tiempo, cada costura guarda la historia" at bounding box center [553, 80] width 823 height 22
click at [578, 79] on p "Cada hilo guarda el tiempo, cada costura guarda la historia" at bounding box center [553, 80] width 823 height 22
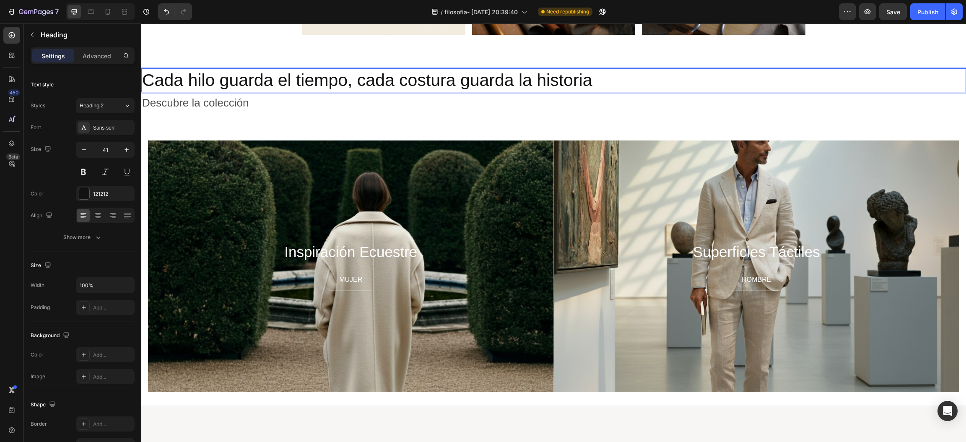
drag, startPoint x: 535, startPoint y: 71, endPoint x: 524, endPoint y: 77, distance: 12.8
click at [524, 77] on p "Cada hilo guarda el tiempo, cada costura guarda la historia" at bounding box center [553, 80] width 823 height 22
click at [112, 12] on div at bounding box center [107, 11] width 13 height 13
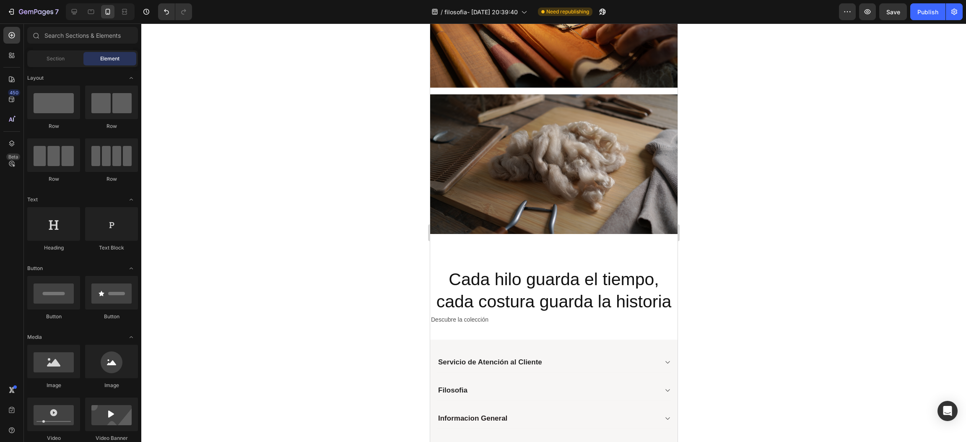
scroll to position [517, 0]
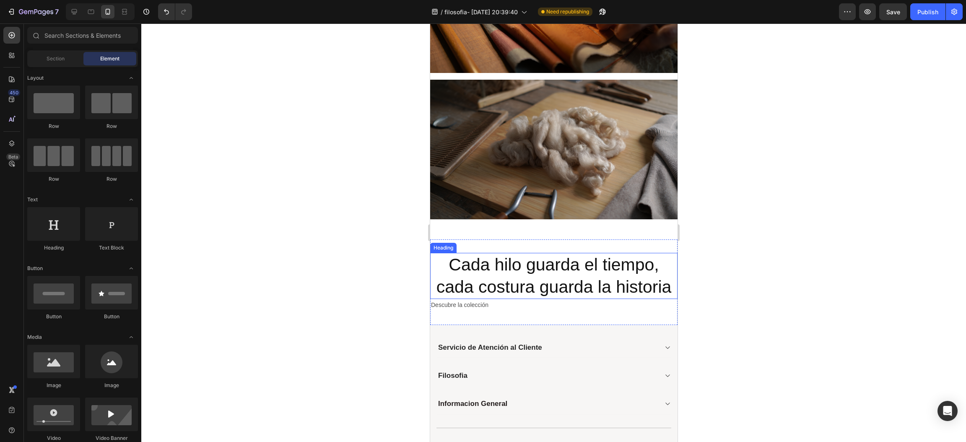
click at [598, 259] on p "Cada hilo guarda el tiempo, cada costura guarda la historia" at bounding box center [554, 276] width 246 height 45
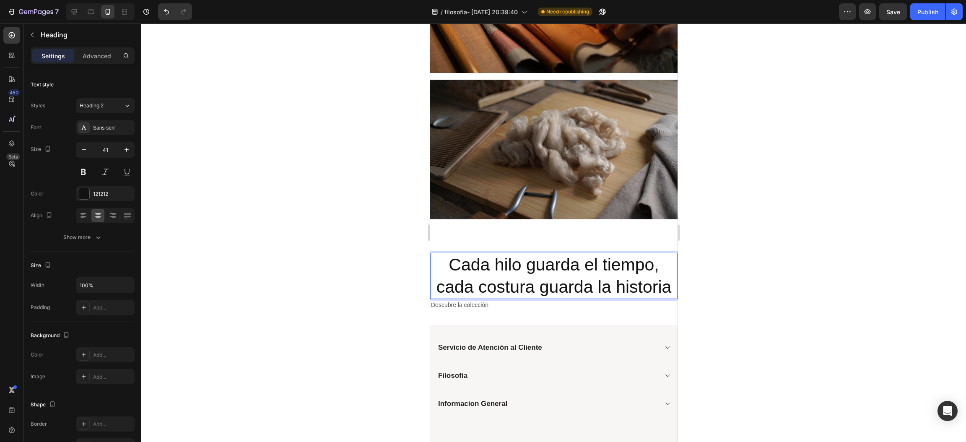
click at [598, 259] on p "Cada hilo guarda el tiempo, cada costura guarda la historia" at bounding box center [554, 276] width 246 height 45
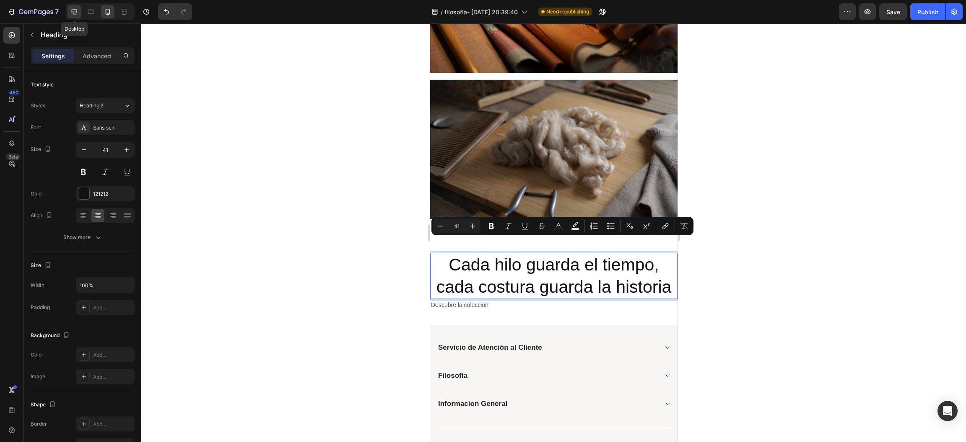
click at [79, 16] on div at bounding box center [74, 11] width 13 height 13
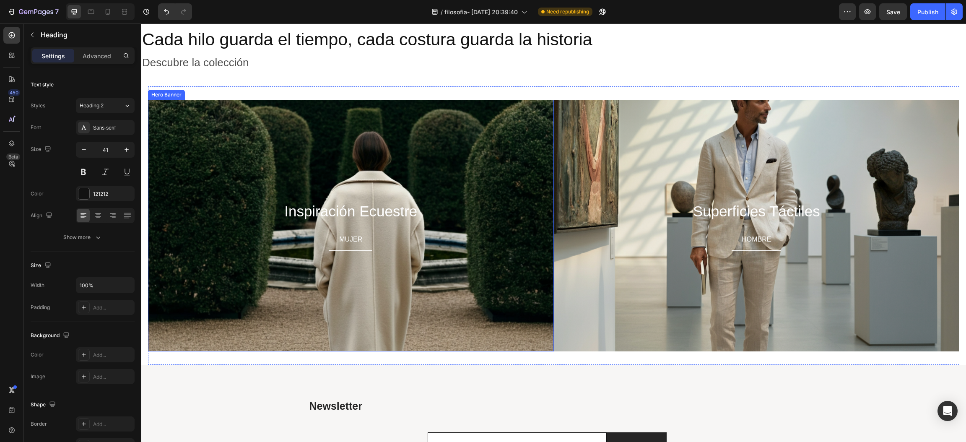
scroll to position [346, 0]
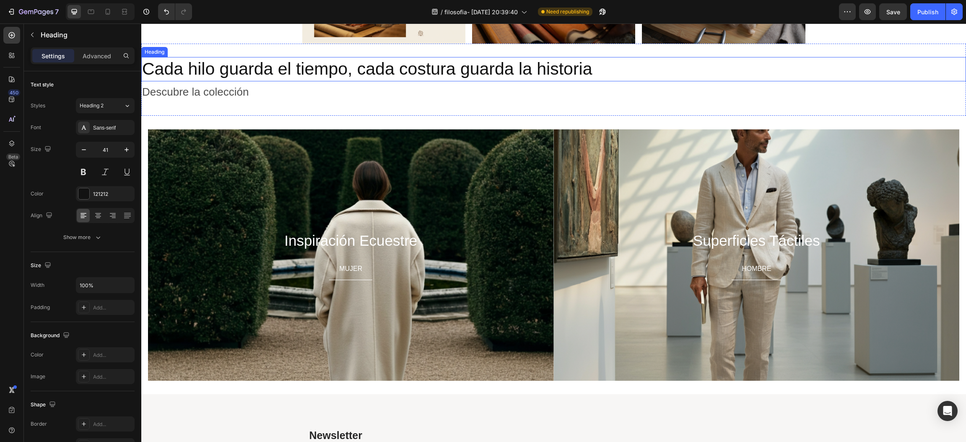
click at [404, 65] on p "Cada hilo guarda el tiempo, cada costura guarda la historia" at bounding box center [553, 69] width 823 height 22
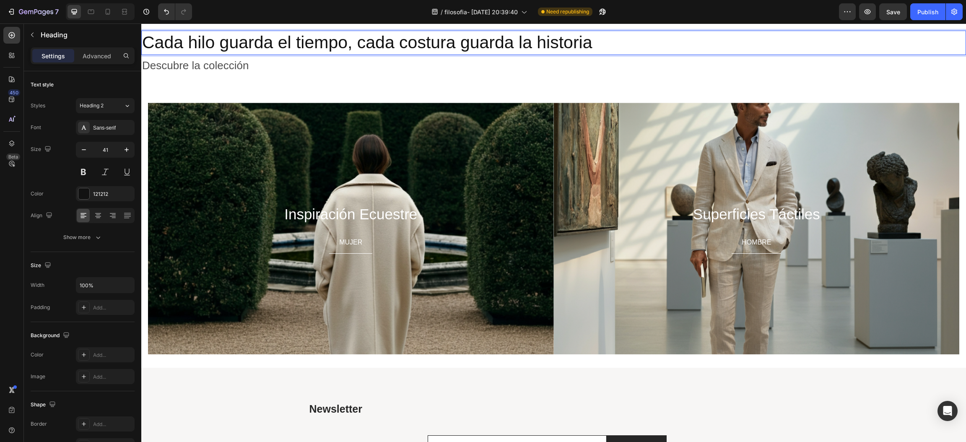
click at [428, 54] on p "Cada hilo guarda el tiempo, cada costura guarda la historia" at bounding box center [553, 42] width 823 height 22
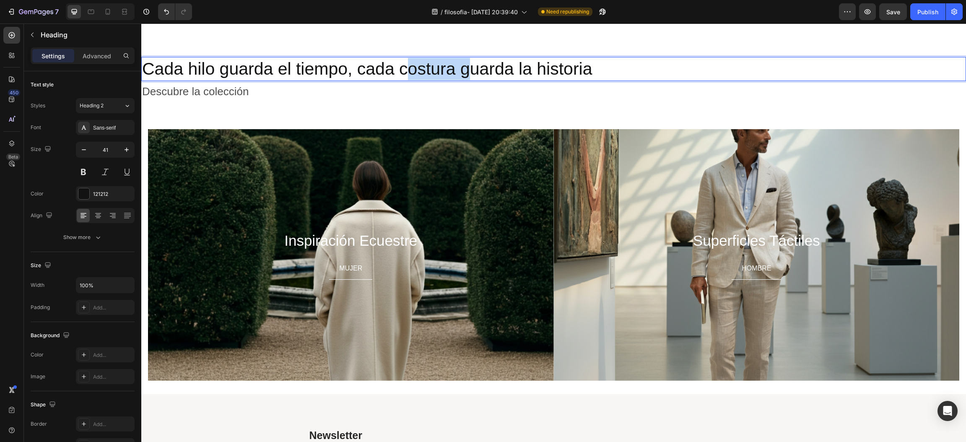
click at [428, 62] on p "Cada hilo guarda el tiempo, cada costura guarda la historia" at bounding box center [553, 69] width 823 height 22
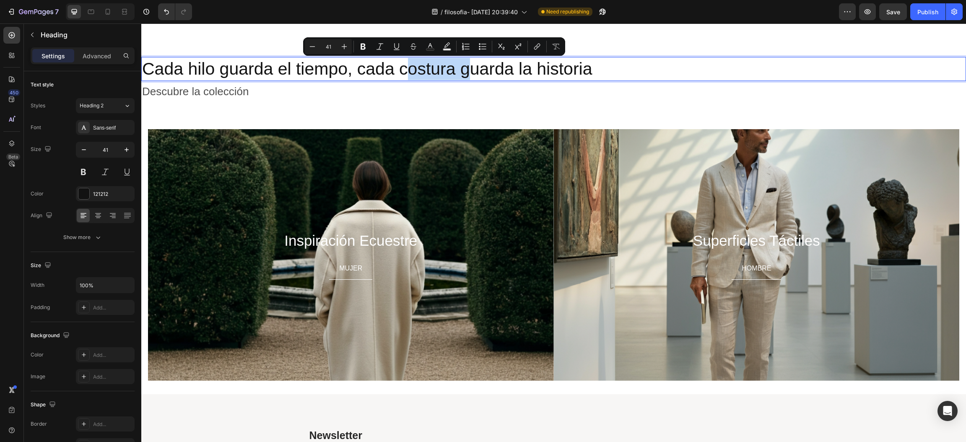
click at [428, 62] on p "Cada hilo guarda el tiempo, cada costura guarda la historia" at bounding box center [553, 69] width 823 height 22
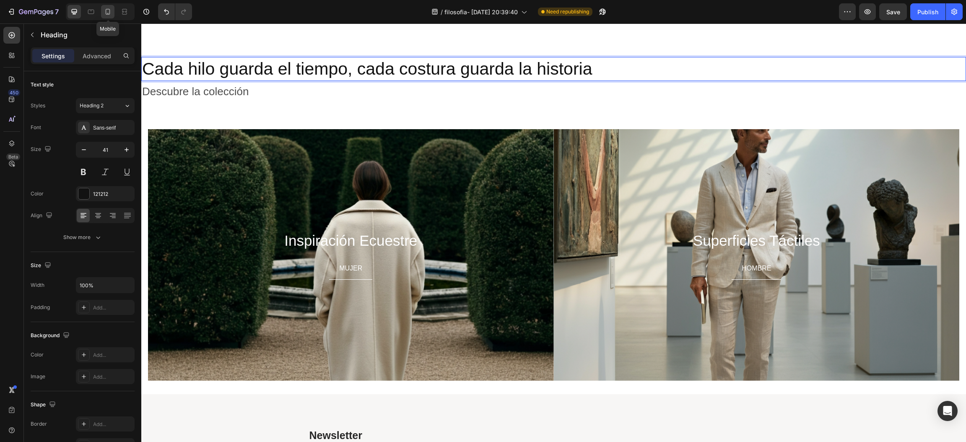
click at [106, 10] on icon at bounding box center [108, 12] width 8 height 8
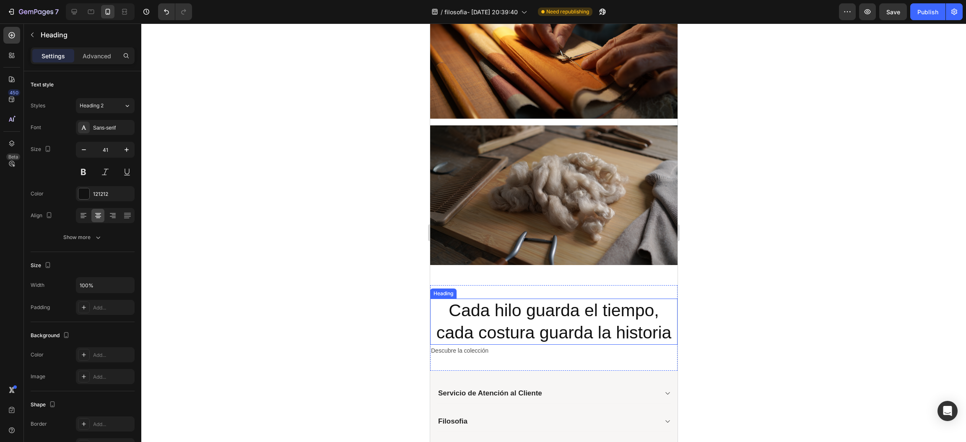
scroll to position [469, 0]
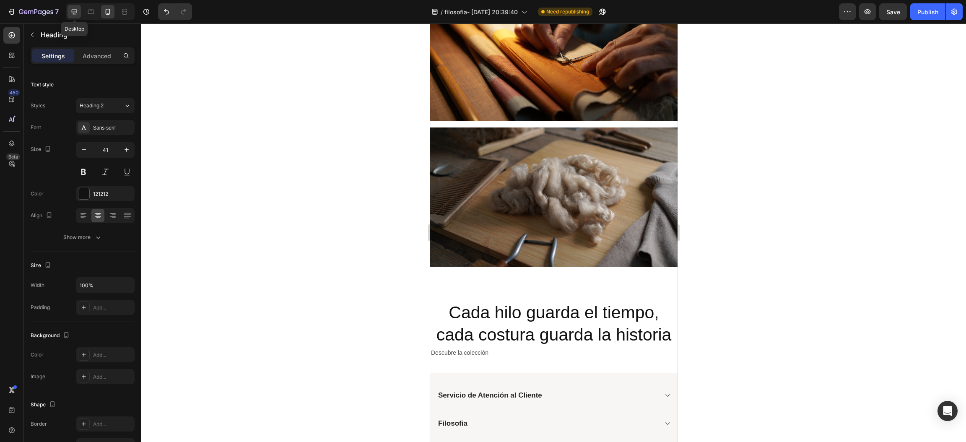
click at [79, 13] on div at bounding box center [74, 11] width 13 height 13
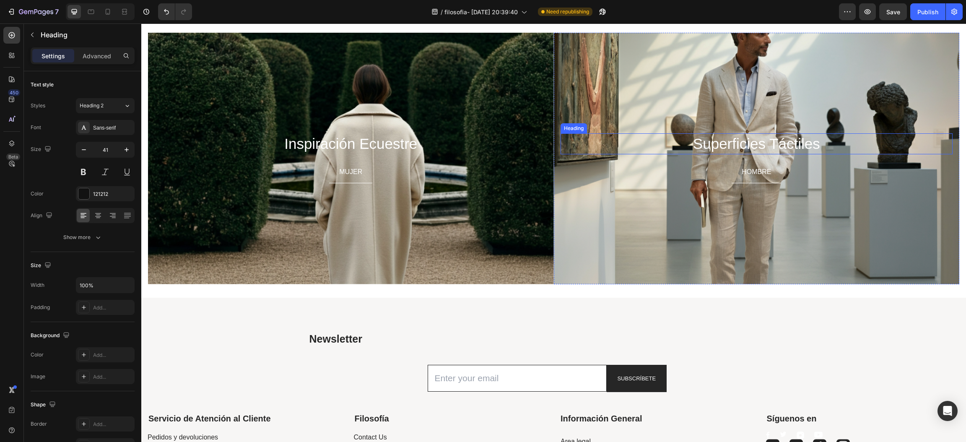
scroll to position [280, 0]
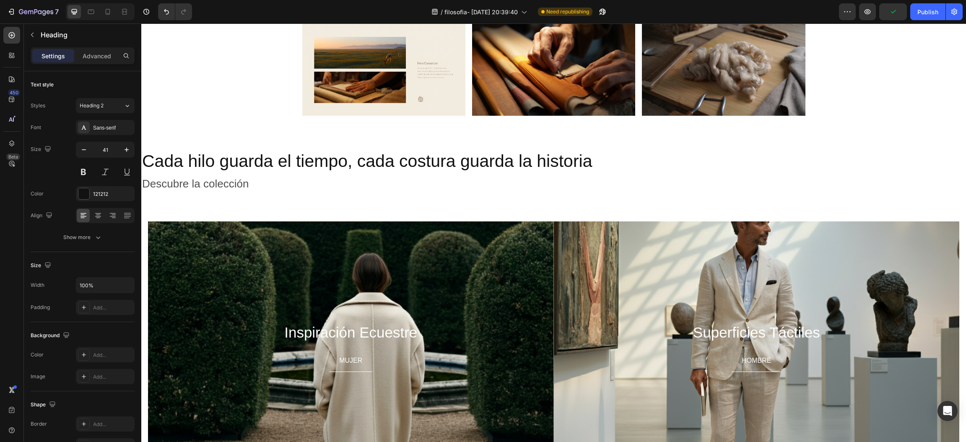
click at [148, 156] on h2 "Cada hilo guarda el tiempo, cada costura guarda la historia" at bounding box center [553, 161] width 825 height 24
click at [387, 187] on p "Descubre la colección" at bounding box center [553, 184] width 823 height 20
click at [390, 181] on p "Descubre la colección" at bounding box center [553, 184] width 823 height 20
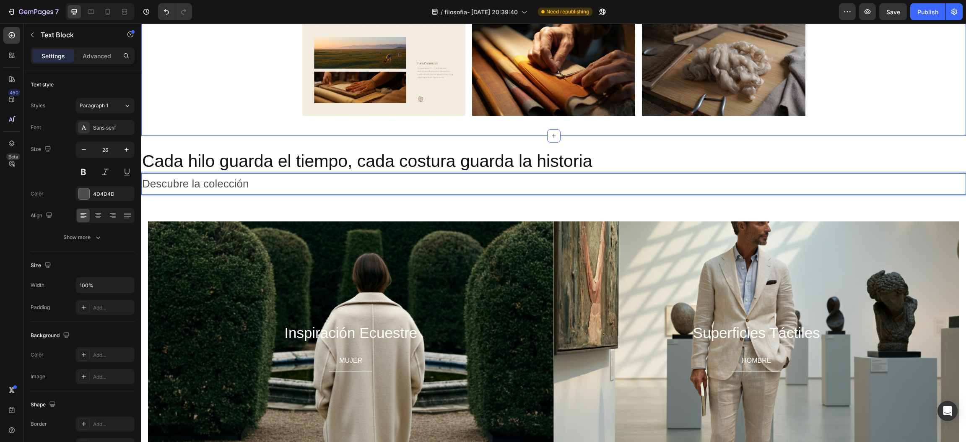
click at [908, 106] on div "Image Image Image Row" at bounding box center [553, 72] width 825 height 99
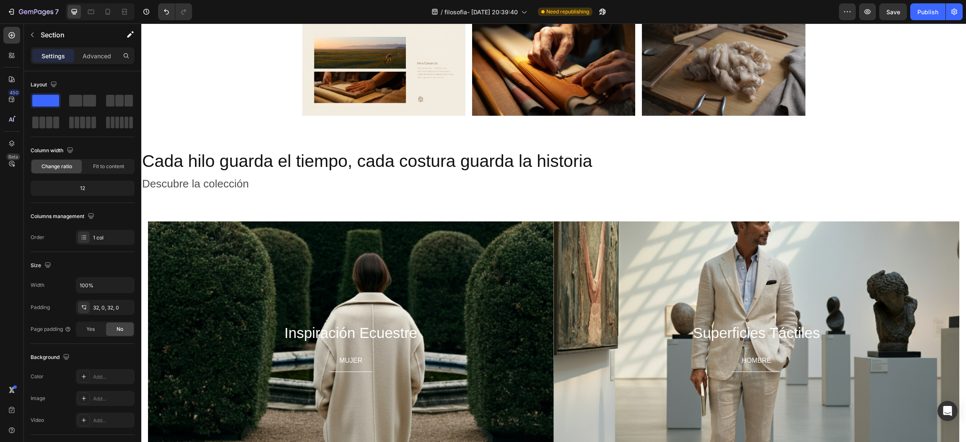
scroll to position [278, 0]
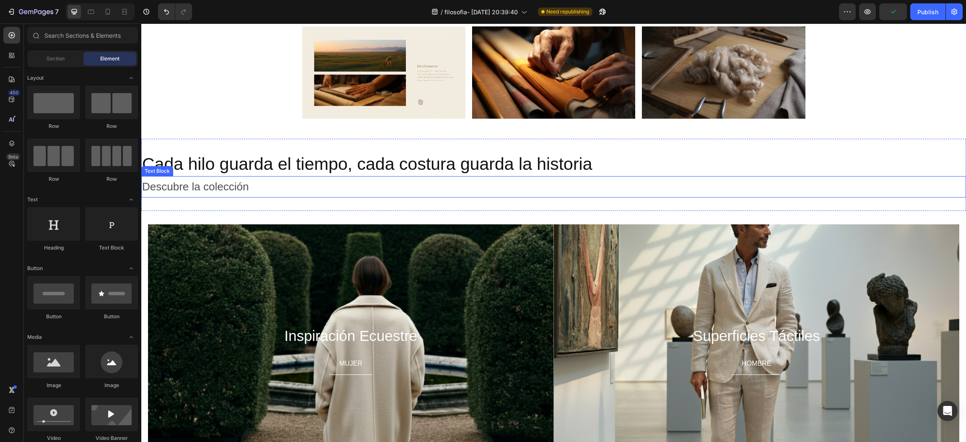
click at [504, 182] on p "Descubre la colección" at bounding box center [553, 187] width 823 height 20
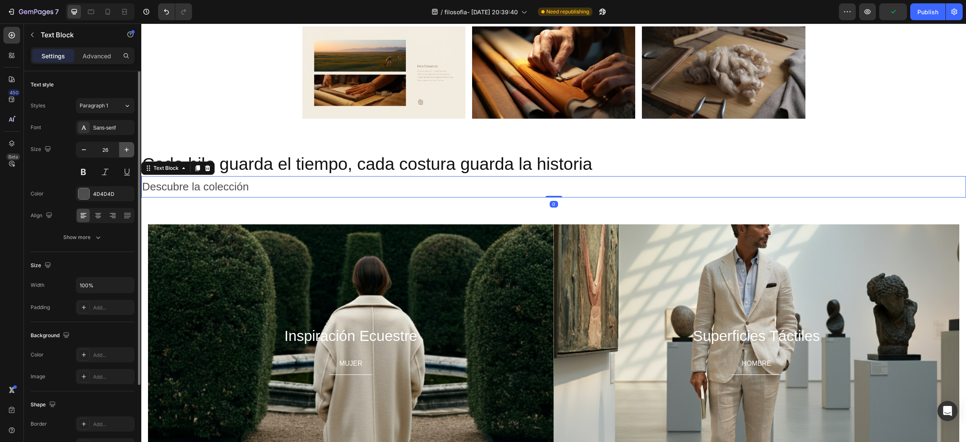
click at [127, 150] on icon "button" at bounding box center [126, 149] width 8 height 8
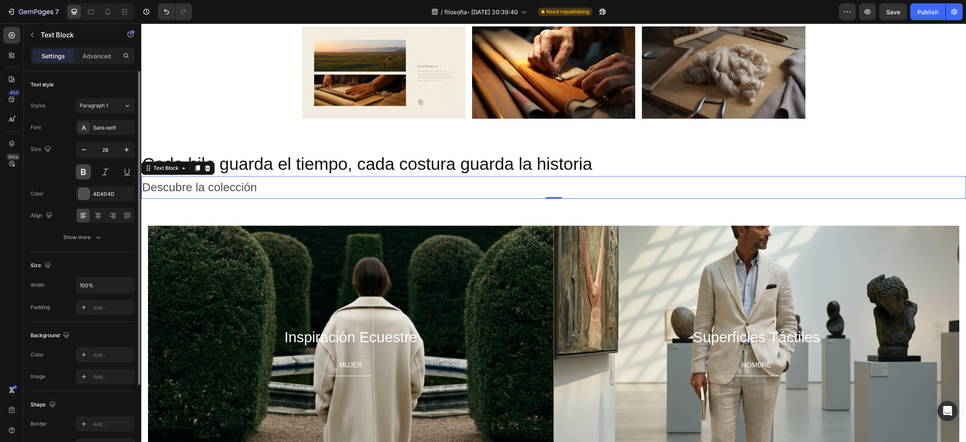
click at [78, 167] on button at bounding box center [83, 171] width 15 height 15
click at [90, 149] on button "button" at bounding box center [83, 149] width 15 height 15
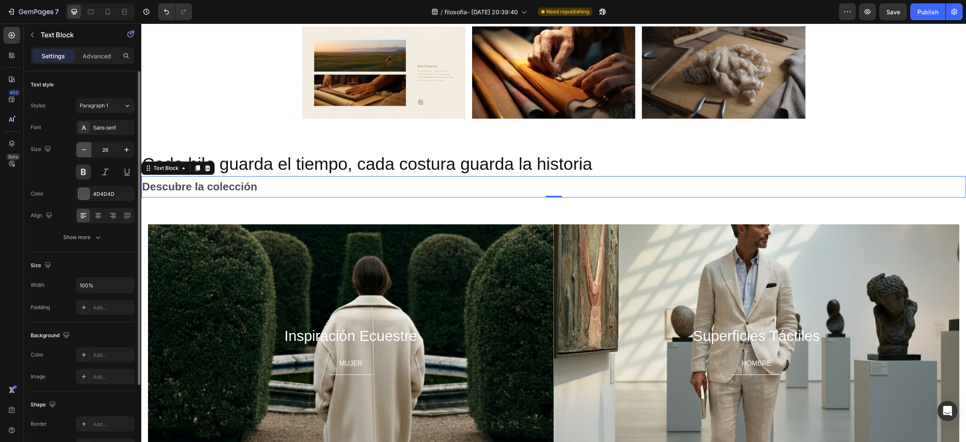
click at [90, 149] on button "button" at bounding box center [83, 149] width 15 height 15
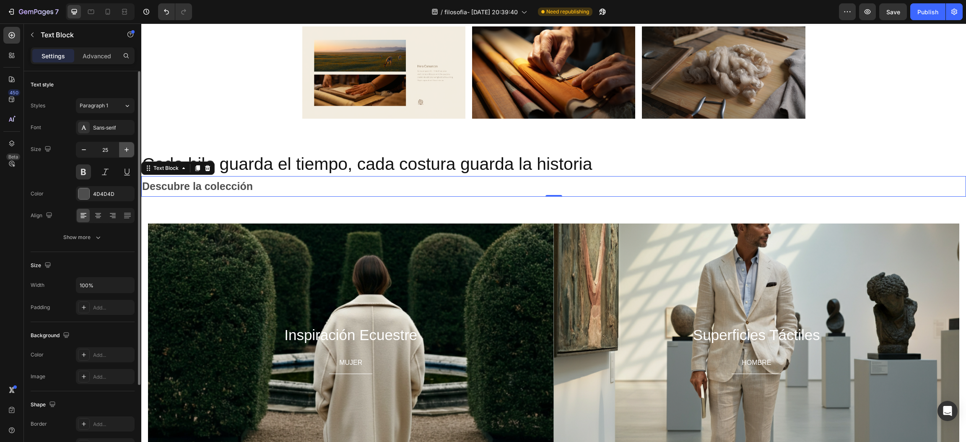
click at [122, 152] on icon "button" at bounding box center [126, 149] width 8 height 8
type input "26"
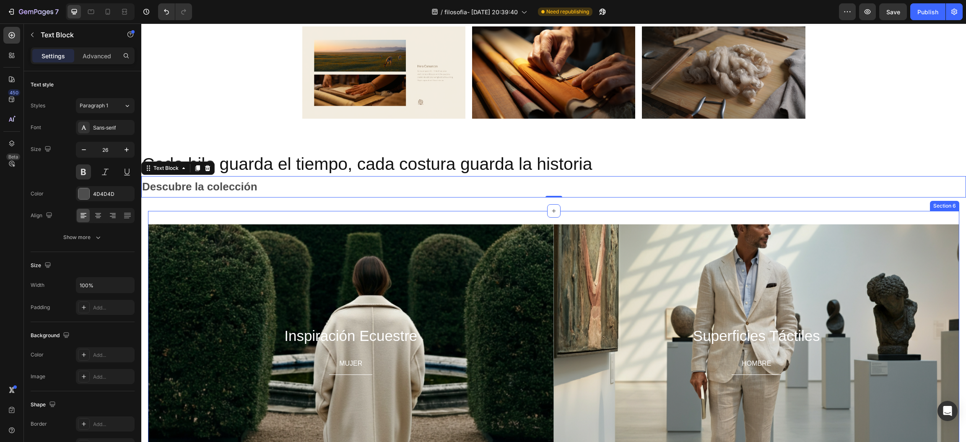
click at [261, 211] on div "Inspiración Ecuestre Heading MUJER Button Hero Banner Superficies Táctiles Head…" at bounding box center [553, 350] width 811 height 278
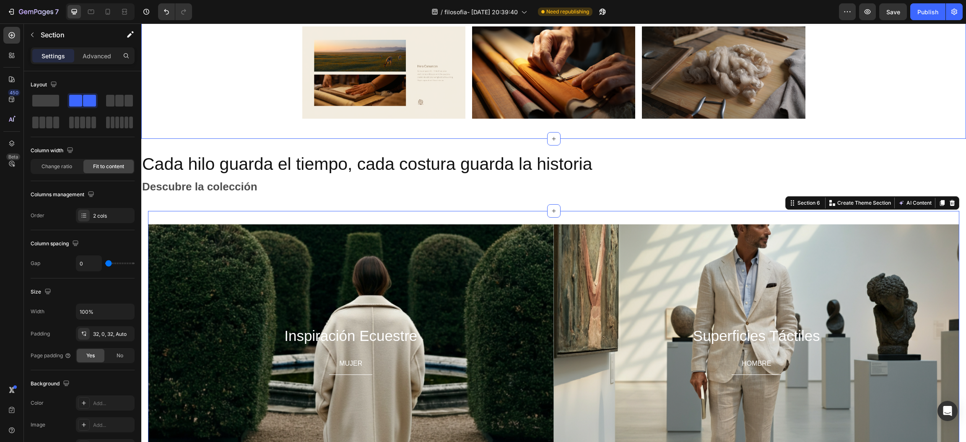
click at [876, 95] on div "Image Image Image Row" at bounding box center [553, 75] width 825 height 99
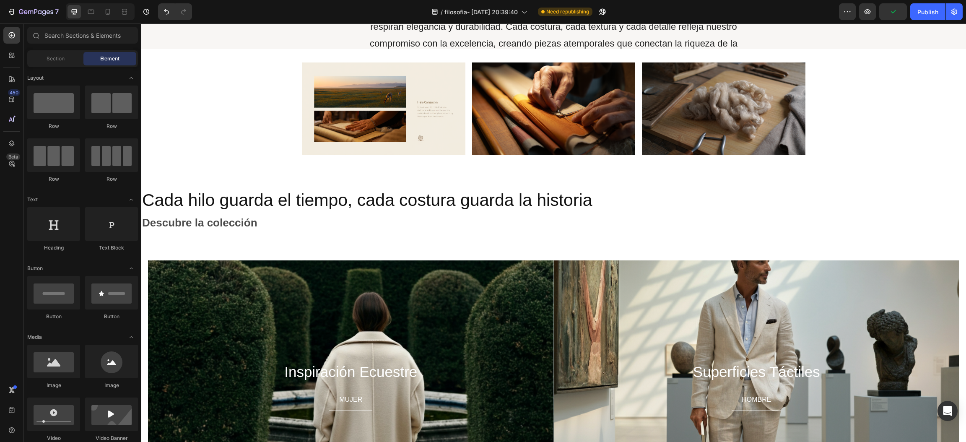
scroll to position [238, 0]
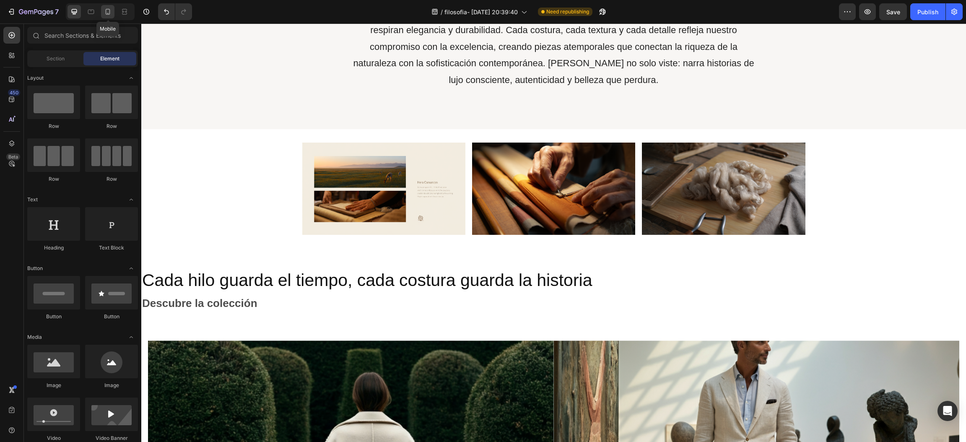
click at [104, 12] on icon at bounding box center [108, 12] width 8 height 8
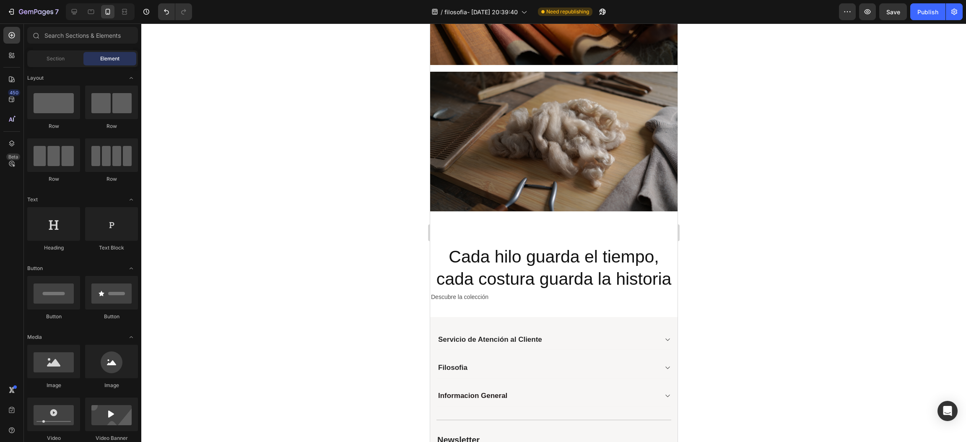
scroll to position [554, 0]
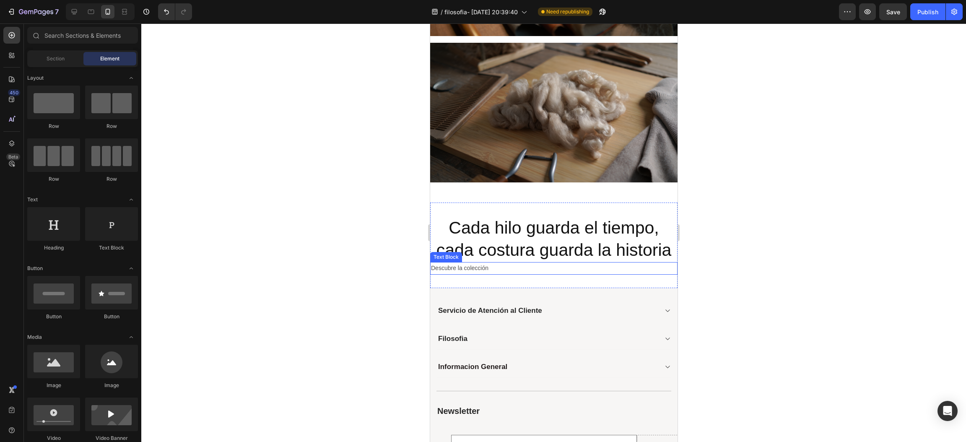
click at [566, 263] on p "Descubre la colección" at bounding box center [554, 268] width 246 height 10
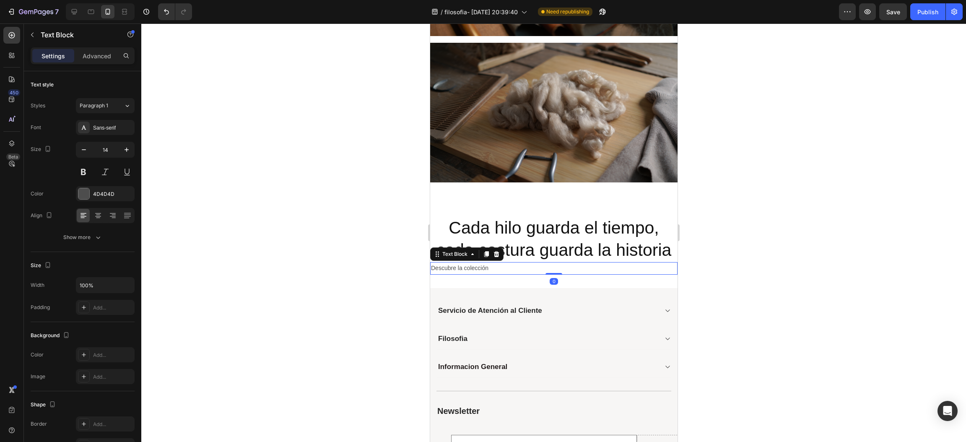
click at [566, 263] on p "Descubre la colección" at bounding box center [554, 268] width 246 height 10
click at [8, 96] on icon at bounding box center [12, 99] width 8 height 8
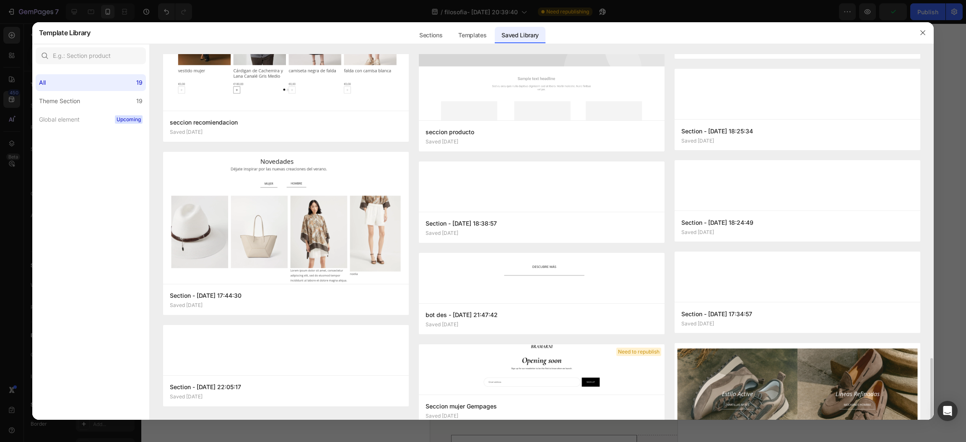
scroll to position [528, 0]
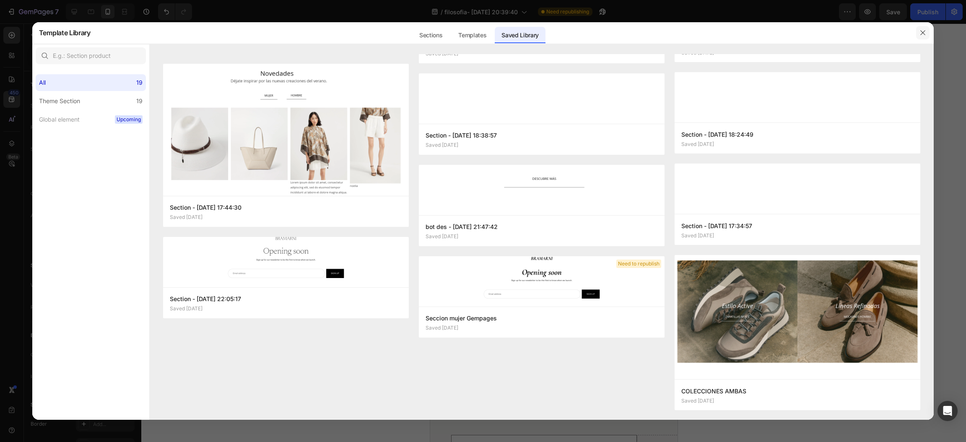
click at [929, 30] on button "button" at bounding box center [922, 32] width 13 height 13
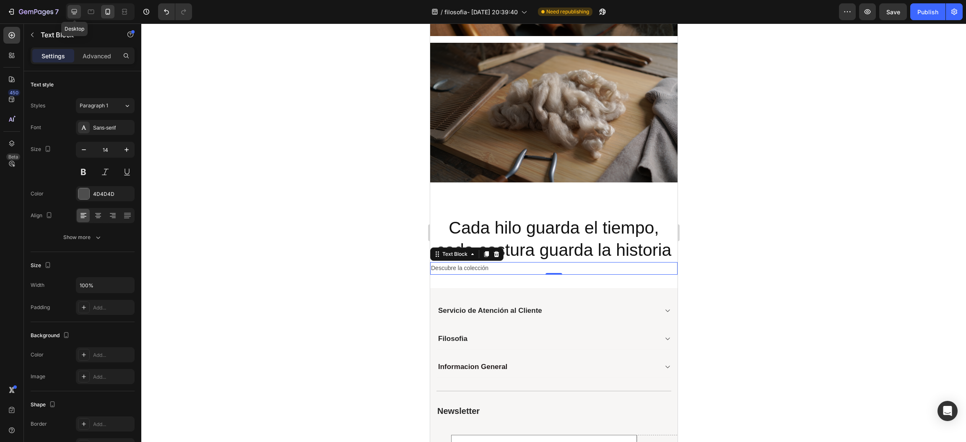
click at [69, 10] on div at bounding box center [74, 11] width 13 height 13
type input "26"
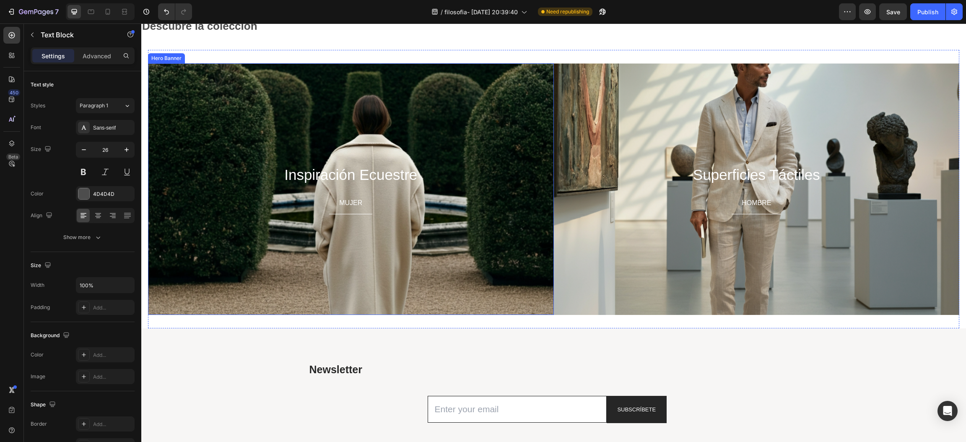
scroll to position [383, 0]
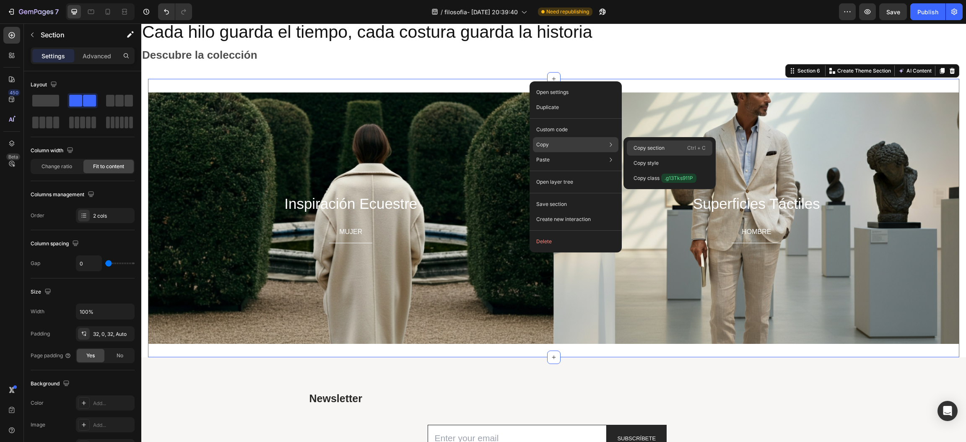
drag, startPoint x: 649, startPoint y: 146, endPoint x: 502, endPoint y: 132, distance: 147.4
click at [649, 146] on p "Copy section" at bounding box center [649, 148] width 31 height 8
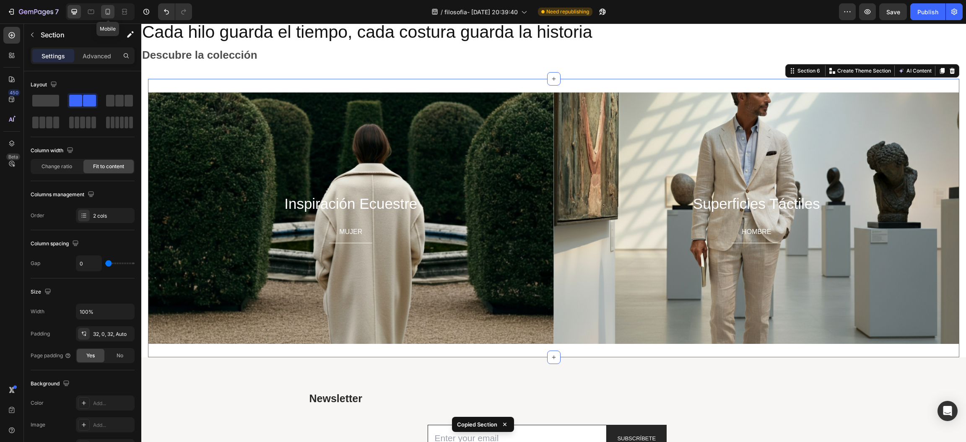
click at [104, 12] on icon at bounding box center [108, 12] width 8 height 8
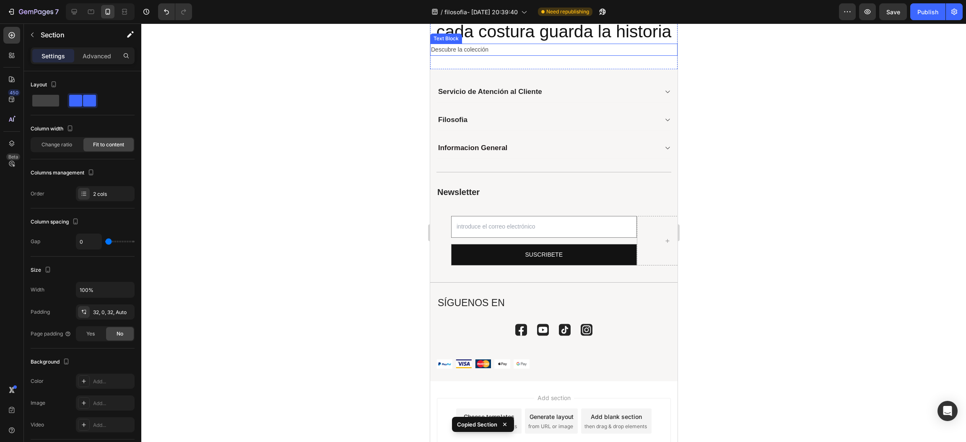
scroll to position [376, 0]
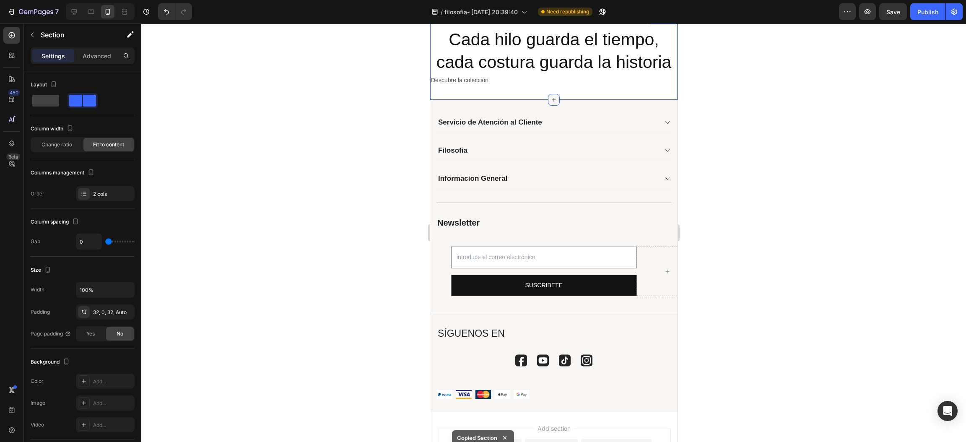
click at [550, 99] on icon at bounding box center [553, 99] width 7 height 7
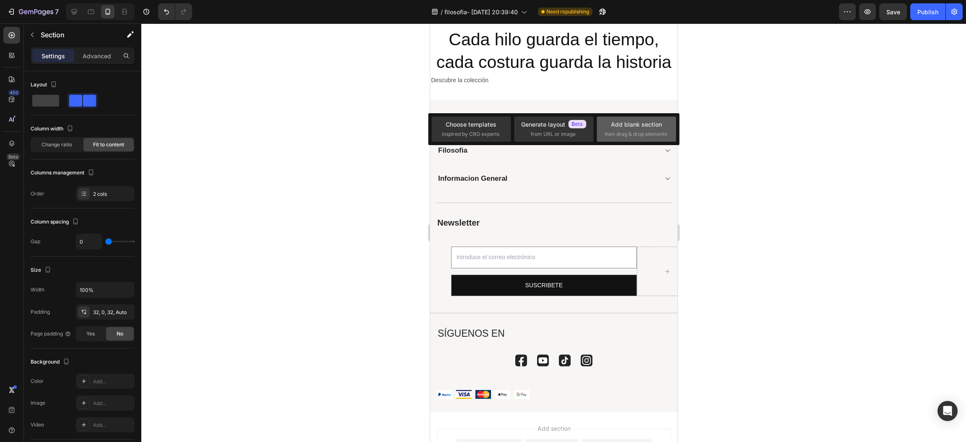
click at [645, 132] on span "then drag & drop elements" at bounding box center [636, 134] width 62 height 8
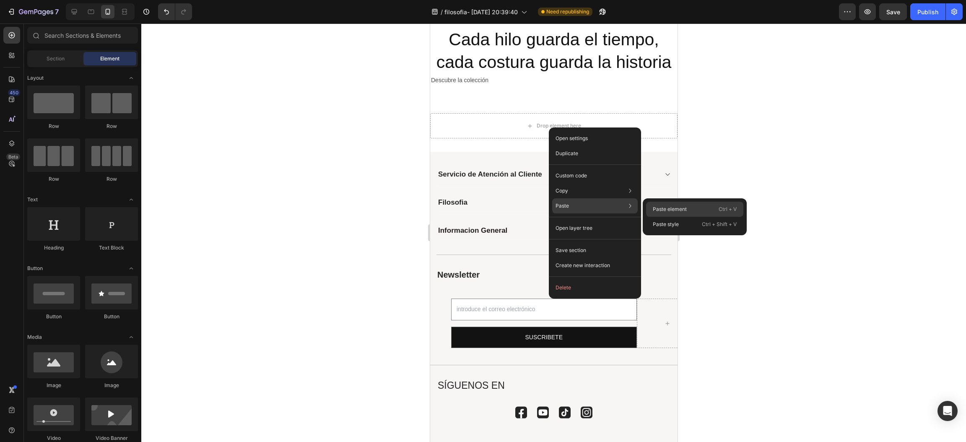
click at [658, 208] on p "Paste element" at bounding box center [670, 209] width 34 height 8
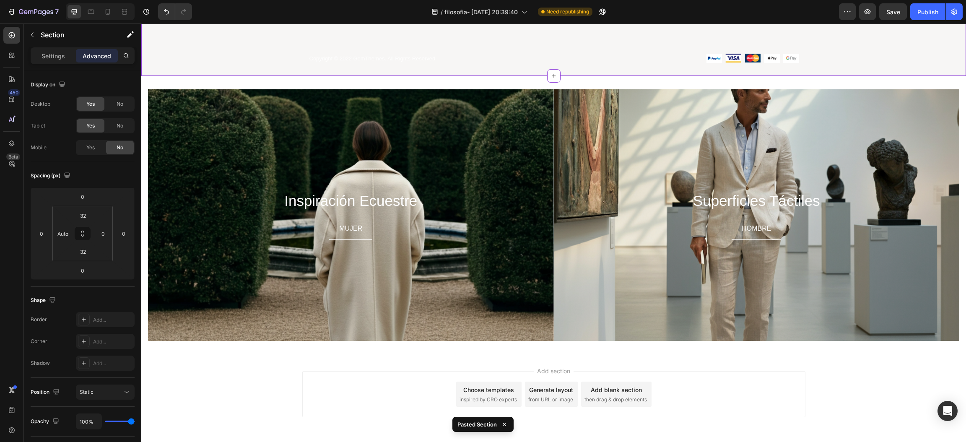
scroll to position [1038, 0]
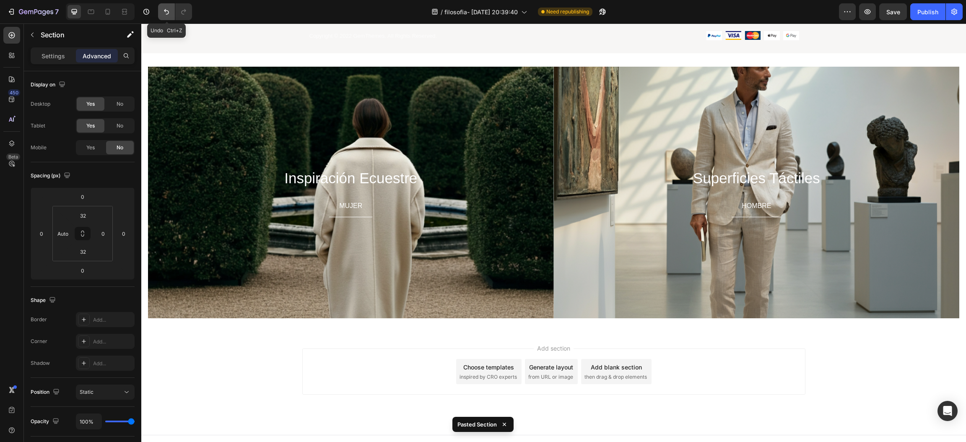
click at [165, 14] on icon "Undo/Redo" at bounding box center [166, 12] width 8 height 8
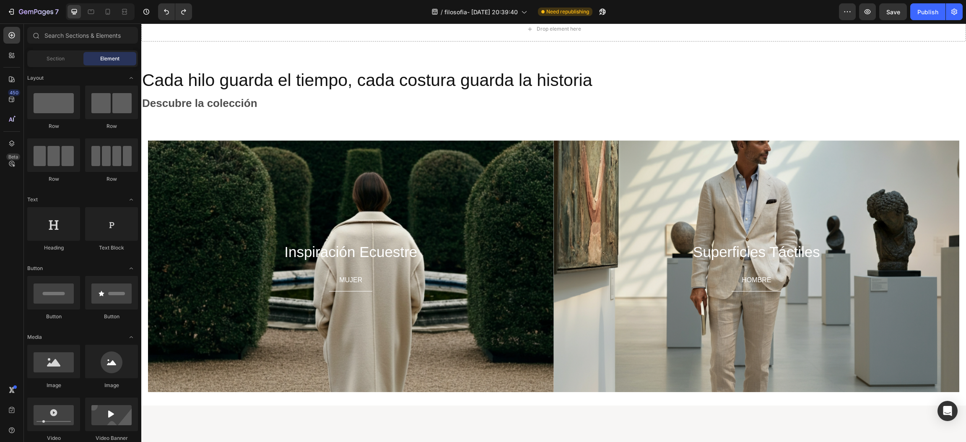
scroll to position [391, 0]
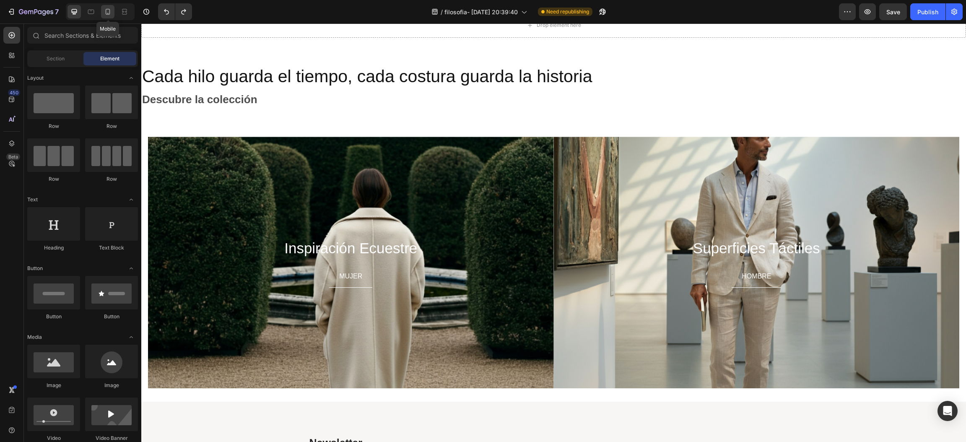
drag, startPoint x: 105, startPoint y: 12, endPoint x: 104, endPoint y: 17, distance: 5.0
click at [105, 12] on icon at bounding box center [108, 12] width 8 height 8
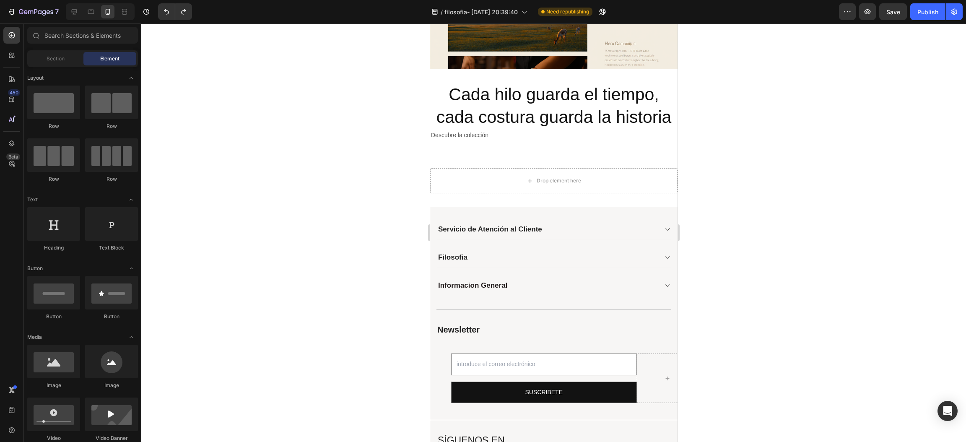
scroll to position [288, 0]
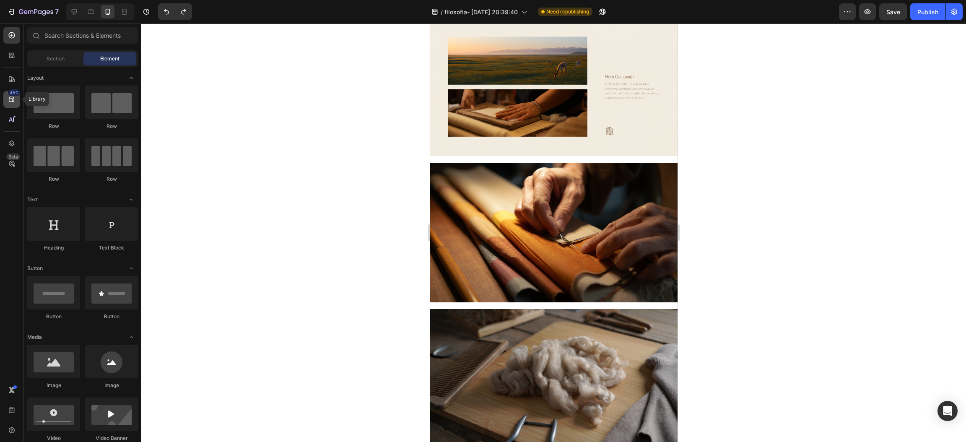
click at [10, 94] on div "450" at bounding box center [14, 92] width 12 height 7
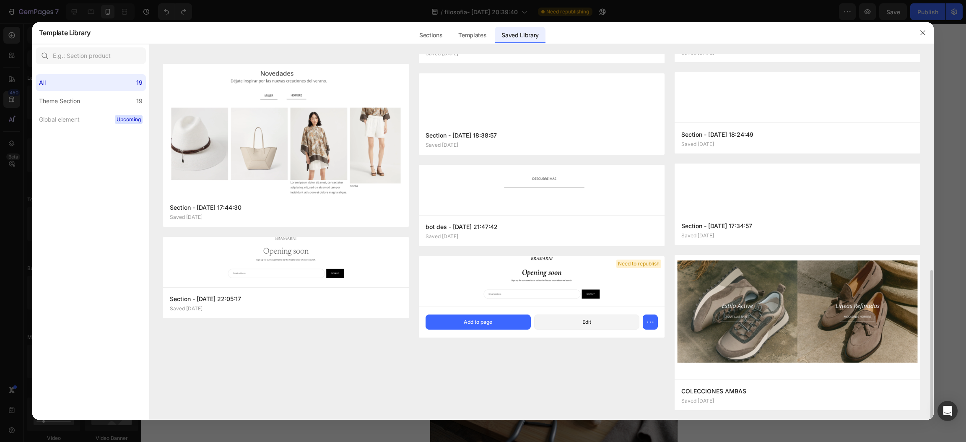
scroll to position [528, 0]
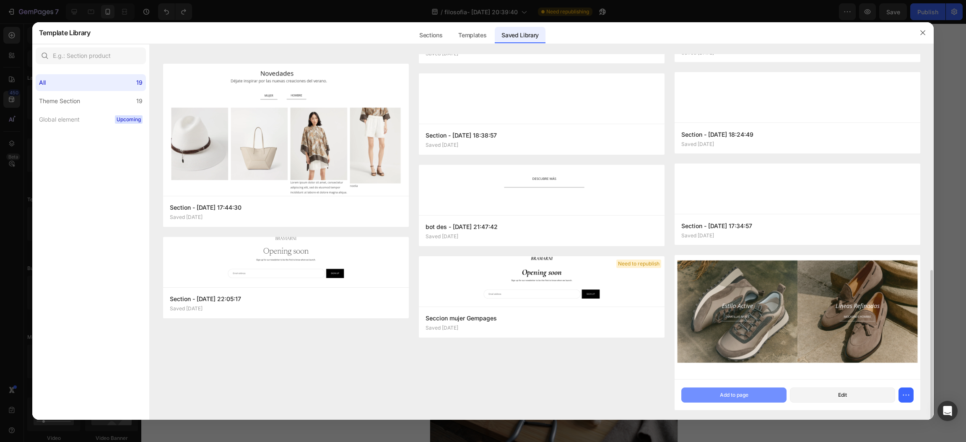
click at [720, 394] on div "Add to page" at bounding box center [734, 395] width 29 height 8
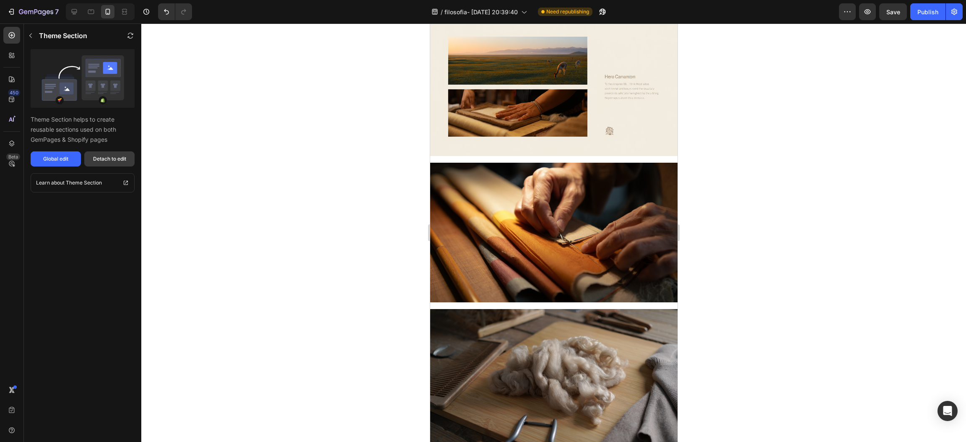
click at [129, 156] on button "Detach to edit" at bounding box center [109, 158] width 50 height 15
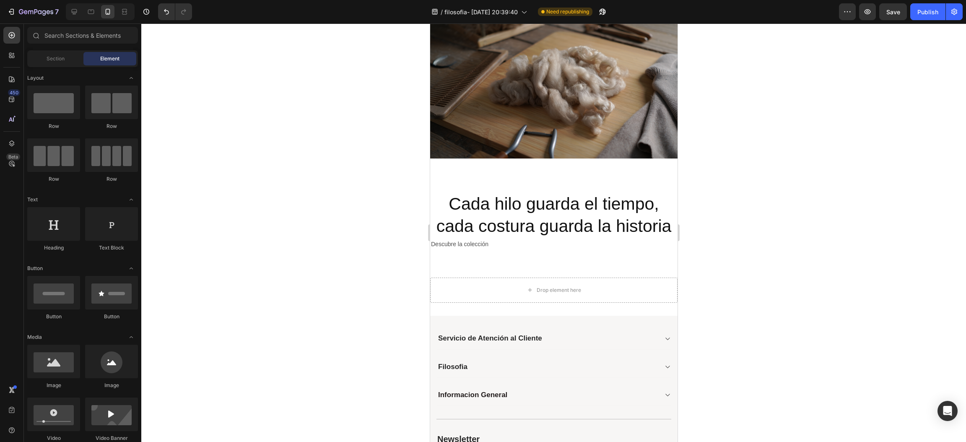
scroll to position [617, 0]
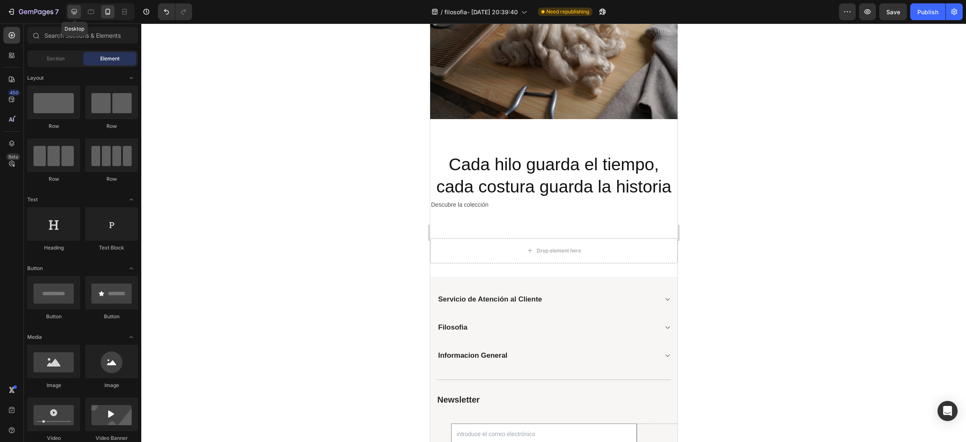
click at [74, 8] on icon at bounding box center [74, 12] width 8 height 8
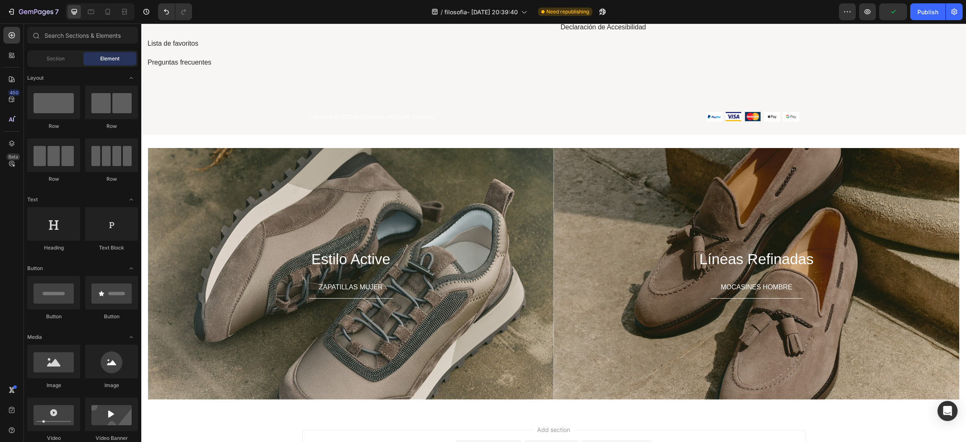
scroll to position [1012, 0]
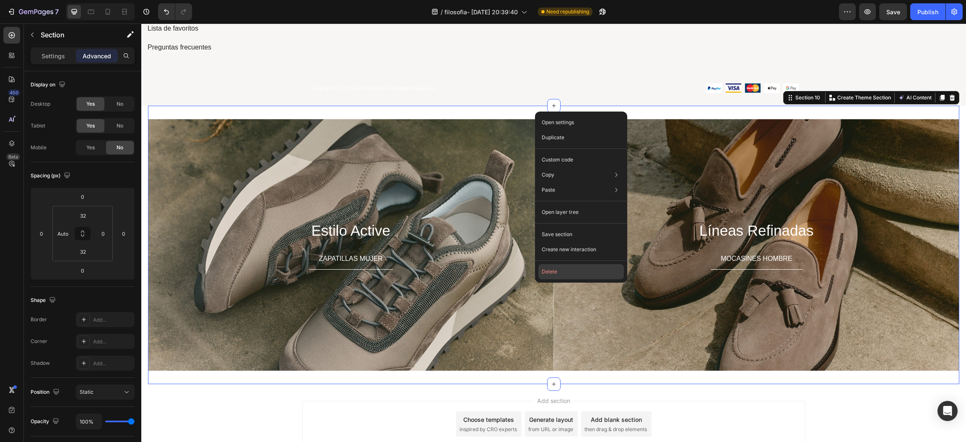
click at [580, 266] on button "Delete" at bounding box center [581, 271] width 86 height 15
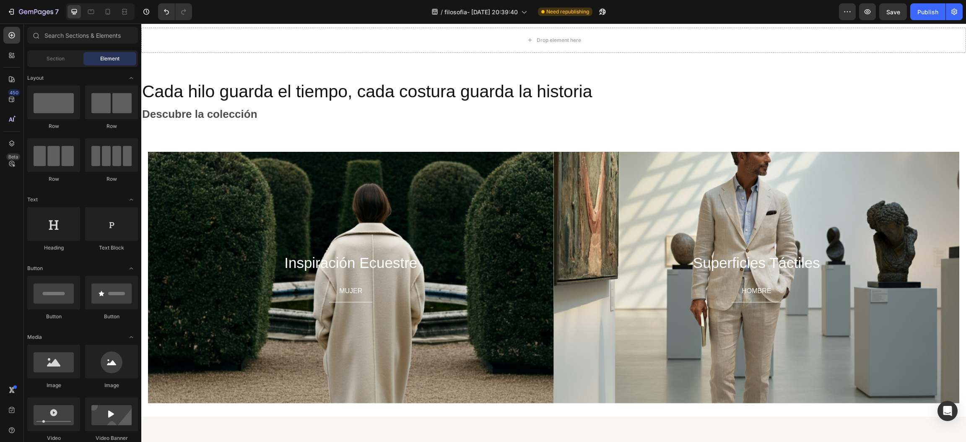
scroll to position [421, 0]
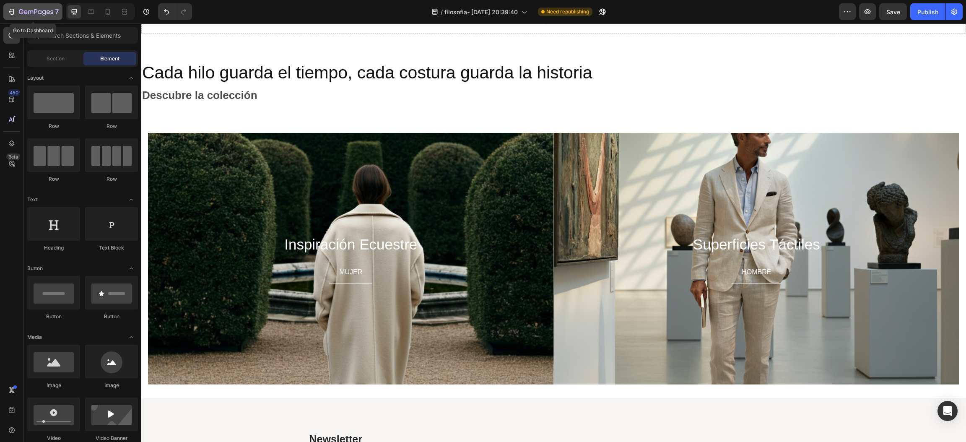
click at [8, 6] on button "7" at bounding box center [32, 11] width 59 height 17
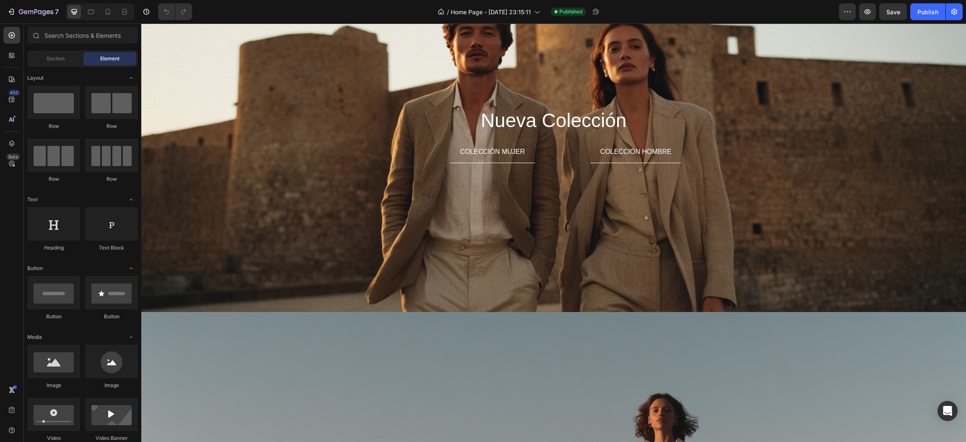
scroll to position [79, 0]
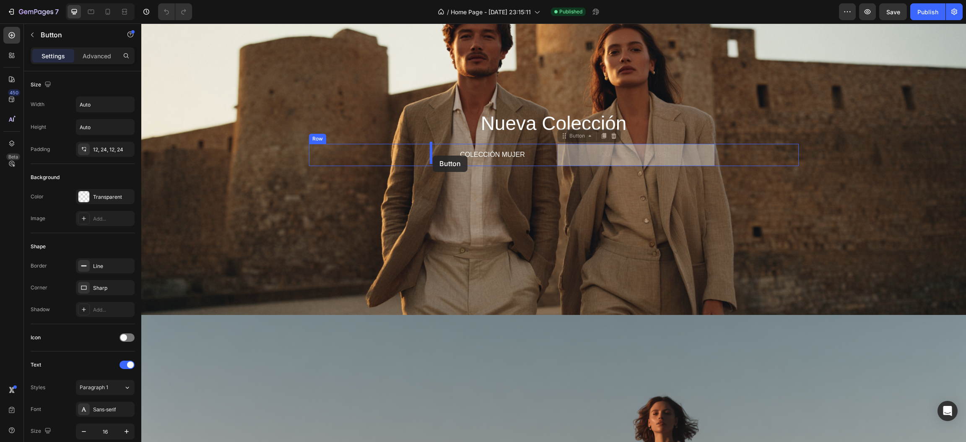
drag, startPoint x: 623, startPoint y: 152, endPoint x: 433, endPoint y: 156, distance: 190.0
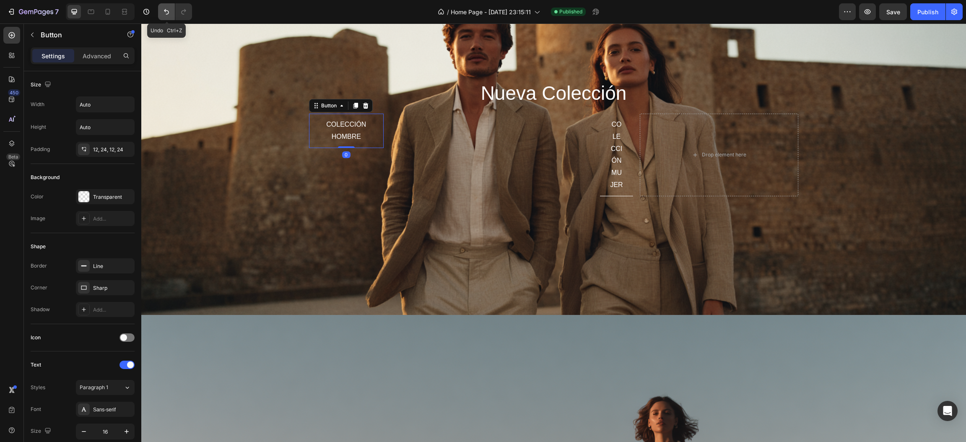
click at [167, 16] on button "Undo/Redo" at bounding box center [166, 11] width 17 height 17
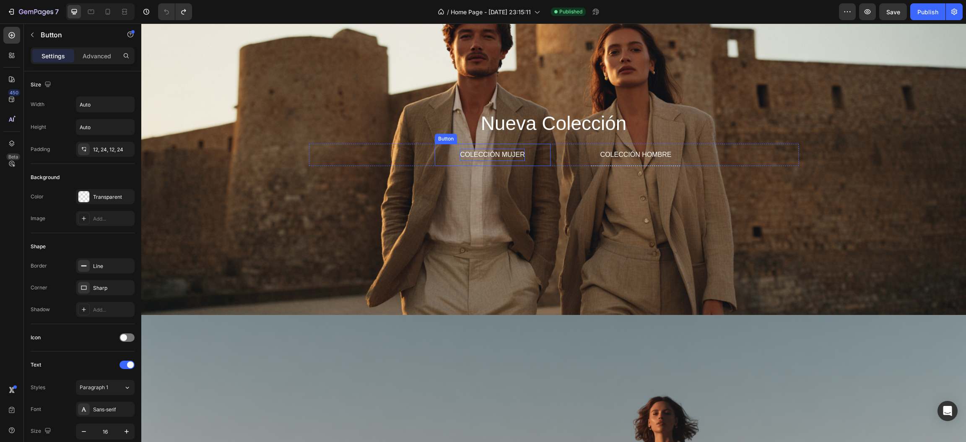
click at [489, 152] on p "COLECCIÓN MUJER" at bounding box center [492, 155] width 65 height 12
click at [490, 152] on p "COLECCIÓN MUJER" at bounding box center [492, 155] width 65 height 12
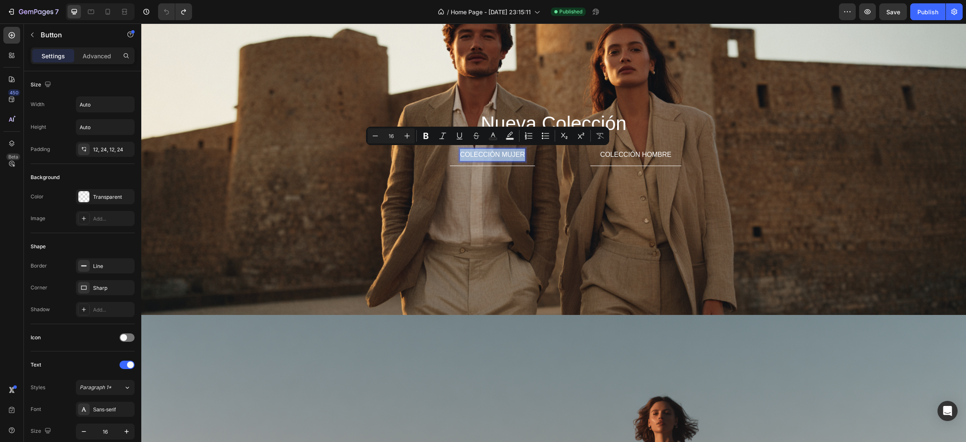
click at [509, 153] on p "COLECCIÓN MUJER" at bounding box center [492, 155] width 65 height 12
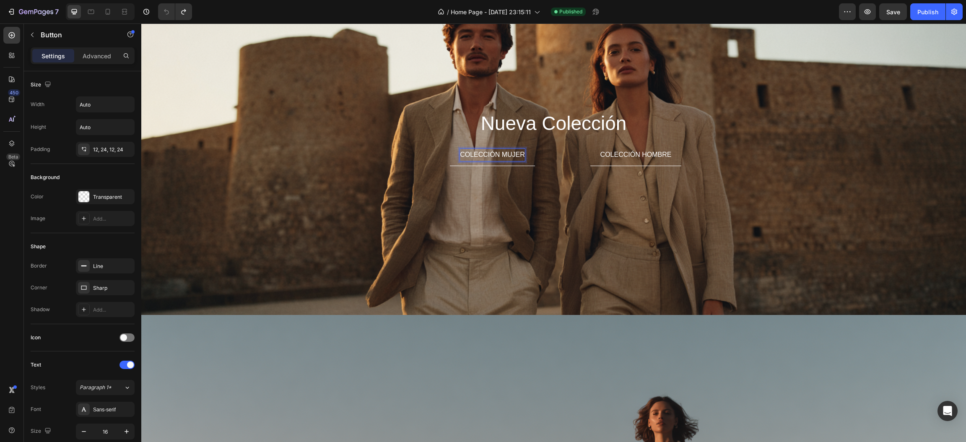
click at [519, 152] on p "COLECCIÓN MUJER" at bounding box center [492, 155] width 65 height 12
click at [648, 151] on p "COLECCIÓN HOMBRE" at bounding box center [635, 155] width 71 height 12
click at [514, 152] on p "COLECCIÓN HOMBRE" at bounding box center [492, 155] width 71 height 12
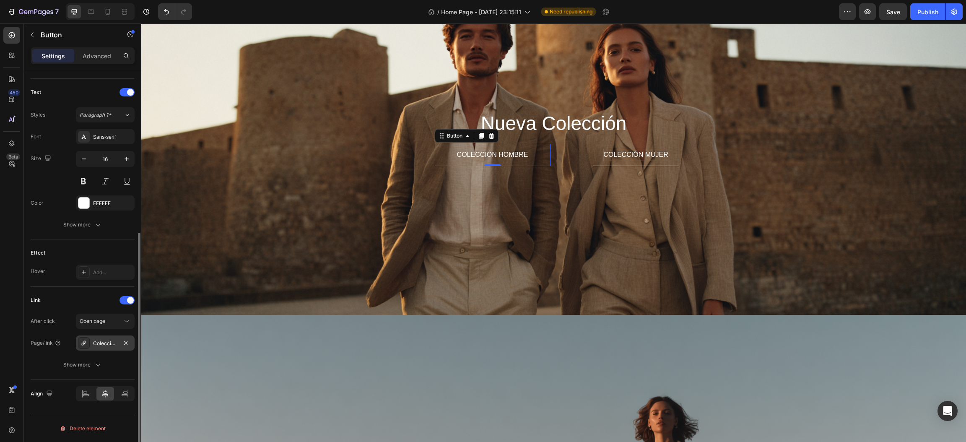
scroll to position [273, 0]
click at [104, 347] on div "Coleccion mujer" at bounding box center [105, 344] width 24 height 8
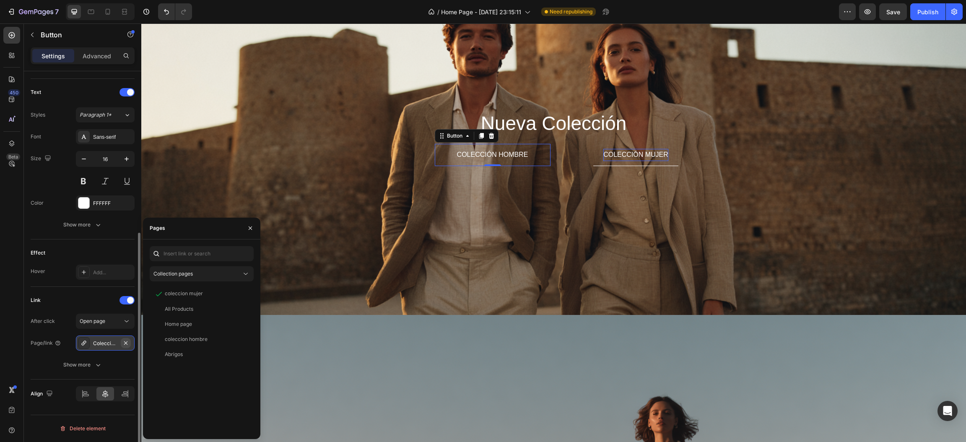
click at [128, 345] on icon "button" at bounding box center [125, 343] width 7 height 7
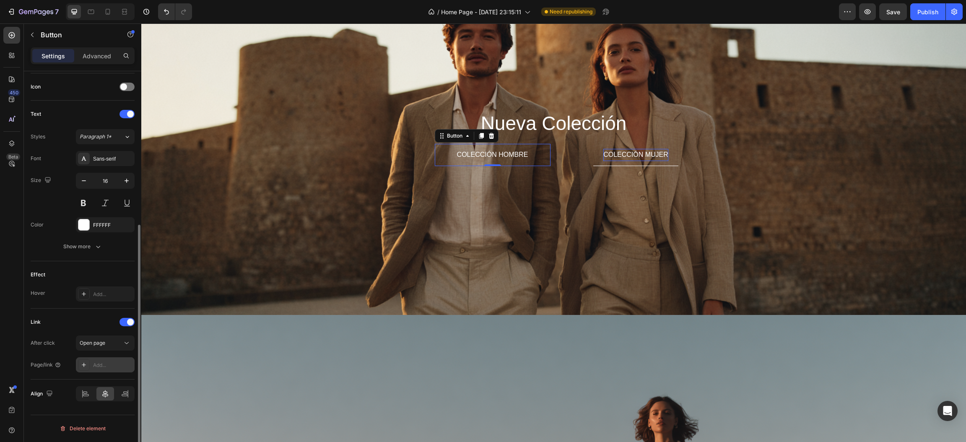
click at [88, 365] on div at bounding box center [84, 365] width 12 height 12
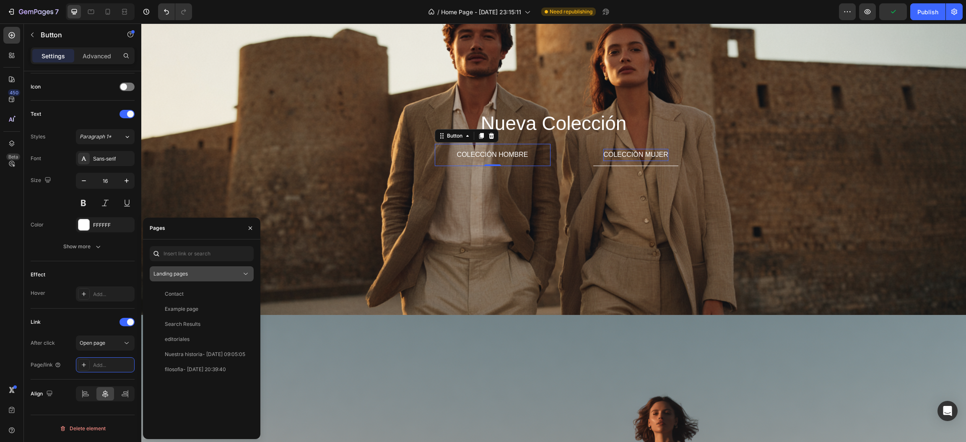
click at [205, 275] on div "Landing pages" at bounding box center [197, 274] width 88 height 8
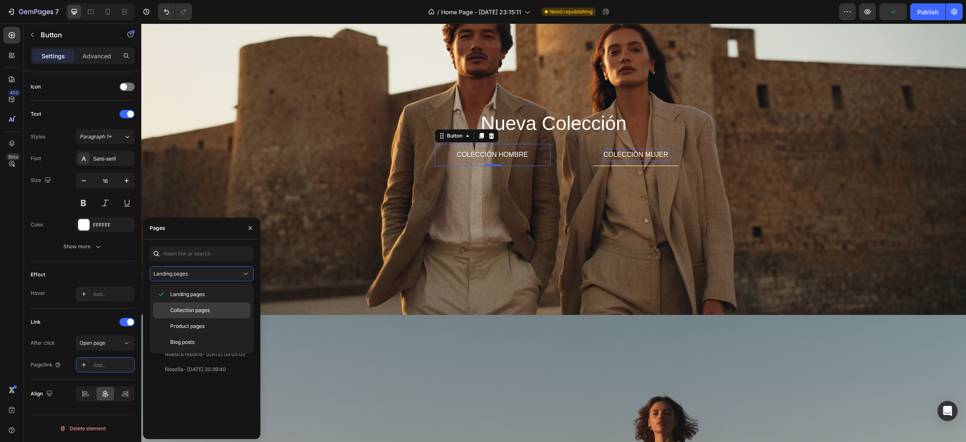
click at [192, 308] on span "Collection pages" at bounding box center [189, 310] width 39 height 8
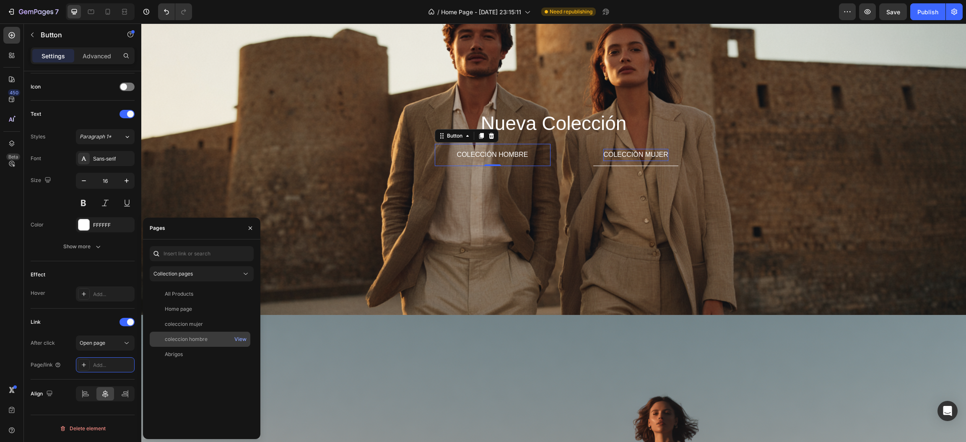
click at [193, 339] on div "coleccion hombre" at bounding box center [186, 339] width 43 height 8
click at [627, 151] on p "COLECCIÓN MUJER" at bounding box center [635, 155] width 65 height 12
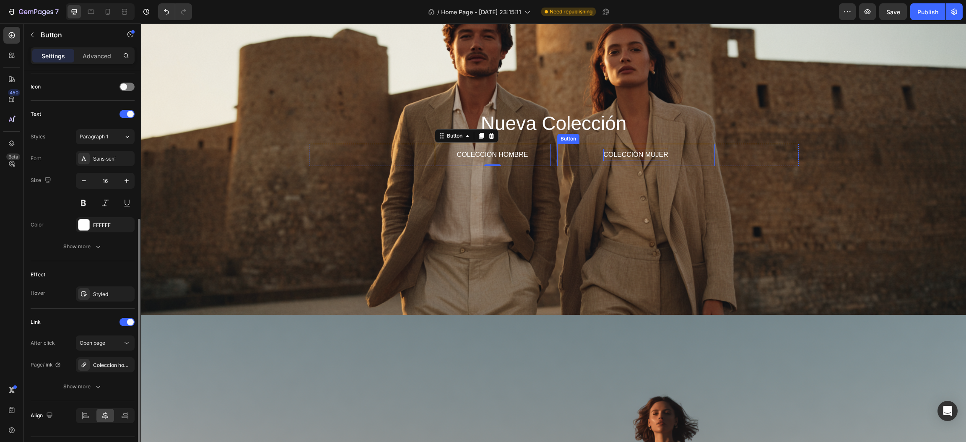
scroll to position [250, 0]
click at [124, 364] on icon "button" at bounding box center [125, 364] width 3 height 3
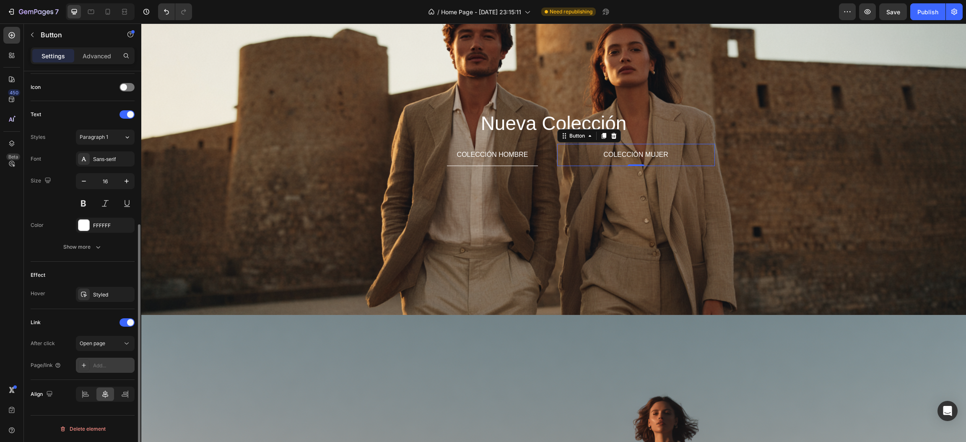
click at [105, 366] on div "Add..." at bounding box center [112, 366] width 39 height 8
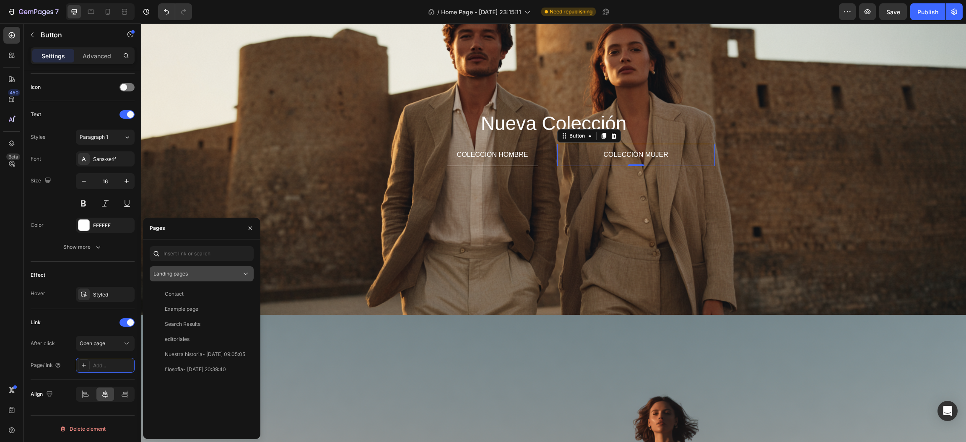
click at [218, 270] on div "Landing pages" at bounding box center [197, 274] width 88 height 8
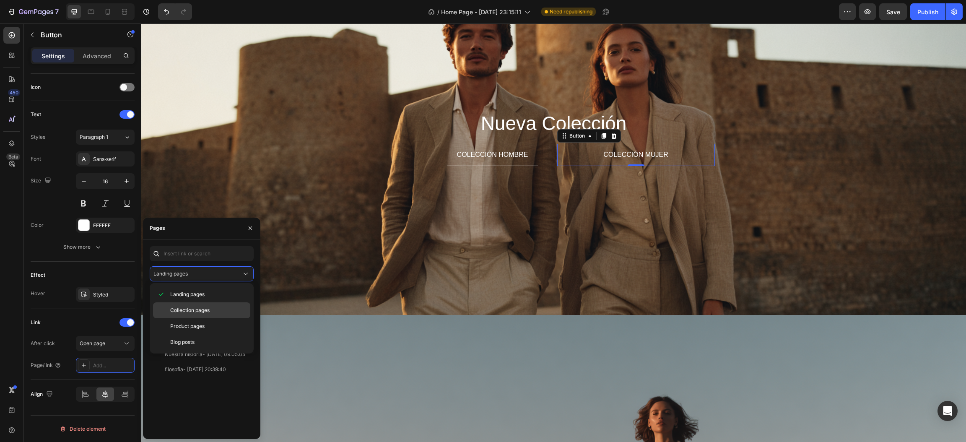
click at [184, 309] on span "Collection pages" at bounding box center [189, 310] width 39 height 8
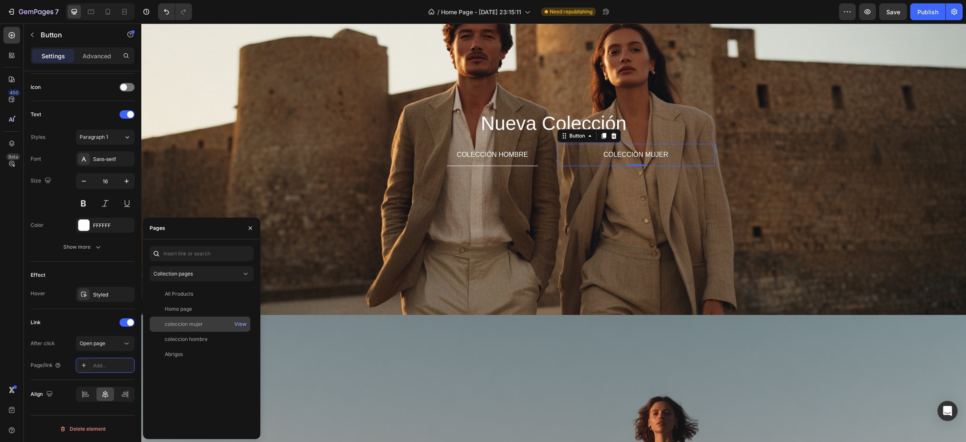
click at [185, 323] on div "coleccion mujer" at bounding box center [184, 324] width 38 height 8
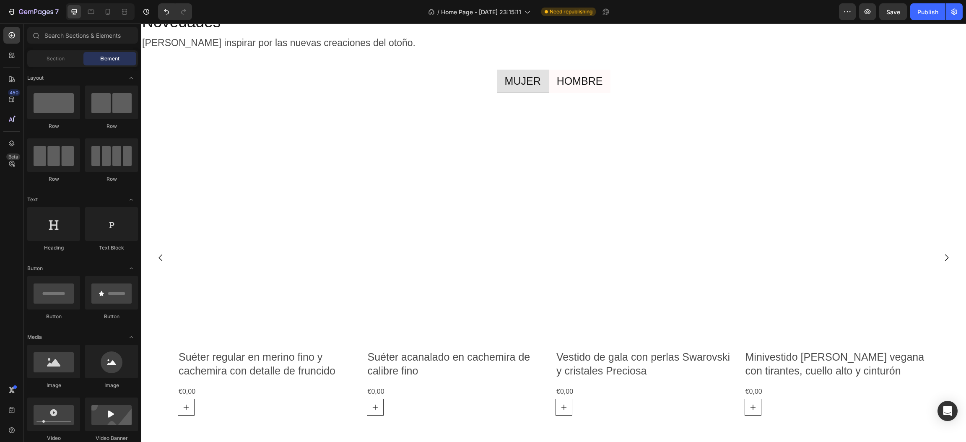
scroll to position [1212, 0]
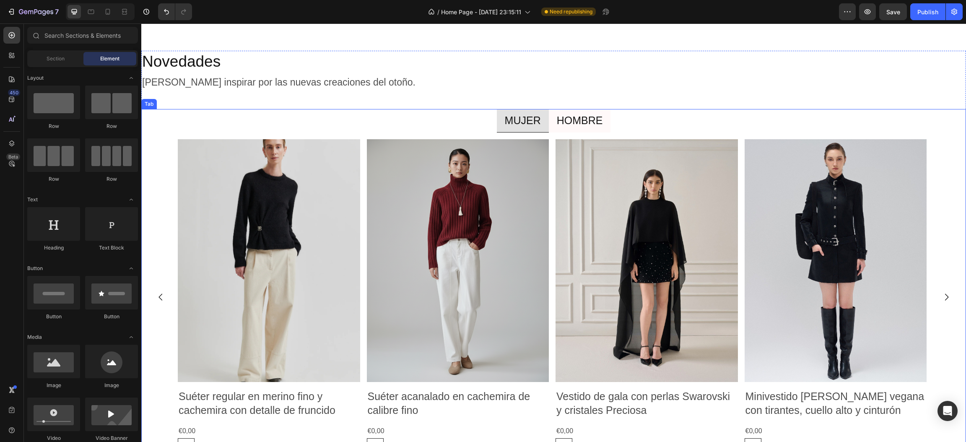
click at [578, 116] on p "HOMBRE" at bounding box center [580, 121] width 46 height 14
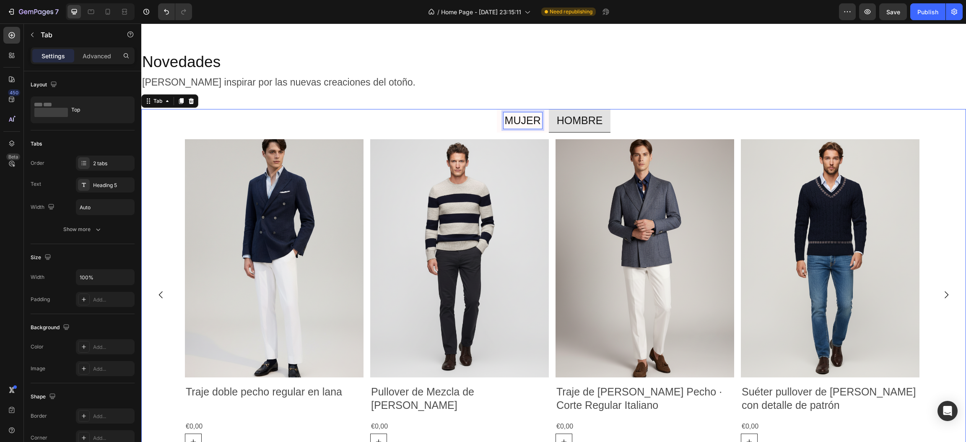
click at [535, 125] on p "MUJER" at bounding box center [523, 121] width 36 height 14
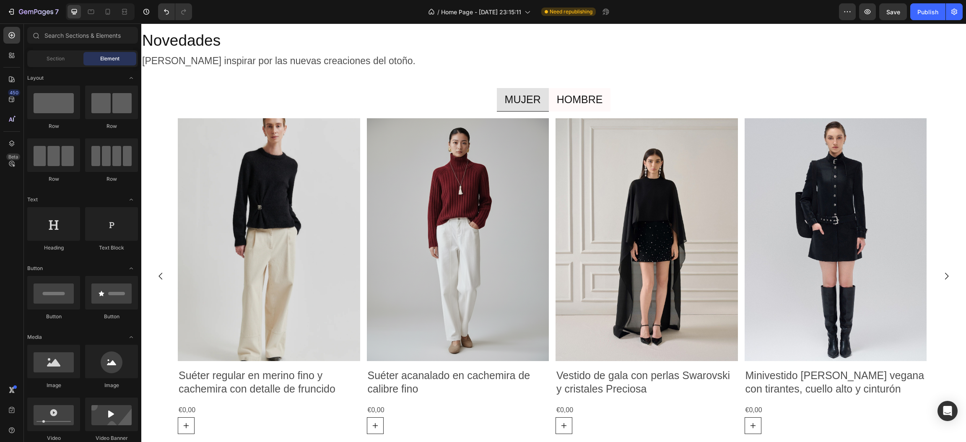
scroll to position [2501, 0]
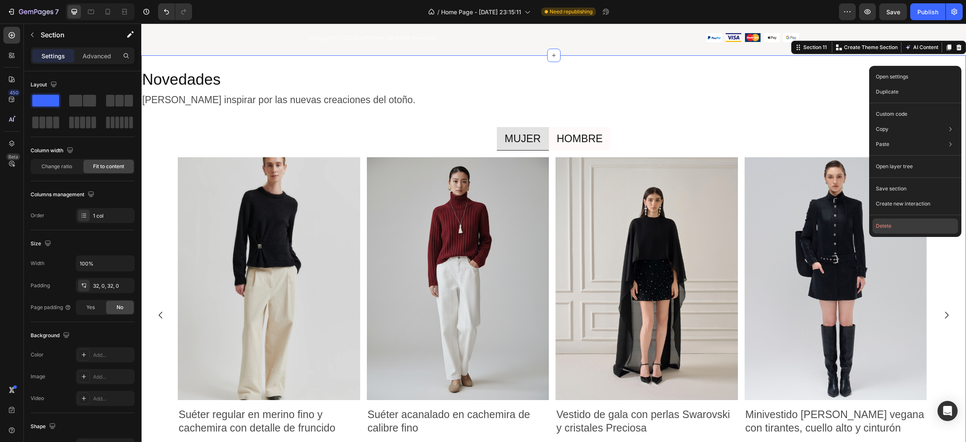
click at [880, 228] on button "Delete" at bounding box center [916, 225] width 86 height 15
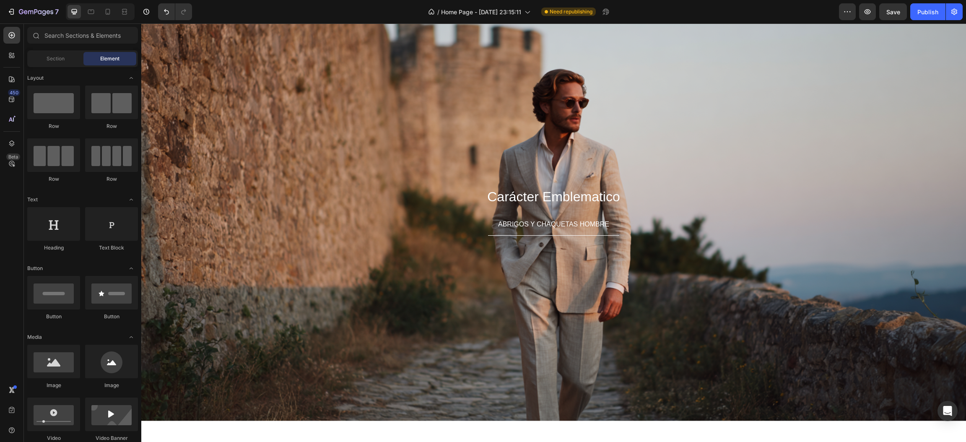
scroll to position [1136, 0]
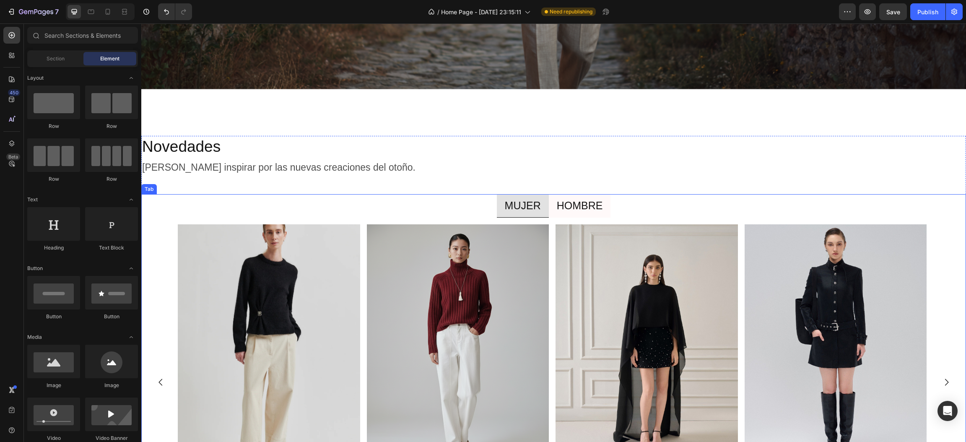
click at [590, 199] on p "HOMBRE" at bounding box center [580, 206] width 46 height 14
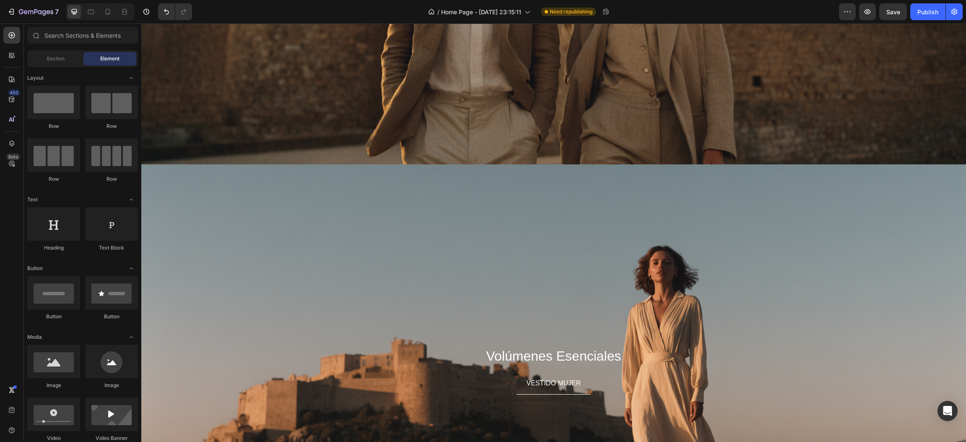
scroll to position [0, 0]
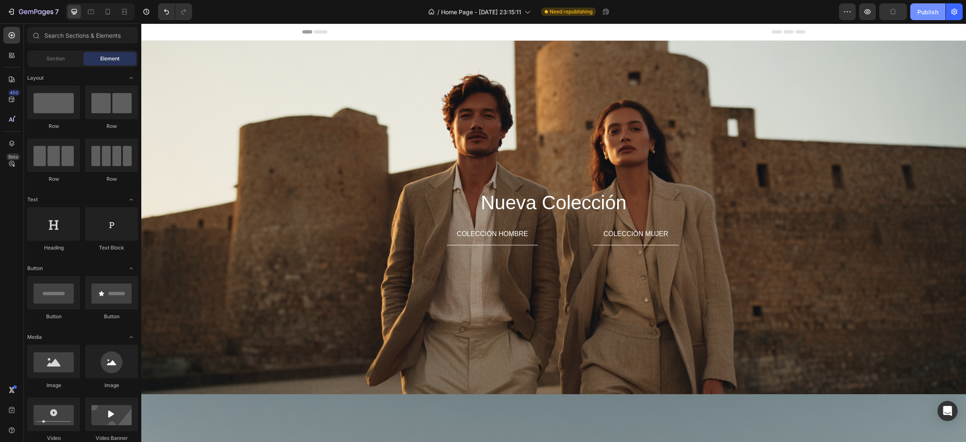
click at [927, 12] on div "Publish" at bounding box center [927, 12] width 21 height 9
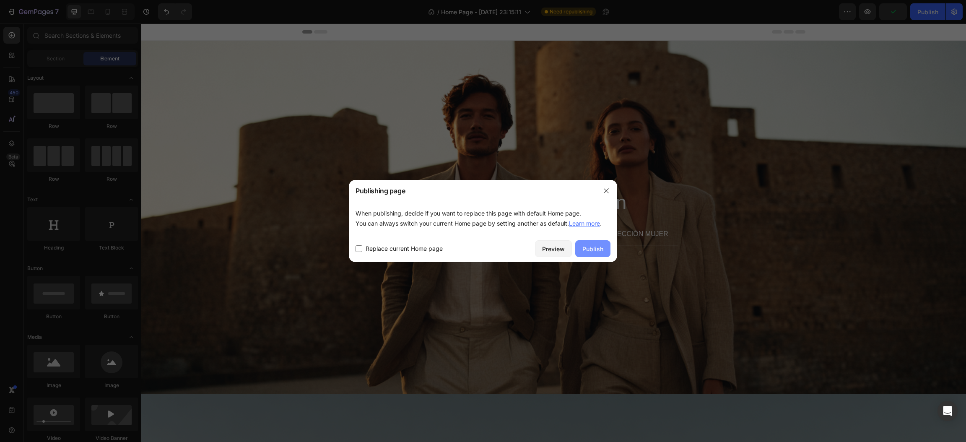
click at [602, 252] on div "Publish" at bounding box center [592, 248] width 21 height 9
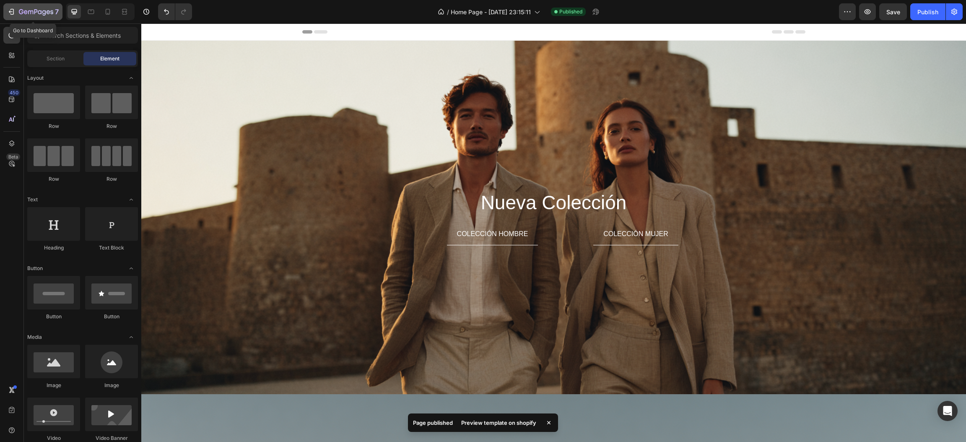
click at [46, 18] on button "7" at bounding box center [32, 11] width 59 height 17
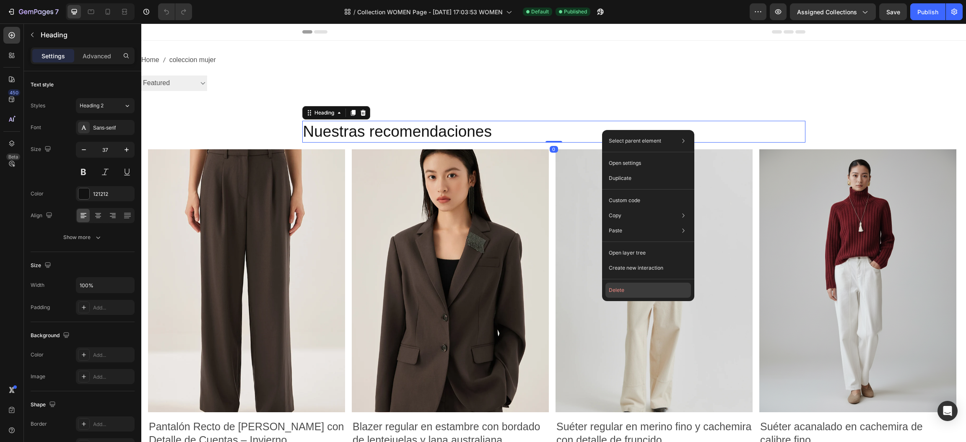
click at [611, 286] on button "Delete" at bounding box center [648, 290] width 86 height 15
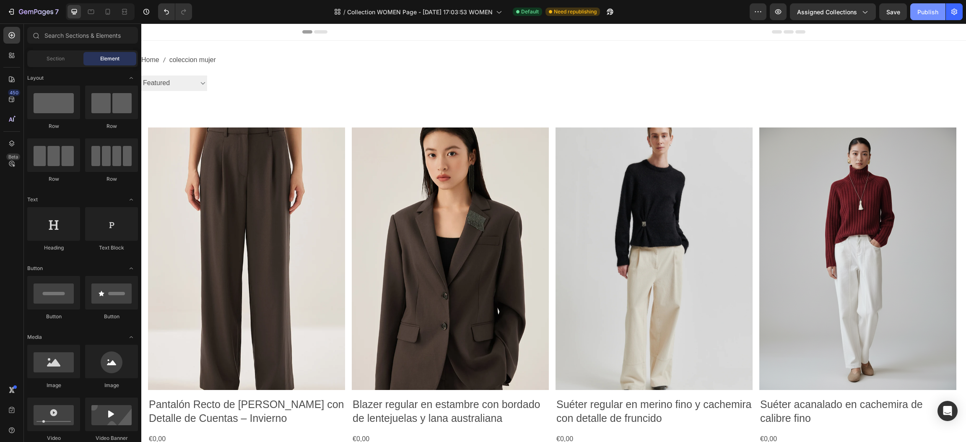
click at [935, 16] on div "Publish" at bounding box center [927, 12] width 21 height 9
click at [920, 8] on div "Publish" at bounding box center [927, 12] width 21 height 9
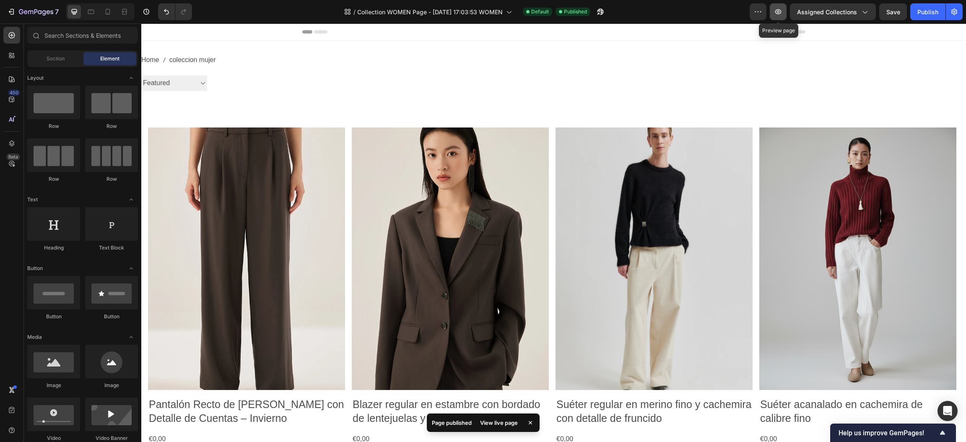
click at [779, 11] on icon "button" at bounding box center [778, 12] width 8 height 8
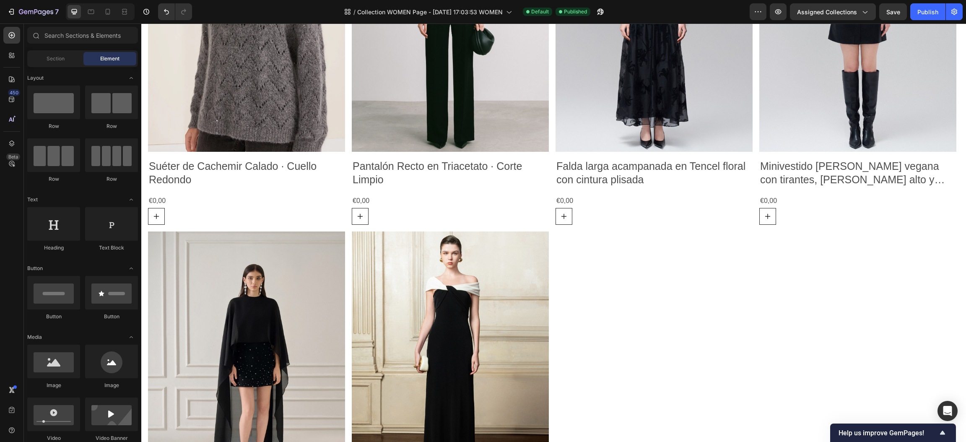
scroll to position [587, 0]
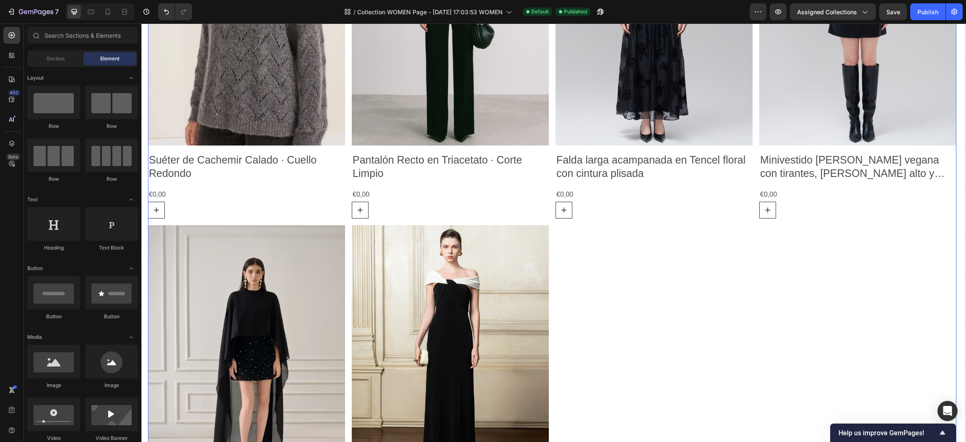
click at [756, 109] on div "Product Images Pantalón Recto de [PERSON_NAME] con Detalle de Cuentas – Inviern…" at bounding box center [552, 50] width 808 height 1020
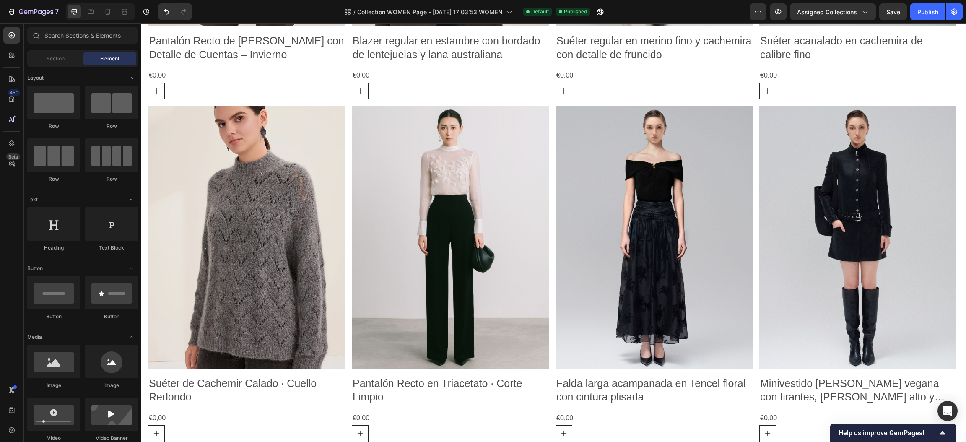
scroll to position [321, 0]
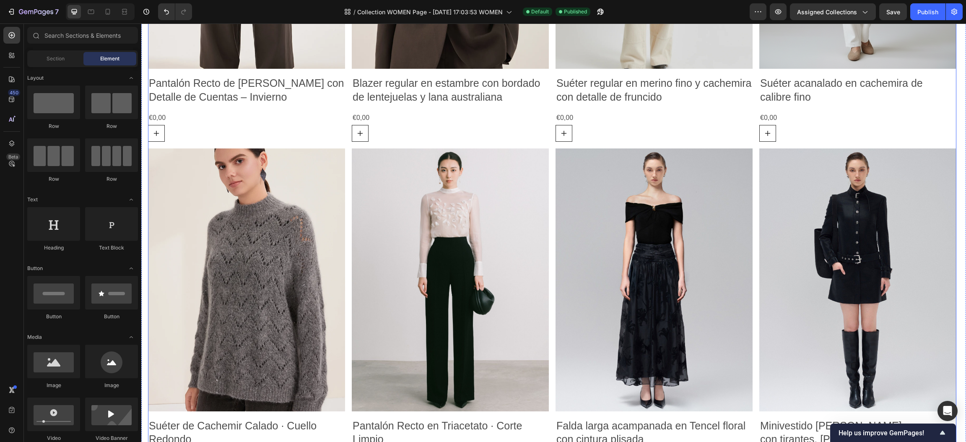
click at [755, 150] on div "Product Images Pantalón Recto de [PERSON_NAME] con Detalle de Cuentas – Inviern…" at bounding box center [552, 316] width 808 height 1020
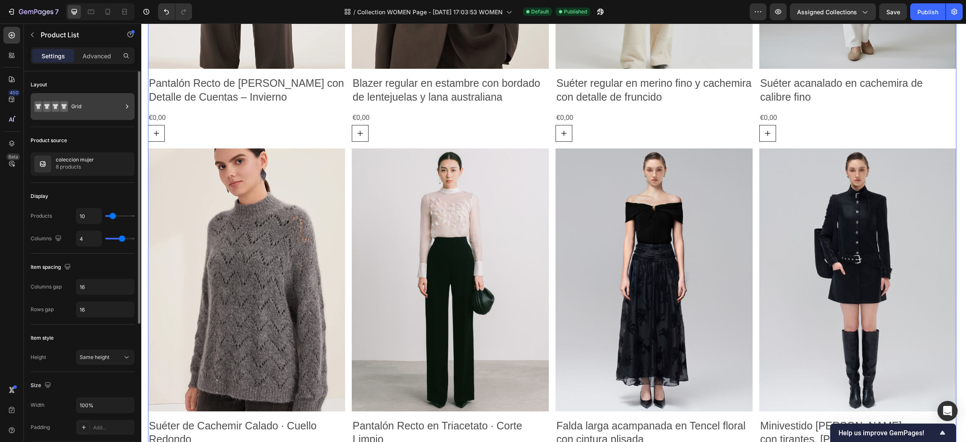
click at [82, 108] on div "Grid" at bounding box center [96, 106] width 51 height 19
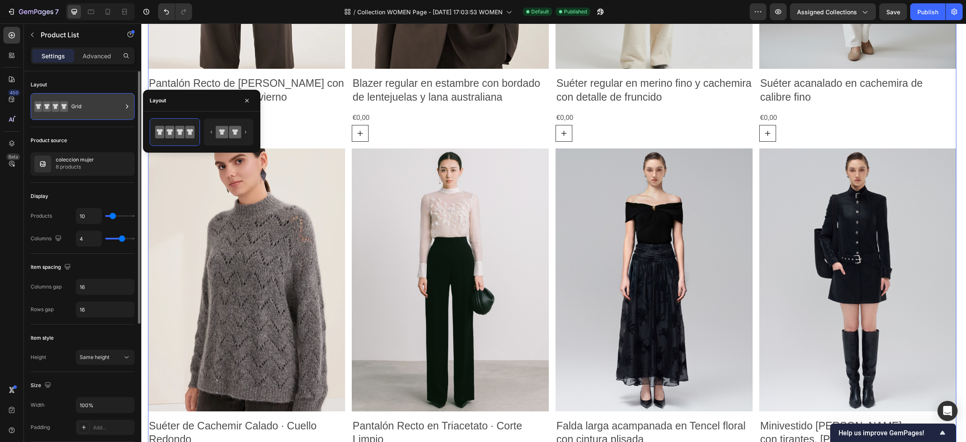
click at [82, 108] on div "Grid" at bounding box center [96, 106] width 51 height 19
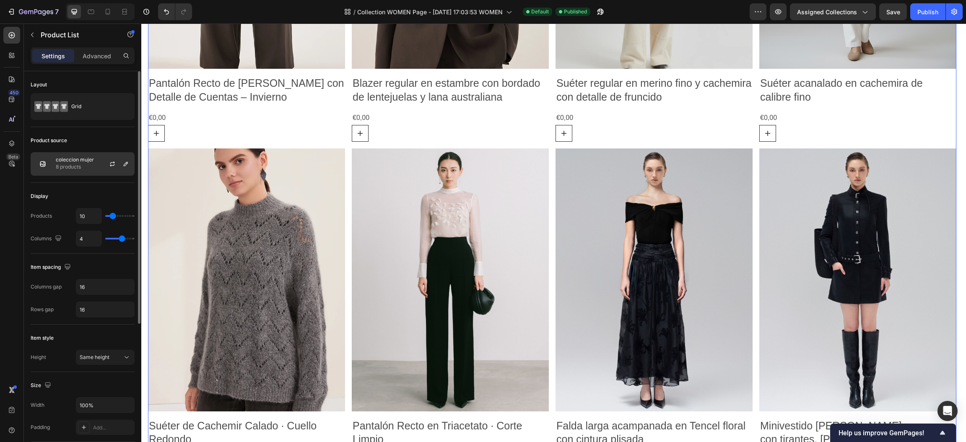
click at [85, 160] on p "coleccion mujer" at bounding box center [75, 160] width 38 height 6
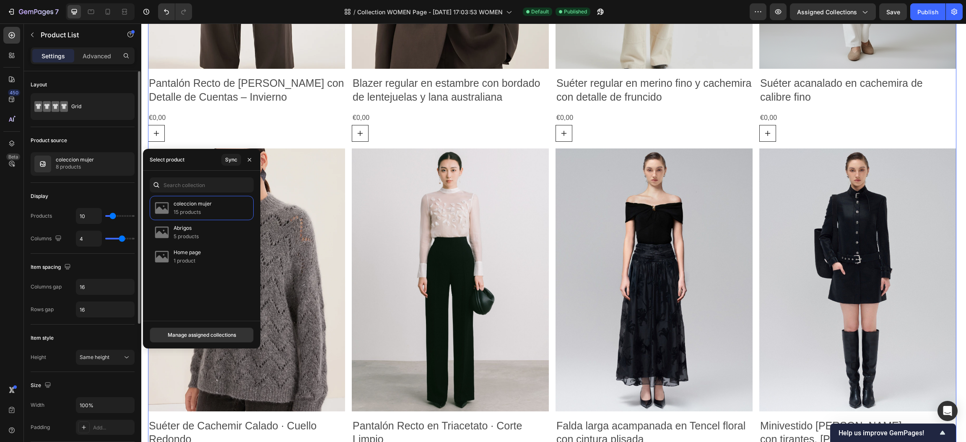
click at [98, 192] on div "Display" at bounding box center [83, 196] width 104 height 13
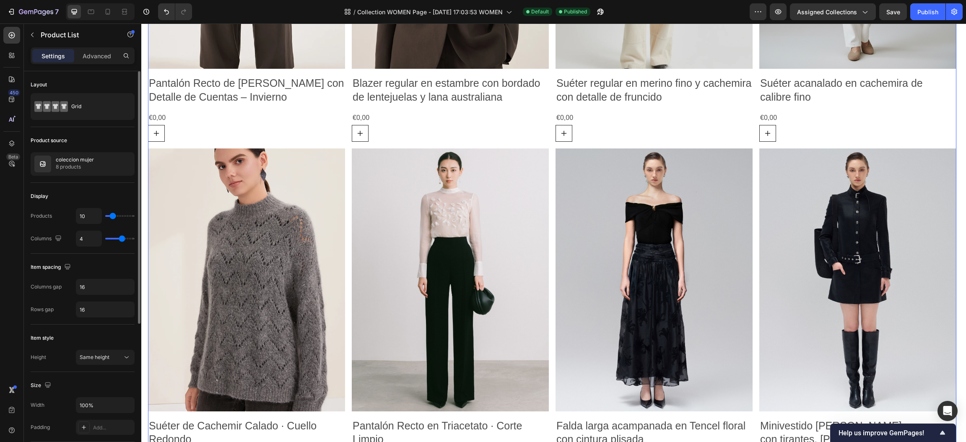
type input "18"
type input "21"
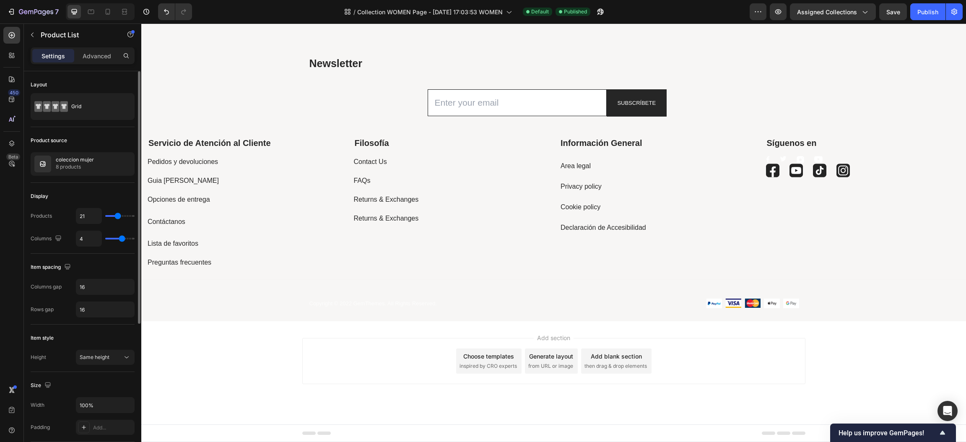
scroll to position [142, 0]
type input "23"
type input "24"
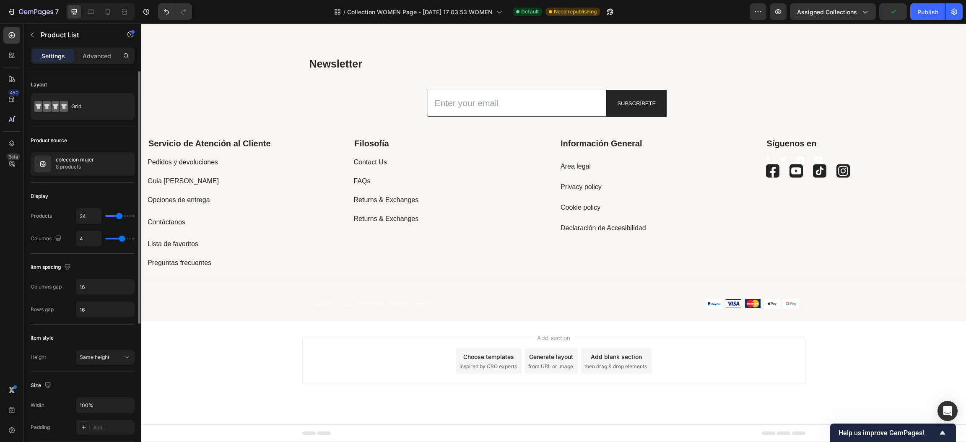
type input "25"
type input "27"
drag, startPoint x: 115, startPoint y: 216, endPoint x: 120, endPoint y: 216, distance: 5.0
type input "27"
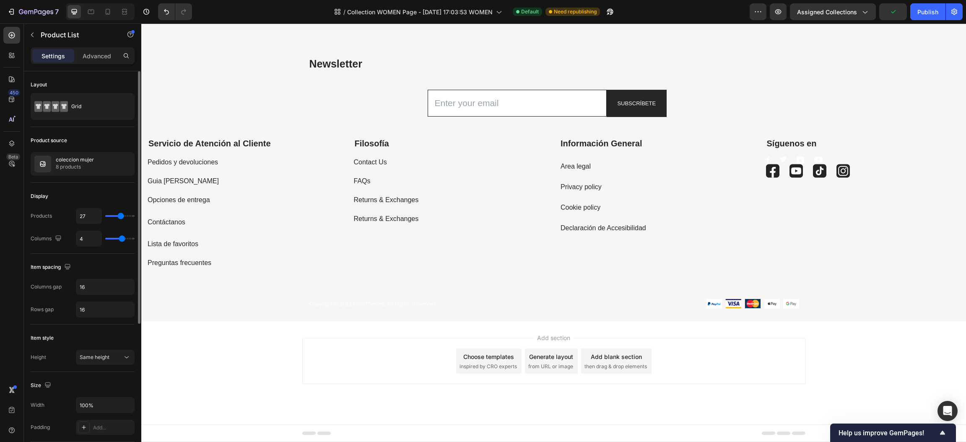
click at [120, 216] on input "range" at bounding box center [119, 216] width 29 height 2
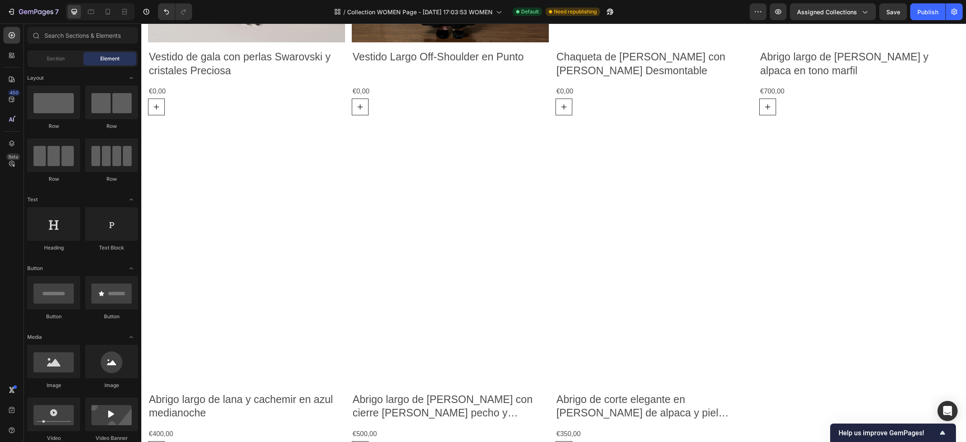
scroll to position [1025, 0]
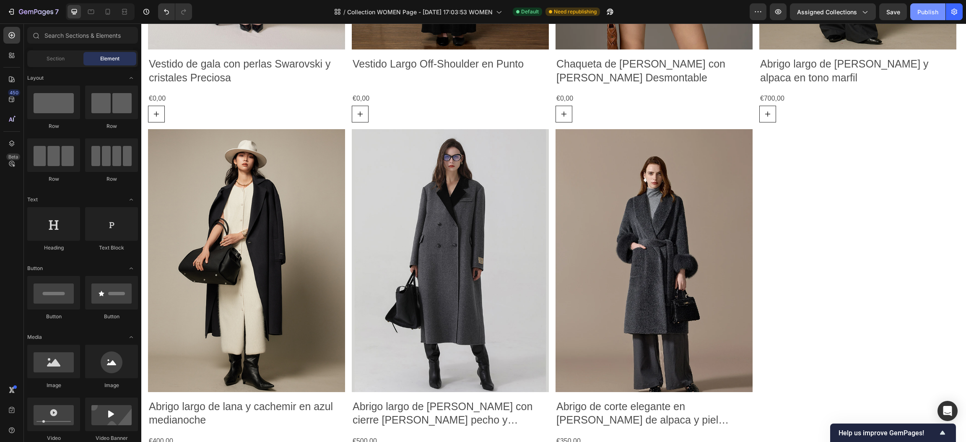
click at [930, 13] on div "Publish" at bounding box center [927, 12] width 21 height 9
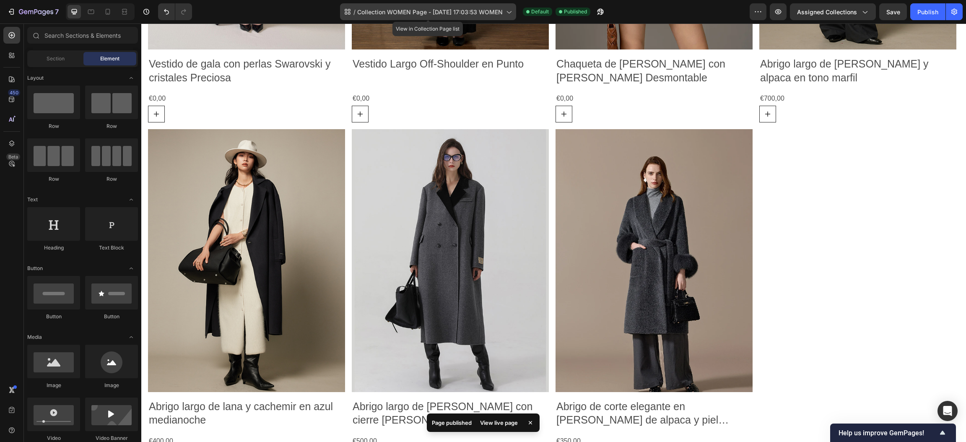
click at [494, 10] on span "Collection WOMEN Page - [DATE] 17:03:53 WOMEN" at bounding box center [429, 12] width 145 height 9
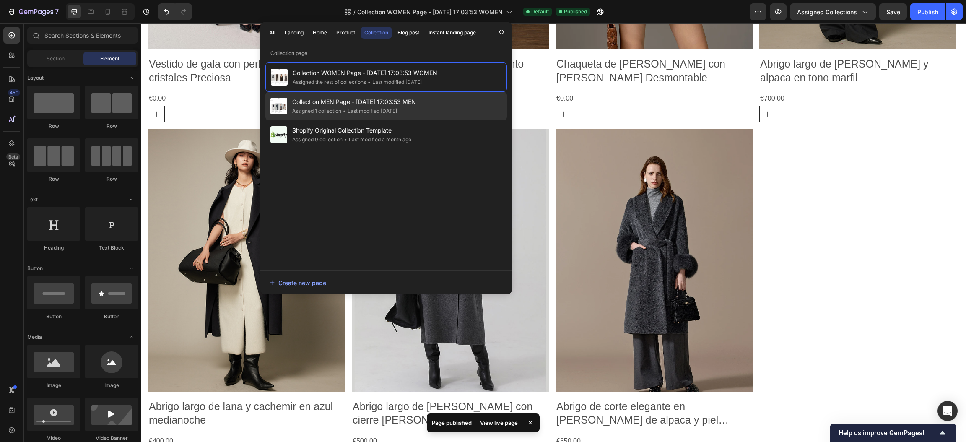
click at [362, 110] on div "• Last modified [DATE]" at bounding box center [369, 111] width 56 height 8
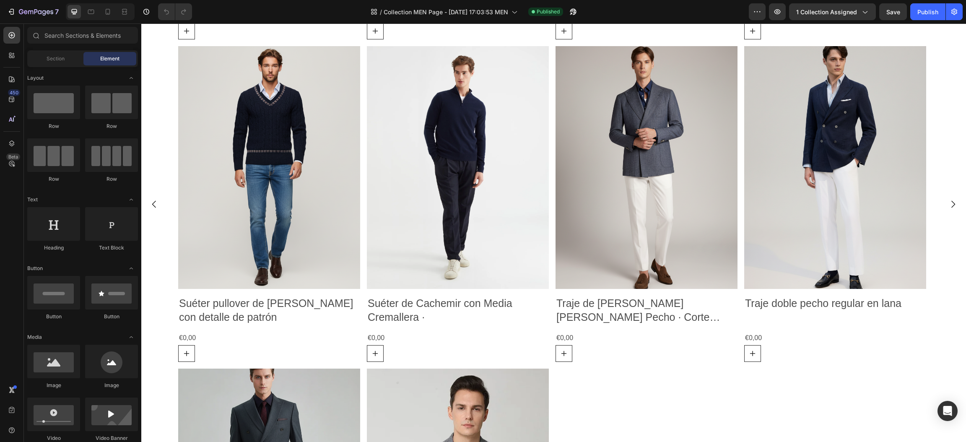
scroll to position [444, 0]
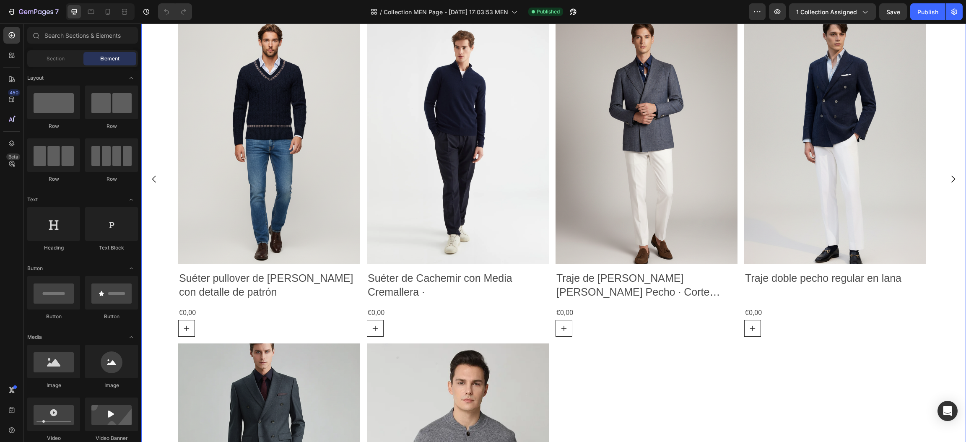
click at [948, 178] on icon "Carousel Next Arrow" at bounding box center [953, 179] width 10 height 10
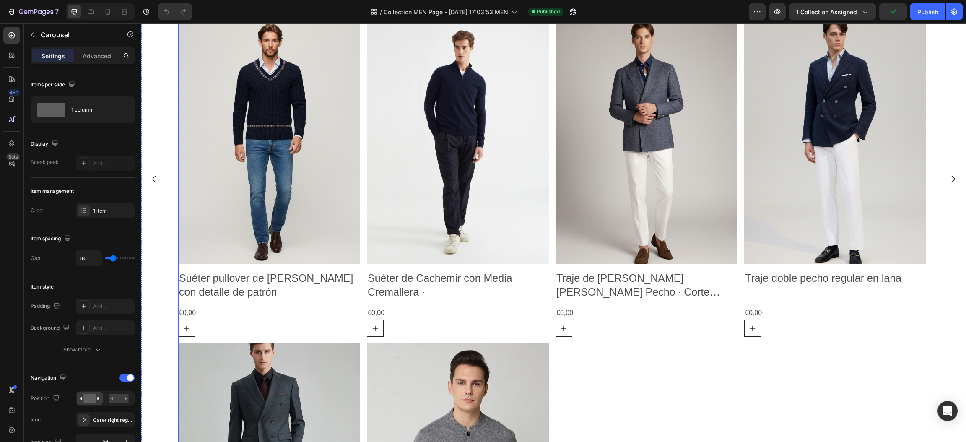
click at [552, 201] on div "Product Images Pantalón de [PERSON_NAME] con Lyocell – Corte Plano Product Titl…" at bounding box center [552, 179] width 748 height 960
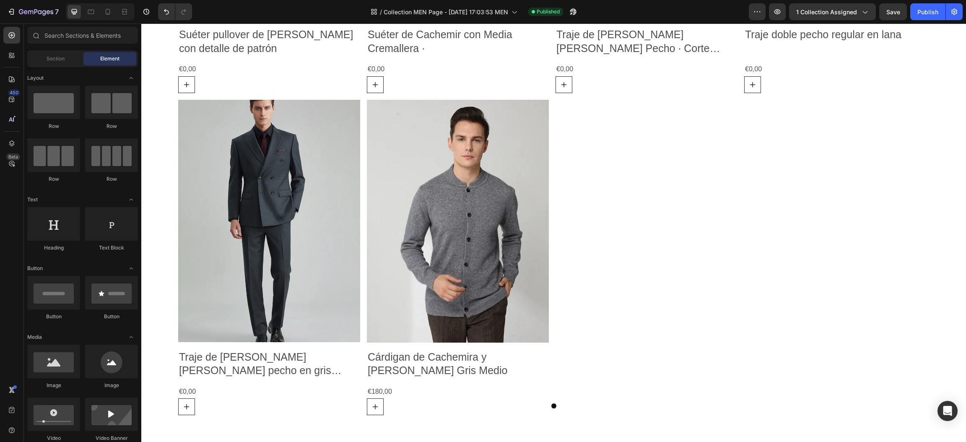
scroll to position [773, 0]
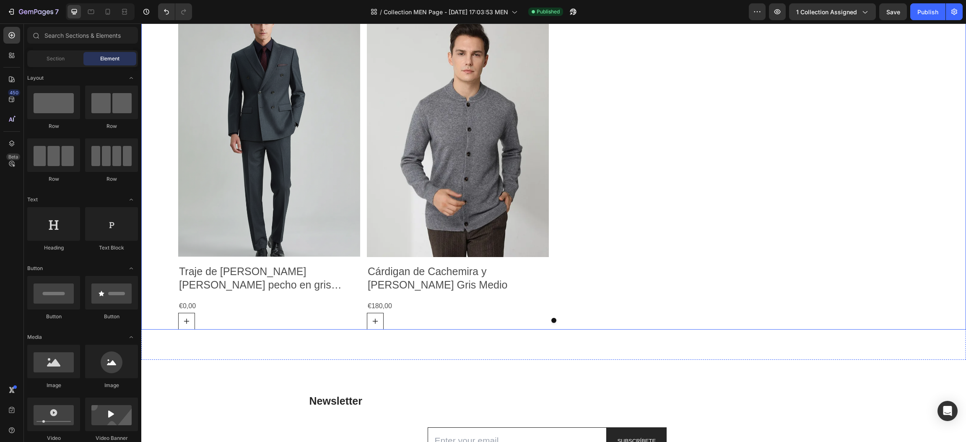
click at [551, 320] on button "Dot" at bounding box center [553, 320] width 5 height 5
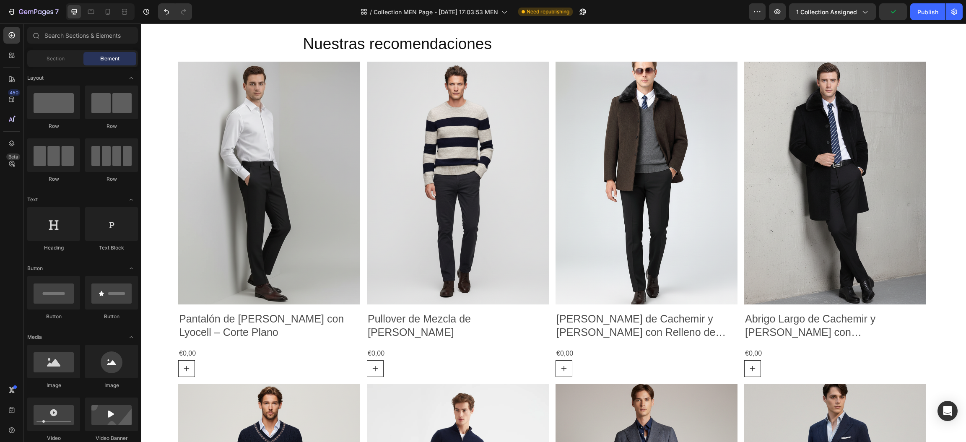
scroll to position [0, 0]
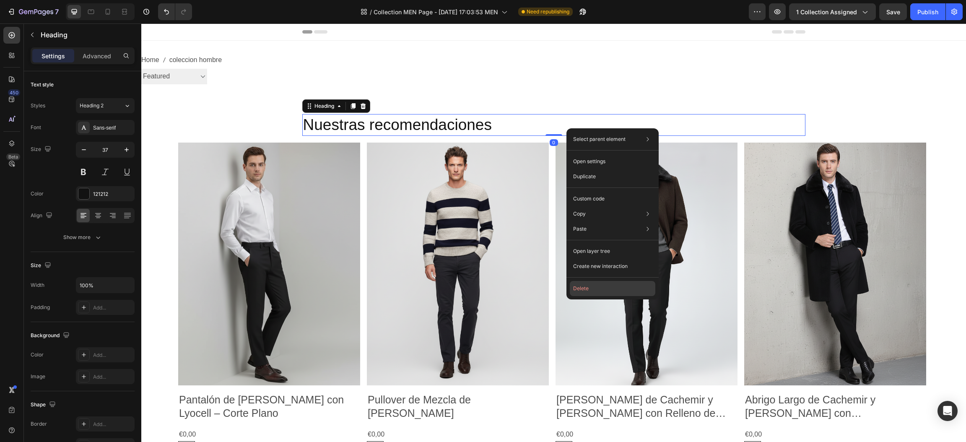
click at [570, 286] on button "Delete" at bounding box center [613, 288] width 86 height 15
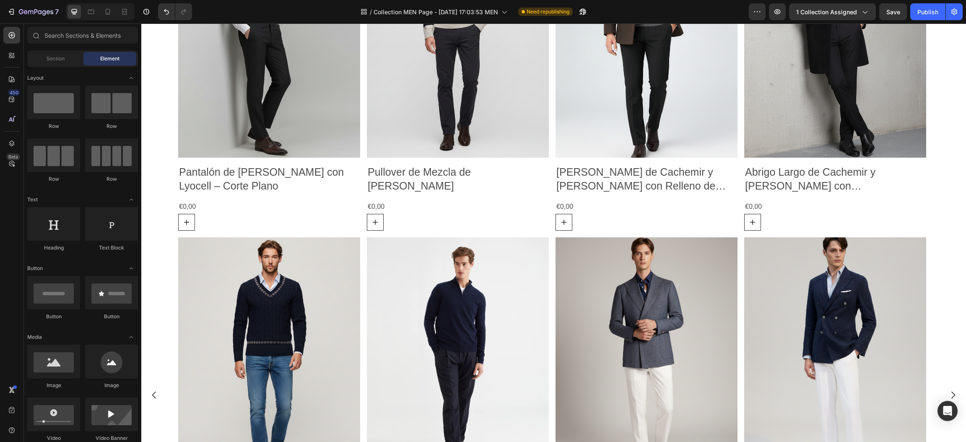
scroll to position [223, 0]
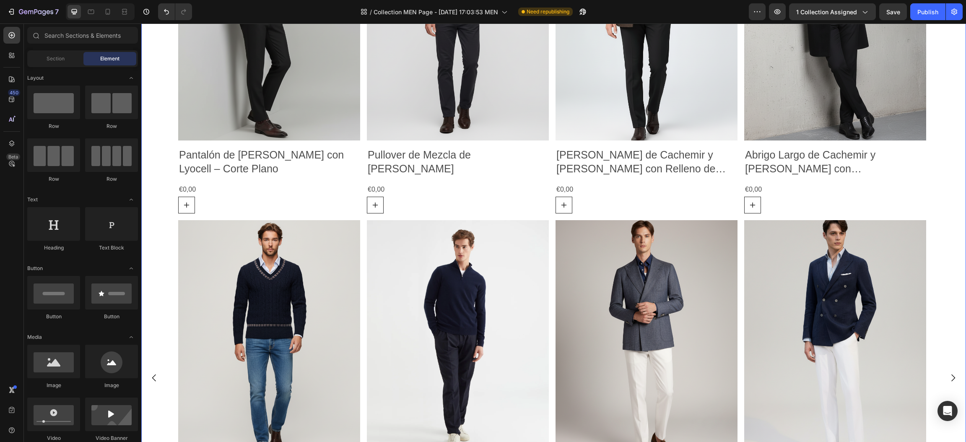
click at [948, 376] on icon "Carousel Next Arrow" at bounding box center [953, 378] width 10 height 10
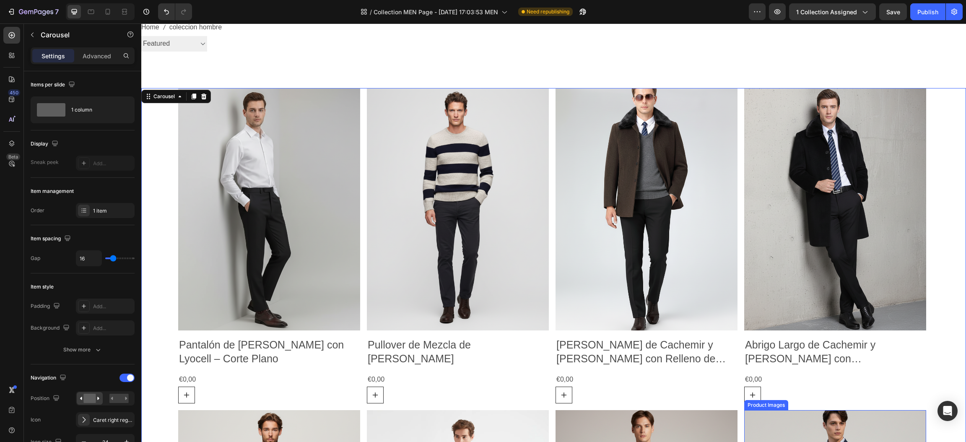
scroll to position [0, 0]
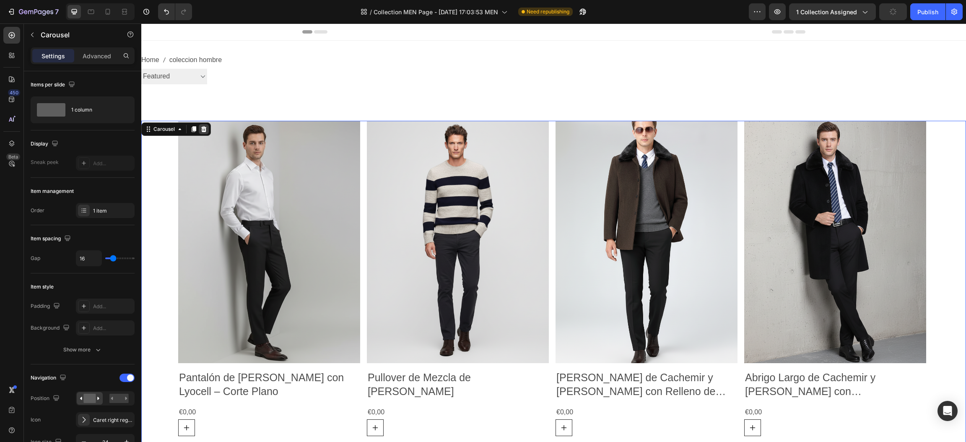
click at [202, 130] on icon at bounding box center [203, 129] width 5 height 6
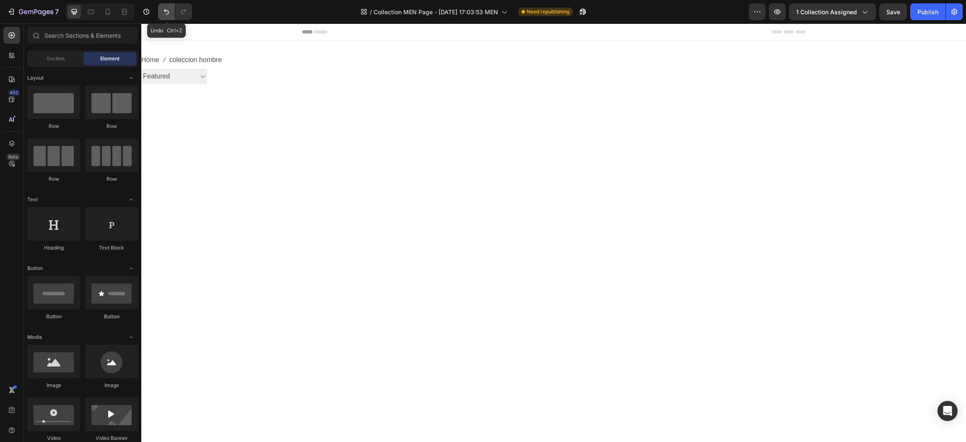
drag, startPoint x: 166, startPoint y: 15, endPoint x: 18, endPoint y: 96, distance: 169.2
click at [166, 15] on icon "Undo/Redo" at bounding box center [166, 12] width 8 height 8
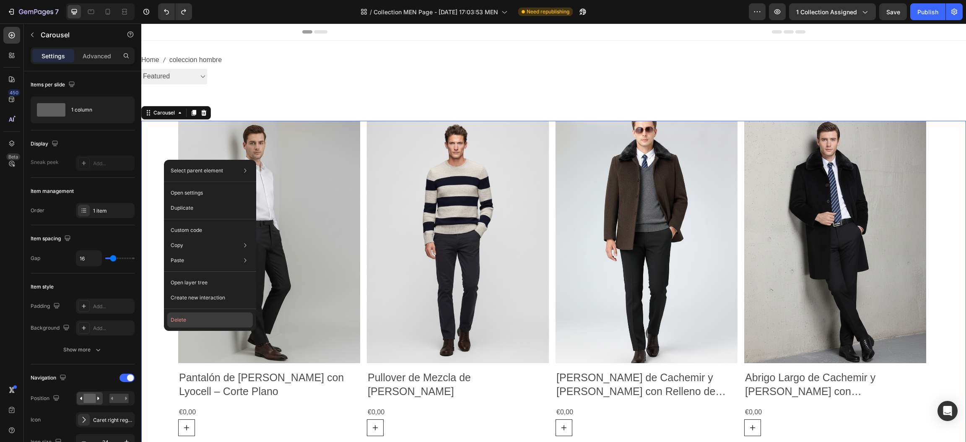
click at [183, 317] on button "Delete" at bounding box center [210, 319] width 86 height 15
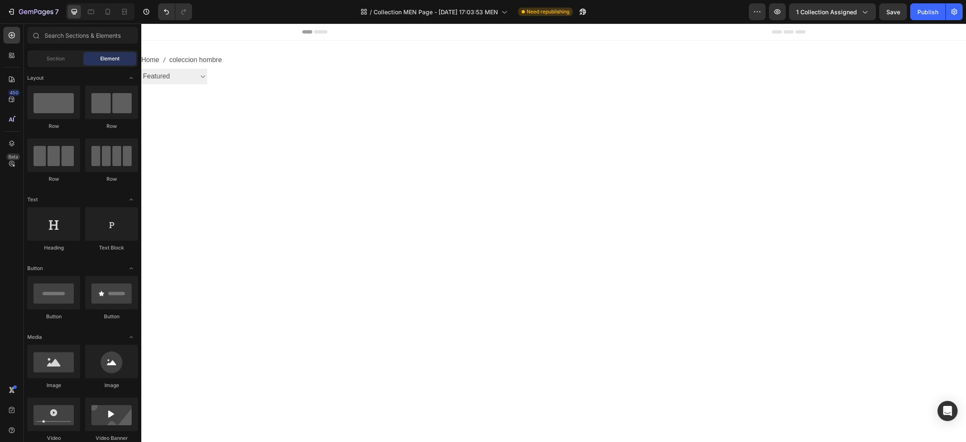
click at [236, 249] on div at bounding box center [553, 283] width 825 height 299
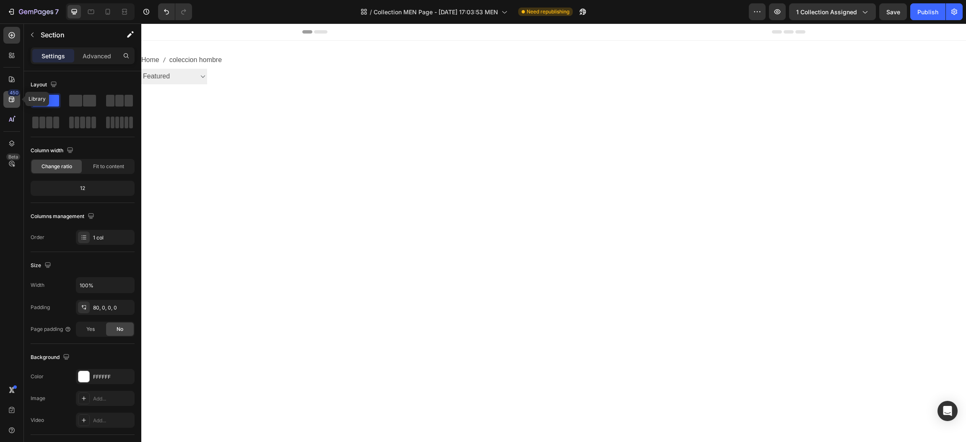
click at [4, 95] on div "450" at bounding box center [11, 99] width 17 height 17
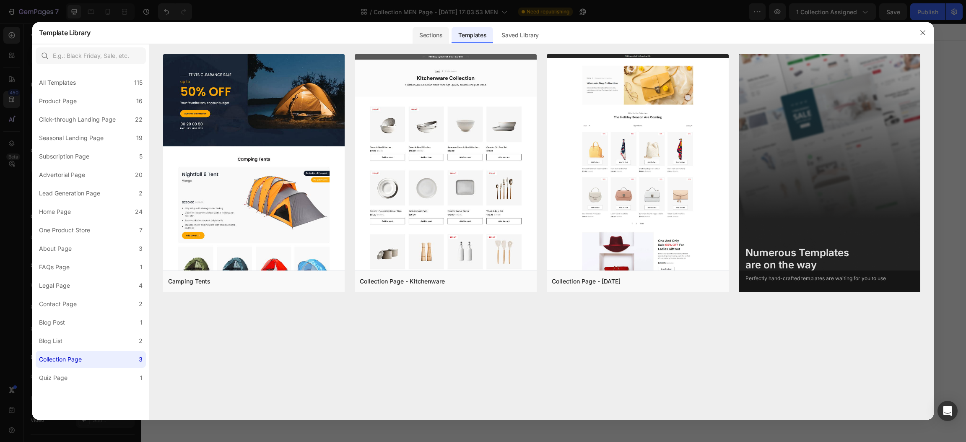
click at [425, 34] on div "Sections" at bounding box center [431, 35] width 36 height 17
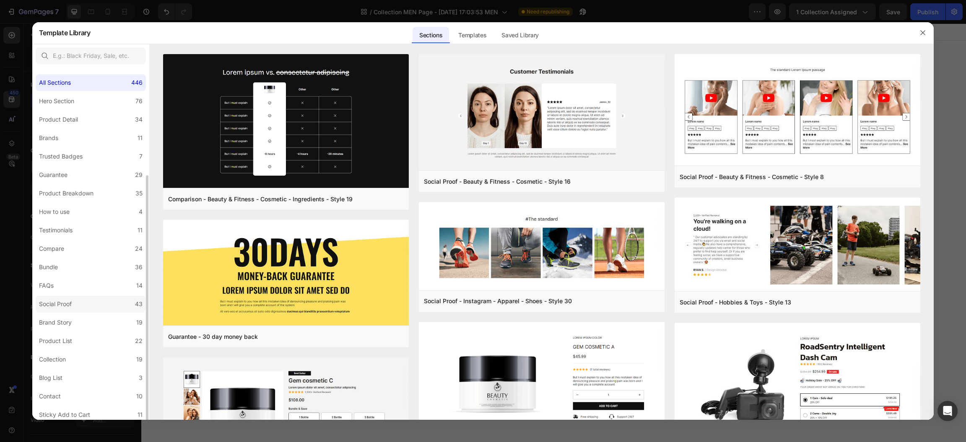
scroll to position [58, 0]
click at [69, 301] on div "Collection" at bounding box center [54, 301] width 30 height 10
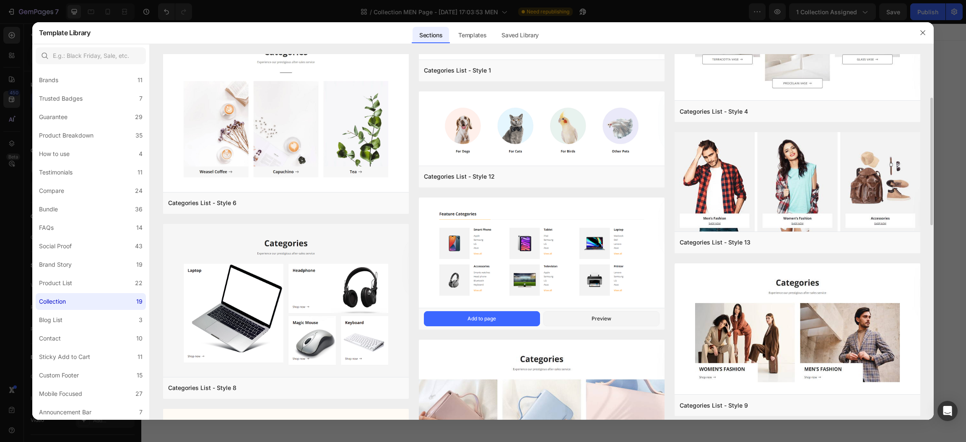
scroll to position [188, 0]
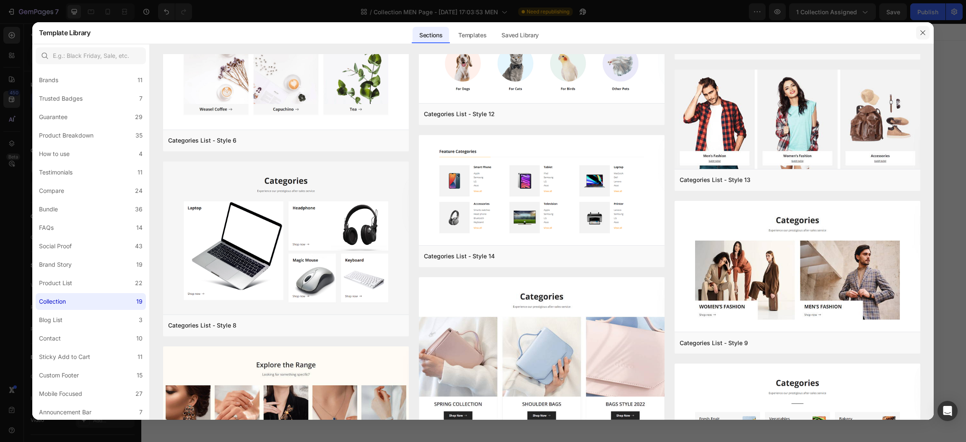
click at [922, 31] on icon "button" at bounding box center [922, 32] width 7 height 7
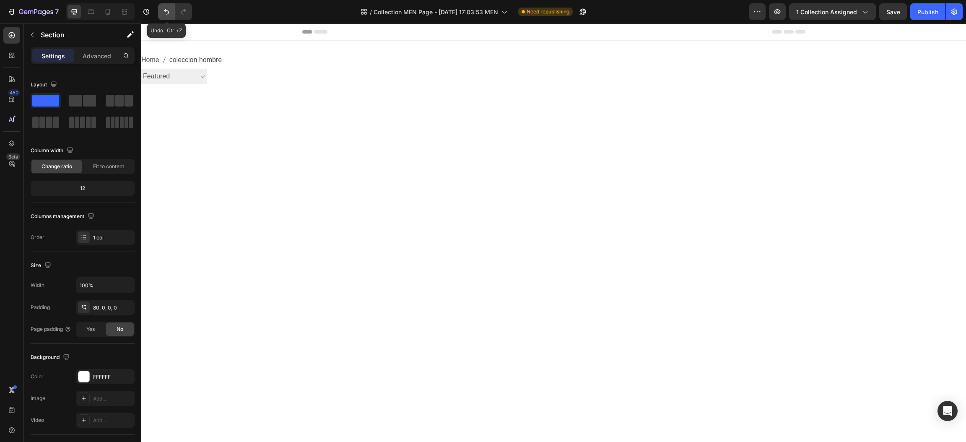
click at [159, 17] on button "Undo/Redo" at bounding box center [166, 11] width 17 height 17
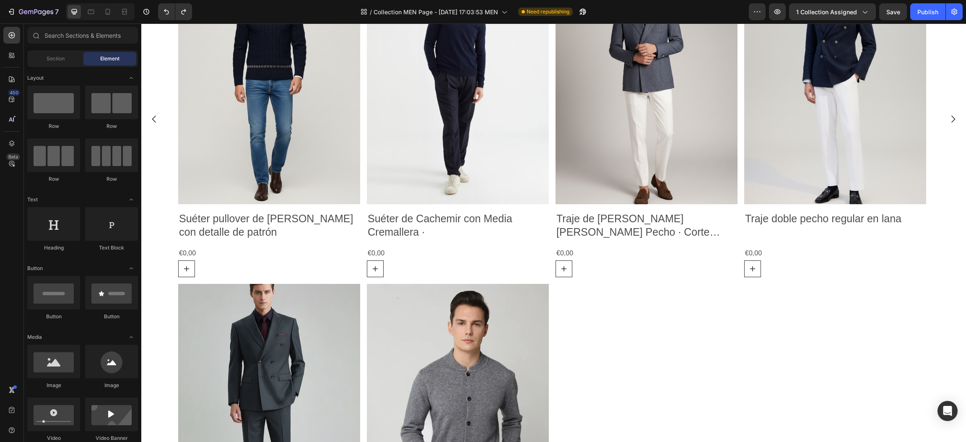
scroll to position [516, 0]
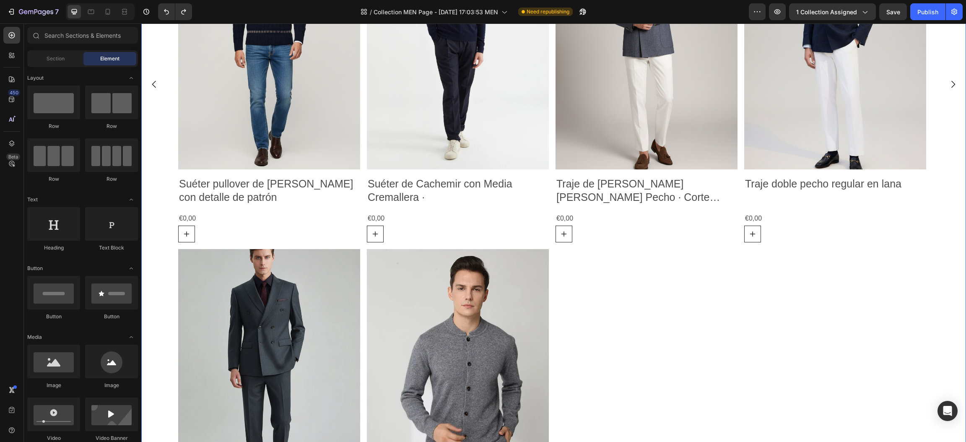
click at [949, 86] on button "Carousel Next Arrow" at bounding box center [952, 84] width 23 height 23
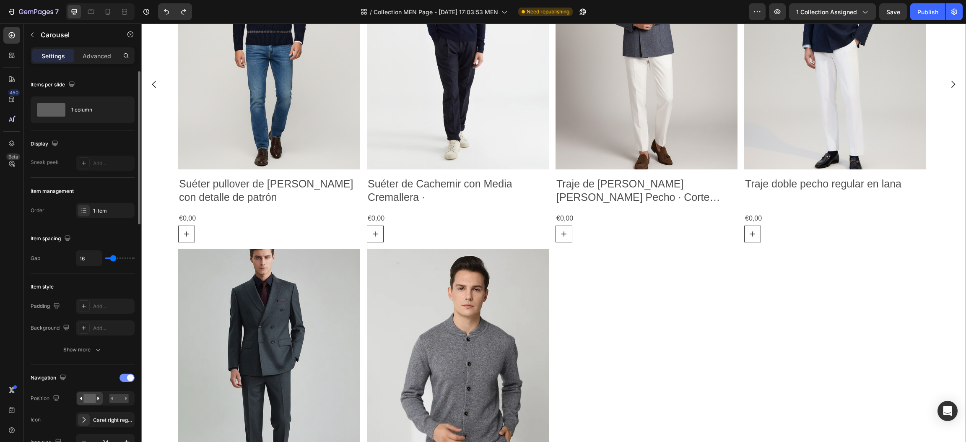
click at [125, 376] on div at bounding box center [126, 378] width 15 height 8
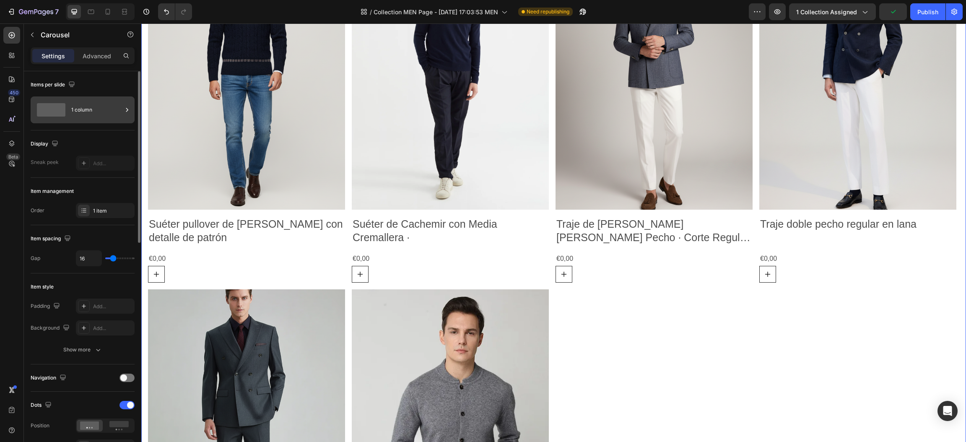
click at [122, 118] on div "1 column" at bounding box center [96, 109] width 51 height 19
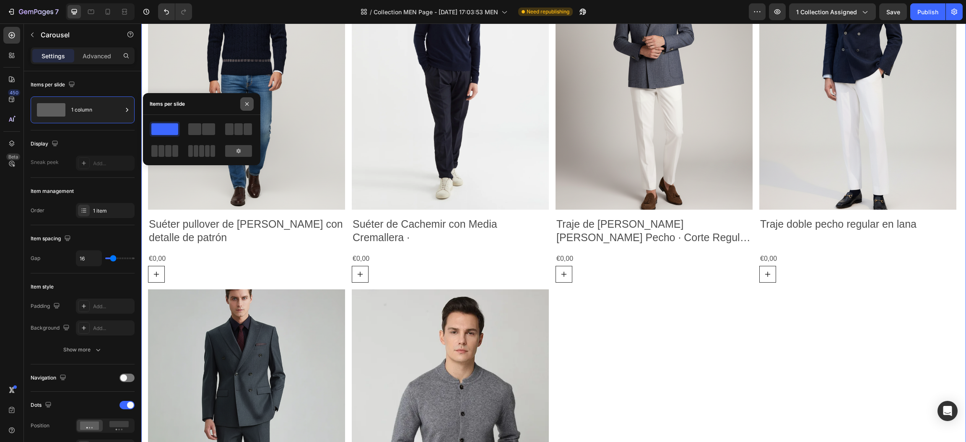
click at [252, 104] on button "button" at bounding box center [246, 103] width 13 height 13
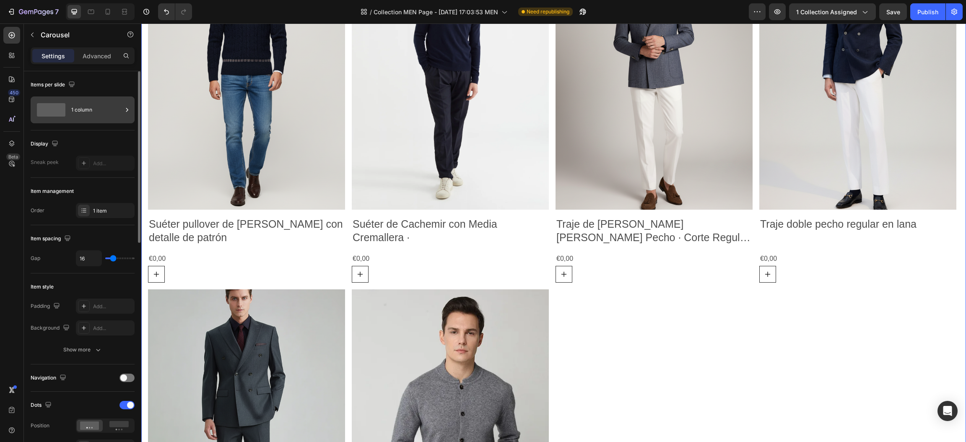
click at [61, 104] on span at bounding box center [51, 109] width 29 height 13
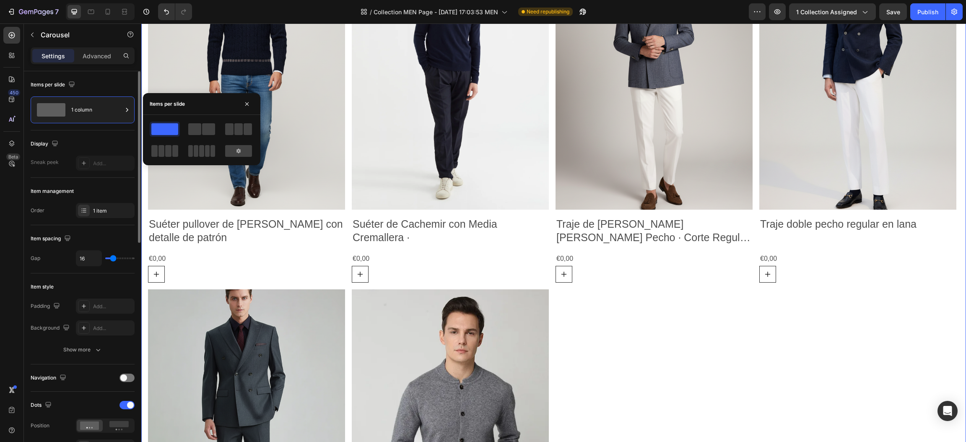
click at [100, 140] on div "Display" at bounding box center [83, 143] width 104 height 13
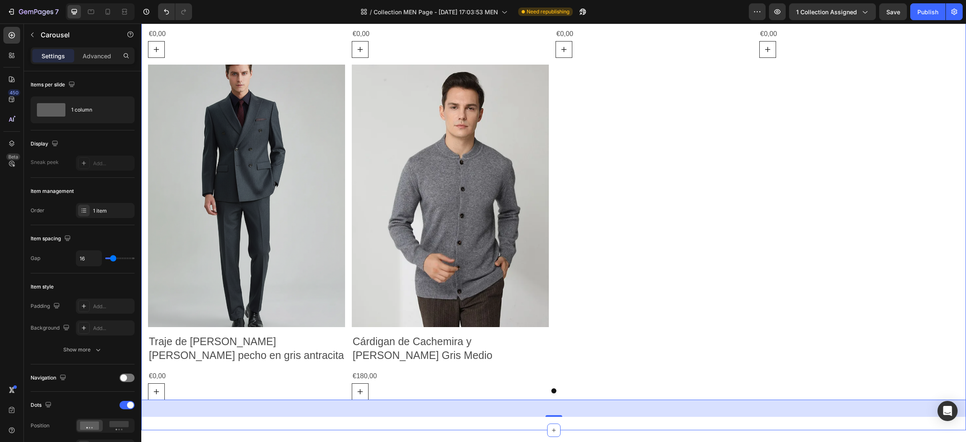
scroll to position [768, 0]
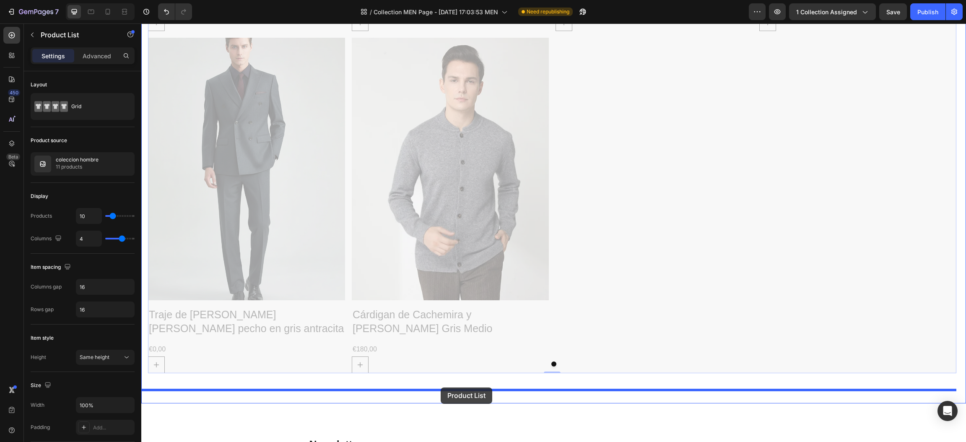
drag, startPoint x: 348, startPoint y: 221, endPoint x: 441, endPoint y: 387, distance: 191.1
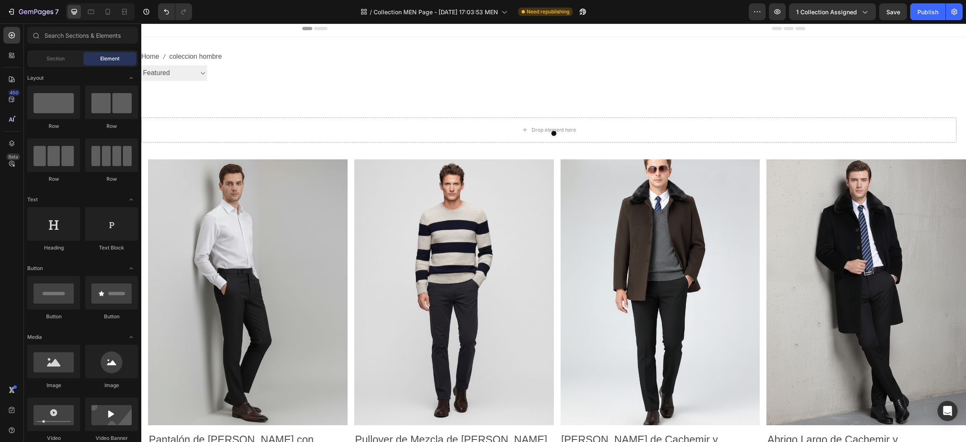
scroll to position [0, 0]
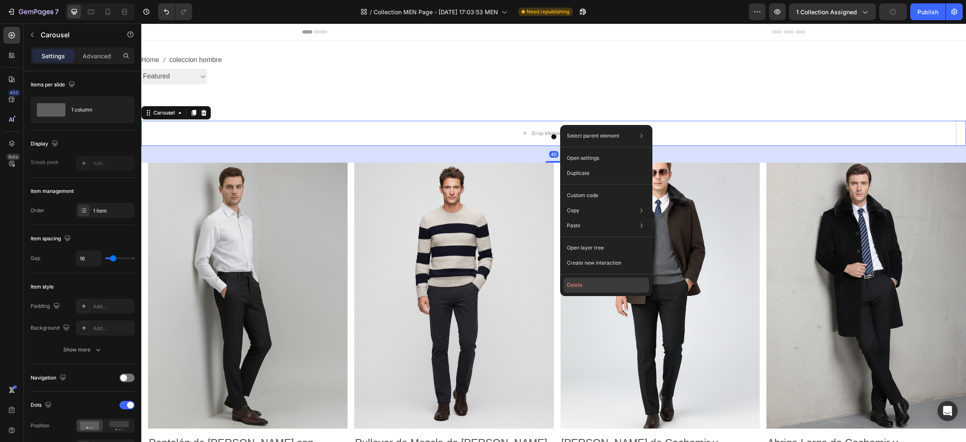
click at [587, 284] on button "Delete" at bounding box center [607, 285] width 86 height 15
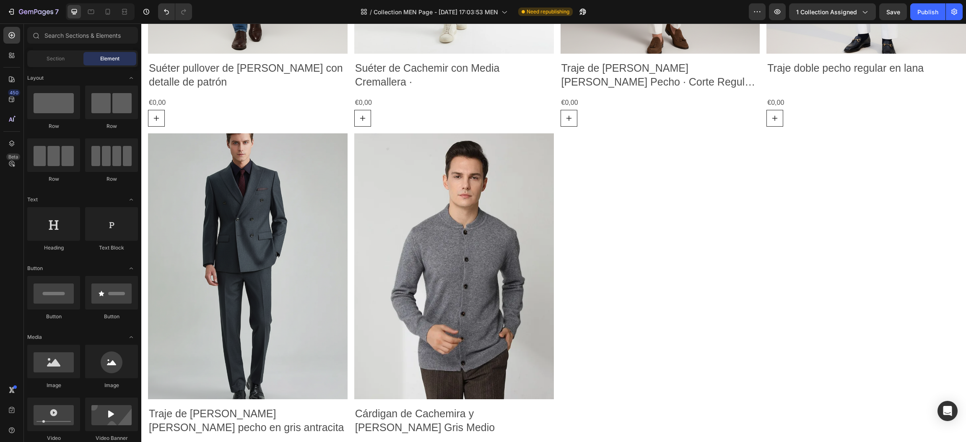
scroll to position [686, 0]
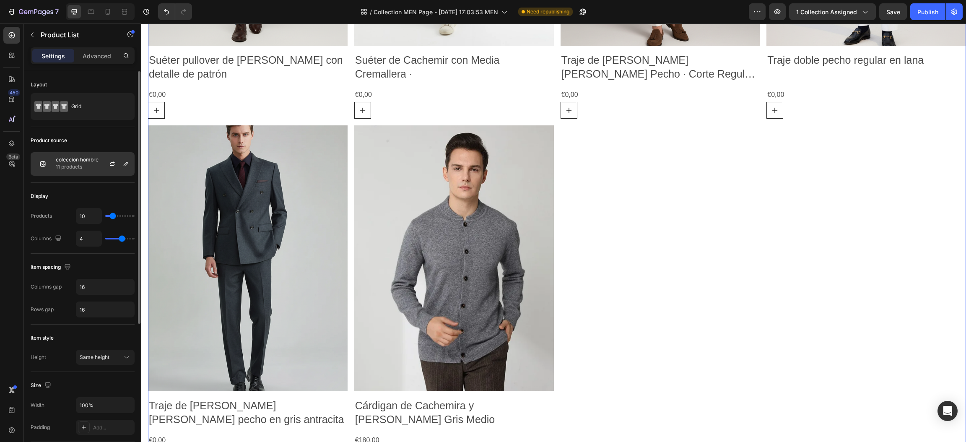
click at [70, 157] on p "coleccion hombre" at bounding box center [77, 160] width 43 height 6
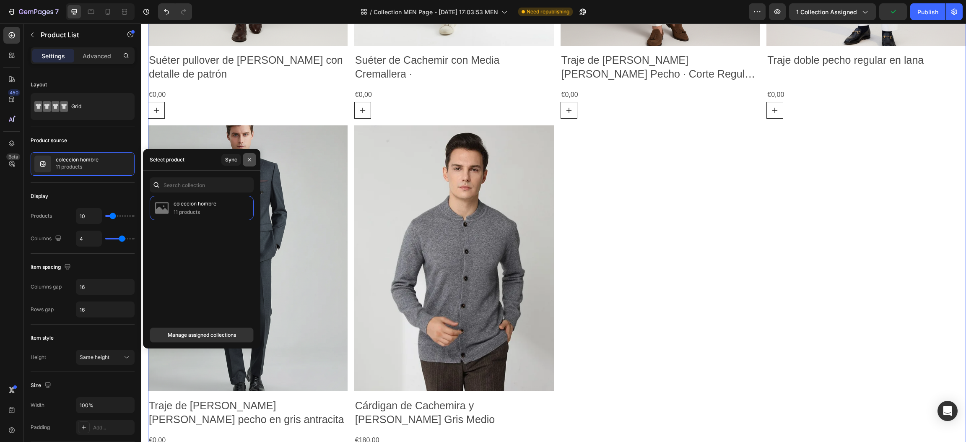
drag, startPoint x: 247, startPoint y: 160, endPoint x: 5, endPoint y: 148, distance: 242.6
click at [247, 160] on icon "button" at bounding box center [249, 159] width 7 height 7
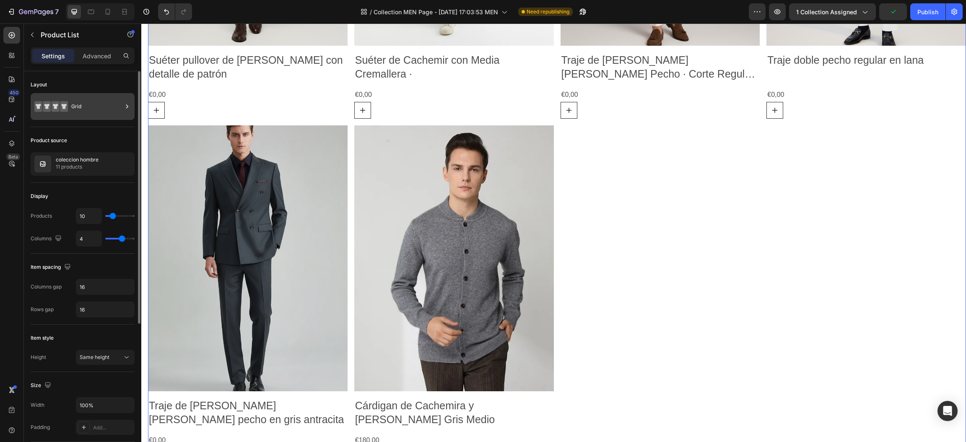
click at [86, 102] on div "Grid" at bounding box center [96, 106] width 51 height 19
click at [85, 133] on div "Product source coleccion hombre 11 products" at bounding box center [83, 155] width 104 height 56
type input "19"
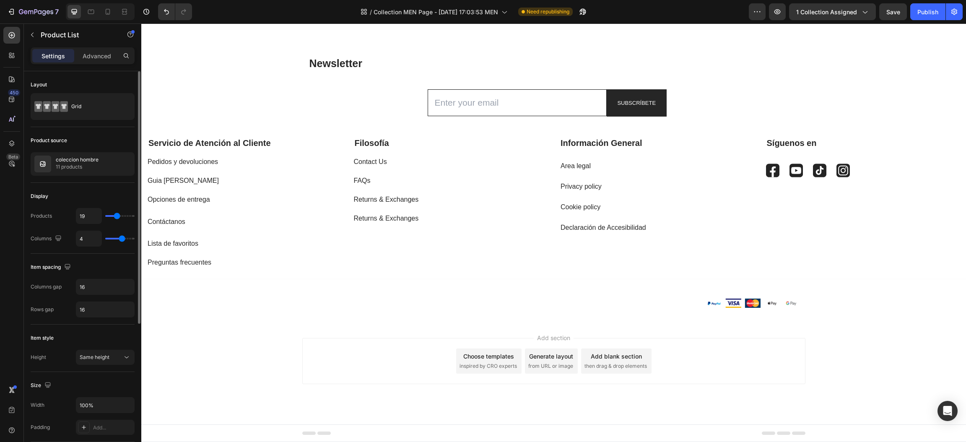
scroll to position [135, 0]
type input "19"
click at [117, 216] on input "range" at bounding box center [119, 216] width 29 height 2
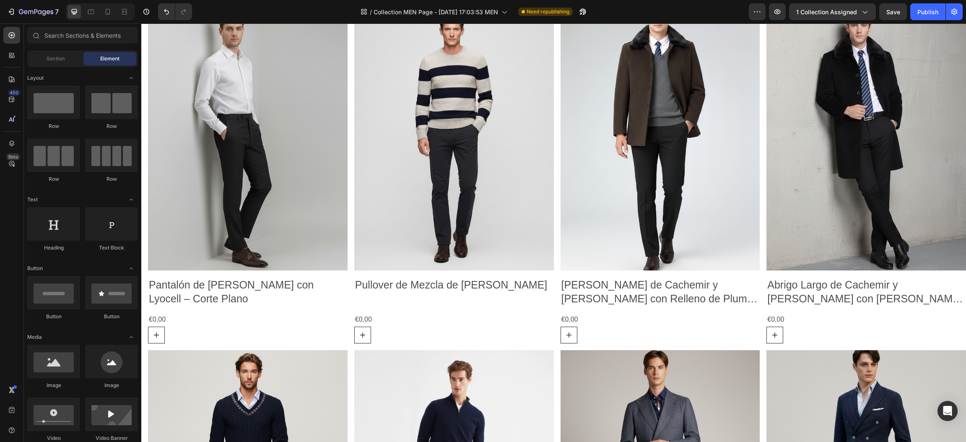
scroll to position [0, 0]
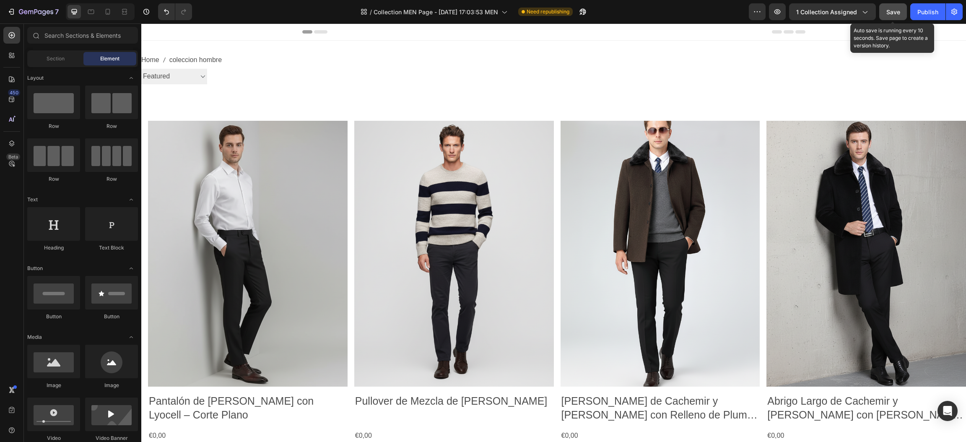
click at [906, 6] on button "Save" at bounding box center [893, 11] width 28 height 17
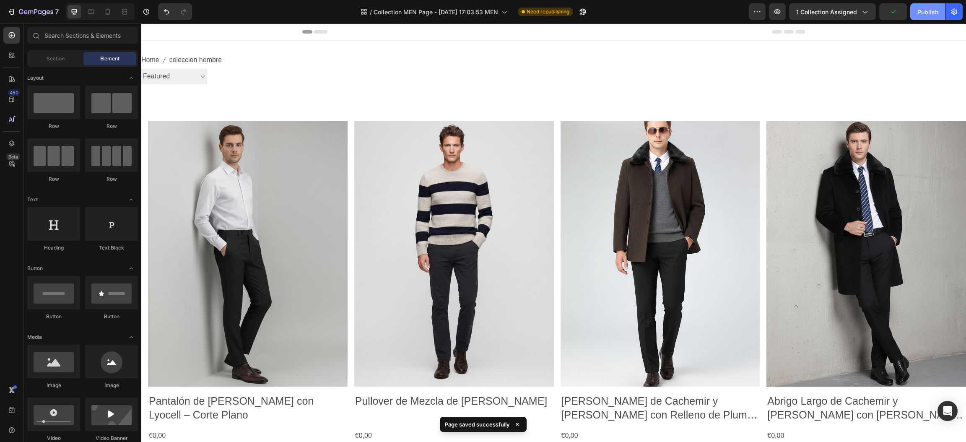
click at [918, 12] on div "Publish" at bounding box center [927, 12] width 21 height 9
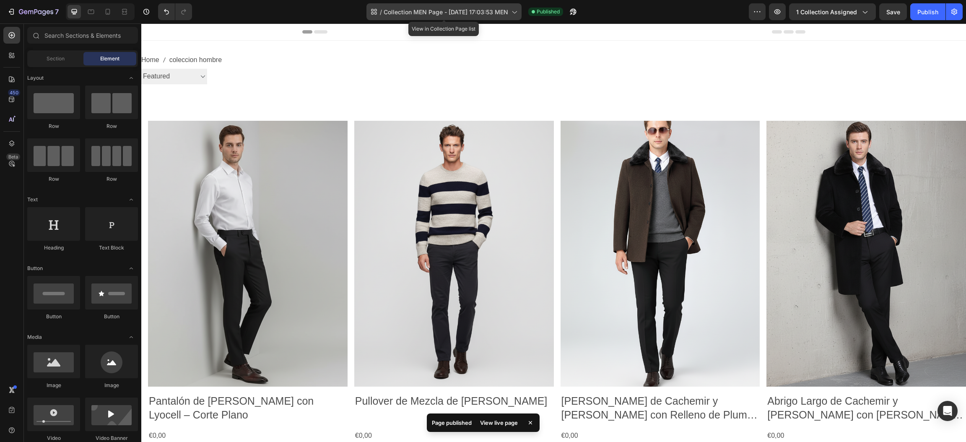
click at [504, 11] on span "Collection MEN Page - [DATE] 17:03:53 MEN" at bounding box center [446, 12] width 125 height 9
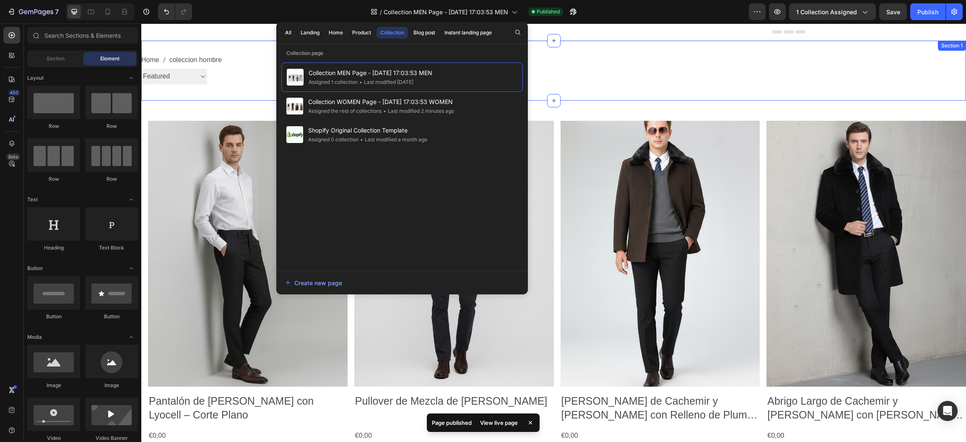
click at [242, 42] on div "Home coleccion hombre Breadcrumb Best selling Featured Alphabetically, A-Z Alph…" at bounding box center [553, 71] width 825 height 60
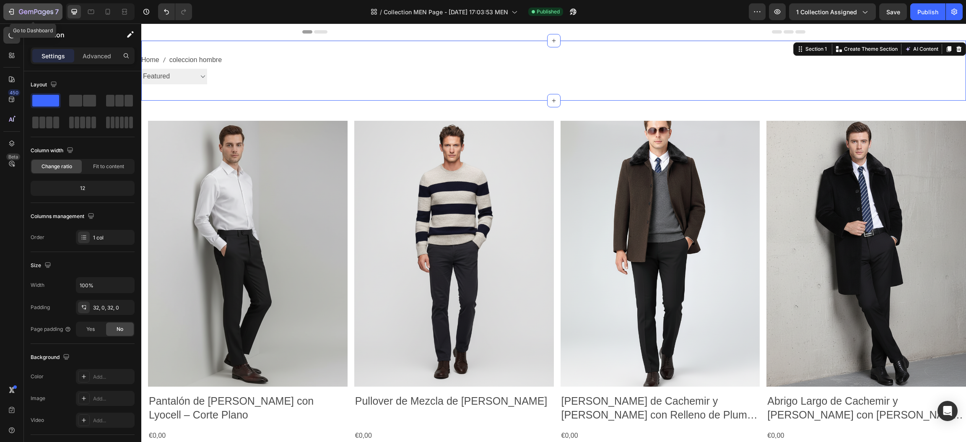
click at [33, 11] on icon "button" at bounding box center [30, 12] width 5 height 4
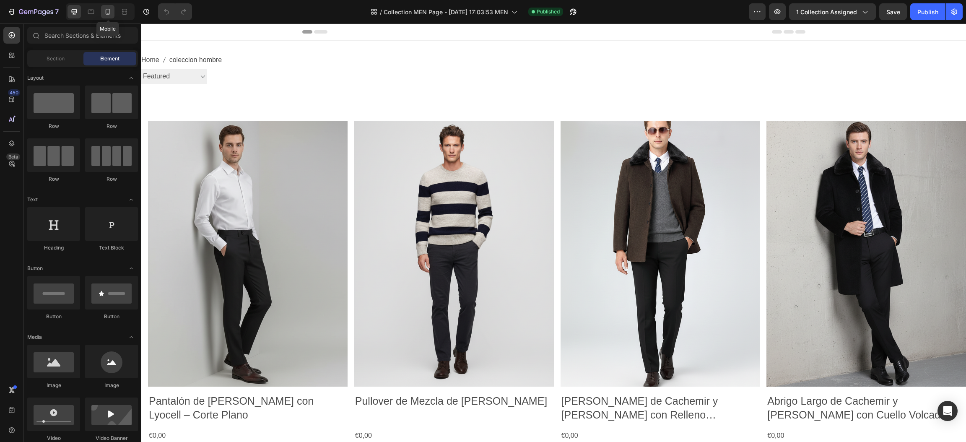
click at [104, 13] on icon at bounding box center [108, 12] width 8 height 8
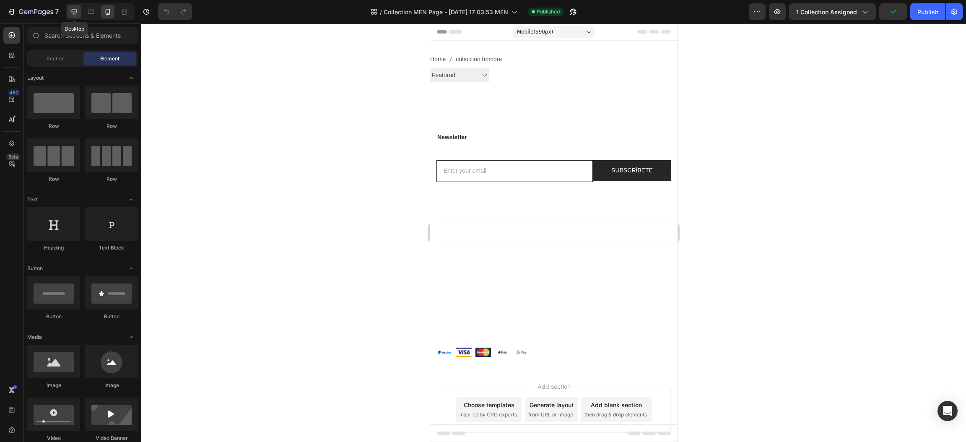
click at [78, 11] on icon at bounding box center [74, 12] width 8 height 8
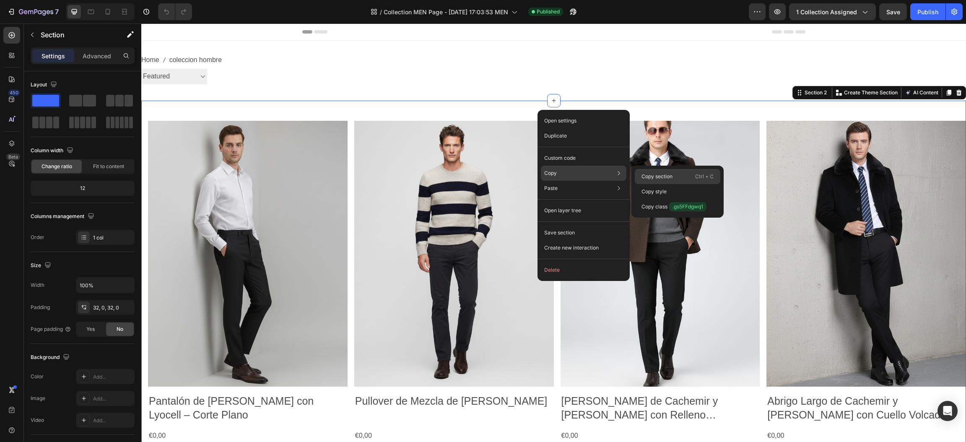
click at [651, 173] on p "Copy section" at bounding box center [656, 177] width 31 height 8
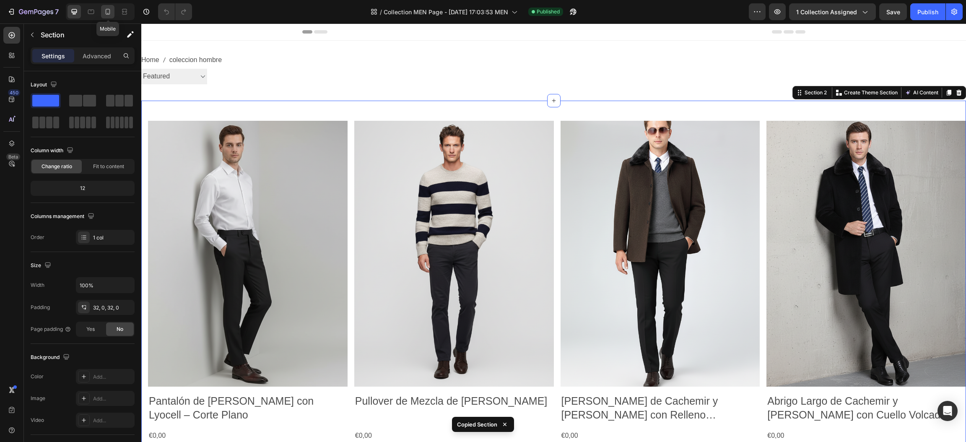
click at [109, 14] on icon at bounding box center [108, 12] width 8 height 8
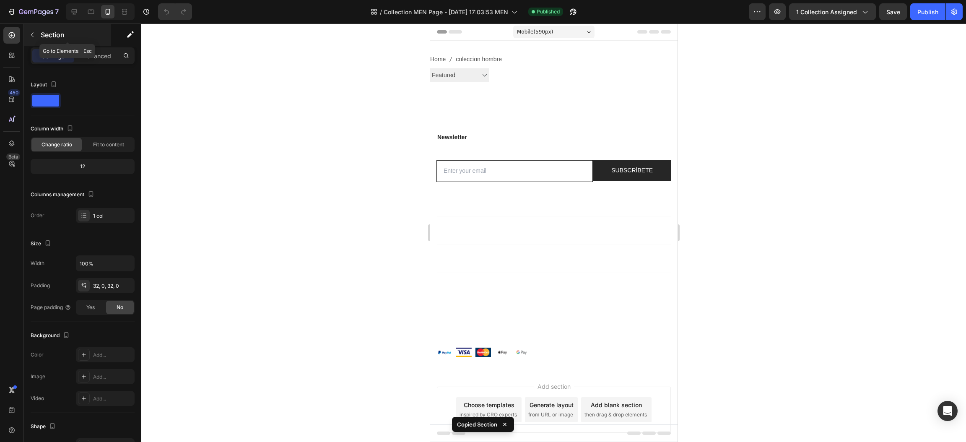
click at [42, 31] on p "Section" at bounding box center [75, 35] width 69 height 10
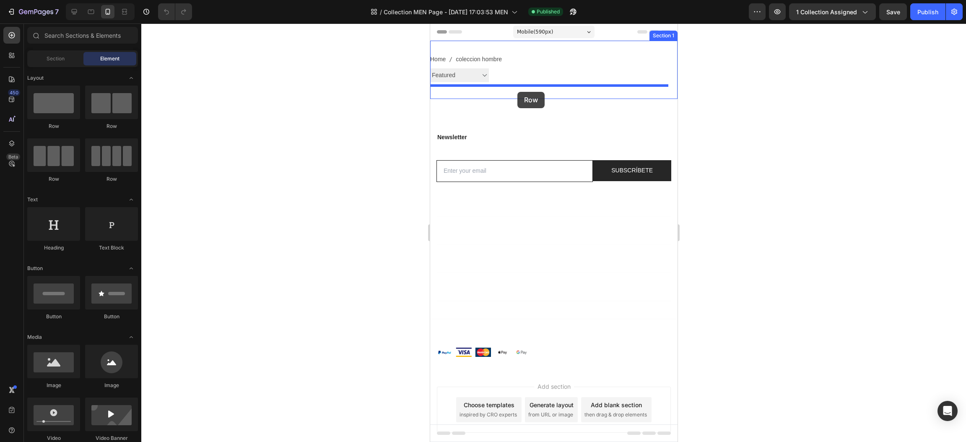
drag, startPoint x: 496, startPoint y: 129, endPoint x: 518, endPoint y: 91, distance: 43.6
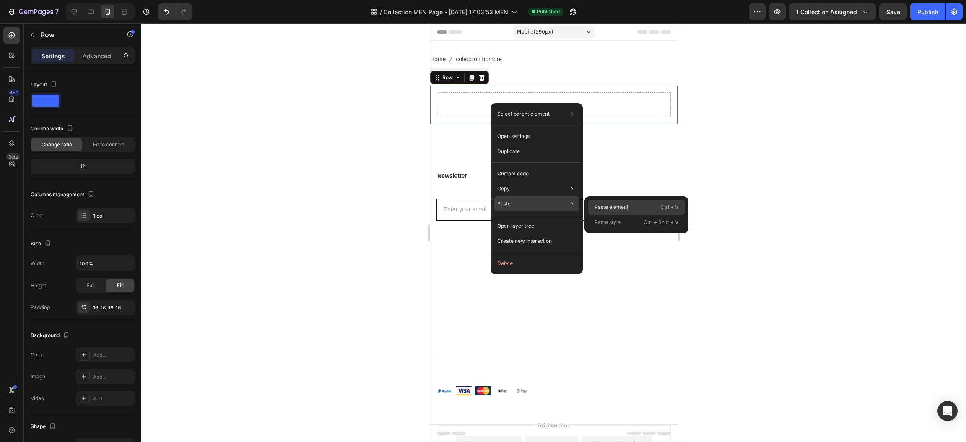
click at [603, 206] on p "Paste element" at bounding box center [612, 207] width 34 height 8
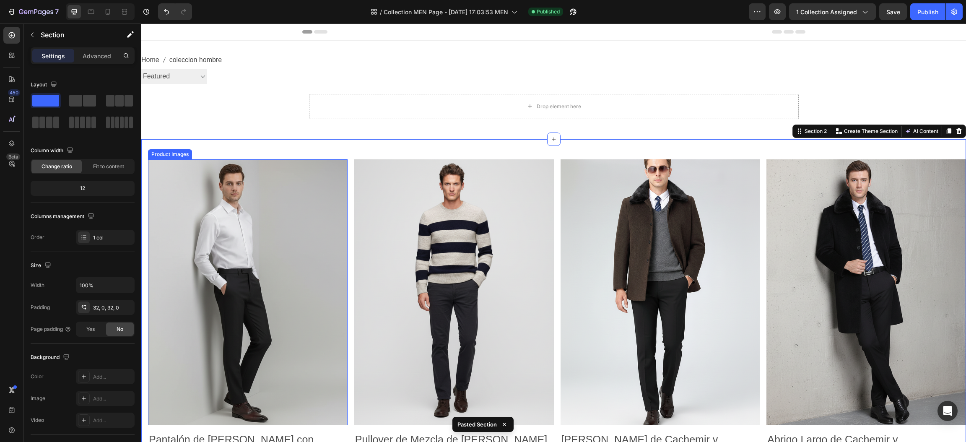
scroll to position [86, 0]
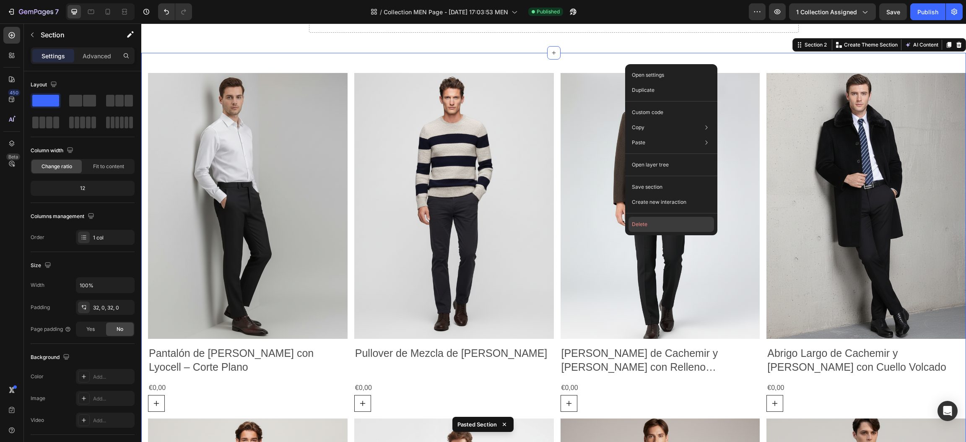
click at [634, 222] on button "Delete" at bounding box center [671, 224] width 86 height 15
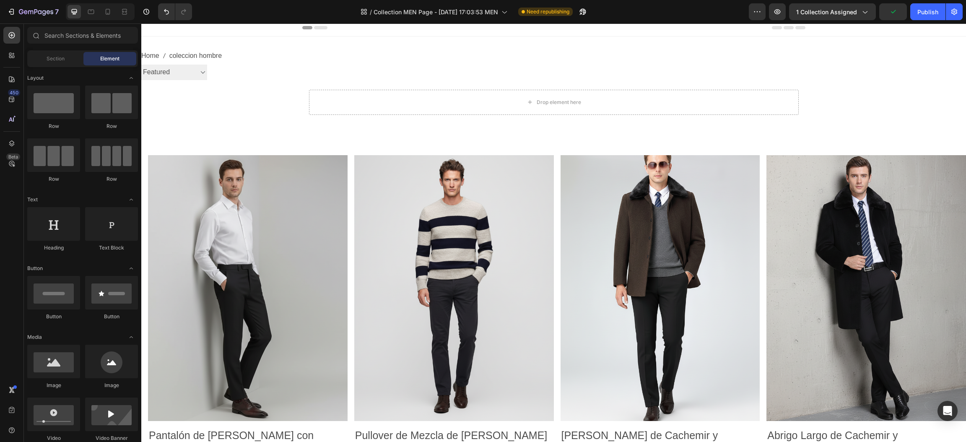
scroll to position [0, 0]
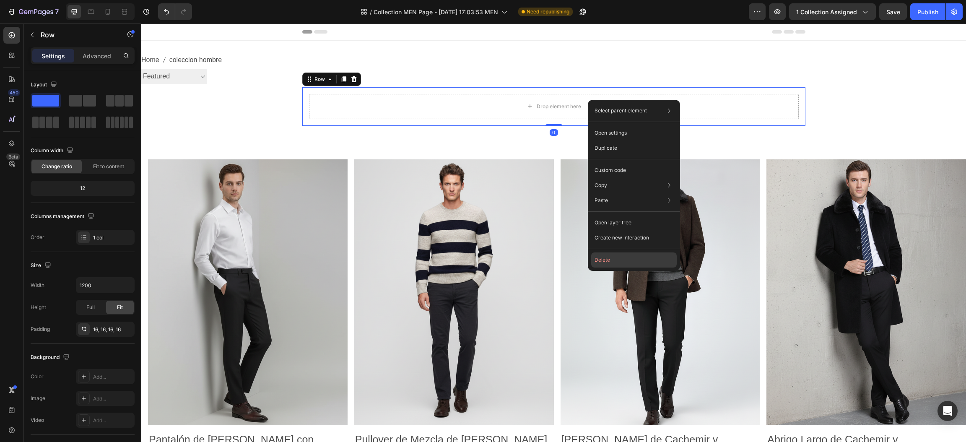
click at [613, 257] on button "Delete" at bounding box center [634, 259] width 86 height 15
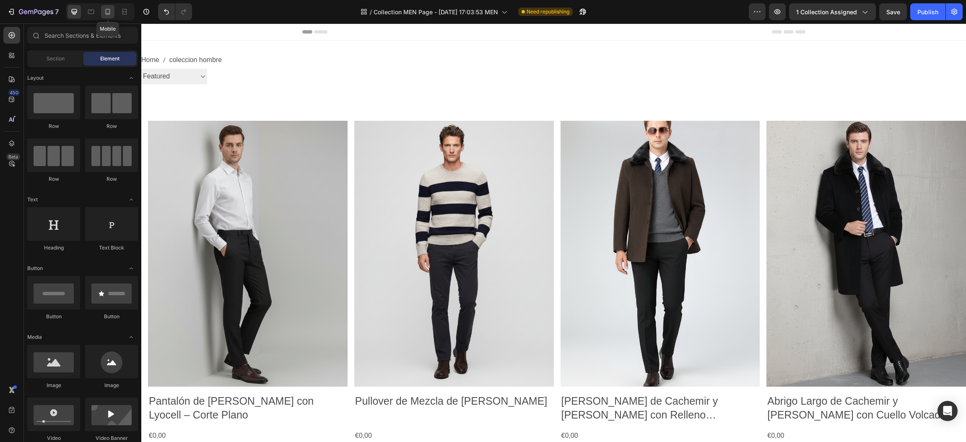
click at [105, 17] on div at bounding box center [107, 11] width 13 height 13
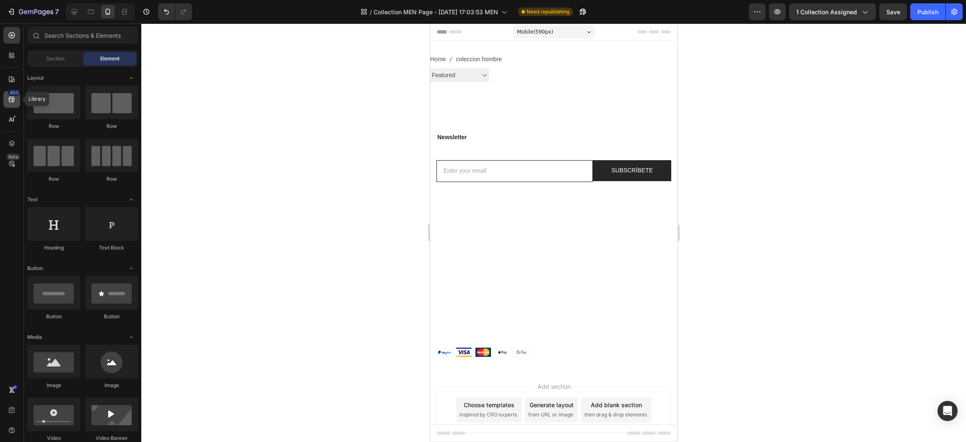
click at [16, 94] on div "450" at bounding box center [14, 92] width 12 height 7
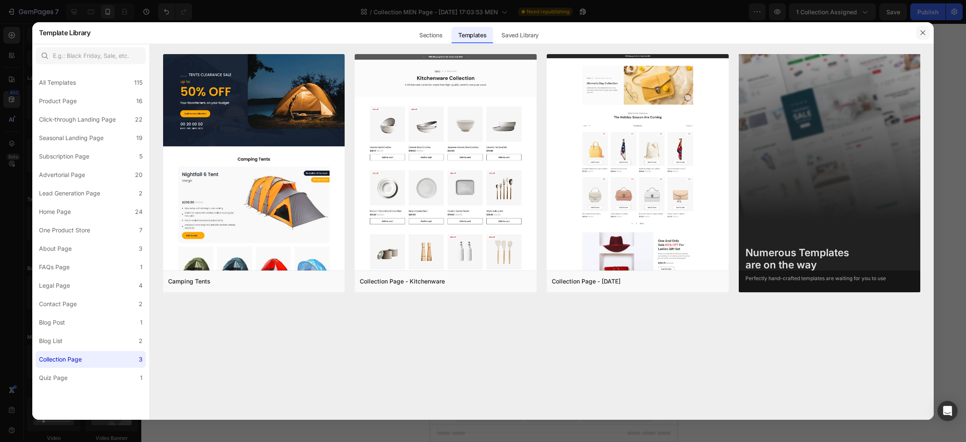
click at [928, 32] on button "button" at bounding box center [922, 32] width 13 height 13
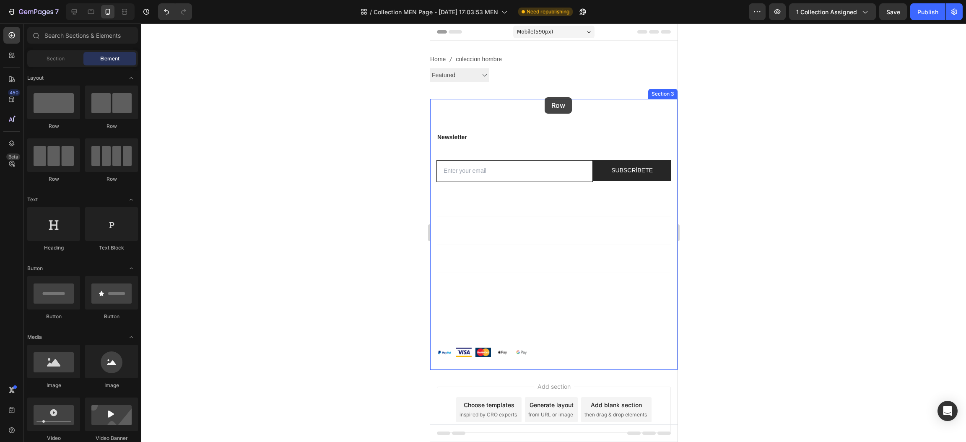
drag, startPoint x: 498, startPoint y: 130, endPoint x: 545, endPoint y: 97, distance: 56.9
click at [598, 412] on span "then drag & drop elements" at bounding box center [615, 415] width 62 height 8
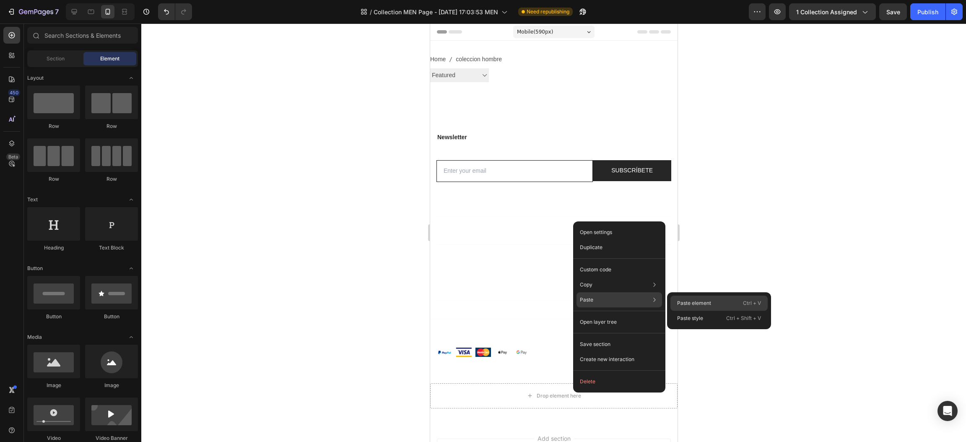
click at [686, 306] on p "Paste element" at bounding box center [694, 303] width 34 height 8
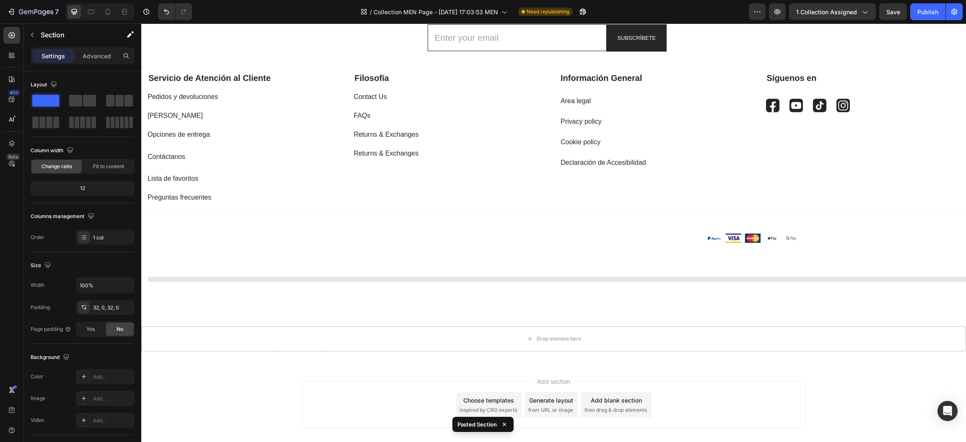
scroll to position [244, 0]
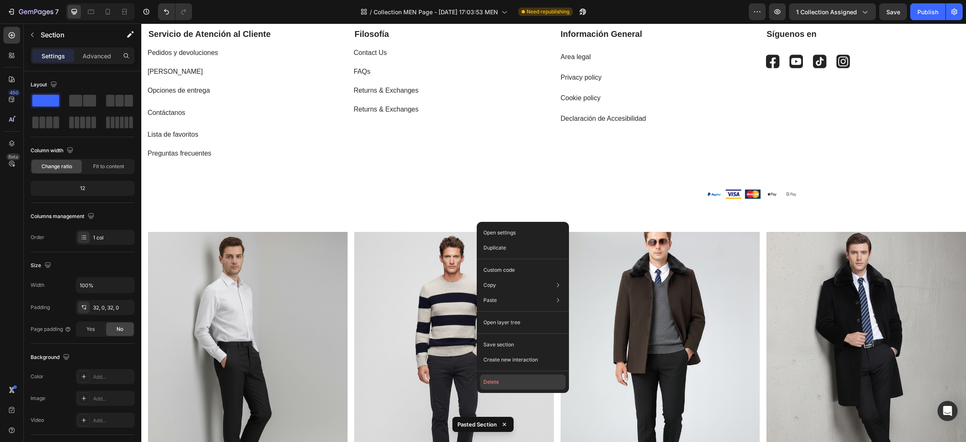
drag, startPoint x: 491, startPoint y: 377, endPoint x: 356, endPoint y: 350, distance: 138.6
click at [491, 377] on button "Delete" at bounding box center [523, 381] width 86 height 15
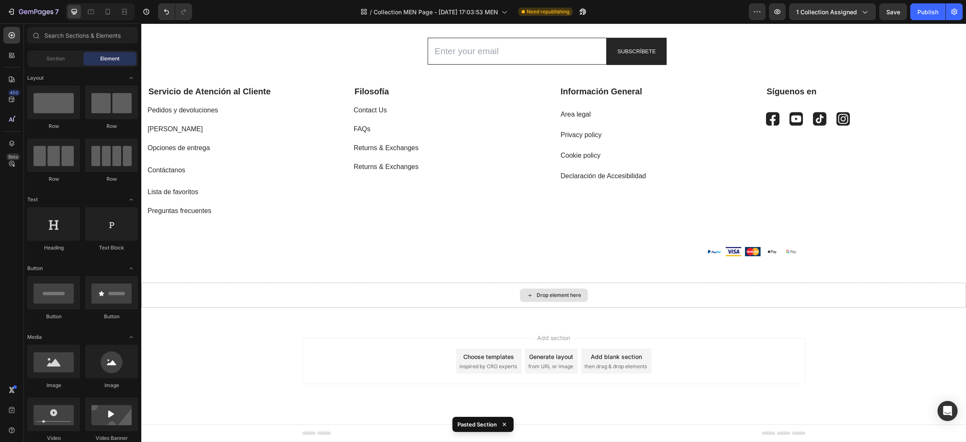
scroll to position [187, 0]
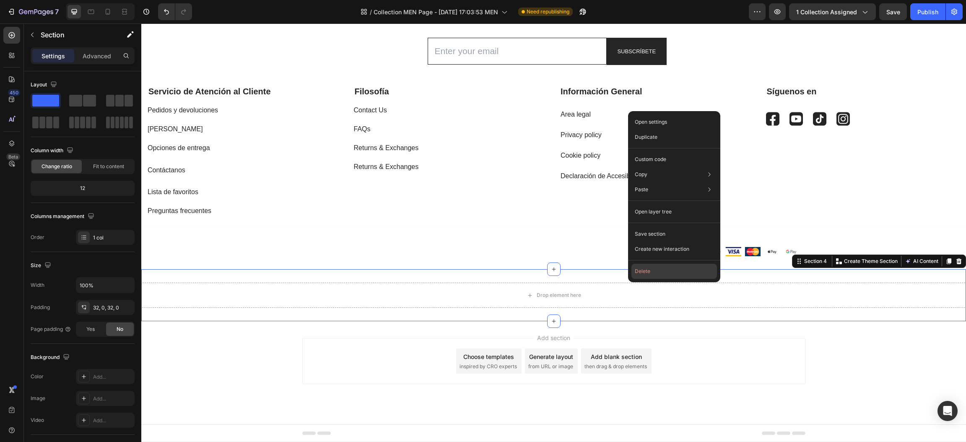
drag, startPoint x: 638, startPoint y: 275, endPoint x: 499, endPoint y: 252, distance: 141.6
click at [638, 275] on button "Delete" at bounding box center [674, 271] width 86 height 15
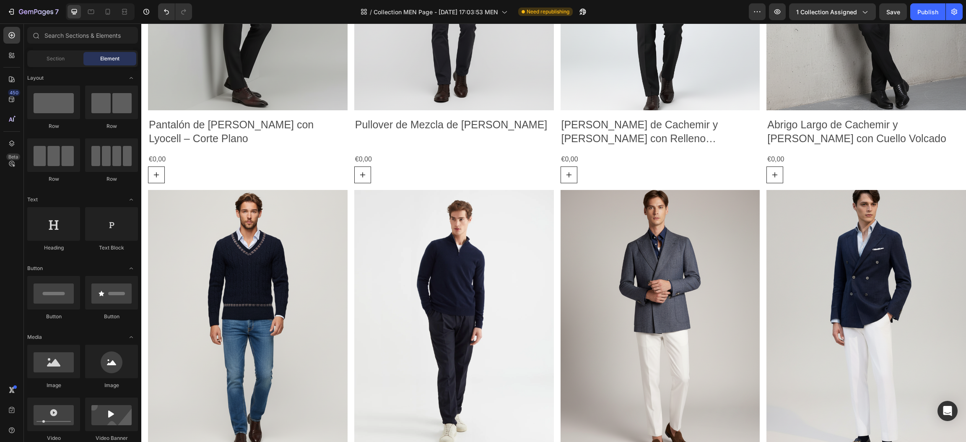
scroll to position [167, 0]
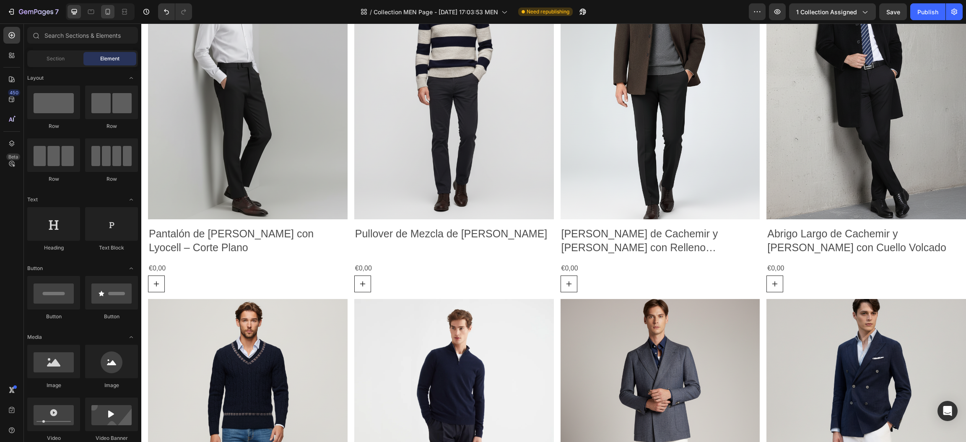
click at [106, 14] on icon at bounding box center [108, 12] width 5 height 6
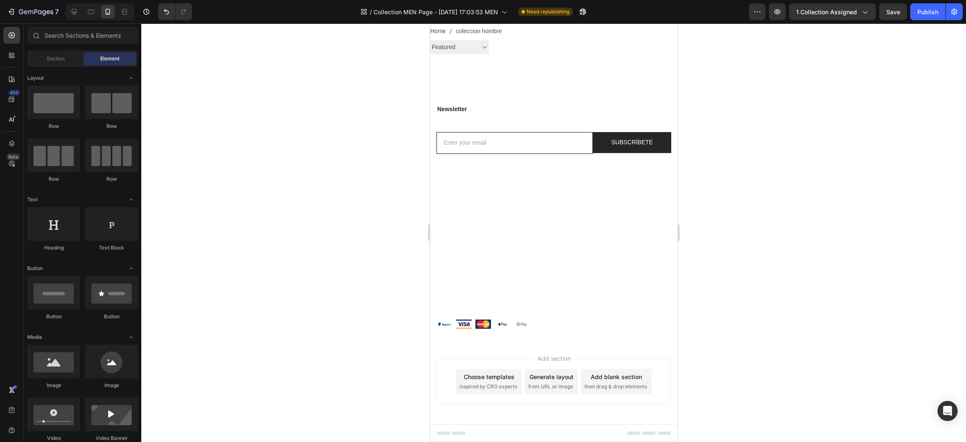
scroll to position [32, 0]
click at [468, 213] on div "Shop" at bounding box center [553, 203] width 234 height 21
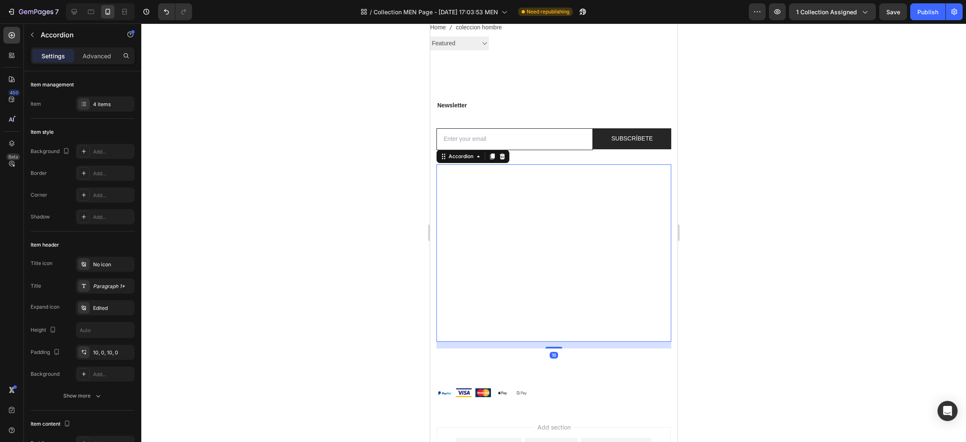
click at [468, 175] on div "Company" at bounding box center [453, 175] width 35 height 12
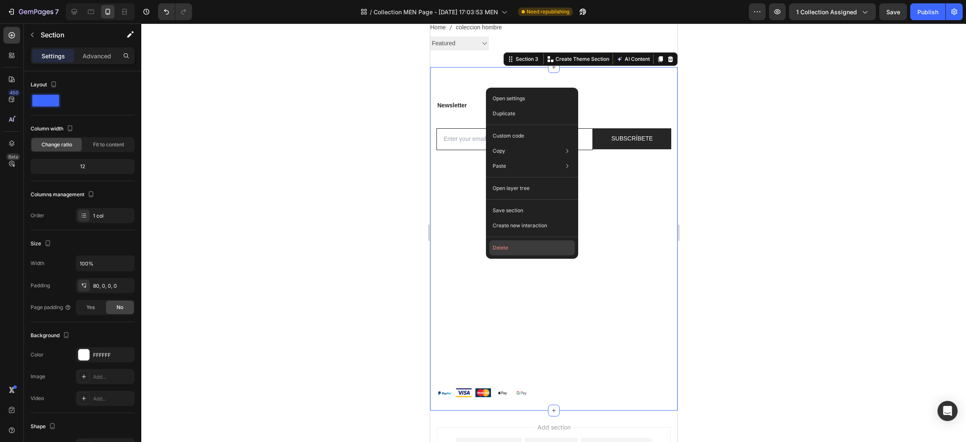
click at [525, 243] on button "Delete" at bounding box center [532, 247] width 86 height 15
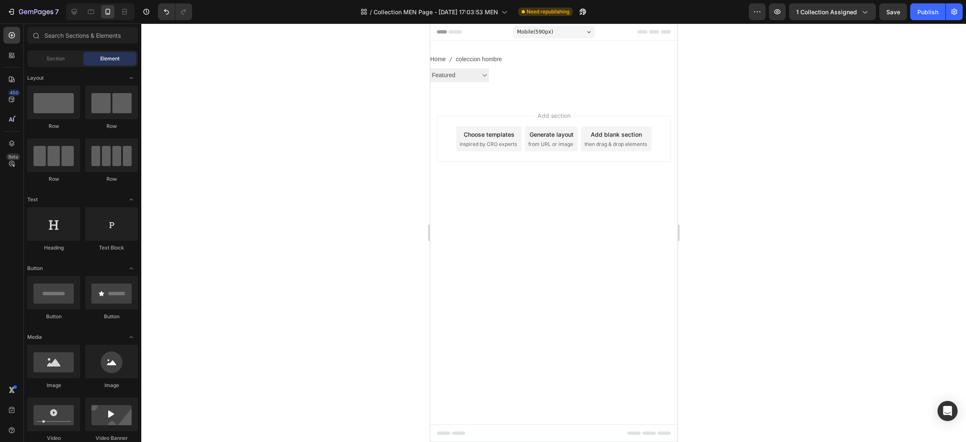
scroll to position [0, 0]
click at [16, 103] on div "450" at bounding box center [11, 99] width 17 height 17
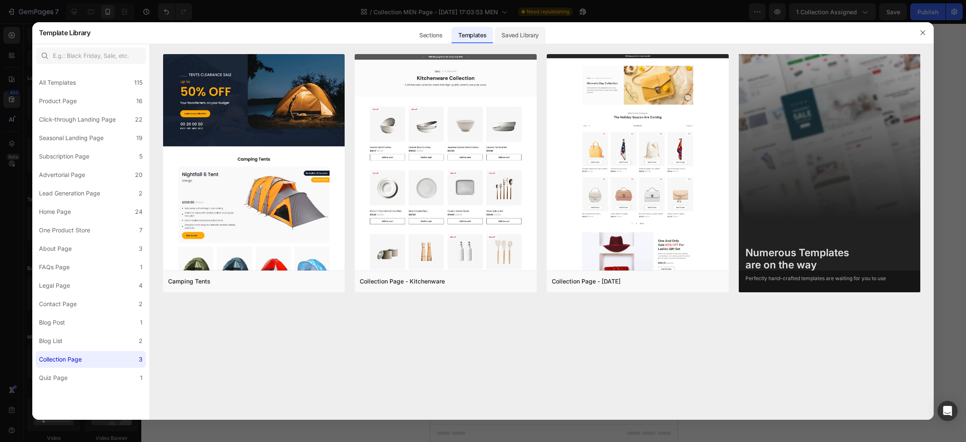
click at [519, 35] on div "Saved Library" at bounding box center [520, 35] width 51 height 17
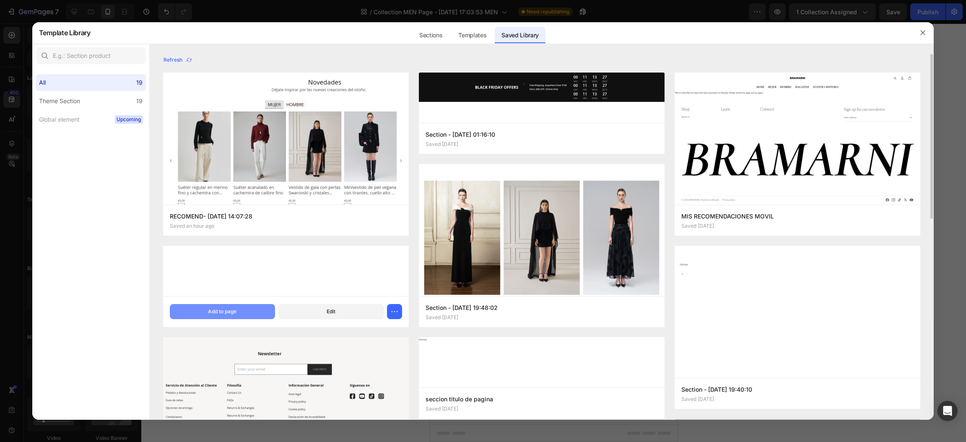
click at [257, 315] on button "Add to page" at bounding box center [222, 311] width 105 height 15
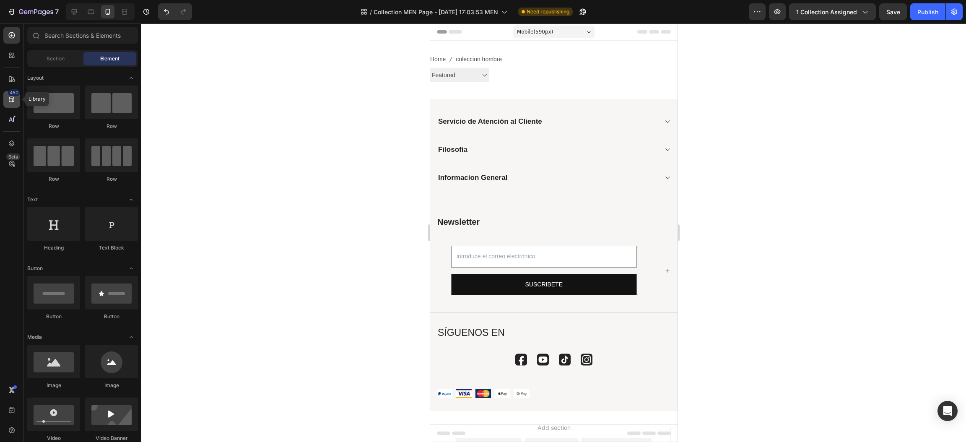
click at [12, 96] on icon at bounding box center [12, 99] width 8 height 8
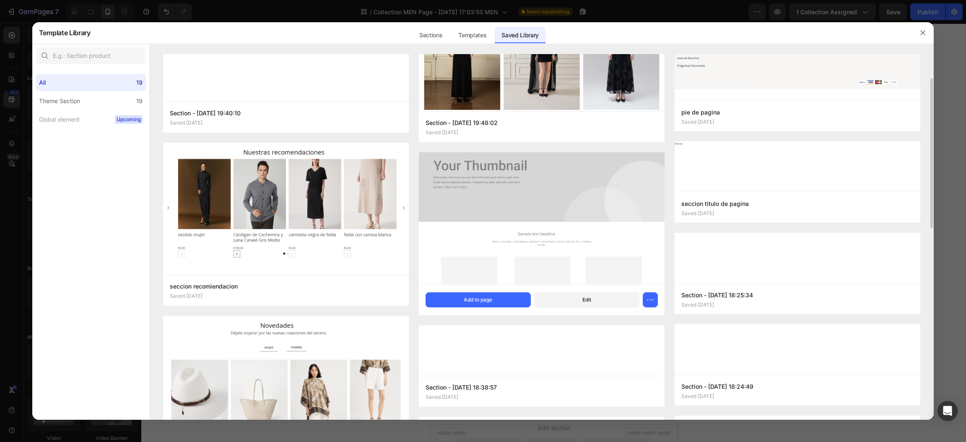
scroll to position [213, 0]
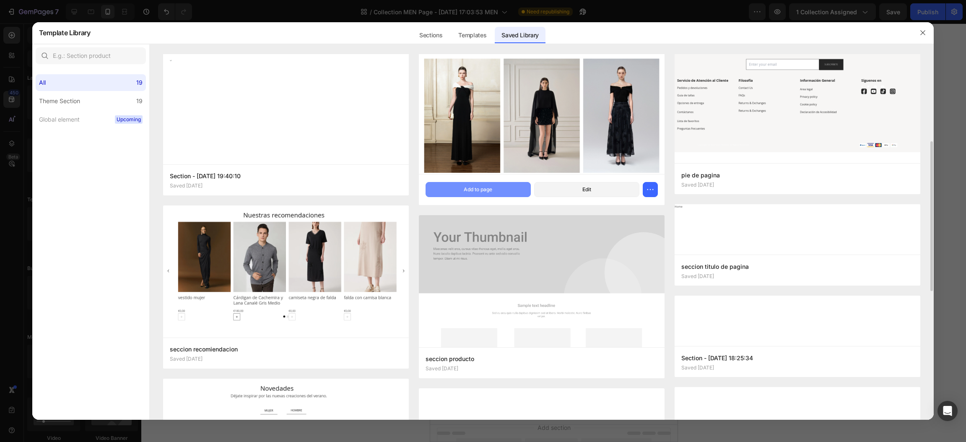
click at [478, 186] on div "Add to page" at bounding box center [478, 190] width 29 height 8
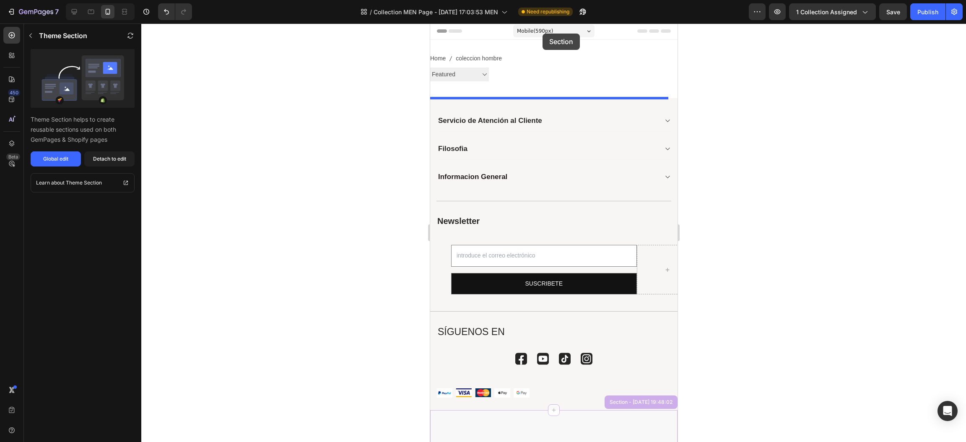
scroll to position [0, 0]
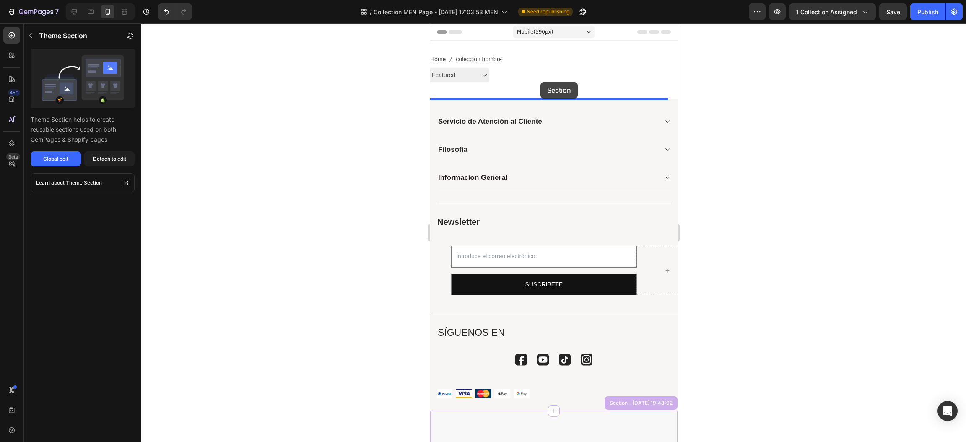
drag, startPoint x: 543, startPoint y: 231, endPoint x: 545, endPoint y: 110, distance: 120.3
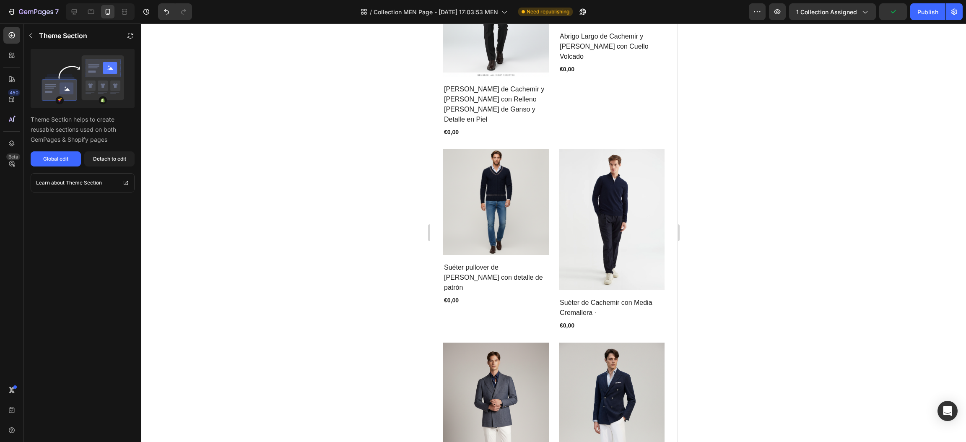
scroll to position [435, 0]
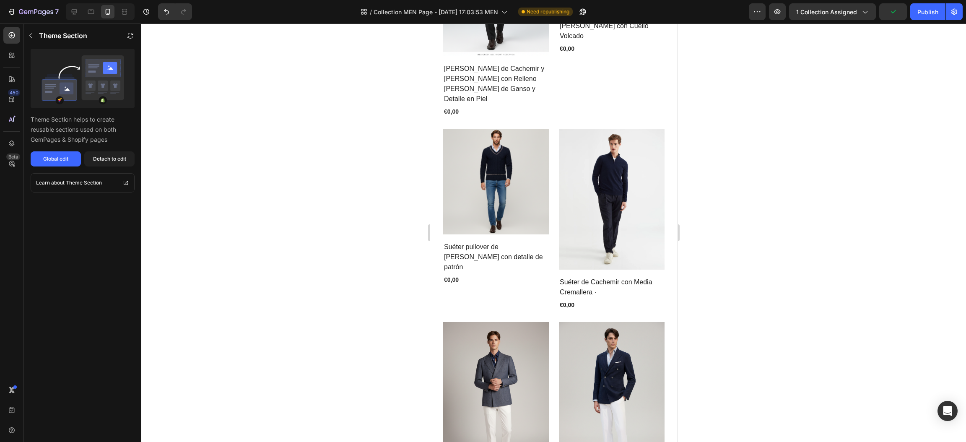
drag, startPoint x: 666, startPoint y: 226, endPoint x: 663, endPoint y: 246, distance: 20.8
click at [663, 245] on div "(P) Images Row Pantalón de Lana con Lyocell – Corte Plano (P) Title €0,00 (P) P…" at bounding box center [553, 321] width 247 height 1314
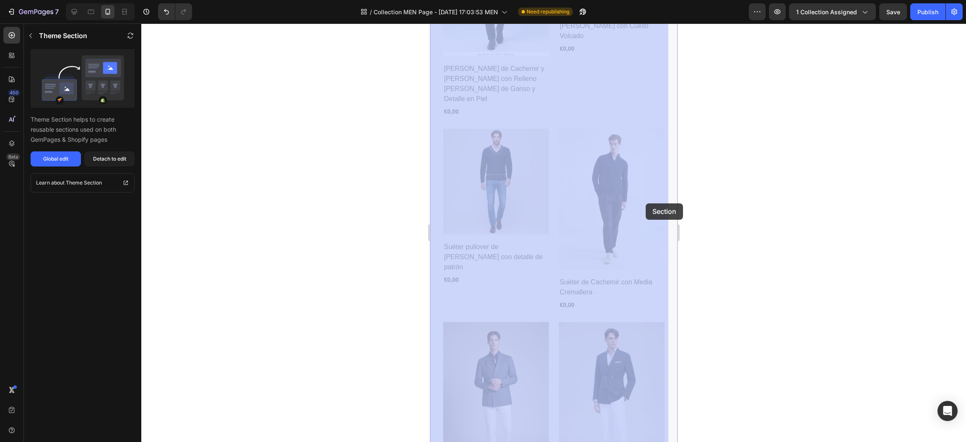
drag, startPoint x: 661, startPoint y: 254, endPoint x: 644, endPoint y: 203, distance: 53.6
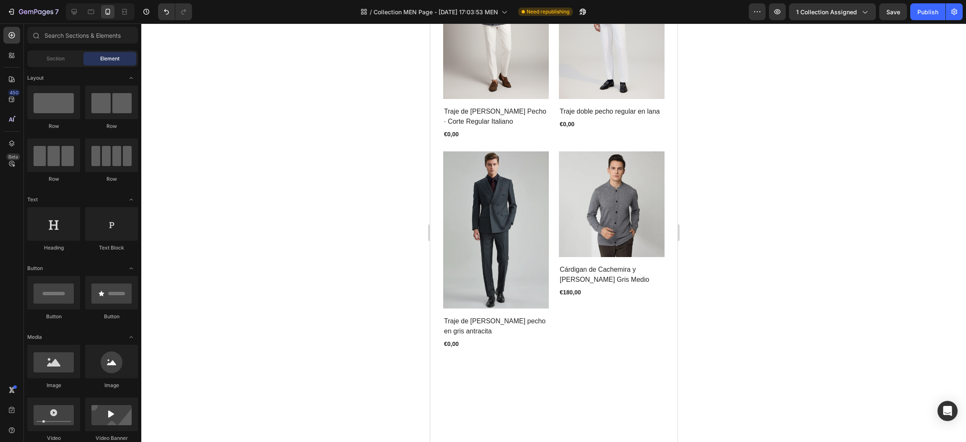
scroll to position [747, 0]
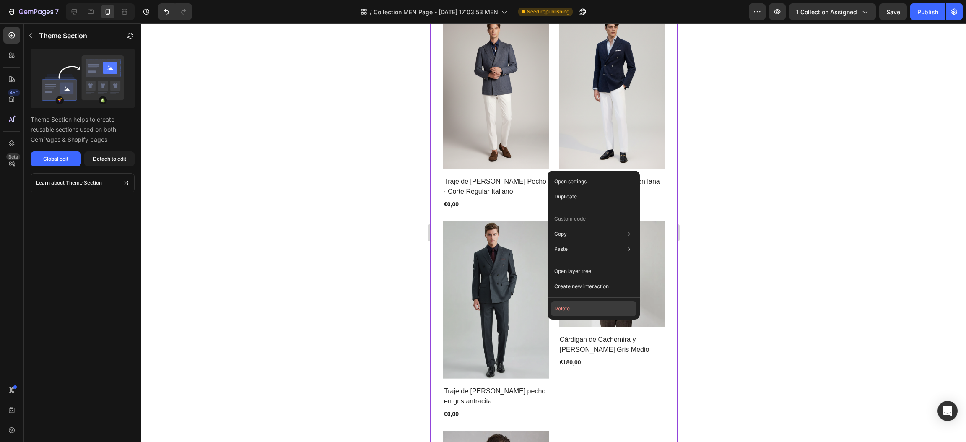
click at [575, 303] on button "Delete" at bounding box center [594, 308] width 86 height 15
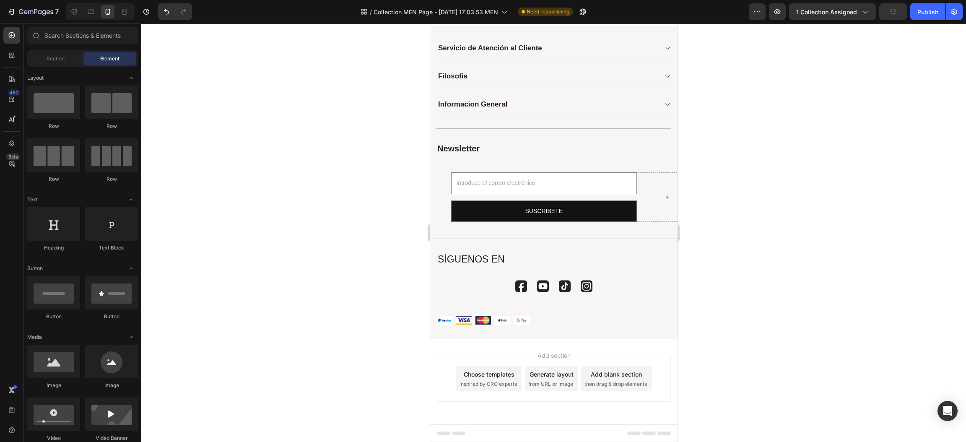
scroll to position [0, 0]
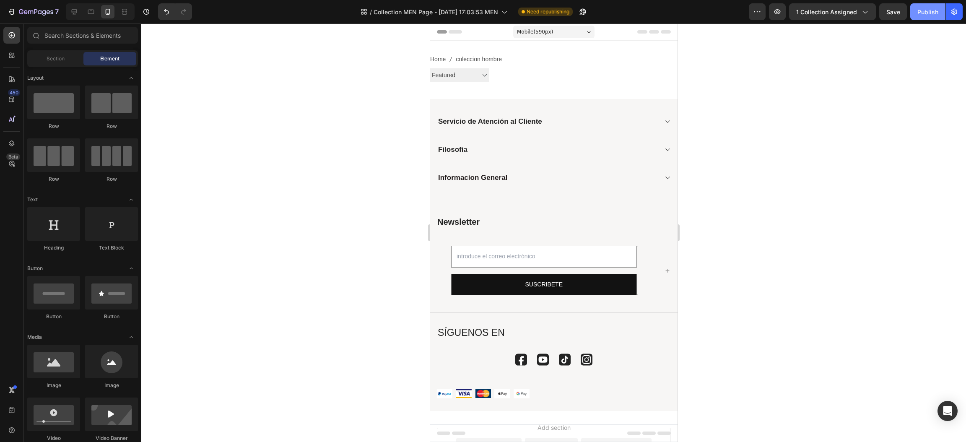
click at [919, 15] on div "Publish" at bounding box center [927, 12] width 21 height 9
click at [507, 11] on icon at bounding box center [504, 12] width 8 height 8
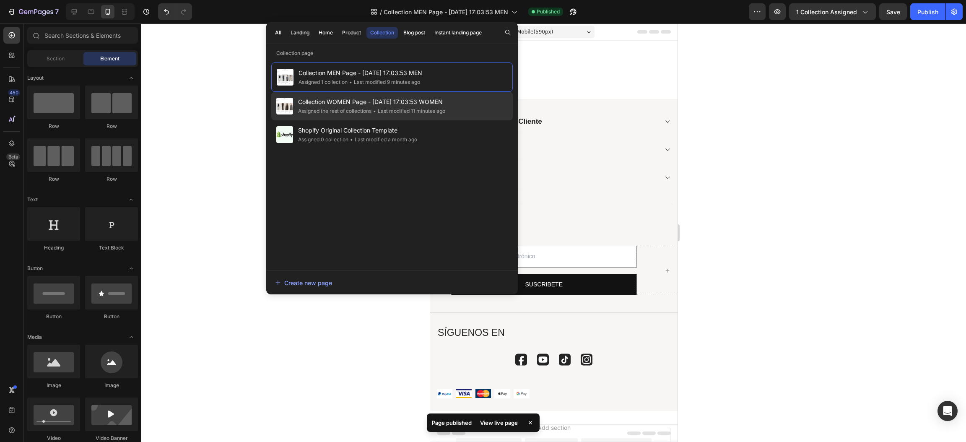
click at [327, 101] on span "Collection WOMEN Page - [DATE] 17:03:53 WOMEN" at bounding box center [371, 102] width 147 height 10
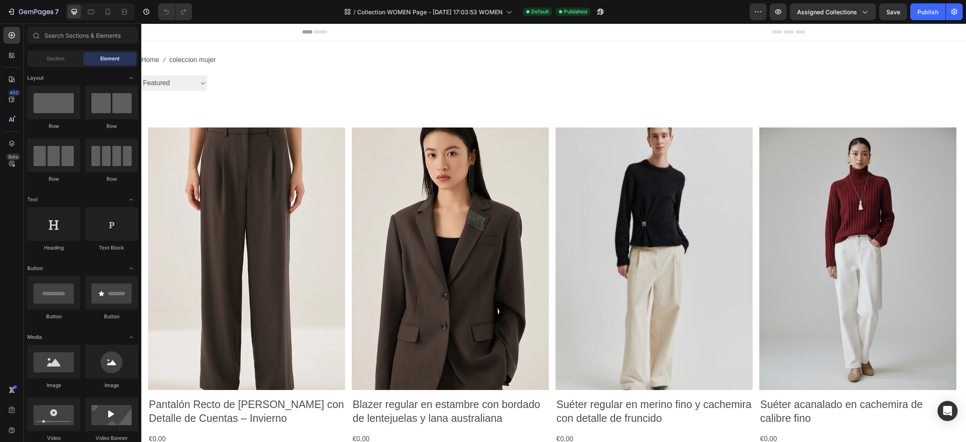
click at [100, 11] on div at bounding box center [100, 11] width 69 height 17
click at [104, 14] on icon at bounding box center [108, 12] width 8 height 8
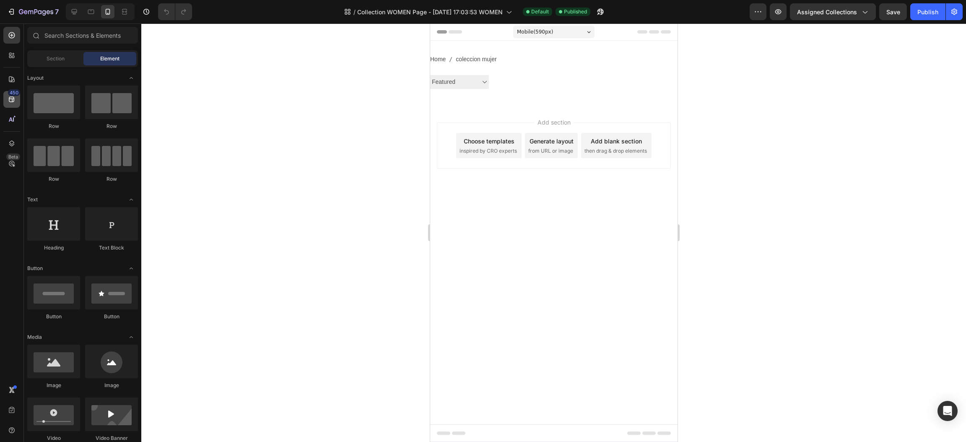
click at [2, 97] on div "450 Beta" at bounding box center [12, 232] width 24 height 418
click at [6, 97] on div "450" at bounding box center [11, 99] width 17 height 17
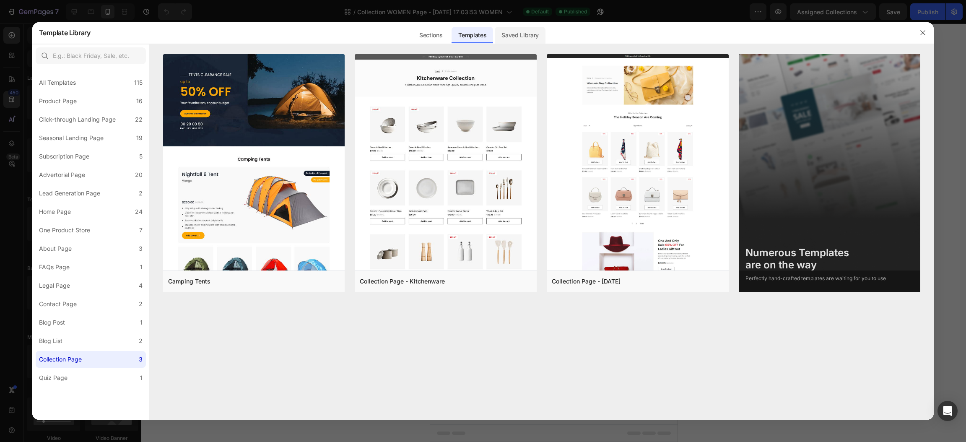
click at [537, 30] on div "Saved Library" at bounding box center [520, 35] width 51 height 17
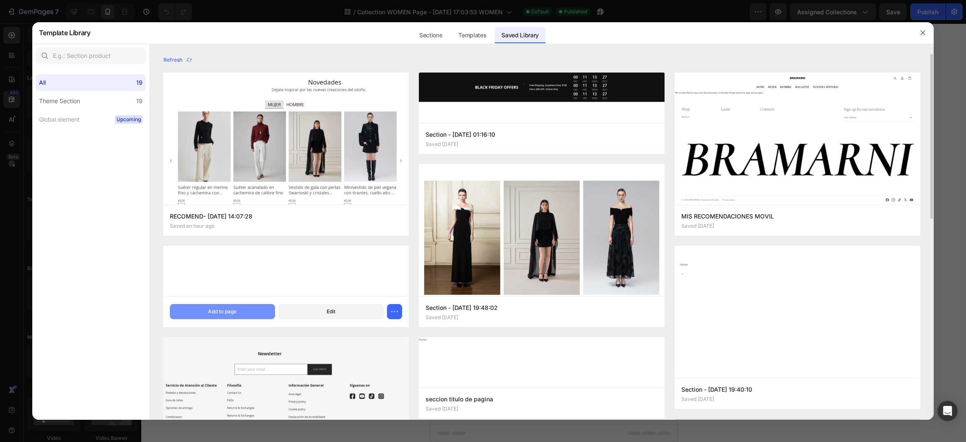
click at [252, 313] on button "Add to page" at bounding box center [222, 311] width 105 height 15
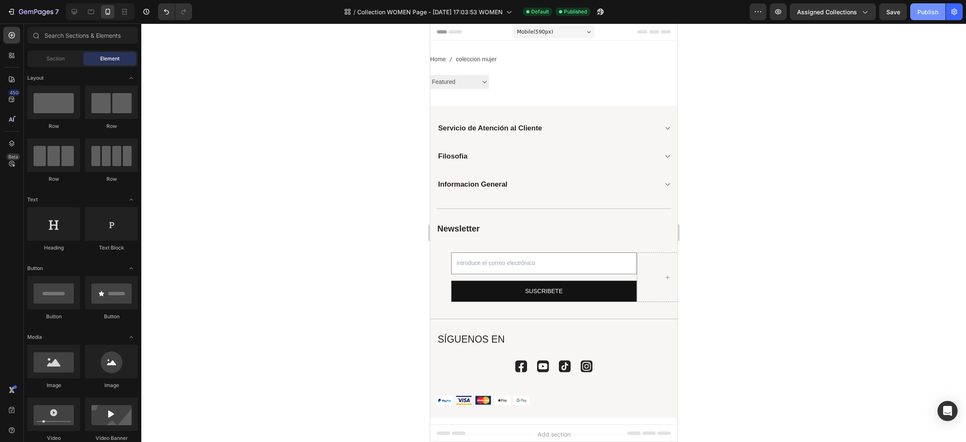
click at [932, 12] on div "Publish" at bounding box center [927, 12] width 21 height 9
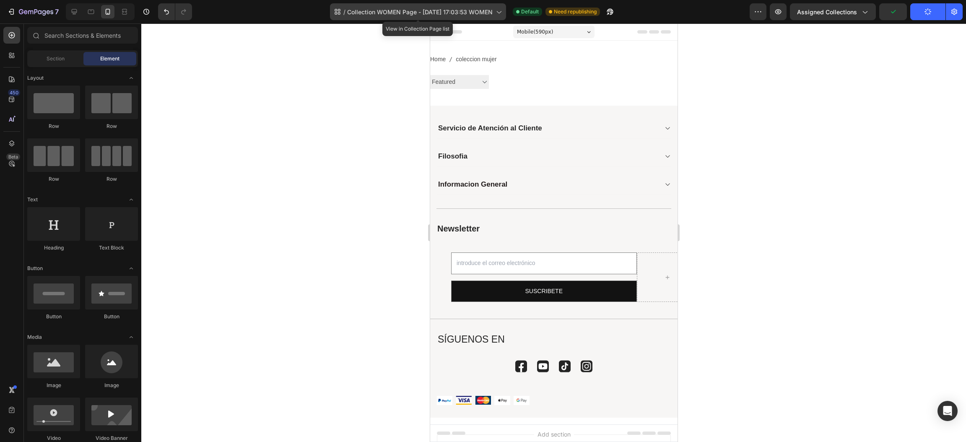
click at [494, 11] on icon at bounding box center [498, 12] width 8 height 8
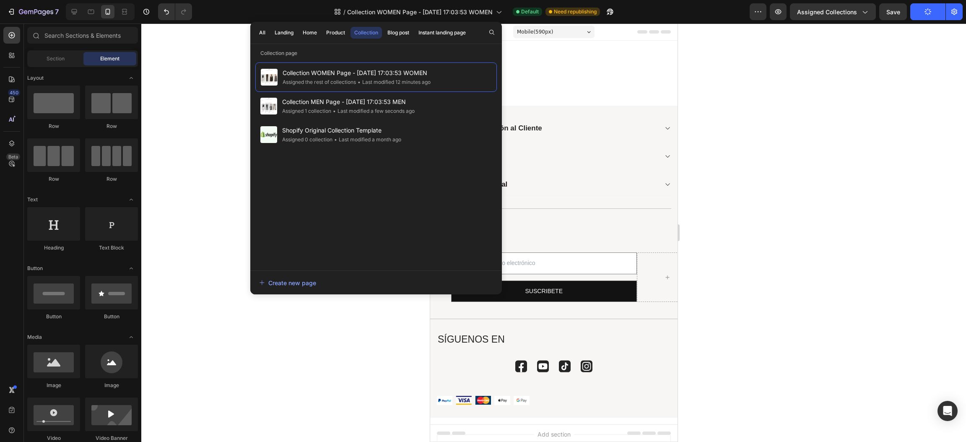
click at [743, 103] on div at bounding box center [553, 232] width 825 height 418
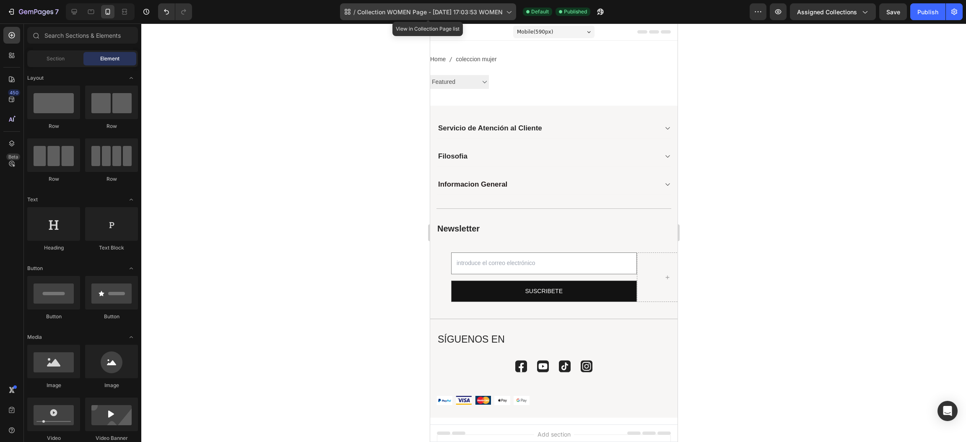
click at [504, 15] on div "/ Collection WOMEN Page - [DATE] 17:03:53 WOMEN" at bounding box center [428, 11] width 176 height 17
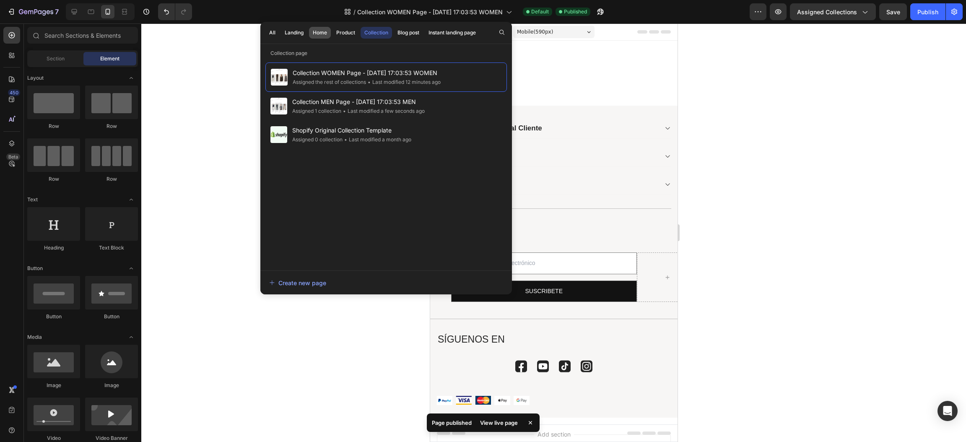
click at [314, 32] on div "Home" at bounding box center [320, 33] width 14 height 8
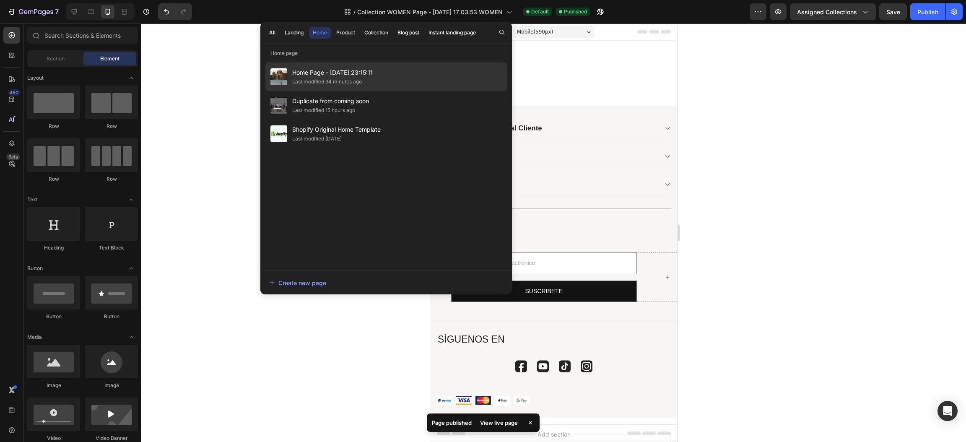
click at [319, 79] on div "Last modified 34 minutes ago" at bounding box center [327, 82] width 70 height 8
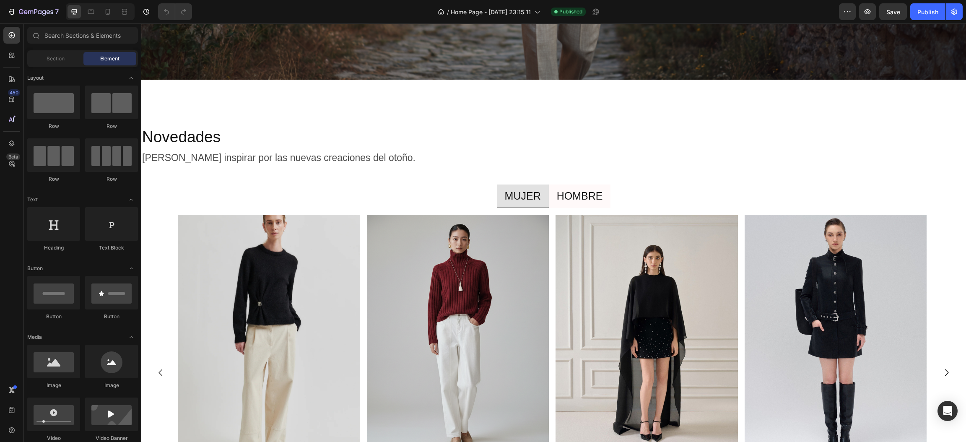
scroll to position [1155, 0]
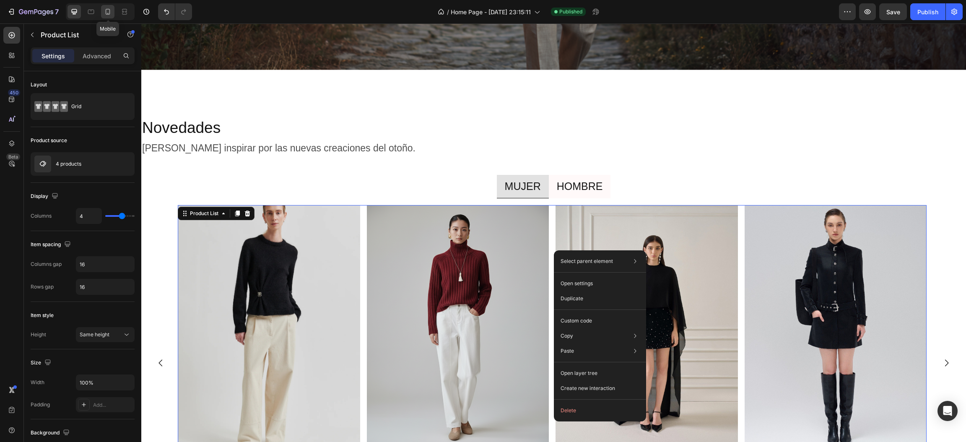
click at [111, 9] on icon at bounding box center [108, 12] width 8 height 8
type input "2"
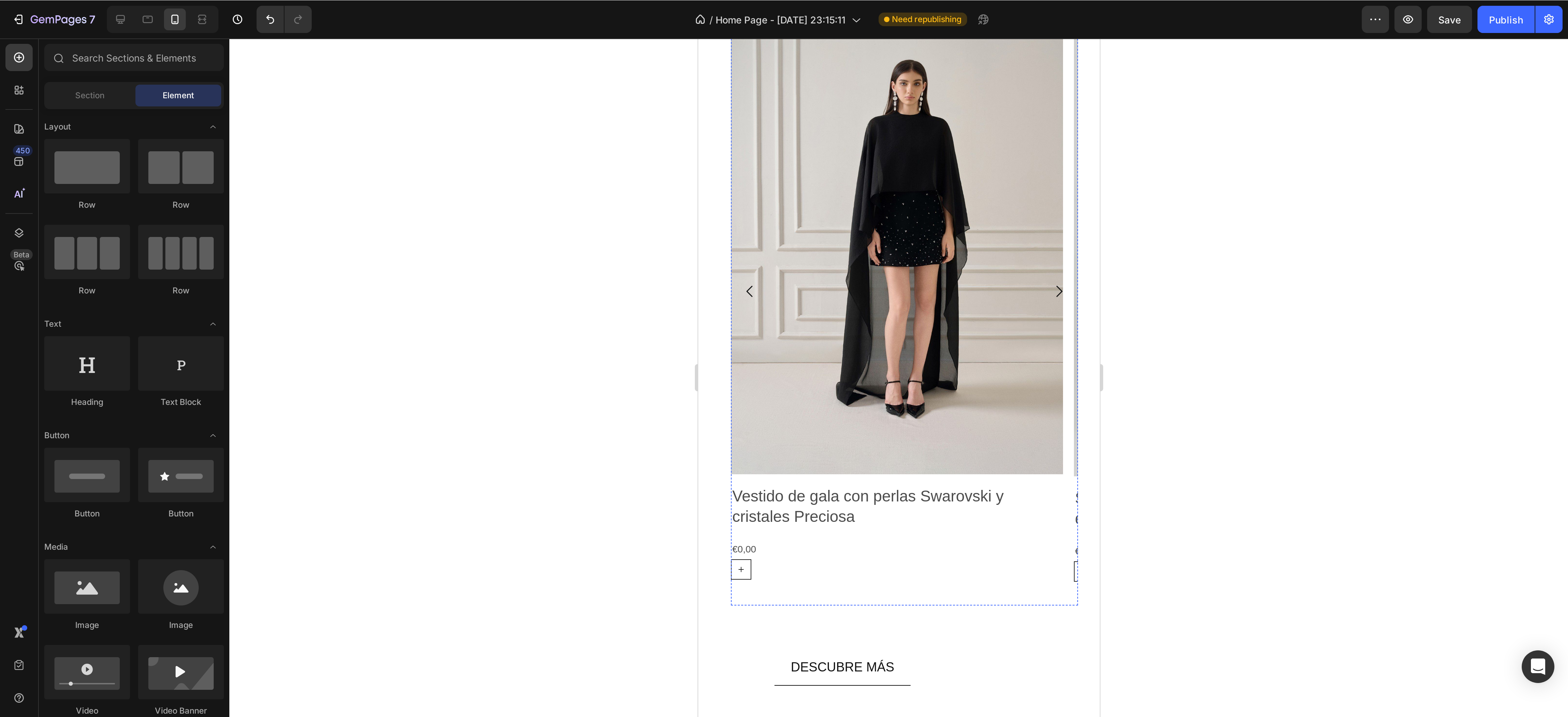
scroll to position [1224, 0]
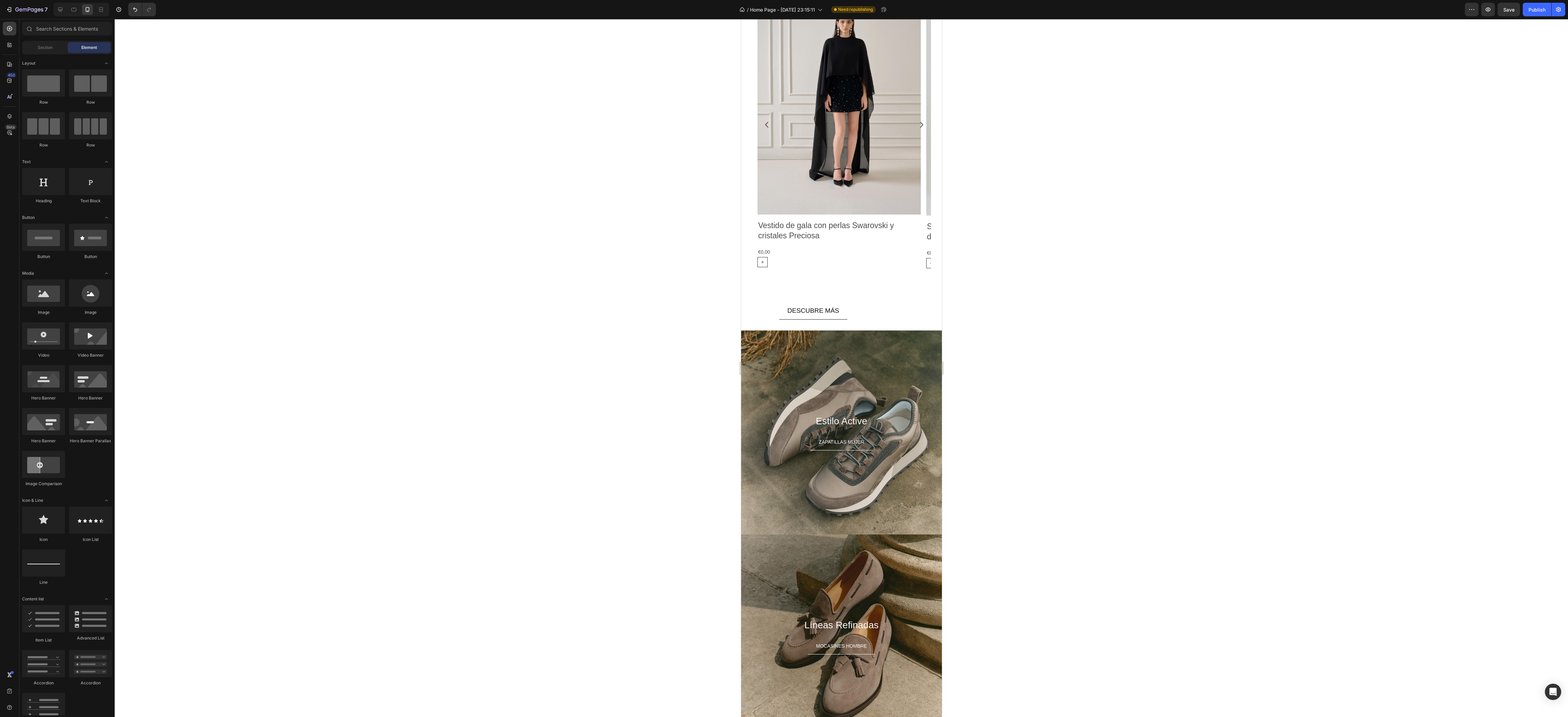
drag, startPoint x: 764, startPoint y: 2, endPoint x: 567, endPoint y: 311, distance: 366.5
click at [567, 311] on div at bounding box center [841, 367] width 1454 height 698
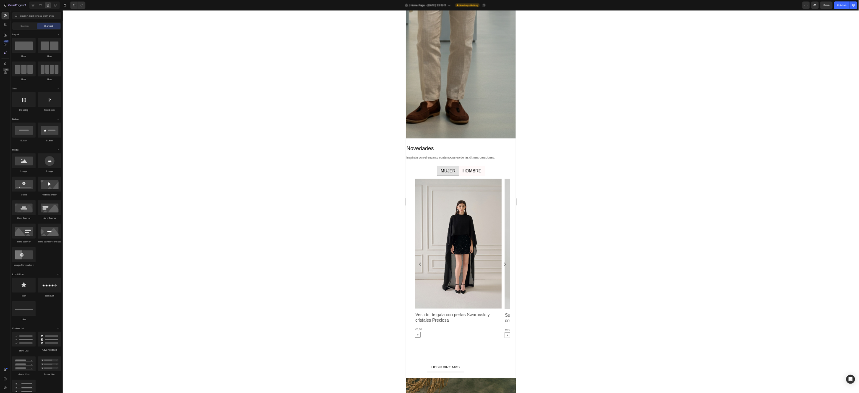
scroll to position [1967, 0]
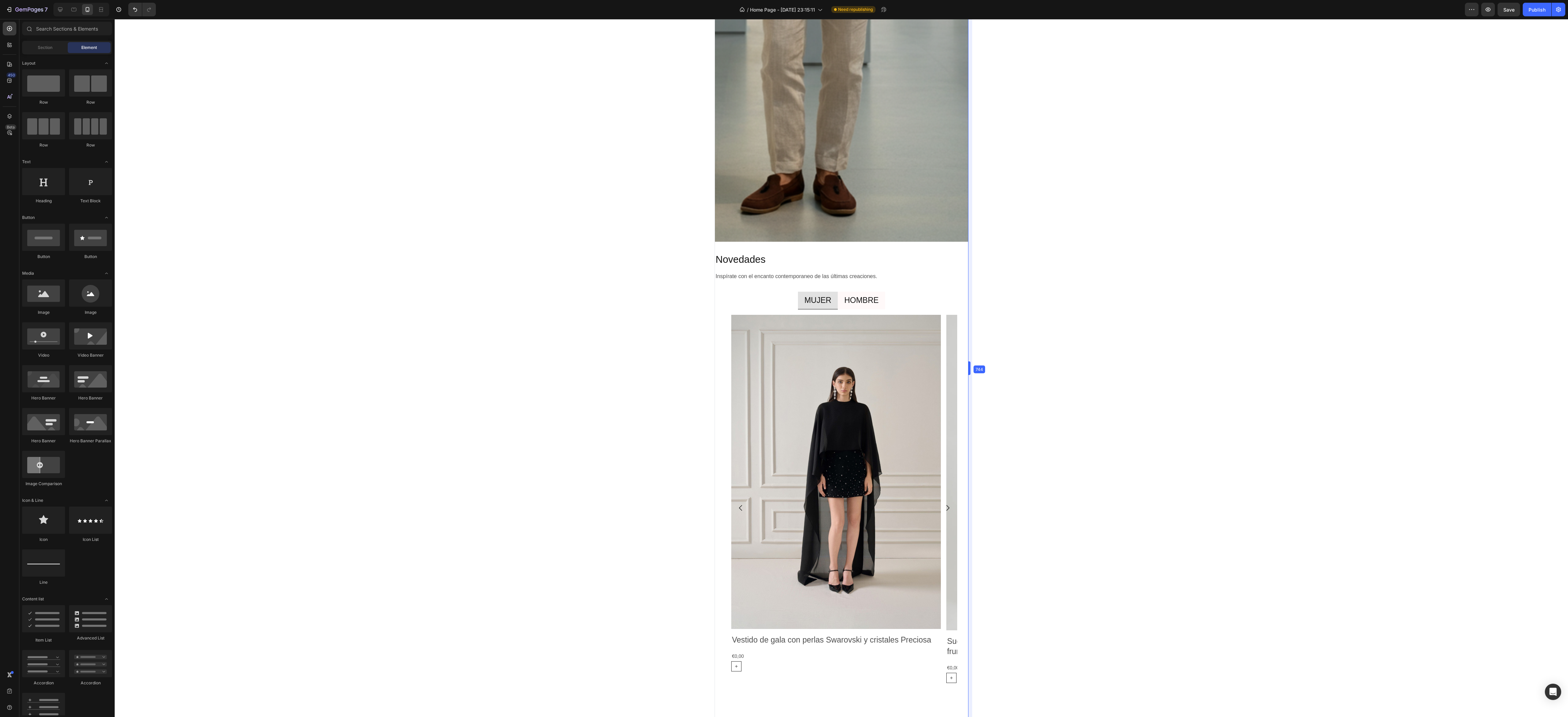
drag, startPoint x: 945, startPoint y: 367, endPoint x: 999, endPoint y: 363, distance: 54.1
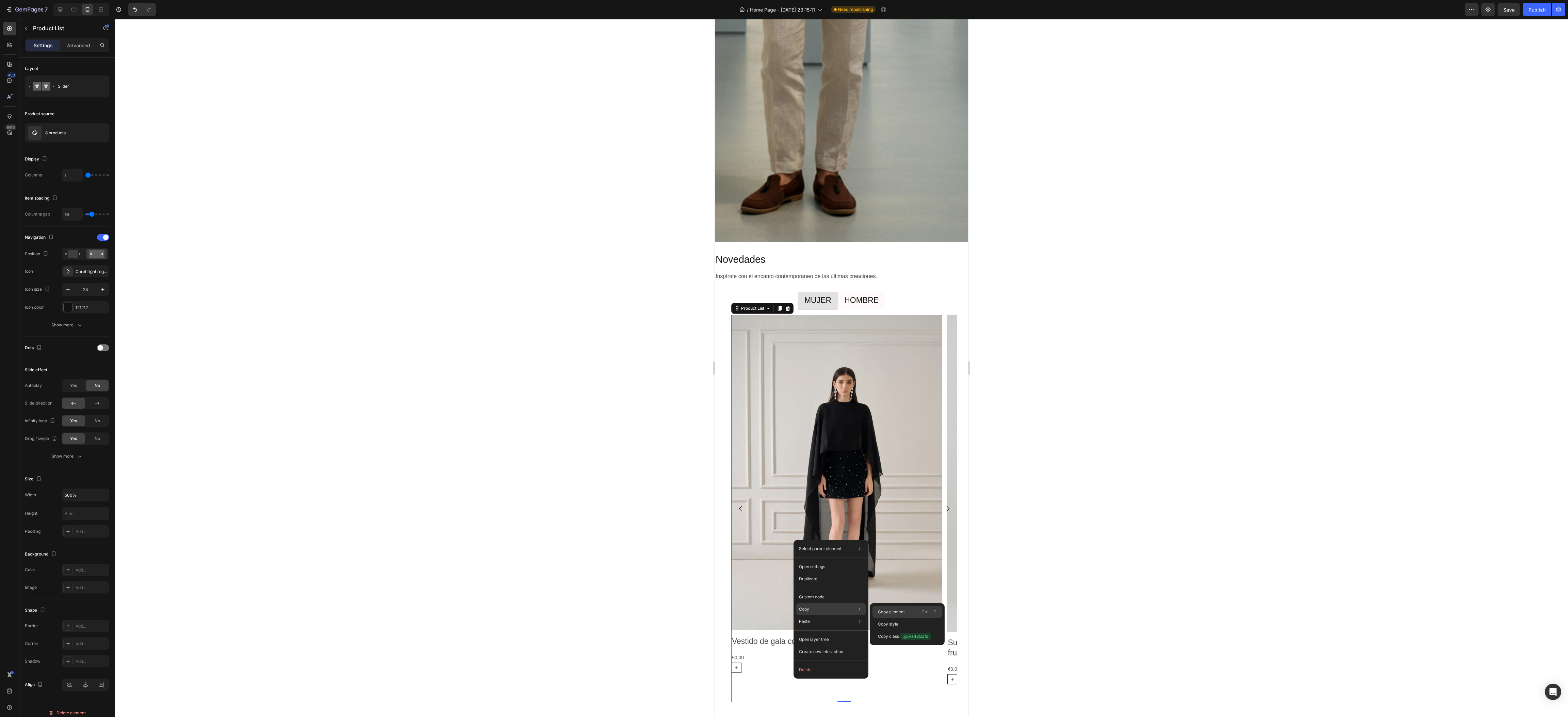
click at [784, 358] on p "Copy element" at bounding box center [891, 612] width 27 height 6
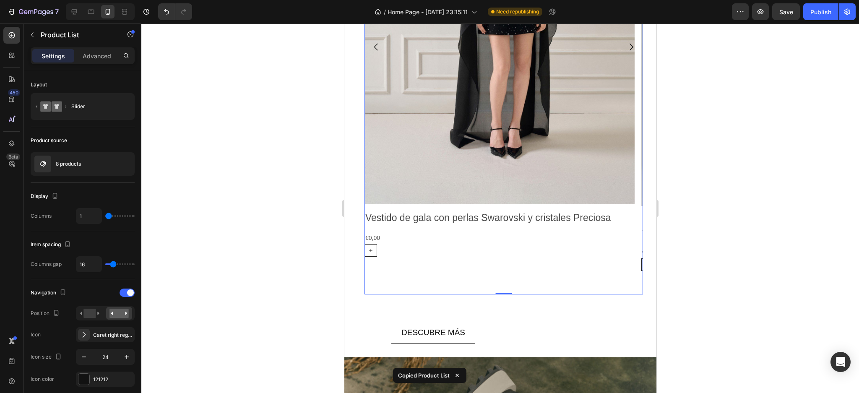
scroll to position [1976, 0]
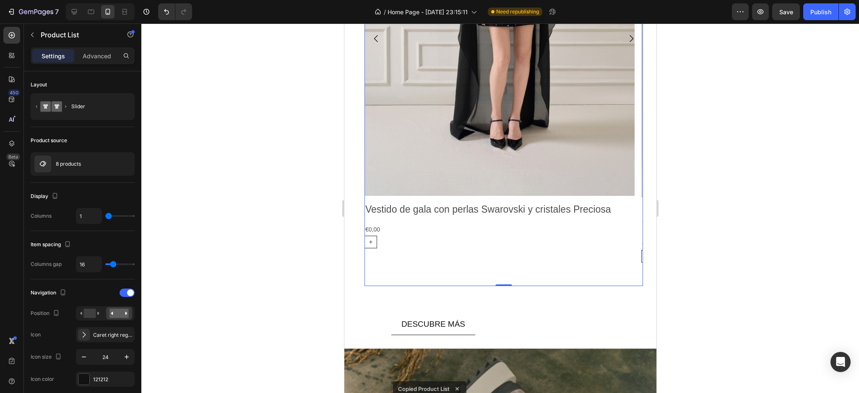
drag, startPoint x: 1931, startPoint y: 0, endPoint x: 208, endPoint y: 64, distance: 1723.9
click at [208, 64] on div at bounding box center [499, 207] width 717 height 369
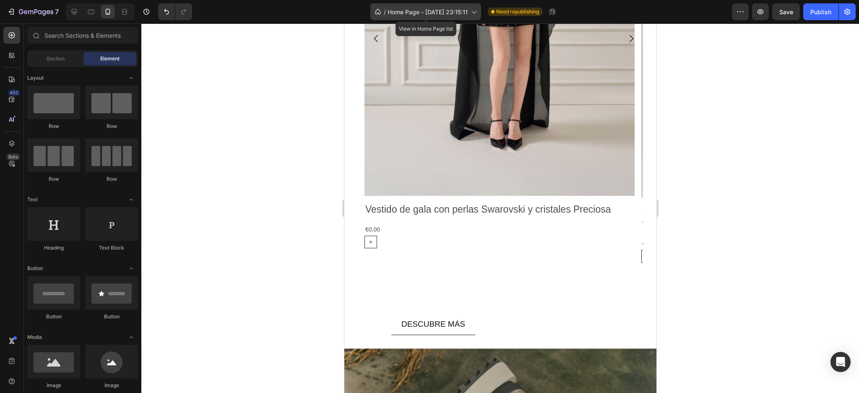
click at [473, 11] on icon at bounding box center [473, 12] width 8 height 8
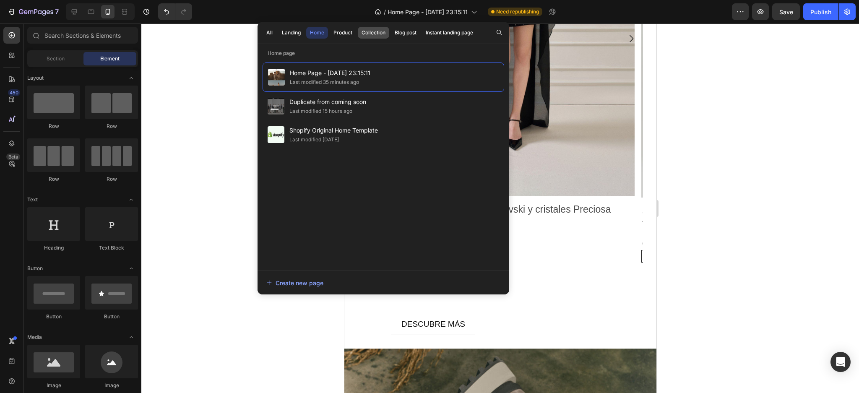
click at [363, 31] on div "Collection" at bounding box center [373, 33] width 24 height 8
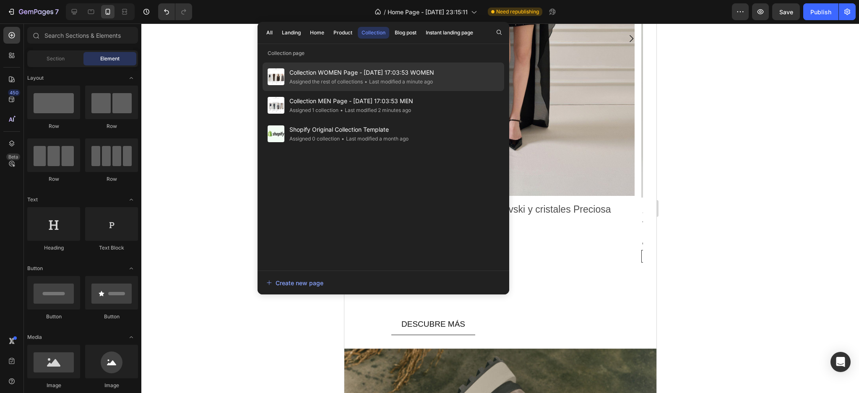
click at [351, 75] on span "Collection WOMEN Page - [DATE] 17:03:53 WOMEN" at bounding box center [361, 73] width 145 height 10
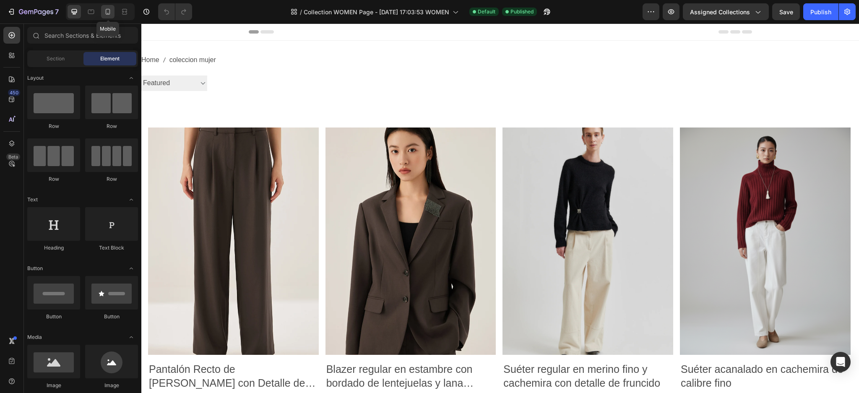
click at [103, 11] on div at bounding box center [107, 11] width 13 height 13
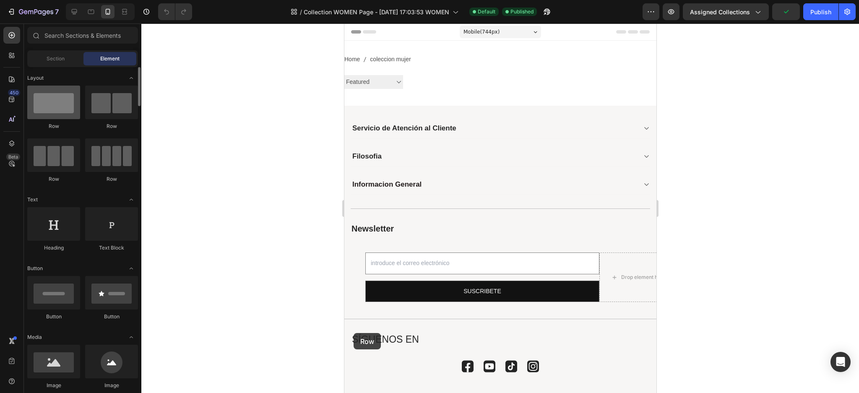
drag, startPoint x: 51, startPoint y: 112, endPoint x: 52, endPoint y: 92, distance: 19.3
click at [114, 187] on div "Row Row Row Row" at bounding box center [82, 138] width 111 height 105
drag, startPoint x: 52, startPoint y: 92, endPoint x: 54, endPoint y: 100, distance: 8.2
click at [51, 91] on div "Row Row Row Row" at bounding box center [82, 138] width 111 height 105
click at [58, 106] on div at bounding box center [53, 103] width 53 height 34
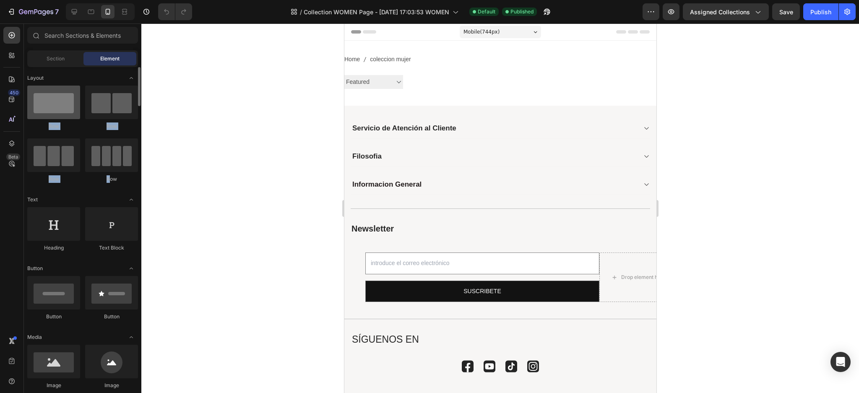
click at [58, 106] on div at bounding box center [53, 103] width 53 height 34
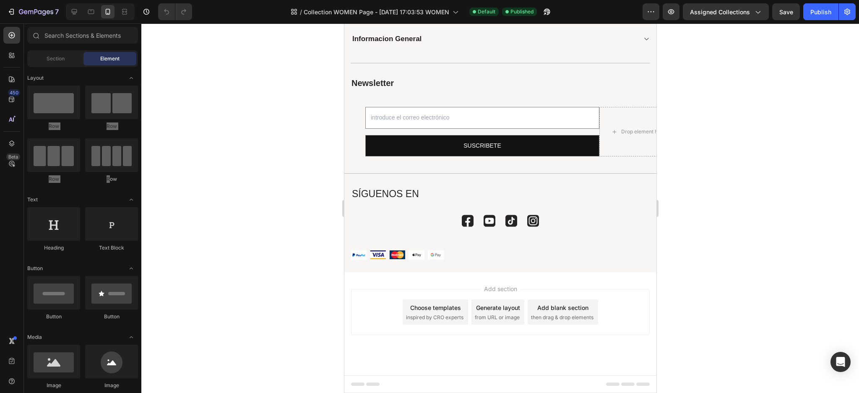
click at [574, 314] on span "then drag & drop elements" at bounding box center [561, 318] width 62 height 8
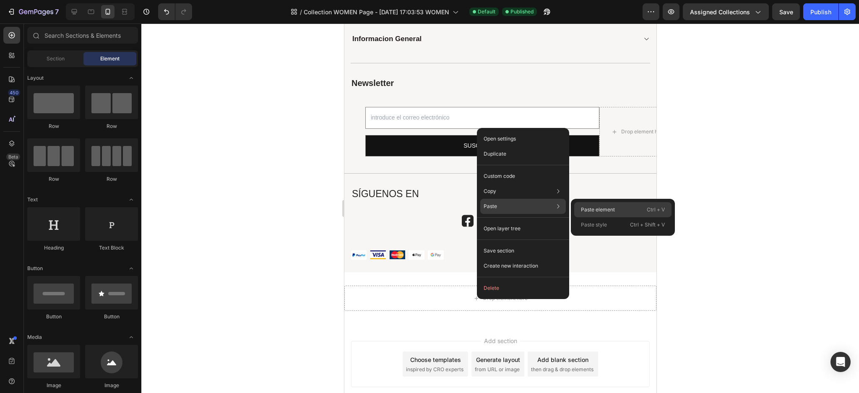
click at [602, 206] on p "Paste element" at bounding box center [598, 210] width 34 height 8
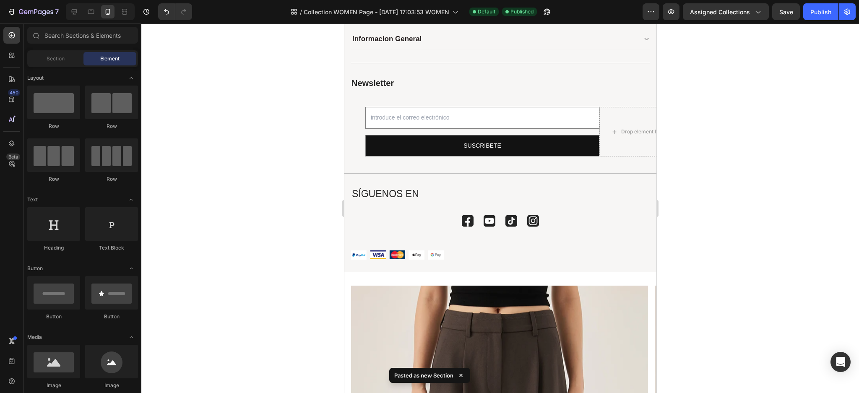
scroll to position [310, 0]
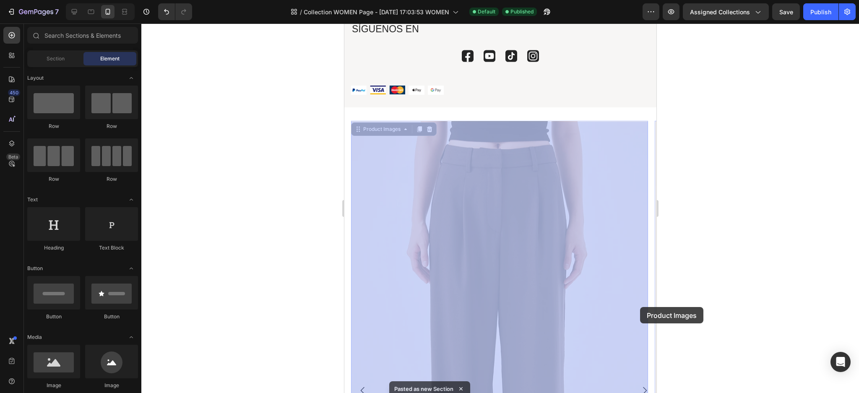
drag, startPoint x: 642, startPoint y: 295, endPoint x: 640, endPoint y: 316, distance: 21.5
click at [344, 23] on img at bounding box center [344, 23] width 0 height 0
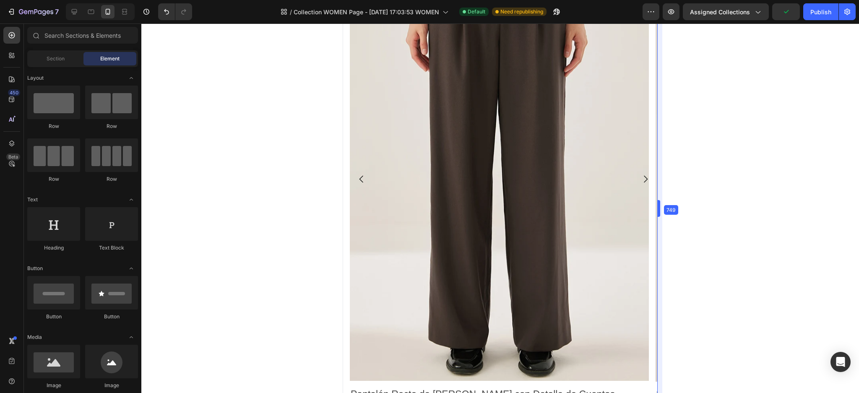
scroll to position [524, 0]
drag, startPoint x: 656, startPoint y: 285, endPoint x: 657, endPoint y: 265, distance: 20.2
drag, startPoint x: 657, startPoint y: 210, endPoint x: 622, endPoint y: 213, distance: 34.4
click at [621, 213] on img at bounding box center [499, 143] width 299 height 473
click at [618, 213] on img at bounding box center [499, 143] width 299 height 473
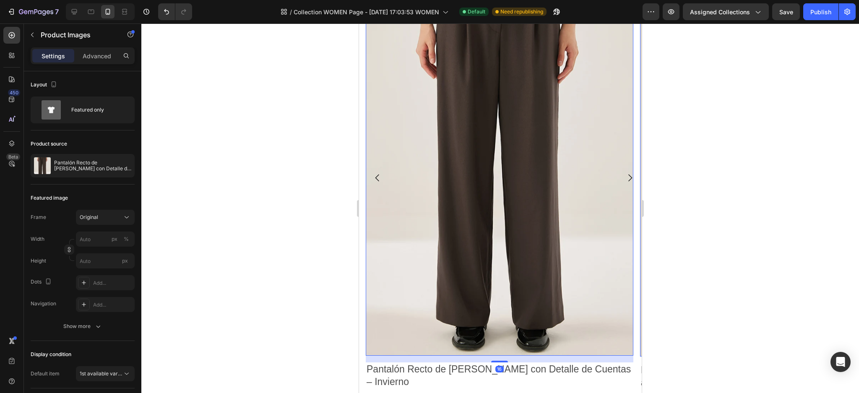
click at [615, 213] on img at bounding box center [498, 143] width 267 height 423
click at [604, 214] on img at bounding box center [498, 144] width 267 height 423
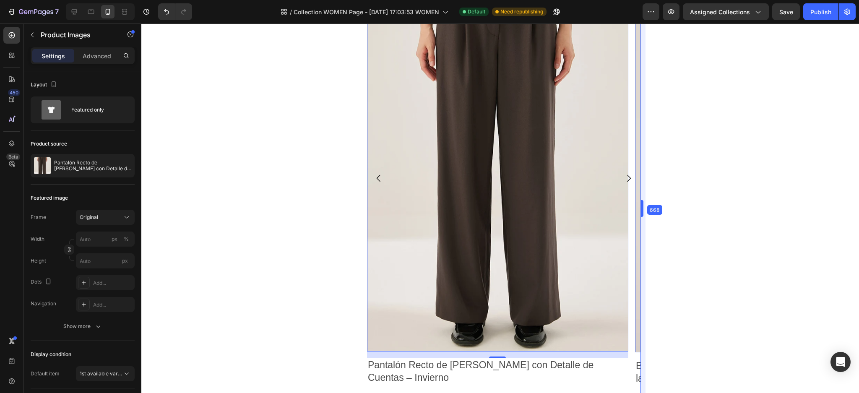
type input "100"
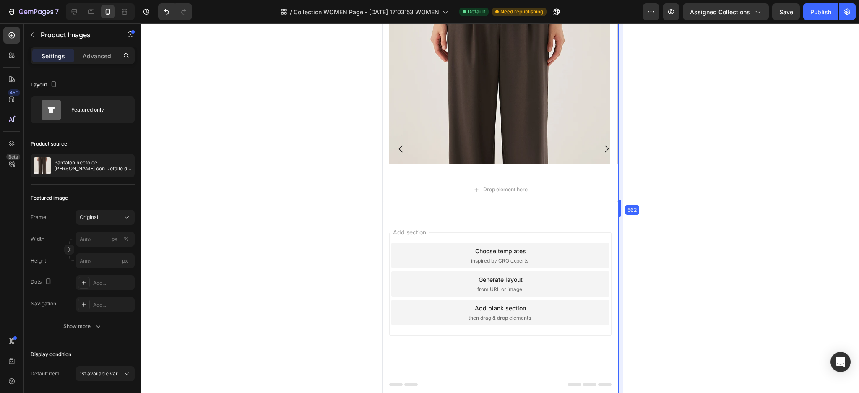
scroll to position [379, 0]
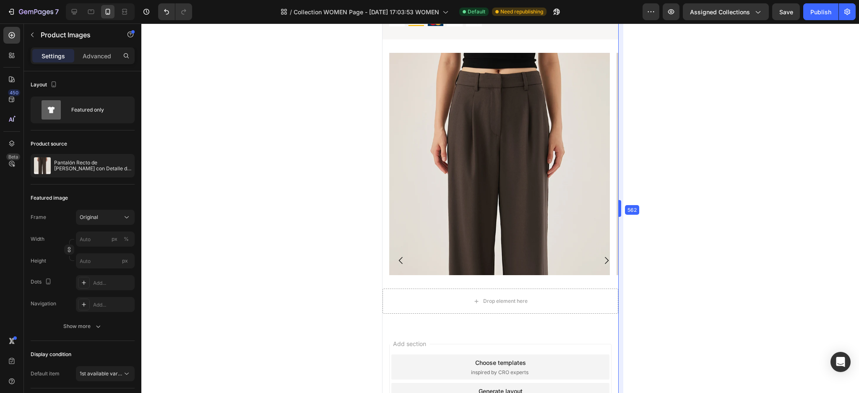
drag, startPoint x: 643, startPoint y: 210, endPoint x: 185, endPoint y: 187, distance: 458.0
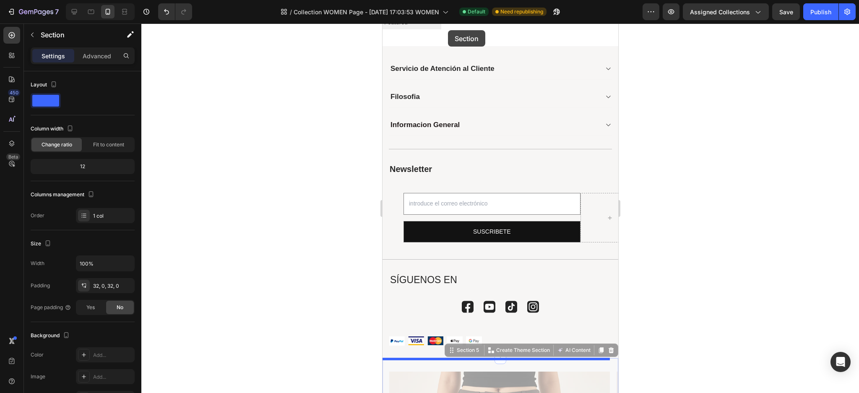
scroll to position [0, 0]
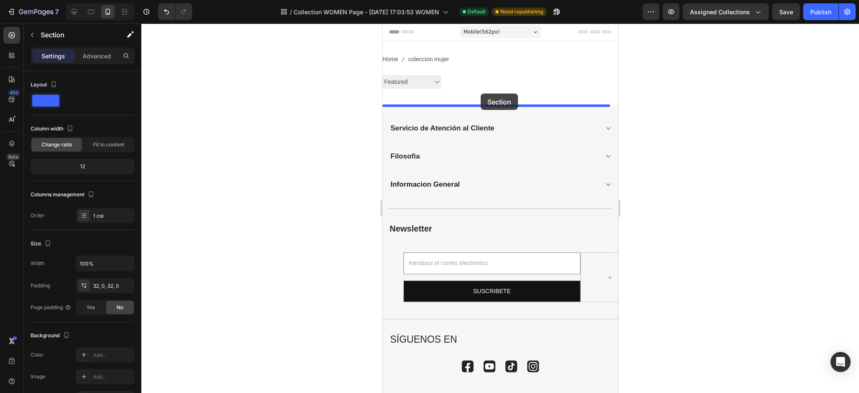
drag, startPoint x: 451, startPoint y: 99, endPoint x: 482, endPoint y: 94, distance: 31.8
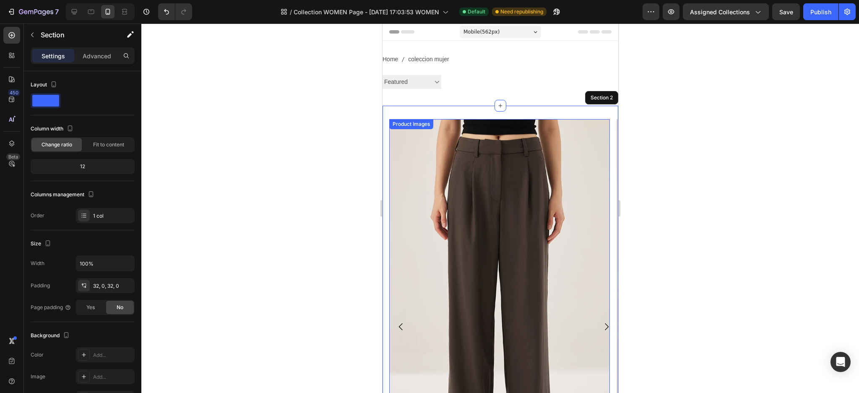
click at [423, 194] on img at bounding box center [499, 293] width 221 height 349
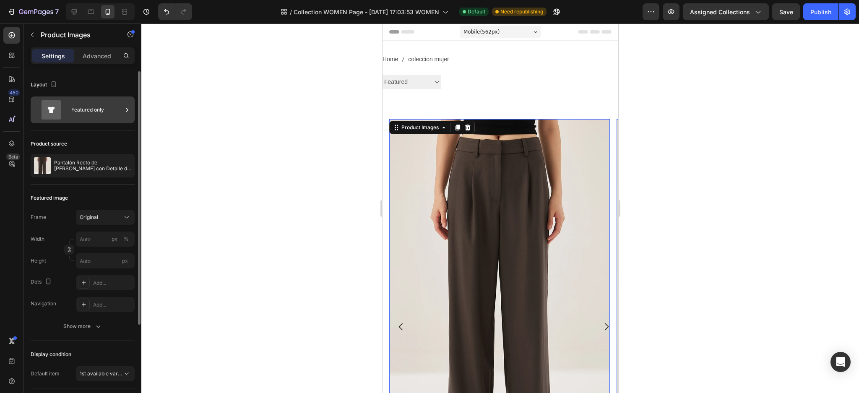
click at [96, 111] on div "Featured only" at bounding box center [96, 109] width 51 height 19
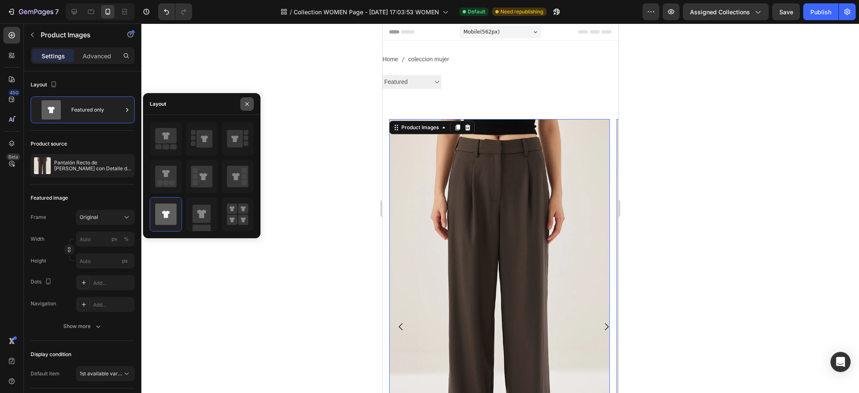
click at [247, 103] on icon "button" at bounding box center [246, 103] width 3 height 3
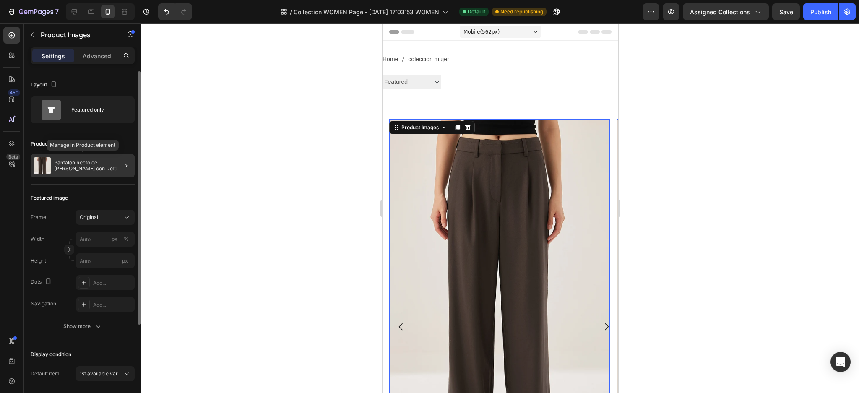
click at [60, 165] on p "Pantalón Recto de Lana Australiana con Detalle de Cuentas – Invierno" at bounding box center [92, 166] width 77 height 12
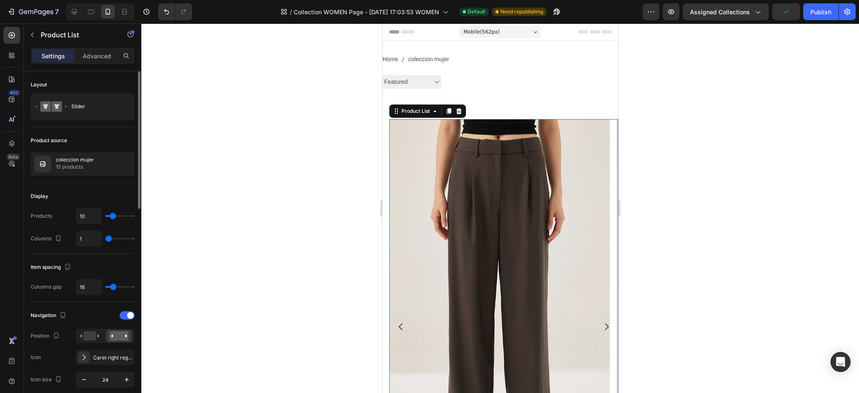
type input "13"
type input "16"
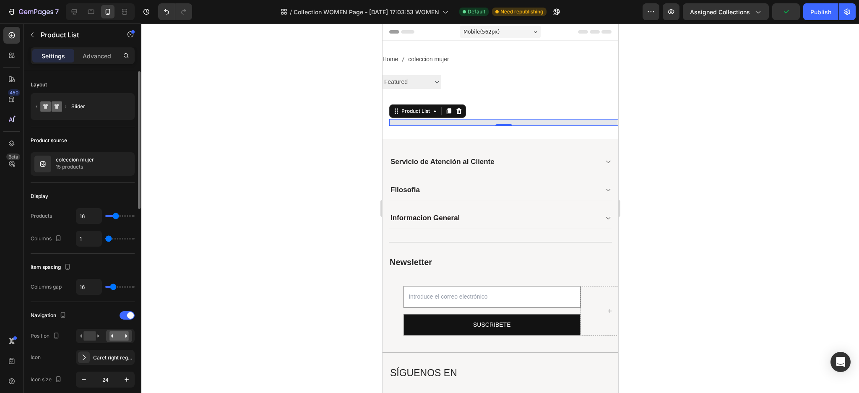
type input "18"
drag, startPoint x: 110, startPoint y: 216, endPoint x: 116, endPoint y: 215, distance: 6.1
type input "18"
click at [116, 215] on input "range" at bounding box center [119, 216] width 29 height 2
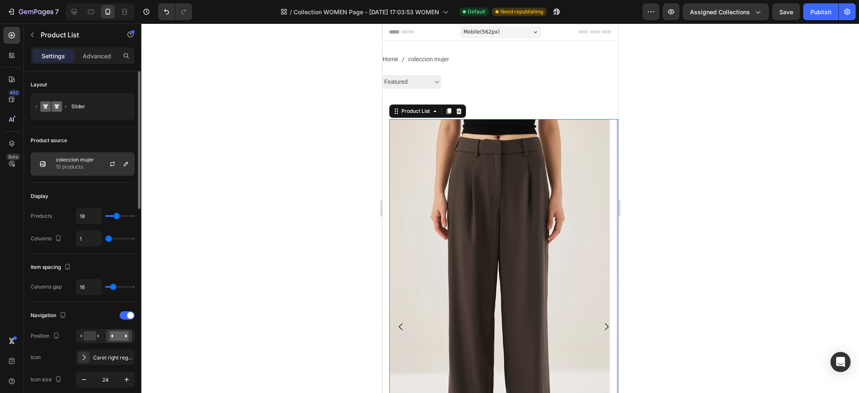
click at [88, 172] on div "coleccion mujer 15 products" at bounding box center [83, 163] width 104 height 23
click at [87, 145] on div "Product source" at bounding box center [83, 140] width 104 height 13
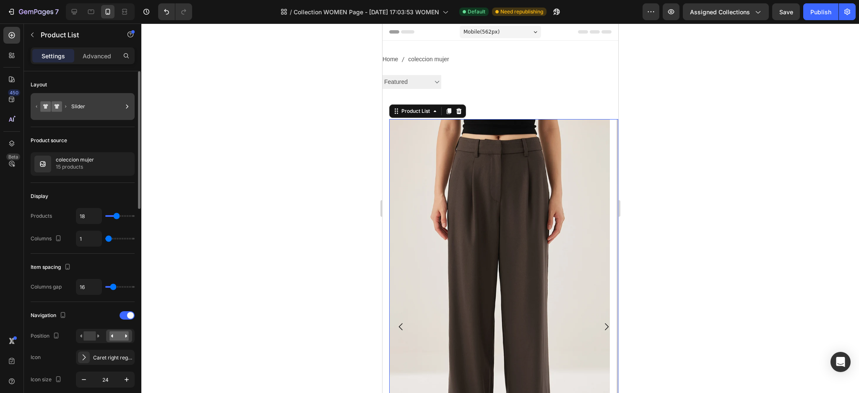
click at [91, 114] on div "Slider" at bounding box center [96, 106] width 51 height 19
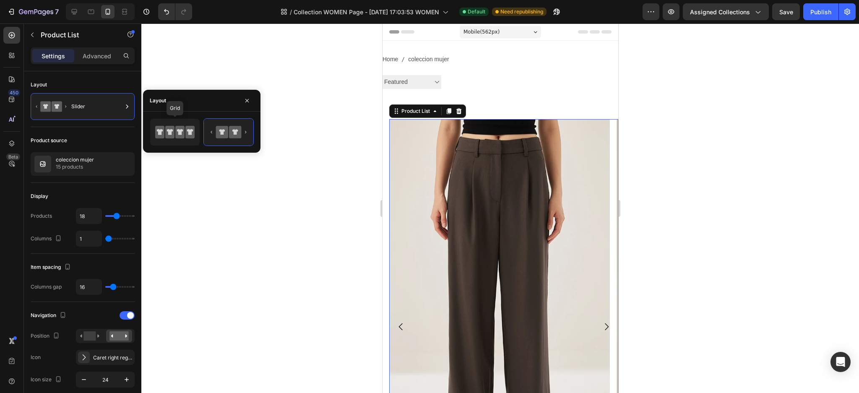
click at [155, 128] on icon at bounding box center [159, 132] width 9 height 13
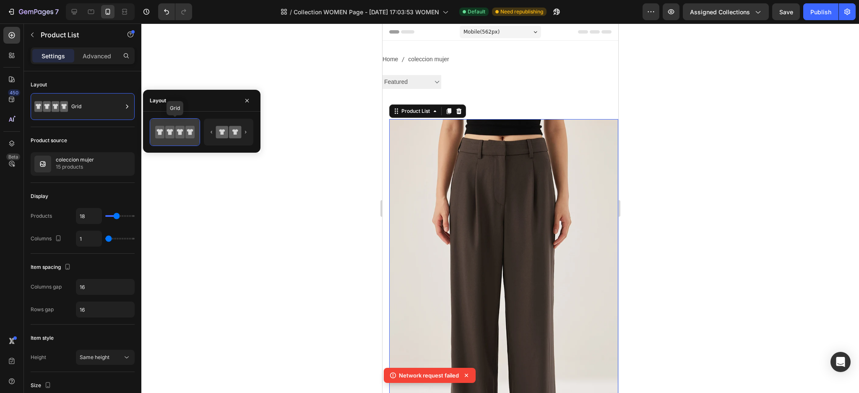
click at [179, 129] on icon at bounding box center [179, 132] width 9 height 13
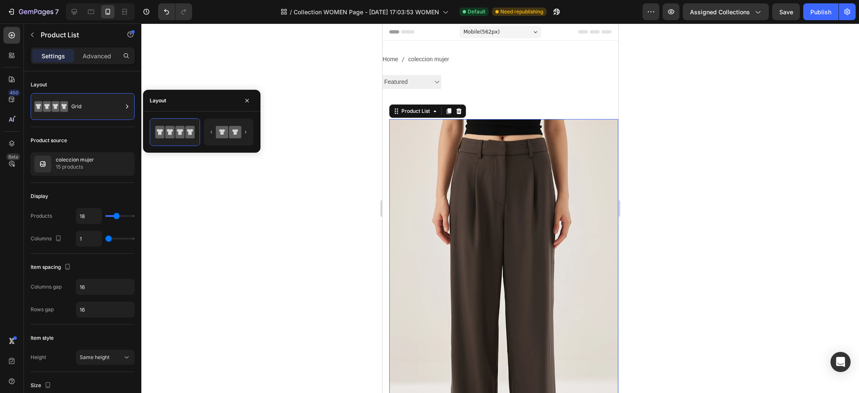
click at [194, 175] on div at bounding box center [499, 207] width 717 height 369
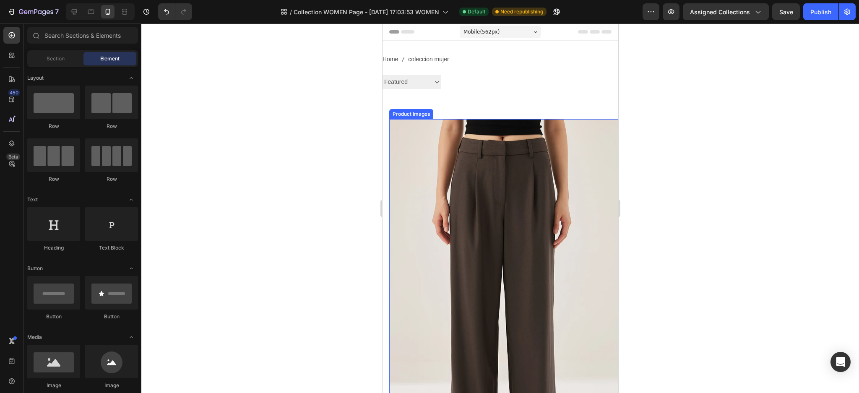
click at [516, 206] on img at bounding box center [503, 300] width 229 height 362
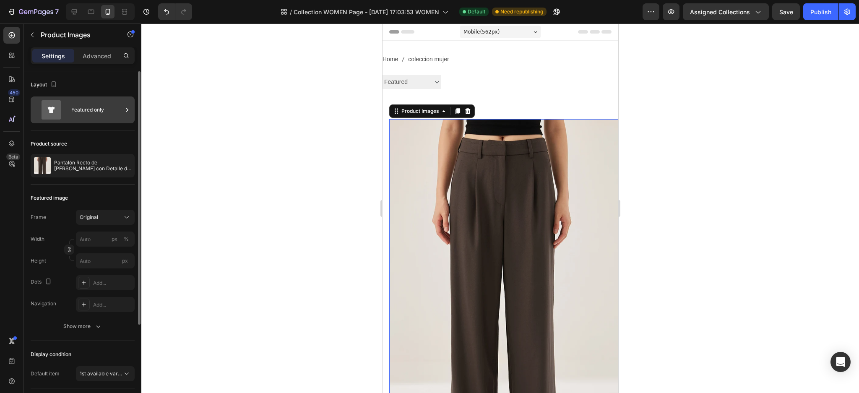
click at [66, 110] on icon at bounding box center [51, 109] width 34 height 19
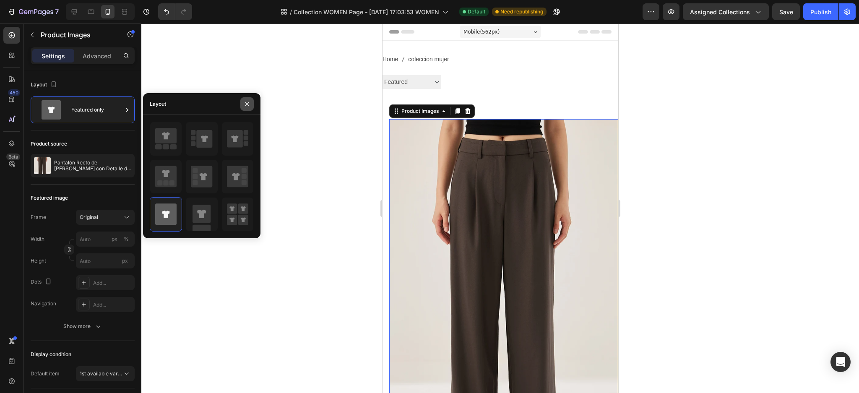
click at [242, 105] on button "button" at bounding box center [246, 103] width 13 height 13
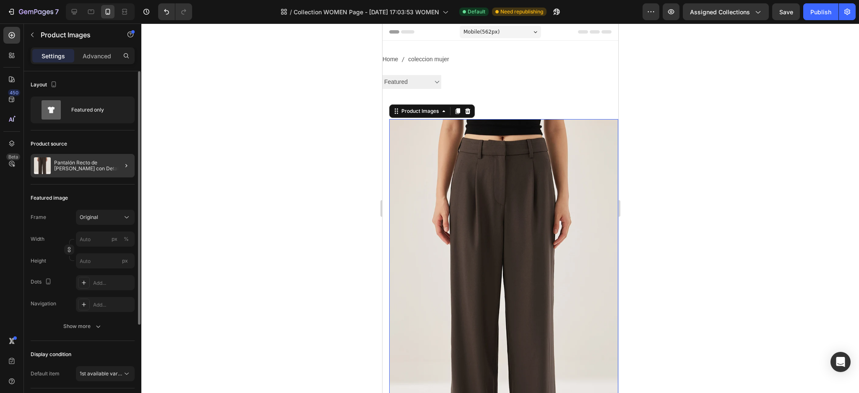
click at [61, 162] on p "Pantalón Recto de Lana Australiana con Detalle de Cuentas – Invierno" at bounding box center [92, 166] width 77 height 12
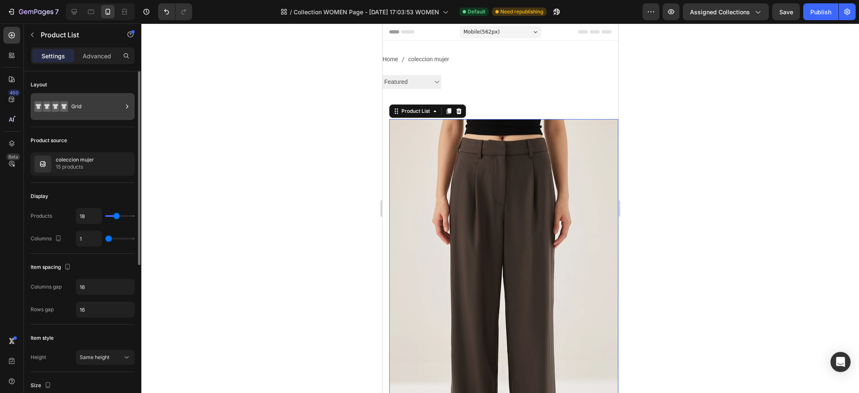
click at [86, 112] on div "Grid" at bounding box center [96, 106] width 51 height 19
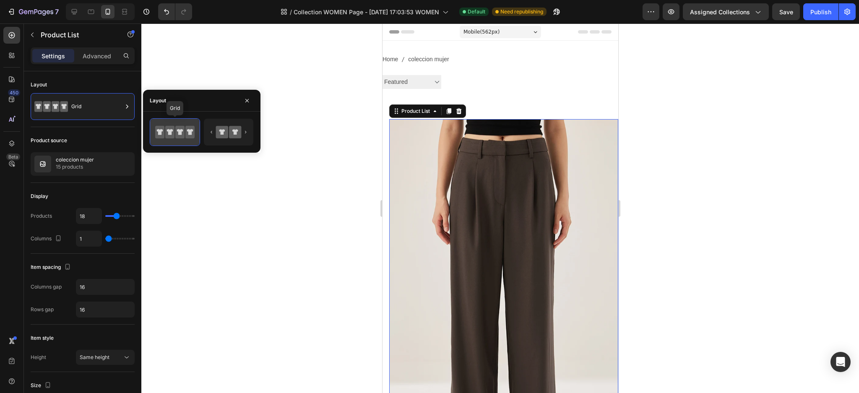
click at [170, 130] on icon at bounding box center [170, 132] width 6 height 6
click at [176, 179] on div at bounding box center [499, 207] width 717 height 369
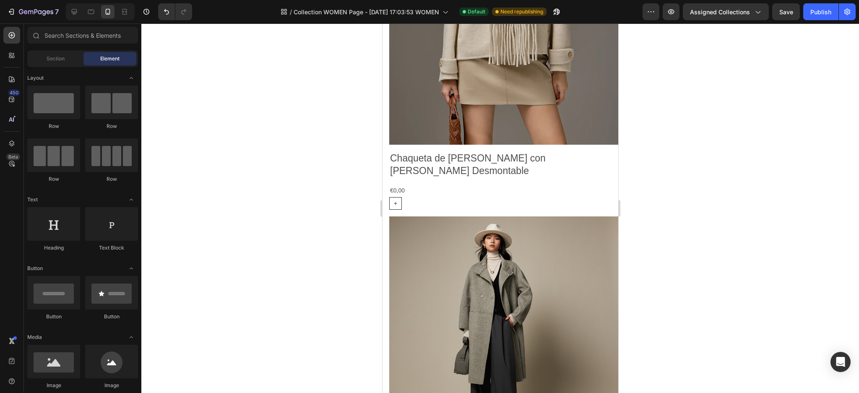
scroll to position [4099, 0]
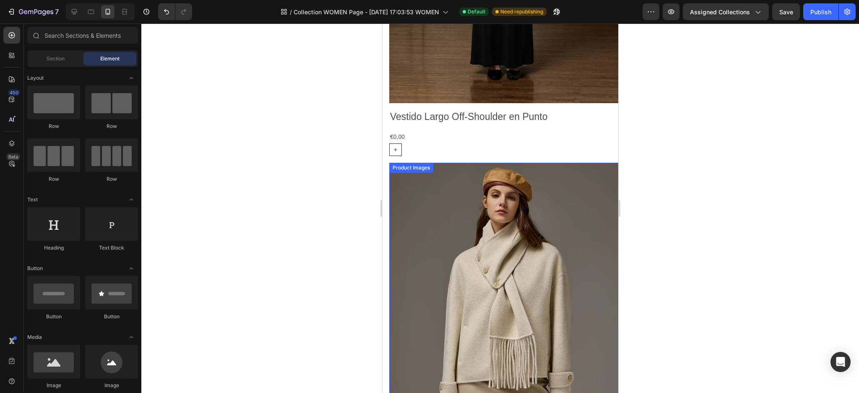
click at [556, 163] on img at bounding box center [503, 315] width 229 height 305
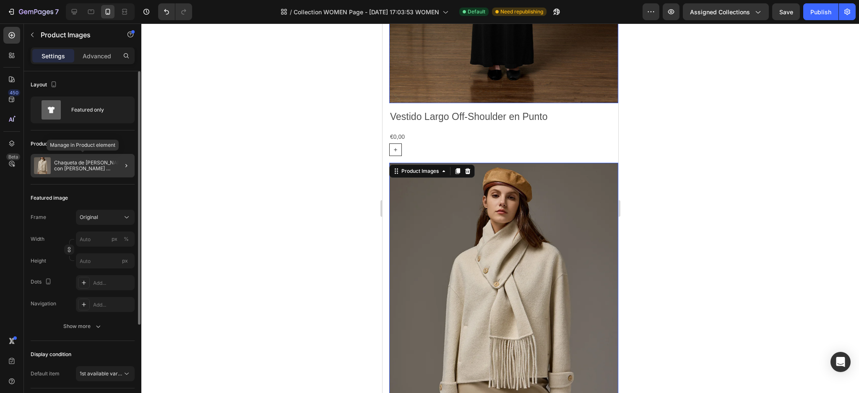
click at [96, 170] on p "Chaqueta de [PERSON_NAME] y Seda con Bufanda Desmontable" at bounding box center [92, 166] width 77 height 12
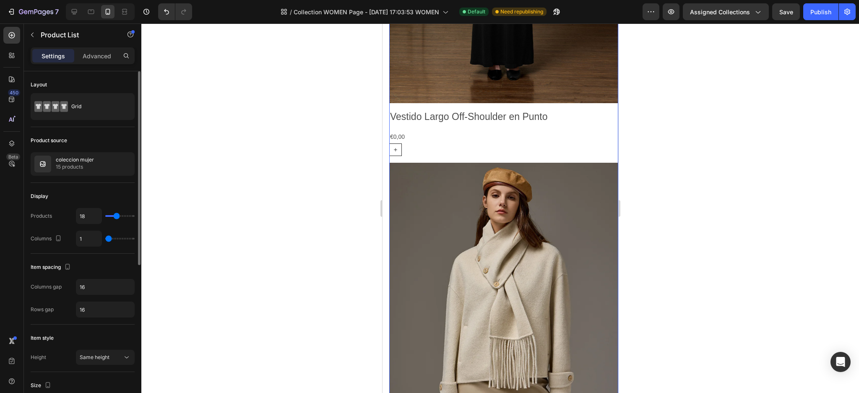
click at [112, 235] on div "1" at bounding box center [105, 239] width 59 height 16
type input "2"
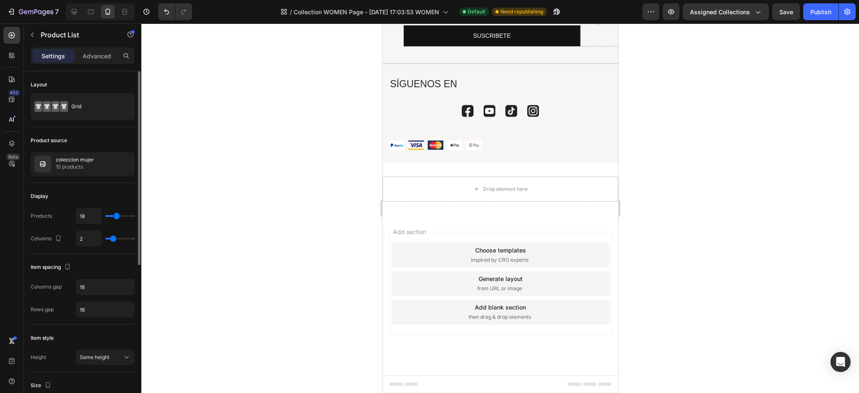
type input "2"
click at [111, 239] on input "range" at bounding box center [119, 239] width 29 height 2
type input "20"
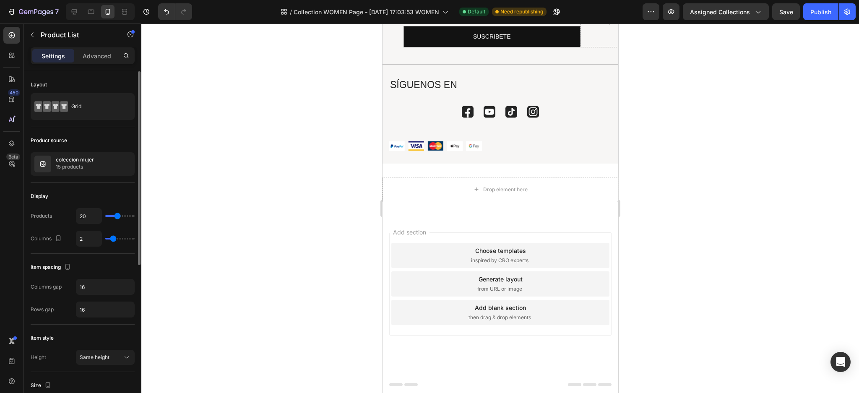
type input "22"
type input "23"
type input "25"
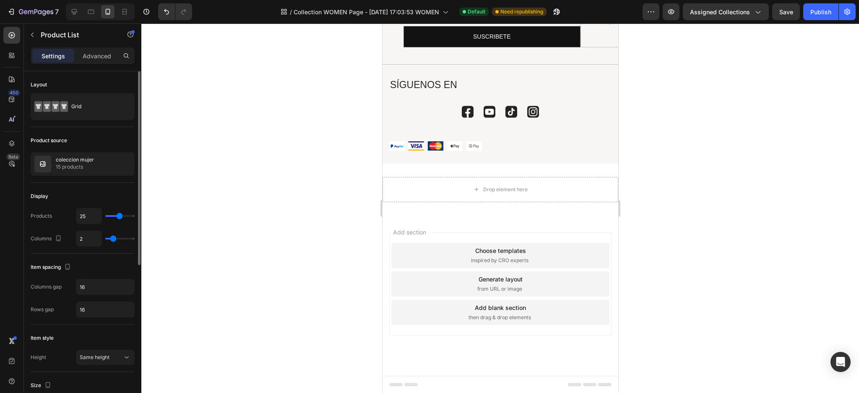
type input "25"
click at [119, 216] on input "range" at bounding box center [119, 216] width 29 height 2
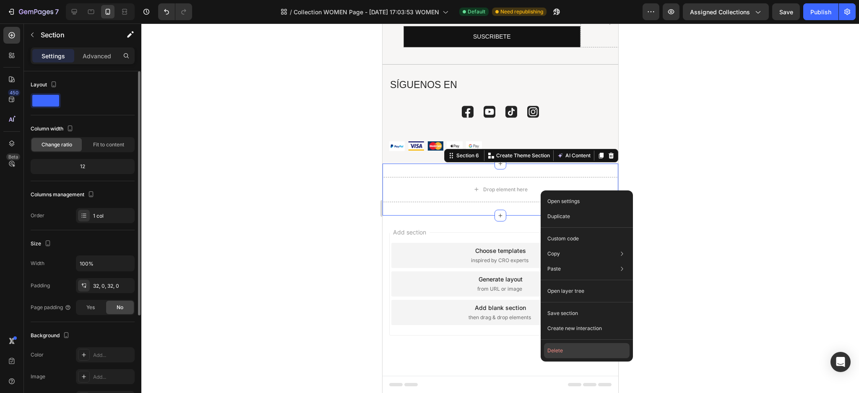
click at [557, 348] on button "Delete" at bounding box center [587, 350] width 86 height 15
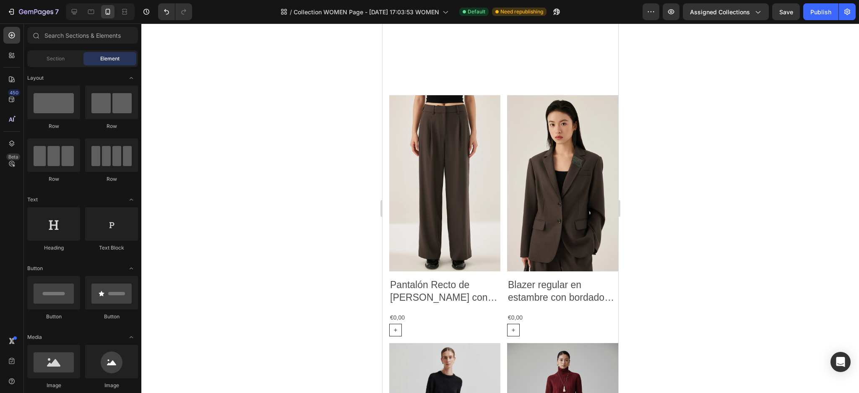
scroll to position [0, 0]
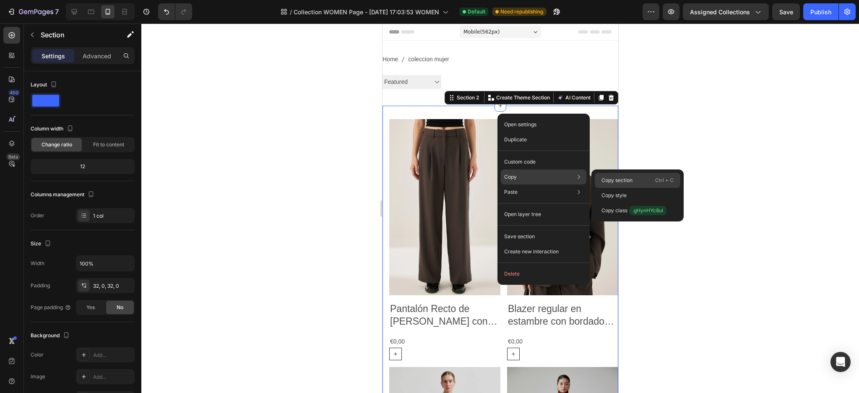
click at [607, 177] on p "Copy section" at bounding box center [616, 181] width 31 height 8
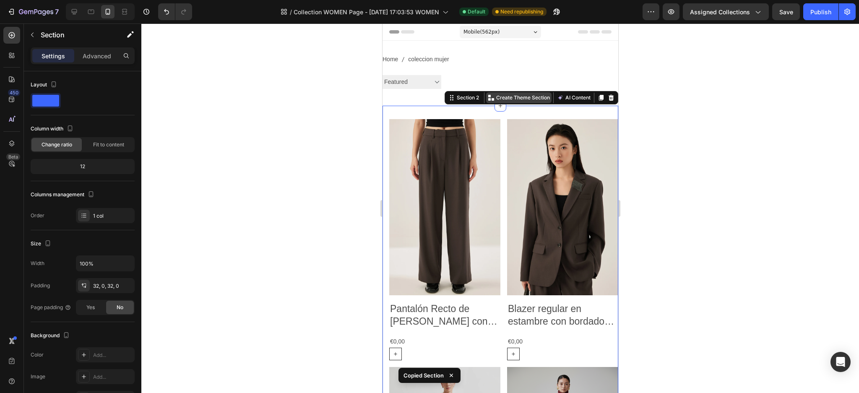
click at [531, 100] on p "Create Theme Section" at bounding box center [523, 98] width 54 height 8
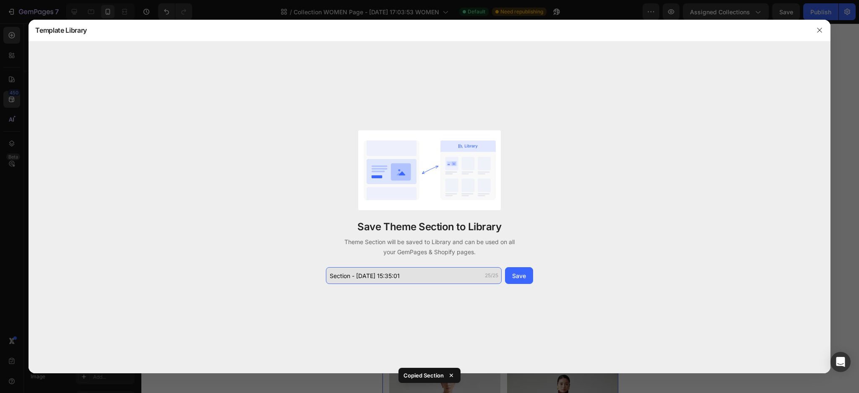
click at [349, 274] on input "Section - Sep 28 15:35:01" at bounding box center [414, 275] width 176 height 17
click at [350, 277] on input "Section - Sep 28 15:35:01" at bounding box center [414, 275] width 176 height 17
drag, startPoint x: 361, startPoint y: 276, endPoint x: 323, endPoint y: 278, distance: 38.6
click at [323, 278] on div "Save Theme Section to Library Theme Section will be saved to Library and can be…" at bounding box center [429, 208] width 801 height 332
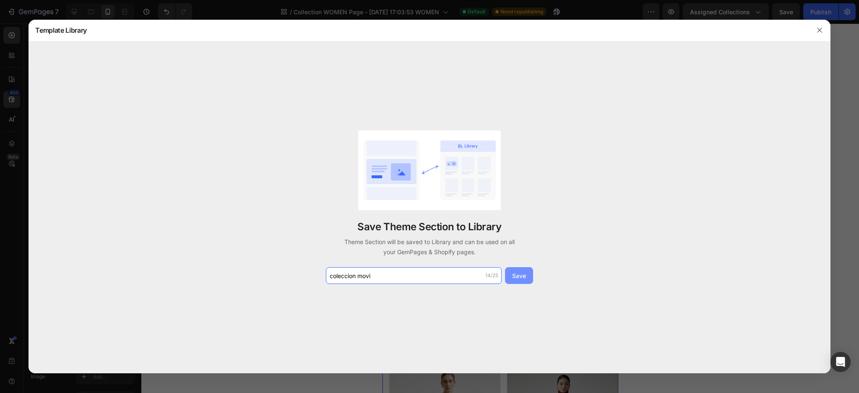
type input "coleccion movi"
click at [531, 275] on button "Save" at bounding box center [519, 275] width 28 height 17
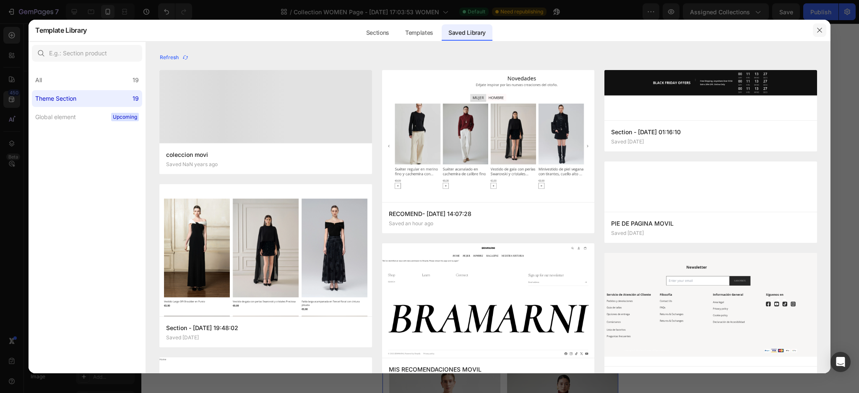
click at [816, 29] on icon "button" at bounding box center [819, 30] width 7 height 7
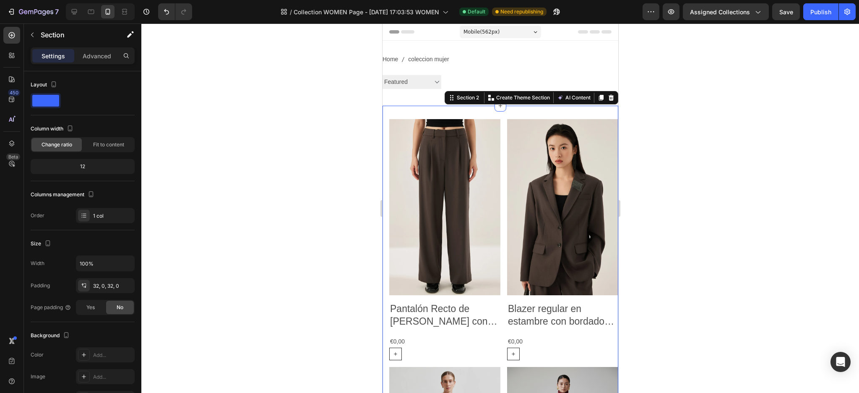
click at [210, 167] on div at bounding box center [499, 207] width 717 height 369
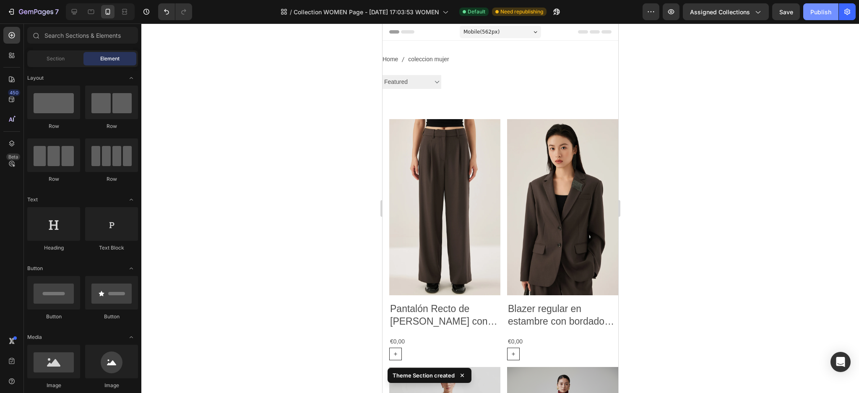
click at [820, 14] on div "Publish" at bounding box center [820, 12] width 21 height 9
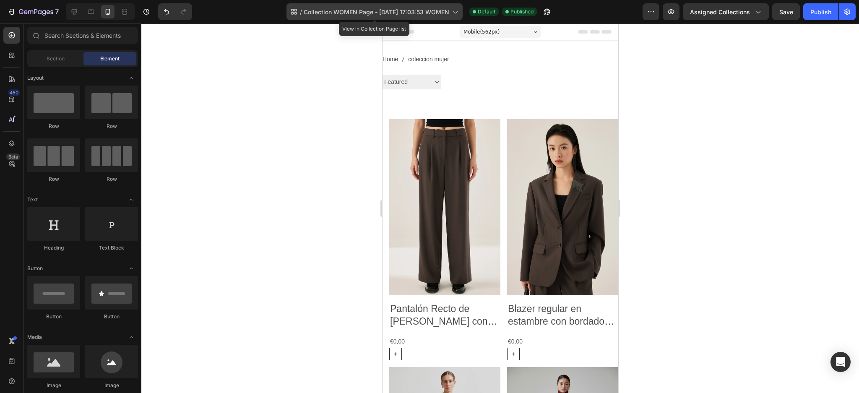
click at [441, 11] on span "Collection WOMEN Page - Aug 17, 17:03:53 WOMEN" at bounding box center [376, 12] width 145 height 9
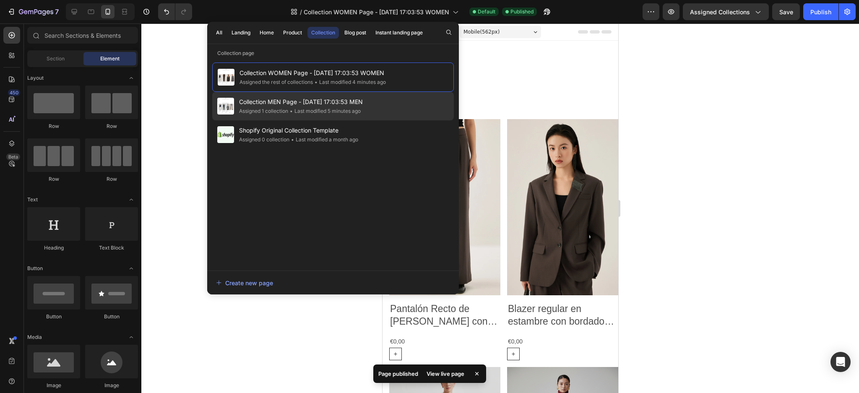
click at [349, 93] on div "Collection MEN Page - Aug 17, 17:03:53 MEN Assigned 1 collection • Last modifie…" at bounding box center [333, 106] width 242 height 29
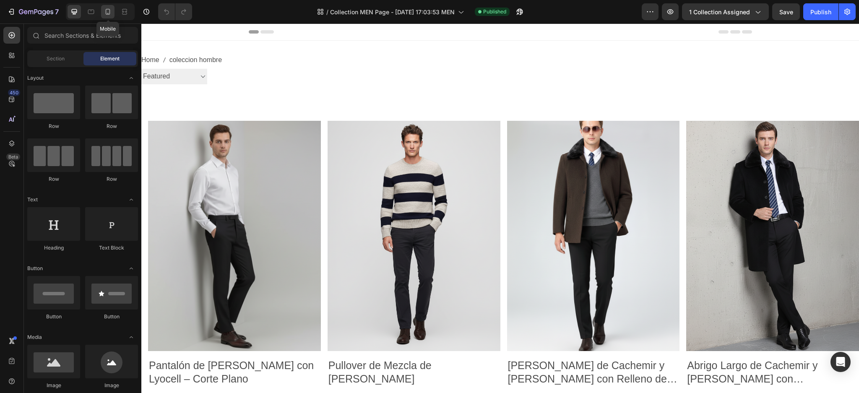
click at [112, 14] on div at bounding box center [107, 11] width 13 height 13
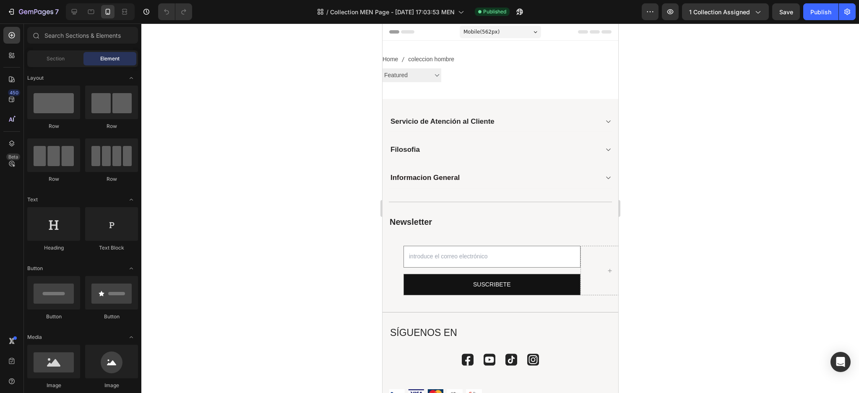
click at [1, 98] on div "450 Beta" at bounding box center [12, 207] width 24 height 369
click at [5, 99] on div "450" at bounding box center [11, 99] width 17 height 17
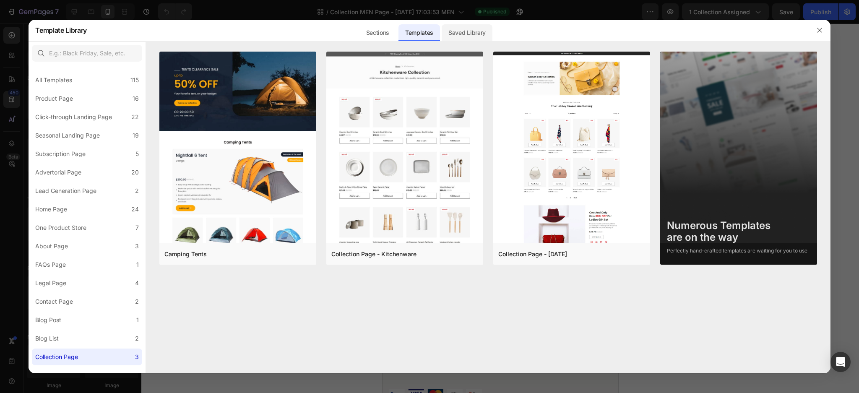
click at [461, 37] on div "Saved Library" at bounding box center [466, 32] width 51 height 17
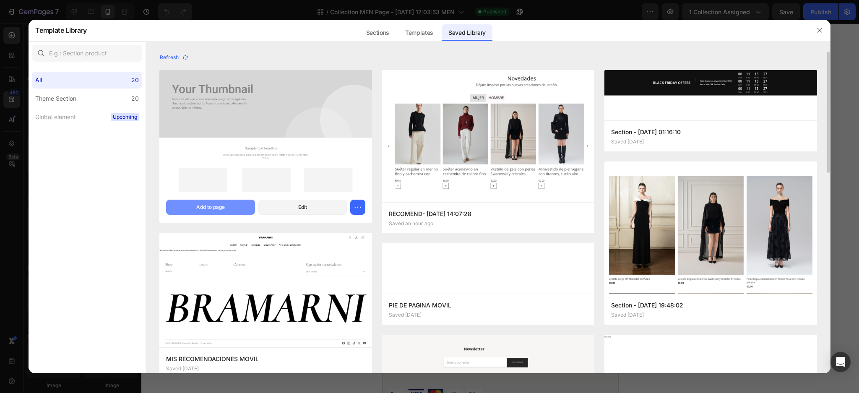
click at [226, 202] on button "Add to page" at bounding box center [210, 207] width 88 height 15
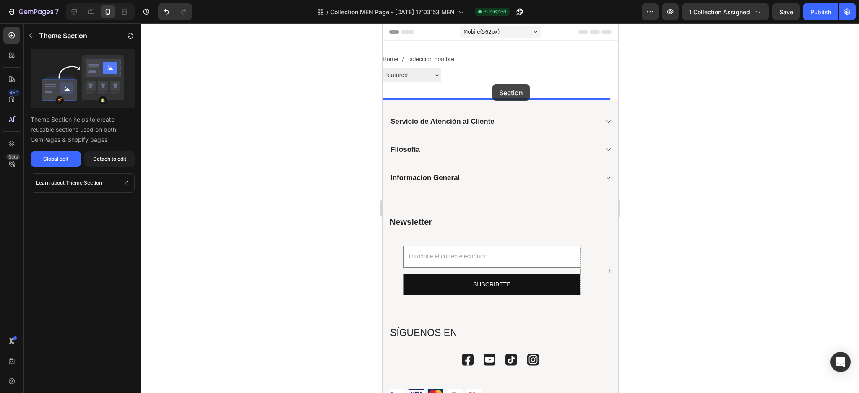
drag, startPoint x: 523, startPoint y: 191, endPoint x: 492, endPoint y: 84, distance: 111.4
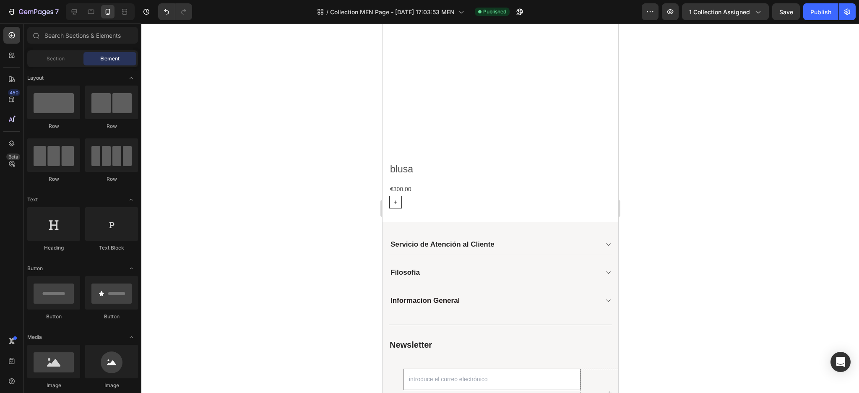
scroll to position [1278, 0]
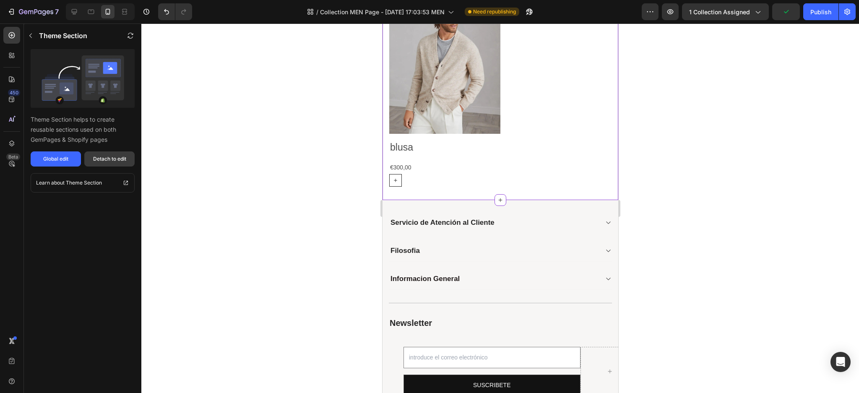
click at [109, 161] on div "Detach to edit" at bounding box center [109, 159] width 33 height 8
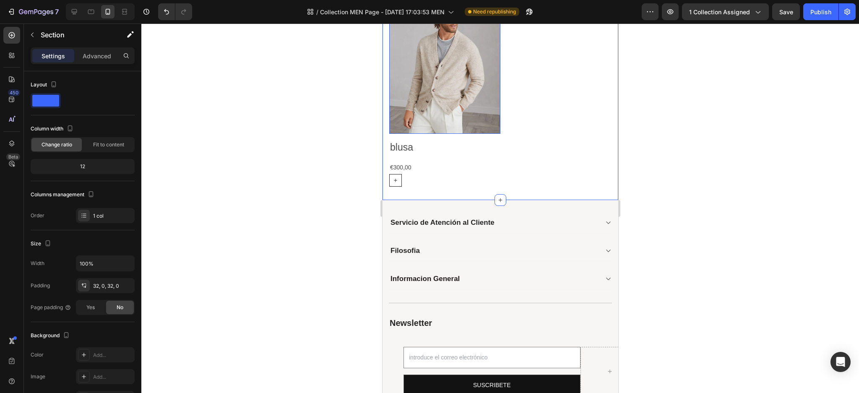
click at [488, 96] on img at bounding box center [444, 62] width 111 height 141
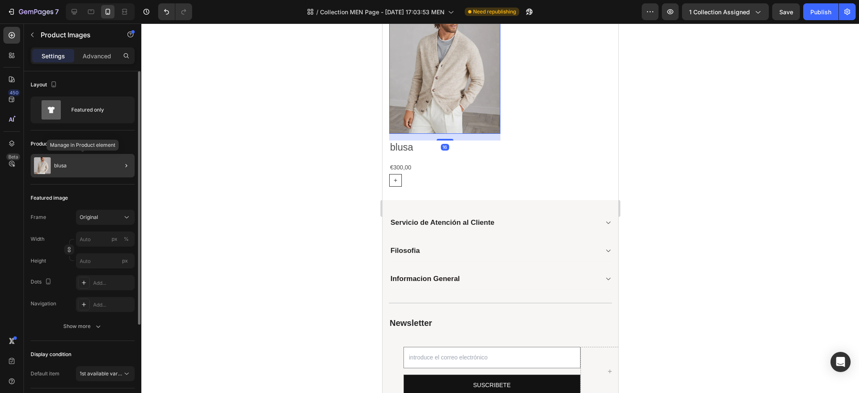
click at [102, 165] on div "blusa" at bounding box center [83, 165] width 104 height 23
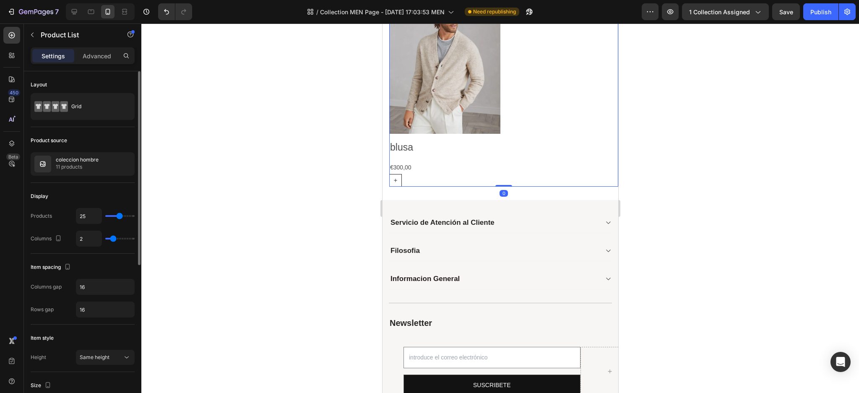
type input "30"
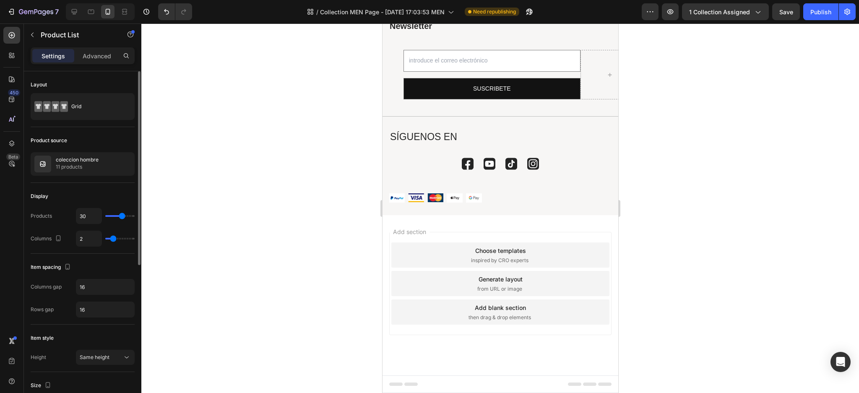
scroll to position [229, 0]
type input "30"
click at [122, 217] on input "range" at bounding box center [119, 216] width 29 height 2
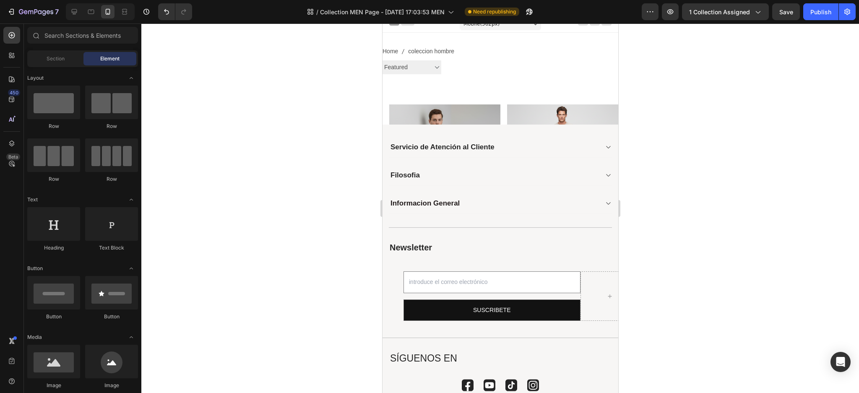
scroll to position [5, 0]
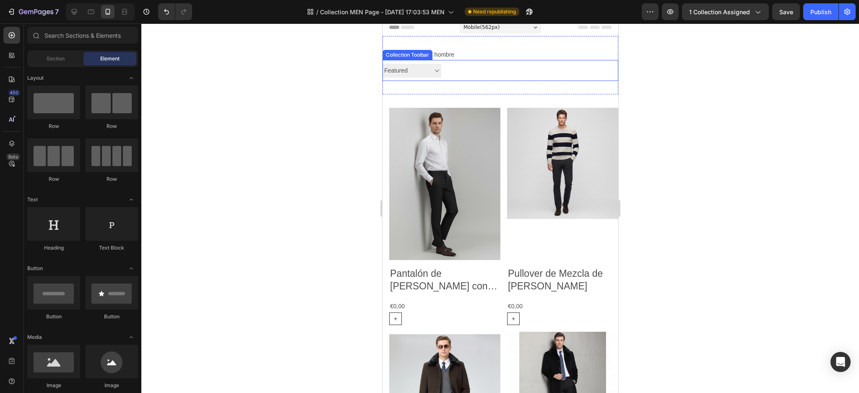
click at [432, 69] on select "Best selling Featured Alphabetically, A-Z Alphabetically, Z-A Price, low to hig…" at bounding box center [411, 71] width 59 height 14
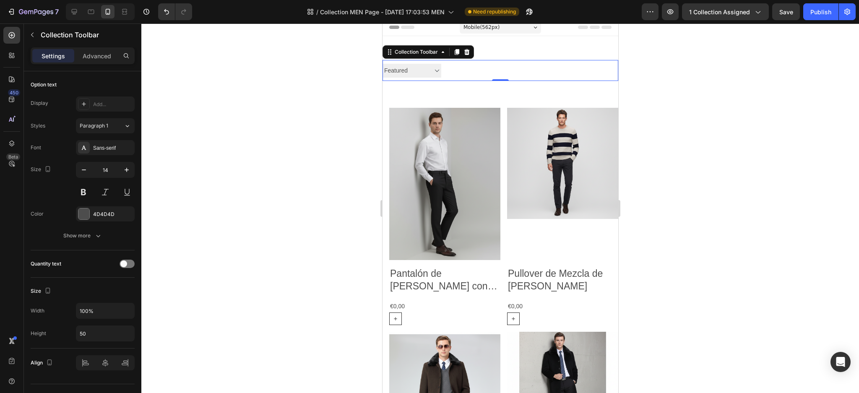
click at [298, 146] on div at bounding box center [499, 207] width 717 height 369
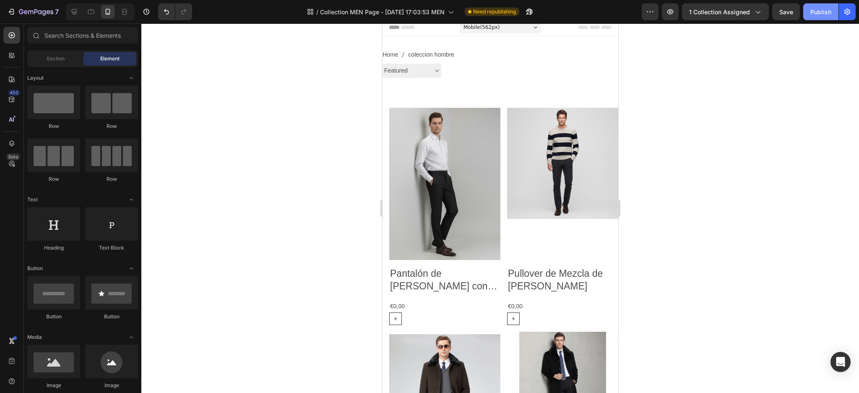
click at [816, 11] on div "Publish" at bounding box center [820, 12] width 21 height 9
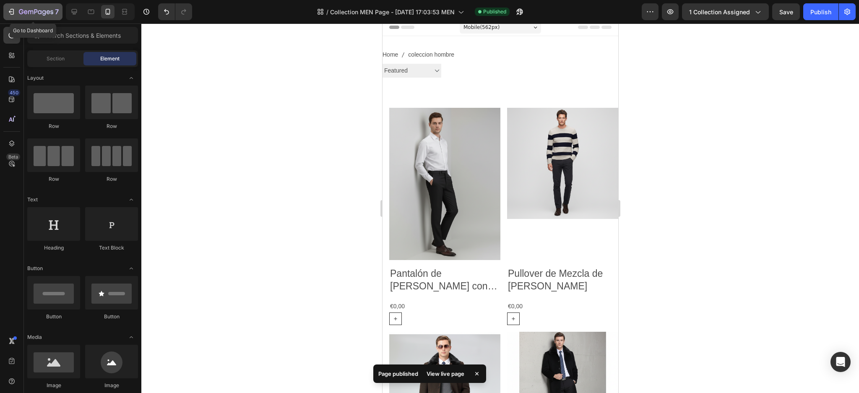
click at [51, 14] on icon "button" at bounding box center [36, 12] width 34 height 7
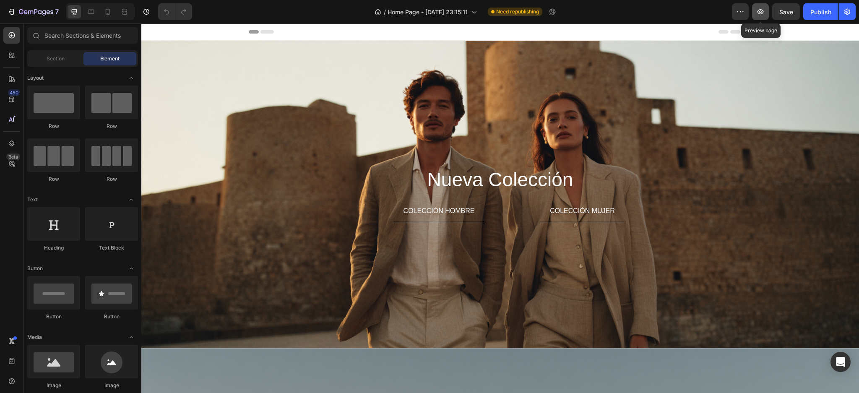
click at [758, 10] on icon "button" at bounding box center [760, 11] width 6 height 5
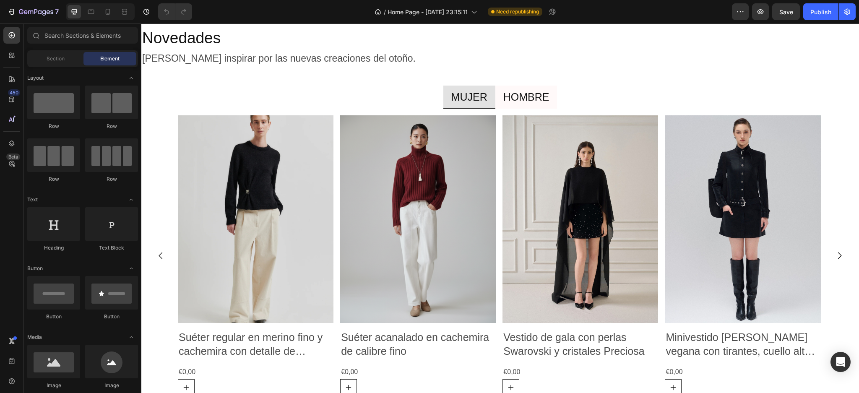
scroll to position [994, 0]
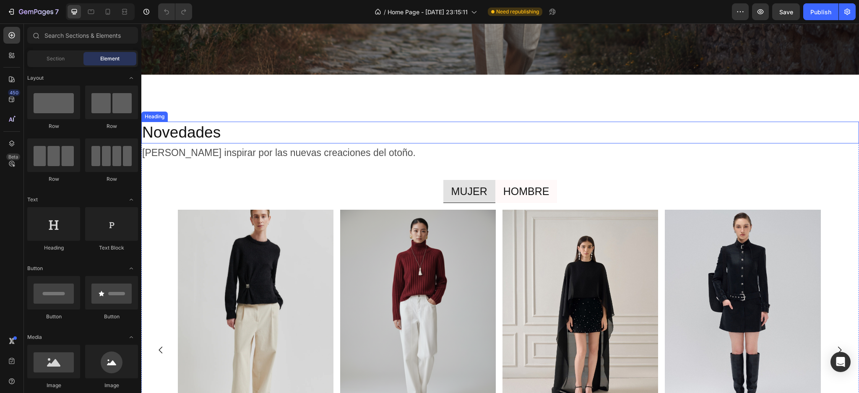
click at [499, 131] on h2 "Novedades" at bounding box center [499, 133] width 717 height 22
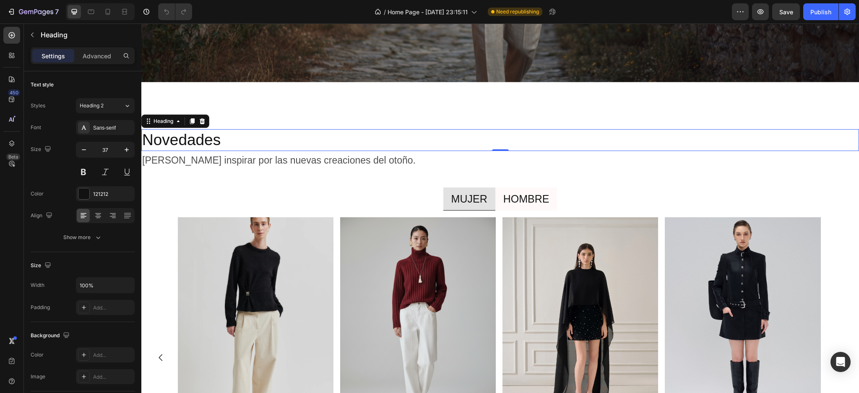
click at [508, 131] on h2 "Novedades" at bounding box center [499, 140] width 717 height 22
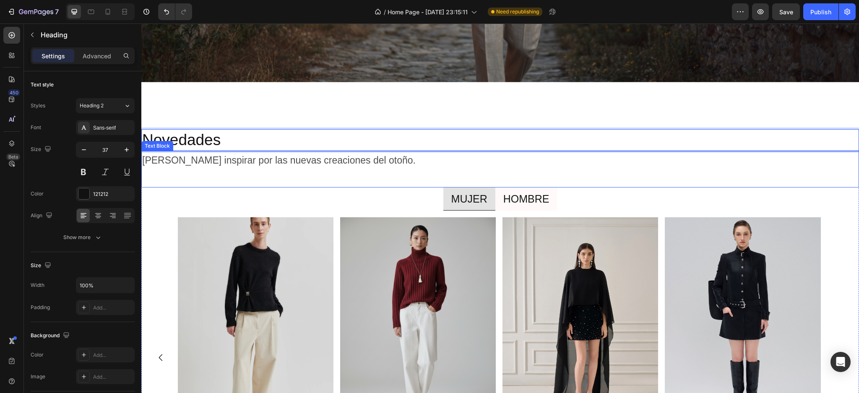
click at [415, 153] on p "[PERSON_NAME] inspirar por las nuevas creaciones del otoño." at bounding box center [278, 160] width 273 height 17
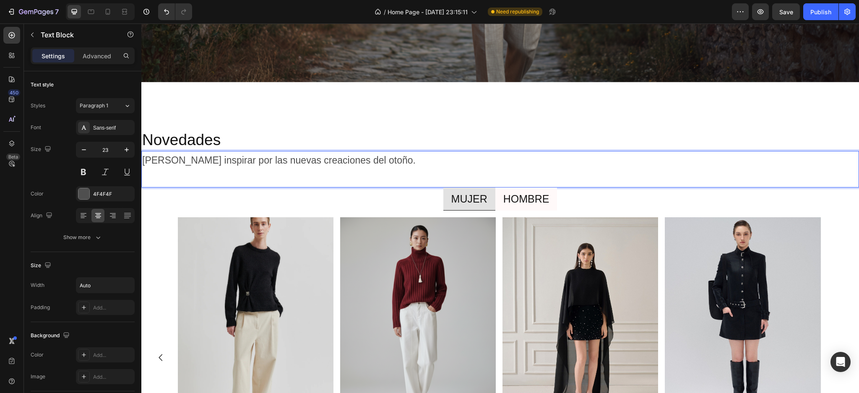
click at [415, 153] on p "[PERSON_NAME] inspirar por las nuevas creaciones del otoño." at bounding box center [278, 160] width 273 height 17
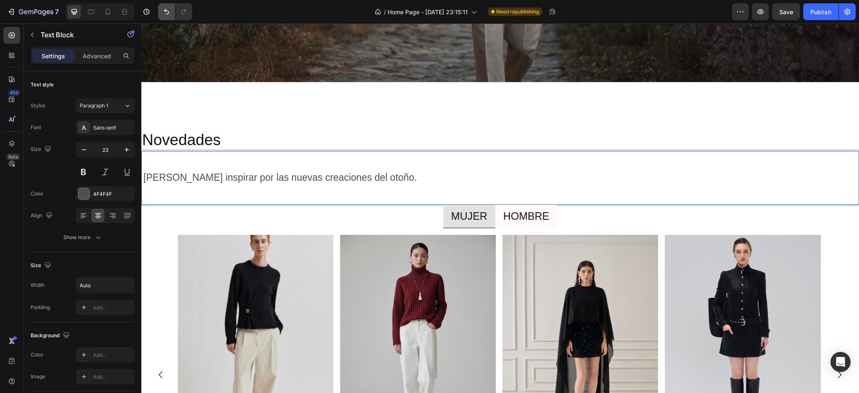
click at [158, 10] on button "Undo/Redo" at bounding box center [166, 11] width 17 height 17
click at [160, 10] on button "Undo/Redo" at bounding box center [166, 11] width 17 height 17
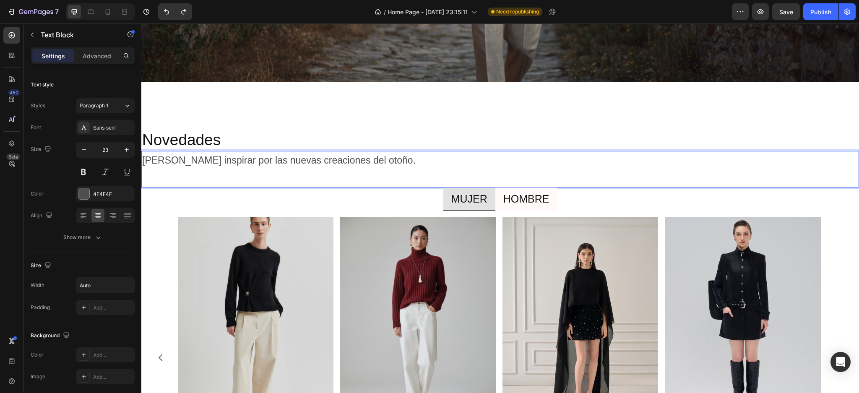
click at [415, 153] on p "[PERSON_NAME] inspirar por las nuevas creaciones del otoño." at bounding box center [278, 160] width 273 height 17
click at [823, 10] on div "Publish" at bounding box center [820, 12] width 21 height 9
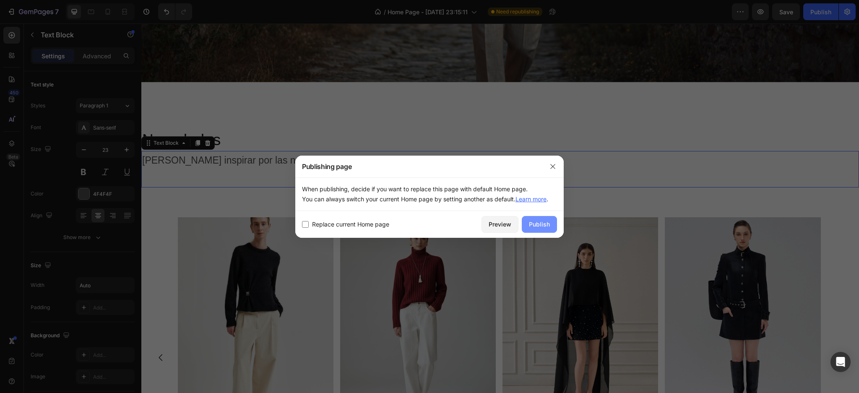
click at [540, 222] on div "Publish" at bounding box center [539, 224] width 21 height 9
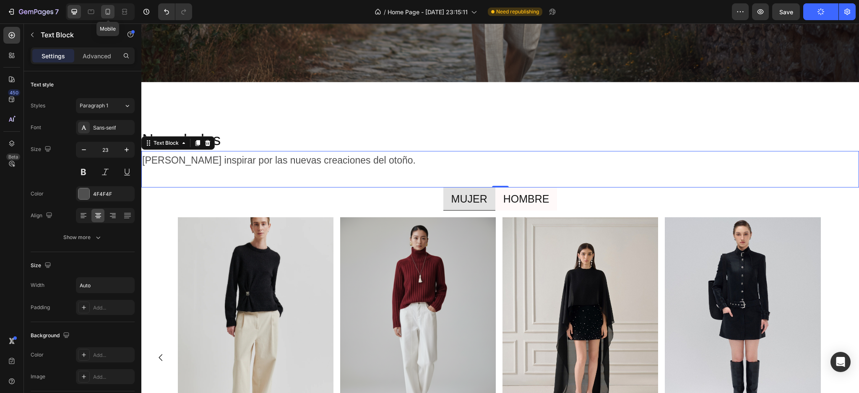
click at [107, 11] on icon at bounding box center [108, 12] width 8 height 8
type input "14"
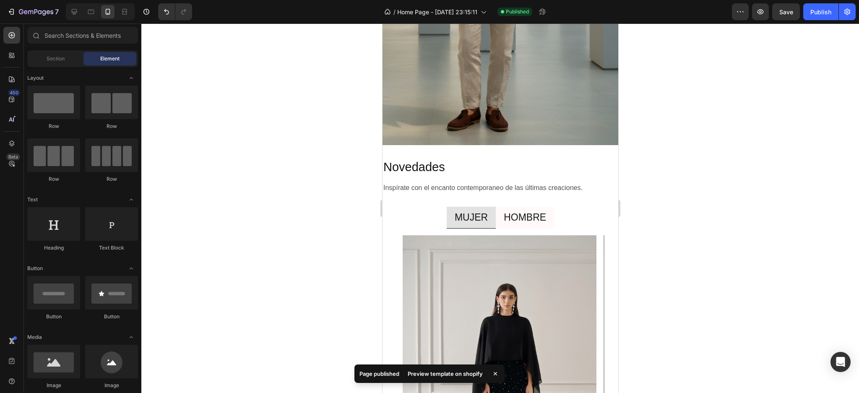
scroll to position [1129, 0]
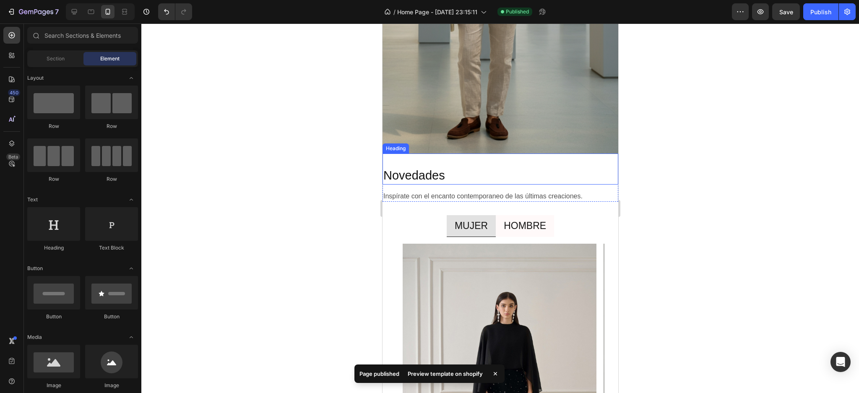
click at [435, 177] on h2 "Novedades" at bounding box center [500, 176] width 236 height 18
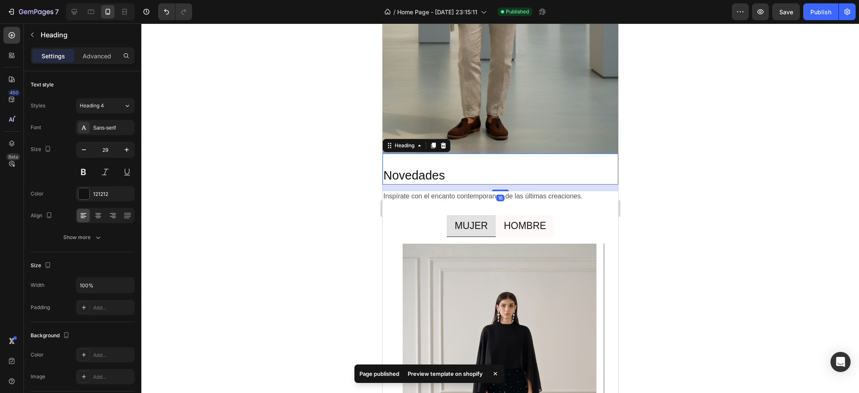
click at [435, 178] on h2 "Novedades" at bounding box center [500, 176] width 236 height 18
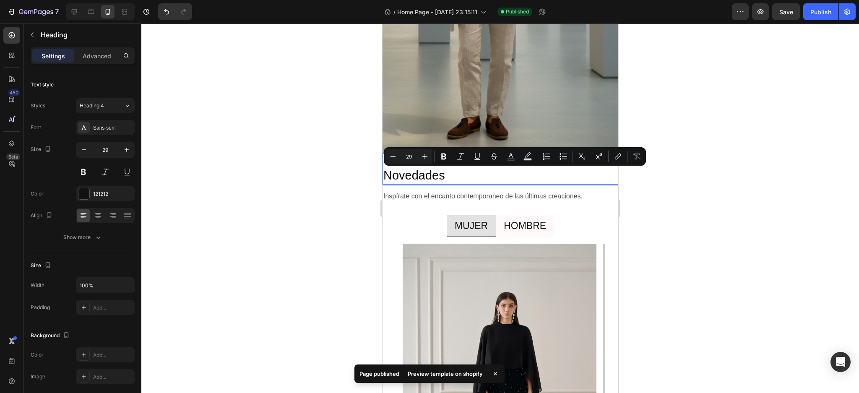
drag, startPoint x: 436, startPoint y: 179, endPoint x: 436, endPoint y: 183, distance: 4.2
click at [436, 179] on p "Novedades" at bounding box center [500, 176] width 234 height 16
click at [683, 206] on div at bounding box center [499, 207] width 717 height 369
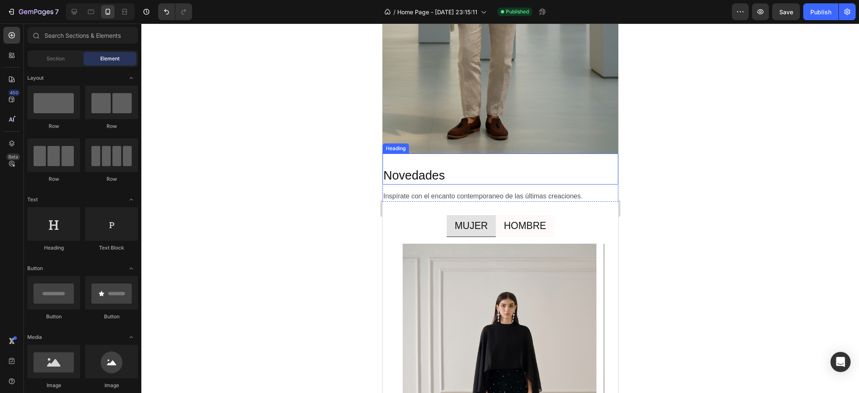
click at [435, 176] on p "Novedades" at bounding box center [500, 176] width 234 height 16
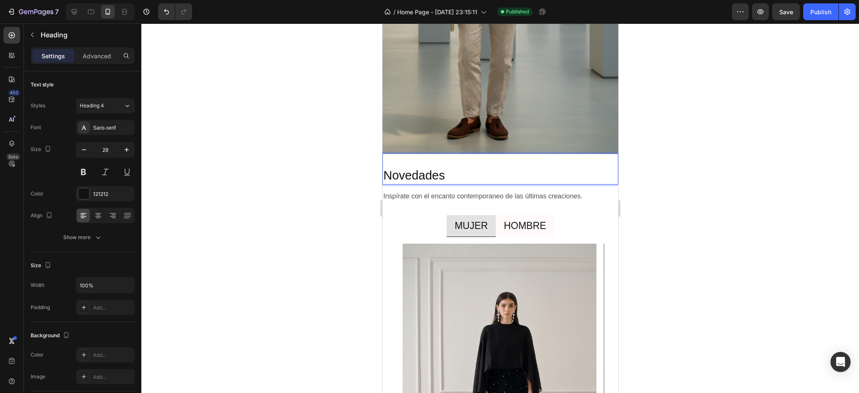
click at [436, 179] on p "Novedades" at bounding box center [500, 176] width 234 height 16
click at [263, 167] on div at bounding box center [499, 207] width 717 height 369
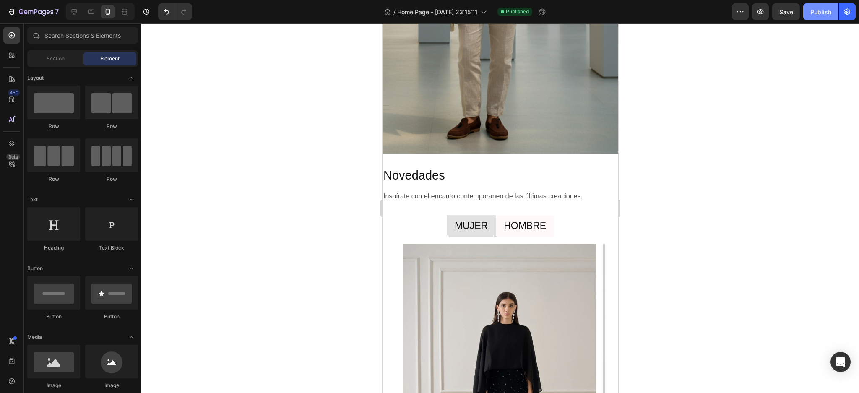
click at [807, 9] on button "Publish" at bounding box center [820, 11] width 35 height 17
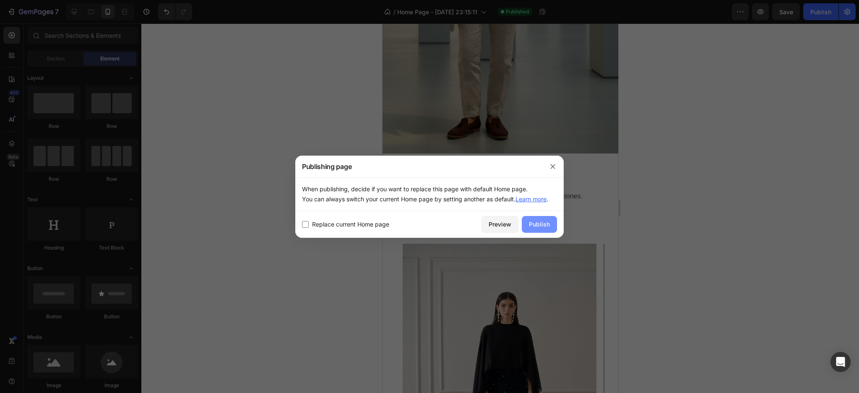
click at [525, 216] on button "Publish" at bounding box center [539, 224] width 35 height 17
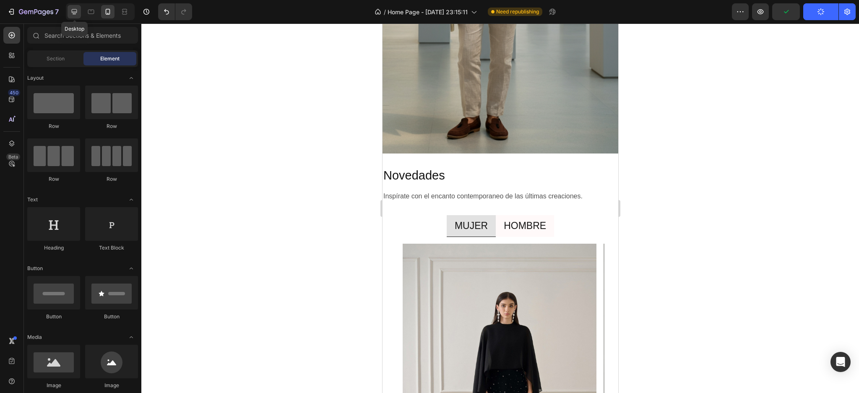
click at [78, 13] on div at bounding box center [74, 11] width 13 height 13
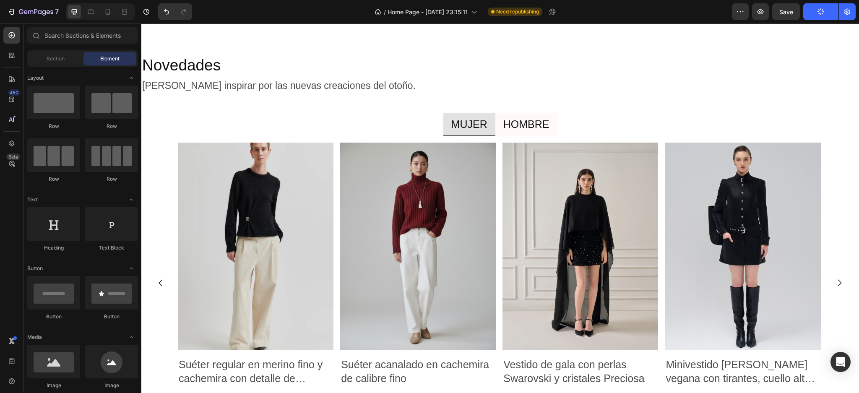
scroll to position [170, 0]
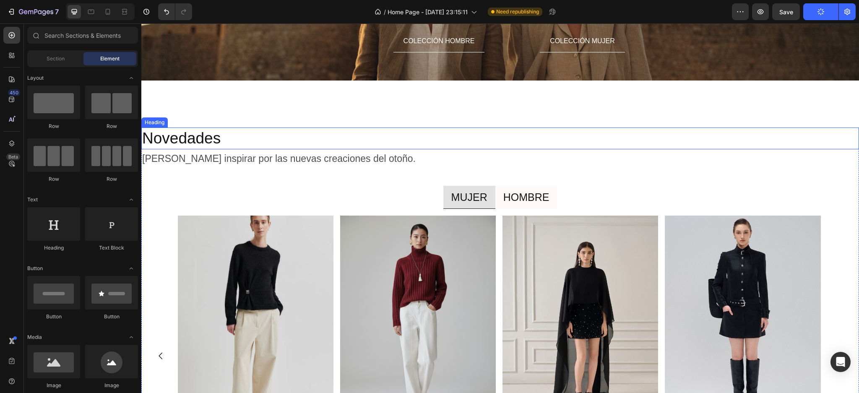
click at [418, 137] on div "Overlay" at bounding box center [499, 24] width 717 height 307
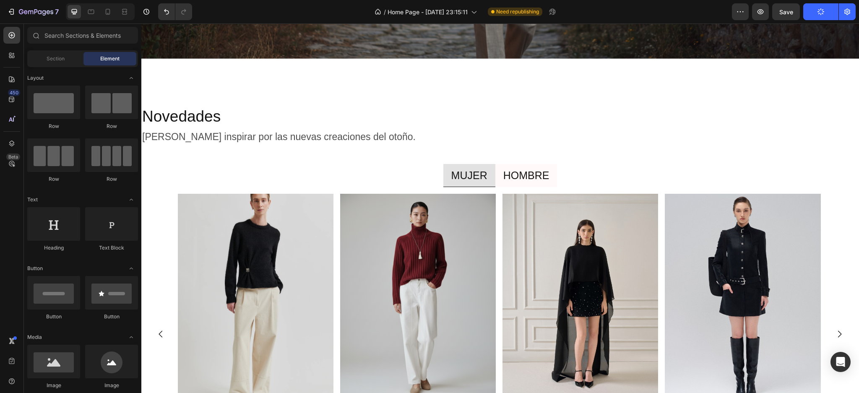
scroll to position [1024, 0]
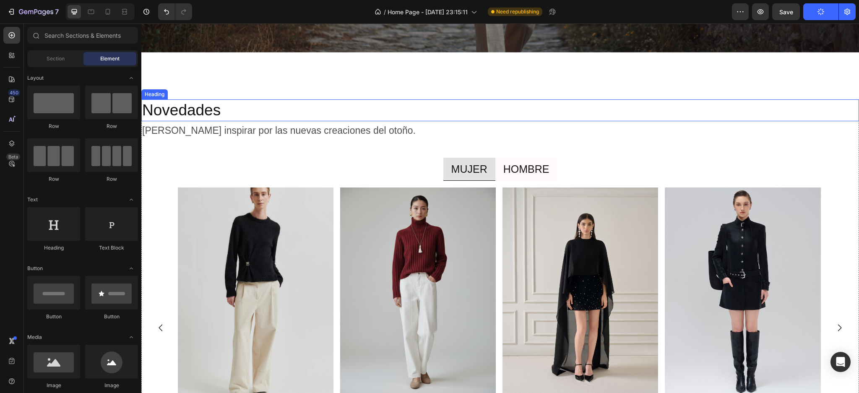
click at [414, 104] on h2 "Novedades" at bounding box center [499, 110] width 717 height 22
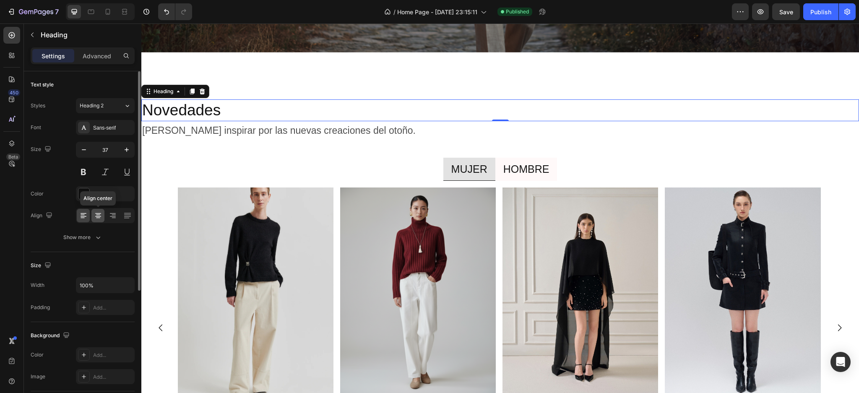
click at [97, 213] on icon at bounding box center [98, 213] width 6 height 1
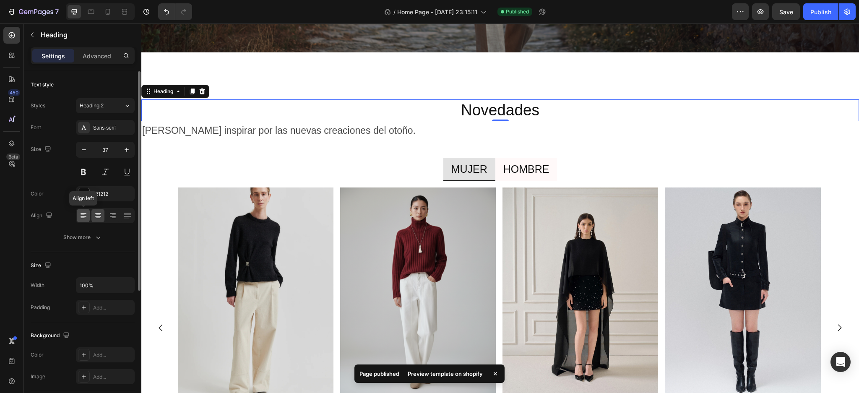
click at [86, 216] on icon at bounding box center [83, 215] width 8 height 8
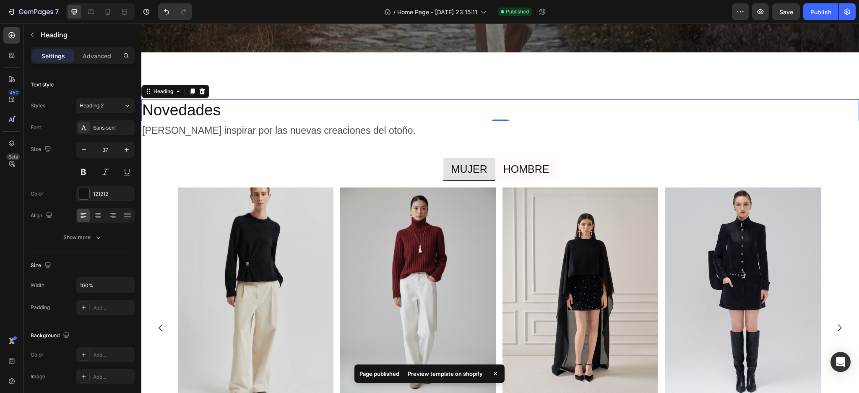
click at [406, 100] on h2 "Novedades" at bounding box center [499, 110] width 717 height 22
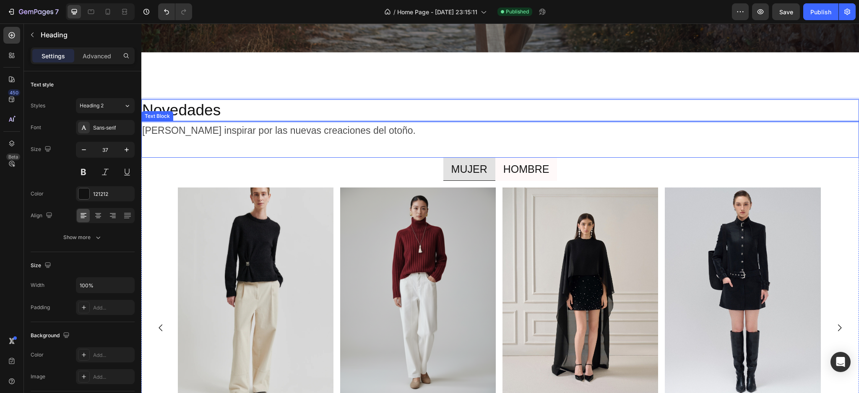
click at [340, 125] on p "[PERSON_NAME] inspirar por las nuevas creaciones del otoño." at bounding box center [278, 130] width 273 height 17
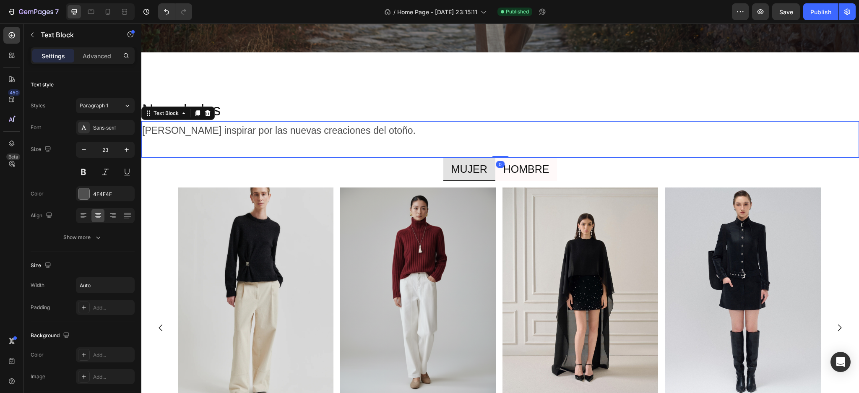
click at [337, 125] on p "[PERSON_NAME] inspirar por las nuevas creaciones del otoño." at bounding box center [278, 130] width 273 height 17
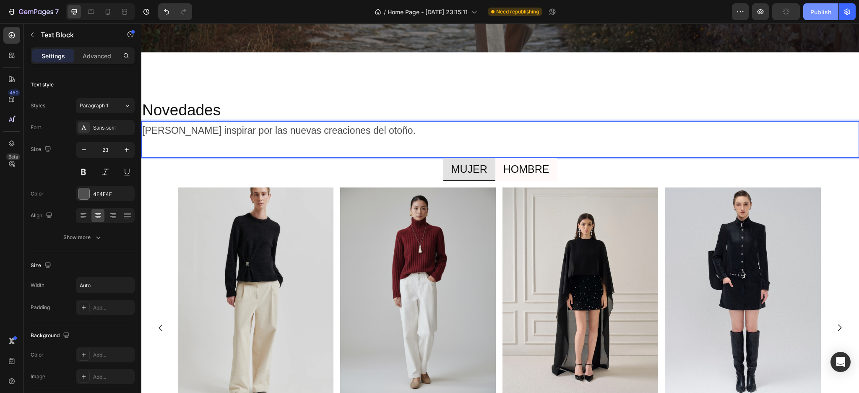
click at [816, 15] on div "Publish" at bounding box center [820, 12] width 21 height 9
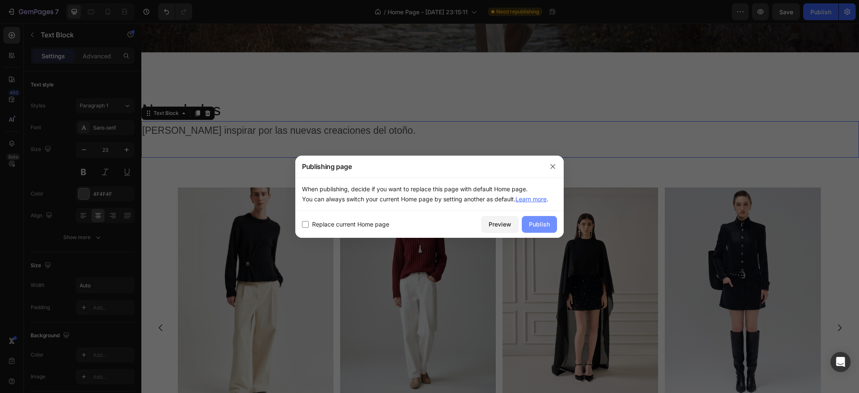
click at [542, 227] on div "Publish" at bounding box center [539, 224] width 21 height 9
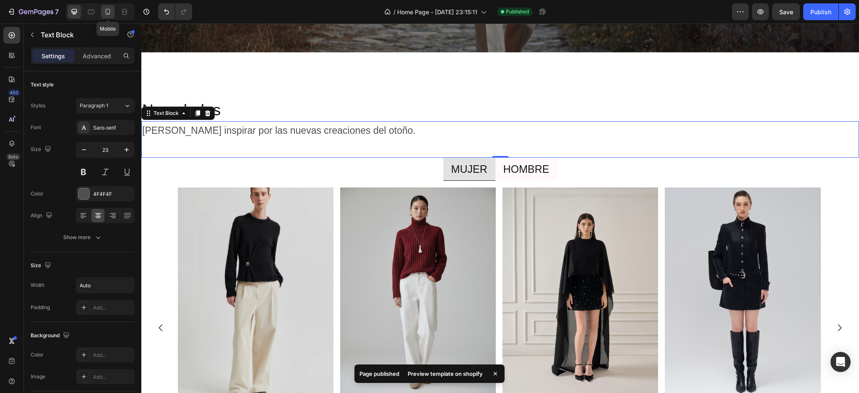
click at [113, 9] on div at bounding box center [107, 11] width 13 height 13
type input "14"
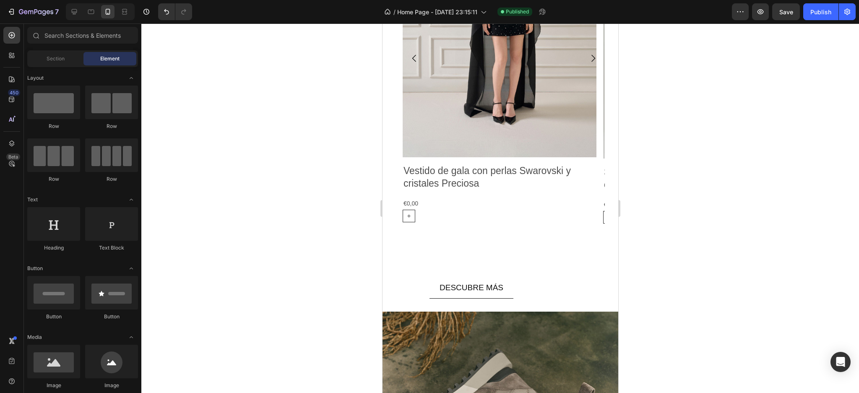
scroll to position [1989, 0]
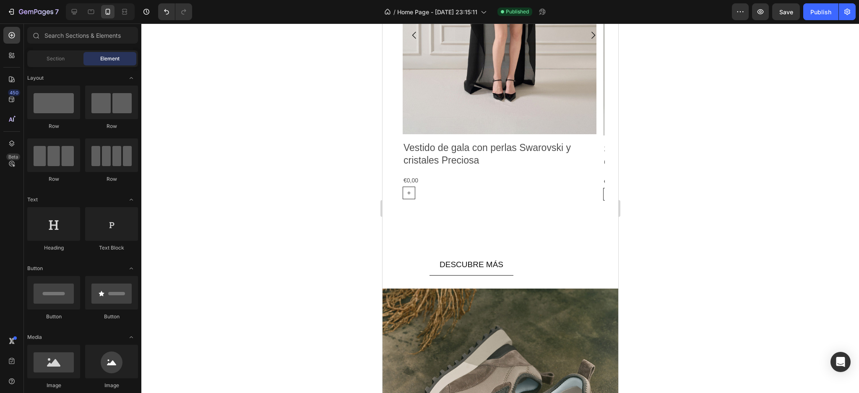
drag, startPoint x: 613, startPoint y: 287, endPoint x: 1000, endPoint y: 340, distance: 391.0
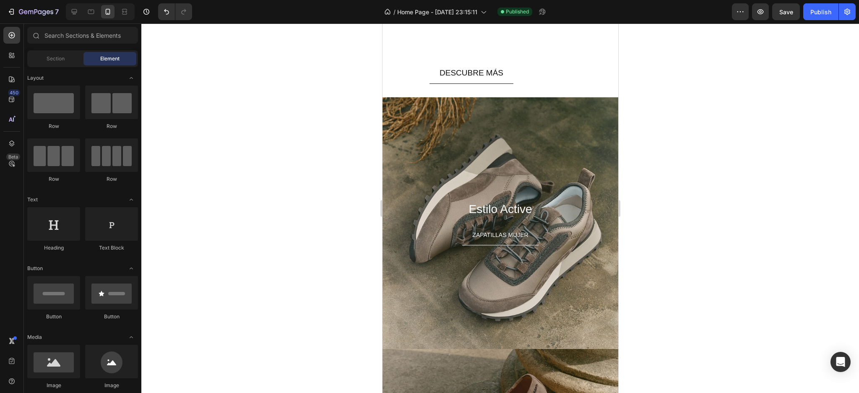
scroll to position [2129, 0]
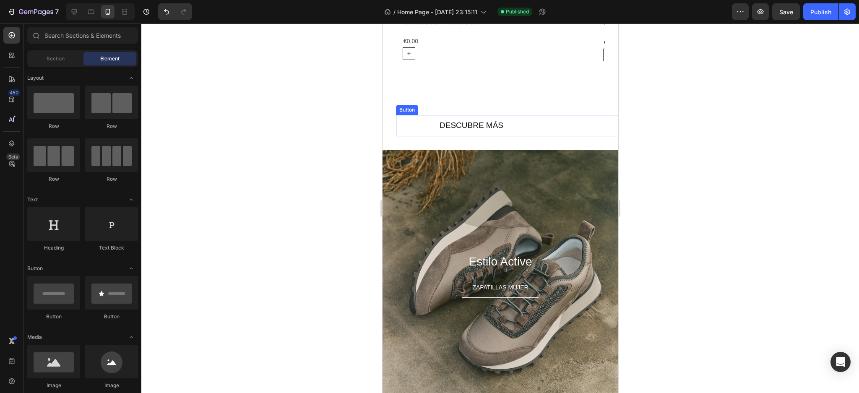
click at [434, 127] on button "DESCUBRE MÁS" at bounding box center [471, 125] width 84 height 21
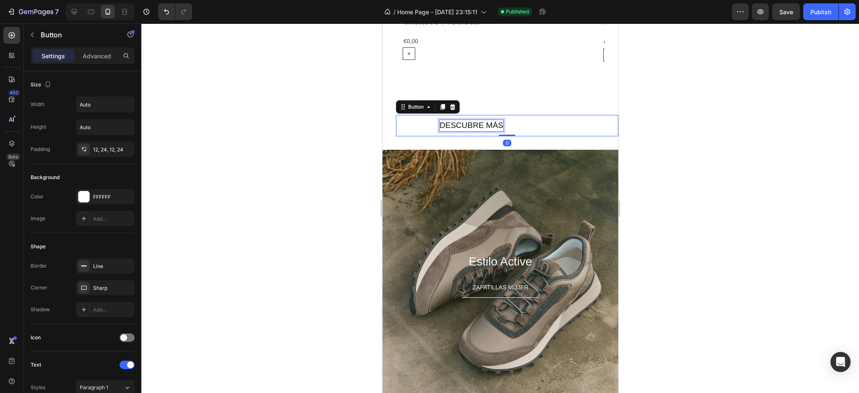
click at [443, 126] on span "DESCUBRE MÁS" at bounding box center [471, 125] width 64 height 9
click at [439, 126] on span "DESCUBRE MÁS" at bounding box center [471, 125] width 64 height 9
click at [429, 115] on button "DESCUBRE MÁS" at bounding box center [471, 125] width 84 height 21
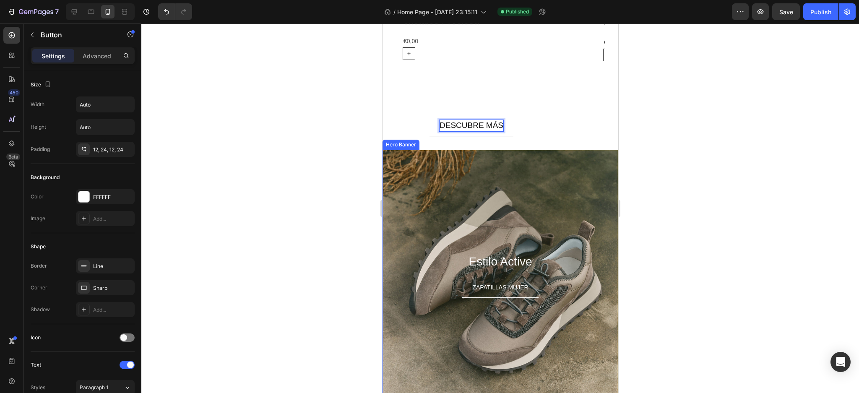
click at [429, 115] on button "DESCUBRE MÁS" at bounding box center [471, 125] width 84 height 21
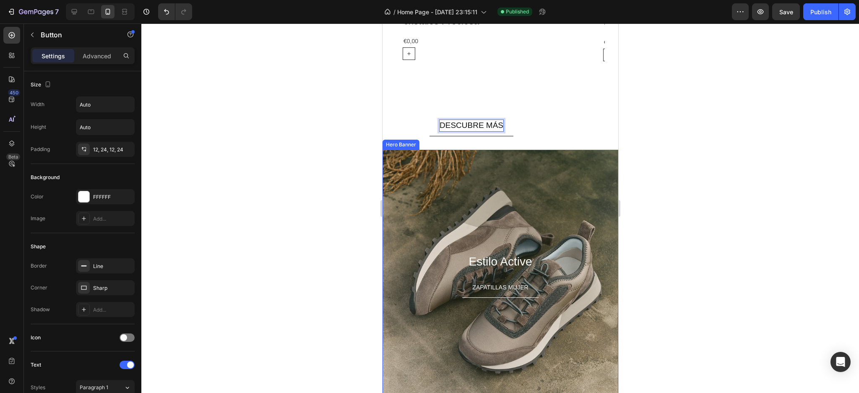
click at [429, 115] on button "DESCUBRE MÁS" at bounding box center [471, 125] width 84 height 21
click at [400, 117] on div "DESCUBRE MÁS Button 0" at bounding box center [506, 125] width 222 height 21
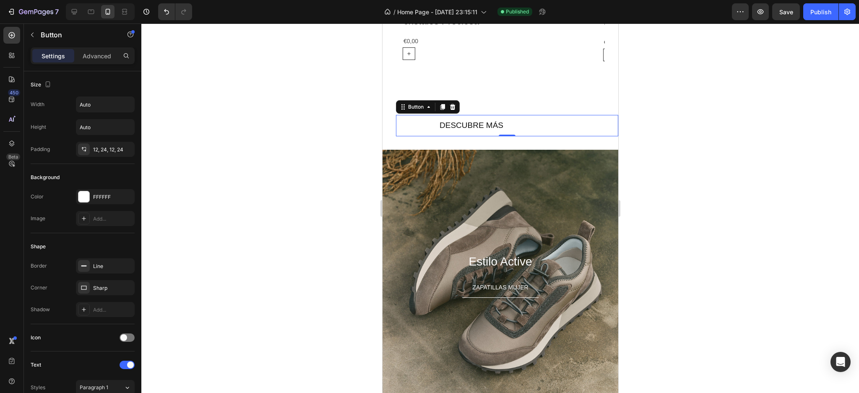
drag, startPoint x: 247, startPoint y: 118, endPoint x: 252, endPoint y: 119, distance: 6.0
click at [248, 119] on div at bounding box center [499, 207] width 717 height 369
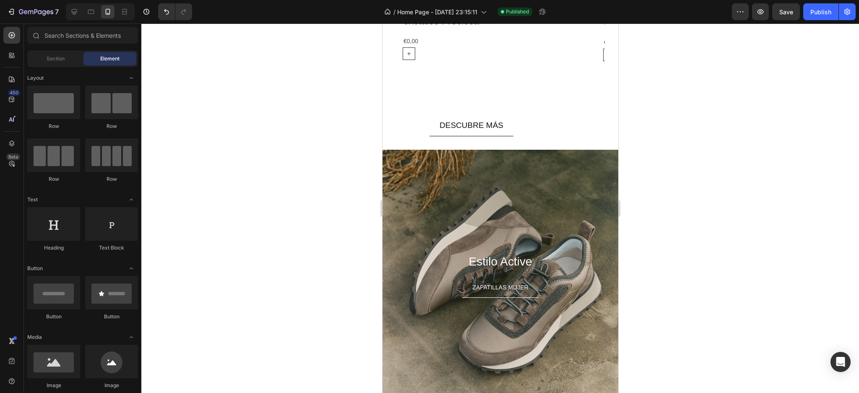
click at [260, 112] on div at bounding box center [499, 207] width 717 height 369
click at [462, 124] on span "DESCUBRE MÁS" at bounding box center [471, 125] width 64 height 9
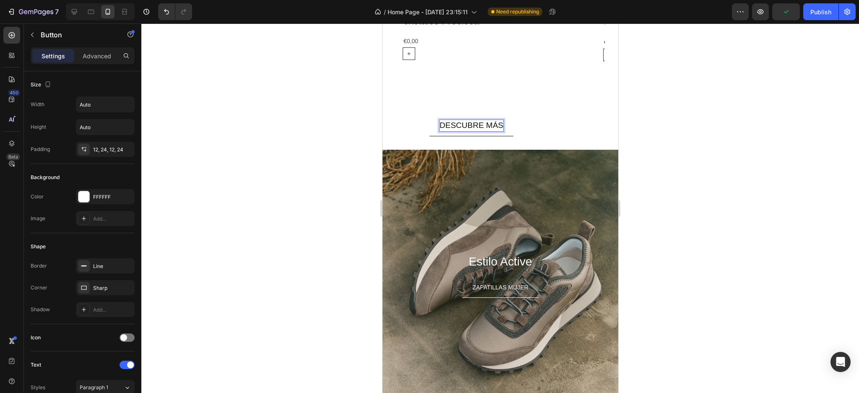
click at [462, 126] on span "DESCUBRE MÁS" at bounding box center [471, 125] width 64 height 9
click at [427, 132] on div "DESCUBRE MÁS Button 0" at bounding box center [506, 125] width 222 height 21
click at [429, 135] on button "DESCUBRE MÁS" at bounding box center [471, 125] width 84 height 21
click at [429, 115] on button "DESCUBRE MÁS" at bounding box center [471, 125] width 84 height 21
click at [302, 134] on div at bounding box center [499, 207] width 717 height 369
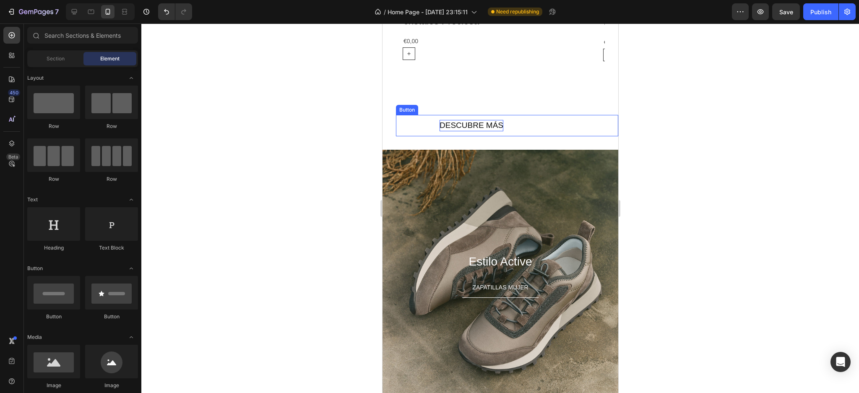
click at [405, 127] on div "DESCUBRE MÁS Button" at bounding box center [506, 125] width 222 height 21
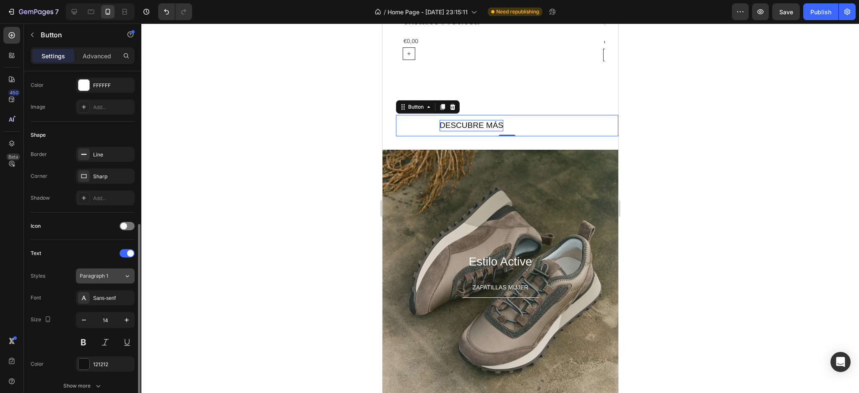
scroll to position [168, 0]
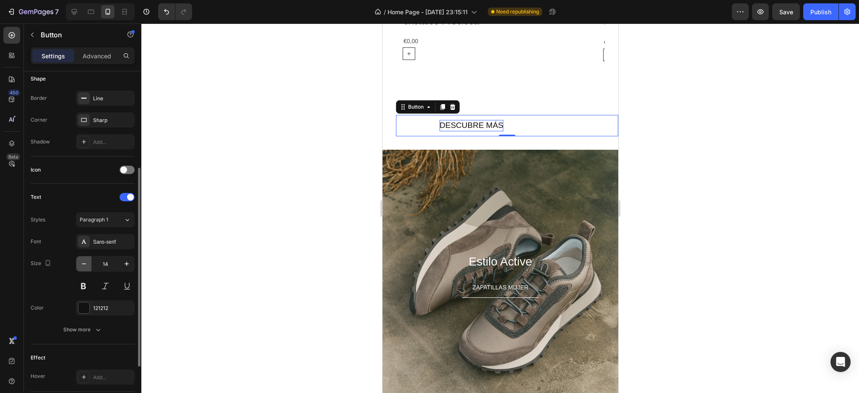
click at [87, 262] on icon "button" at bounding box center [84, 264] width 8 height 8
click at [126, 264] on icon "button" at bounding box center [127, 264] width 4 height 4
type input "14"
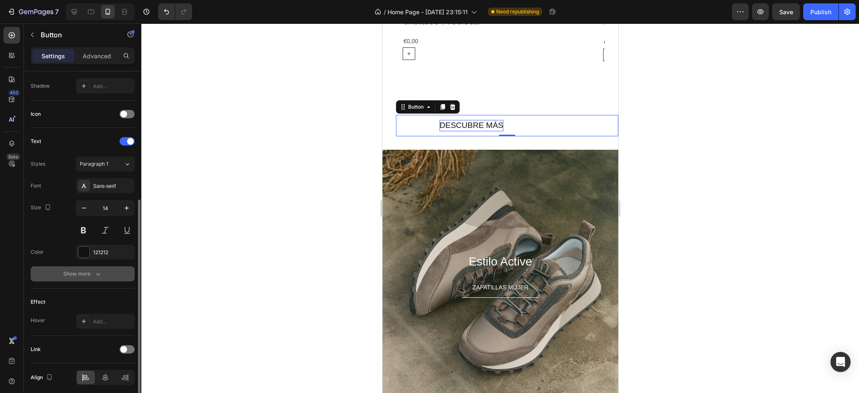
click at [104, 276] on button "Show more" at bounding box center [83, 273] width 104 height 15
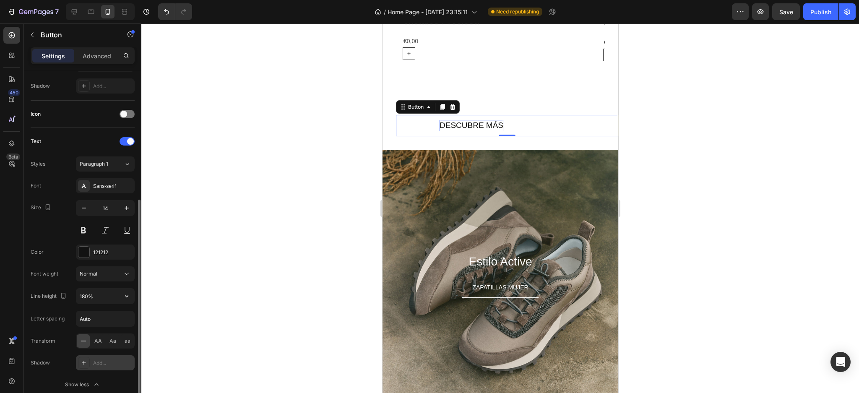
scroll to position [279, 0]
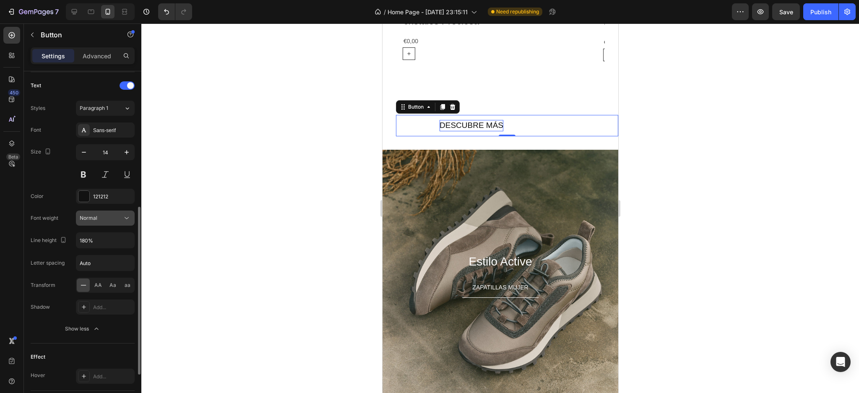
click at [120, 217] on div "Normal" at bounding box center [101, 218] width 43 height 8
click at [113, 241] on input "180%" at bounding box center [105, 240] width 58 height 15
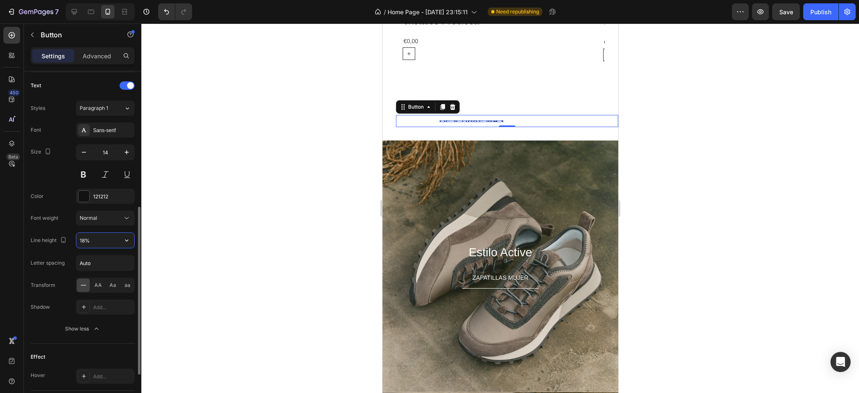
type input "180%"
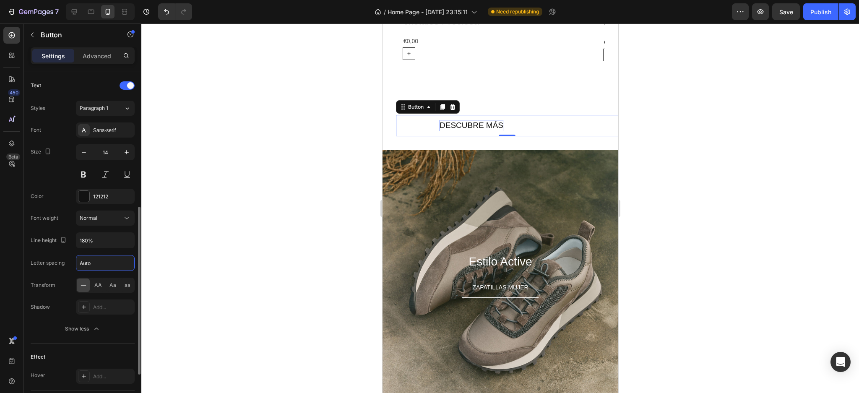
click at [103, 265] on input "Auto" at bounding box center [105, 262] width 58 height 15
type input "A"
type input "2"
click at [212, 252] on div at bounding box center [499, 207] width 717 height 369
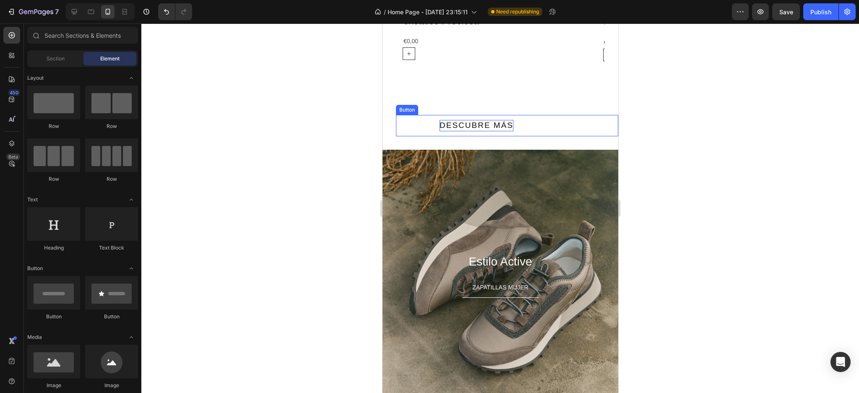
click at [427, 130] on div "DESCUBRE MÁS Button" at bounding box center [506, 125] width 222 height 21
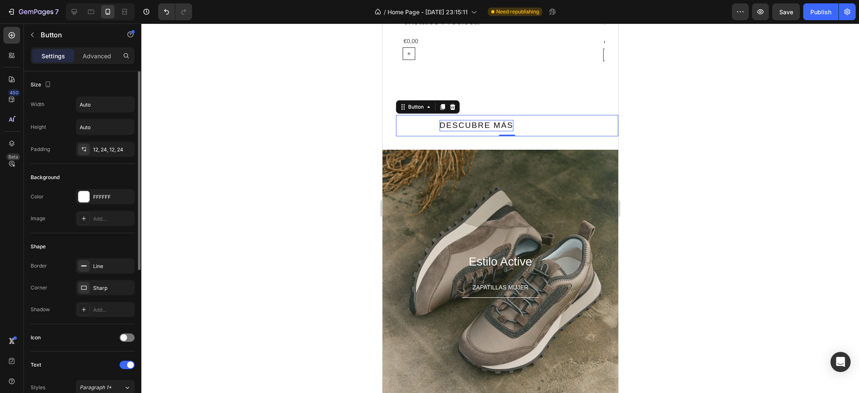
scroll to position [168, 0]
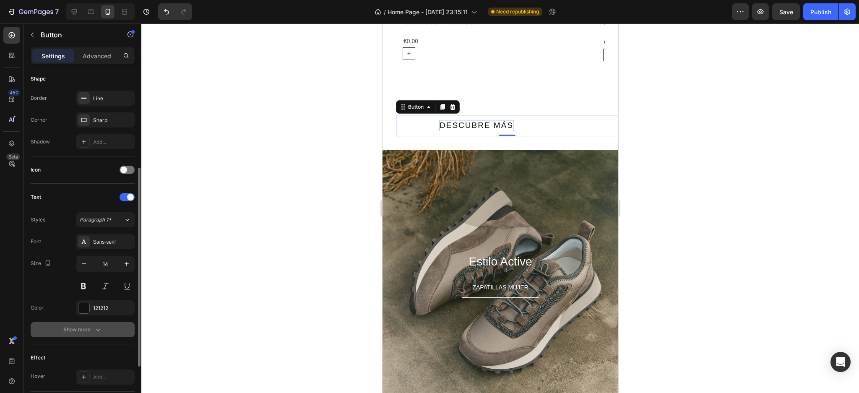
click at [85, 326] on div "Show more" at bounding box center [82, 329] width 39 height 8
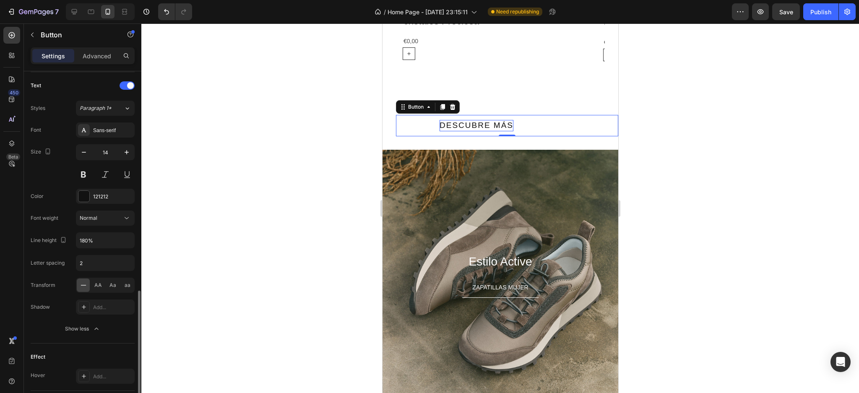
scroll to position [366, 0]
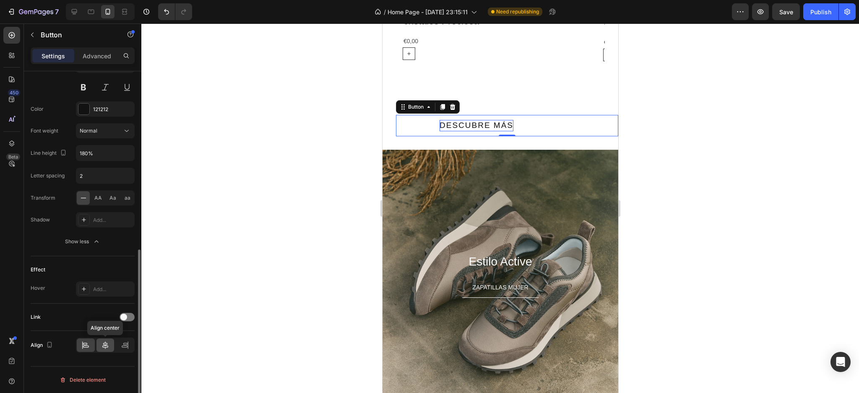
click at [108, 338] on div at bounding box center [105, 344] width 18 height 13
click at [478, 122] on button "DESCUBRE MÁS" at bounding box center [523, 125] width 94 height 21
click at [284, 138] on div at bounding box center [499, 207] width 717 height 369
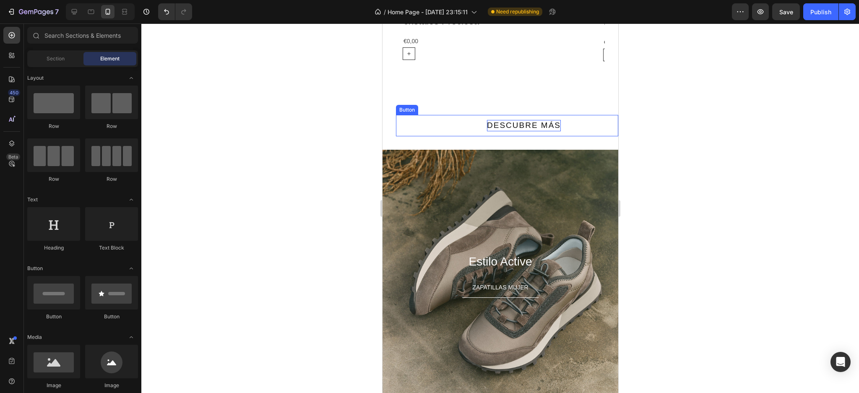
click at [486, 124] on span "DESCUBRE MÁS" at bounding box center [523, 125] width 74 height 9
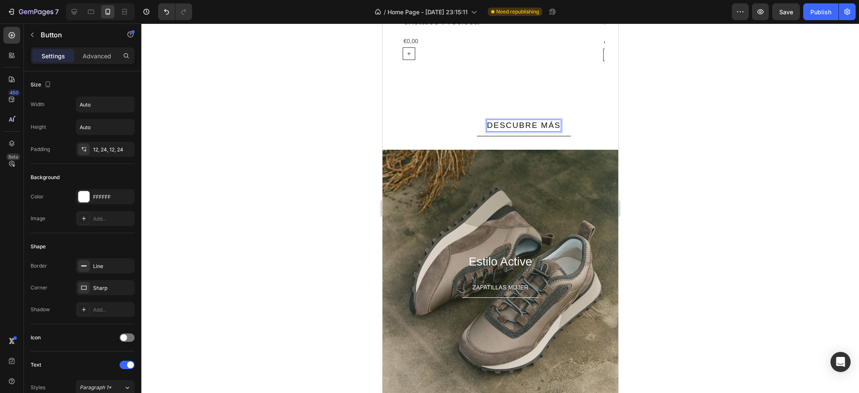
click at [476, 130] on button "DESCUBRE MÁS" at bounding box center [523, 125] width 94 height 21
drag, startPoint x: 224, startPoint y: 207, endPoint x: 156, endPoint y: 258, distance: 85.3
click at [224, 207] on div at bounding box center [499, 207] width 717 height 369
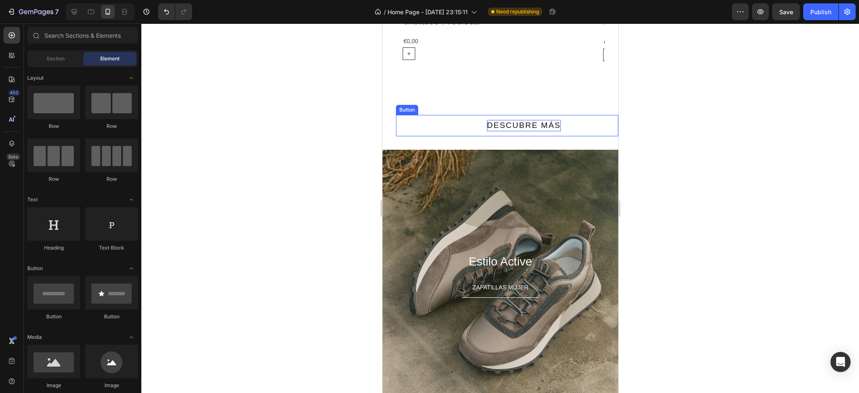
click at [504, 124] on span "DESCUBRE MÁS" at bounding box center [523, 125] width 74 height 9
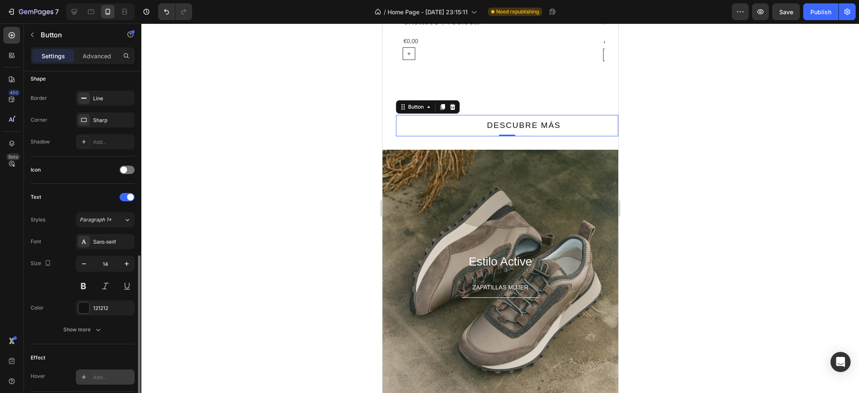
scroll to position [223, 0]
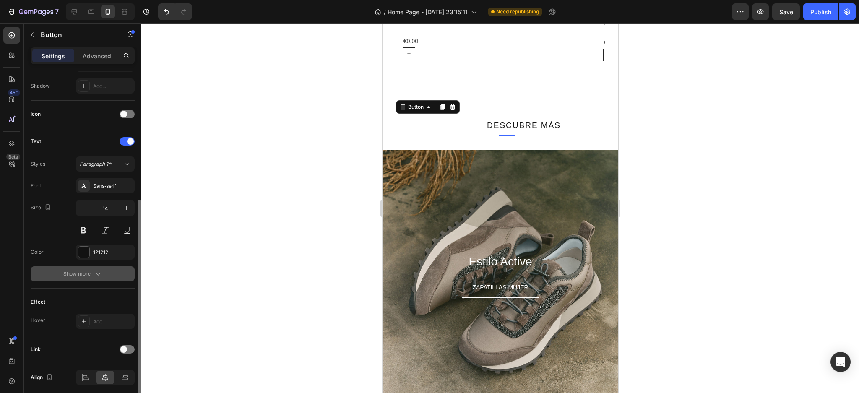
click at [101, 274] on icon "button" at bounding box center [98, 274] width 8 height 8
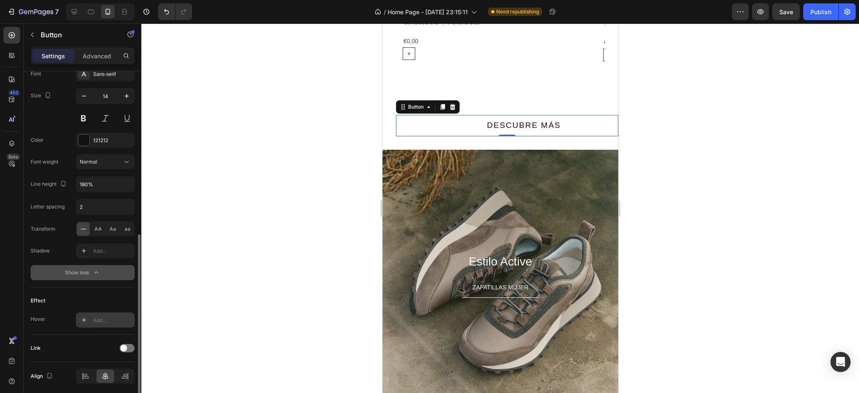
scroll to position [366, 0]
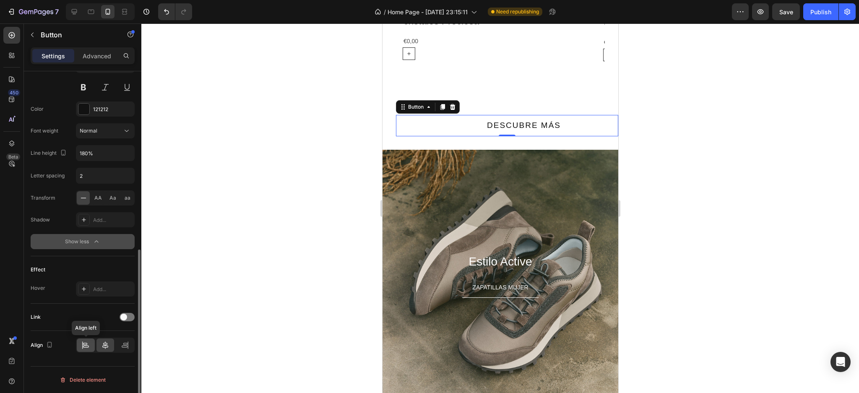
click at [91, 344] on div at bounding box center [86, 344] width 18 height 13
click at [105, 343] on icon at bounding box center [105, 345] width 6 height 8
click at [476, 126] on button "DESCUBRE MÁS" at bounding box center [523, 125] width 94 height 21
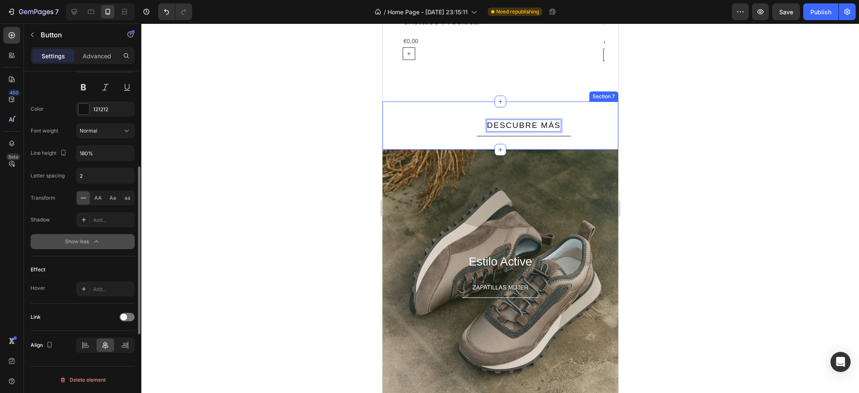
scroll to position [311, 0]
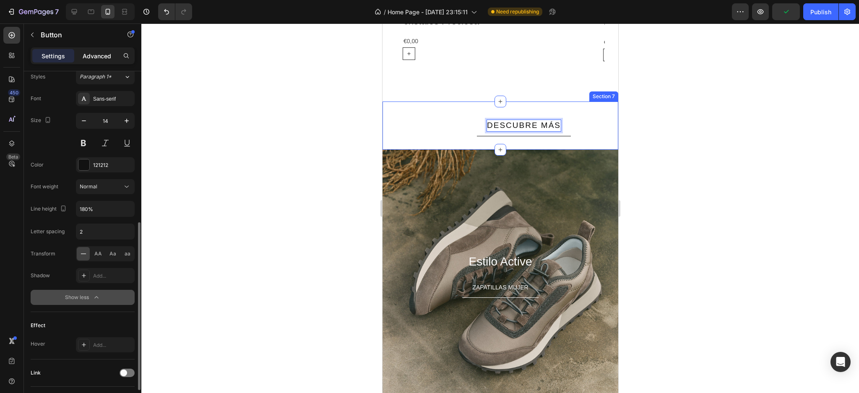
click at [113, 54] on div "Advanced" at bounding box center [97, 55] width 42 height 13
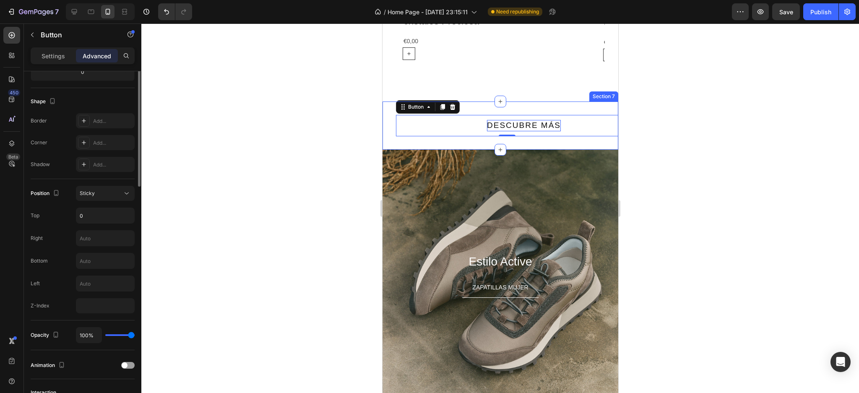
scroll to position [87, 0]
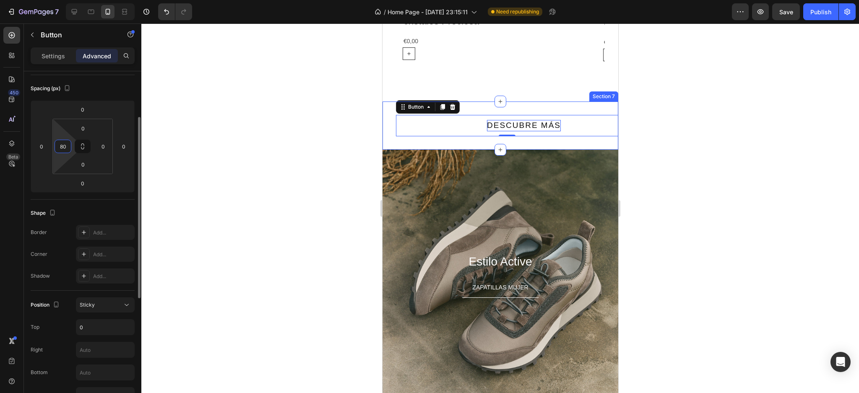
click at [65, 148] on input "80" at bounding box center [63, 146] width 13 height 13
type input "6"
type input "4"
click at [229, 158] on div at bounding box center [499, 207] width 717 height 369
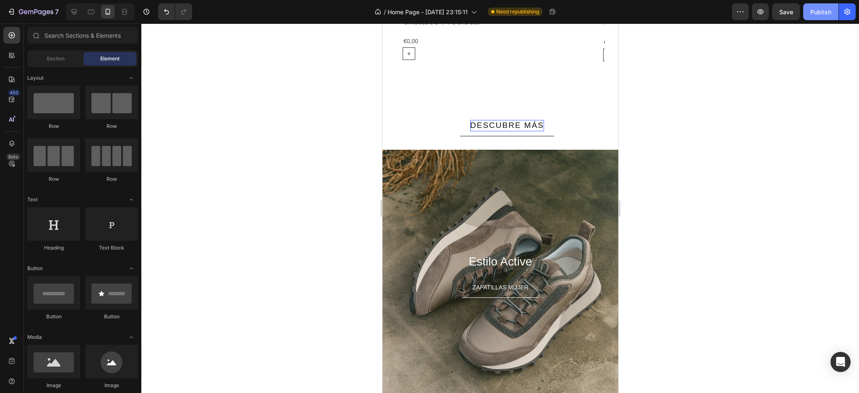
click at [813, 9] on div "Publish" at bounding box center [820, 12] width 21 height 9
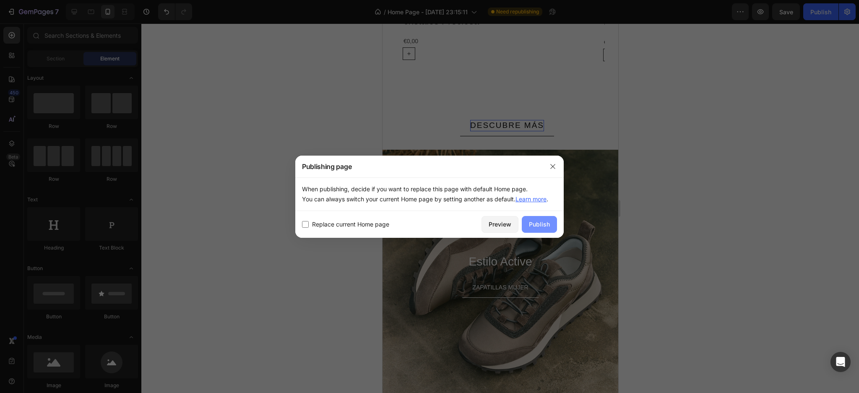
click at [533, 224] on div "Publish" at bounding box center [539, 224] width 21 height 9
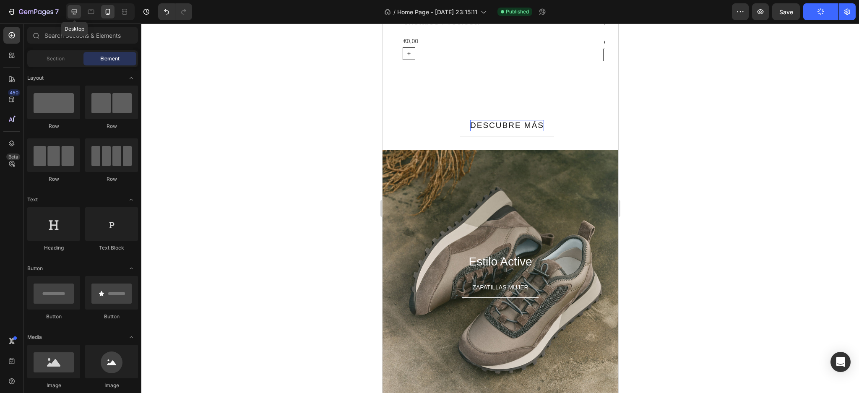
click at [68, 10] on div at bounding box center [74, 11] width 13 height 13
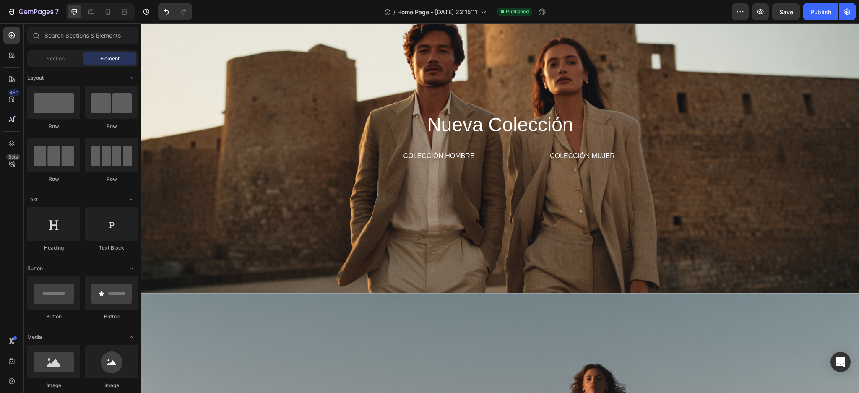
scroll to position [10, 0]
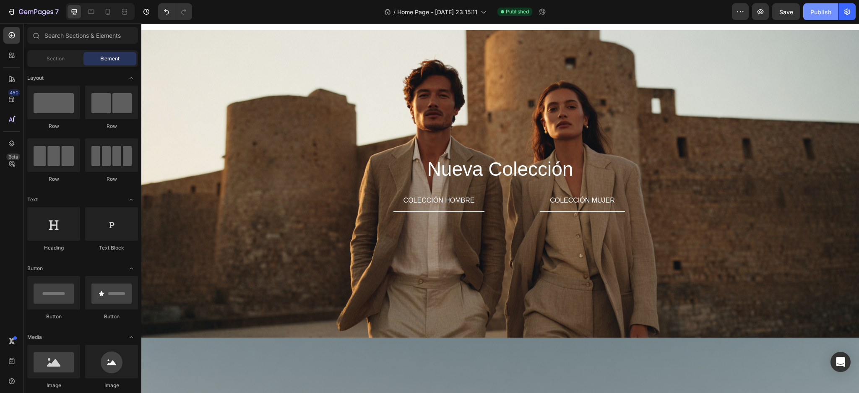
click at [815, 10] on div "Publish" at bounding box center [820, 12] width 21 height 9
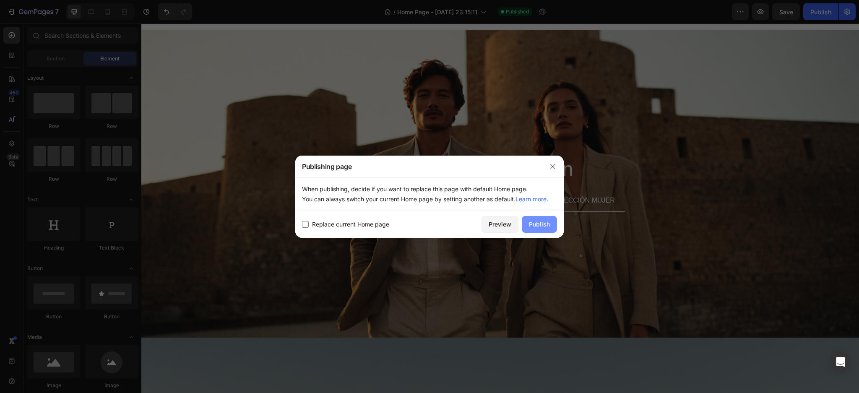
click at [545, 231] on button "Publish" at bounding box center [539, 224] width 35 height 17
